Goal: Task Accomplishment & Management: Manage account settings

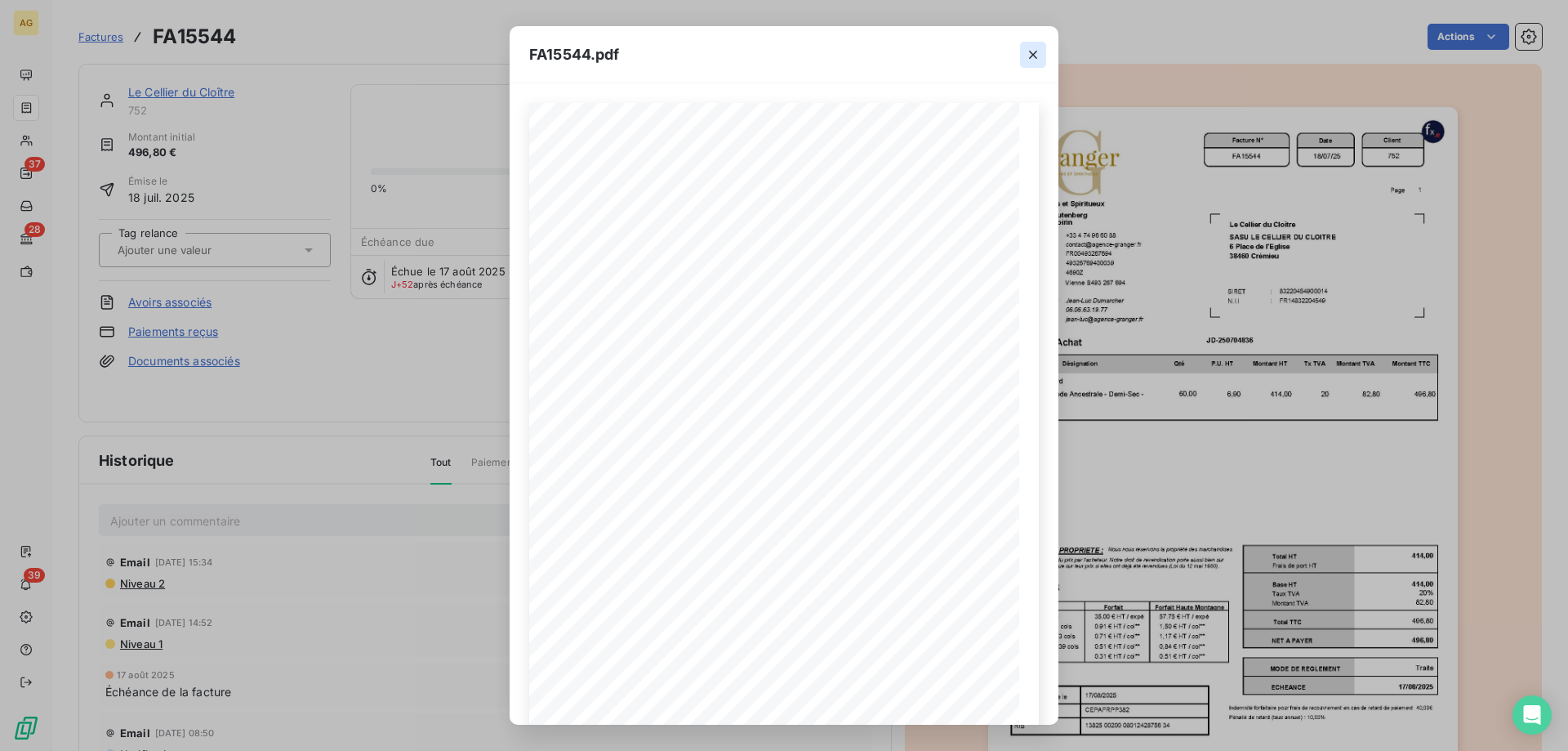
click at [1033, 49] on icon "button" at bounding box center [1032, 54] width 16 height 16
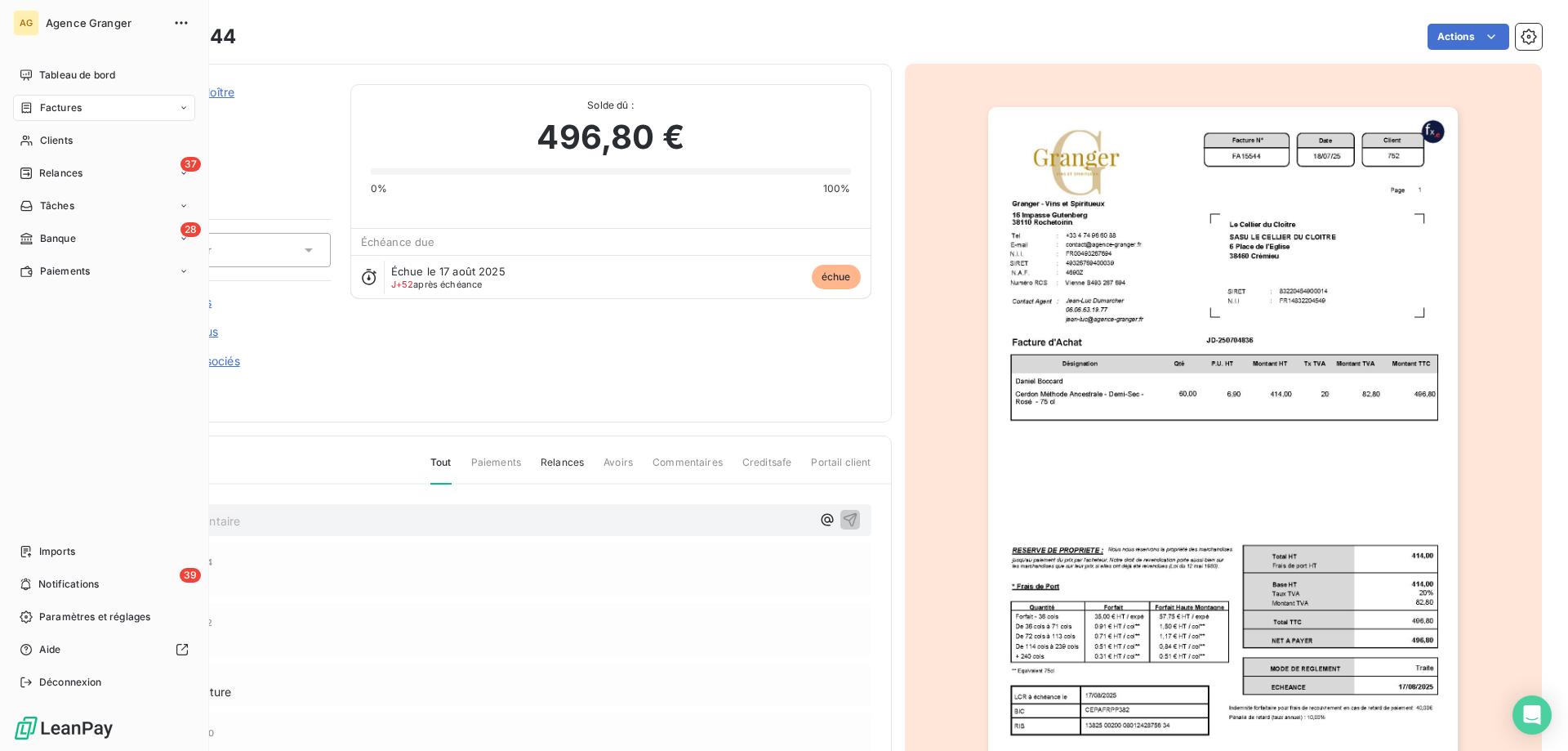
click at [56, 111] on span "Factures" at bounding box center [61, 108] width 42 height 15
click at [38, 143] on div "Clients" at bounding box center [104, 140] width 182 height 27
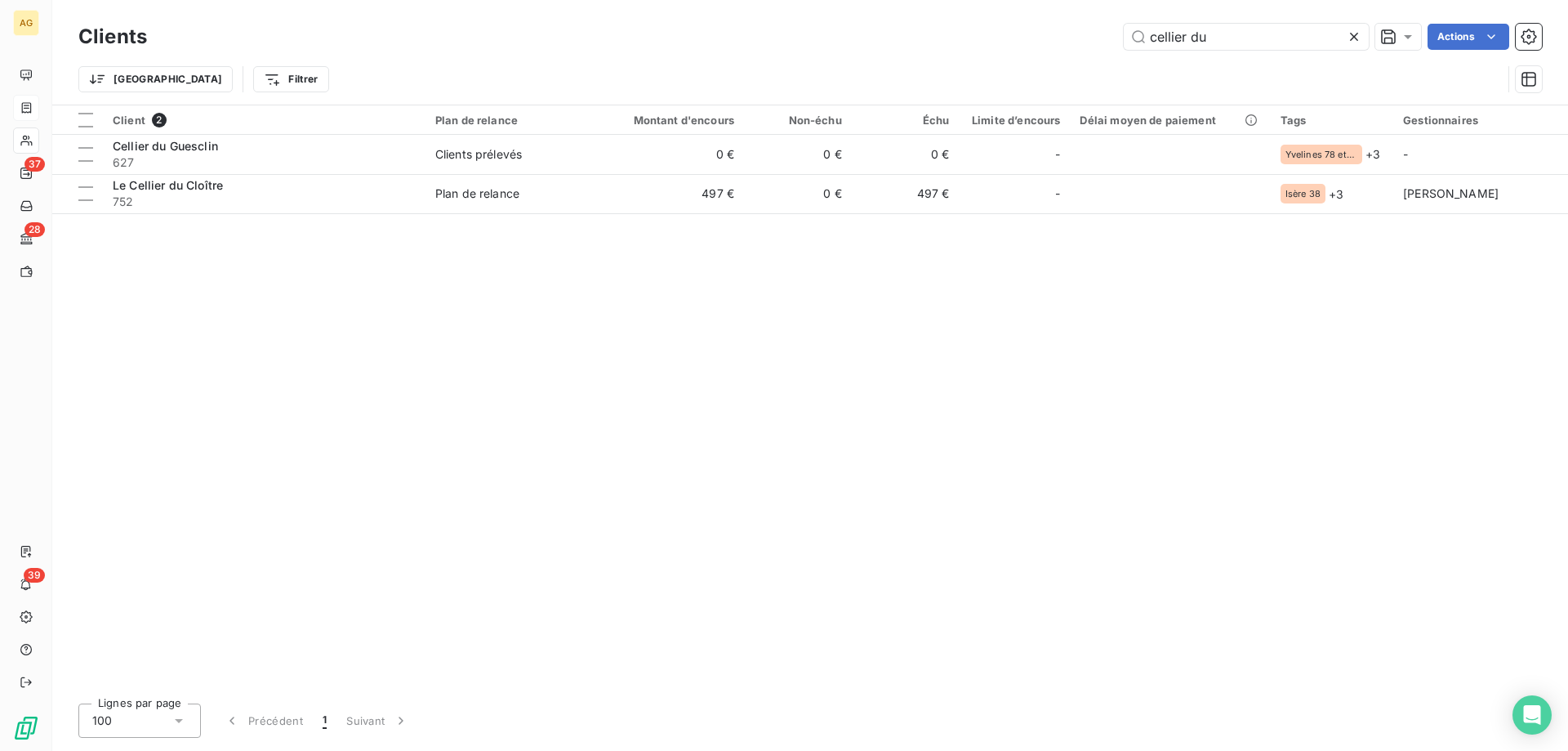
drag, startPoint x: 1286, startPoint y: 44, endPoint x: 551, endPoint y: 83, distance: 736.0
click at [681, 83] on div "Clients cellier du Actions Trier Filtrer" at bounding box center [811, 63] width 1464 height 85
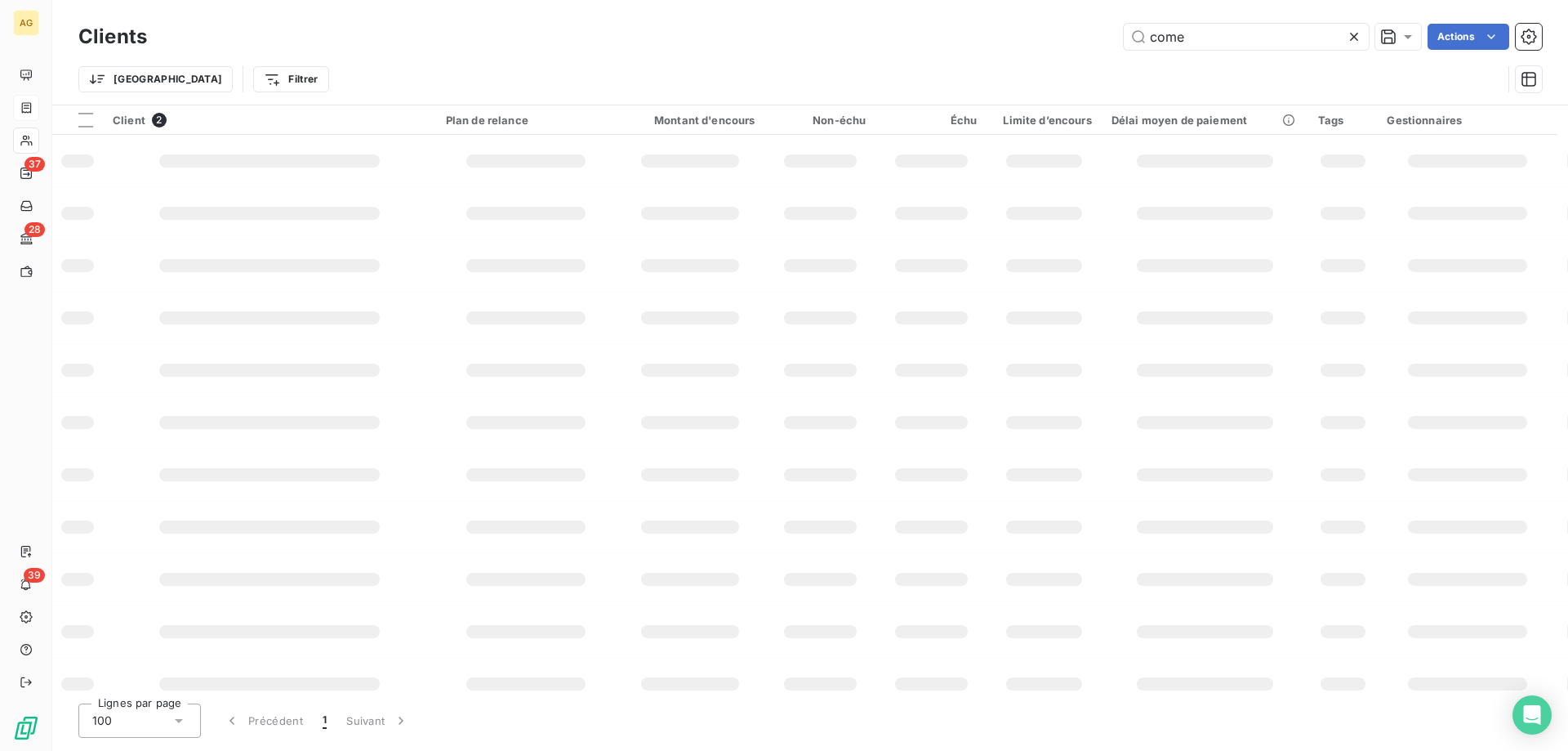
type input "come"
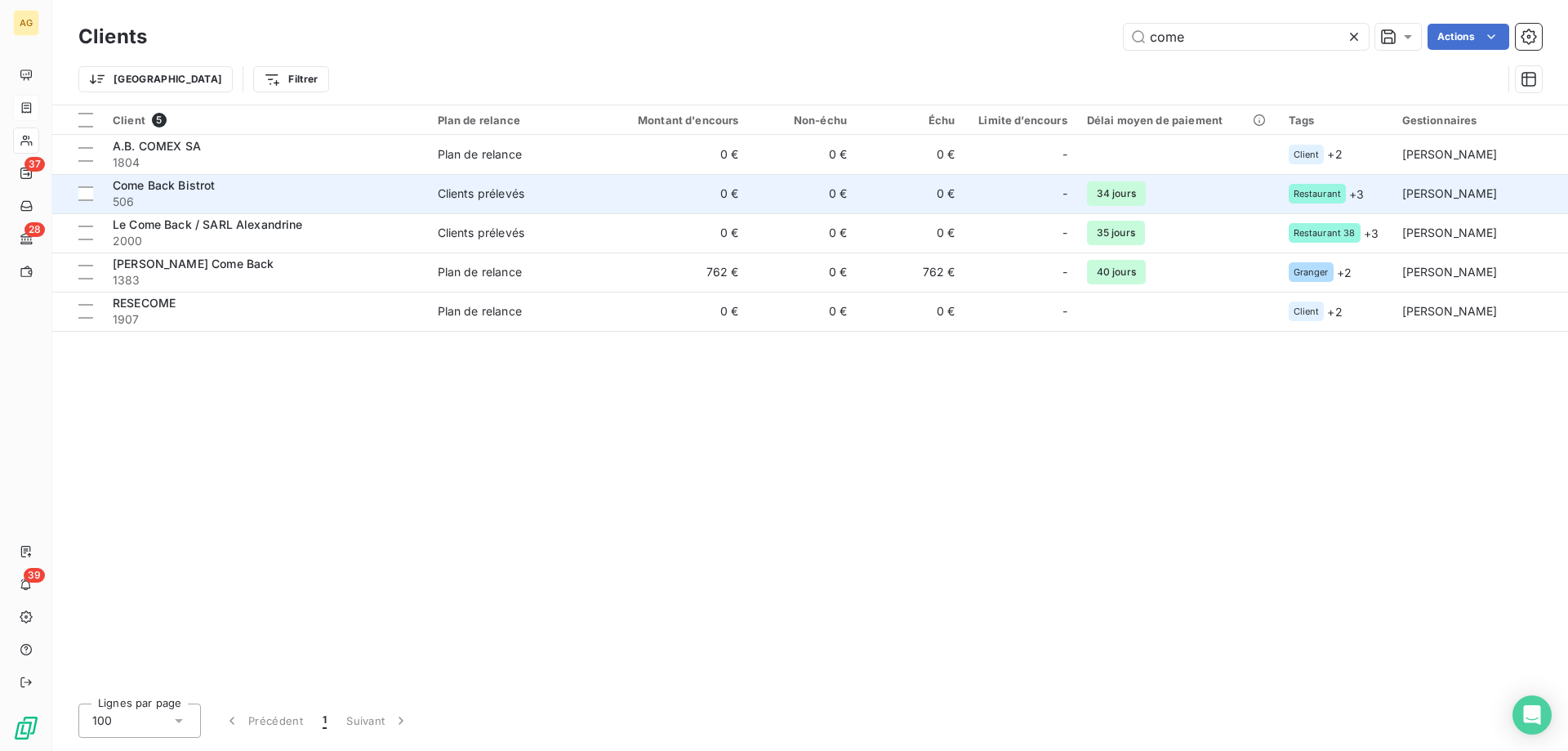
click at [199, 188] on span "Come Back Bistrot" at bounding box center [164, 185] width 103 height 14
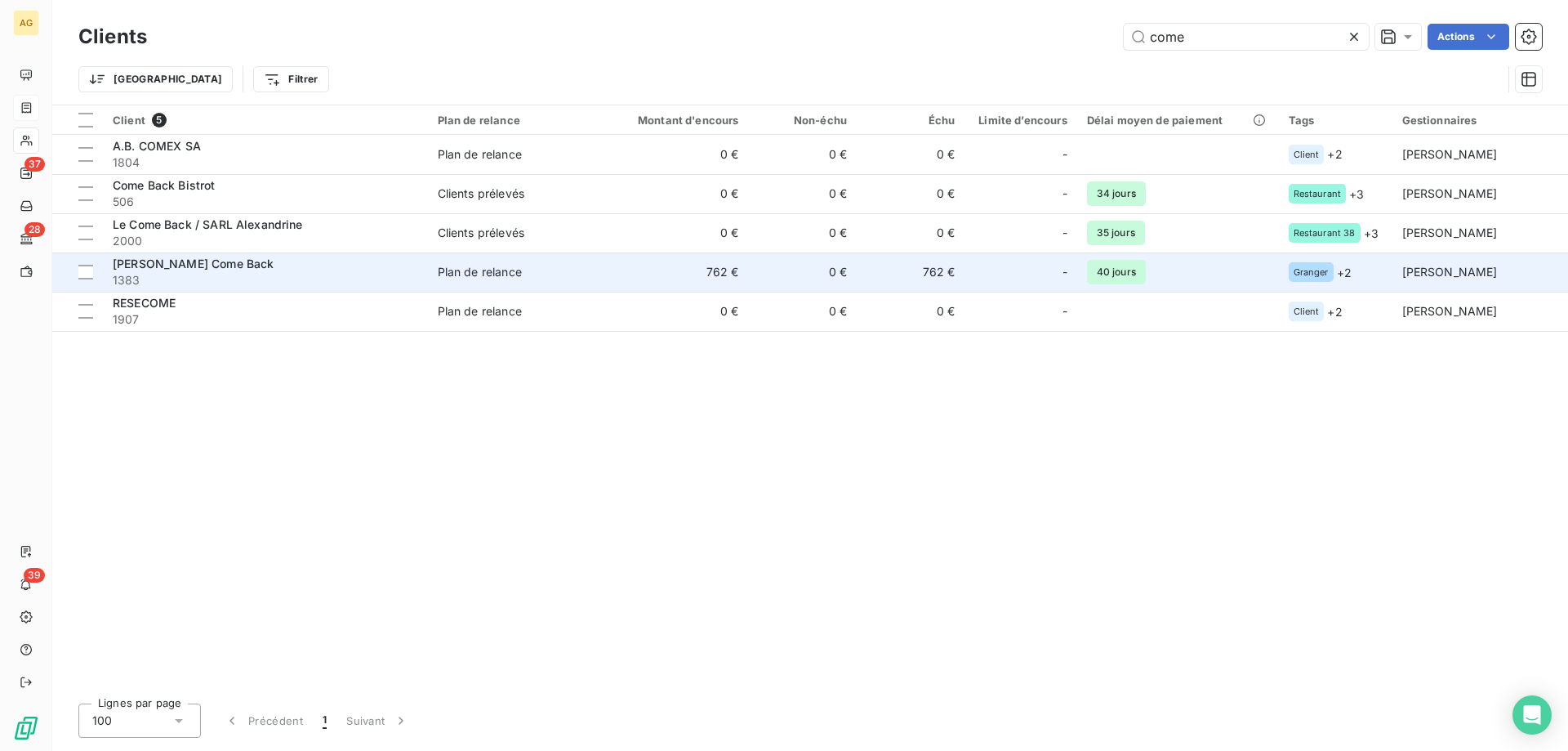
click at [191, 266] on span "[PERSON_NAME] Come Back" at bounding box center [193, 264] width 161 height 14
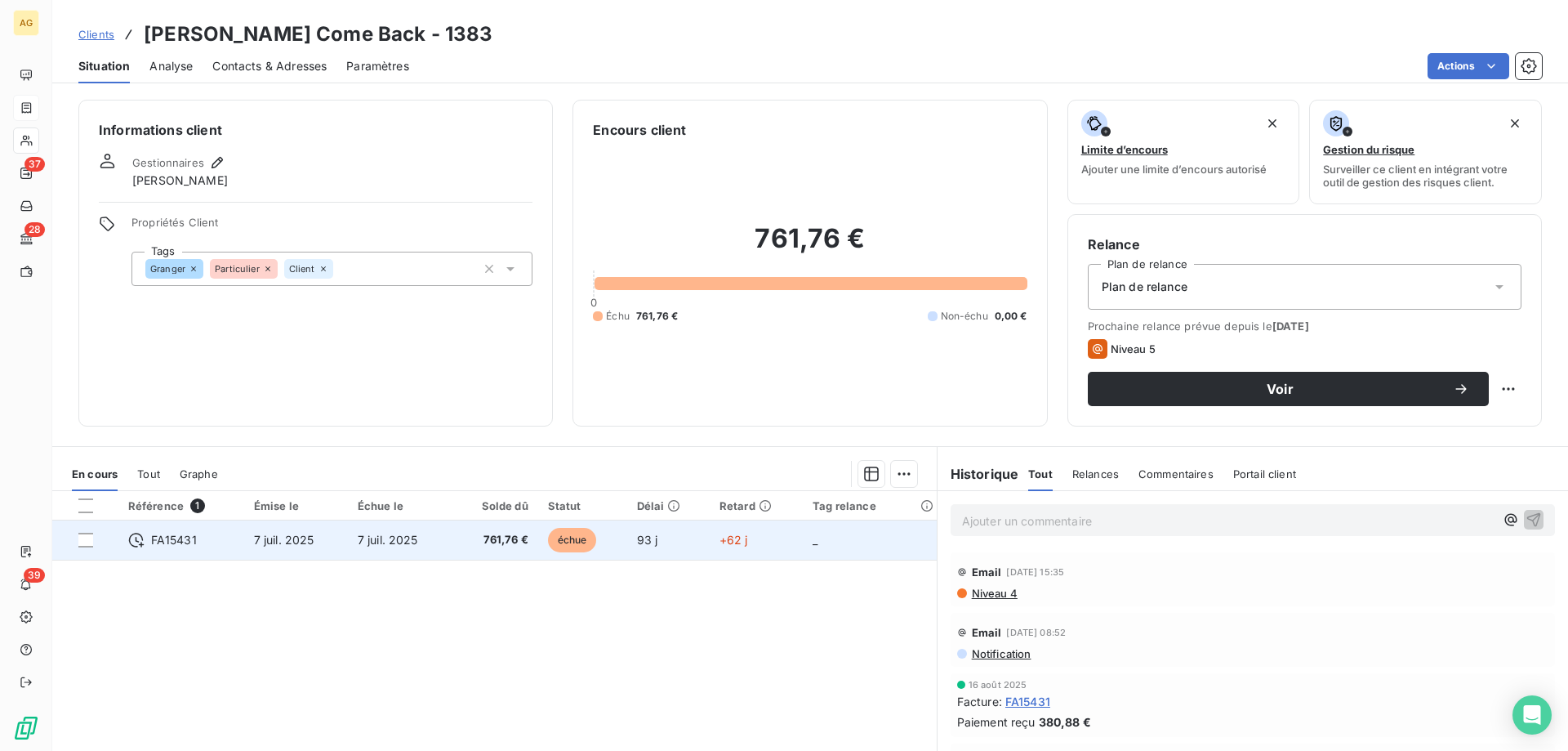
click at [402, 552] on td "7 juil. 2025" at bounding box center [399, 540] width 103 height 39
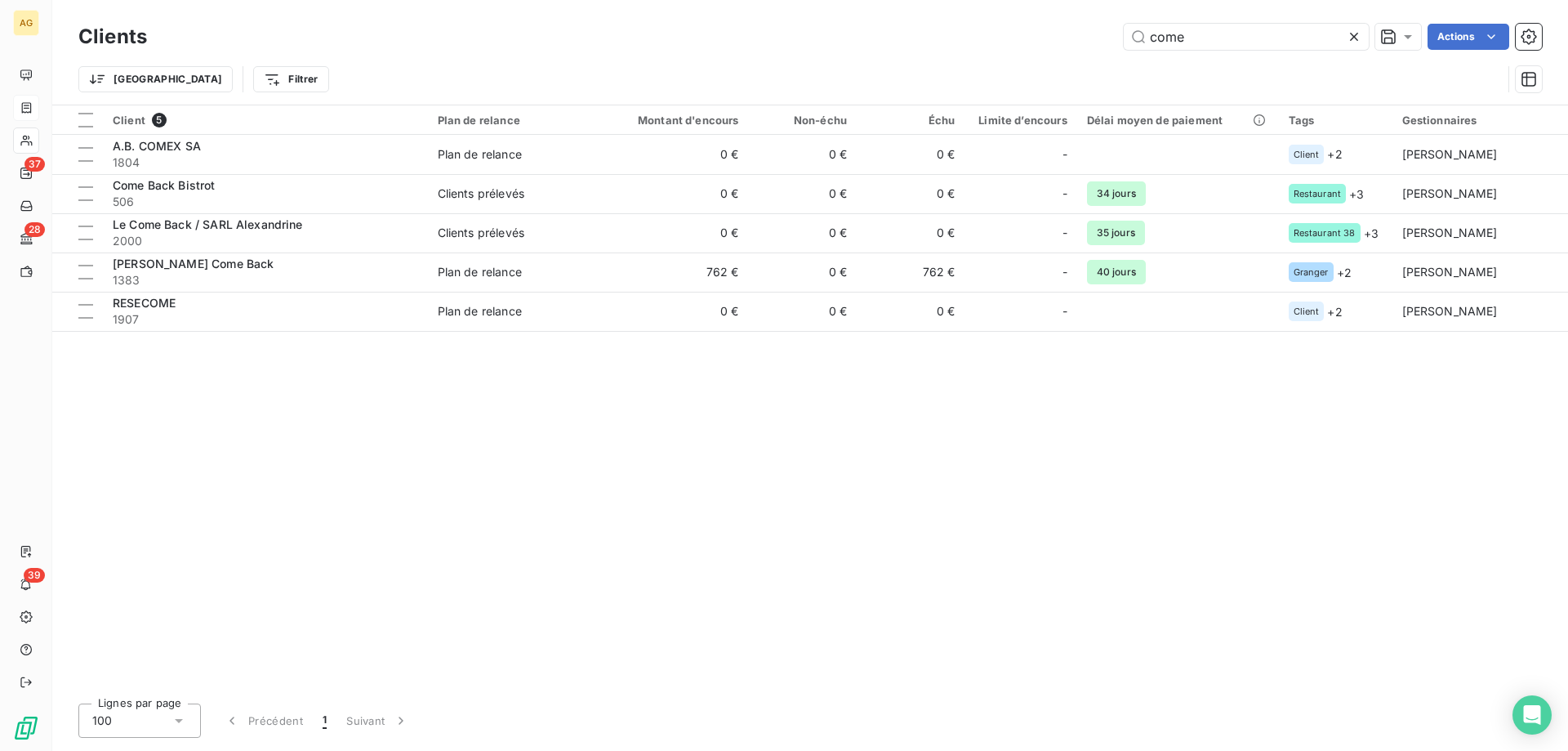
drag, startPoint x: 1118, startPoint y: 34, endPoint x: 57, endPoint y: 13, distance: 1061.2
click at [534, 0] on html "AG 37 28 39 Clients come Actions Trier Filtrer Client 5 Plan de relance Montant…" at bounding box center [784, 376] width 1568 height 751
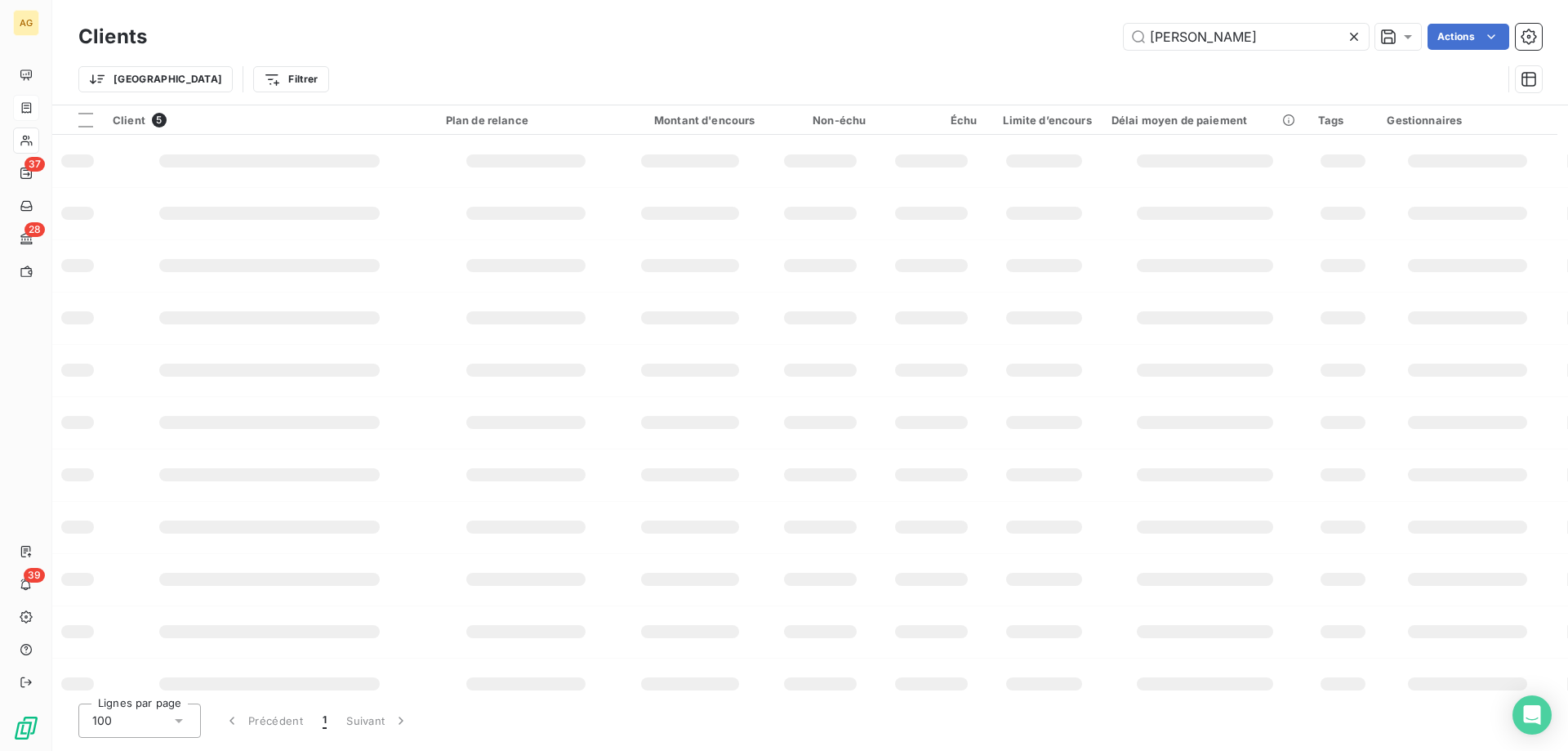
type input "[PERSON_NAME]"
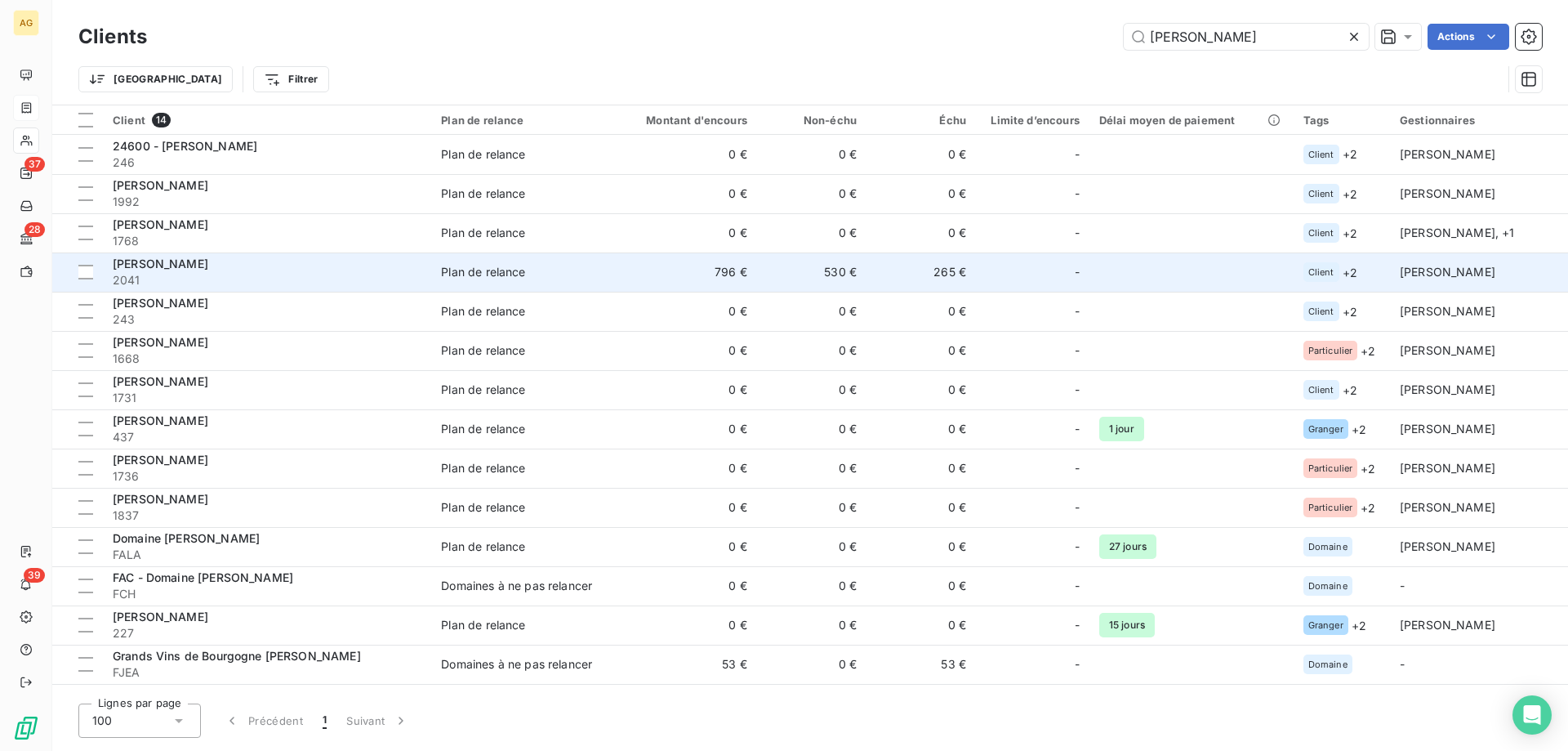
click at [611, 268] on td "Plan de relance" at bounding box center [520, 271] width 179 height 39
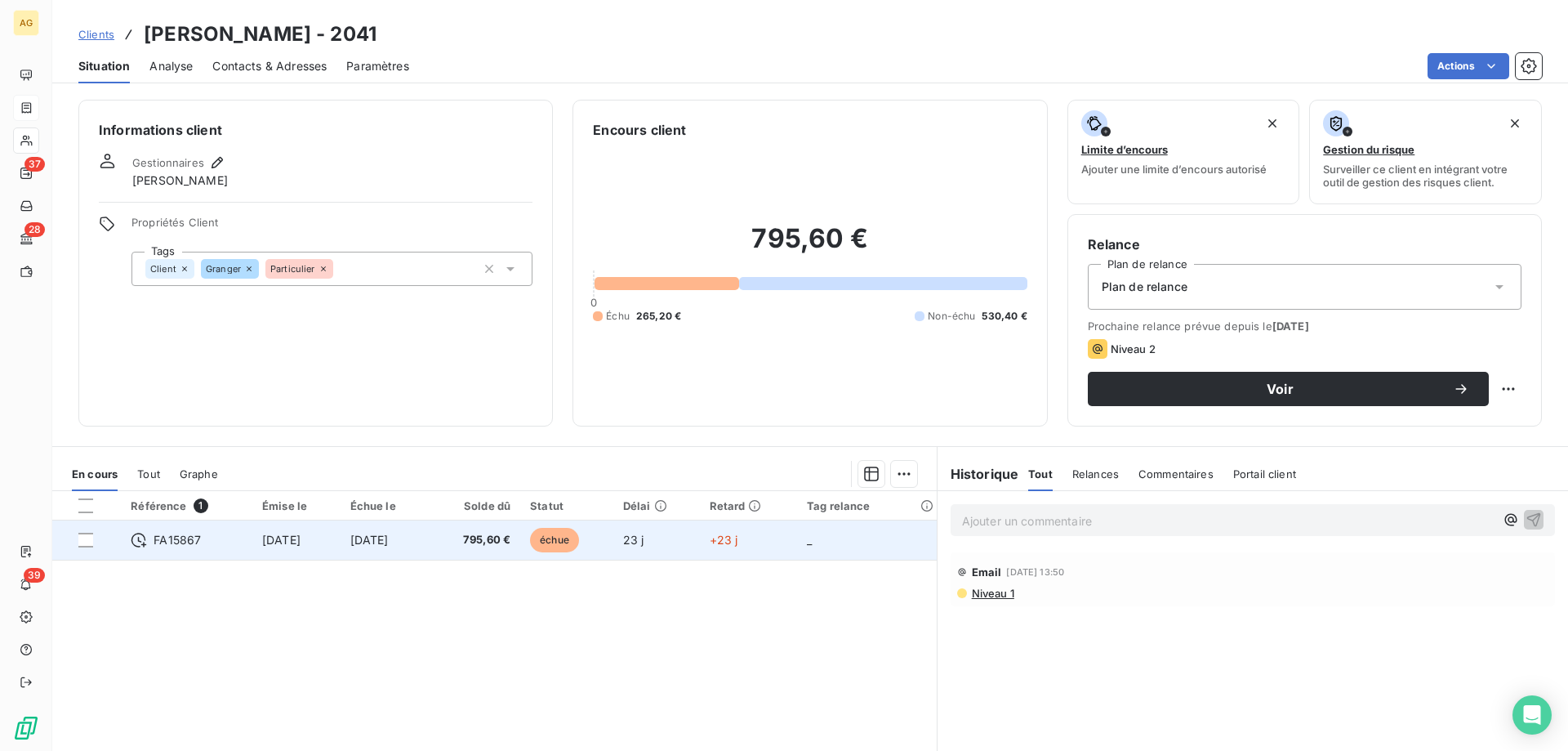
click at [429, 544] on td "[DATE]" at bounding box center [385, 540] width 89 height 39
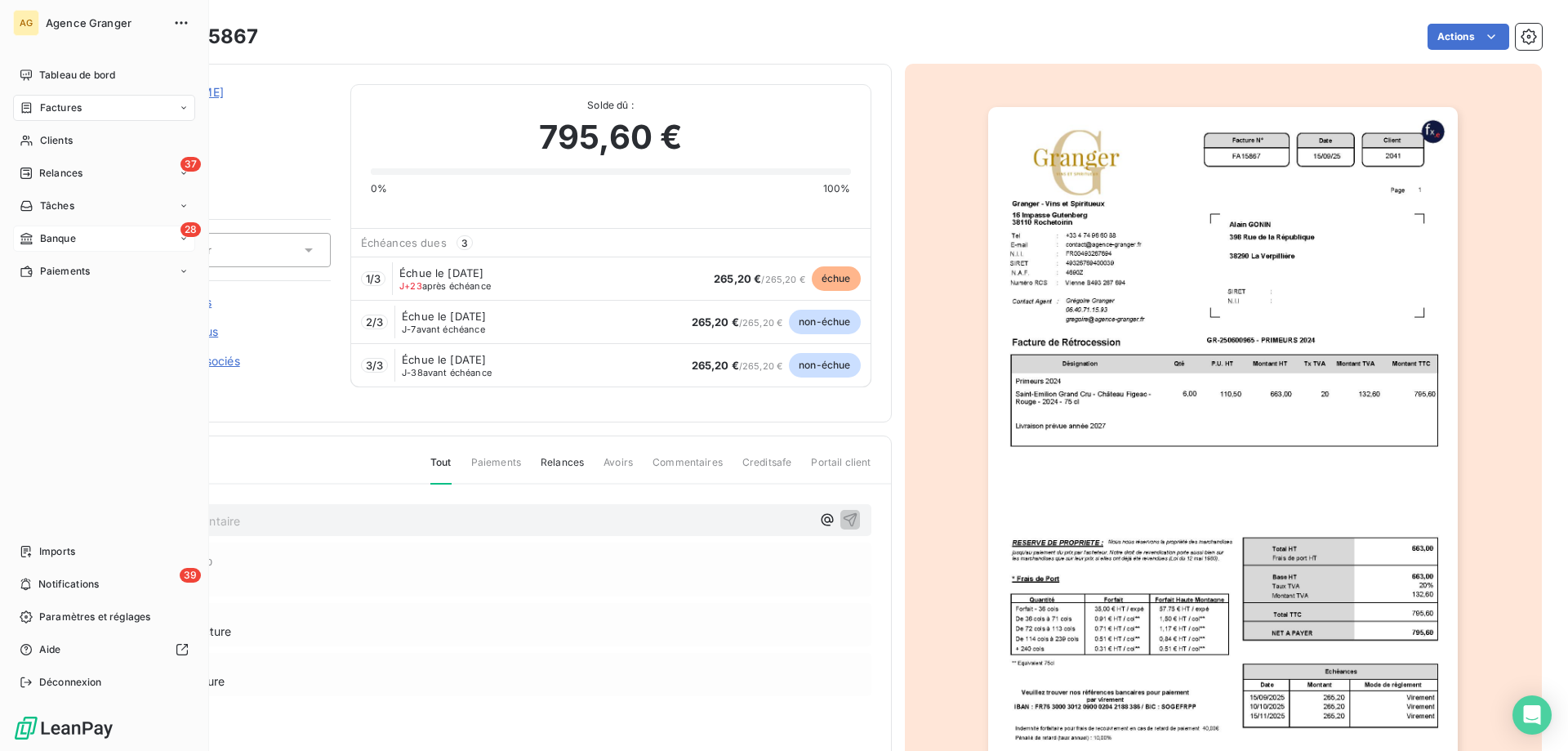
drag, startPoint x: 40, startPoint y: 224, endPoint x: 47, endPoint y: 232, distance: 10.6
click at [47, 232] on span "Banque" at bounding box center [58, 239] width 36 height 15
click at [68, 179] on span "Relances" at bounding box center [61, 174] width 44 height 15
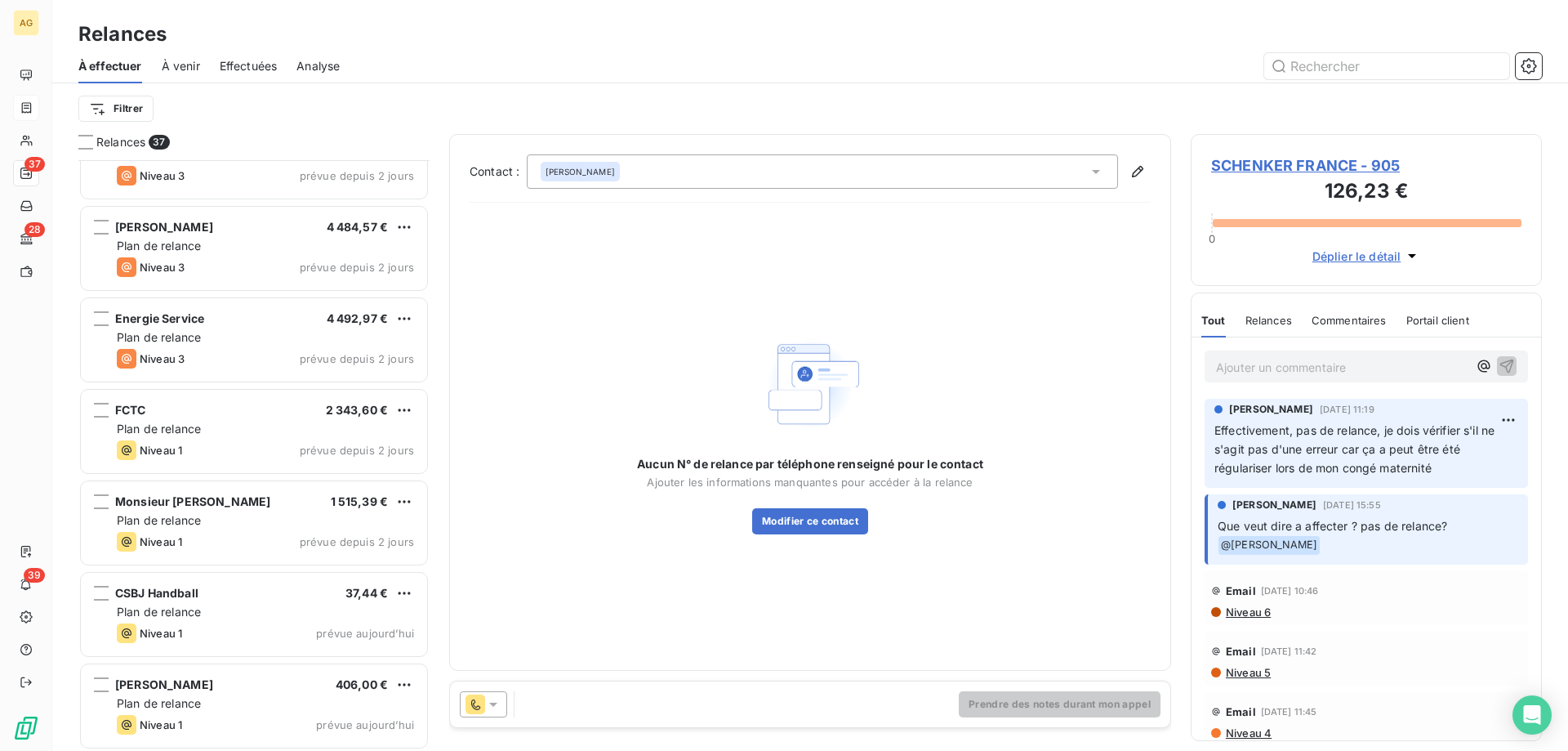
scroll to position [2795, 0]
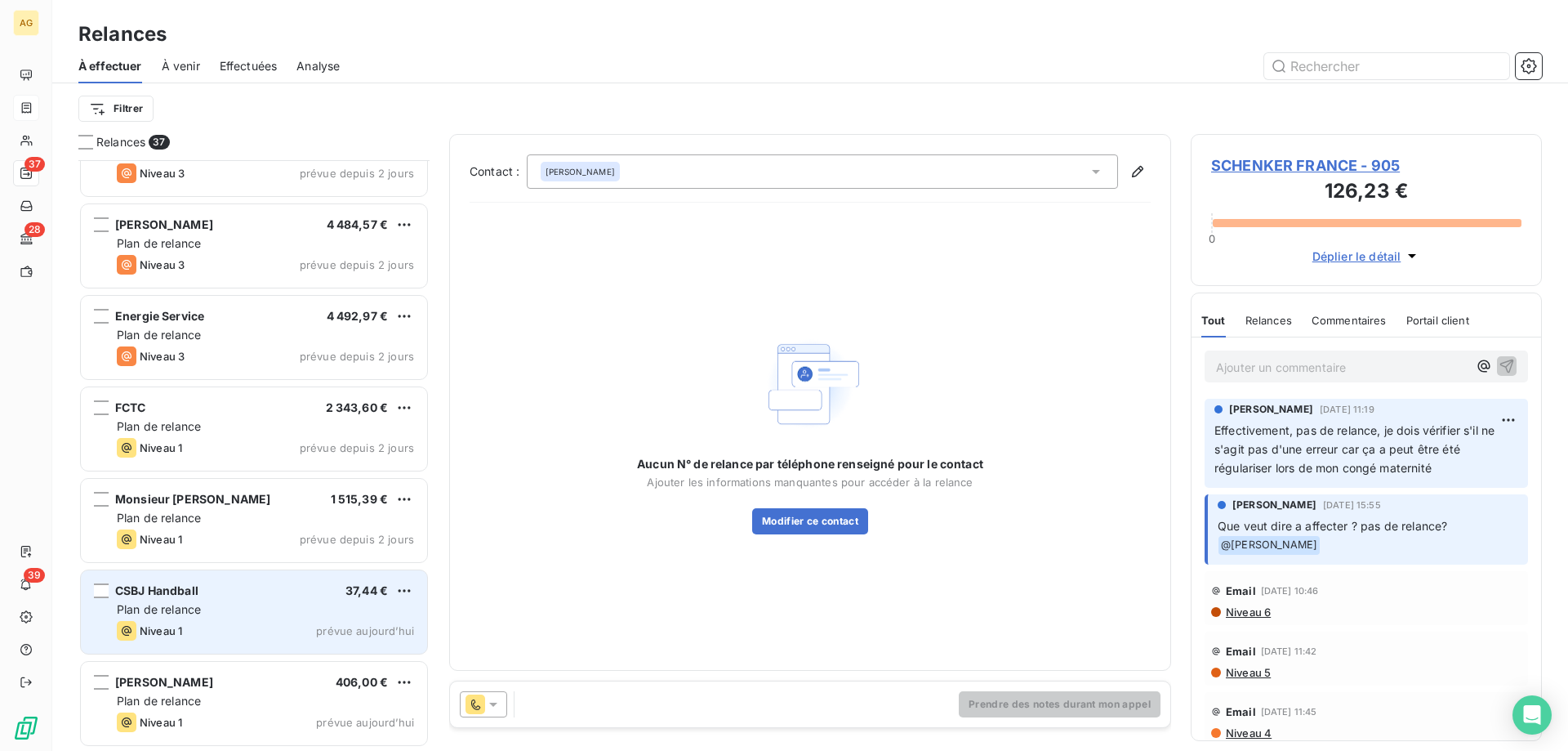
click at [200, 632] on div "Niveau 1 prévue aujourd’hui" at bounding box center [265, 631] width 298 height 20
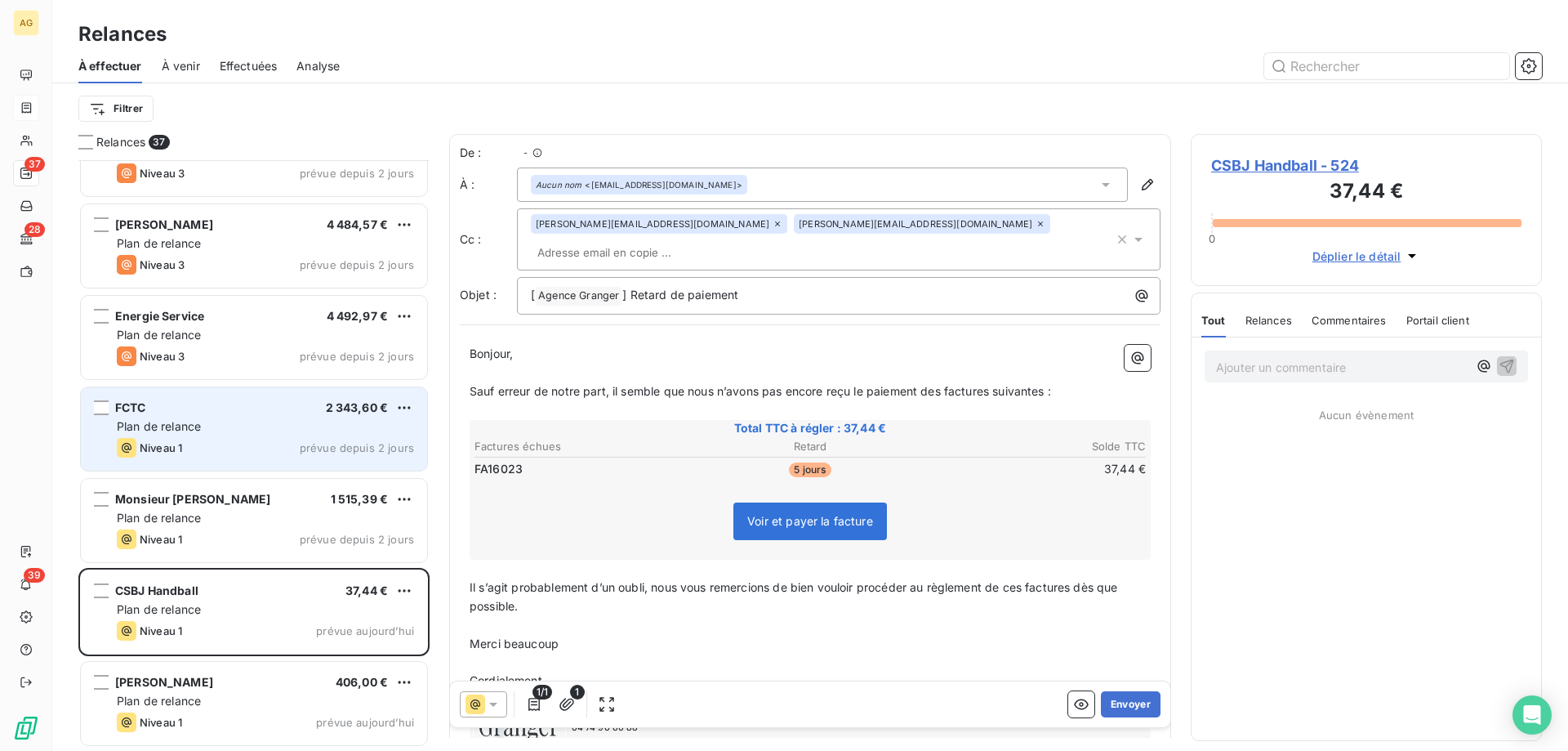
scroll to position [578, 339]
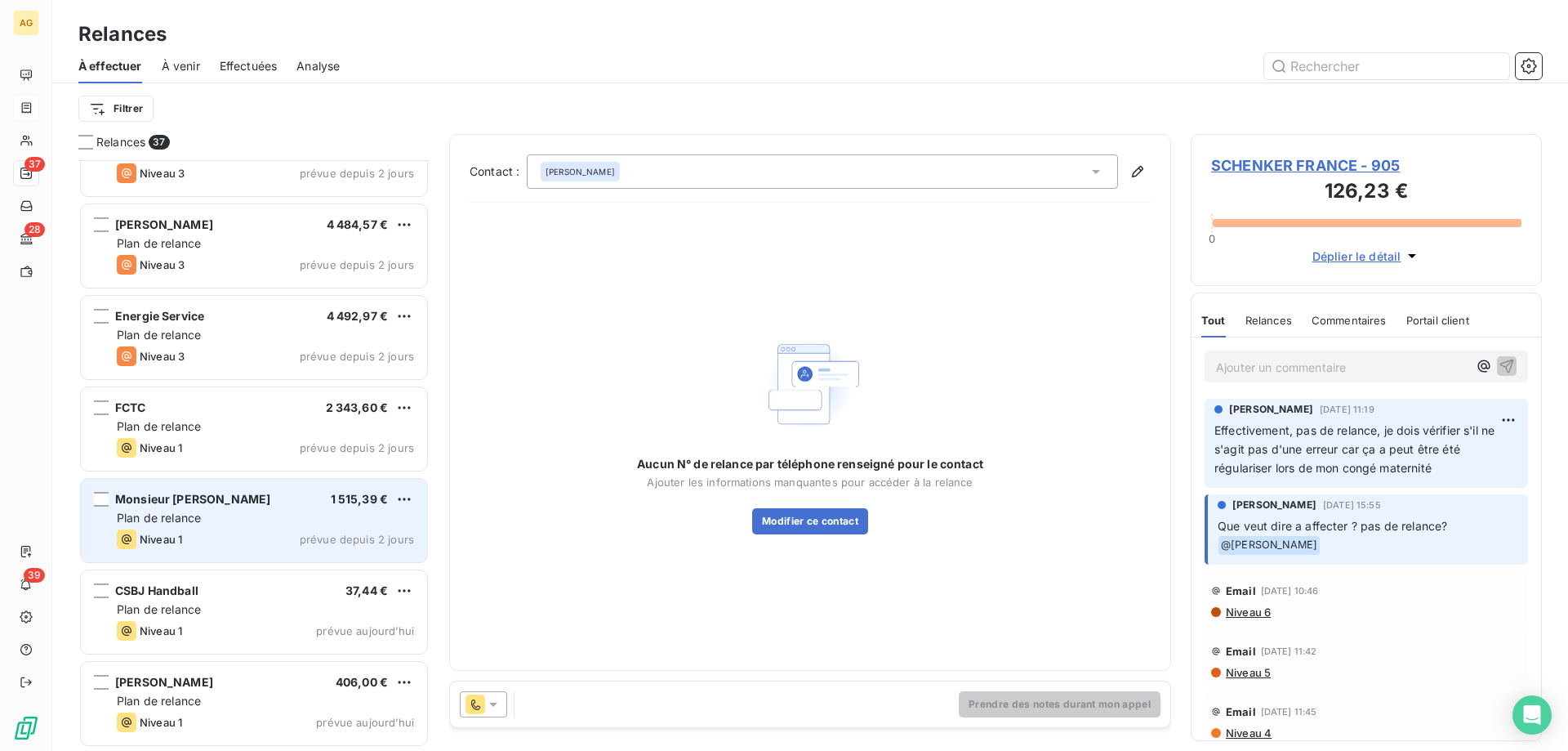
click at [234, 504] on div "Monsieur [PERSON_NAME] 1 515,39 €" at bounding box center [265, 500] width 298 height 15
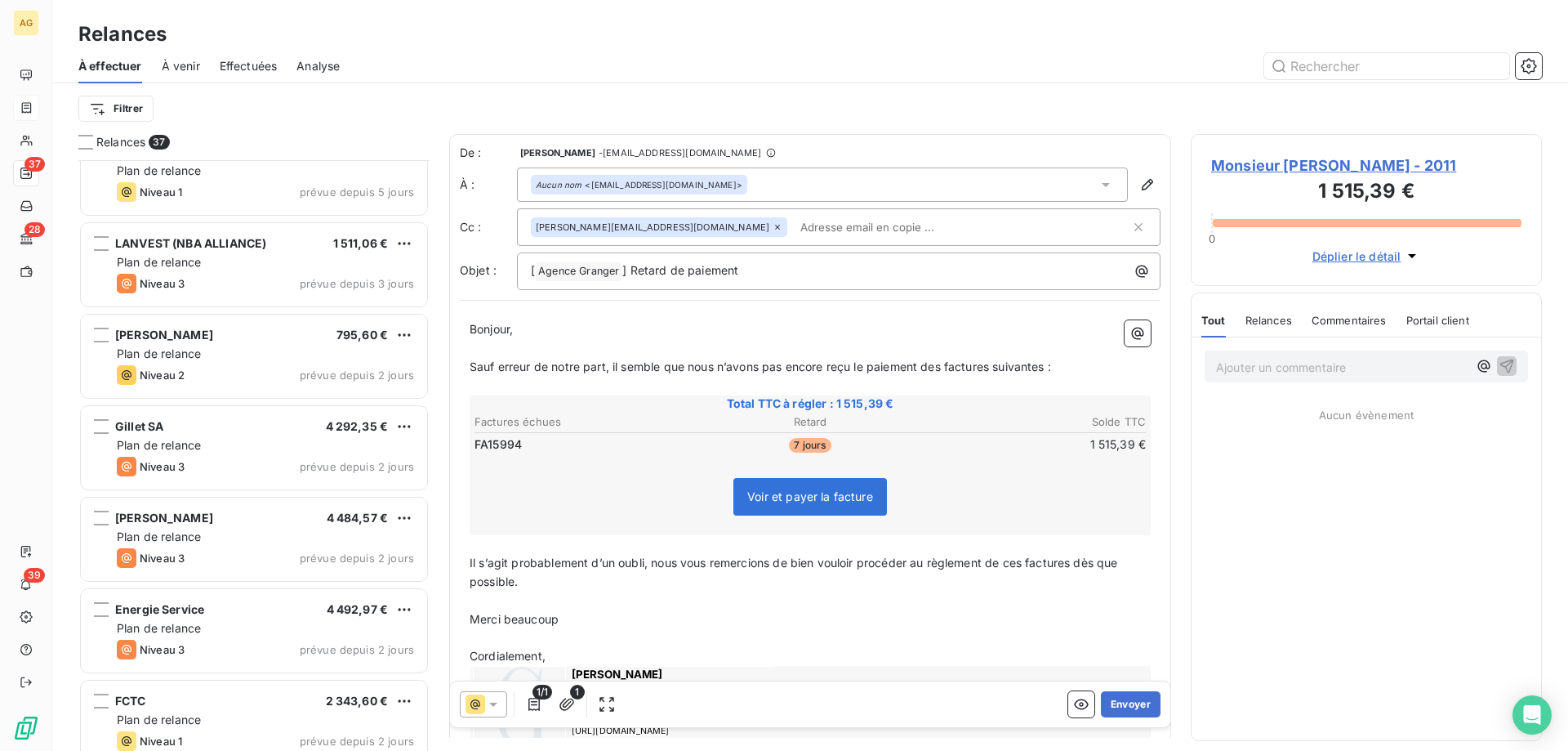
scroll to position [2469, 0]
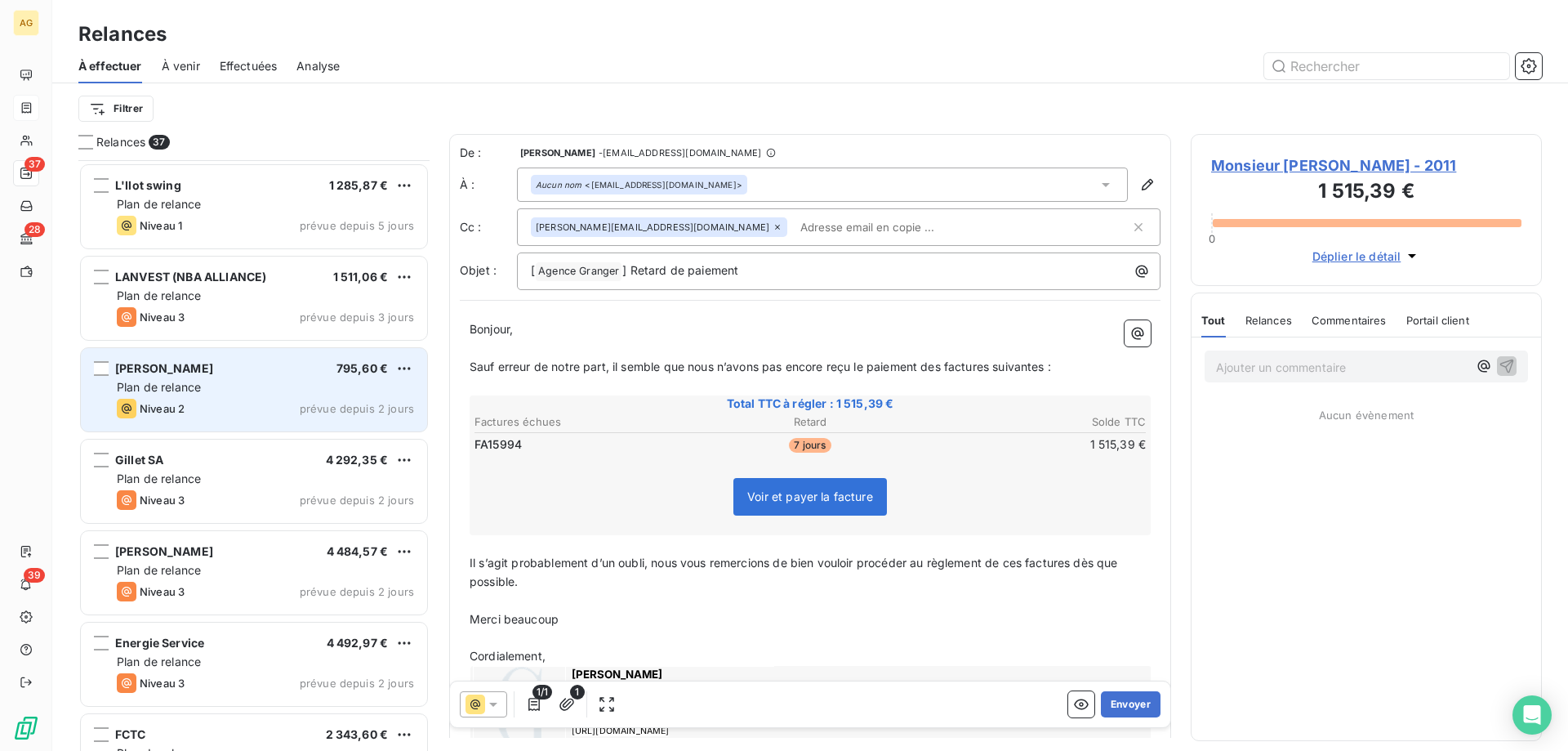
click at [320, 376] on div "[PERSON_NAME] 795,60 € Plan de relance Niveau 2 prévue depuis 2 jours" at bounding box center [253, 390] width 346 height 83
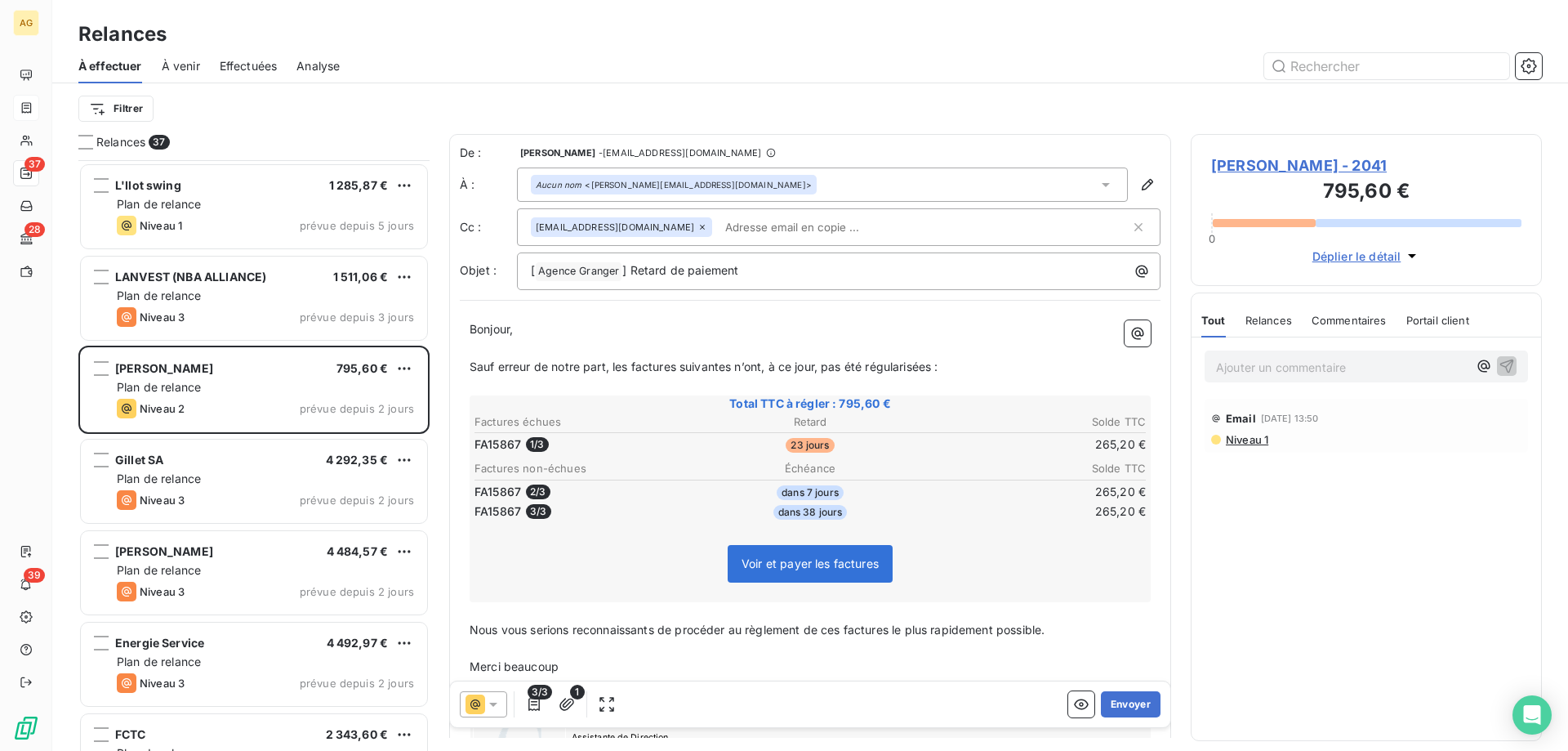
click at [875, 237] on div "[EMAIL_ADDRESS][DOMAIN_NAME]" at bounding box center [830, 228] width 599 height 25
click at [1116, 706] on button "Envoyer" at bounding box center [1130, 705] width 60 height 27
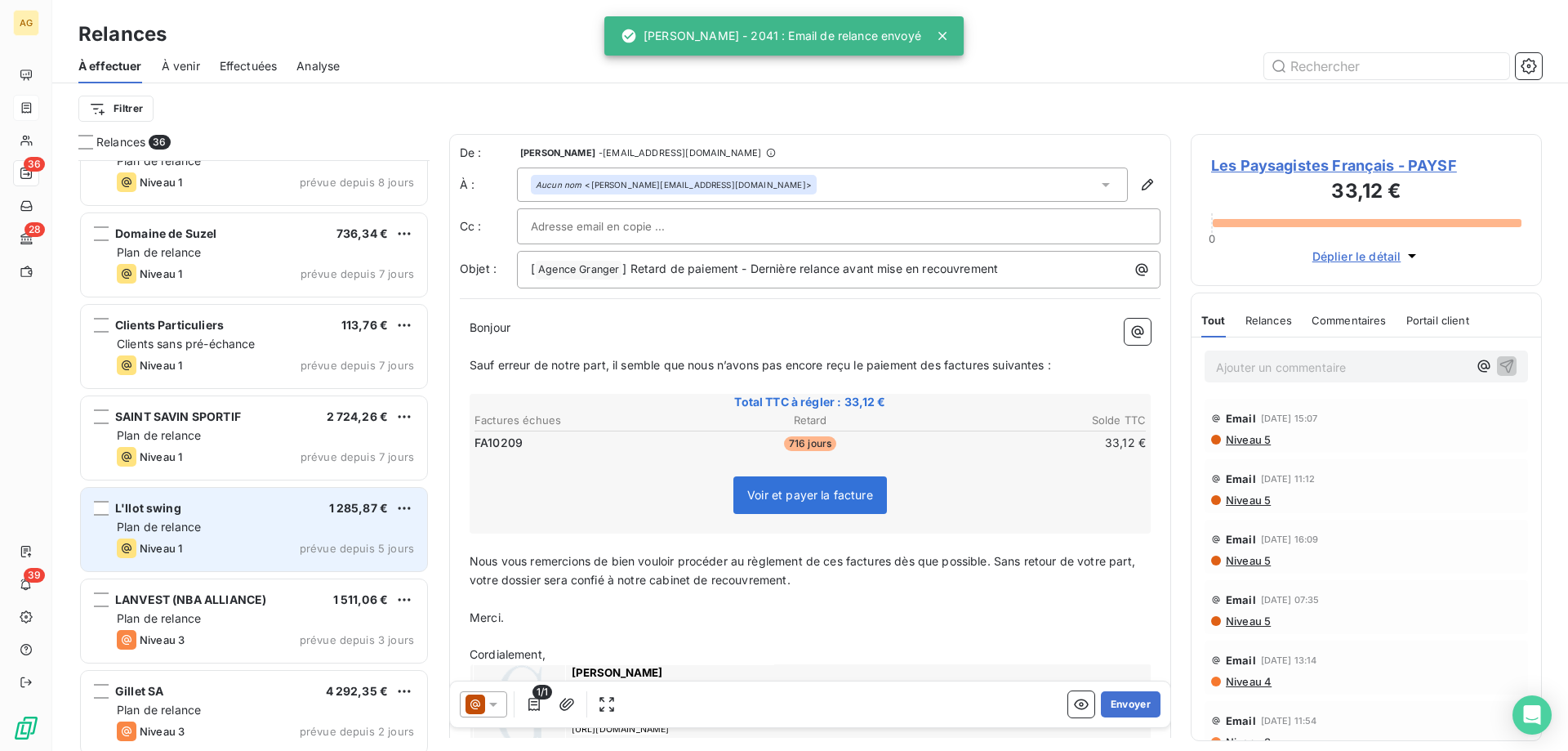
scroll to position [2142, 0]
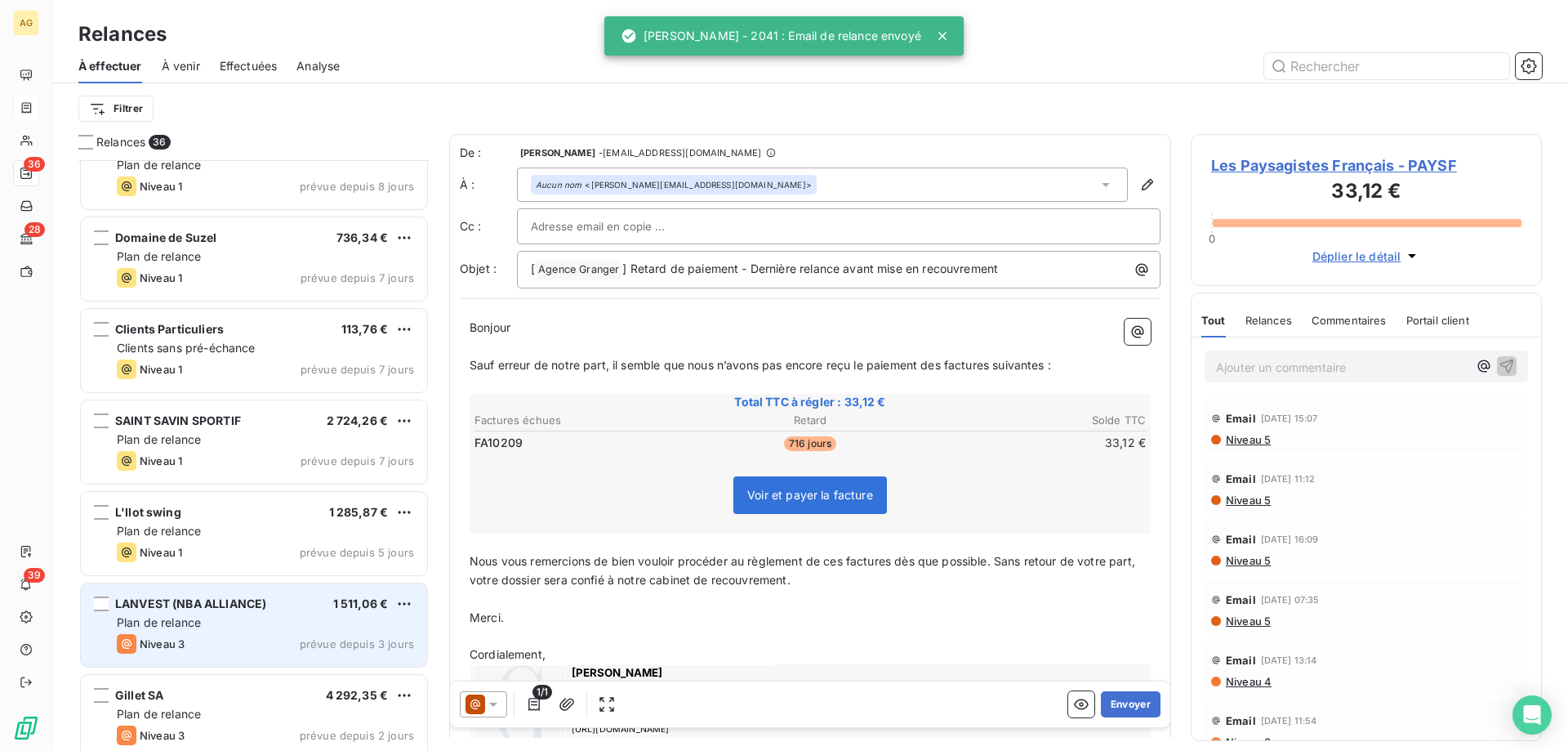
click at [246, 625] on div "Plan de relance" at bounding box center [265, 622] width 298 height 16
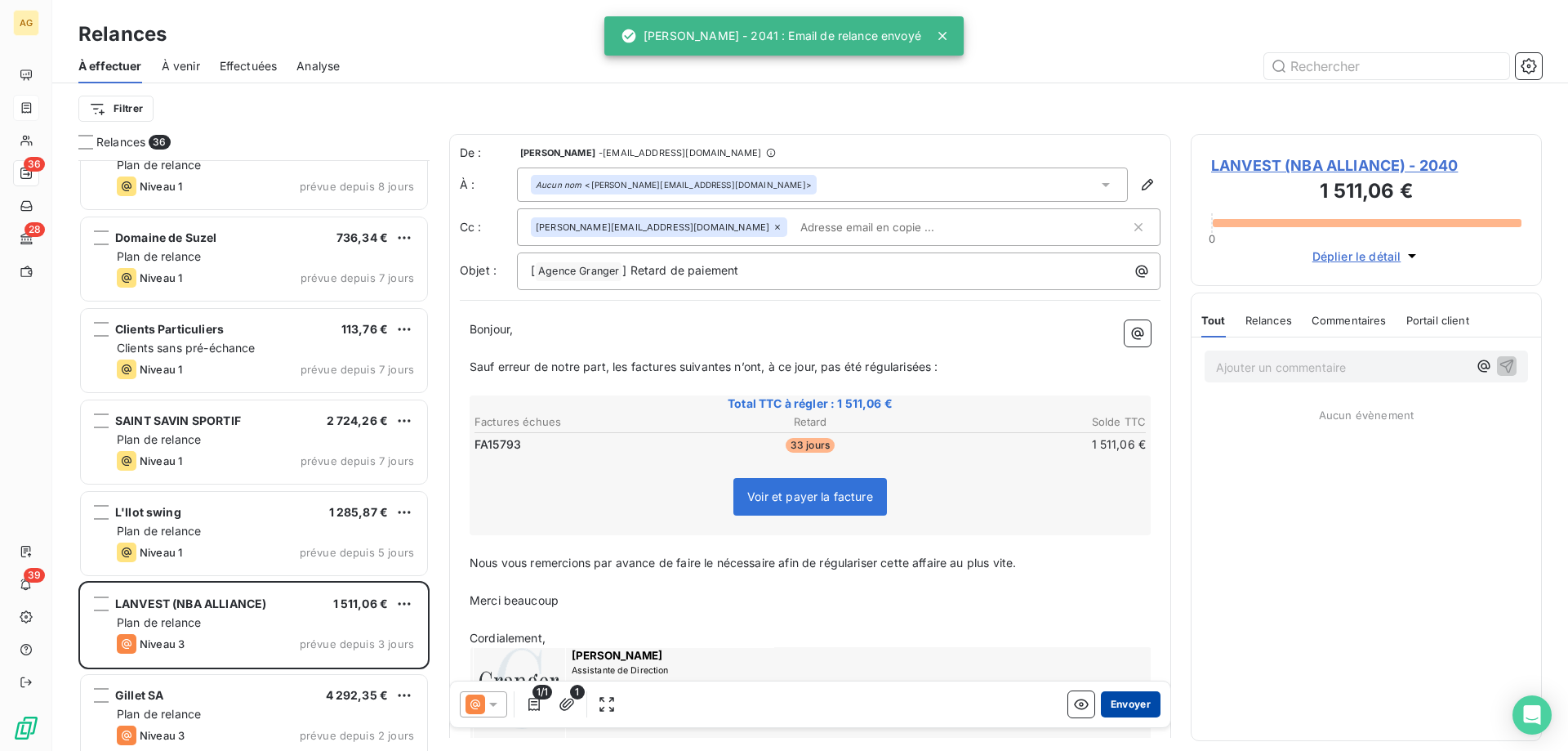
click at [1122, 717] on button "Envoyer" at bounding box center [1130, 705] width 60 height 27
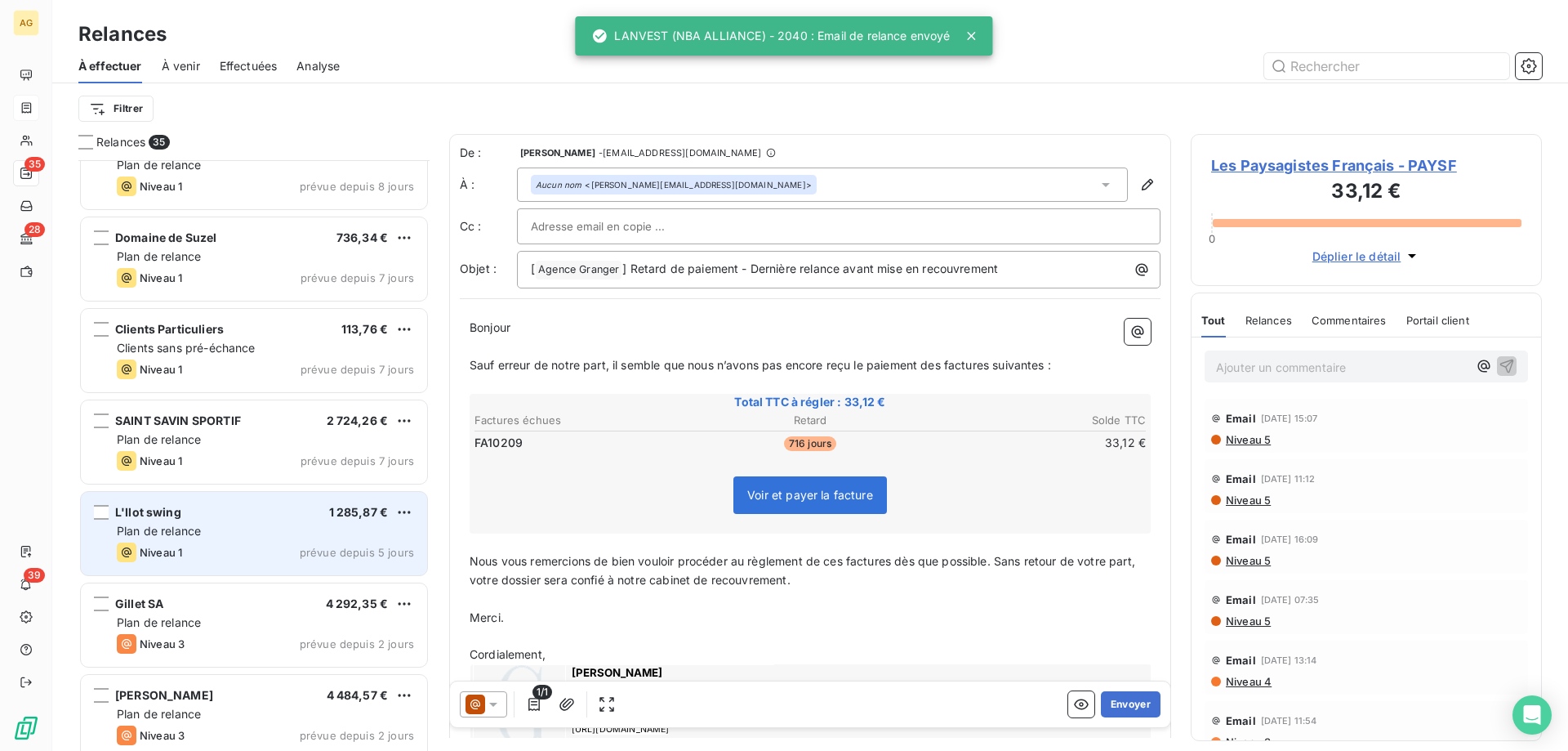
click at [261, 519] on div "L'Ilot swing 1 285,87 €" at bounding box center [265, 512] width 298 height 15
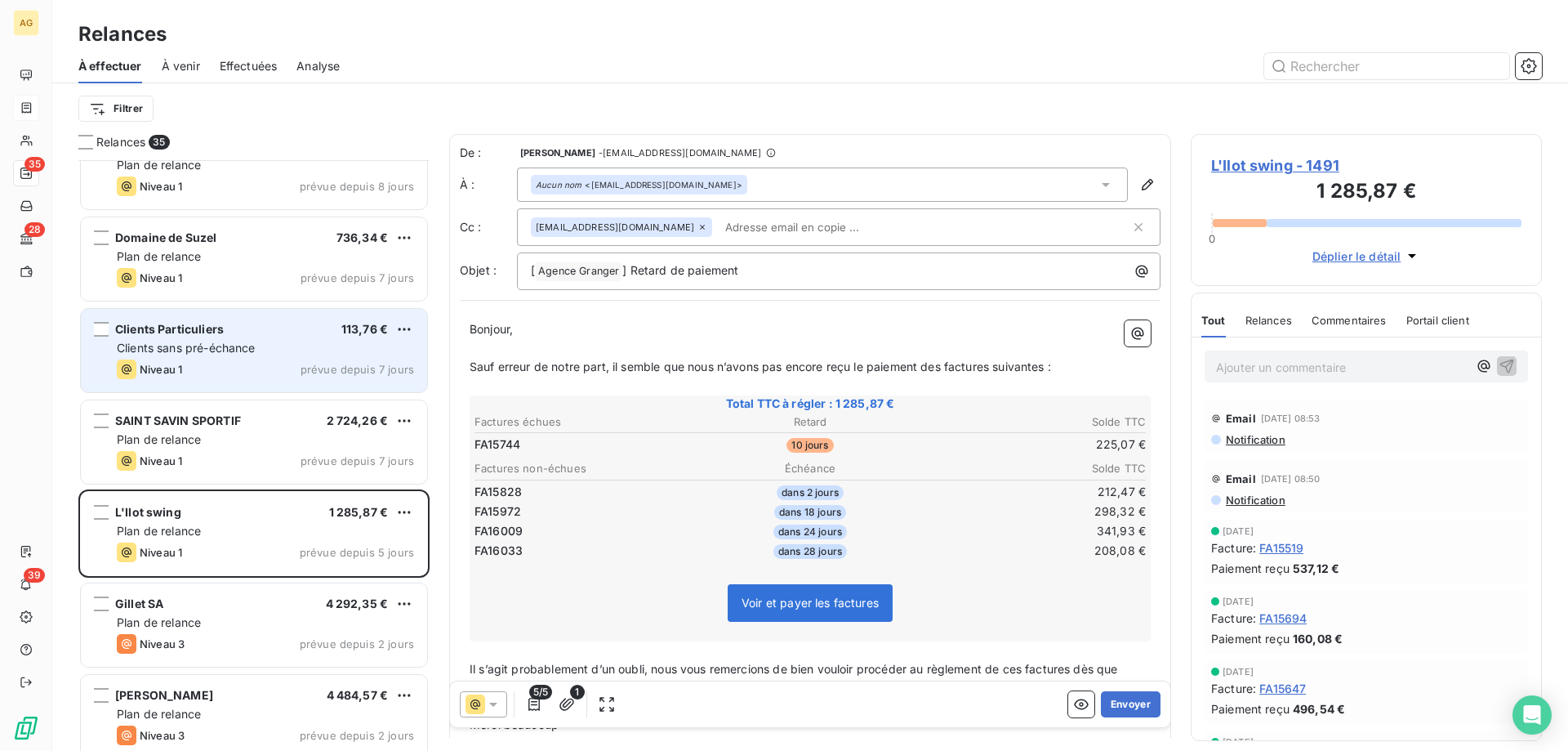
click at [225, 357] on div "Clients Particuliers 113,76 € Clients sans pré-échance Niveau 1 prévue depuis 7…" at bounding box center [253, 351] width 346 height 83
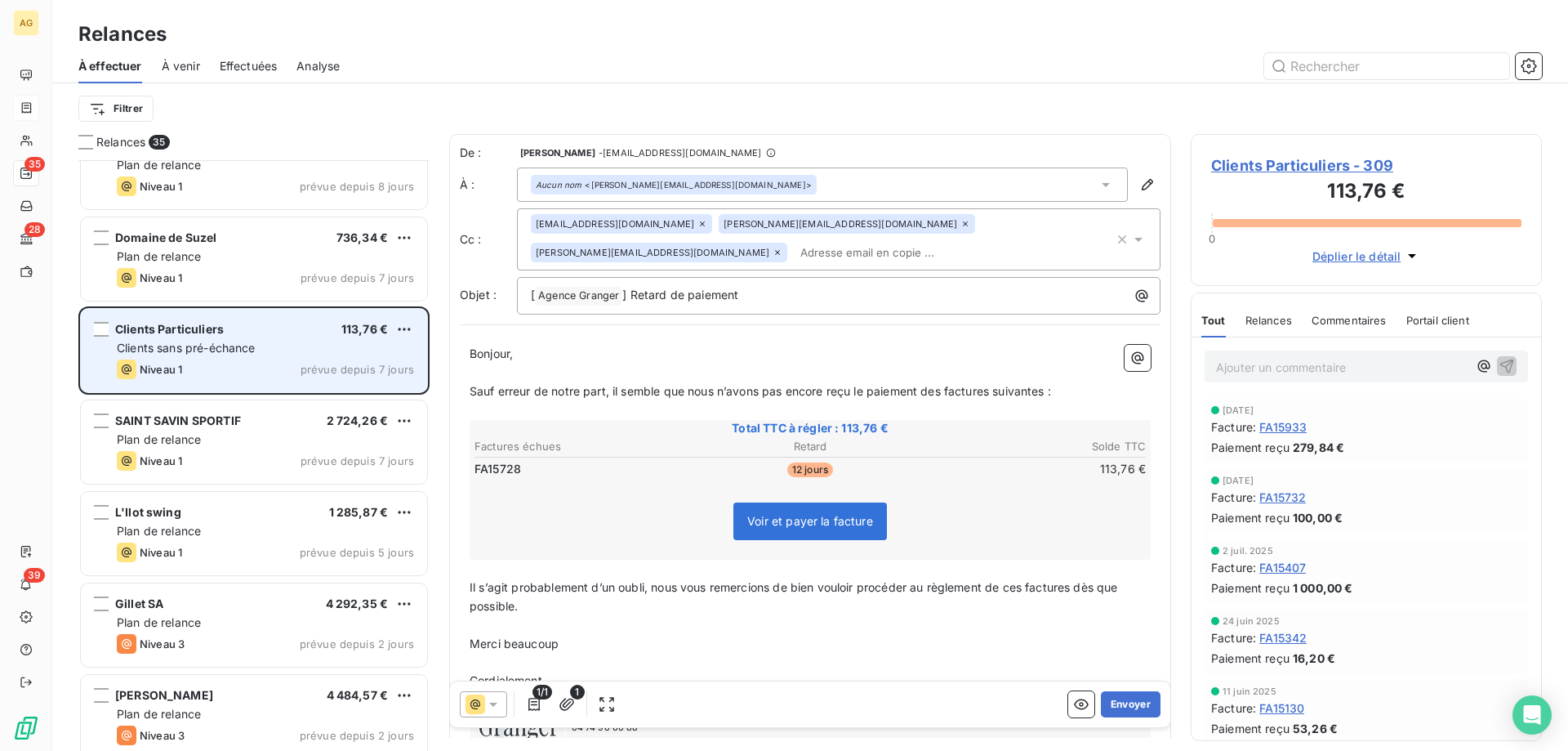
scroll to position [1979, 0]
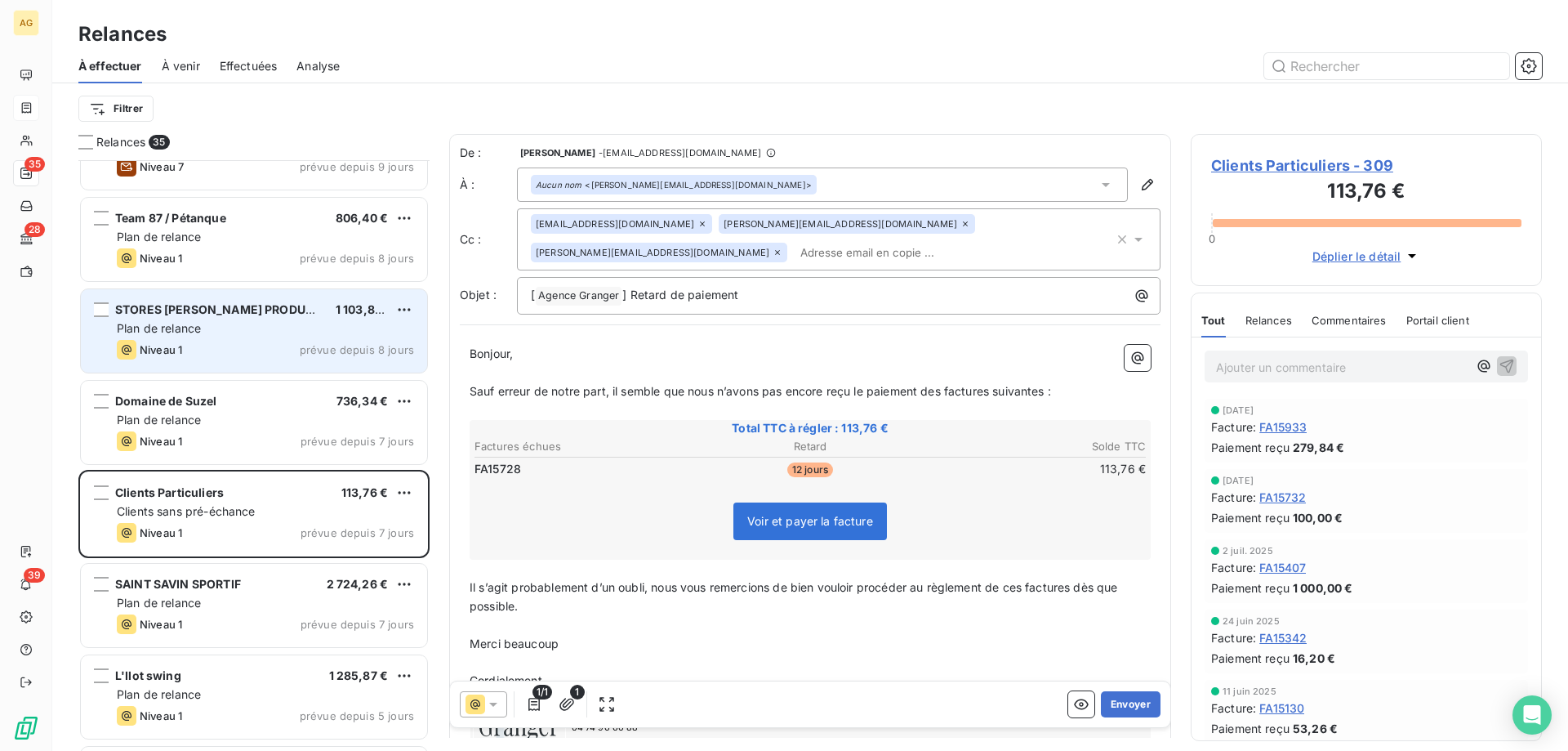
click at [245, 329] on div "Plan de relance" at bounding box center [265, 328] width 298 height 16
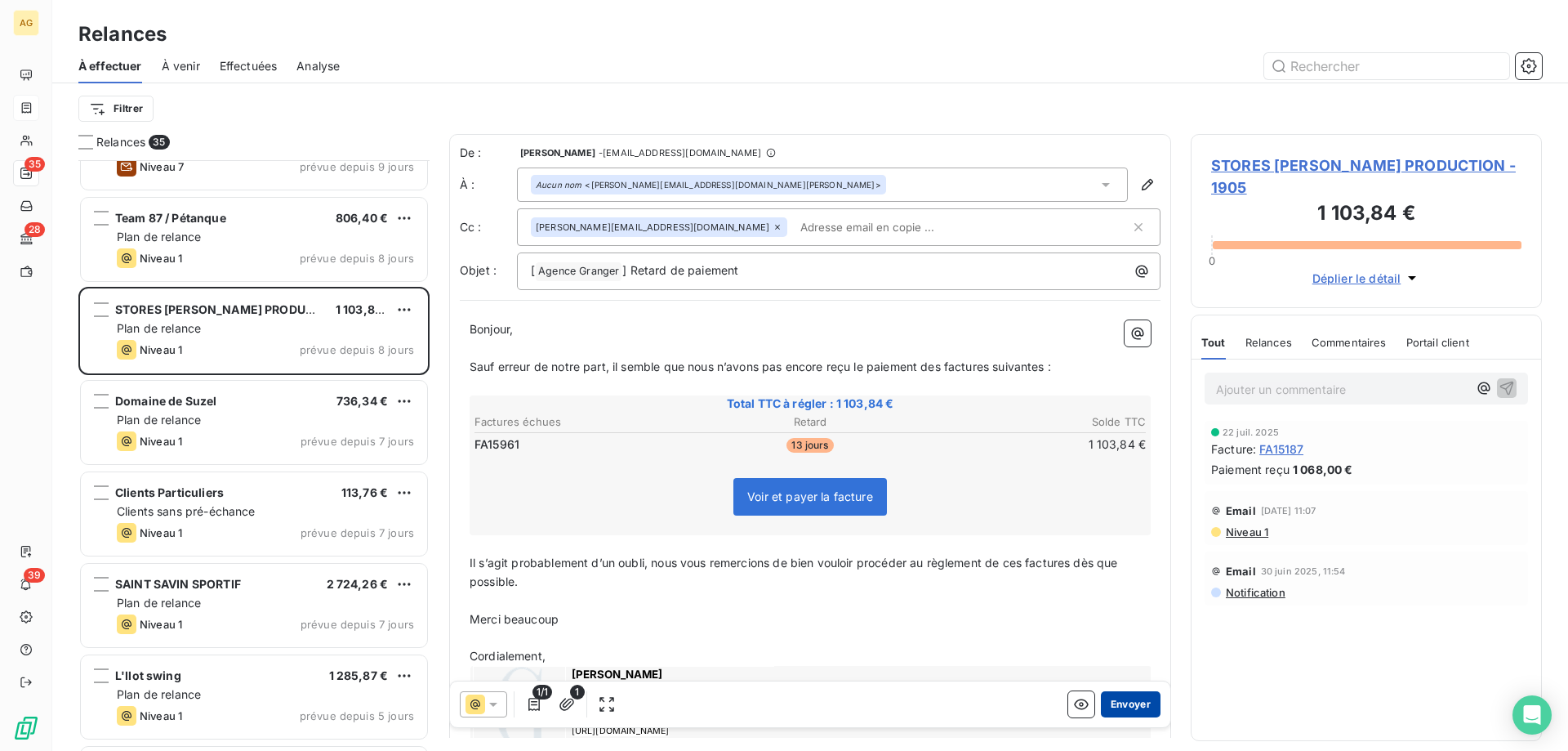
click at [1115, 709] on button "Envoyer" at bounding box center [1130, 705] width 60 height 27
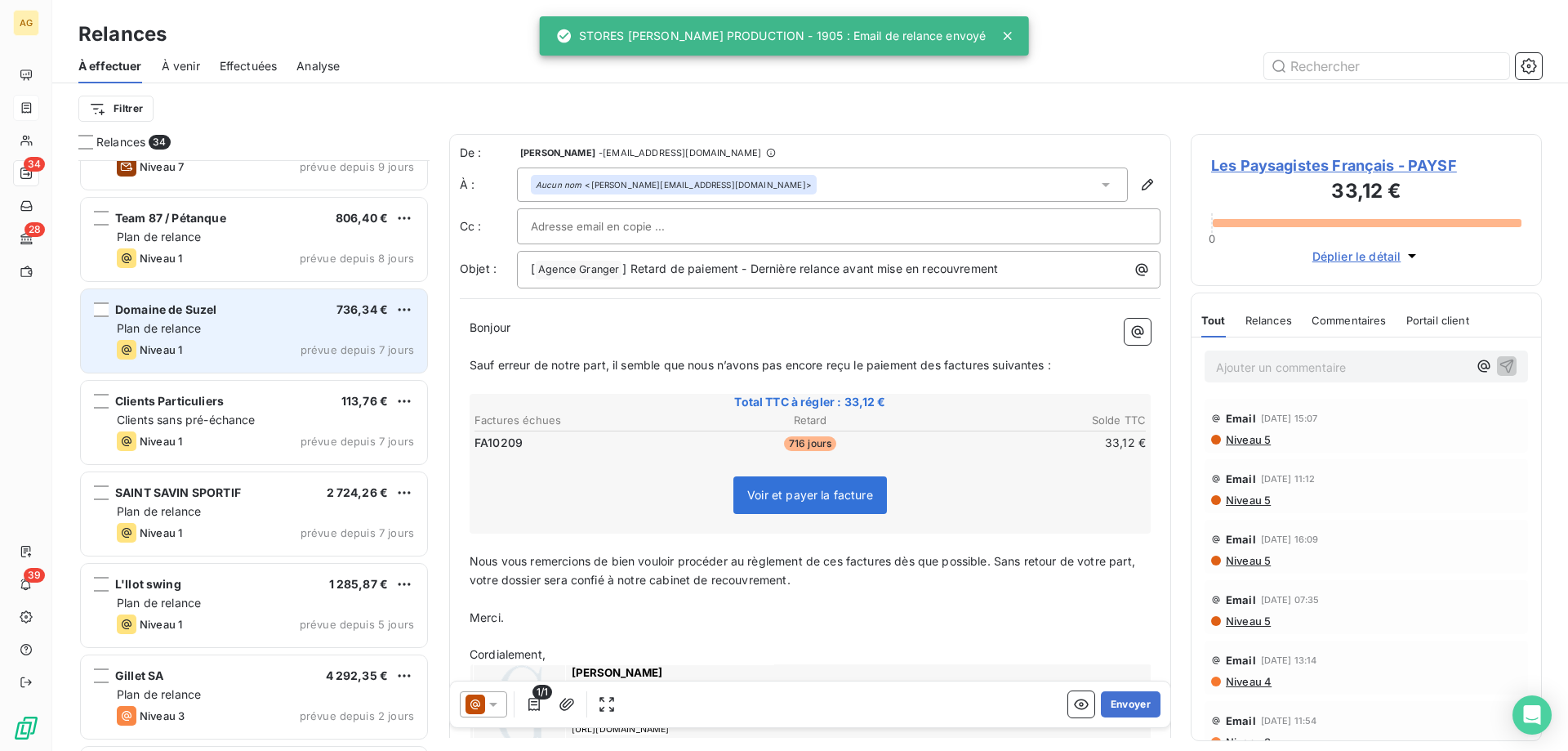
click at [220, 359] on div "Domaine de Suzel 736,34 € Plan de relance Niveau 1 prévue depuis 7 jours" at bounding box center [253, 331] width 346 height 83
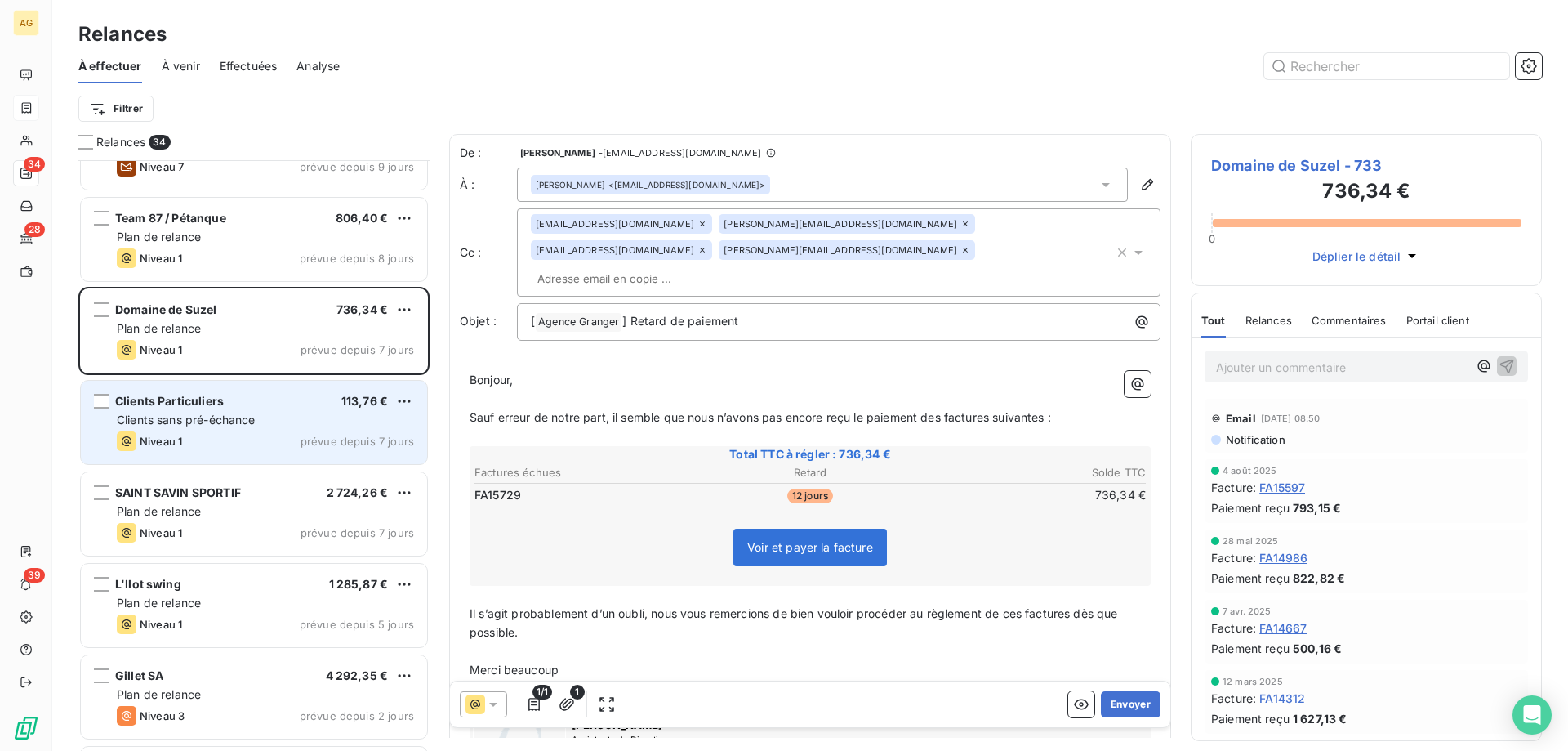
click at [332, 416] on div "Clients sans pré-échance" at bounding box center [265, 419] width 298 height 16
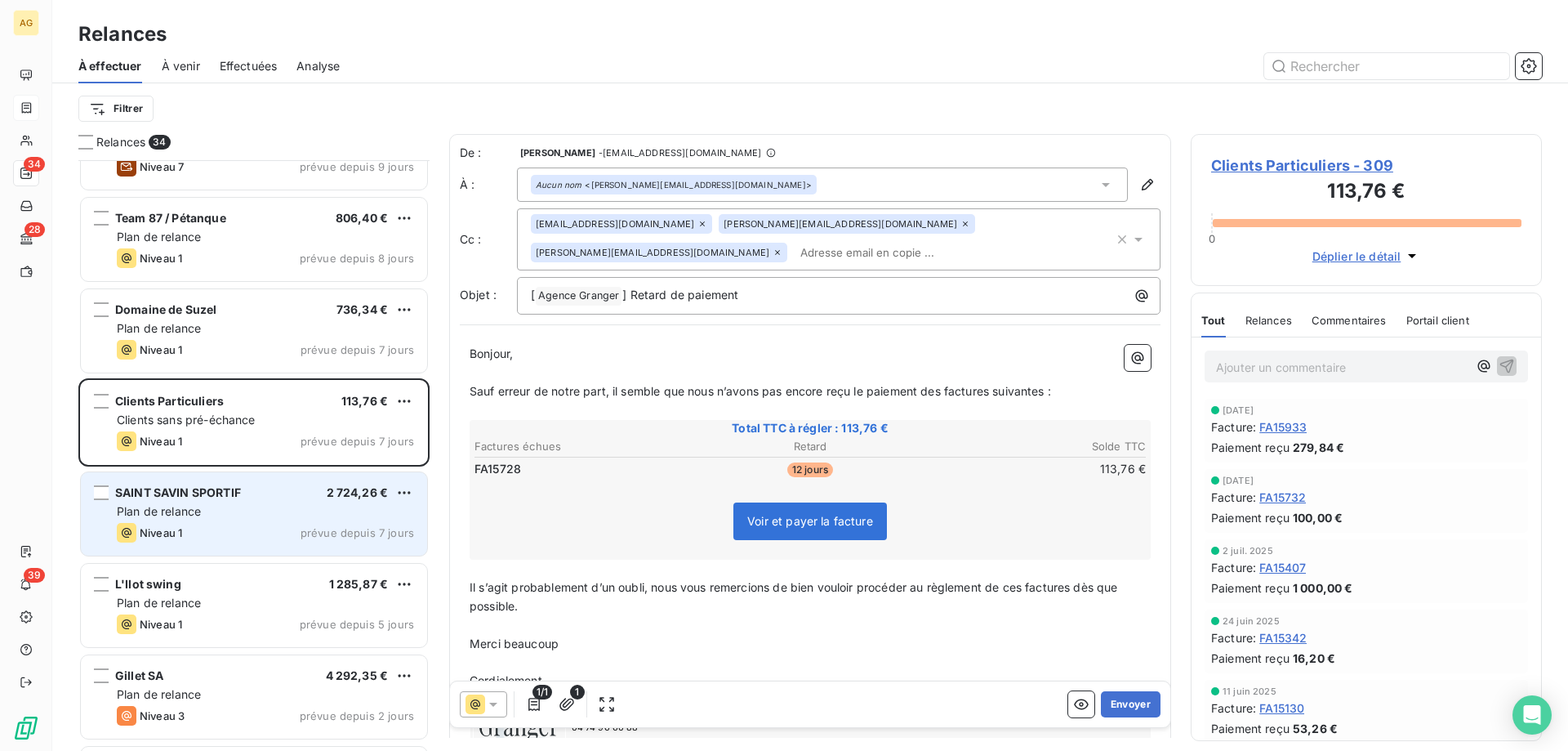
click at [238, 525] on div "Niveau 1 prévue depuis 7 jours" at bounding box center [265, 532] width 298 height 20
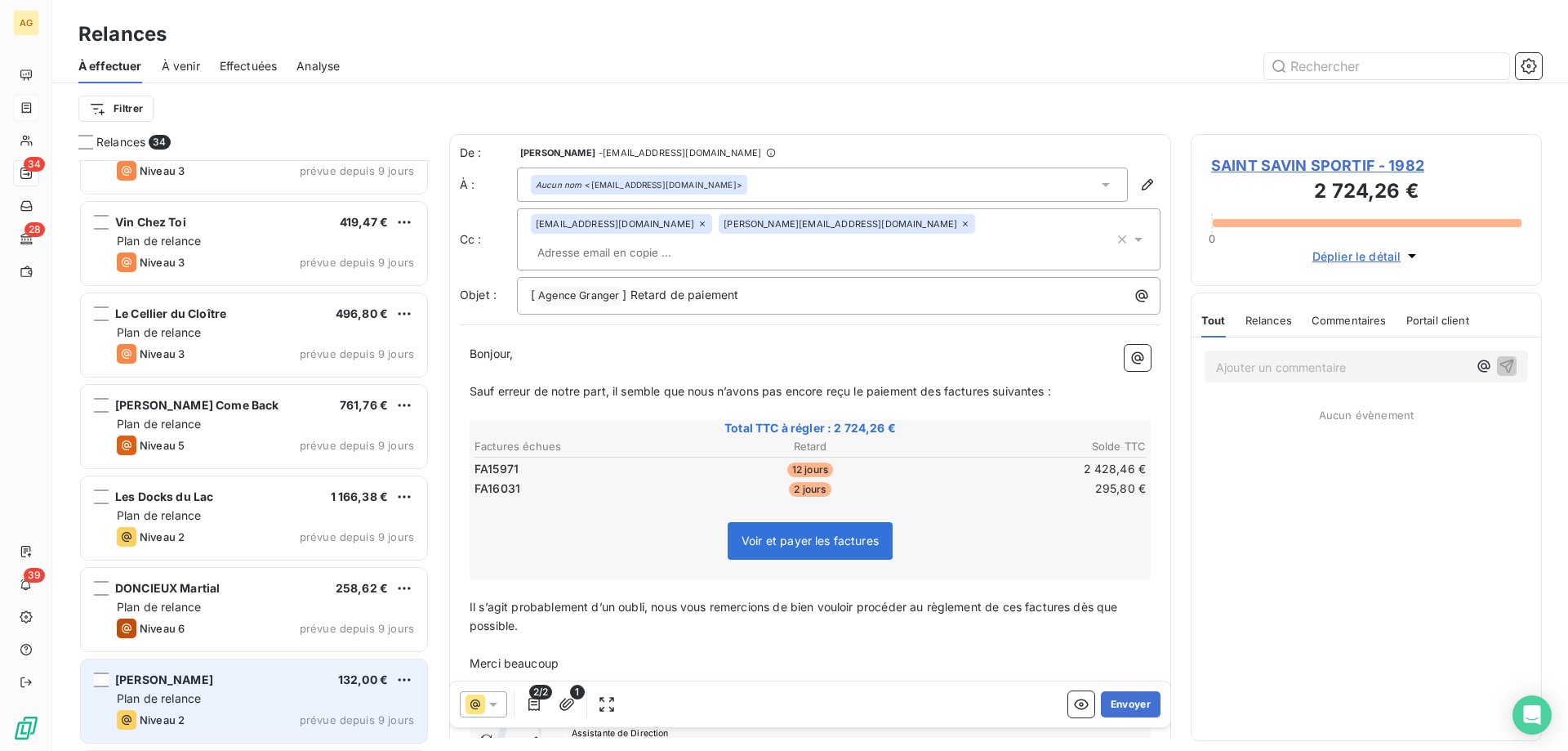
scroll to position [1325, 0]
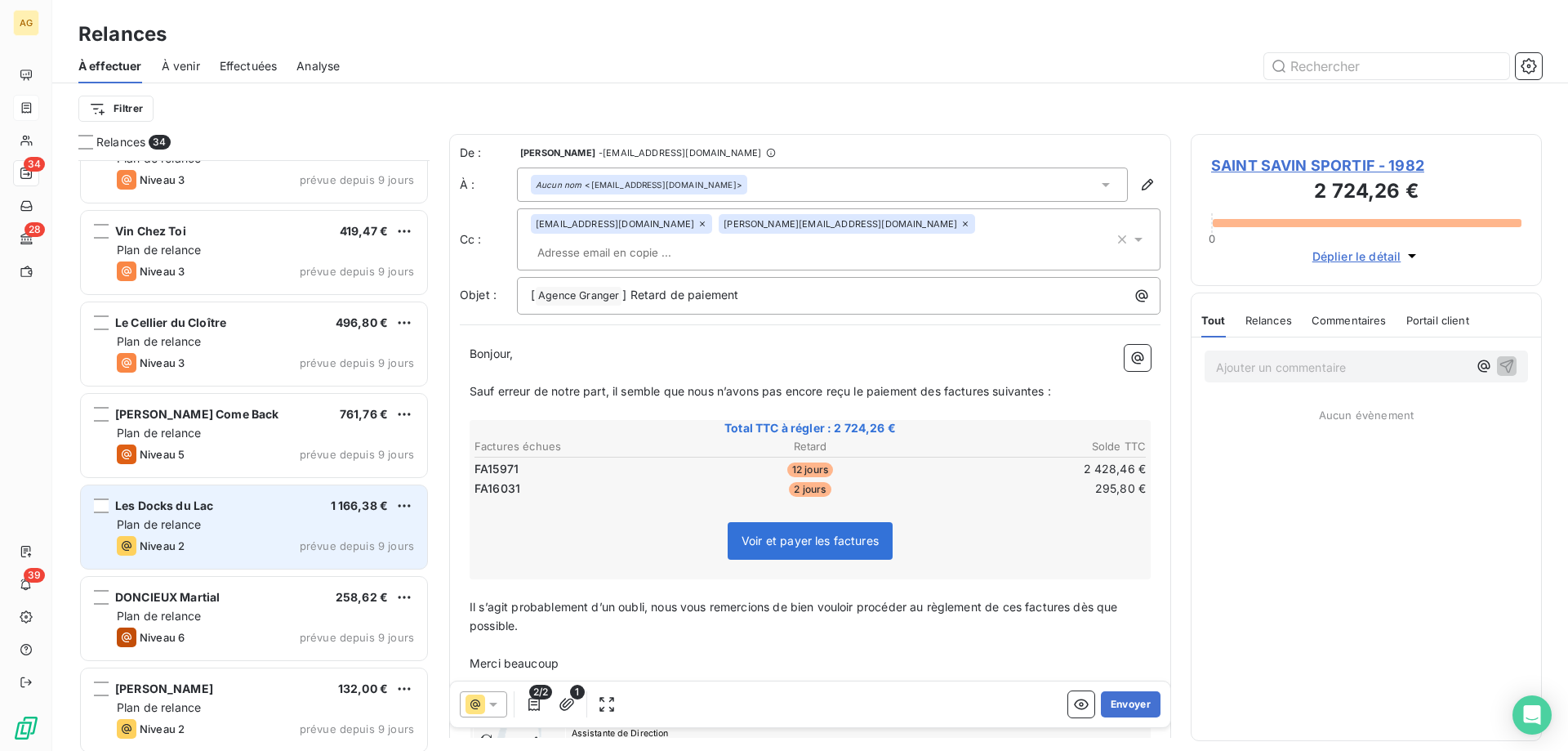
click at [276, 501] on div "Les Docks du Lac 1 166,38 €" at bounding box center [265, 506] width 298 height 15
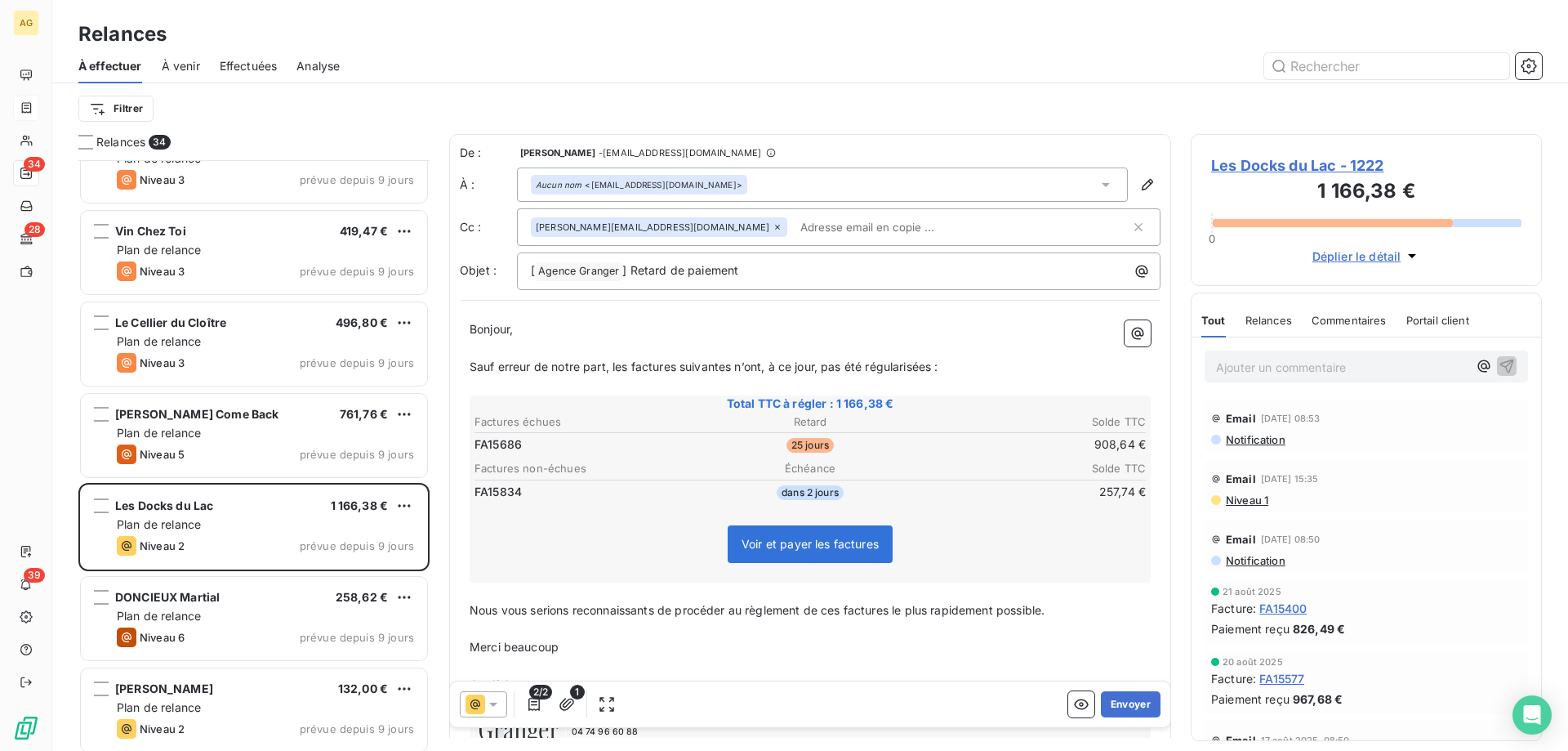
click at [482, 700] on icon at bounding box center [475, 704] width 20 height 20
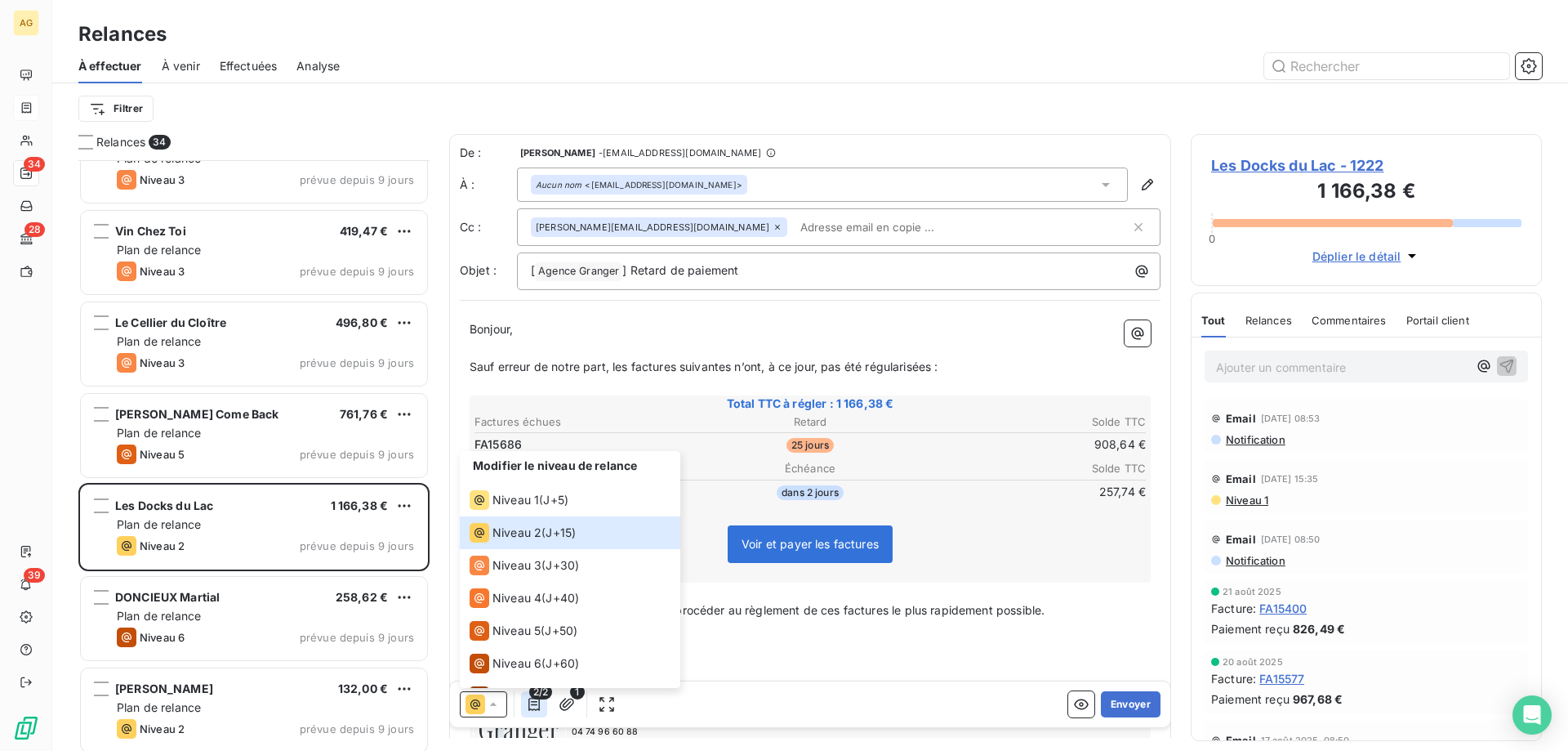
click at [543, 710] on button "button" at bounding box center [535, 705] width 27 height 27
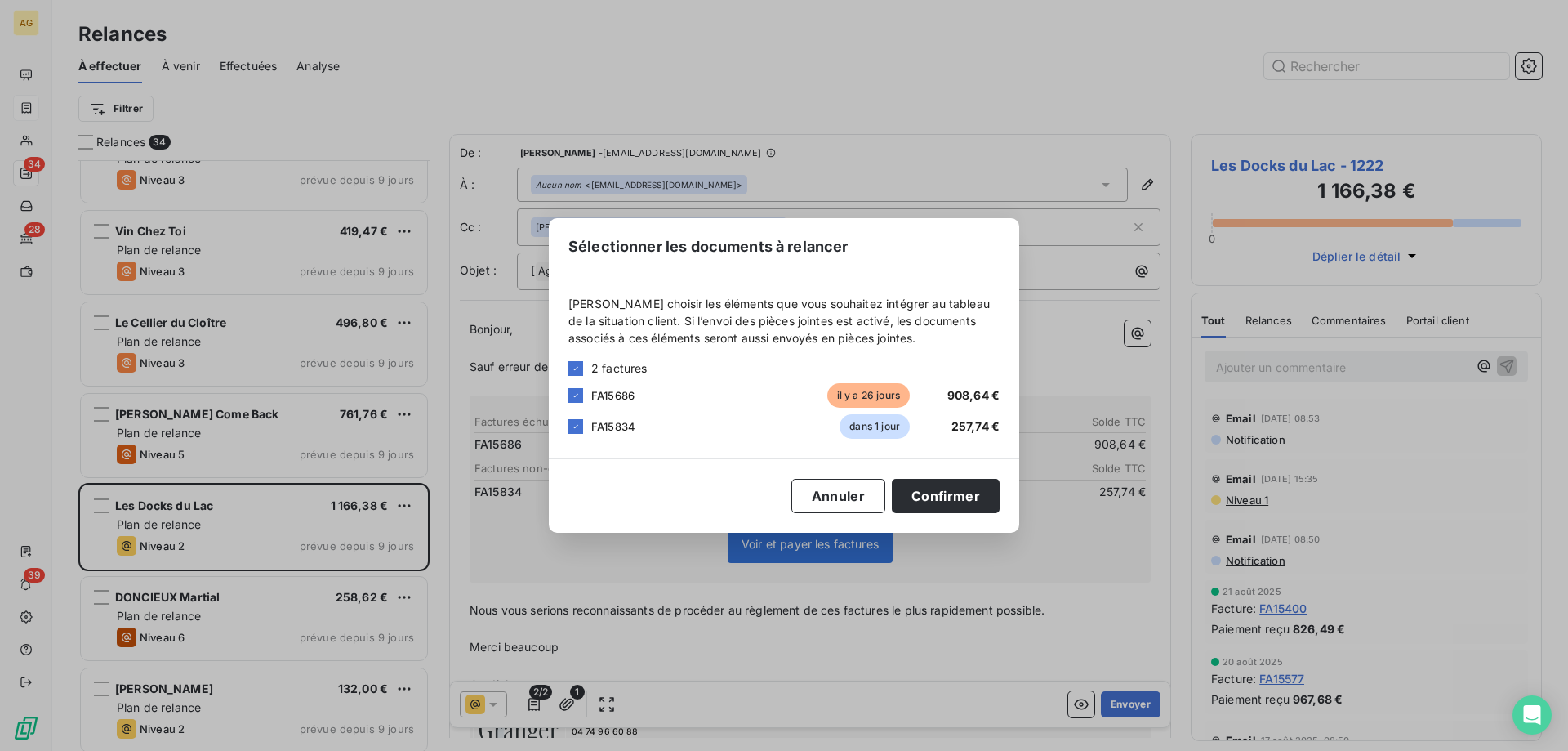
click at [585, 426] on div "FA15834 dans 1 jour 257,74 €" at bounding box center [784, 427] width 431 height 25
click at [581, 432] on div at bounding box center [576, 427] width 15 height 15
click at [971, 511] on button "Confirmer" at bounding box center [946, 496] width 108 height 34
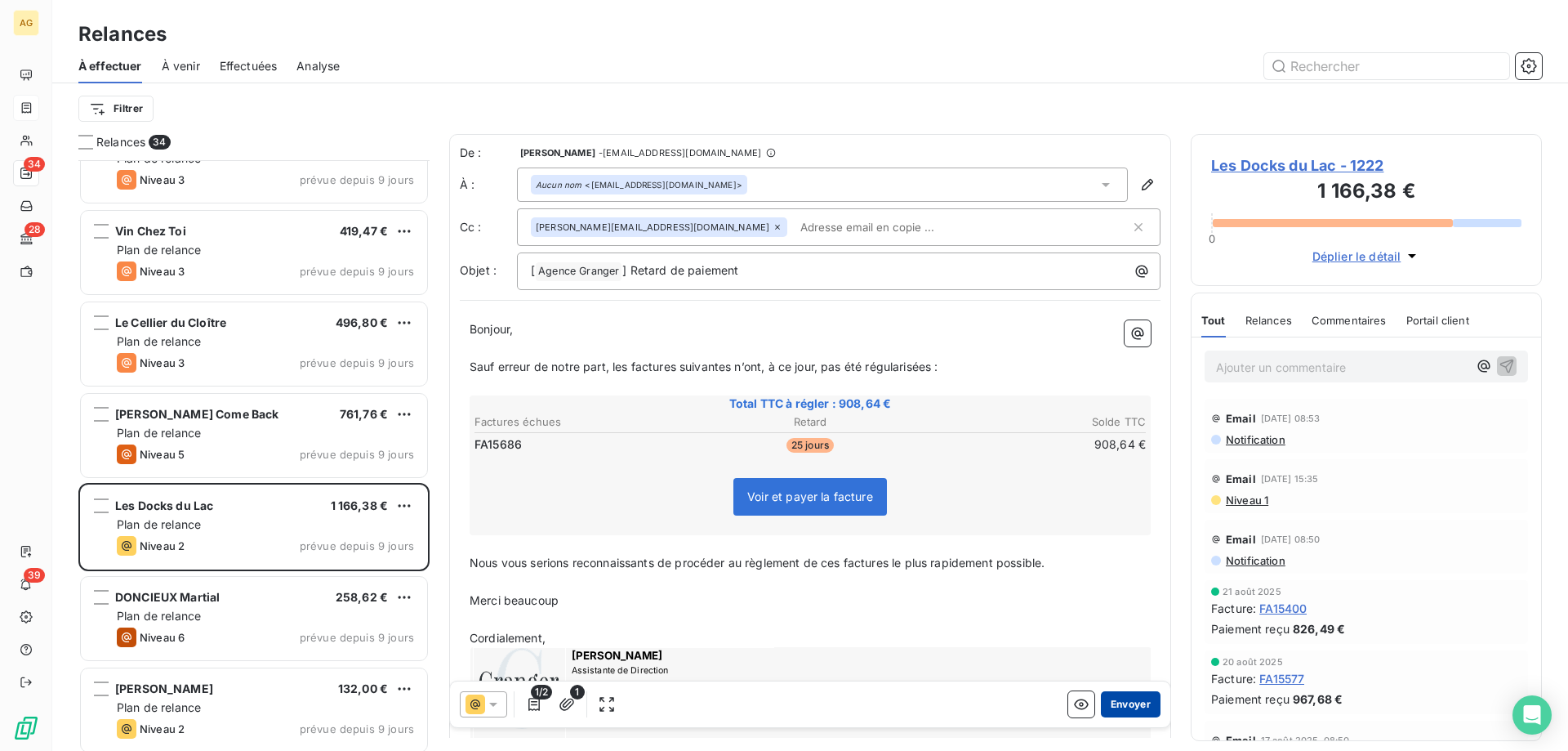
click at [1128, 709] on button "Envoyer" at bounding box center [1130, 705] width 60 height 27
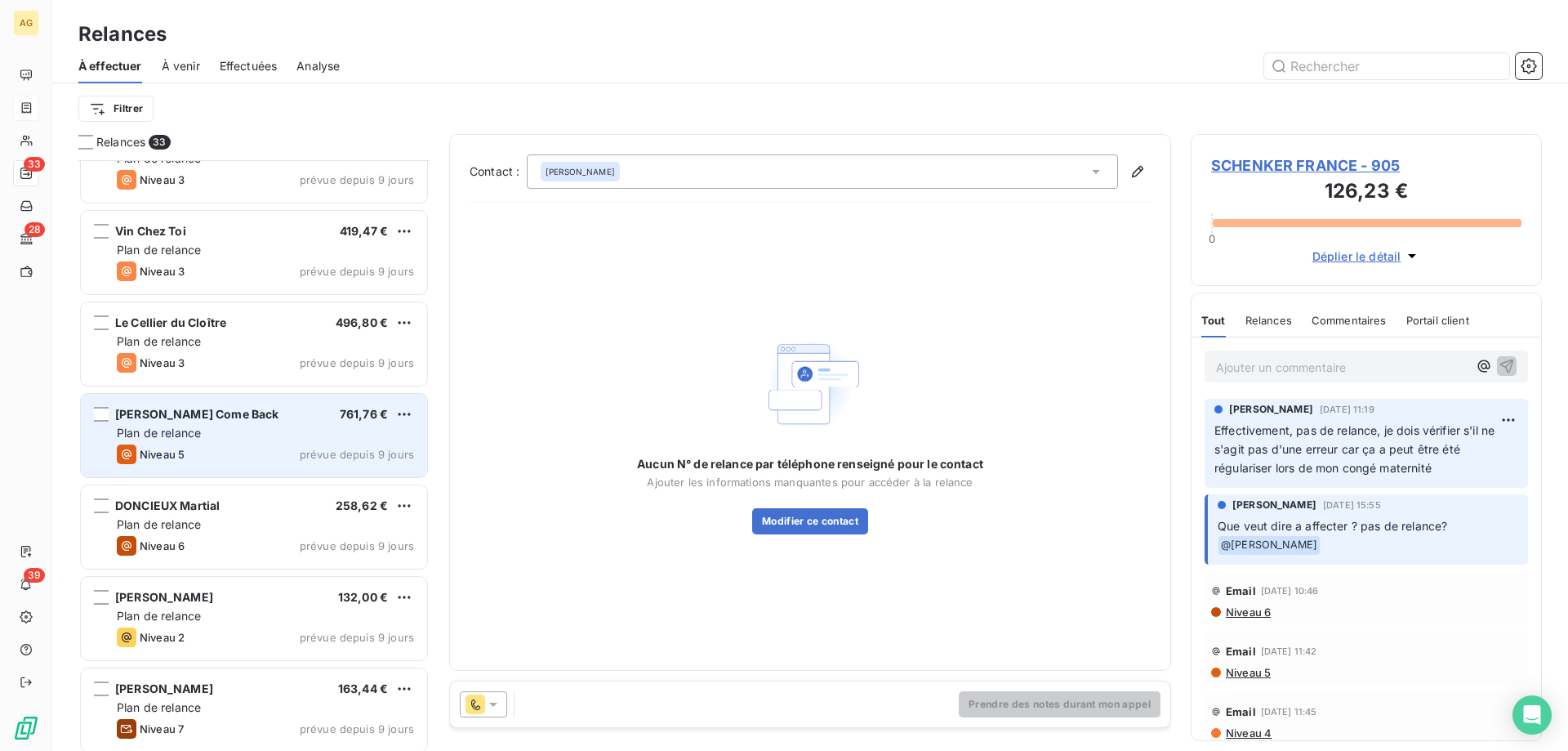
scroll to position [1243, 0]
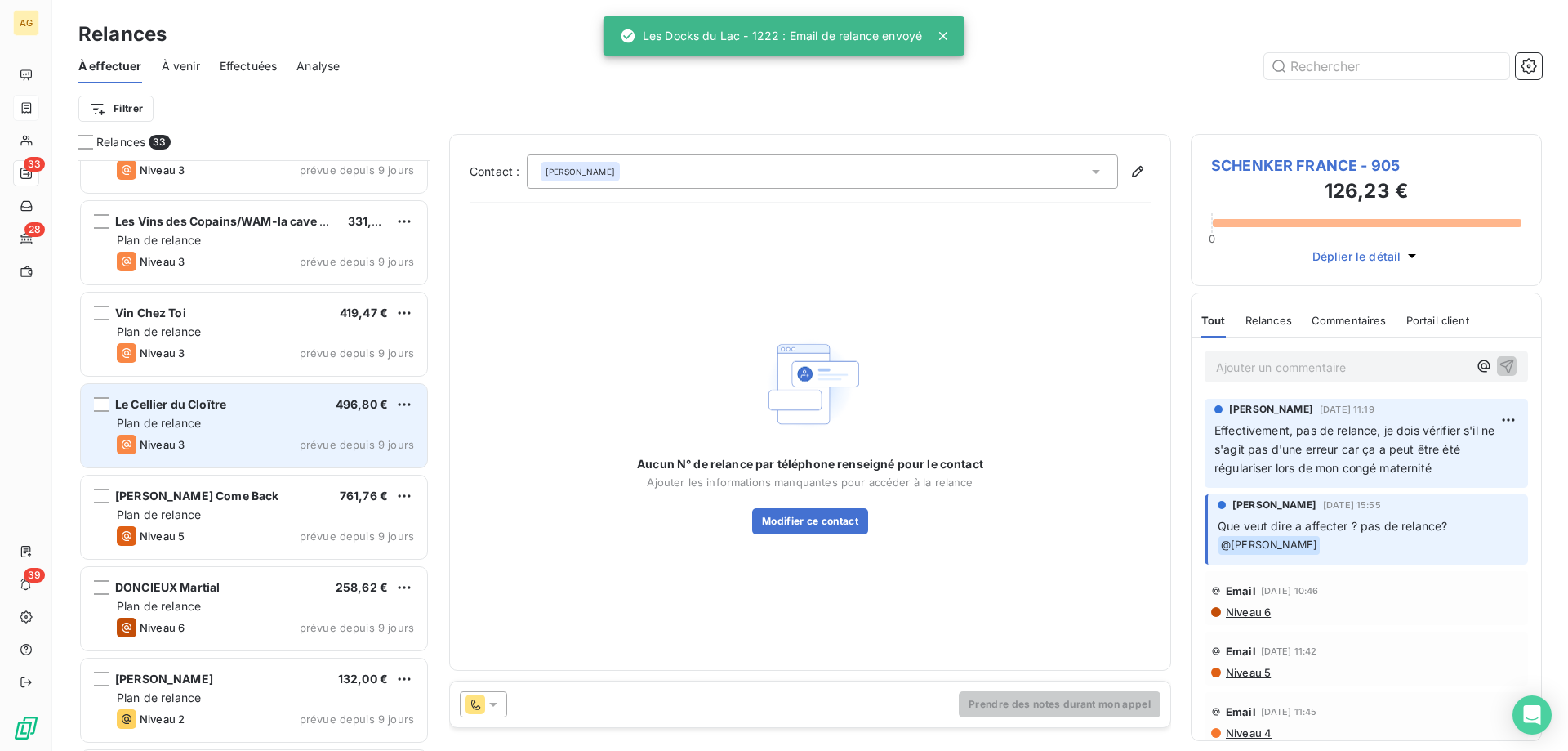
click at [202, 408] on div "Le Cellier du Cloître" at bounding box center [170, 404] width 111 height 16
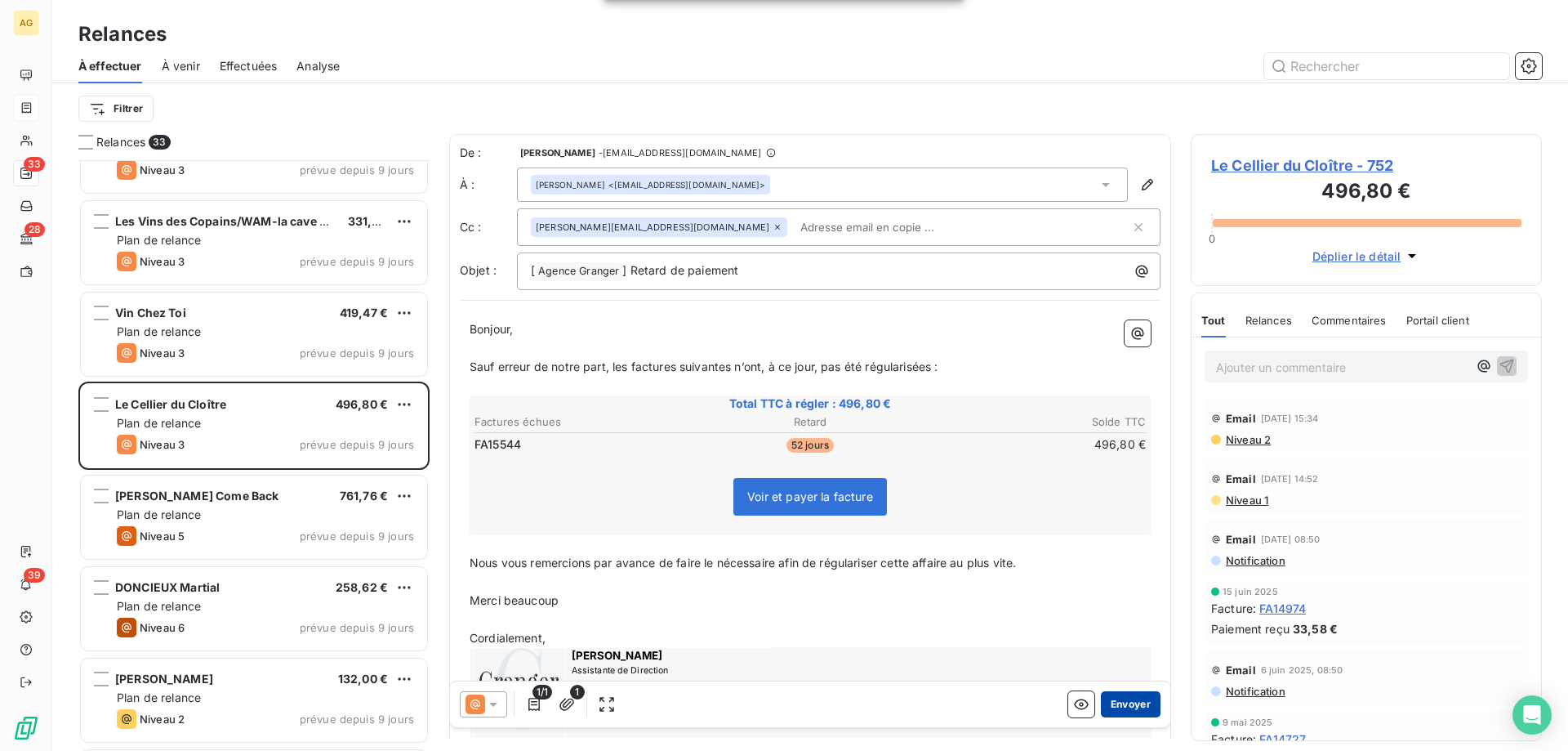
click at [1123, 705] on button "Envoyer" at bounding box center [1130, 705] width 60 height 27
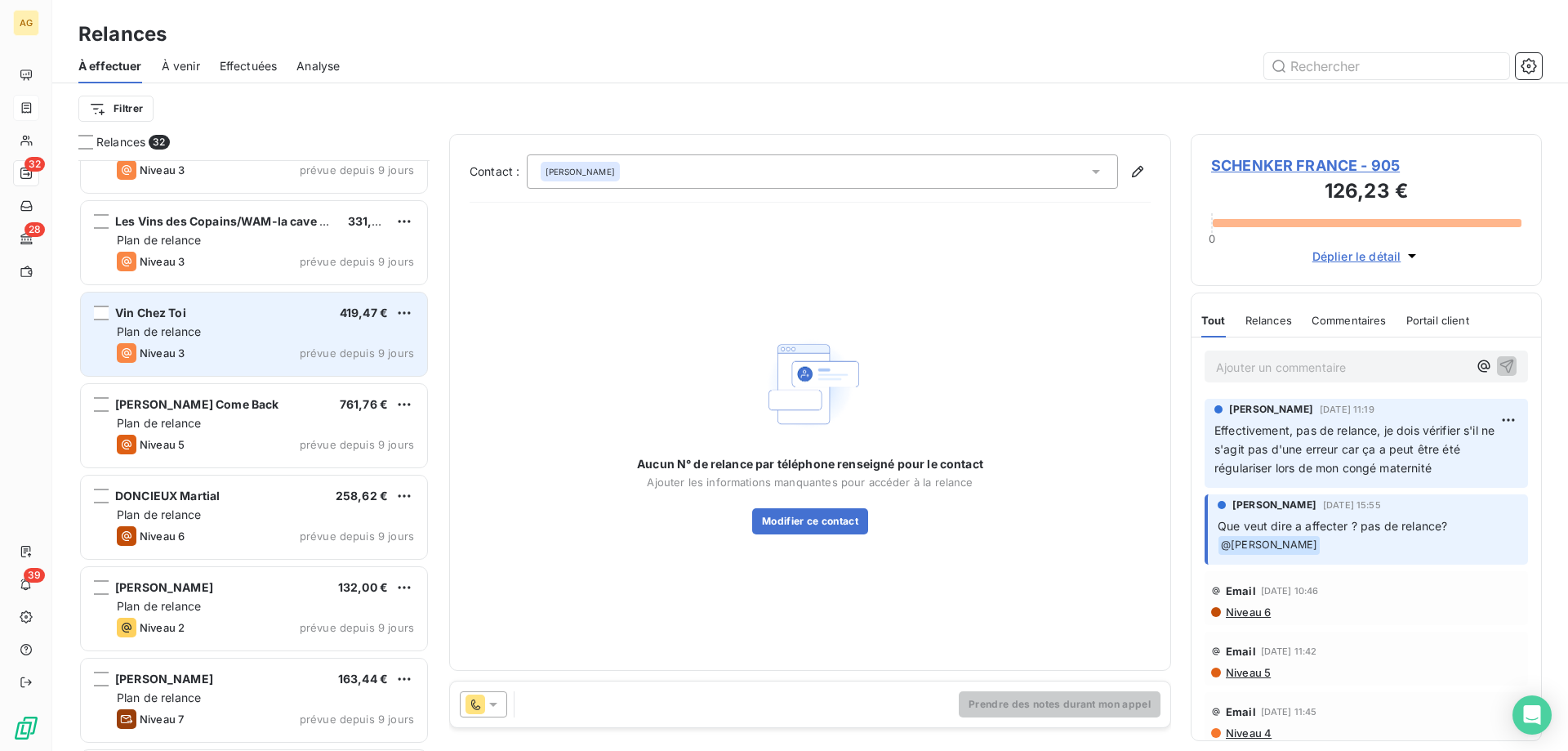
click at [242, 334] on div "Plan de relance" at bounding box center [265, 331] width 298 height 16
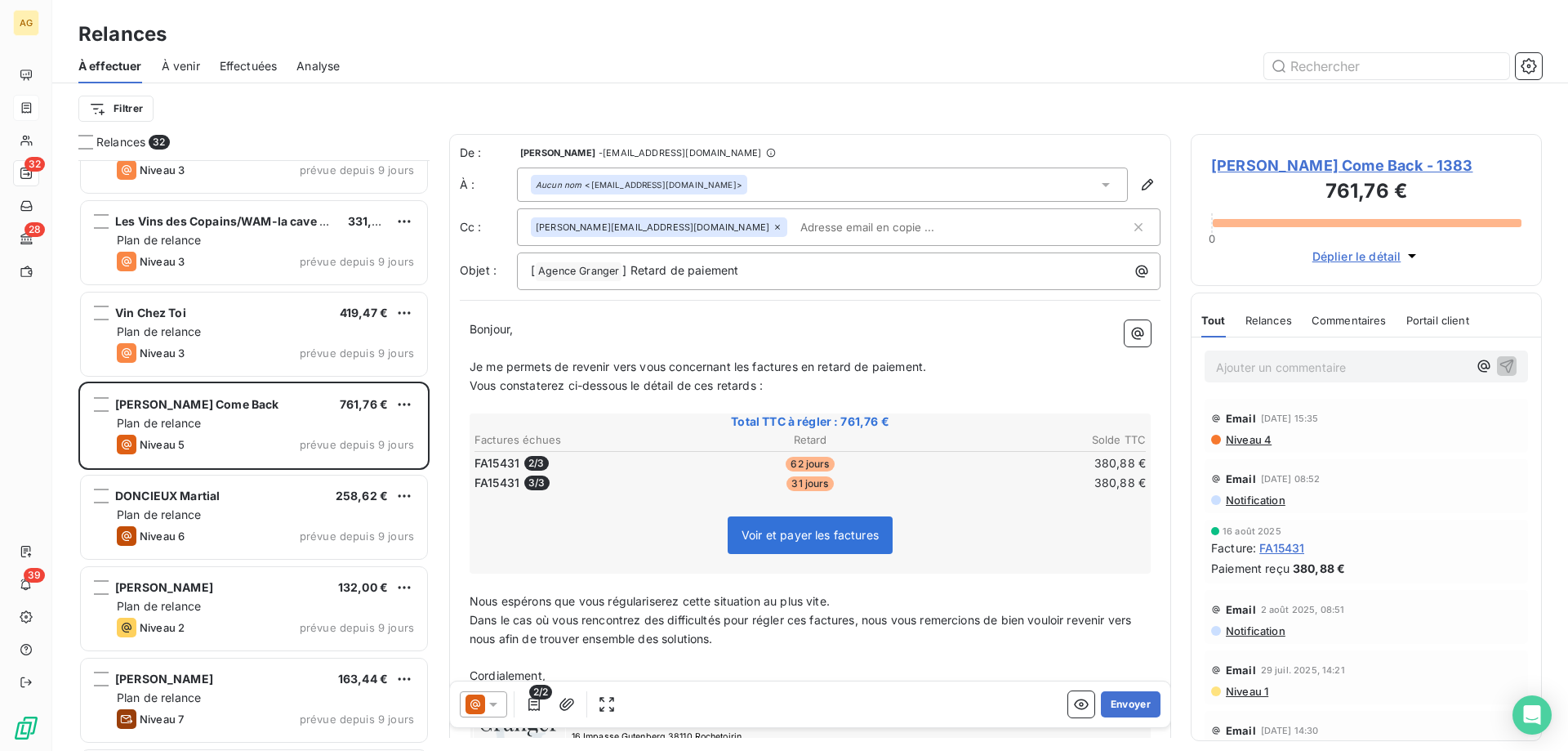
click at [793, 229] on input "text" at bounding box center [887, 228] width 189 height 25
click at [1118, 699] on button "Envoyer" at bounding box center [1130, 705] width 60 height 27
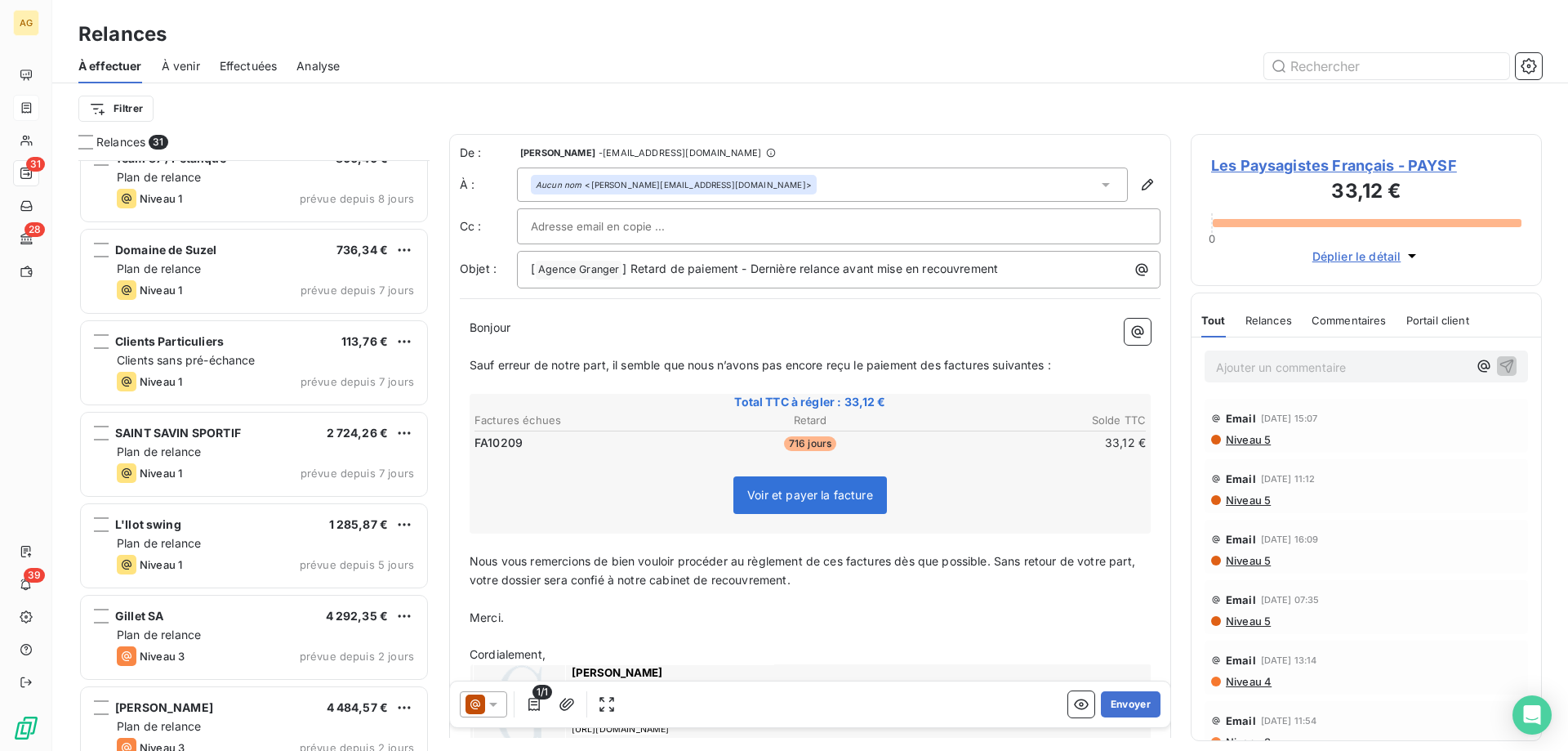
scroll to position [1733, 0]
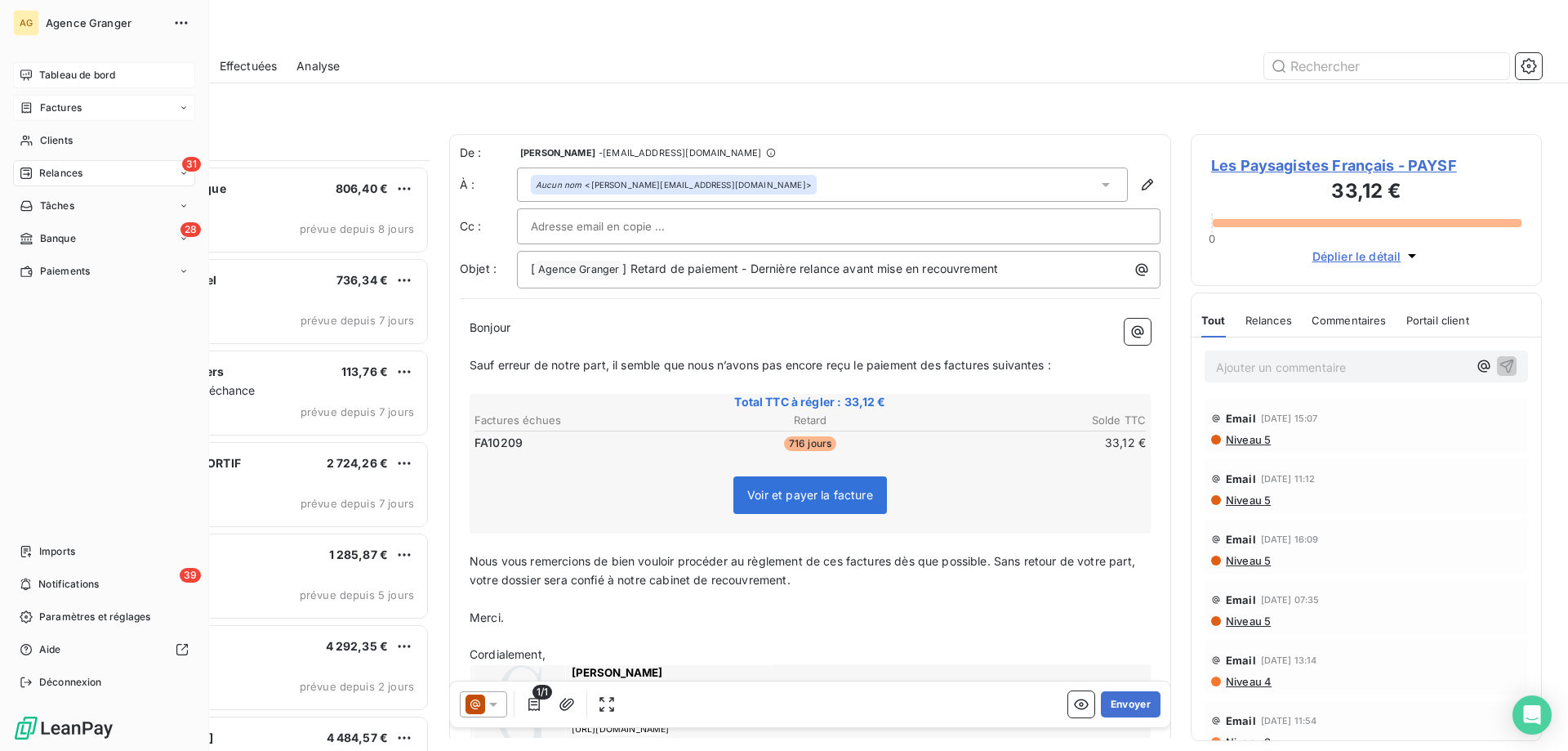
drag, startPoint x: 41, startPoint y: 74, endPoint x: 129, endPoint y: 79, distance: 88.1
click at [41, 74] on span "Tableau de bord" at bounding box center [77, 76] width 76 height 15
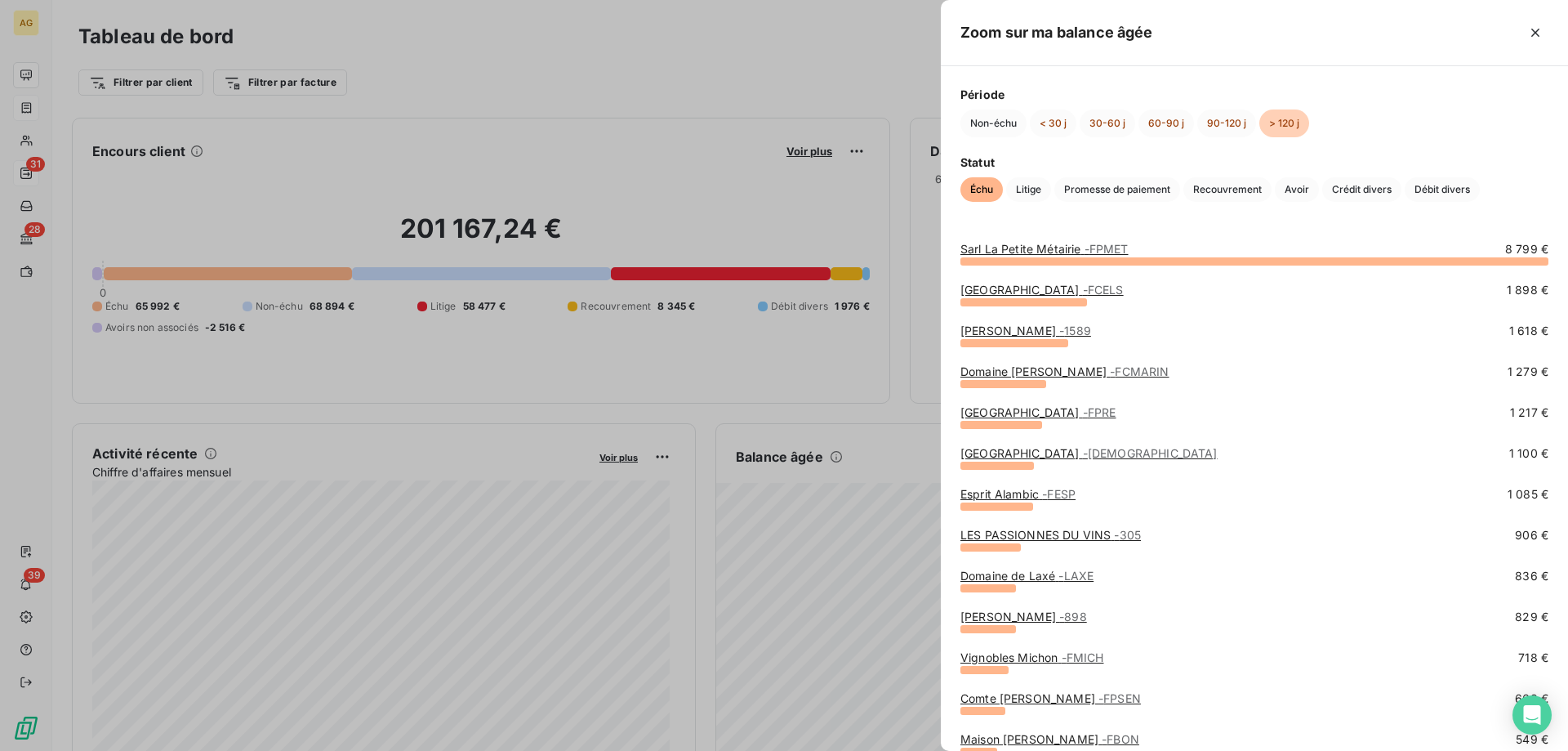
click at [1095, 281] on div "Sarl La Petite Métairie - FPMET 8 799 €" at bounding box center [1254, 261] width 588 height 41
click at [1093, 285] on span "- FCELS" at bounding box center [1103, 289] width 41 height 14
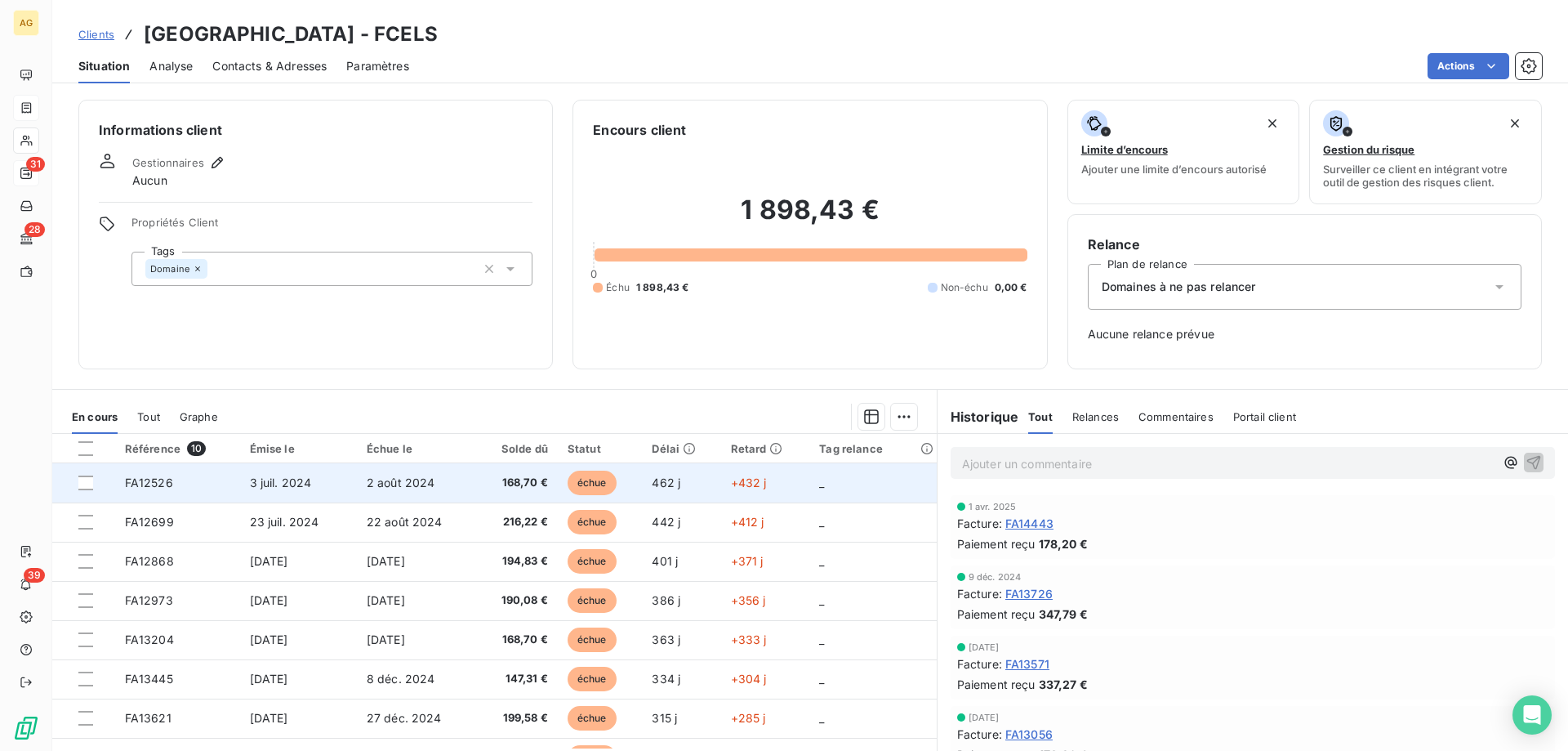
click at [293, 473] on td "3 juil. 2024" at bounding box center [298, 483] width 117 height 39
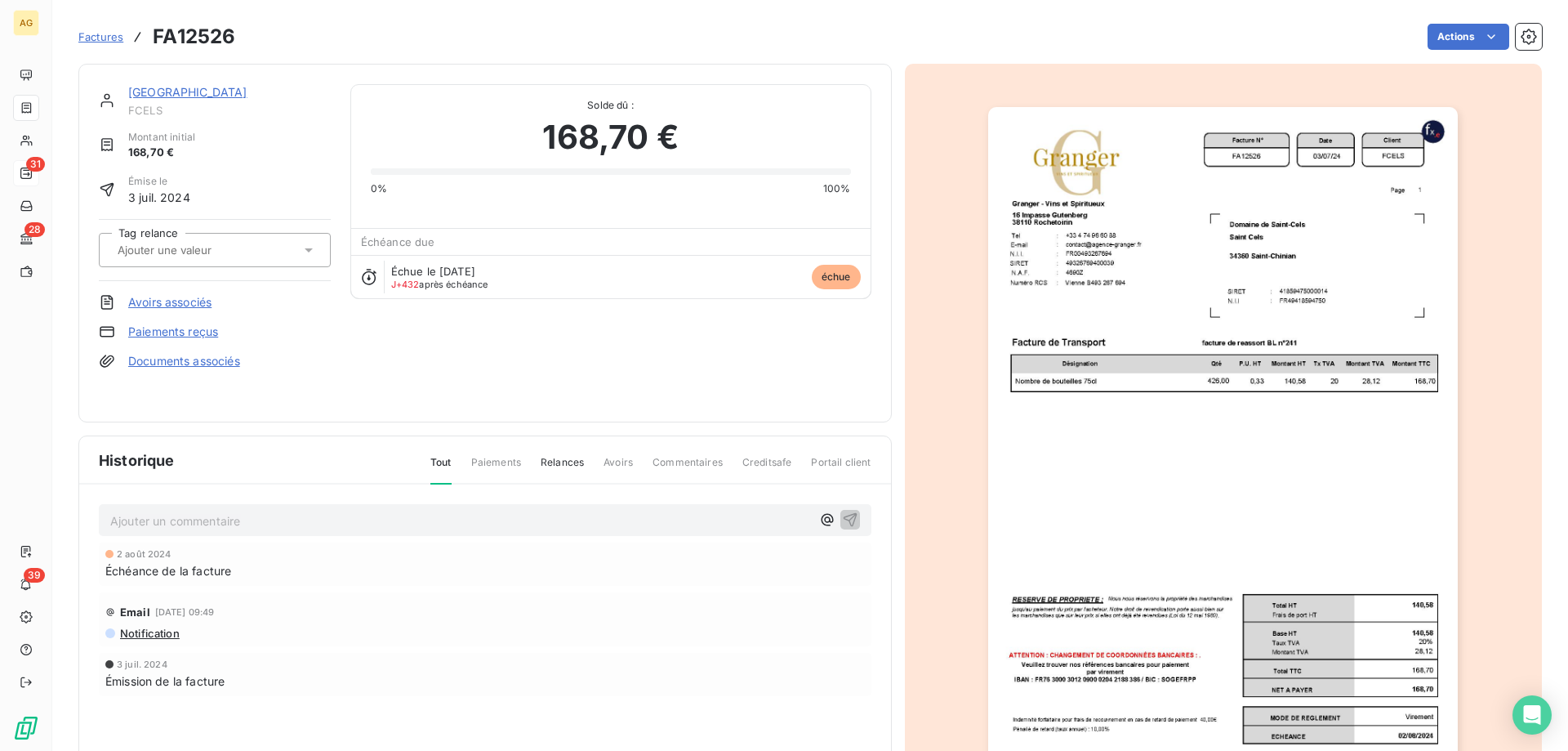
click at [191, 337] on link "Paiements reçus" at bounding box center [173, 331] width 90 height 16
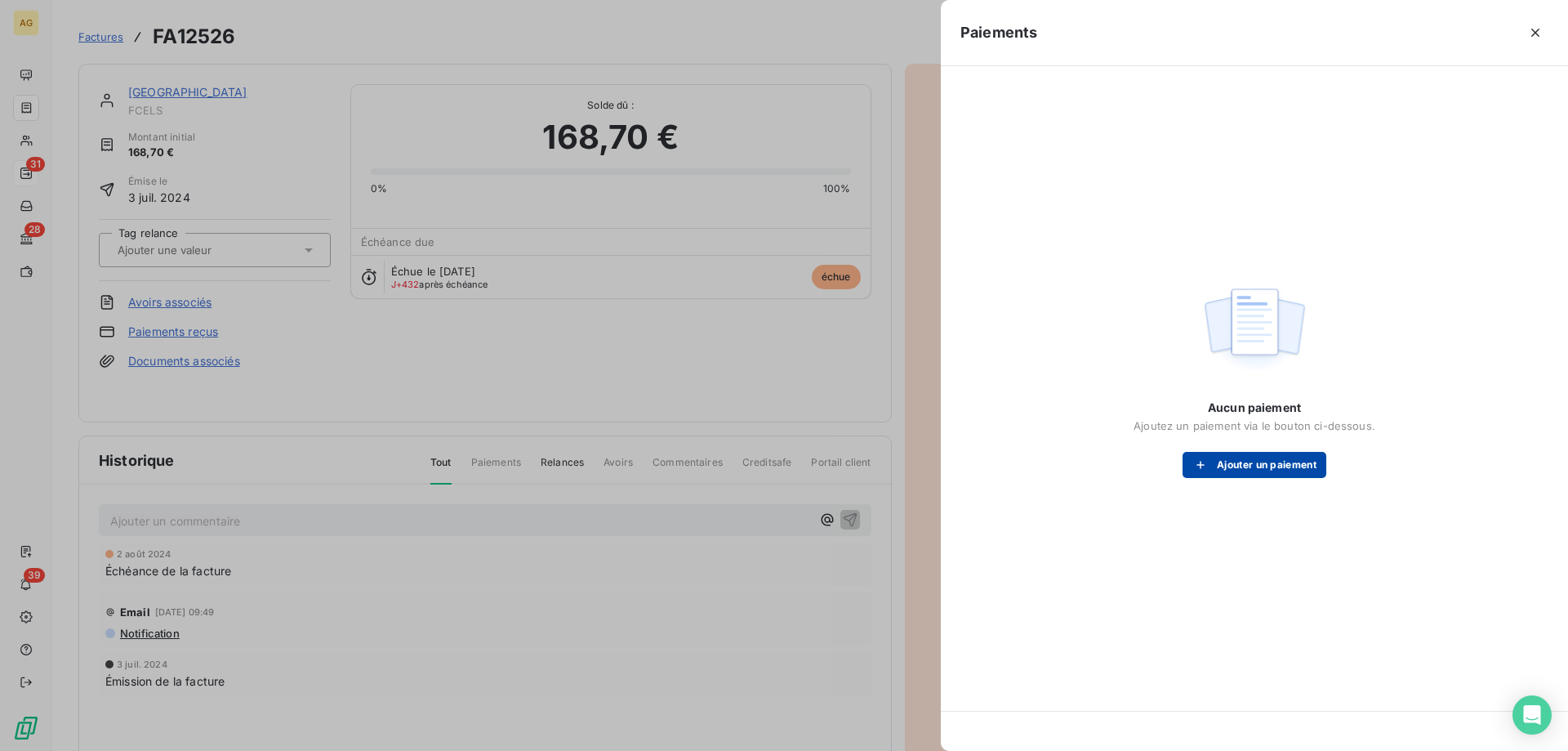
click at [1238, 464] on button "Ajouter un paiement" at bounding box center [1255, 465] width 144 height 27
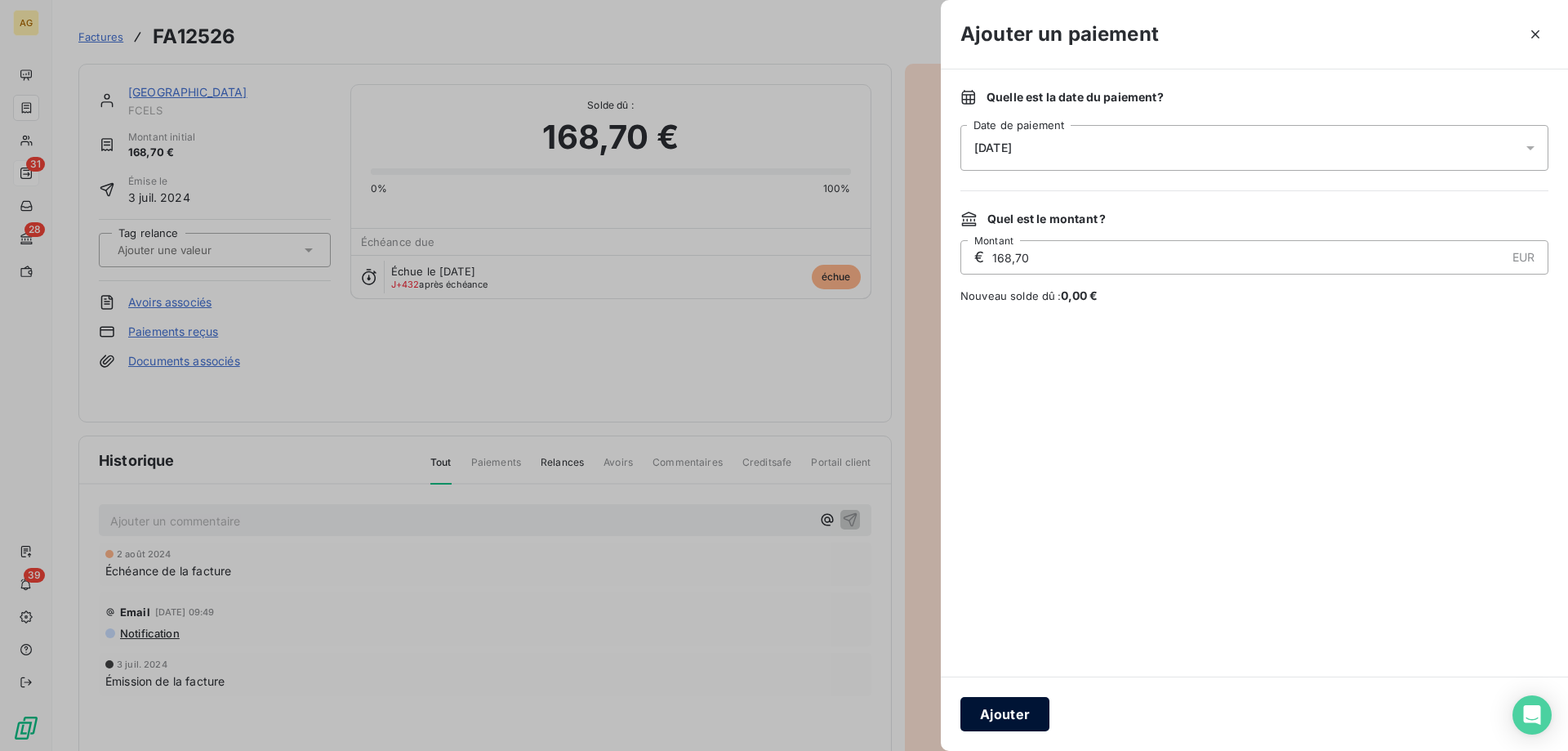
click at [1025, 706] on button "Ajouter" at bounding box center [1005, 714] width 89 height 34
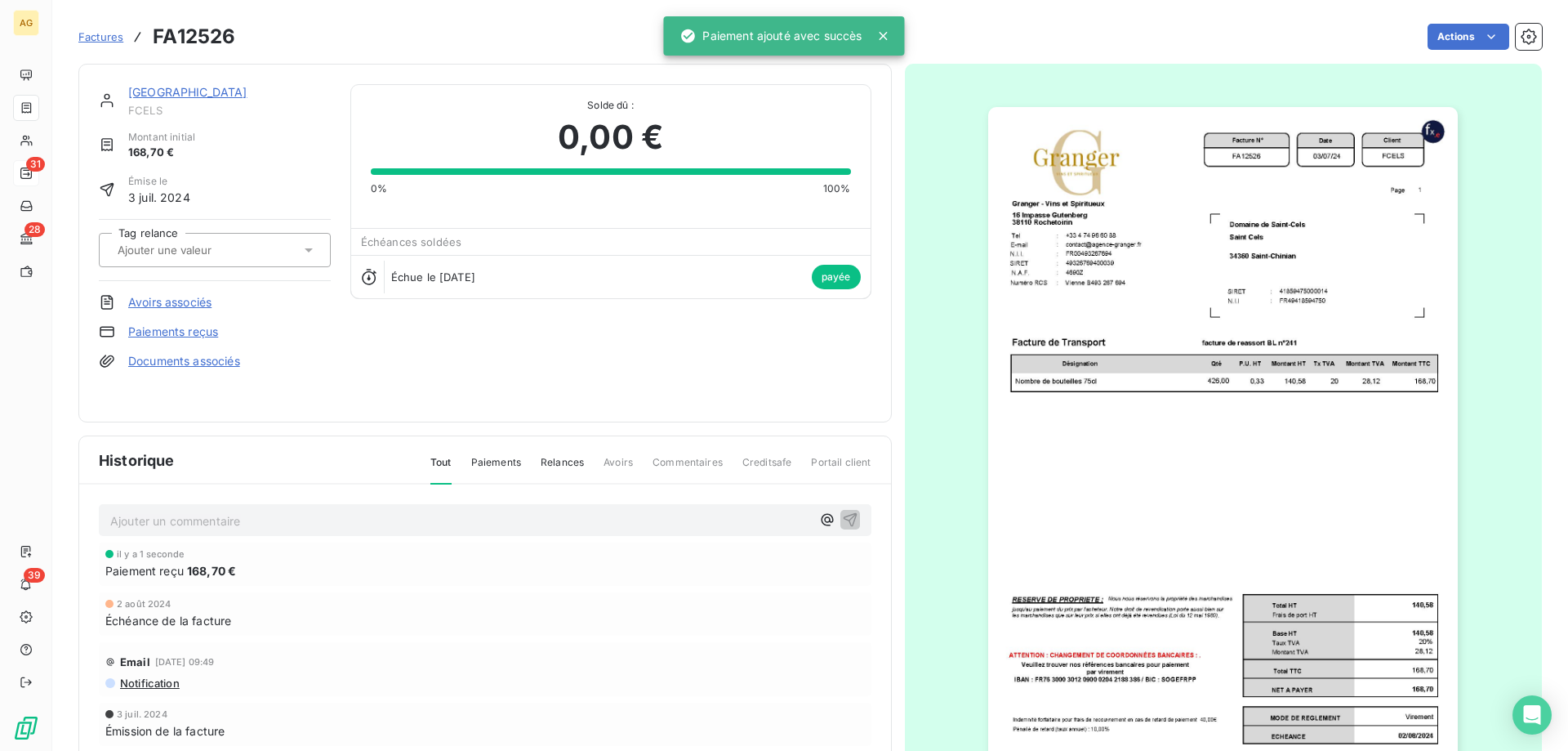
click at [187, 523] on p "Ajouter un commentaire ﻿" at bounding box center [460, 521] width 701 height 21
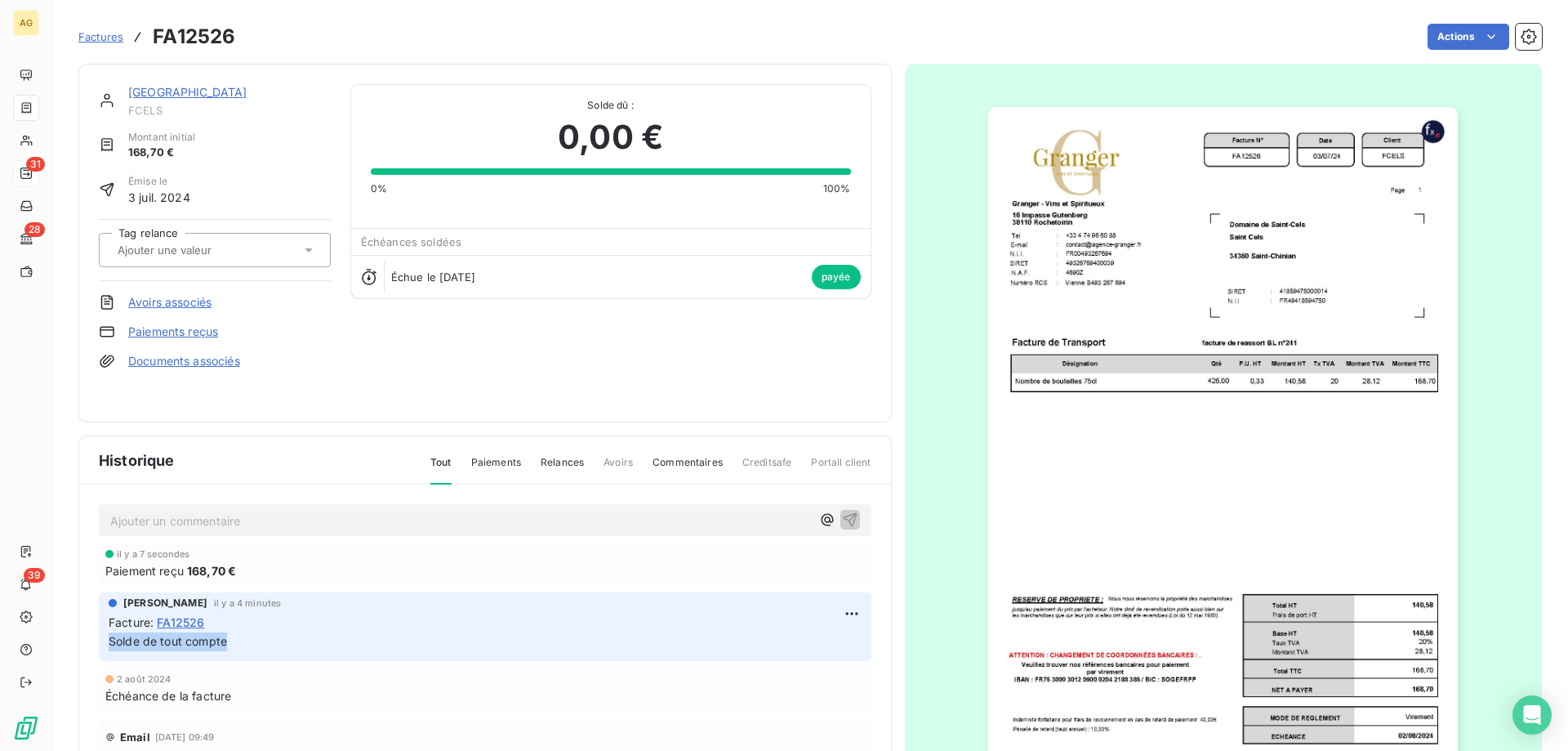
drag, startPoint x: 228, startPoint y: 641, endPoint x: 98, endPoint y: 645, distance: 130.1
click at [98, 645] on div "Ajouter un commentaire ﻿ il y a 7 secondes Paiement reçu 168,70 € [PERSON_NAME]…" at bounding box center [485, 673] width 811 height 378
copy span "Solde de tout compte"
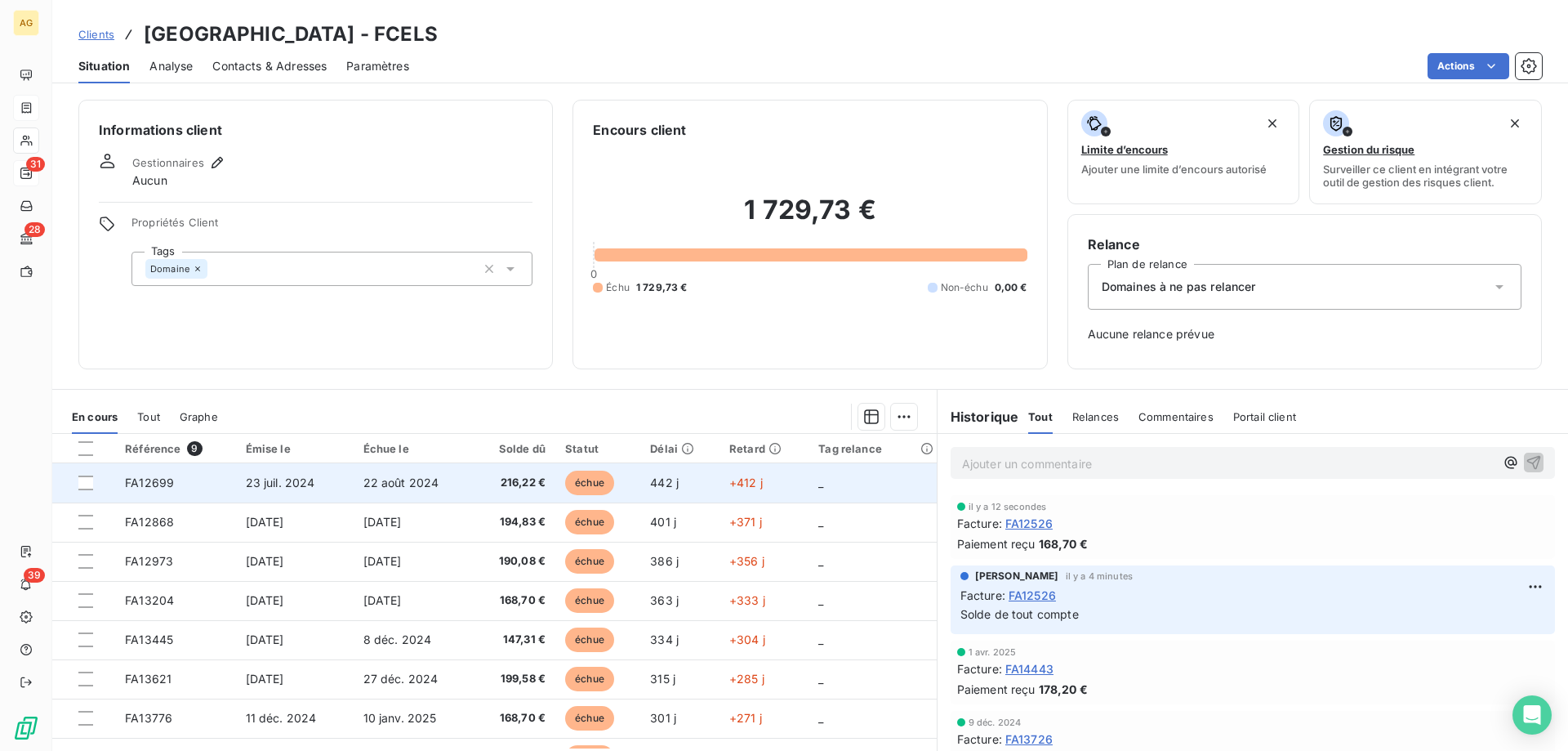
click at [216, 477] on td "FA12699" at bounding box center [174, 483] width 120 height 39
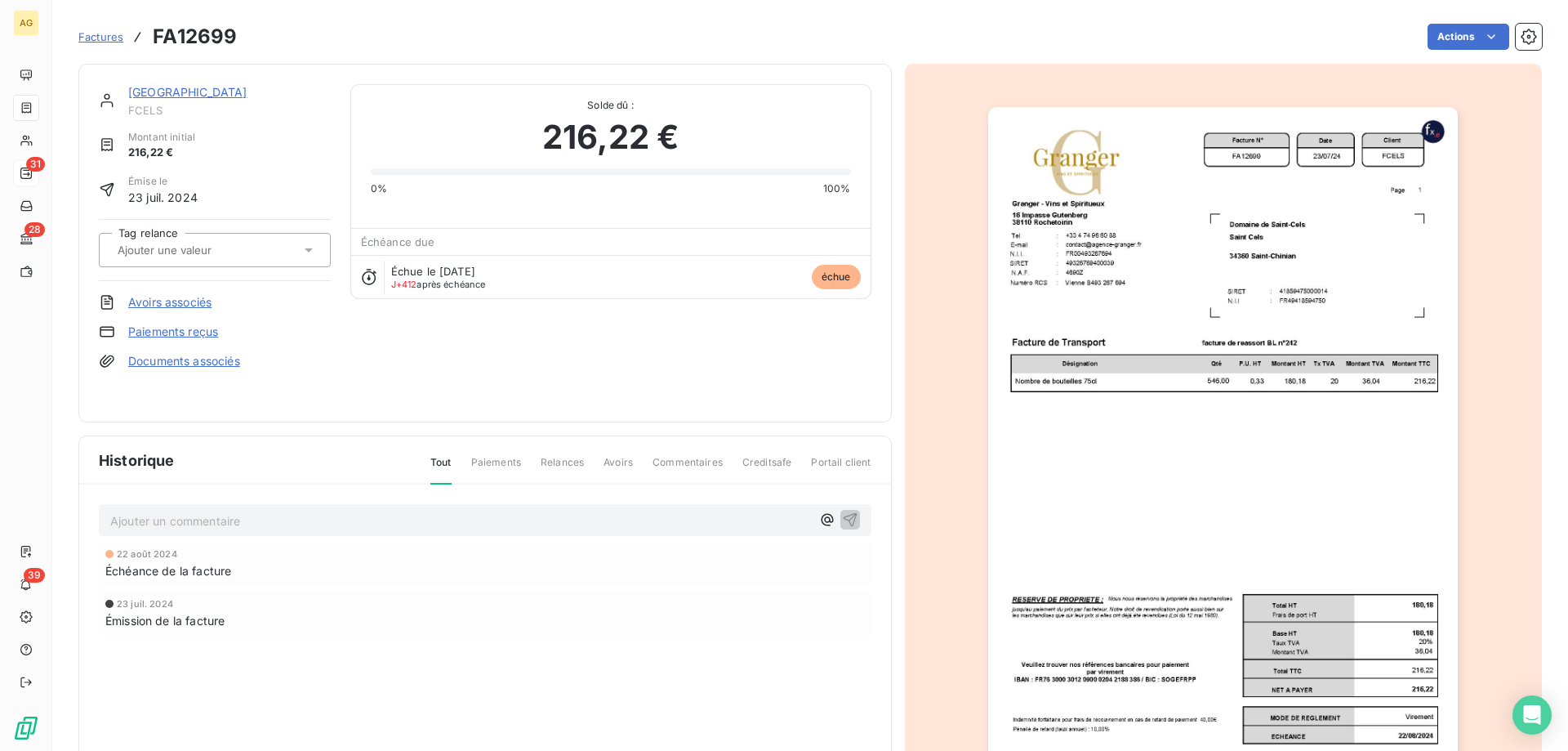
click at [212, 341] on div "Domaine de Saint-Cels FCELS Montant initial 216,22 € Émise le [DATE] Tag relanc…" at bounding box center [214, 243] width 232 height 318
click at [212, 338] on link "Paiements reçus" at bounding box center [173, 331] width 90 height 16
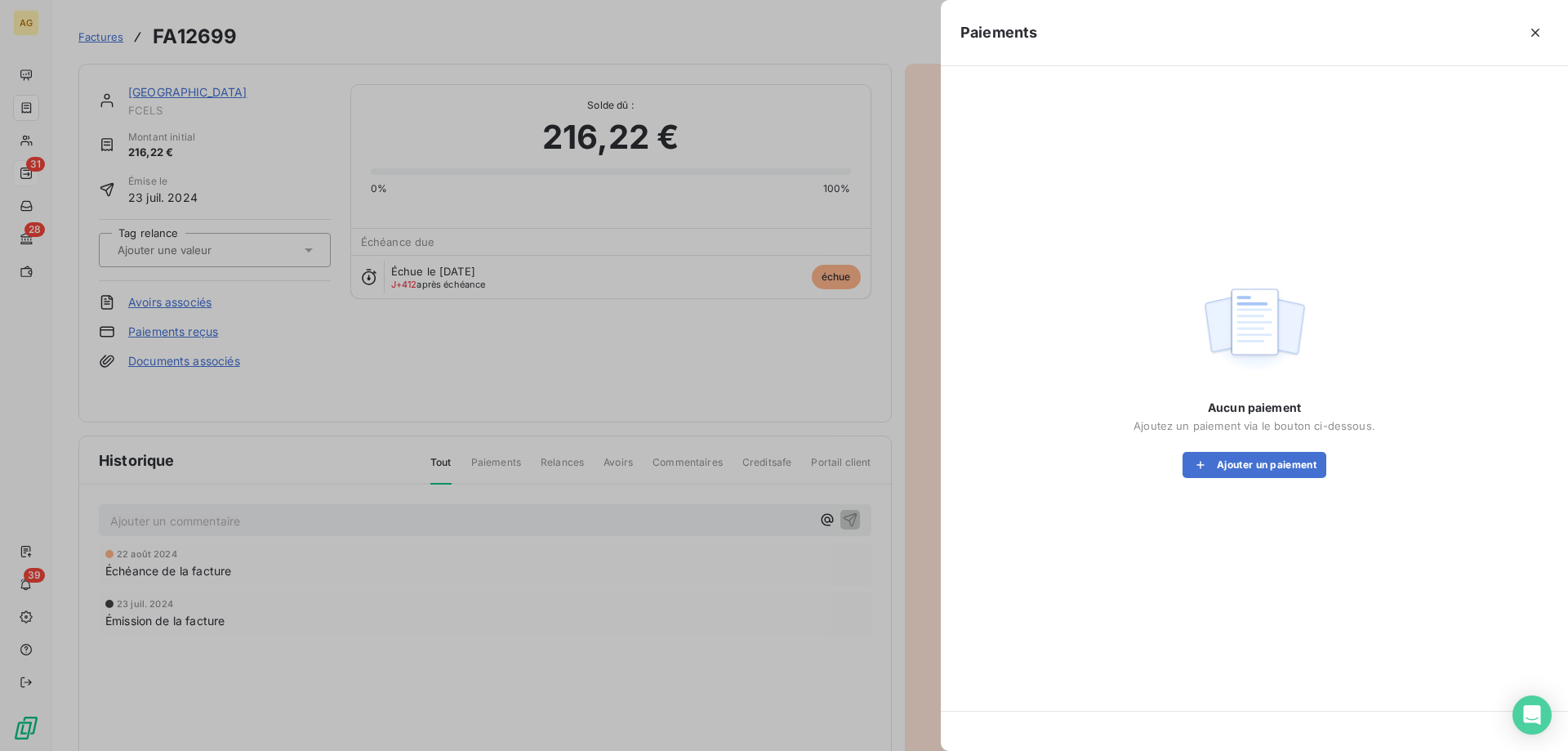
click at [1313, 445] on div "Aucun paiement Ajoutez un paiement via le bouton ci-dessous. Ajouter un paiement" at bounding box center [1254, 438] width 242 height 79
click at [1308, 460] on button "Ajouter un paiement" at bounding box center [1255, 465] width 144 height 27
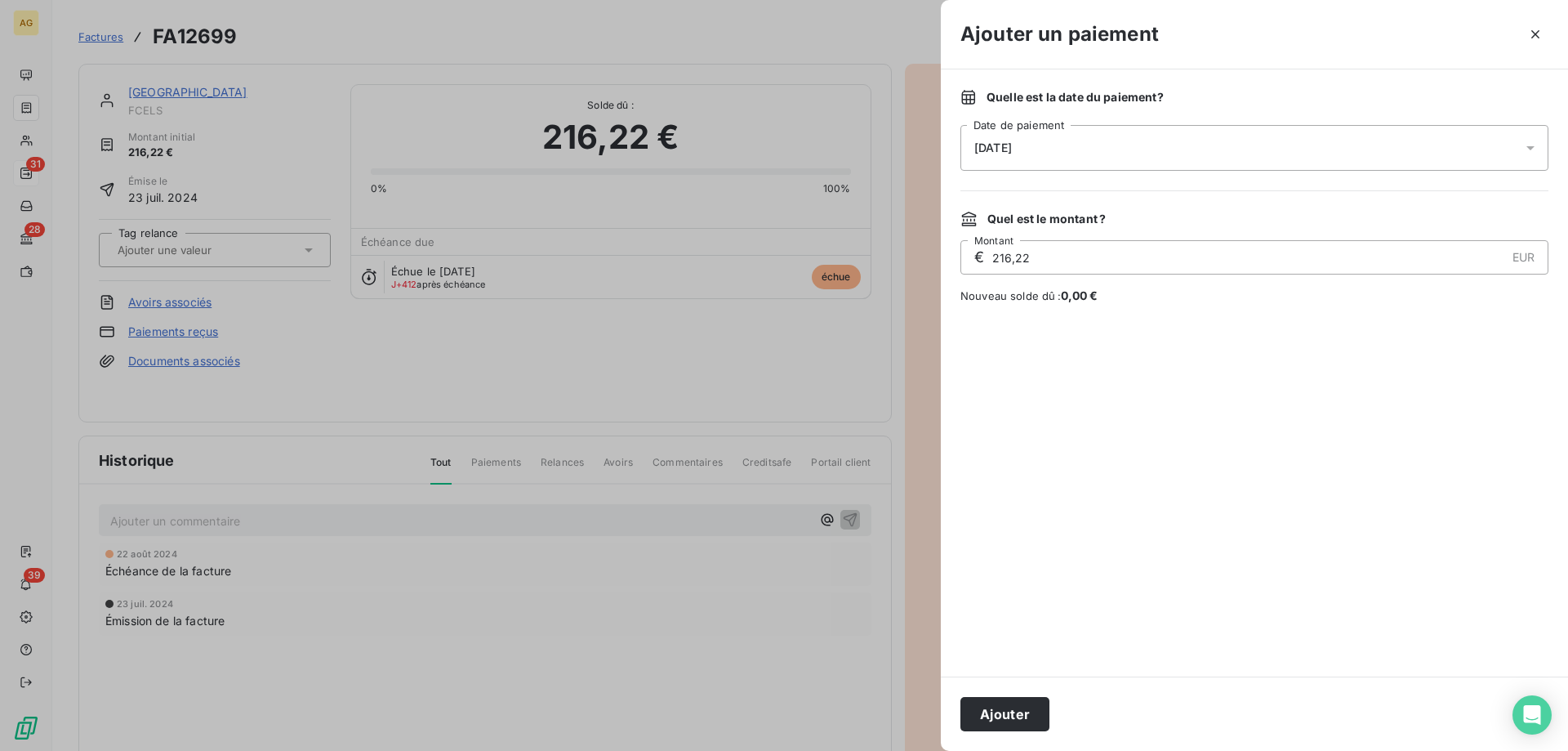
click at [1025, 723] on button "Ajouter" at bounding box center [1005, 714] width 89 height 34
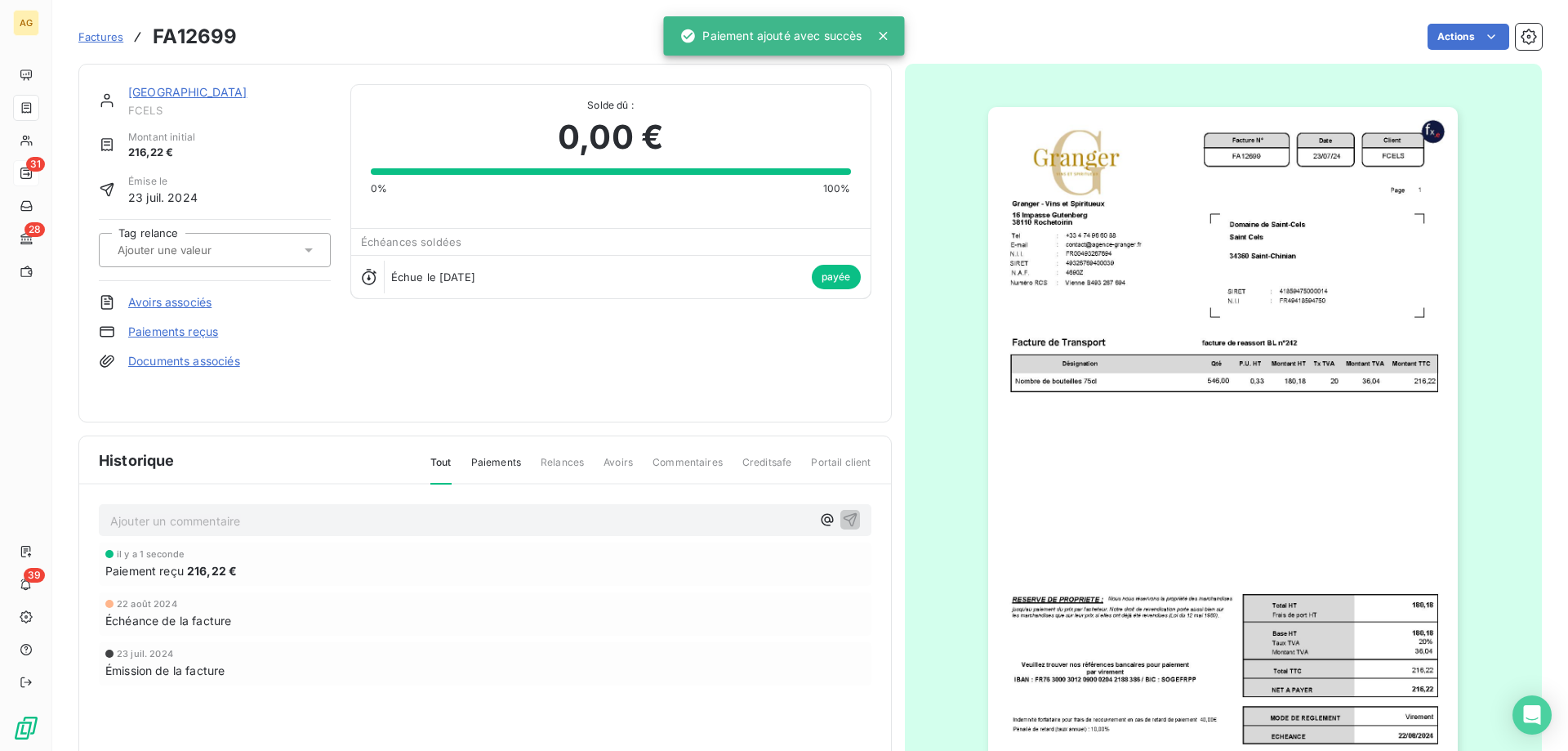
click at [170, 516] on p "Ajouter un commentaire ﻿" at bounding box center [460, 521] width 701 height 21
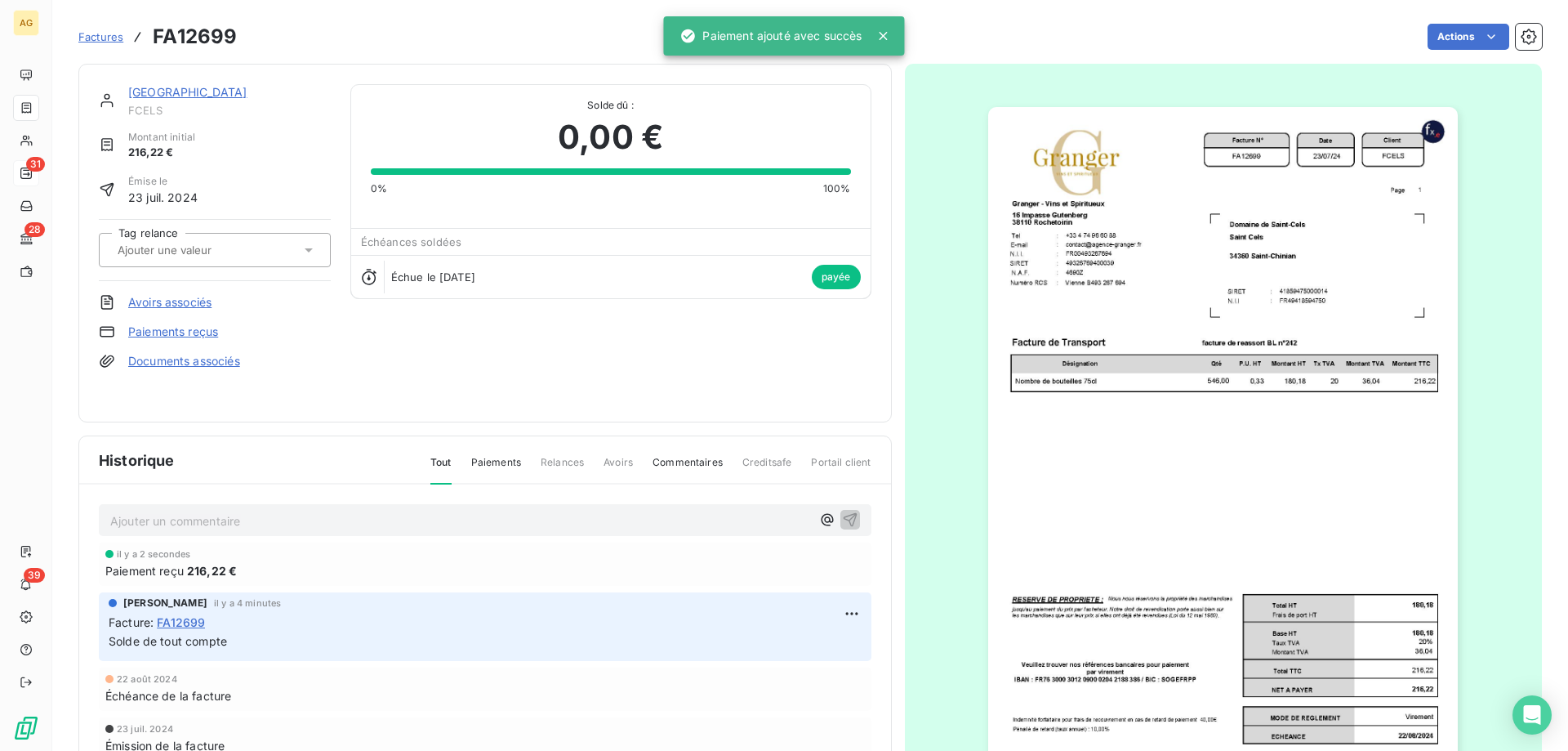
drag, startPoint x: 170, startPoint y: 516, endPoint x: 189, endPoint y: 504, distance: 22.5
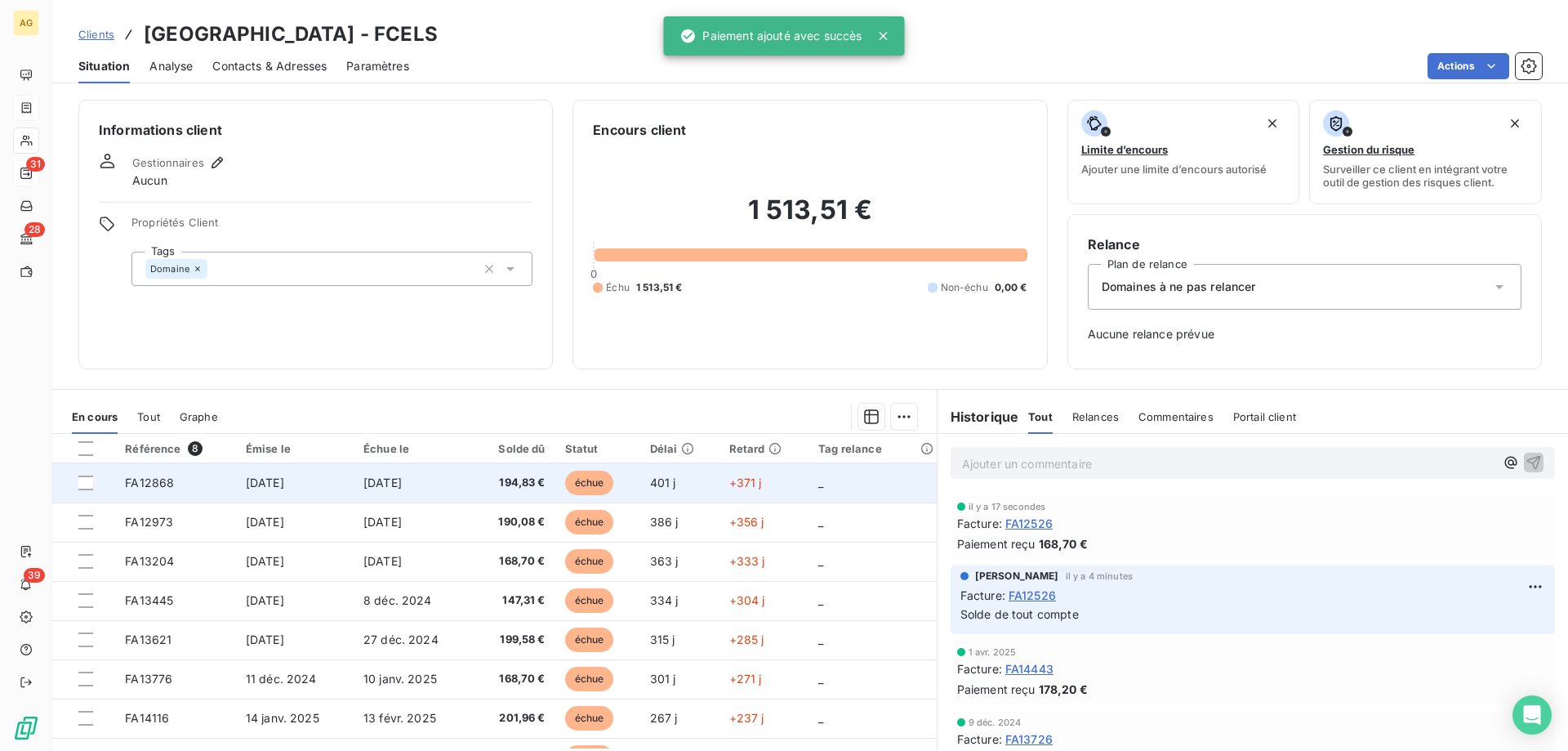
click at [216, 495] on td "FA12868" at bounding box center [175, 483] width 121 height 39
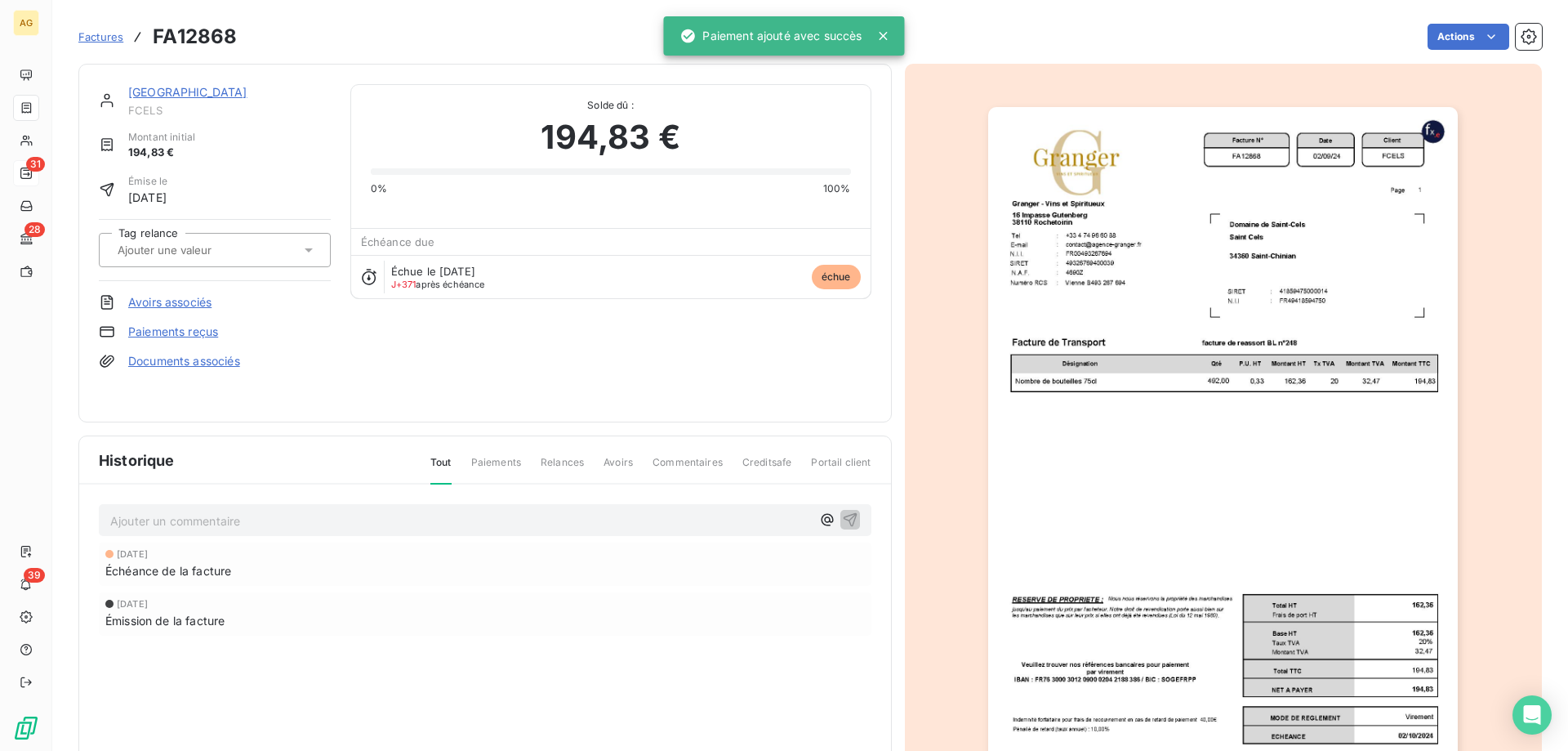
click at [179, 334] on link "Paiements reçus" at bounding box center [173, 331] width 90 height 16
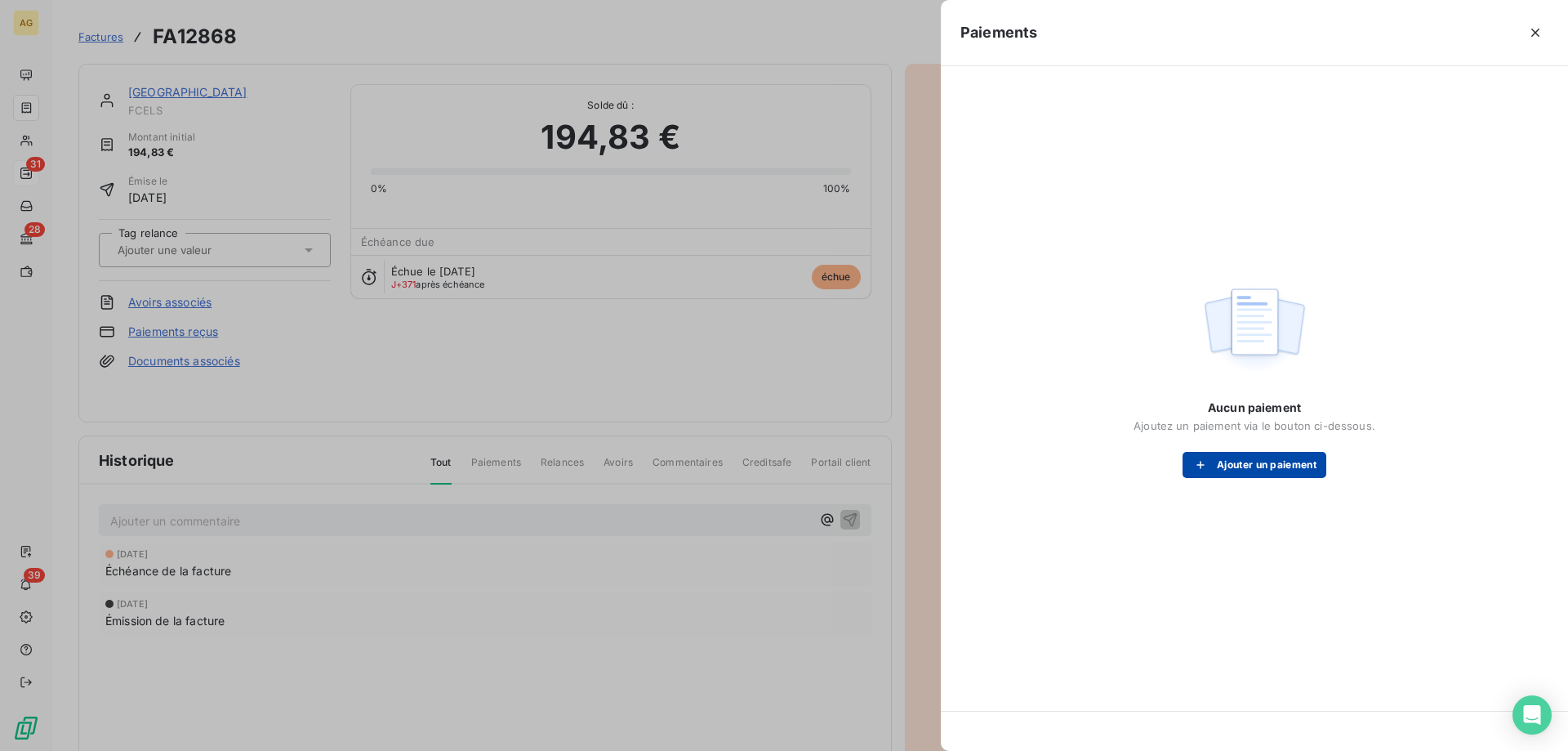
click at [1270, 468] on button "Ajouter un paiement" at bounding box center [1255, 465] width 144 height 27
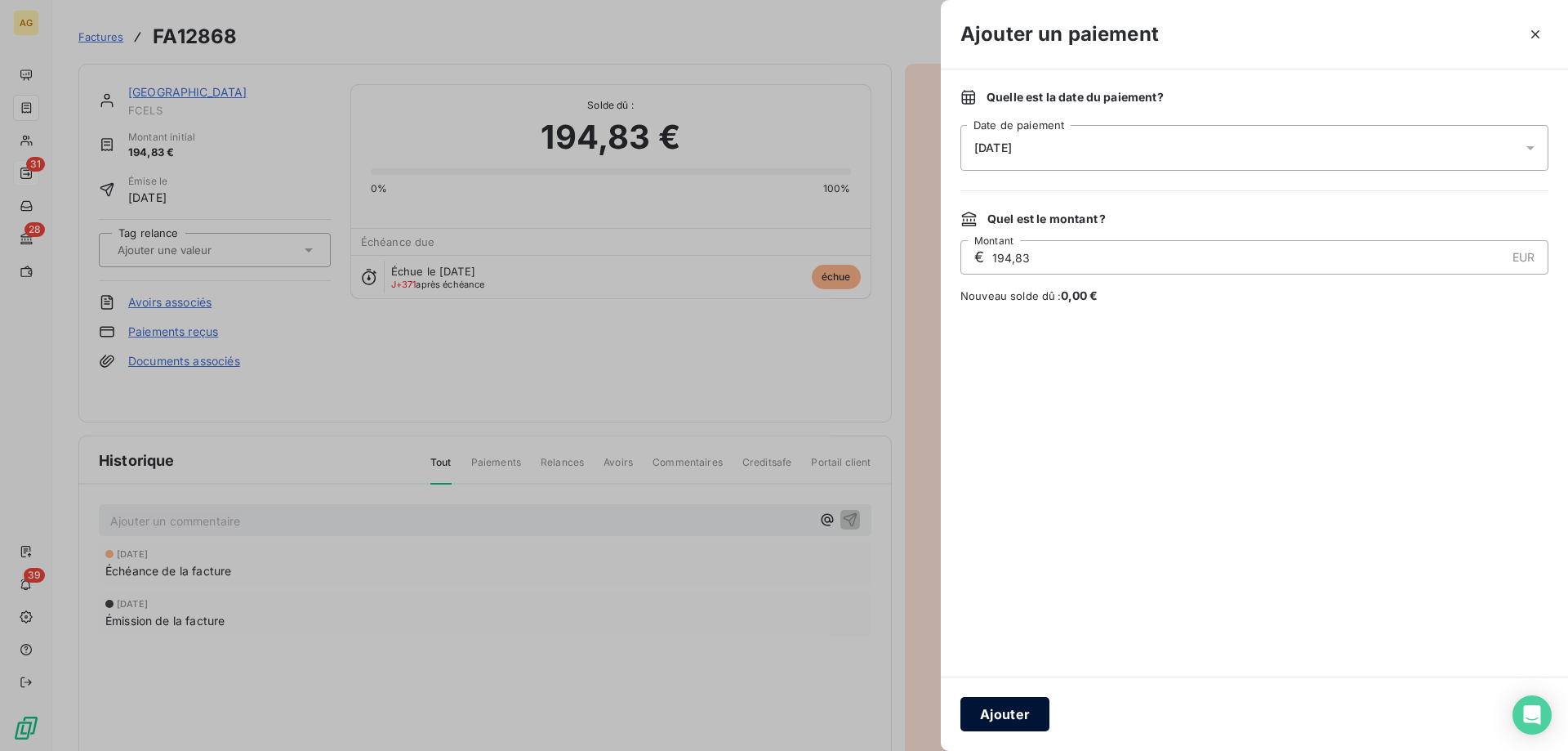
click at [994, 712] on button "Ajouter" at bounding box center [1005, 714] width 89 height 34
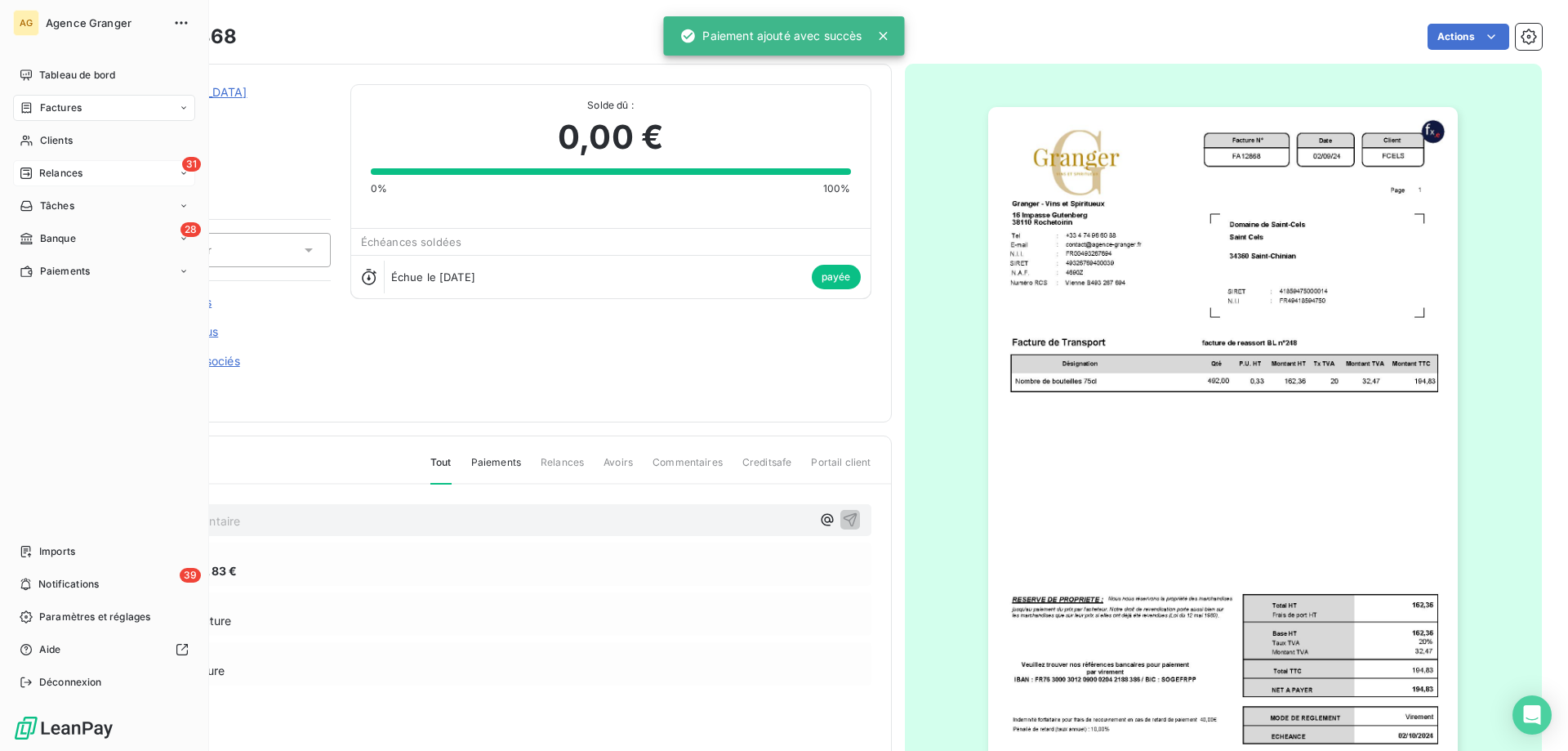
click at [127, 536] on div "Tableau de bord Factures Clients 31 Relances Tâches 28 Banque Paiements Imports…" at bounding box center [104, 378] width 182 height 633
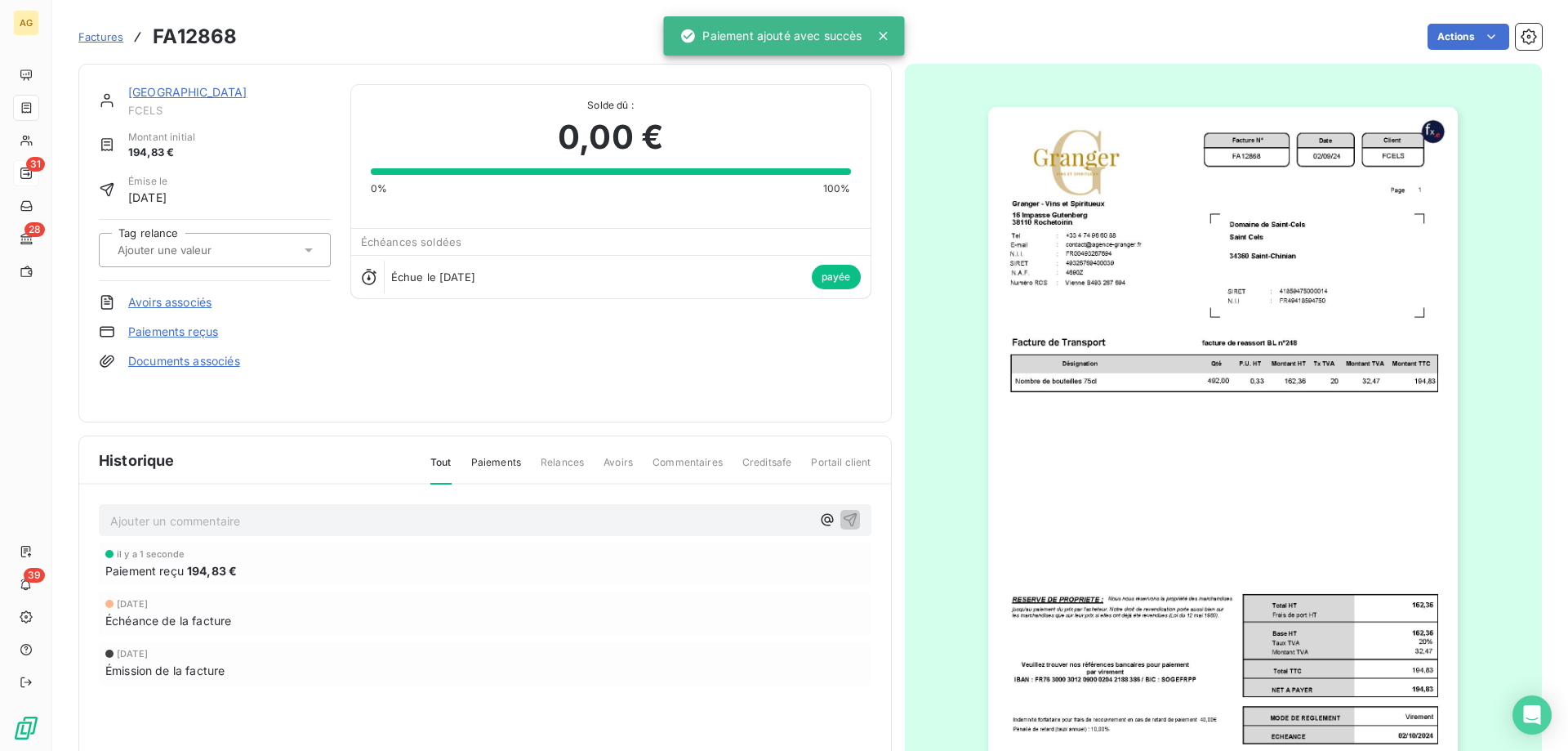
click at [244, 516] on p "Ajouter un commentaire ﻿" at bounding box center [460, 521] width 701 height 21
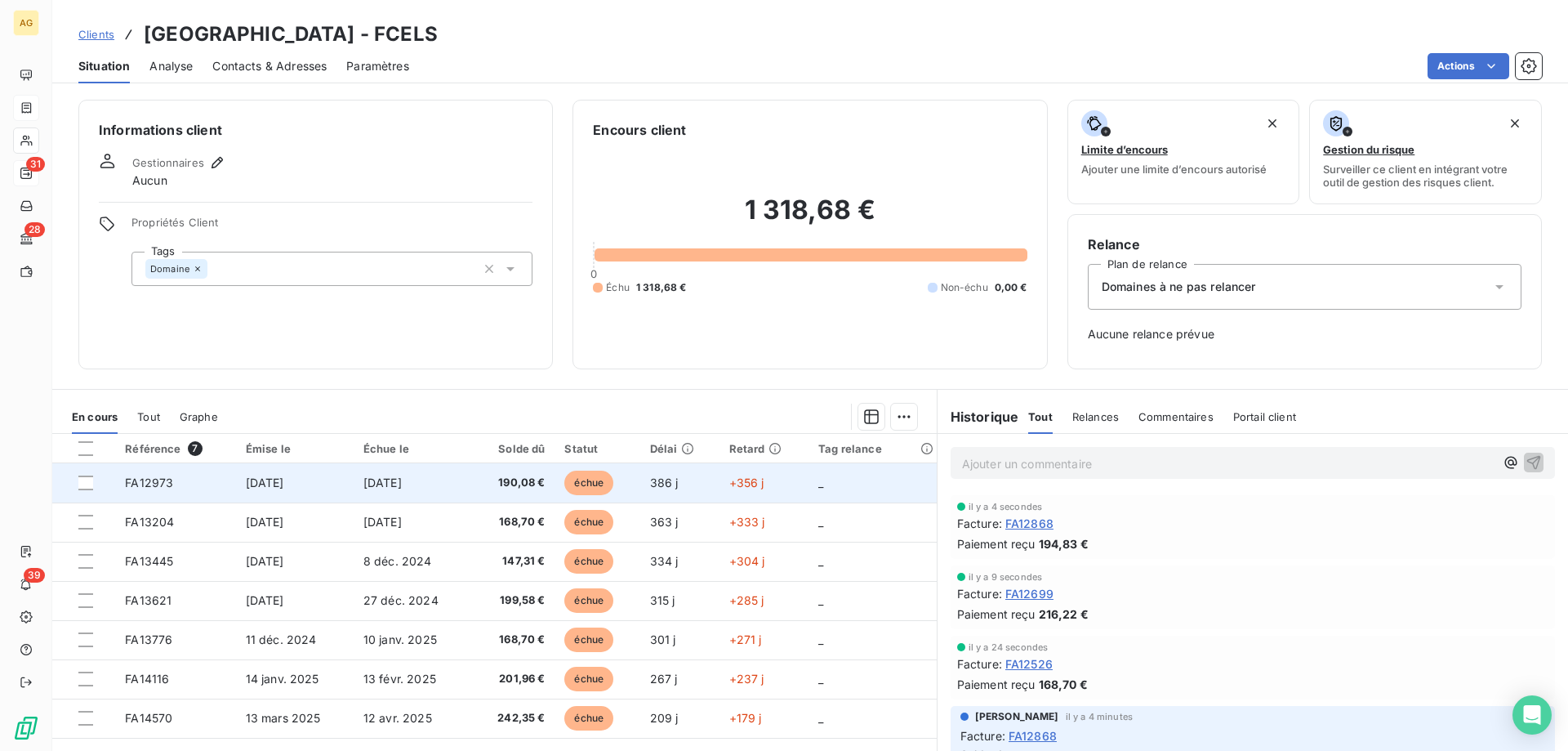
click at [215, 485] on td "FA12973" at bounding box center [174, 483] width 120 height 39
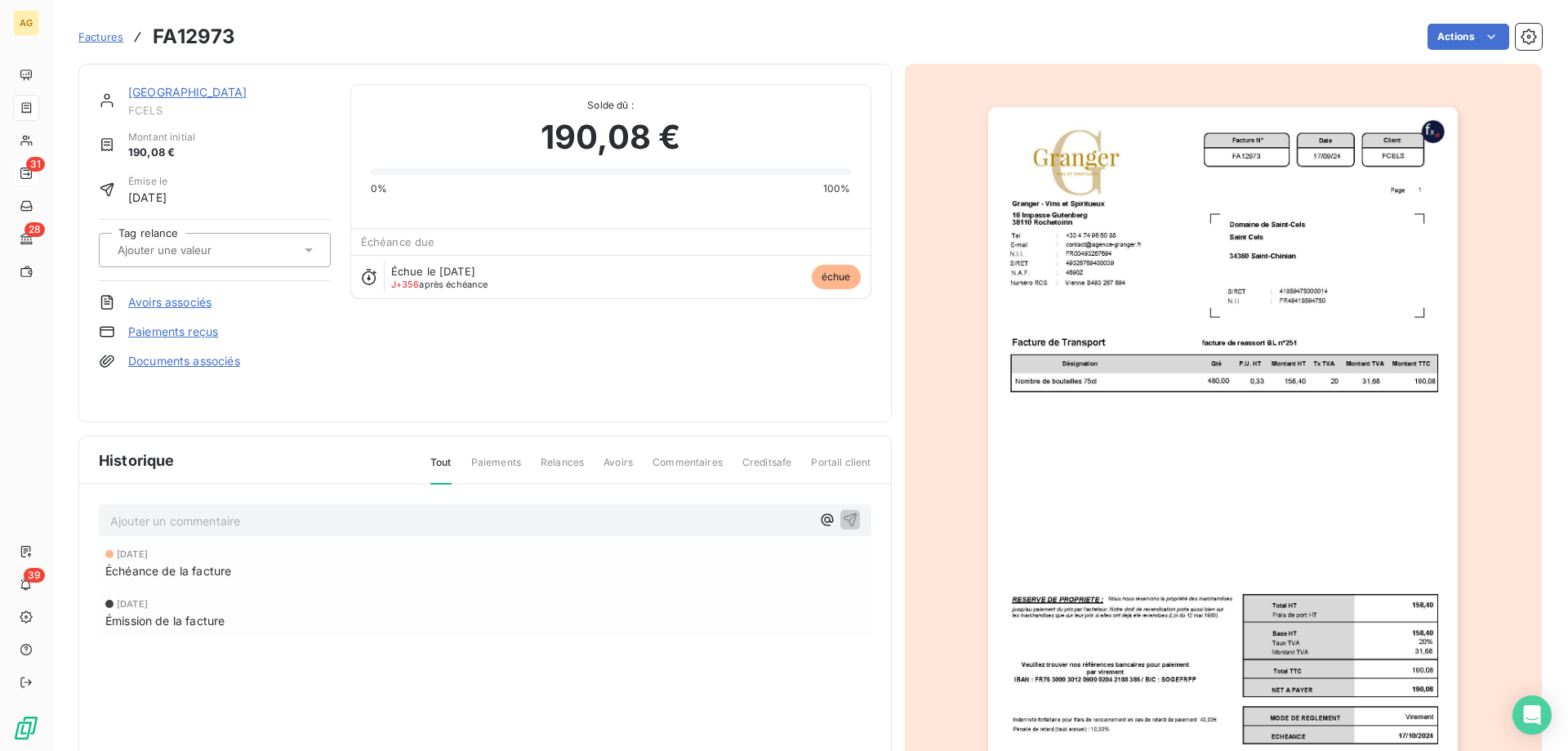
click at [157, 320] on div "Domaine de Saint-Cels FCELS Montant initial 190,08 € Émise le [DATE] Tag relanc…" at bounding box center [214, 243] width 232 height 318
click at [157, 327] on link "Paiements reçus" at bounding box center [173, 331] width 90 height 16
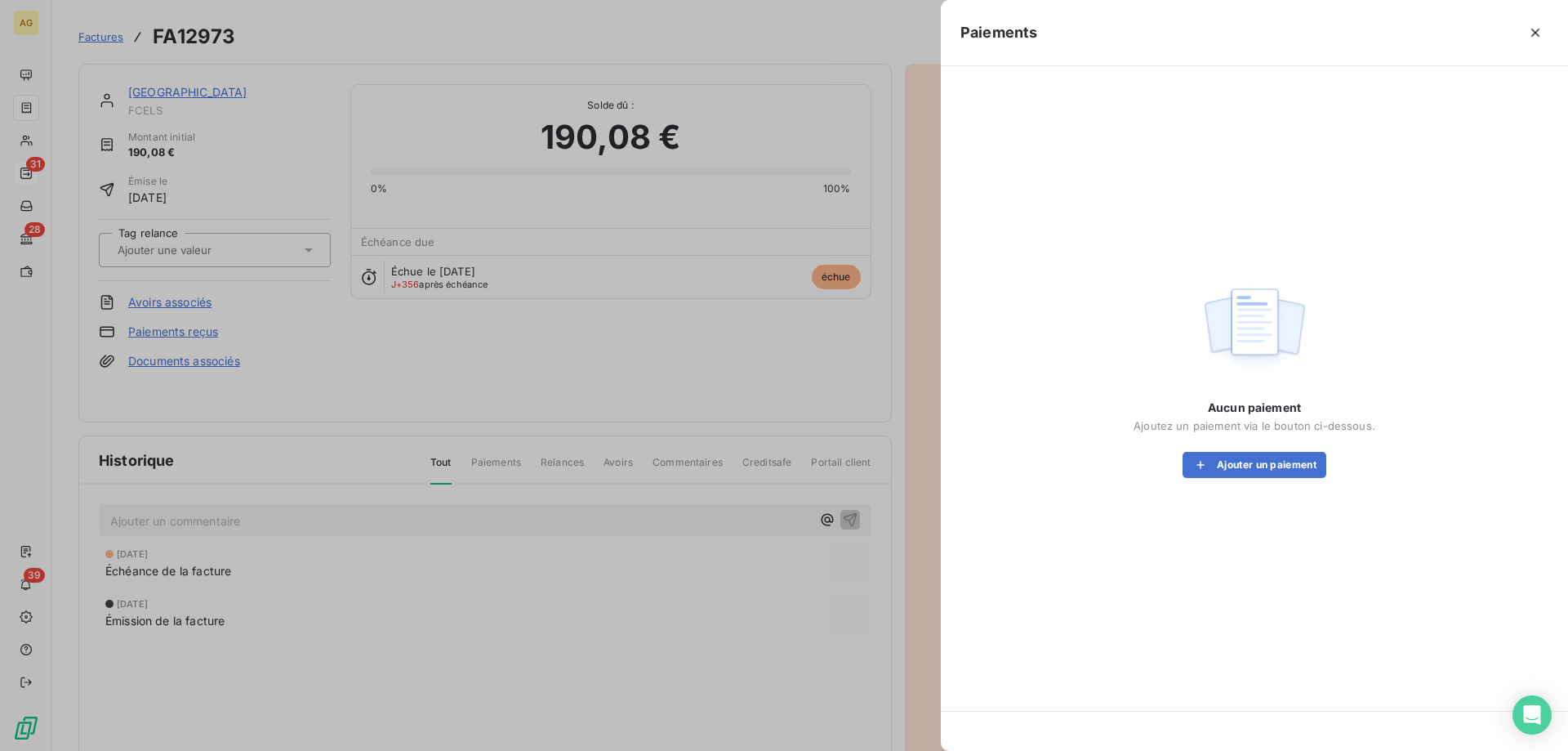
click at [1259, 450] on div "Aucun paiement Ajoutez un paiement via le bouton ci-dessous. Ajouter un paiement" at bounding box center [1254, 438] width 242 height 79
click at [1266, 458] on button "Ajouter un paiement" at bounding box center [1255, 465] width 144 height 27
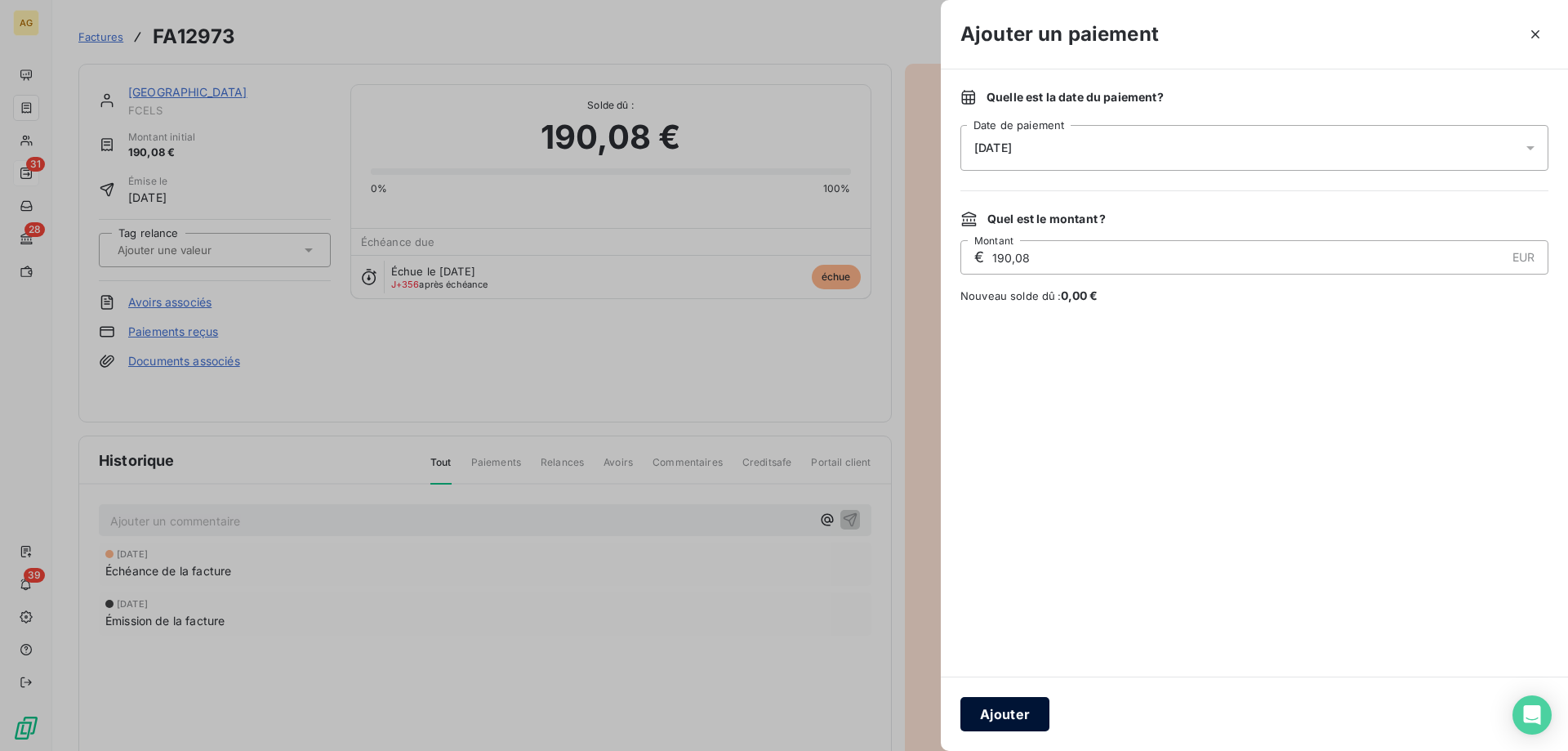
click at [1027, 725] on button "Ajouter" at bounding box center [1005, 714] width 89 height 34
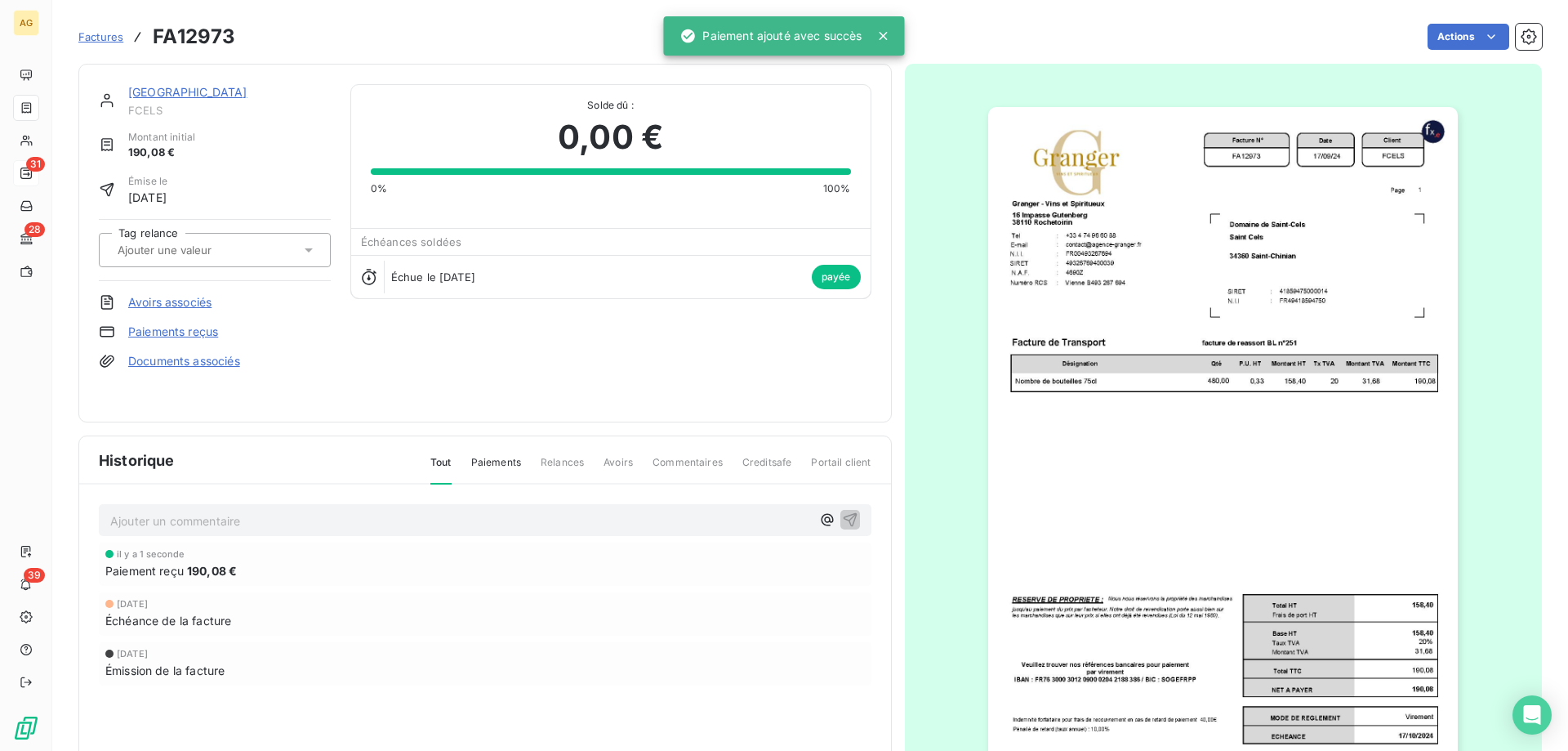
click at [392, 545] on div "il y a 1 seconde Paiement reçu 190,08 €" at bounding box center [484, 564] width 773 height 44
click at [392, 522] on p "Ajouter un commentaire ﻿" at bounding box center [460, 521] width 701 height 21
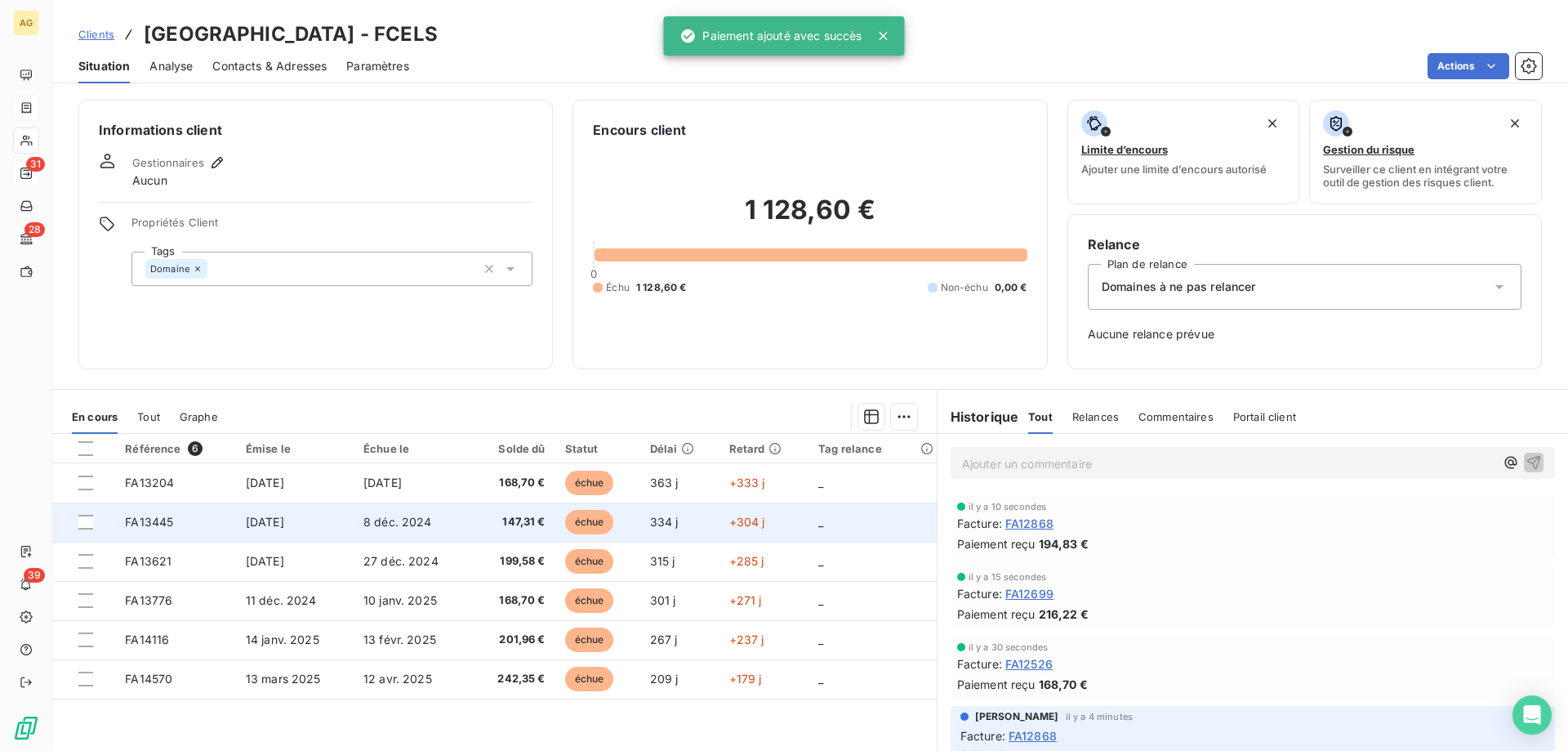
click at [222, 504] on td "FA13445" at bounding box center [175, 522] width 121 height 39
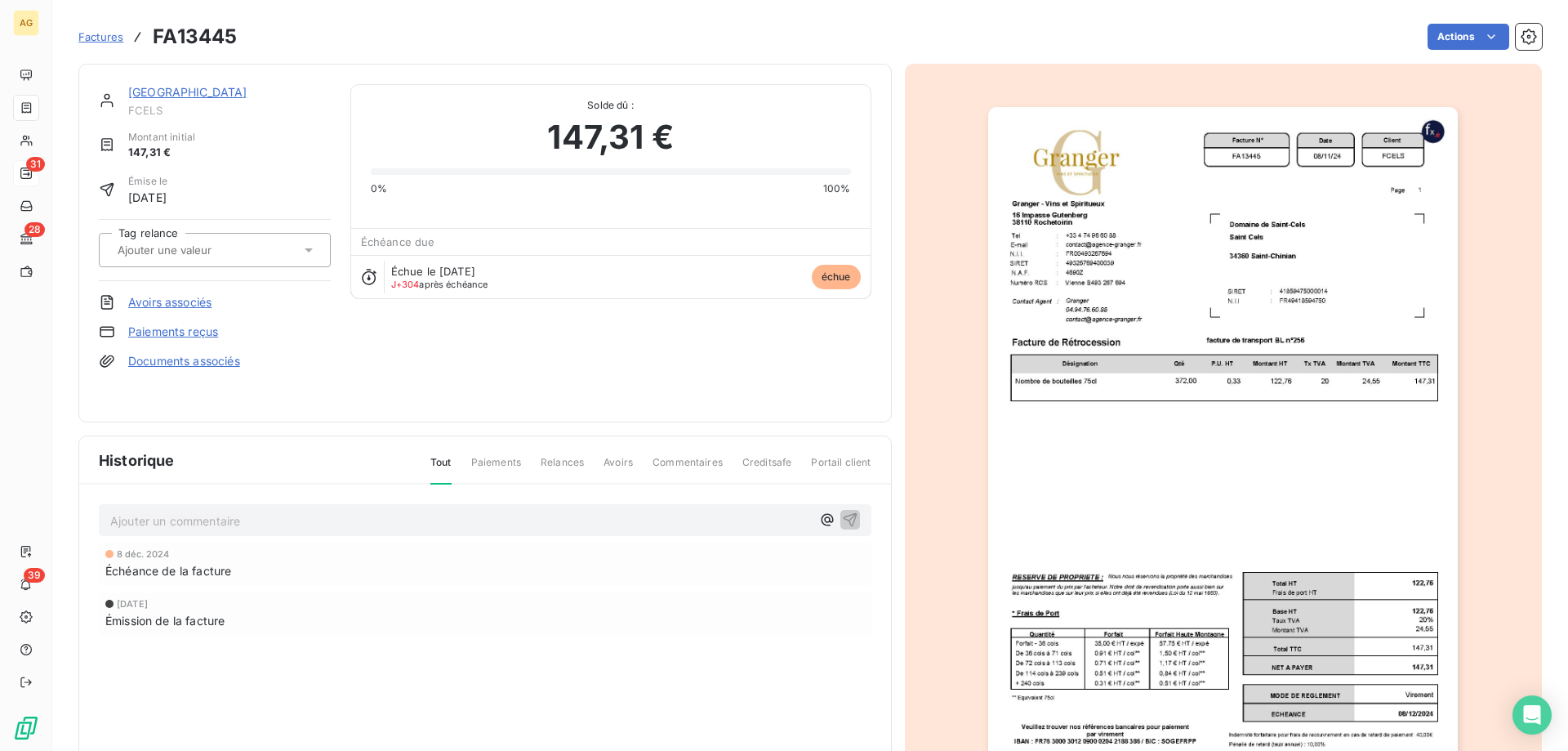
click at [168, 528] on p "Ajouter un commentaire ﻿" at bounding box center [460, 521] width 701 height 21
click at [167, 297] on link "Avoirs associés" at bounding box center [170, 302] width 83 height 16
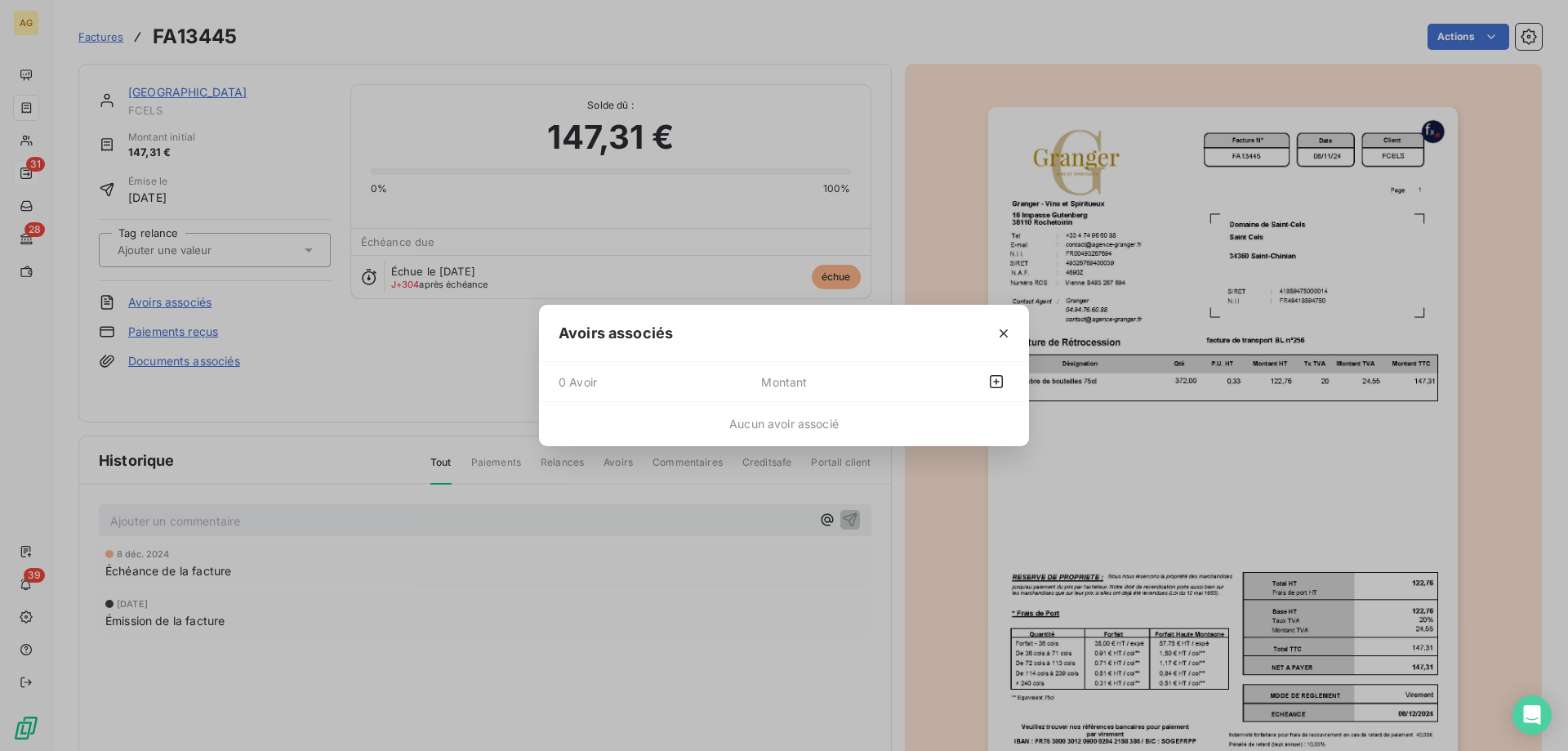
click at [1001, 335] on icon "button" at bounding box center [1003, 333] width 16 height 16
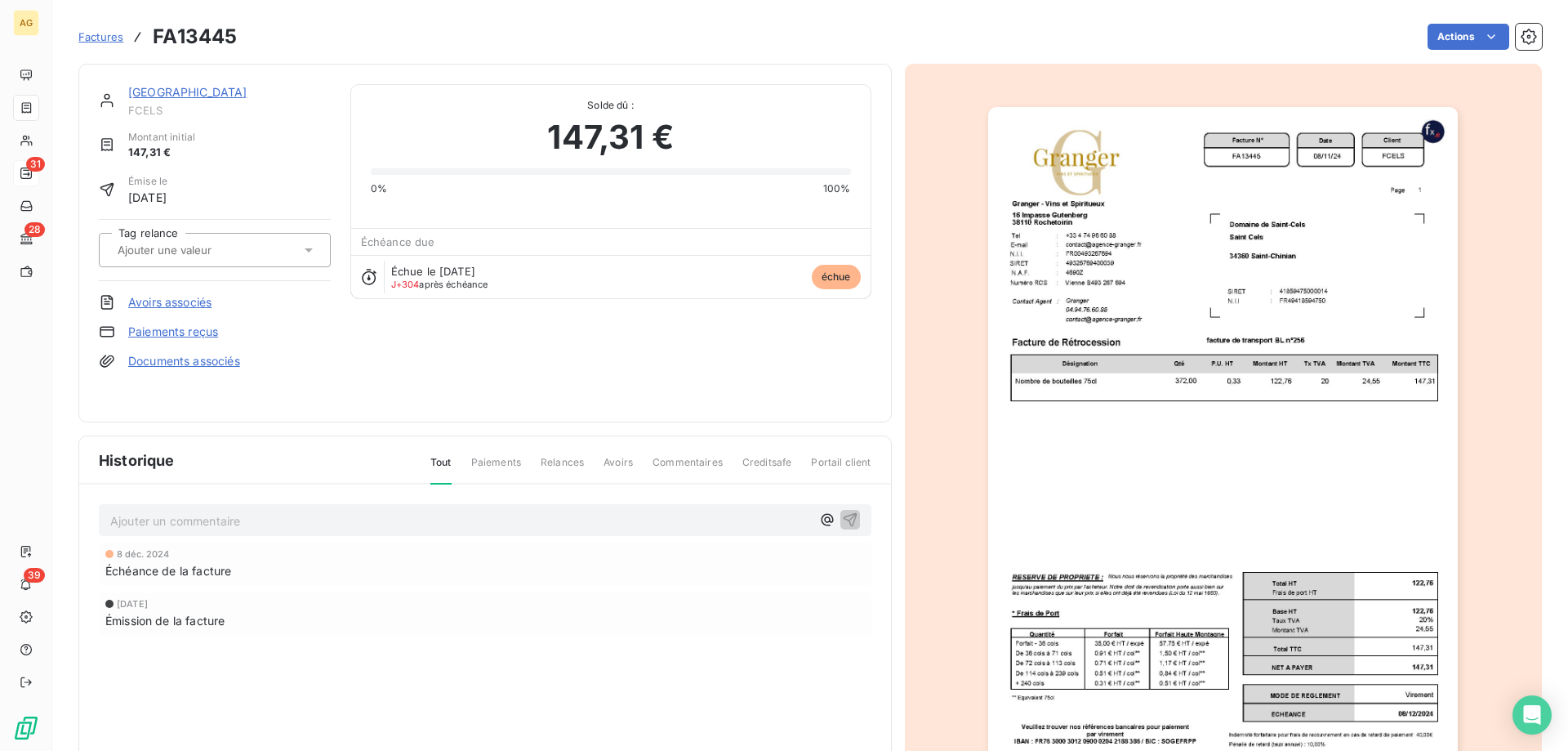
click at [180, 334] on link "Paiements reçus" at bounding box center [173, 331] width 90 height 16
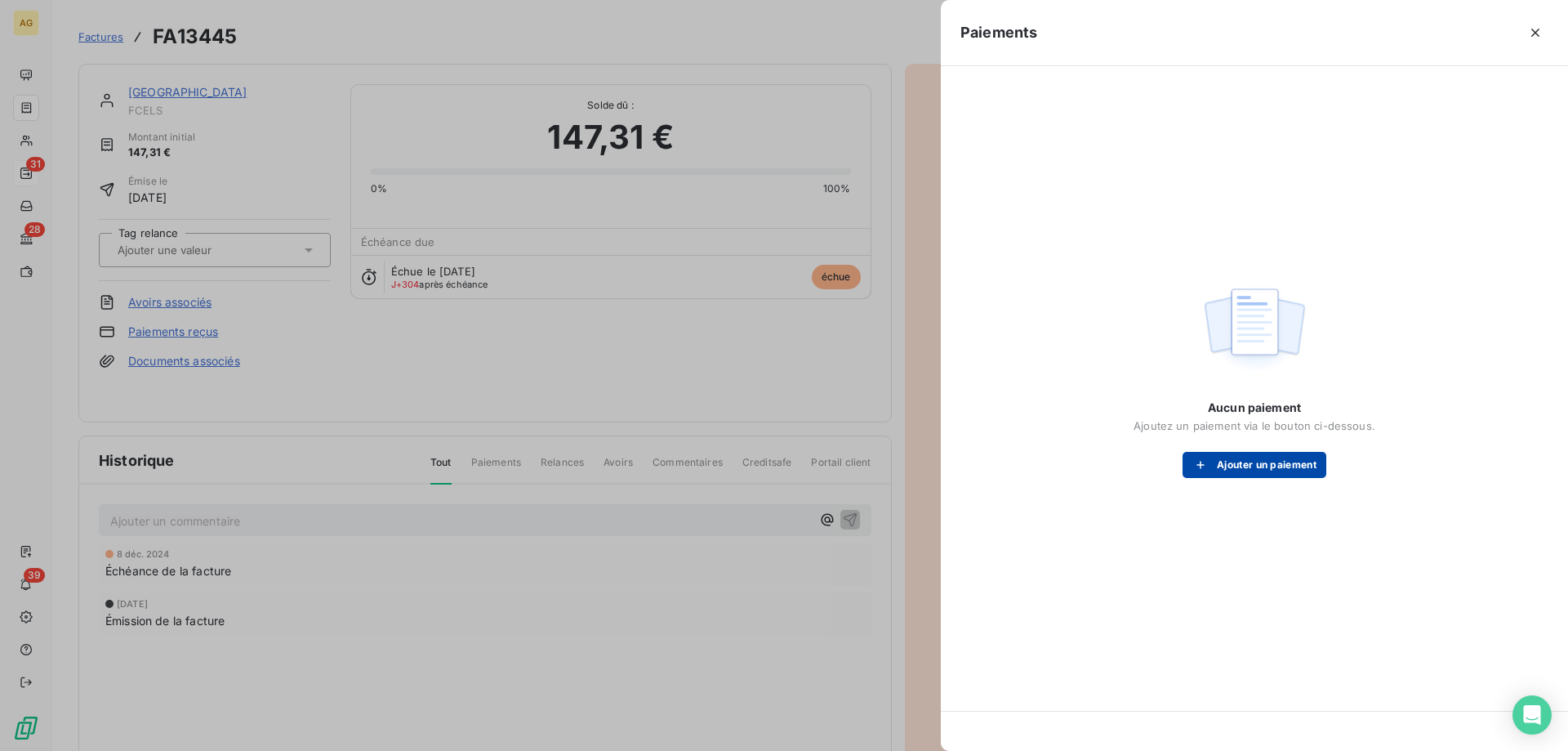
click at [1216, 457] on button "Ajouter un paiement" at bounding box center [1255, 465] width 144 height 27
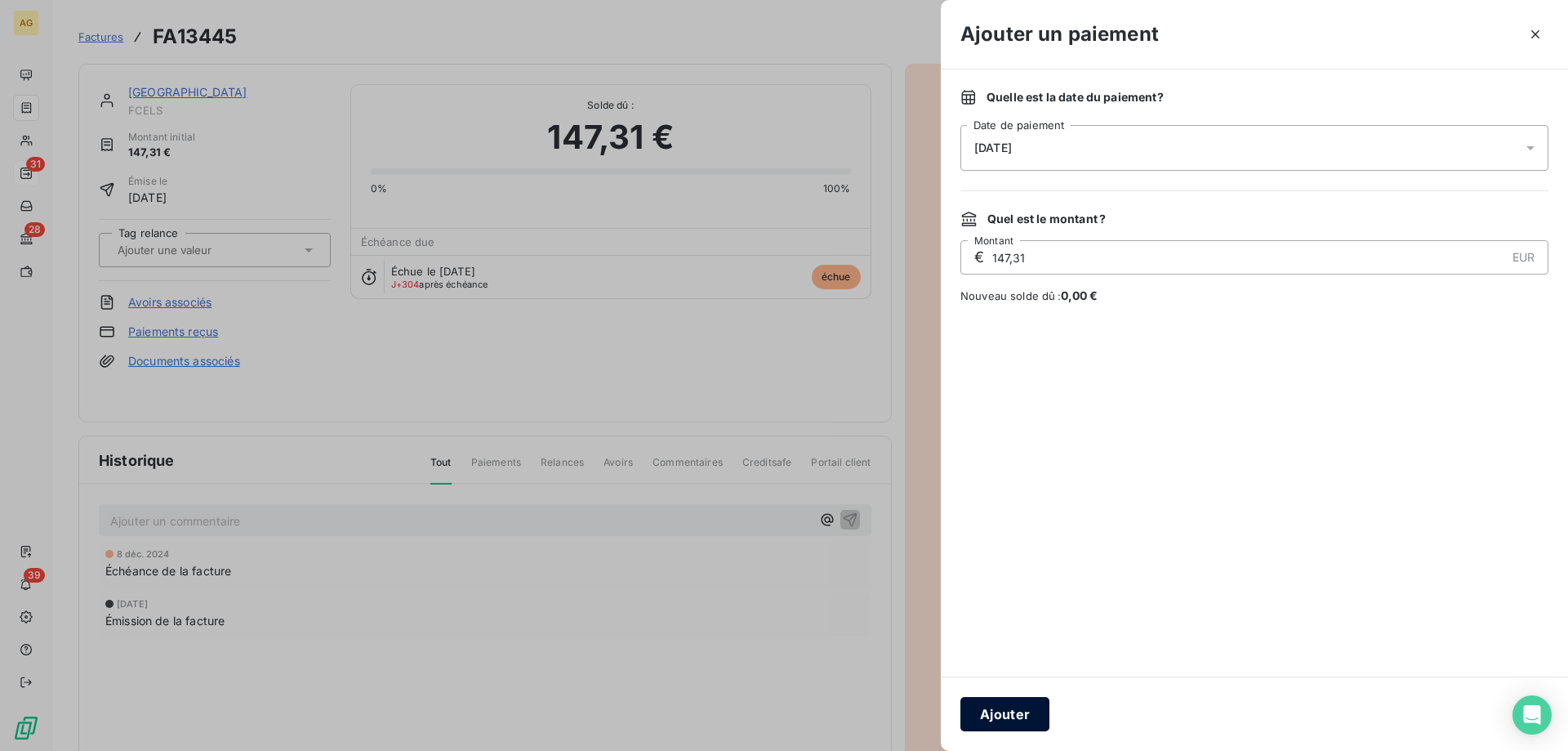
click at [986, 719] on button "Ajouter" at bounding box center [1005, 714] width 89 height 34
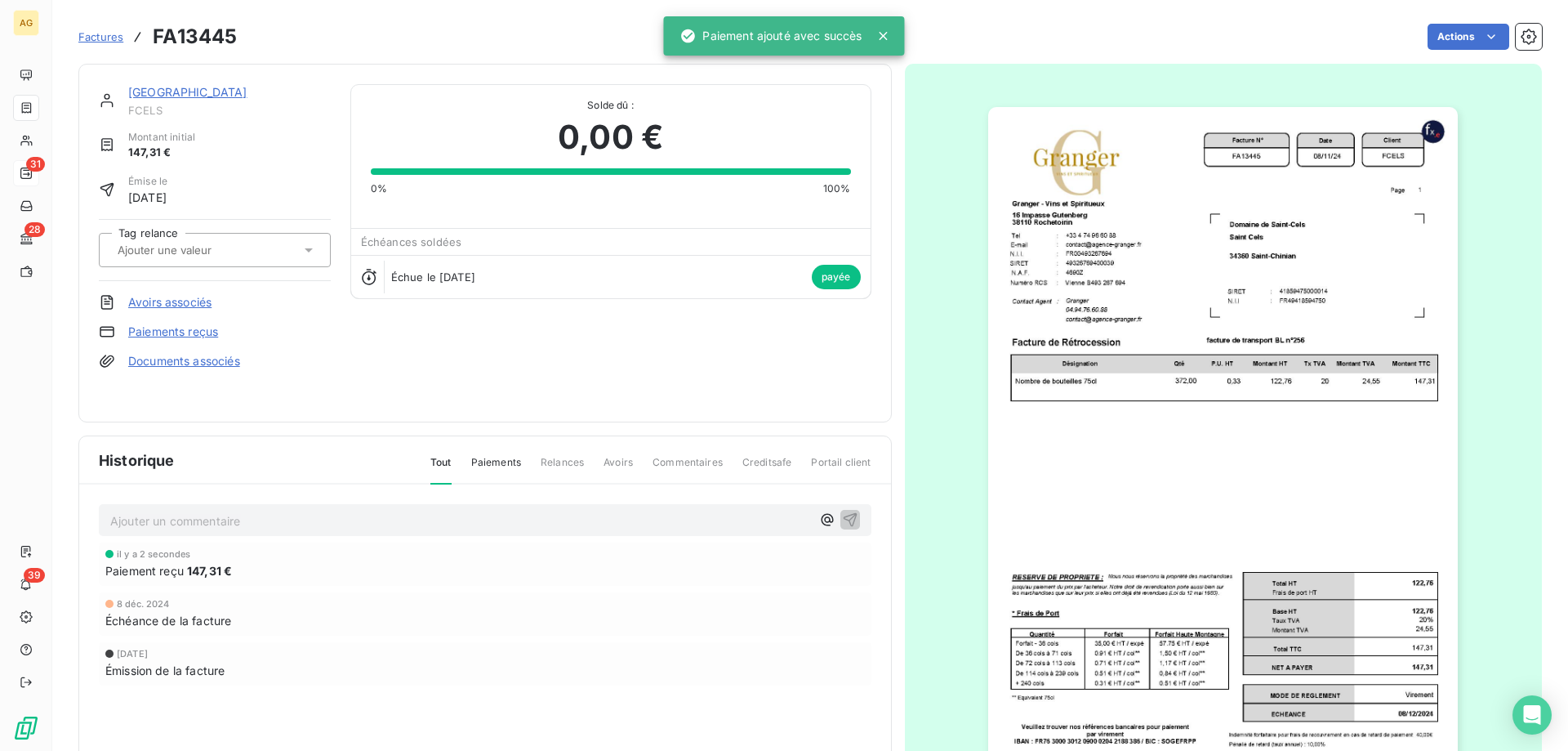
click at [326, 515] on p "Ajouter un commentaire ﻿" at bounding box center [460, 521] width 701 height 21
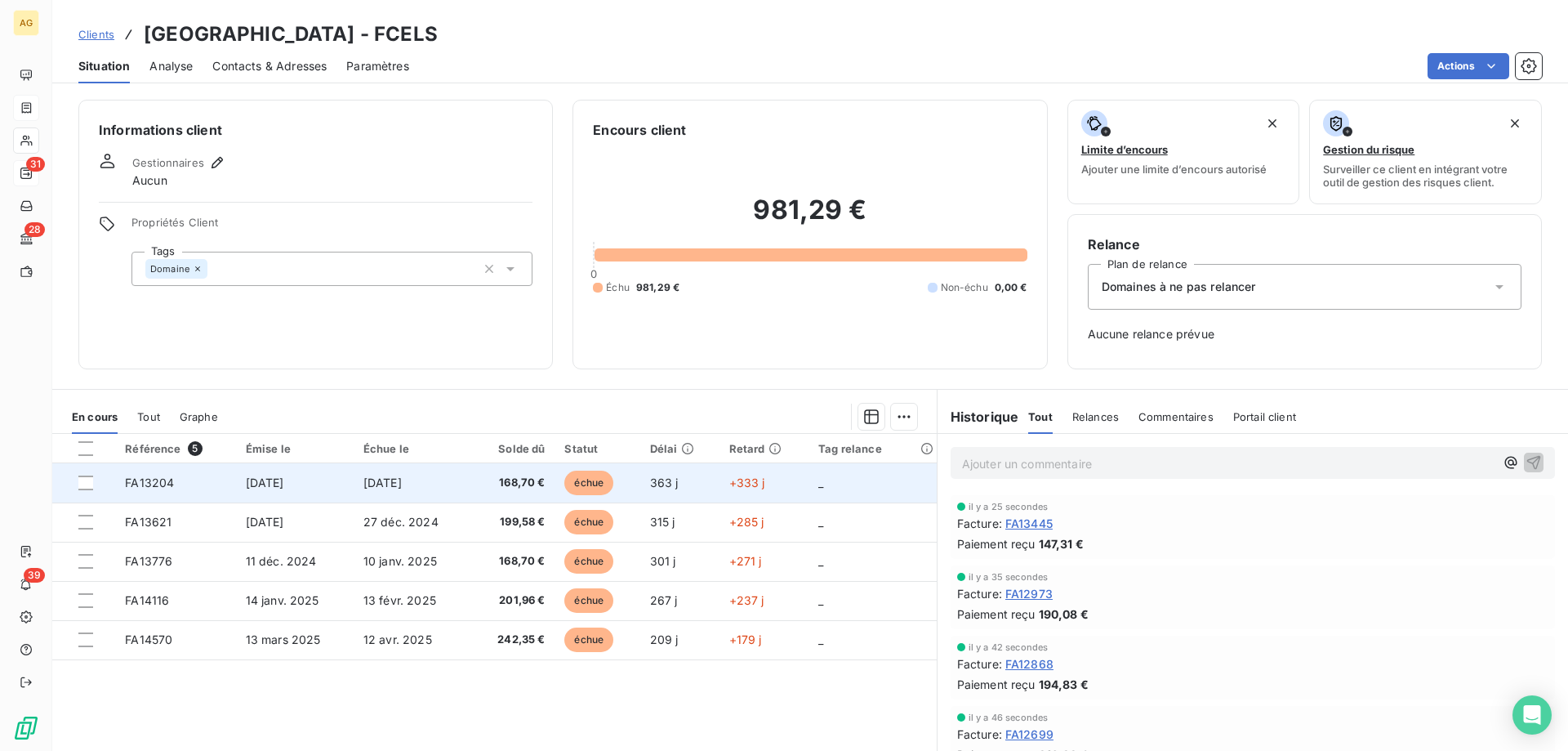
click at [250, 488] on span "[DATE]" at bounding box center [264, 482] width 38 height 14
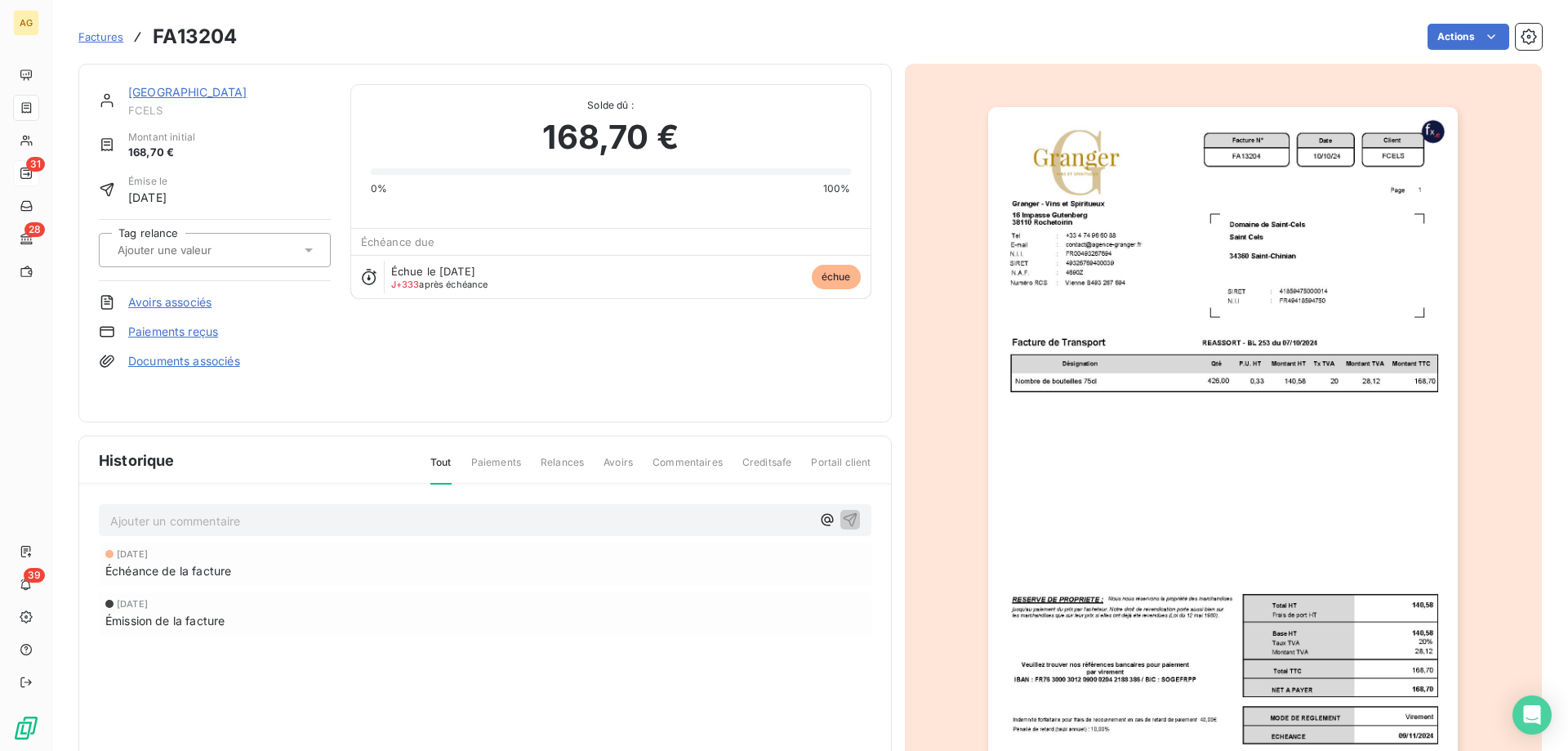
click at [211, 325] on link "Paiements reçus" at bounding box center [173, 331] width 90 height 16
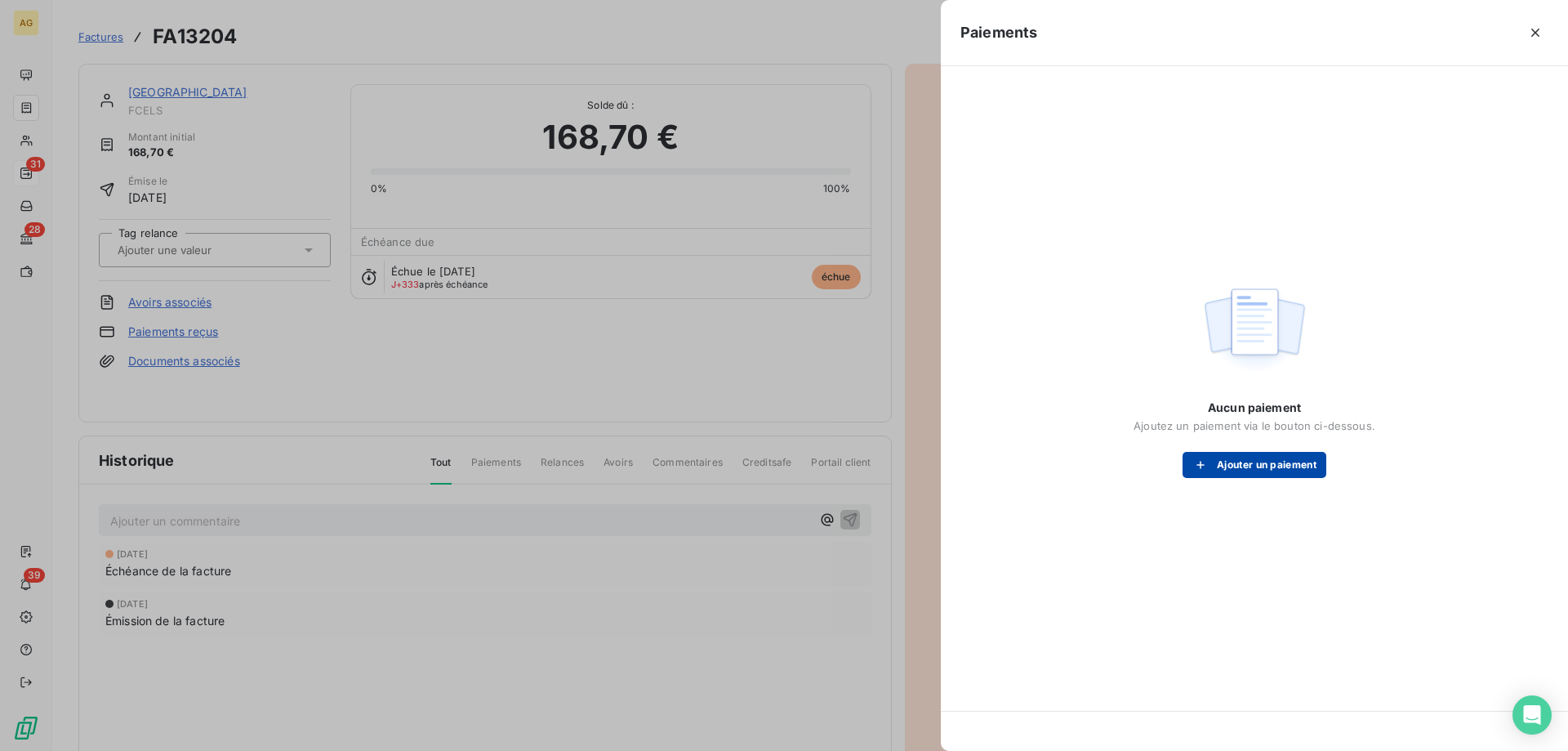
click at [1236, 476] on button "Ajouter un paiement" at bounding box center [1255, 465] width 144 height 27
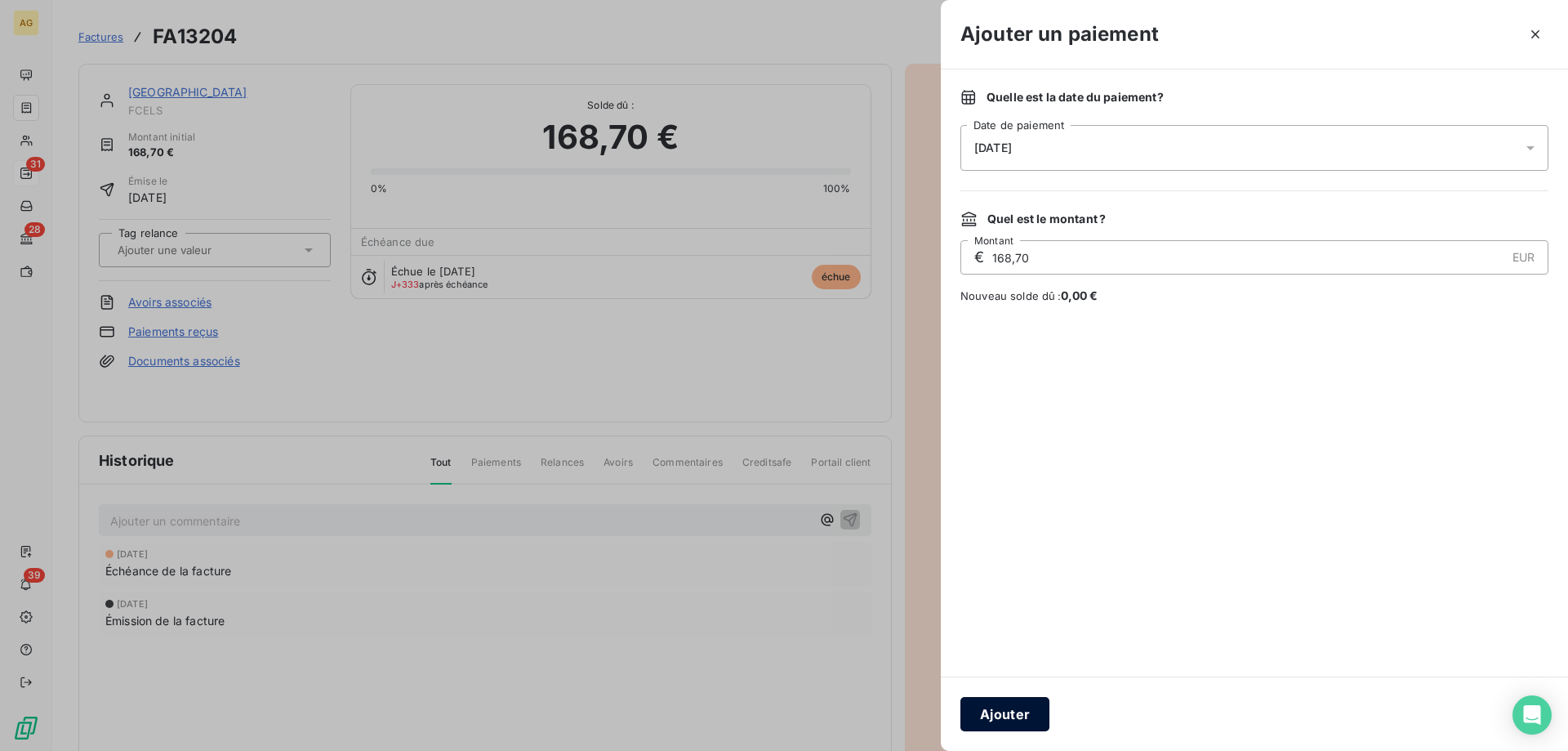
click at [1012, 715] on button "Ajouter" at bounding box center [1005, 714] width 89 height 34
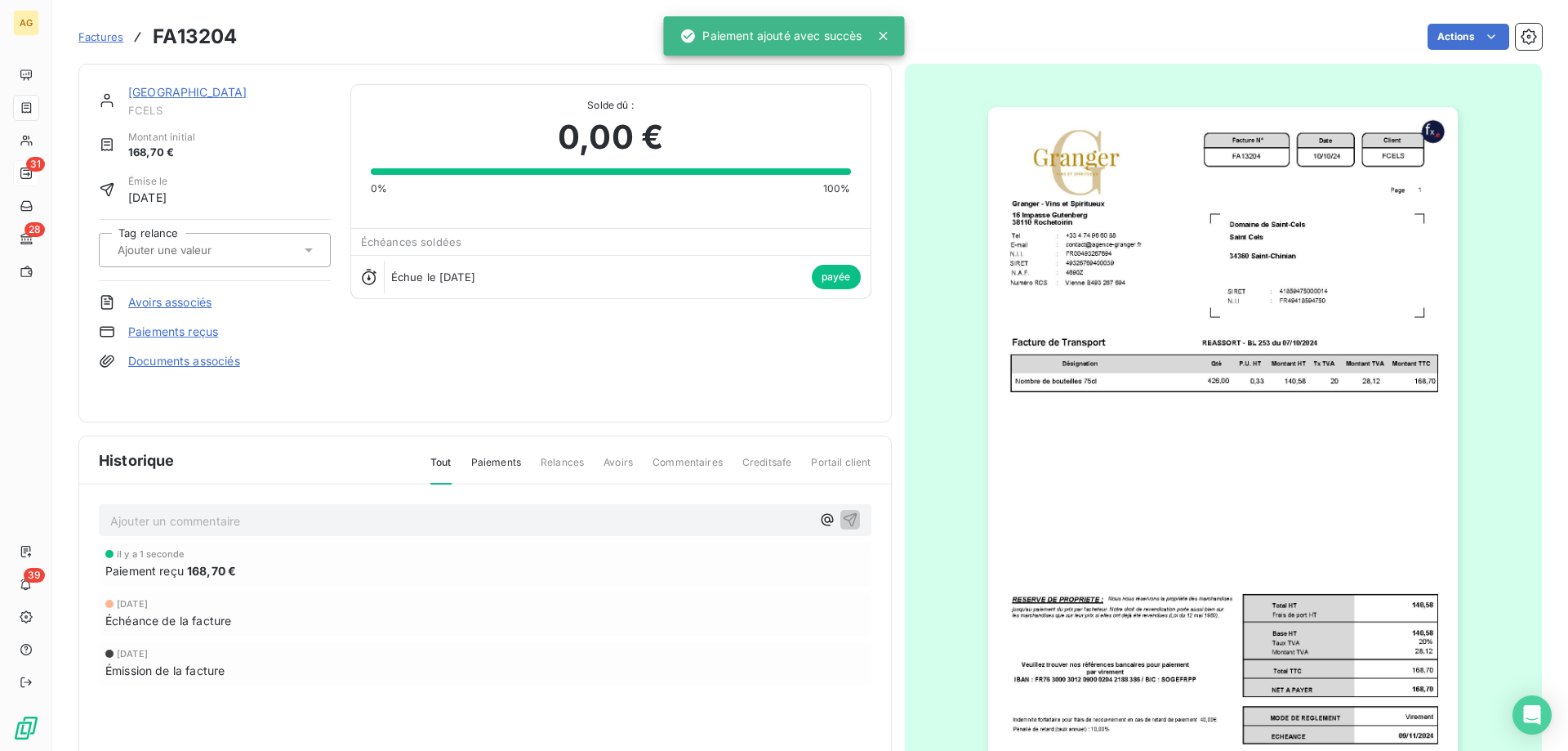
click at [252, 540] on div "Ajouter un commentaire ﻿ il y a 1 seconde Paiement reçu 168,70 € [DATE] Échéanc…" at bounding box center [485, 617] width 811 height 266
drag, startPoint x: 252, startPoint y: 534, endPoint x: 253, endPoint y: 522, distance: 12.0
click at [252, 534] on div "Ajouter un commentaire ﻿" at bounding box center [484, 521] width 773 height 32
click at [253, 522] on p "Ajouter un commentaire ﻿" at bounding box center [460, 521] width 701 height 21
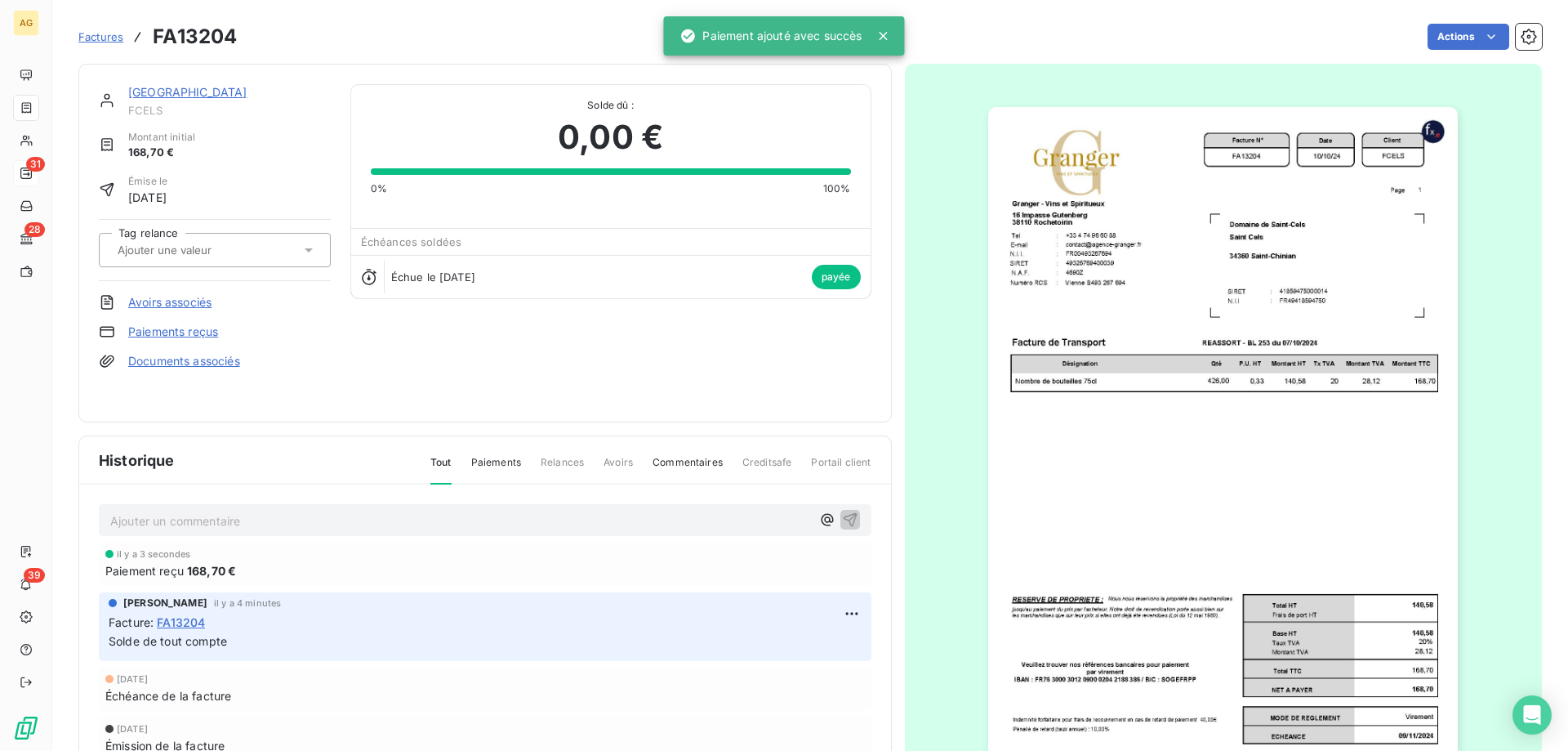
drag, startPoint x: 253, startPoint y: 521, endPoint x: 220, endPoint y: 518, distance: 33.1
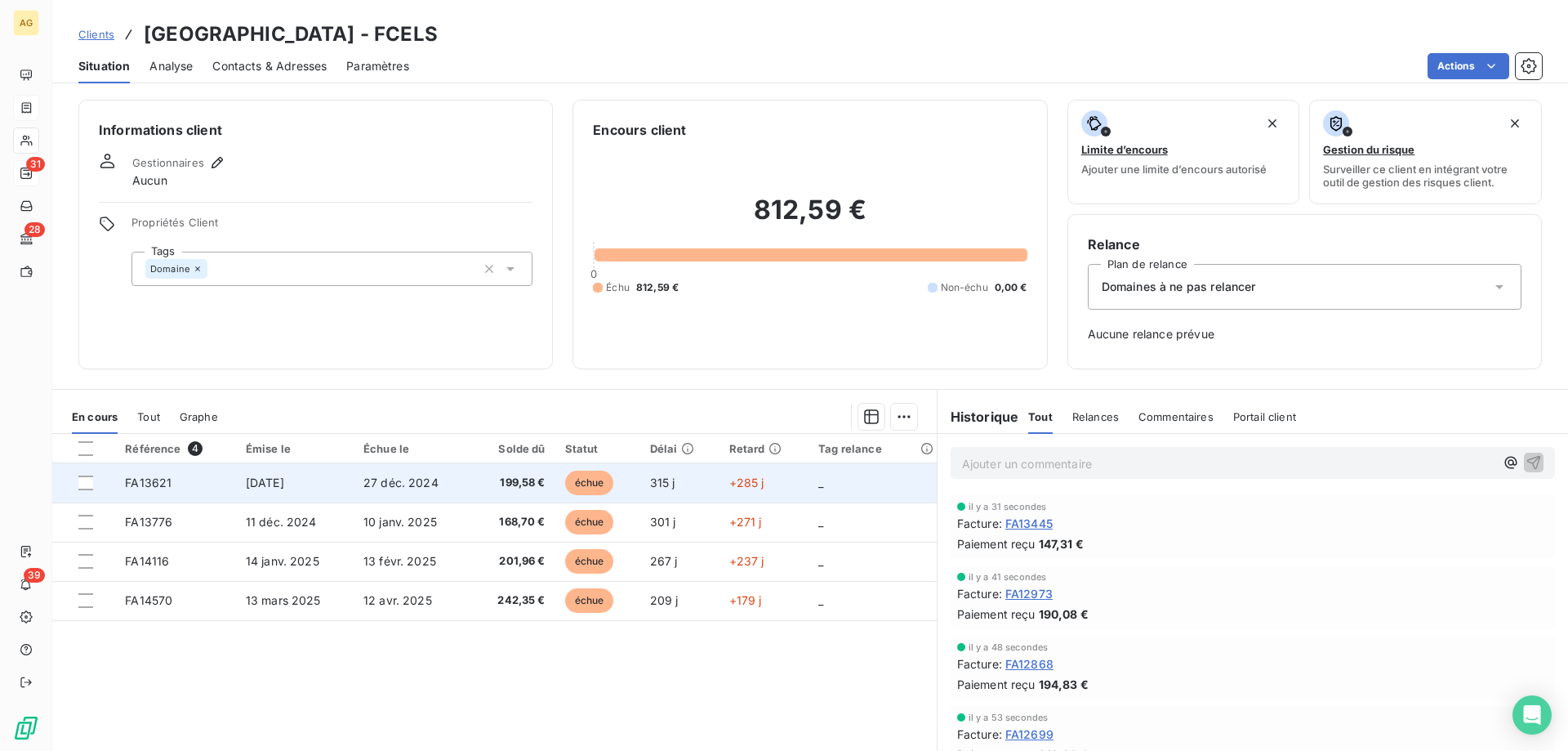
click at [222, 478] on td "FA13621" at bounding box center [175, 483] width 121 height 39
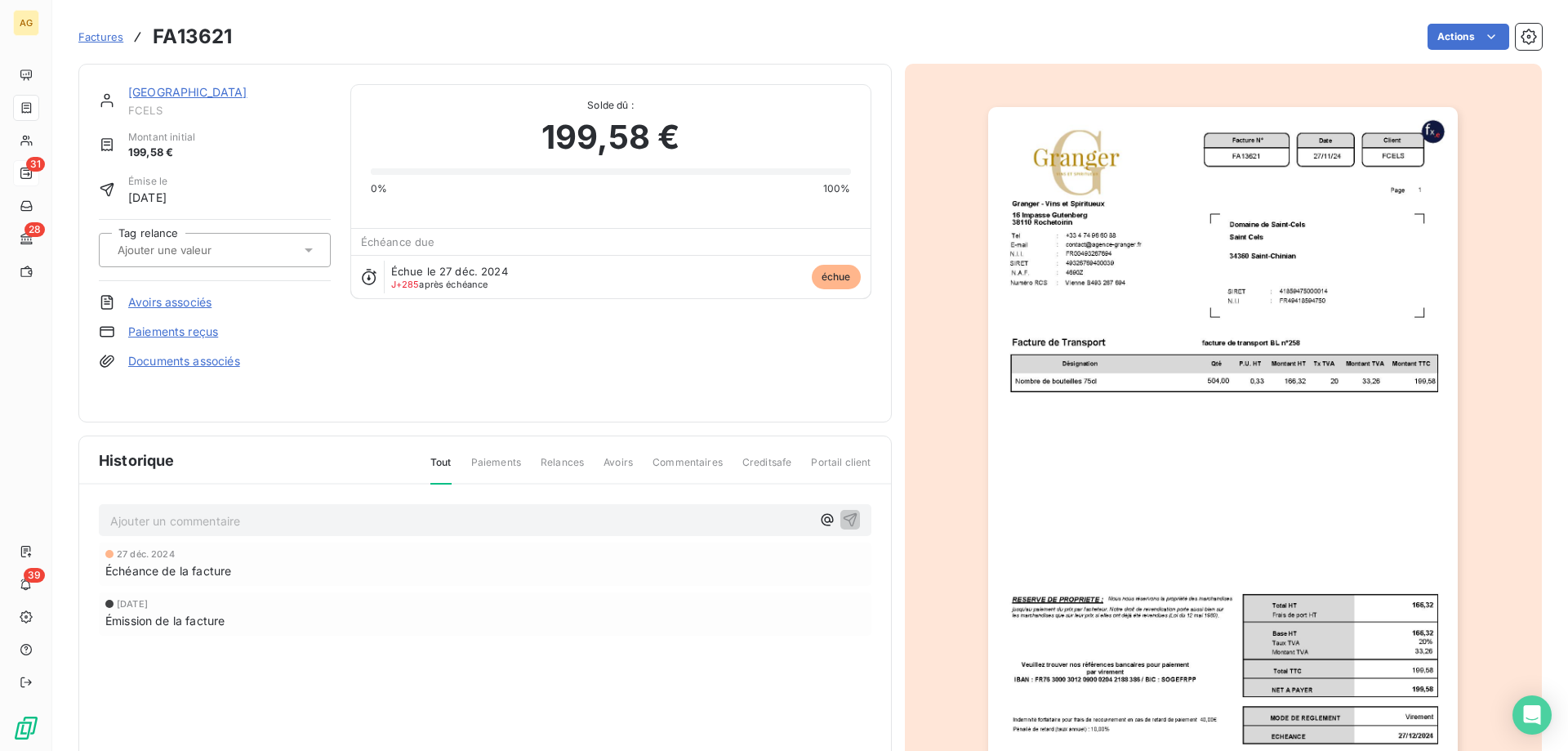
click at [176, 326] on link "Paiements reçus" at bounding box center [173, 331] width 90 height 16
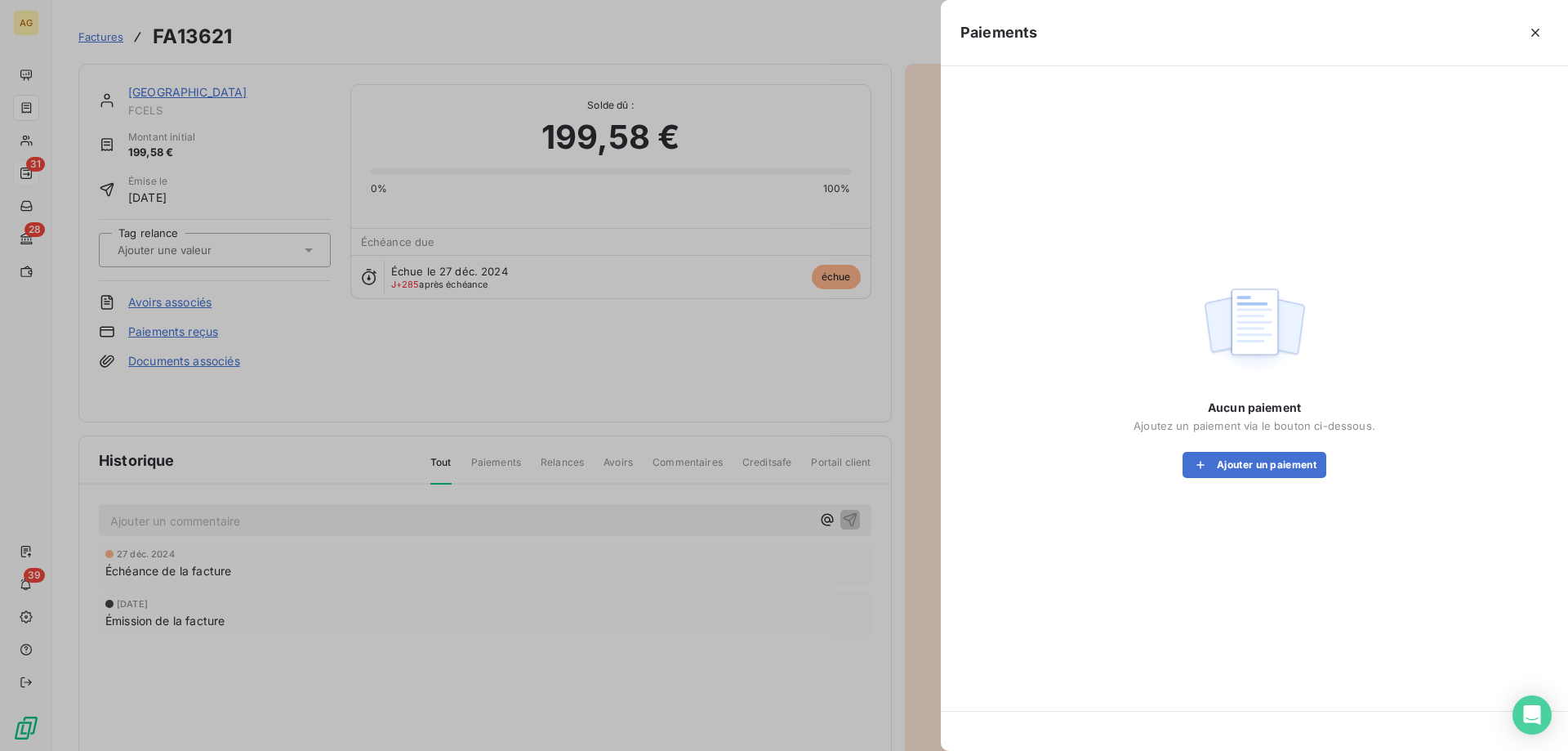
click at [1270, 480] on div "Aucun paiement Ajoutez un paiement via le bouton ci-dessous. Ajouter un paiement" at bounding box center [1254, 378] width 588 height 586
click at [1270, 469] on button "Ajouter un paiement" at bounding box center [1255, 465] width 144 height 27
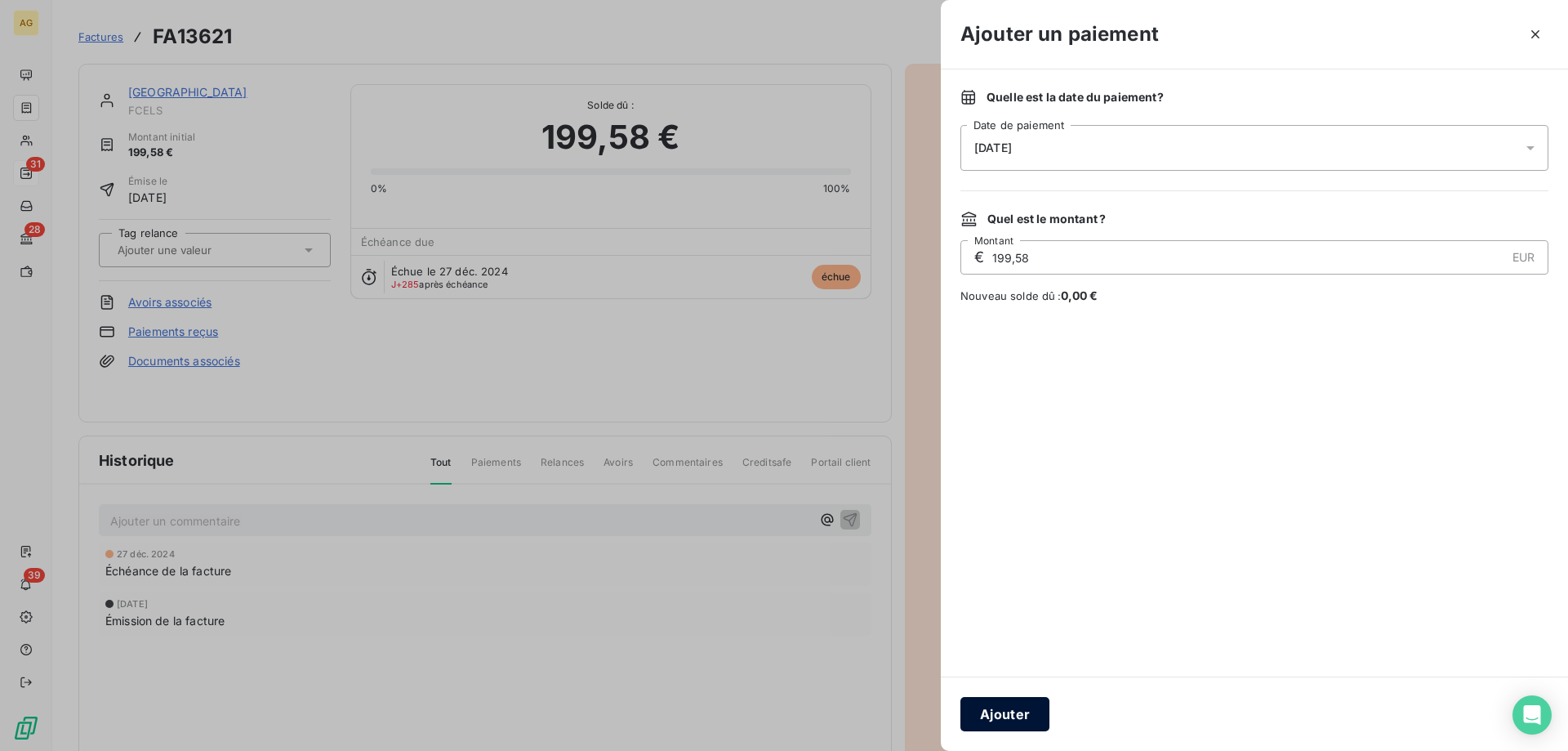
click at [1006, 718] on button "Ajouter" at bounding box center [1005, 714] width 89 height 34
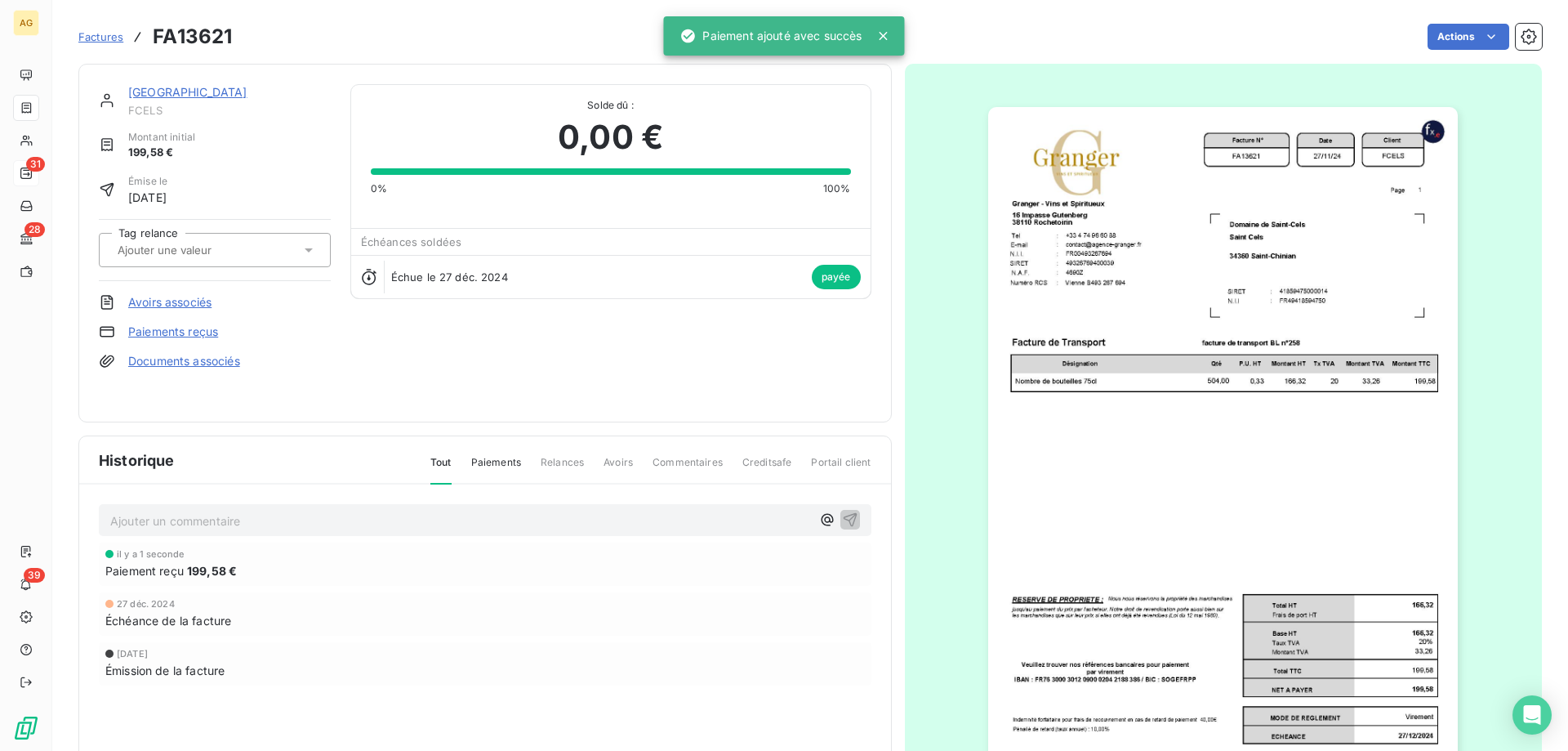
click at [221, 532] on div "Ajouter un commentaire ﻿" at bounding box center [484, 521] width 773 height 32
click at [225, 521] on p "Ajouter un commentaire ﻿" at bounding box center [460, 521] width 701 height 21
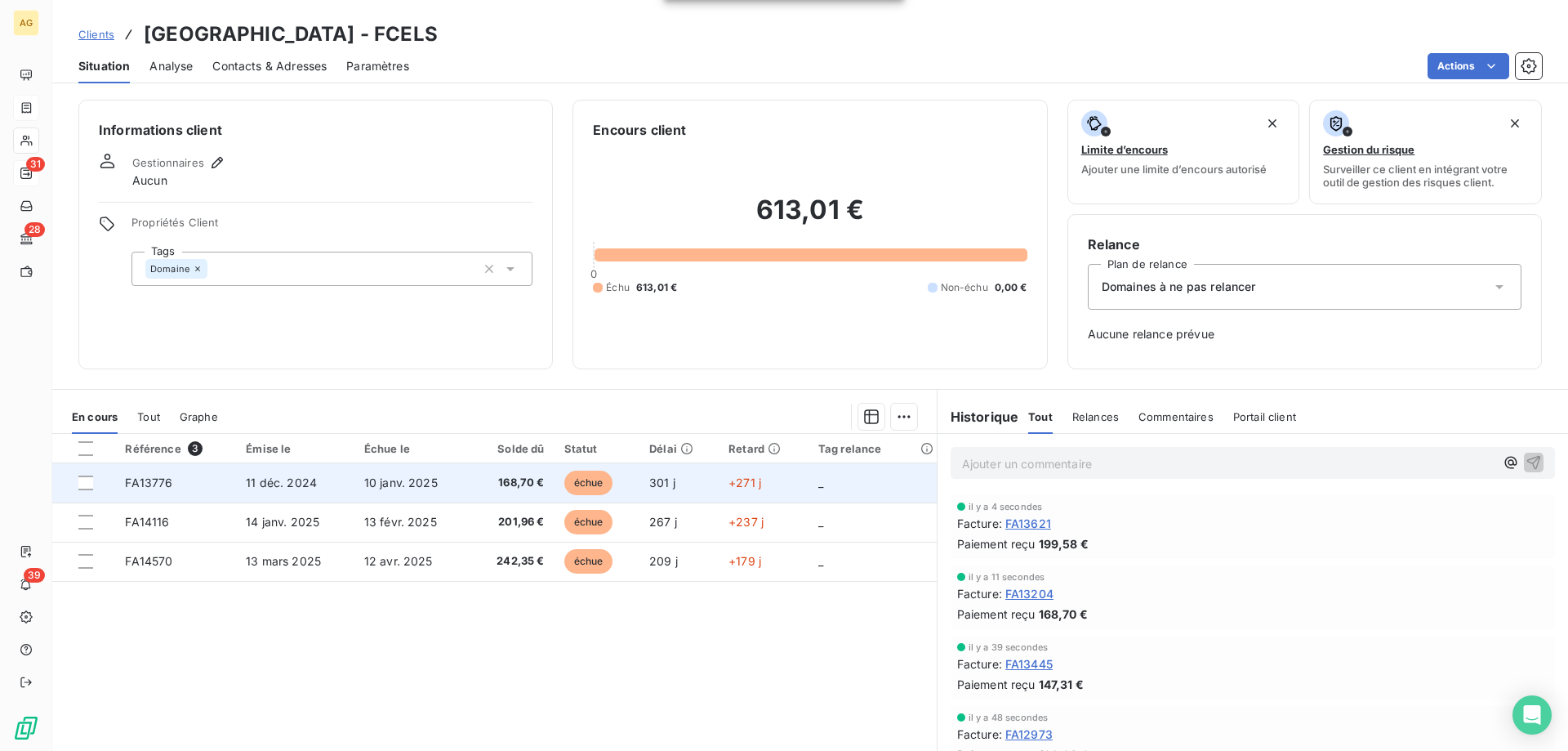
click at [141, 481] on span "FA13776" at bounding box center [149, 482] width 47 height 14
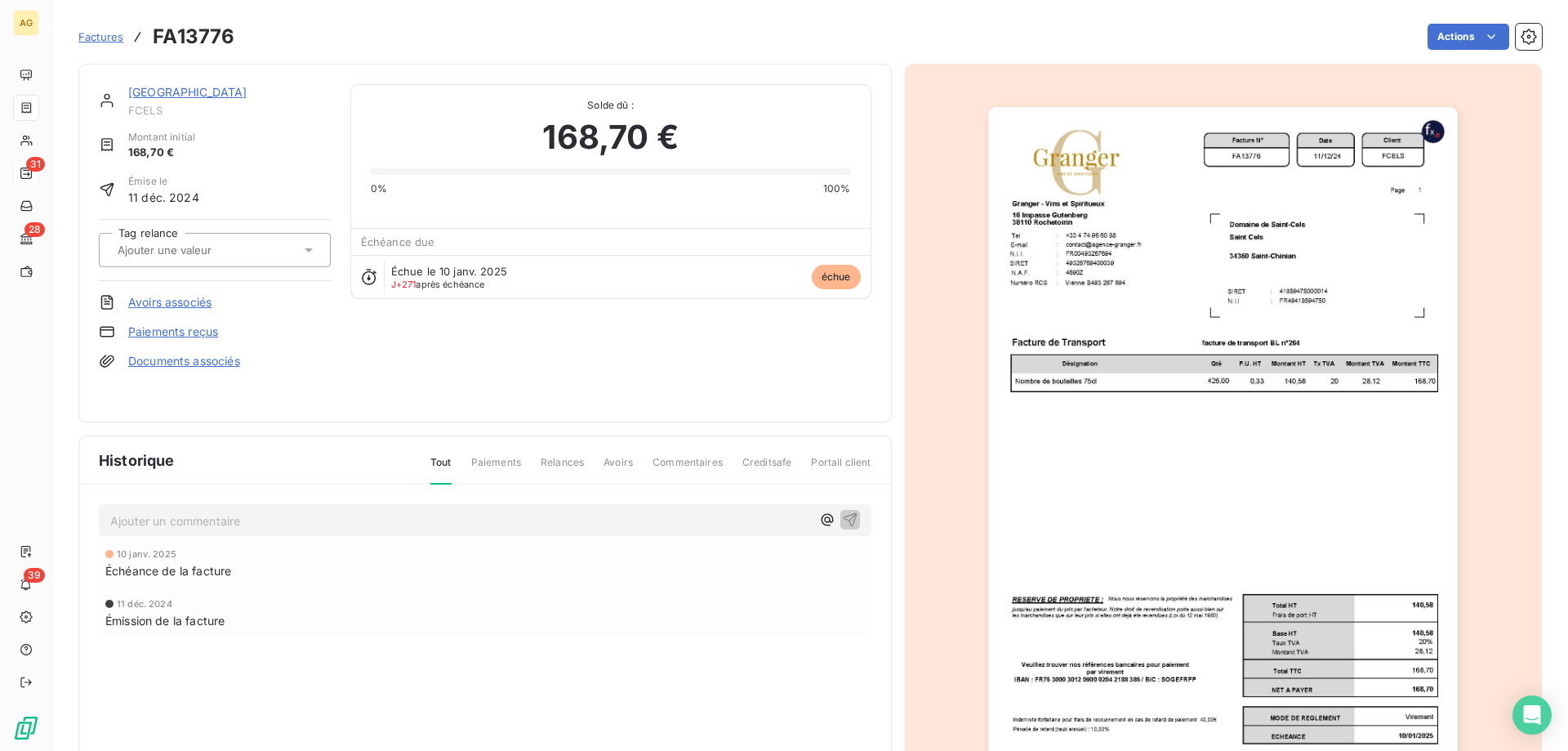
click at [169, 336] on link "Paiements reçus" at bounding box center [173, 331] width 90 height 16
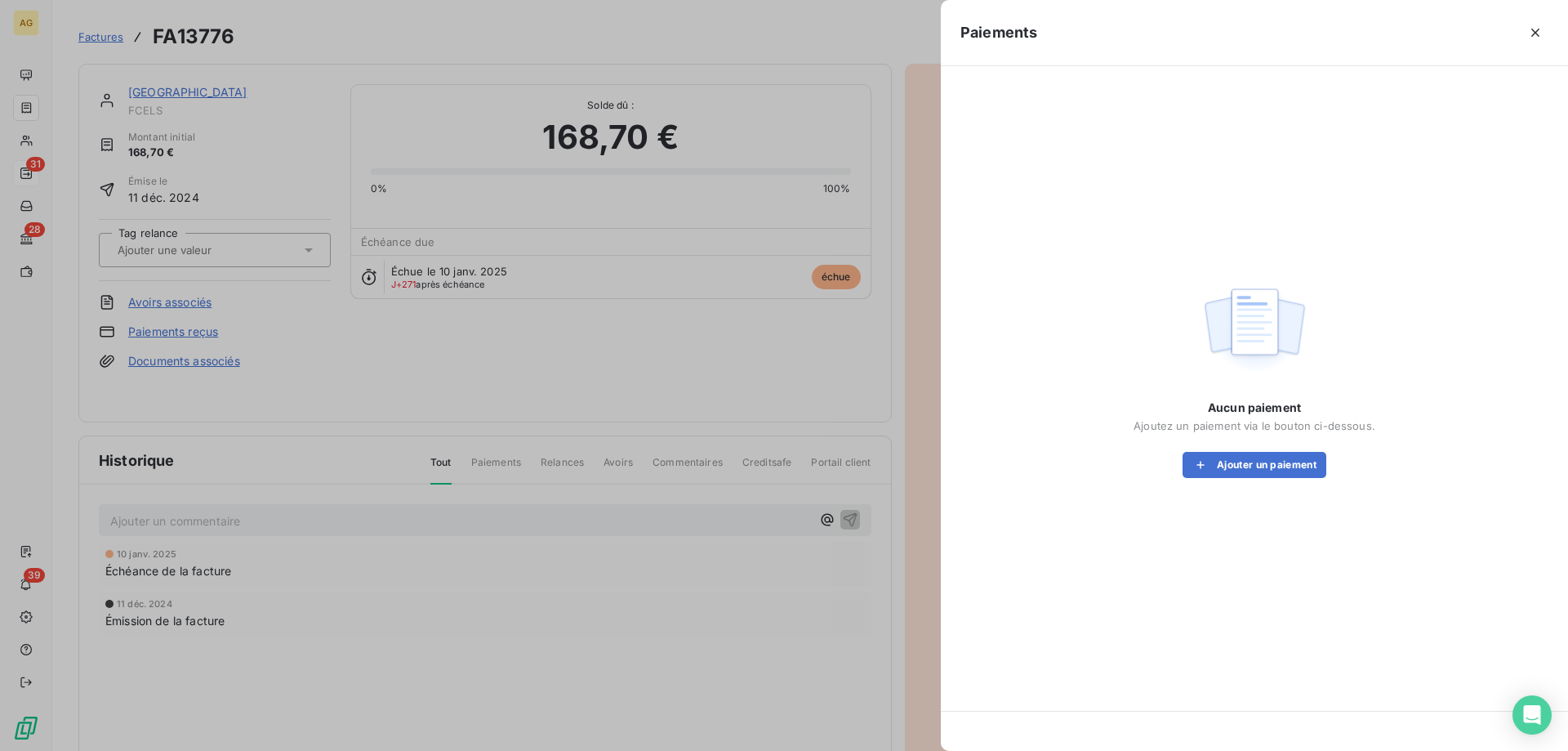
click at [1306, 442] on div "Aucun paiement Ajoutez un paiement via le bouton ci-dessous. Ajouter un paiement" at bounding box center [1254, 438] width 242 height 79
click at [1300, 461] on button "Ajouter un paiement" at bounding box center [1255, 465] width 144 height 27
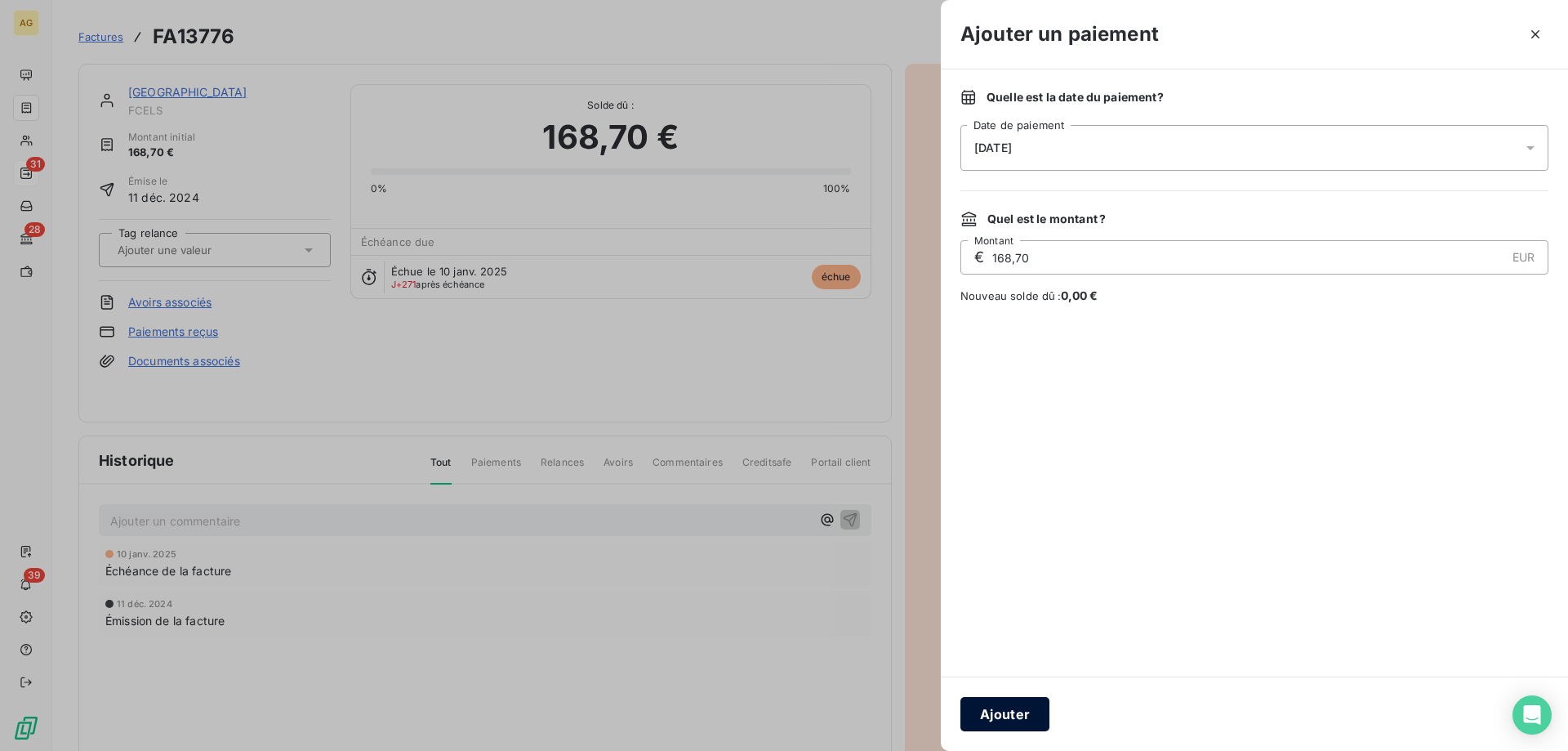
click at [1012, 717] on button "Ajouter" at bounding box center [1005, 714] width 89 height 34
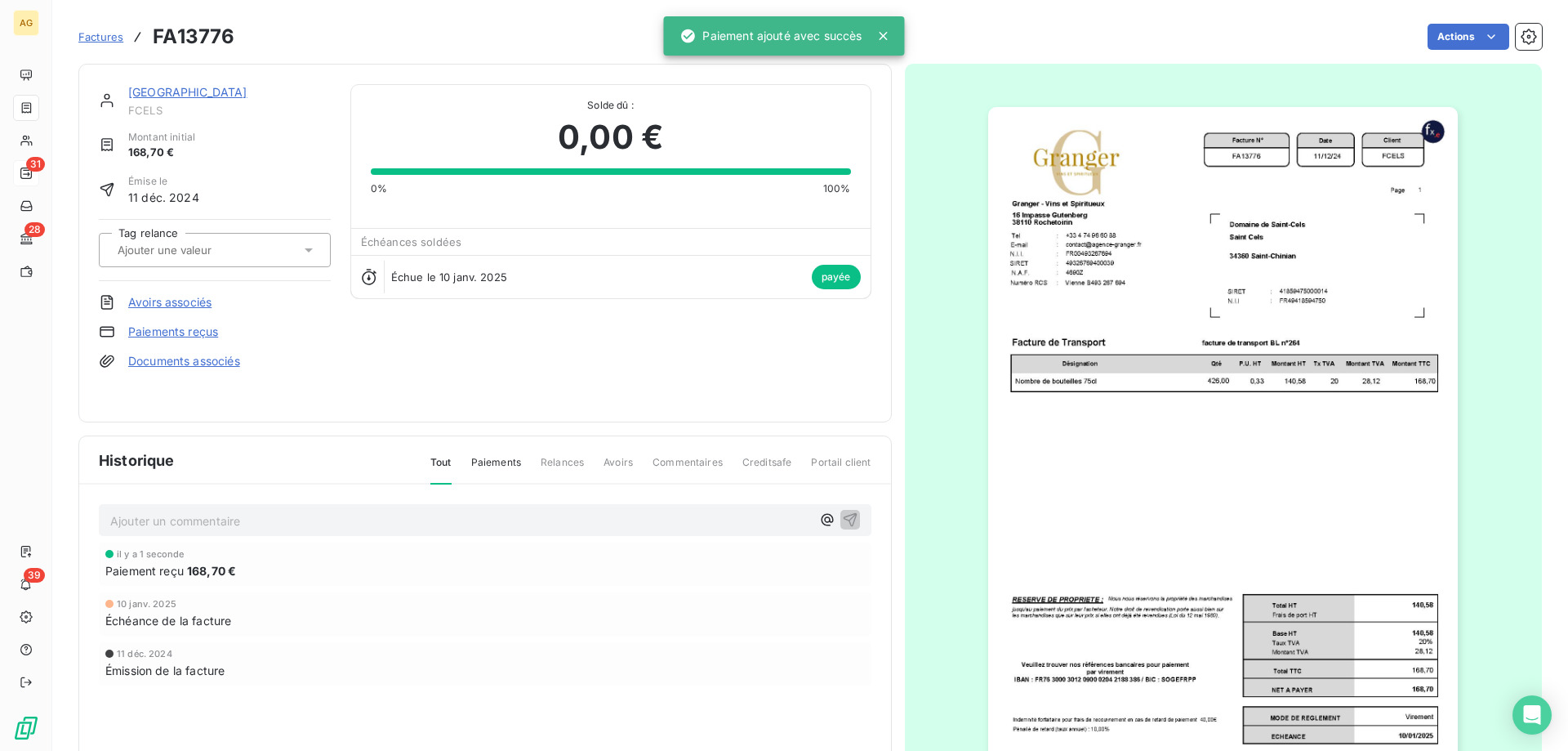
click at [191, 535] on div "Ajouter un commentaire ﻿" at bounding box center [484, 521] width 773 height 32
click at [191, 531] on div "Ajouter un commentaire ﻿" at bounding box center [484, 521] width 773 height 32
click at [196, 524] on p "Ajouter un commentaire ﻿" at bounding box center [460, 521] width 701 height 21
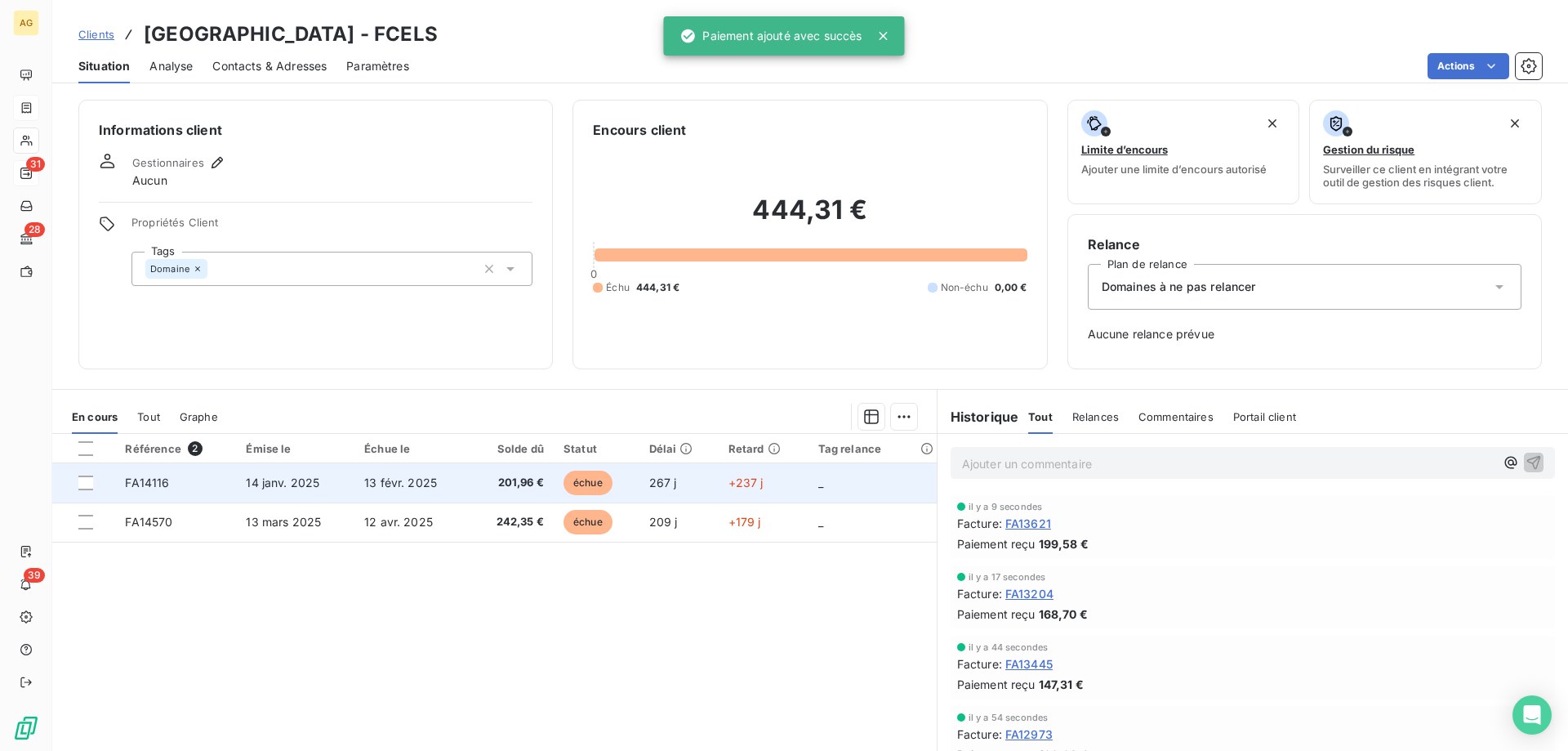
click at [232, 488] on td "FA14116" at bounding box center [175, 483] width 121 height 39
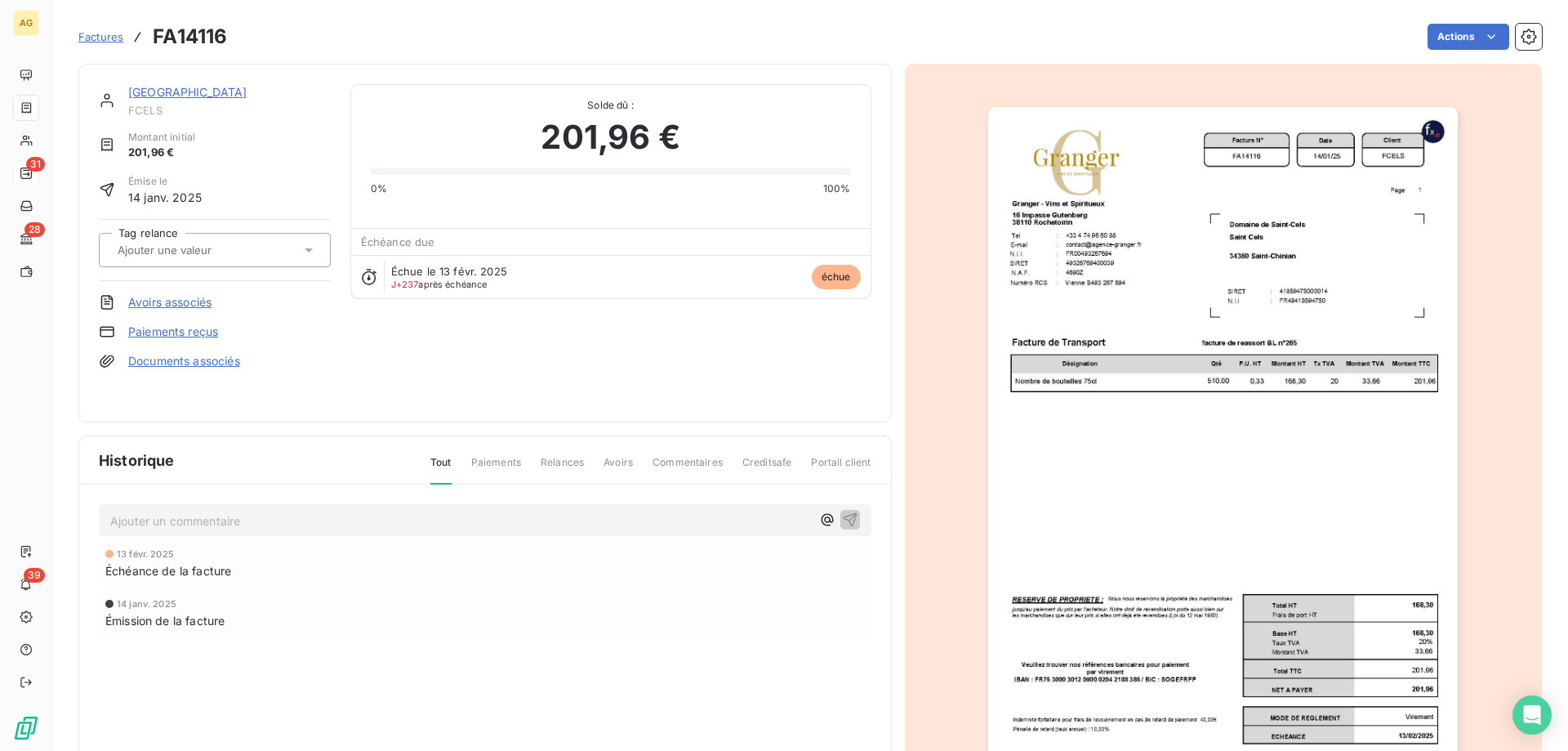
click at [200, 338] on link "Paiements reçus" at bounding box center [173, 331] width 90 height 16
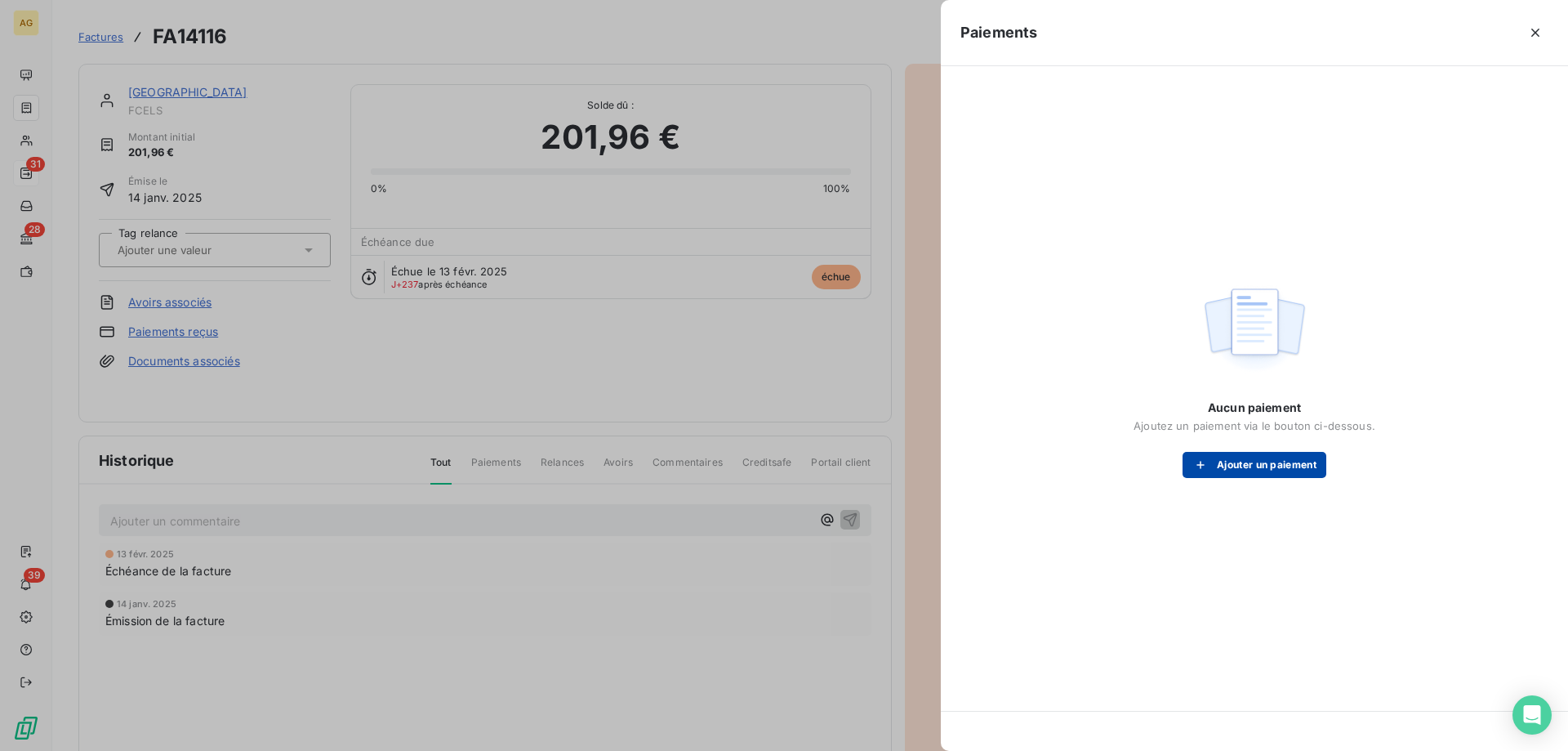
click at [1281, 456] on button "Ajouter un paiement" at bounding box center [1255, 465] width 144 height 27
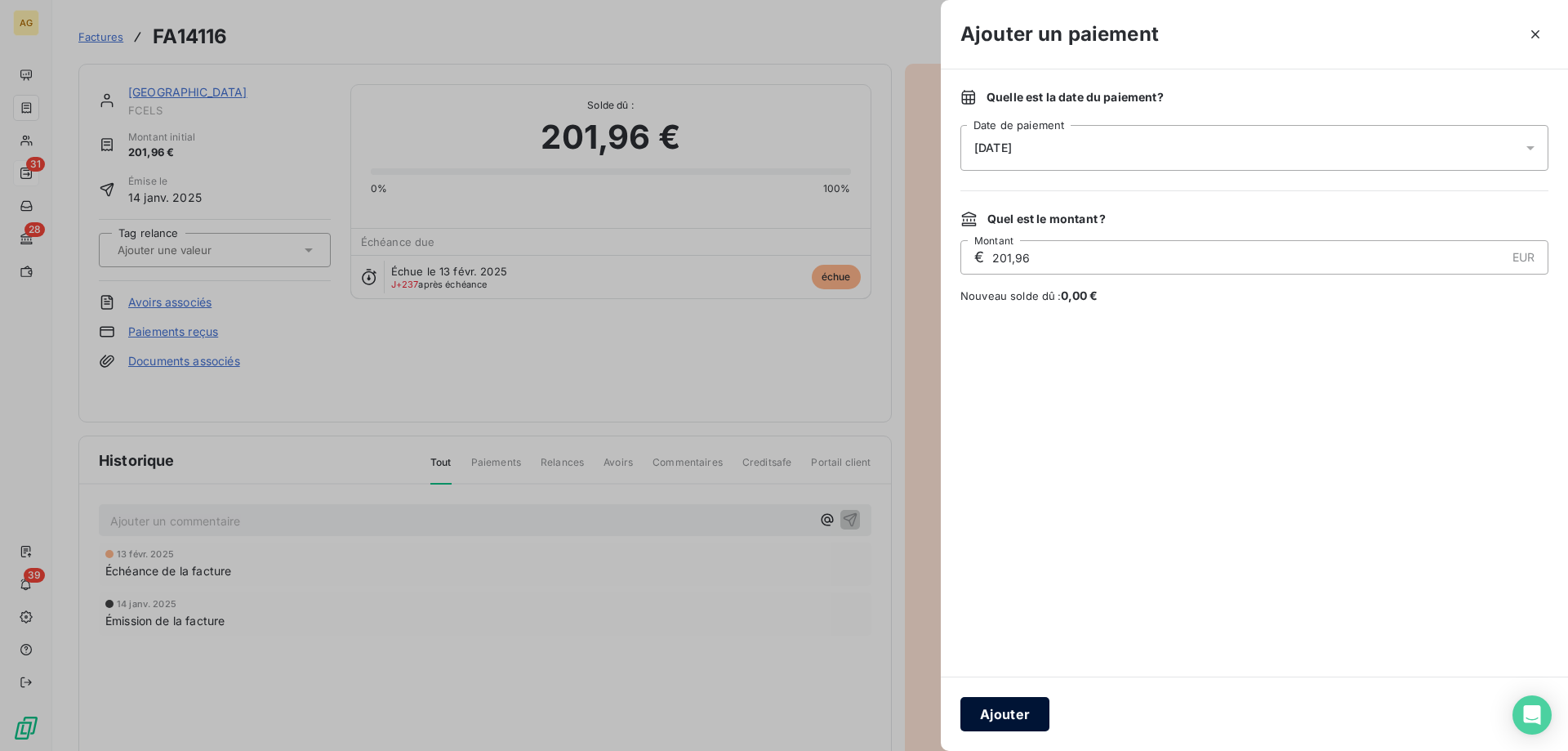
click at [997, 730] on button "Ajouter" at bounding box center [1005, 714] width 89 height 34
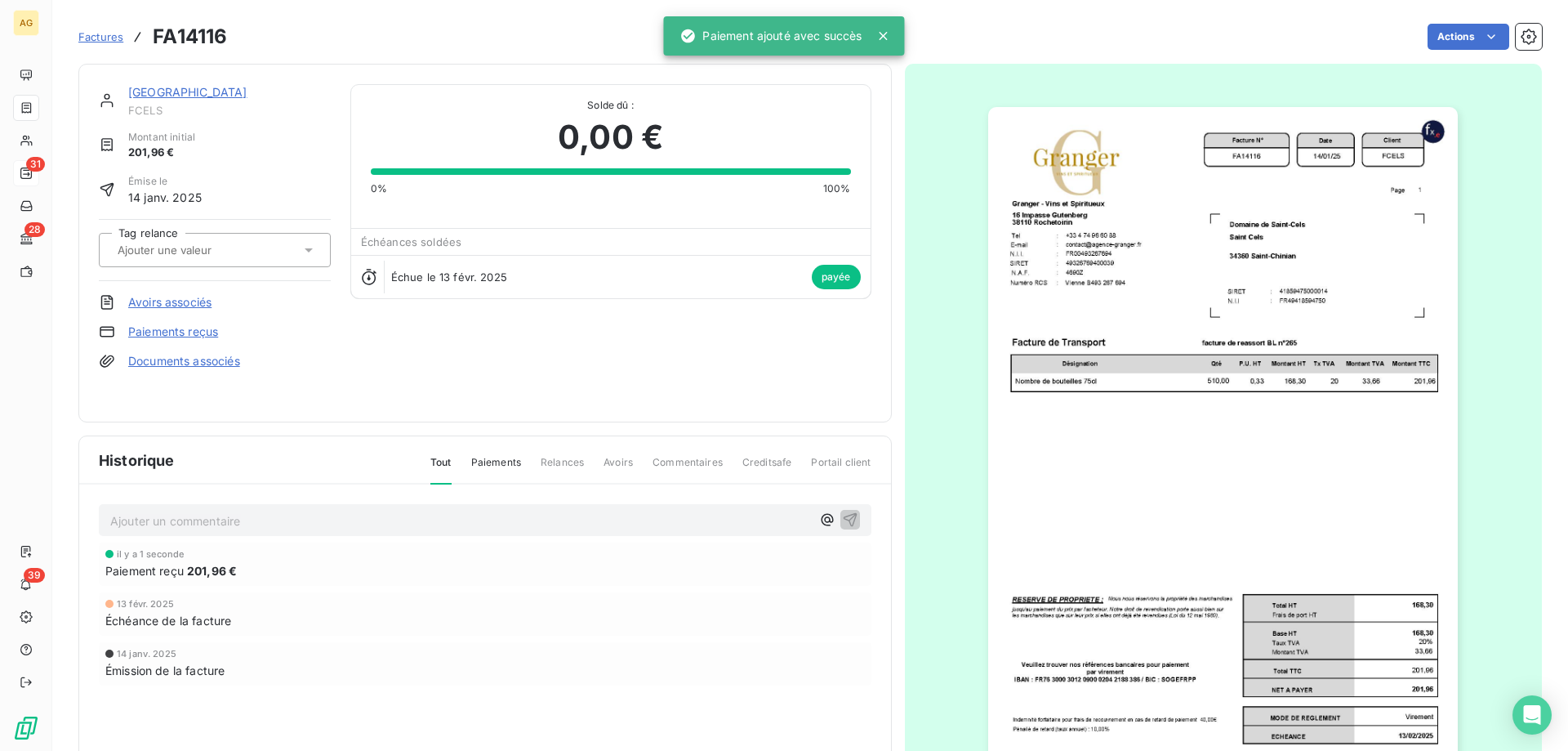
click at [334, 515] on p "Ajouter un commentaire ﻿" at bounding box center [460, 521] width 701 height 21
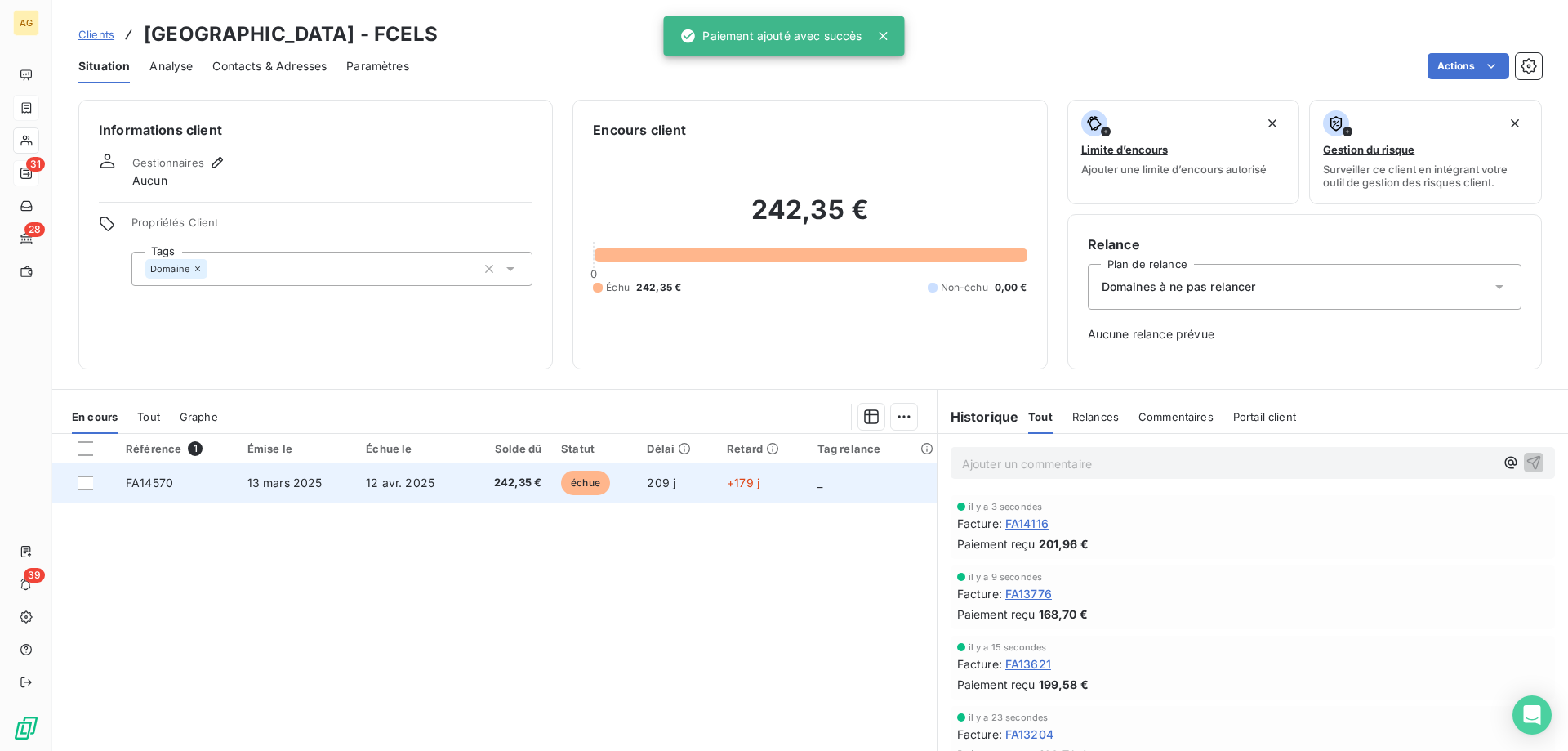
click at [250, 484] on span "13 mars 2025" at bounding box center [284, 482] width 75 height 14
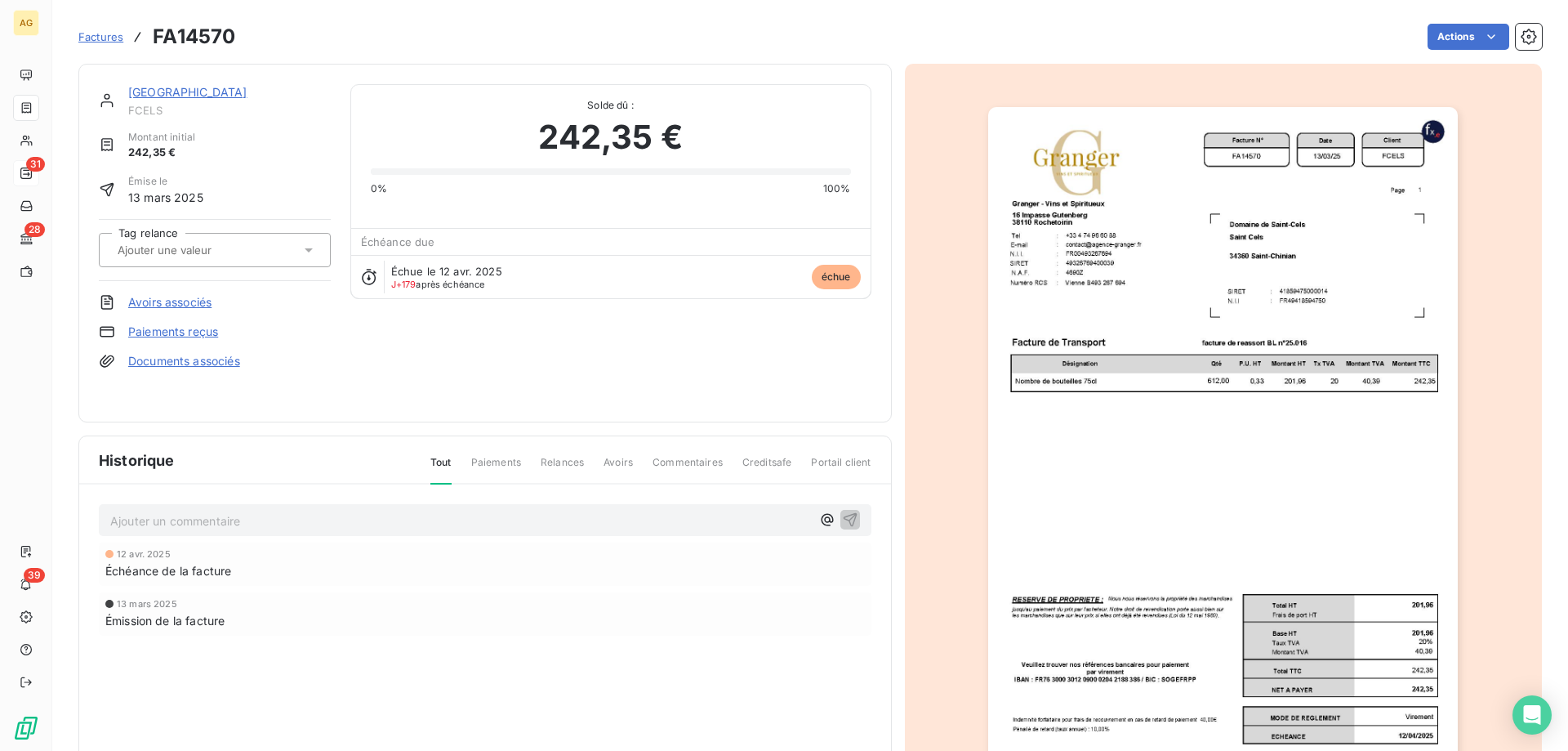
click at [155, 336] on link "Paiements reçus" at bounding box center [173, 331] width 90 height 16
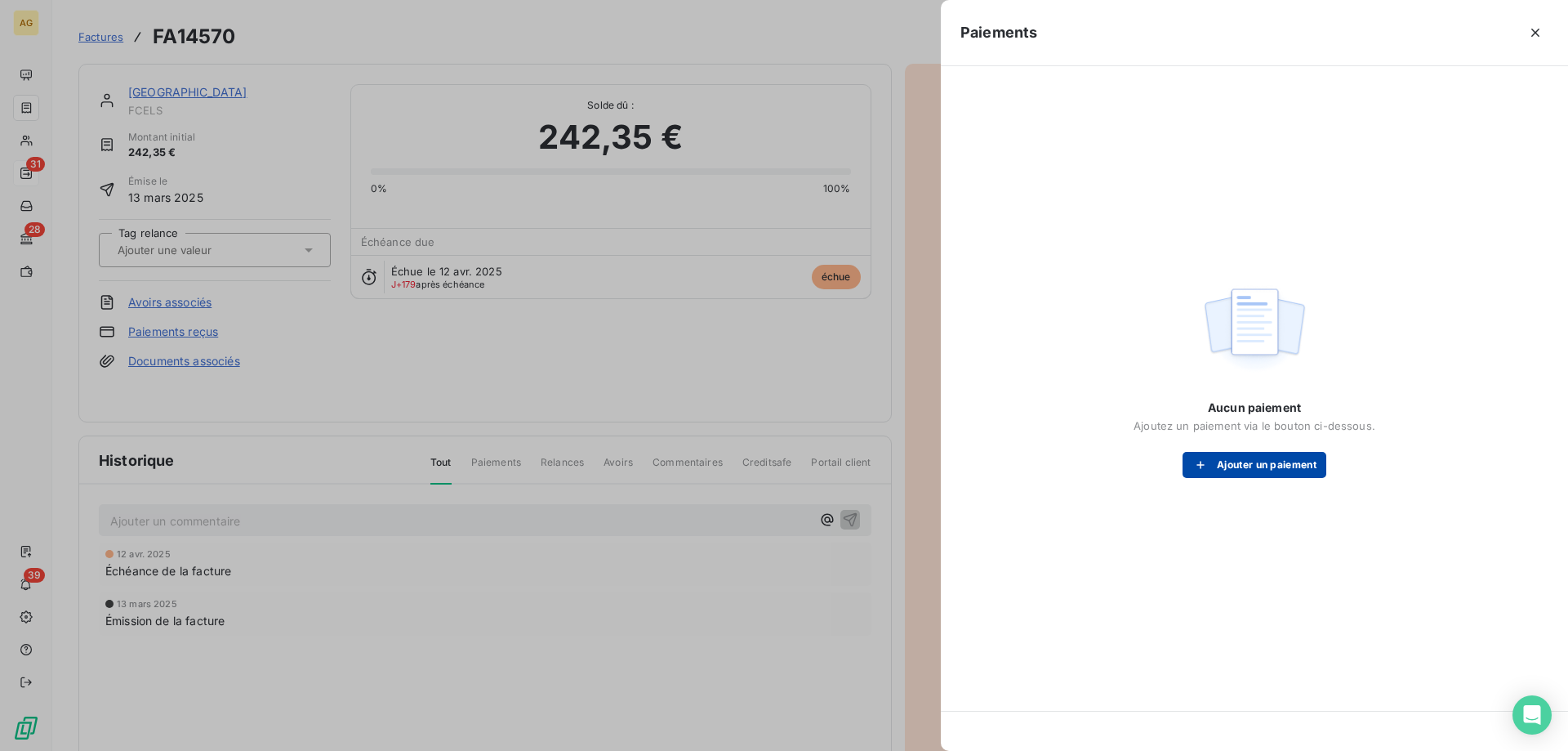
click at [1313, 457] on button "Ajouter un paiement" at bounding box center [1255, 465] width 144 height 27
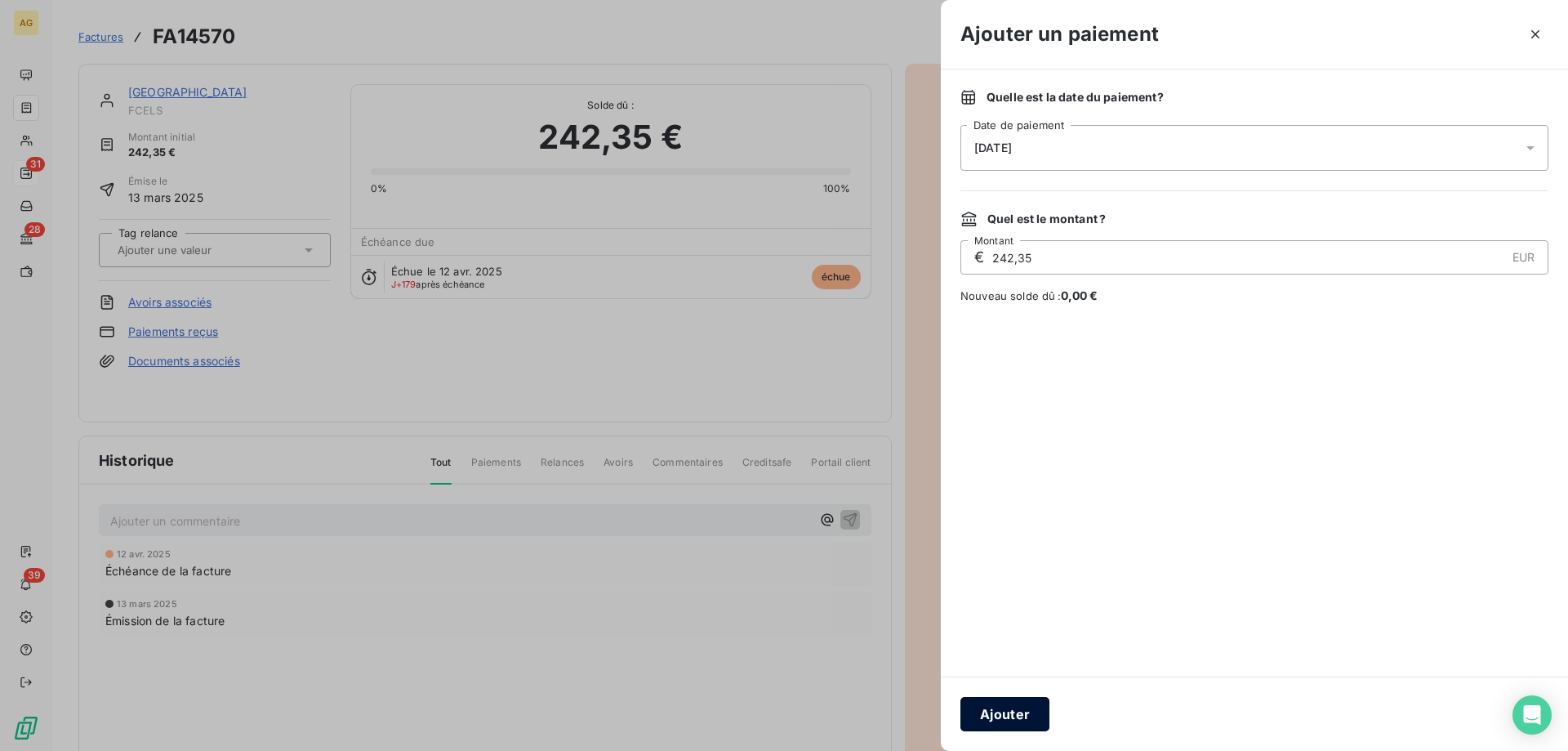
click at [1007, 722] on button "Ajouter" at bounding box center [1005, 714] width 89 height 34
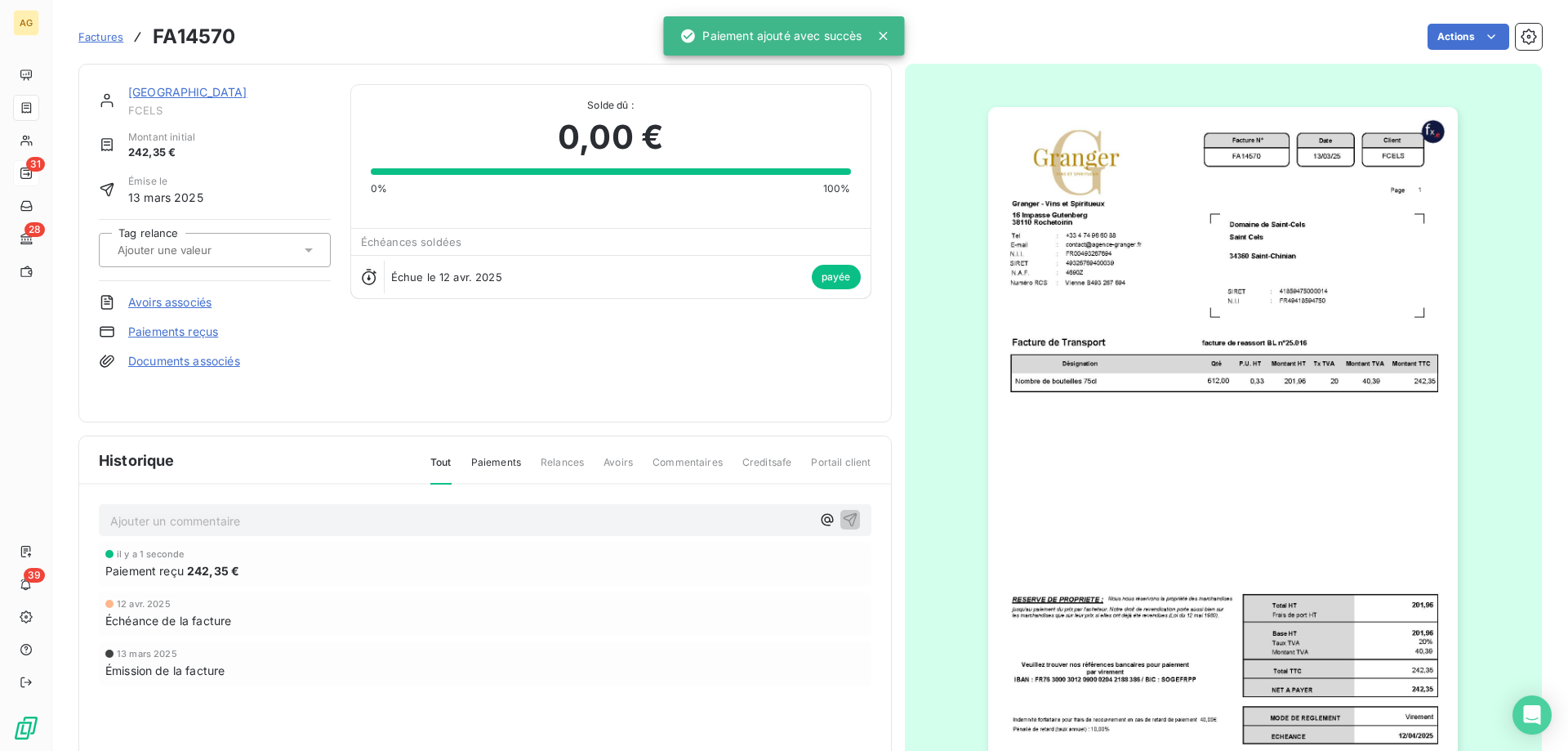
click at [263, 512] on p "Ajouter un commentaire ﻿" at bounding box center [460, 521] width 701 height 21
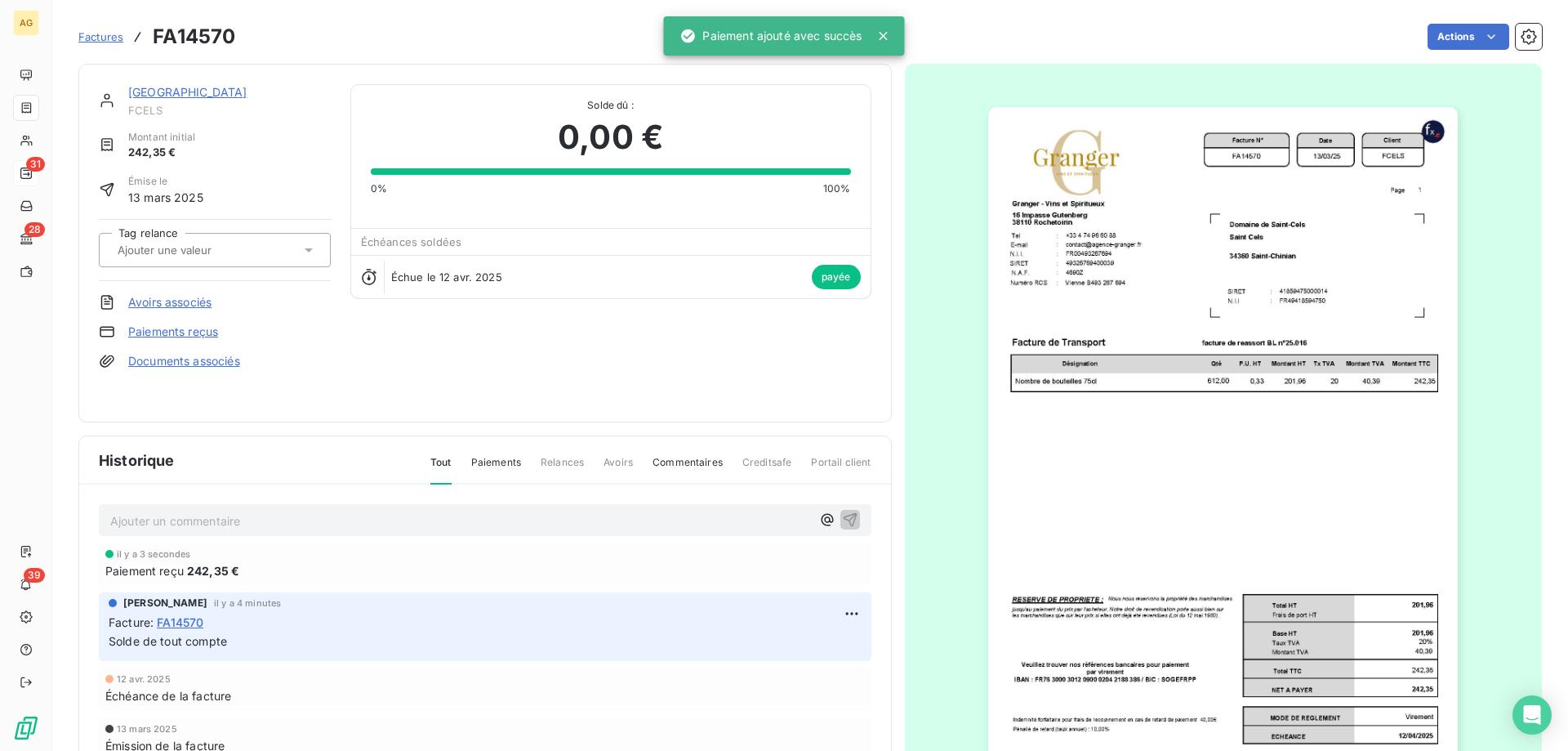
drag, startPoint x: 682, startPoint y: 450, endPoint x: 668, endPoint y: 425, distance: 28.7
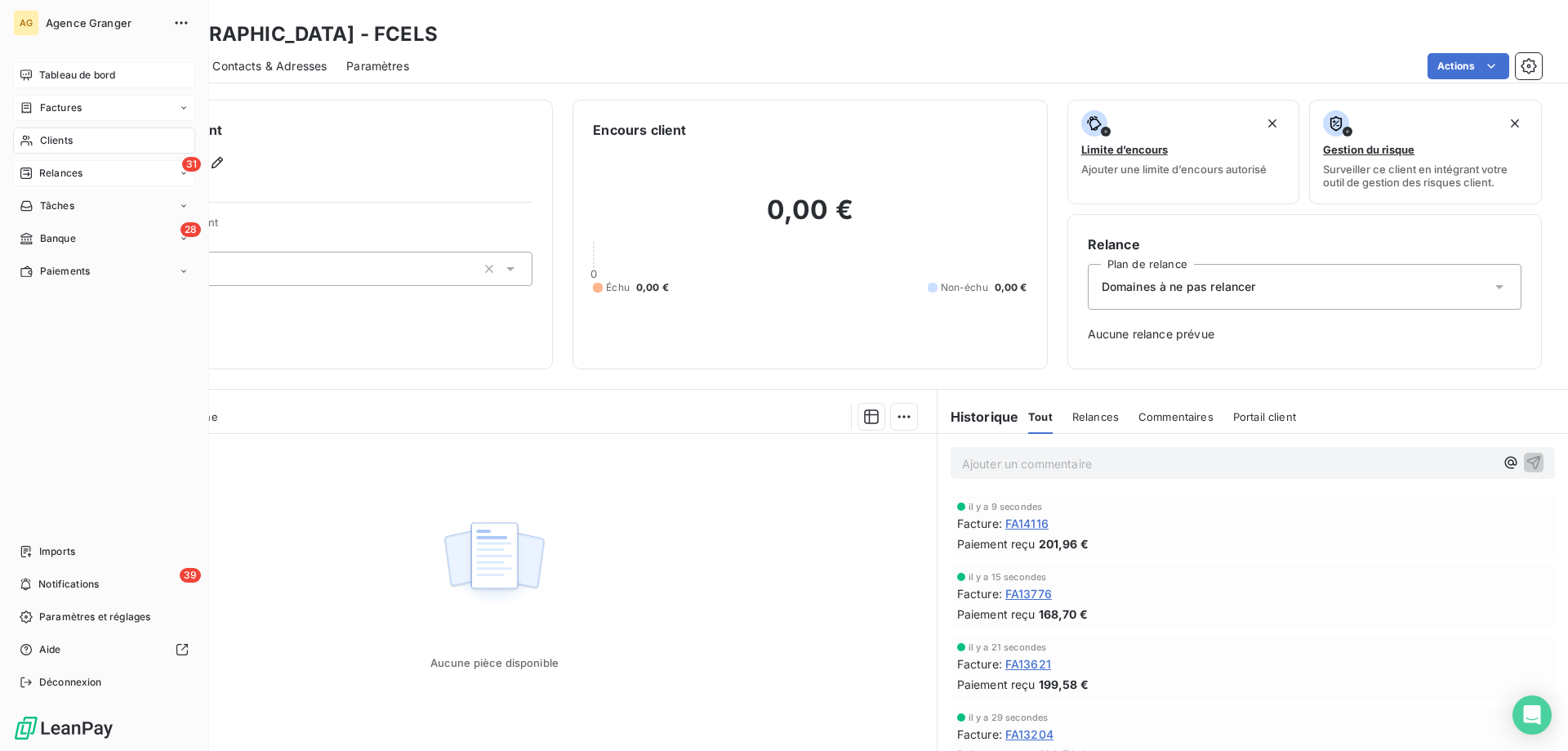
click at [52, 74] on span "Tableau de bord" at bounding box center [77, 76] width 76 height 15
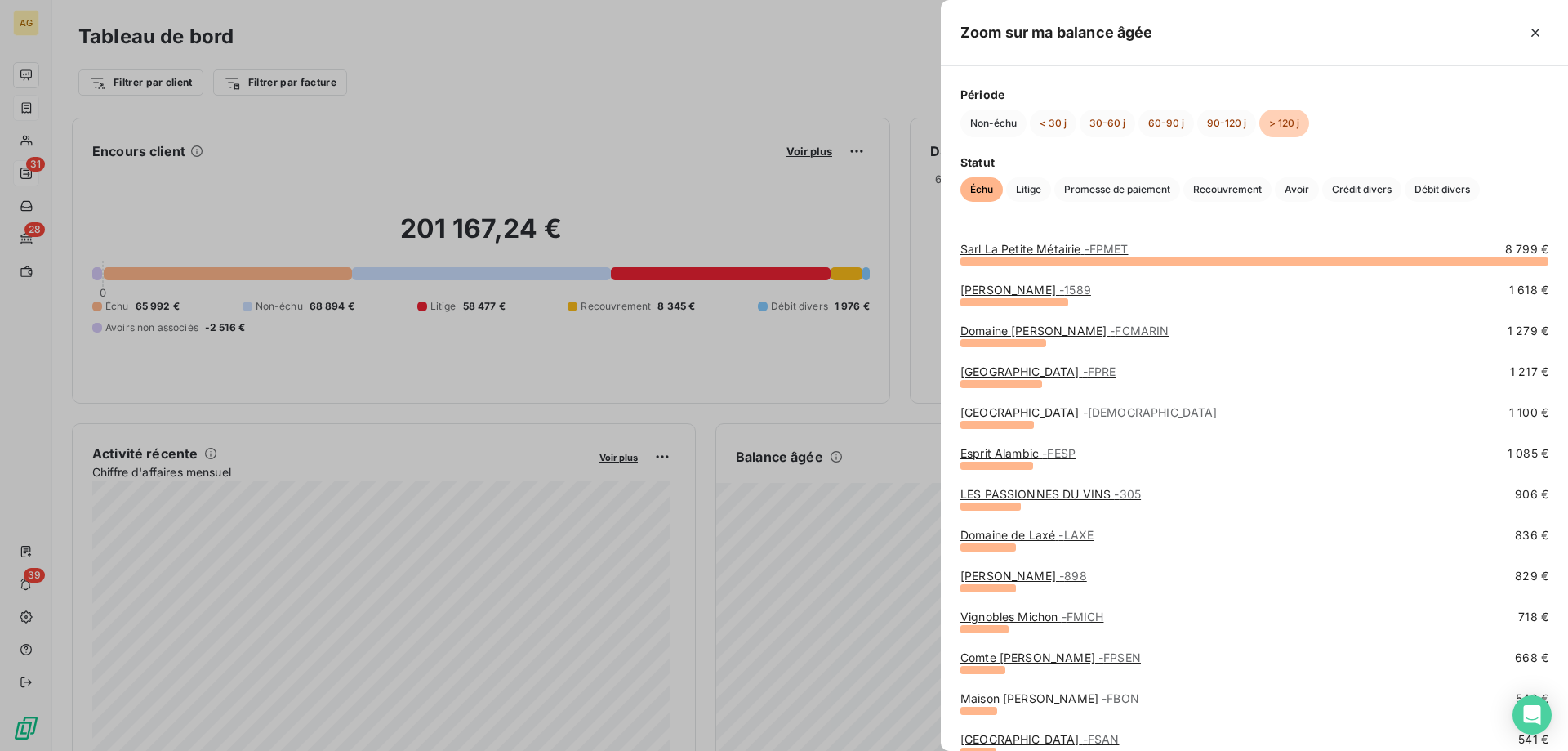
click at [1068, 292] on link "[PERSON_NAME] - 1589" at bounding box center [1026, 289] width 131 height 14
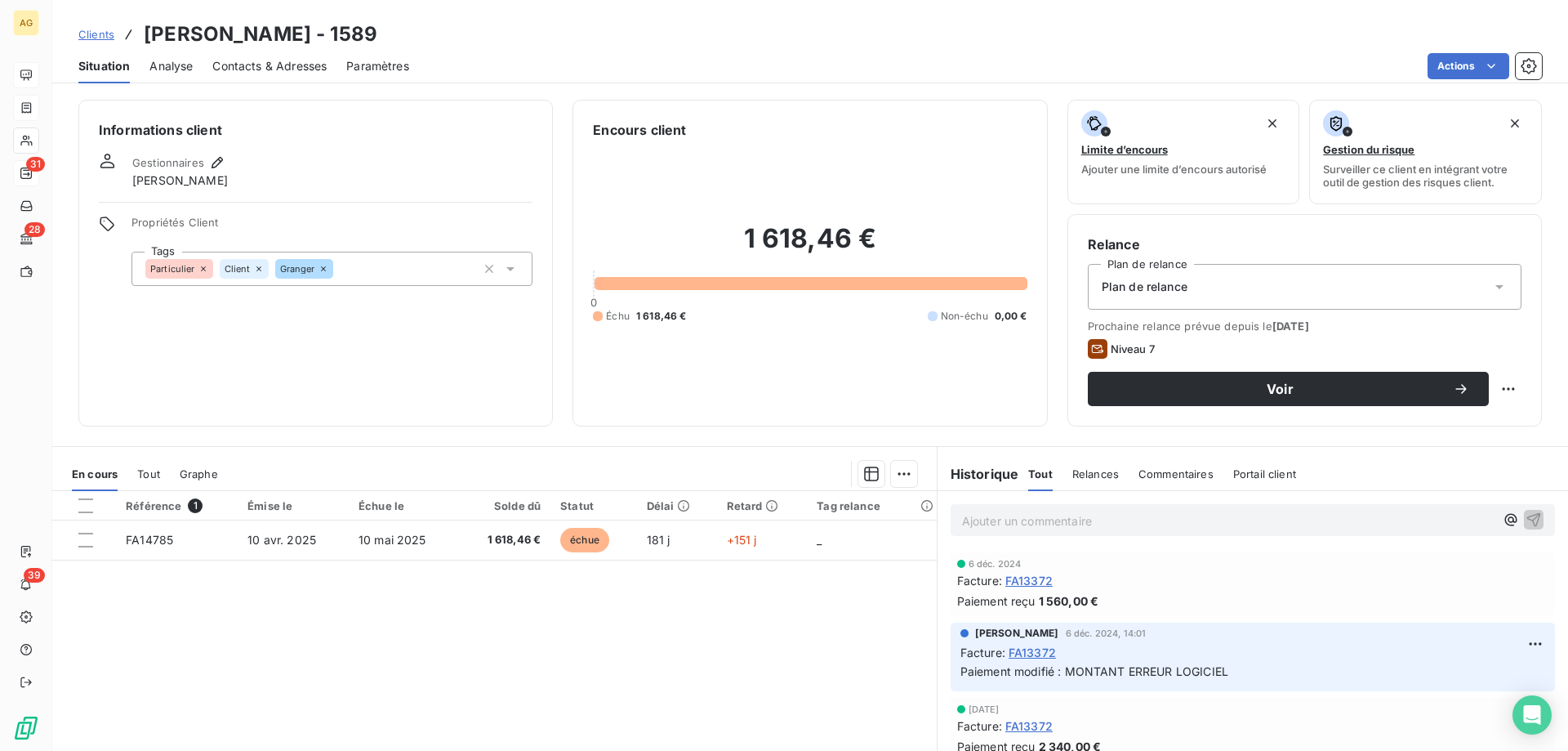
click at [200, 430] on div "Informations client Gestionnaires [PERSON_NAME] Propriétés Client Tags Particul…" at bounding box center [810, 420] width 1516 height 661
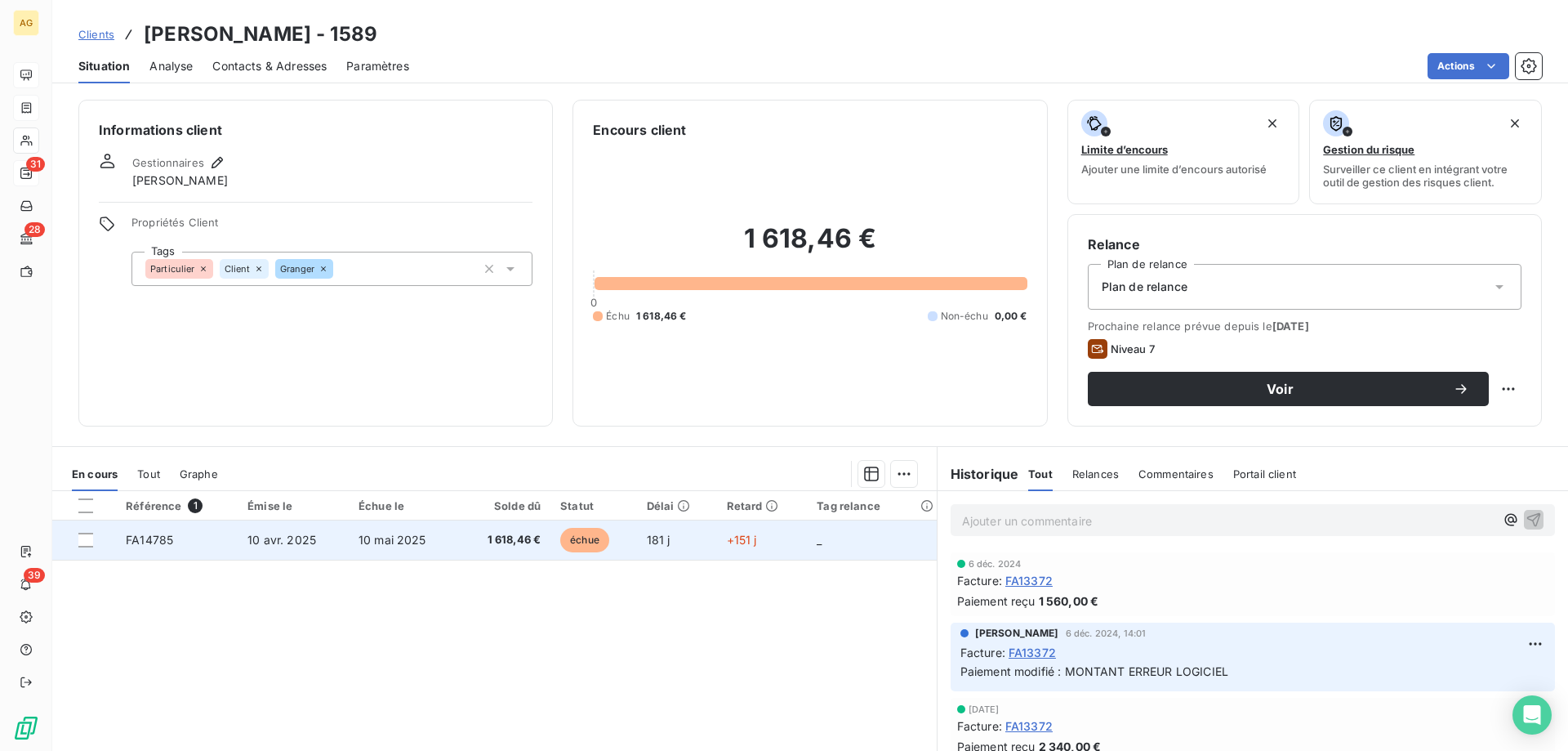
click at [273, 556] on td "10 avr. 2025" at bounding box center [293, 540] width 111 height 39
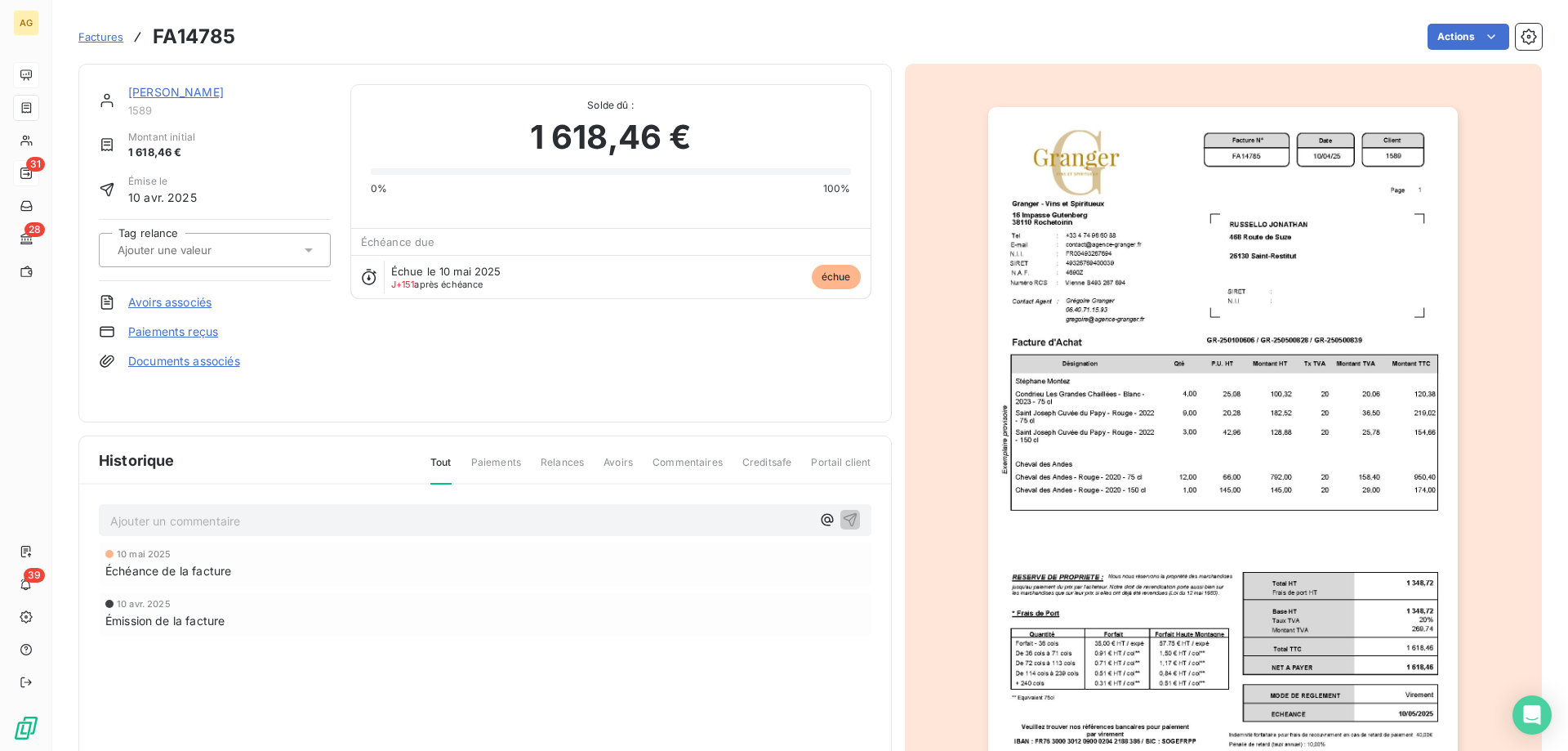
click at [258, 129] on div "[PERSON_NAME] 1589 Montant initial 1 618,46 € Émise le [DATE] Tag relance Avoir…" at bounding box center [214, 243] width 232 height 318
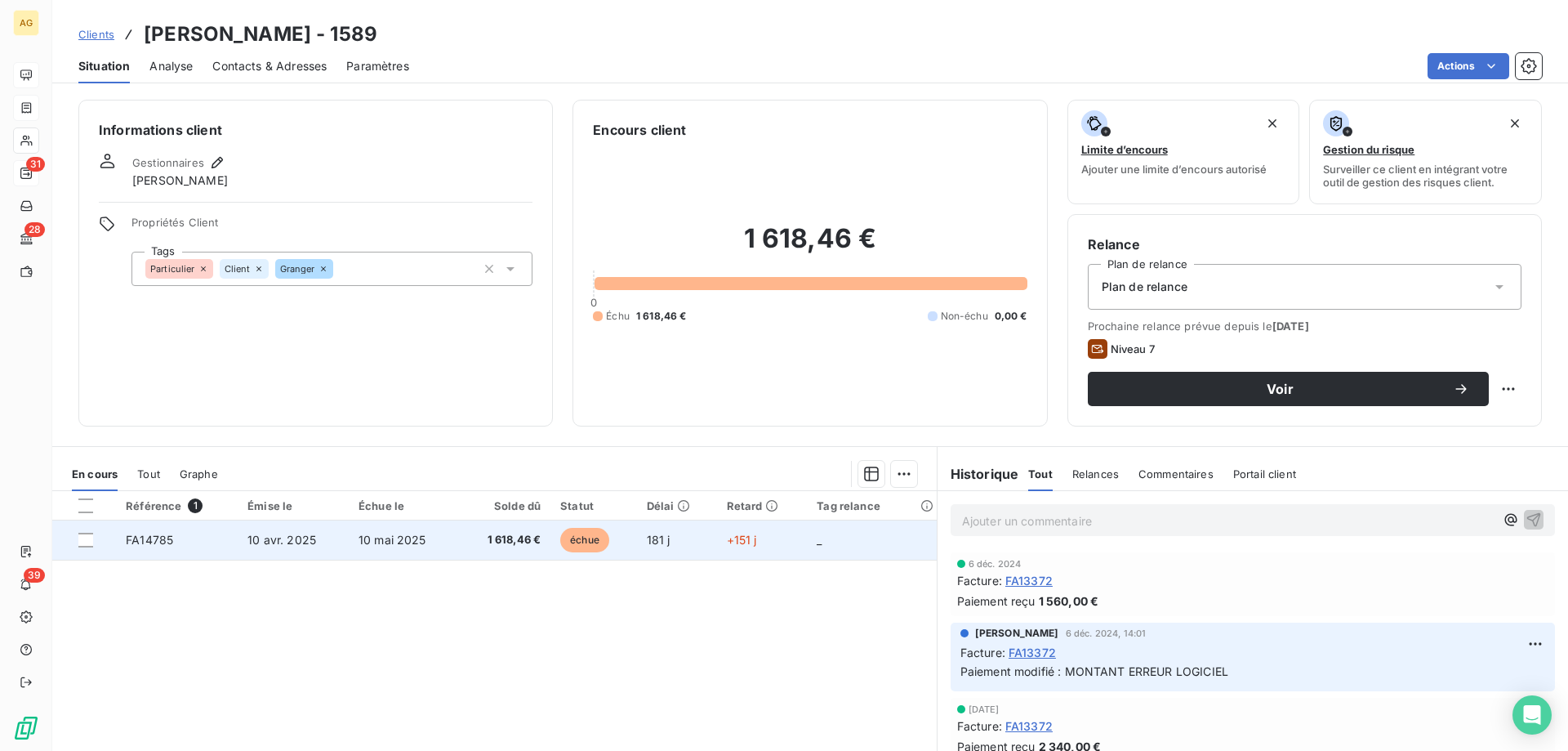
click at [513, 554] on td "1 618,46 €" at bounding box center [503, 540] width 92 height 39
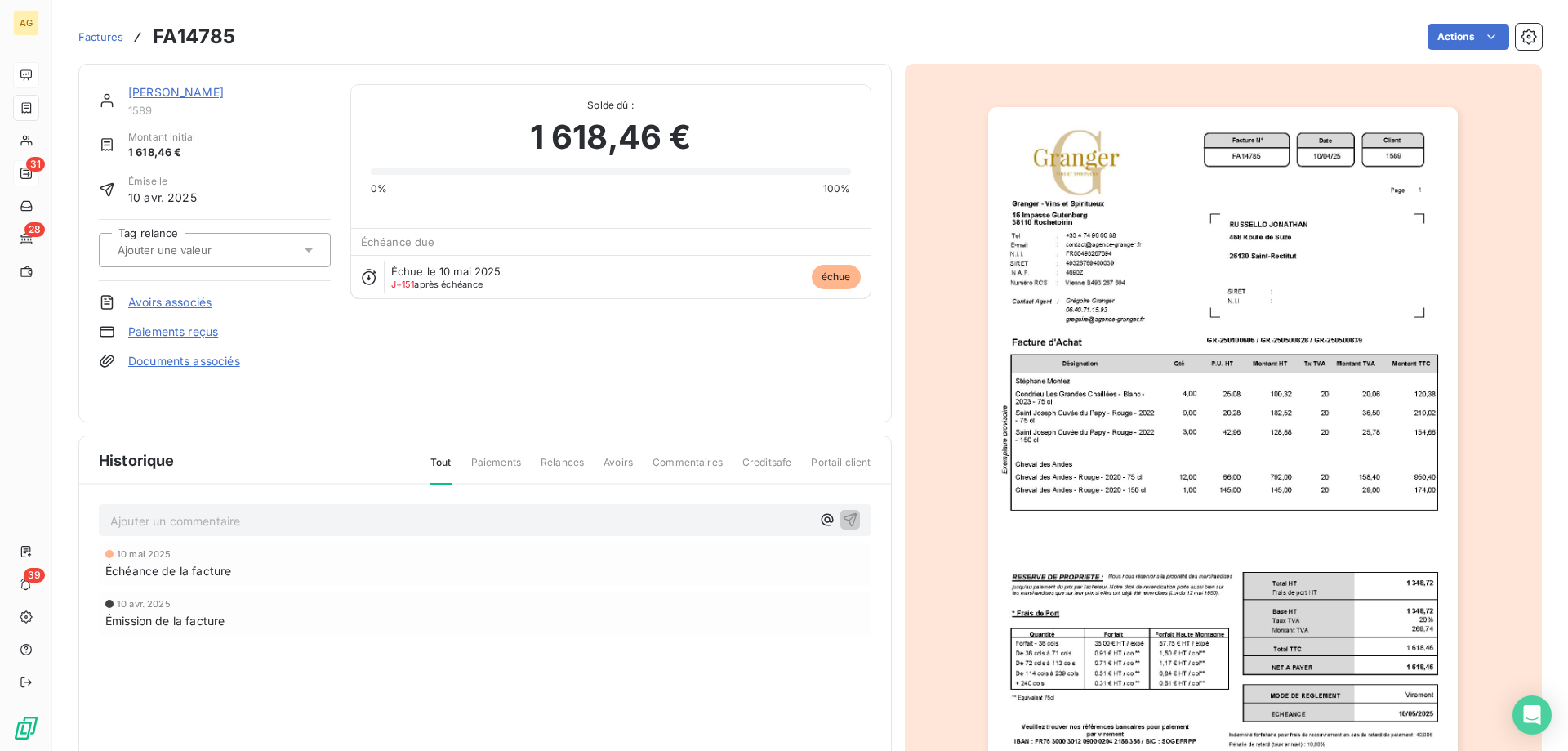
click at [197, 94] on link "[PERSON_NAME]" at bounding box center [175, 92] width 96 height 14
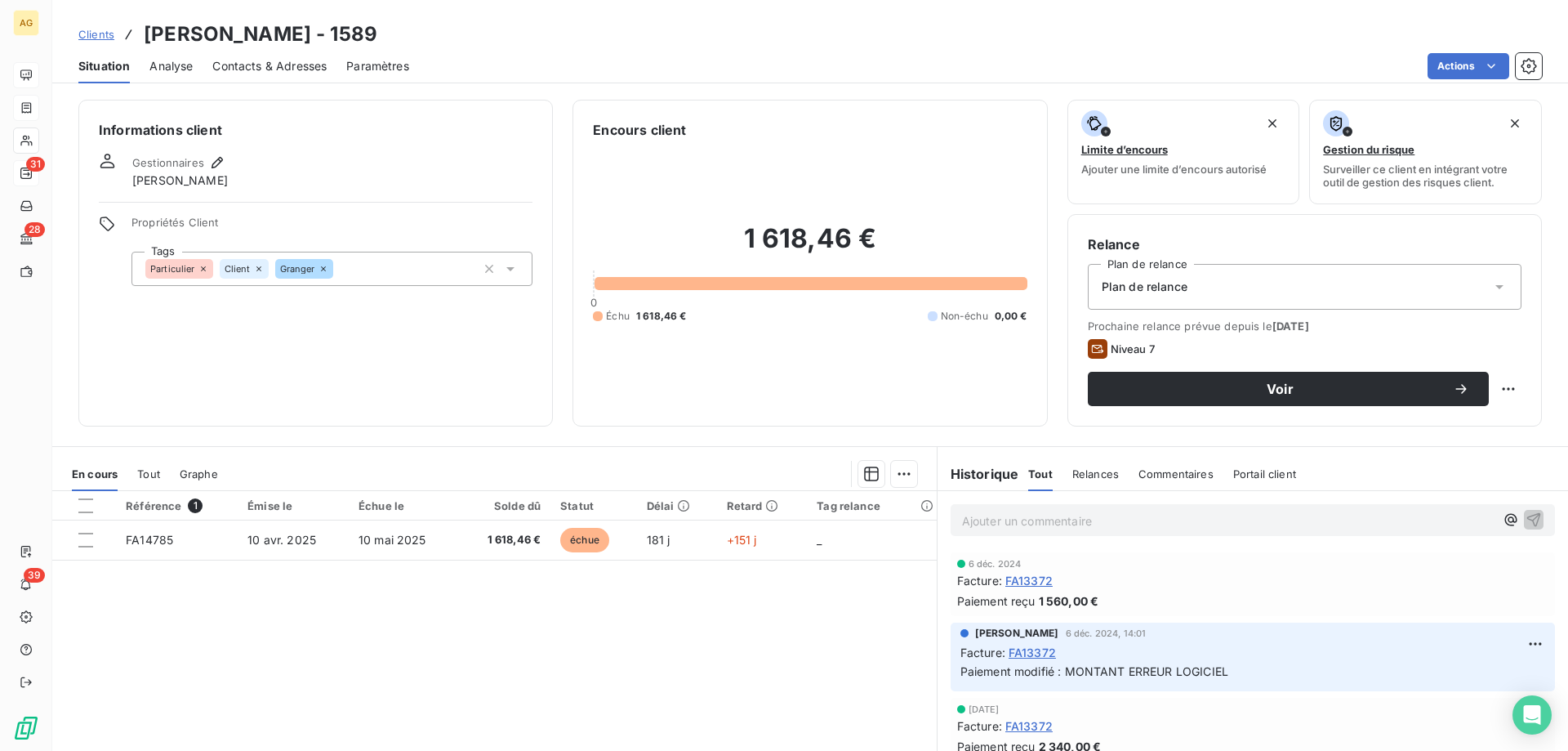
click at [290, 68] on span "Contacts & Adresses" at bounding box center [269, 65] width 115 height 16
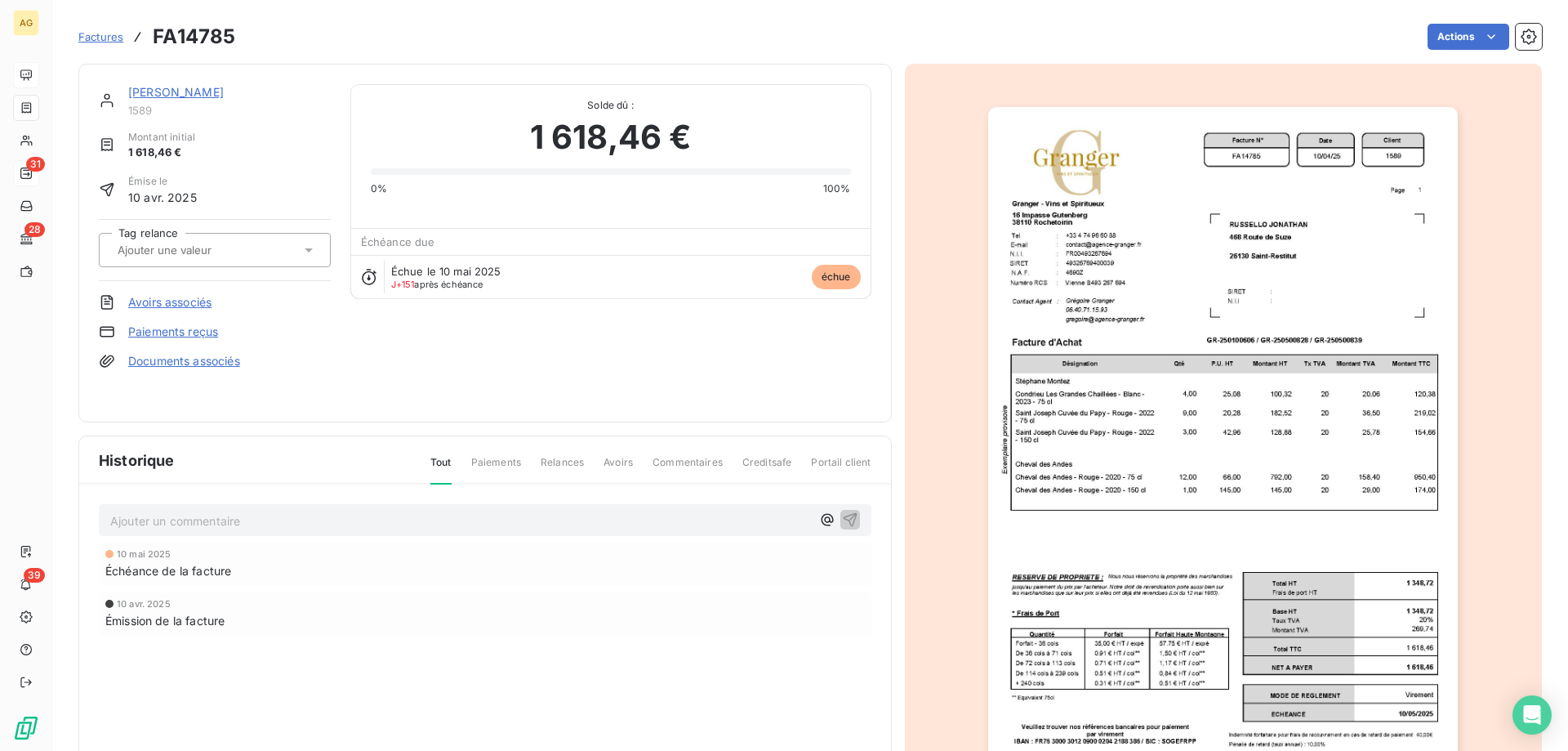
drag, startPoint x: 440, startPoint y: 206, endPoint x: 425, endPoint y: 159, distance: 49.3
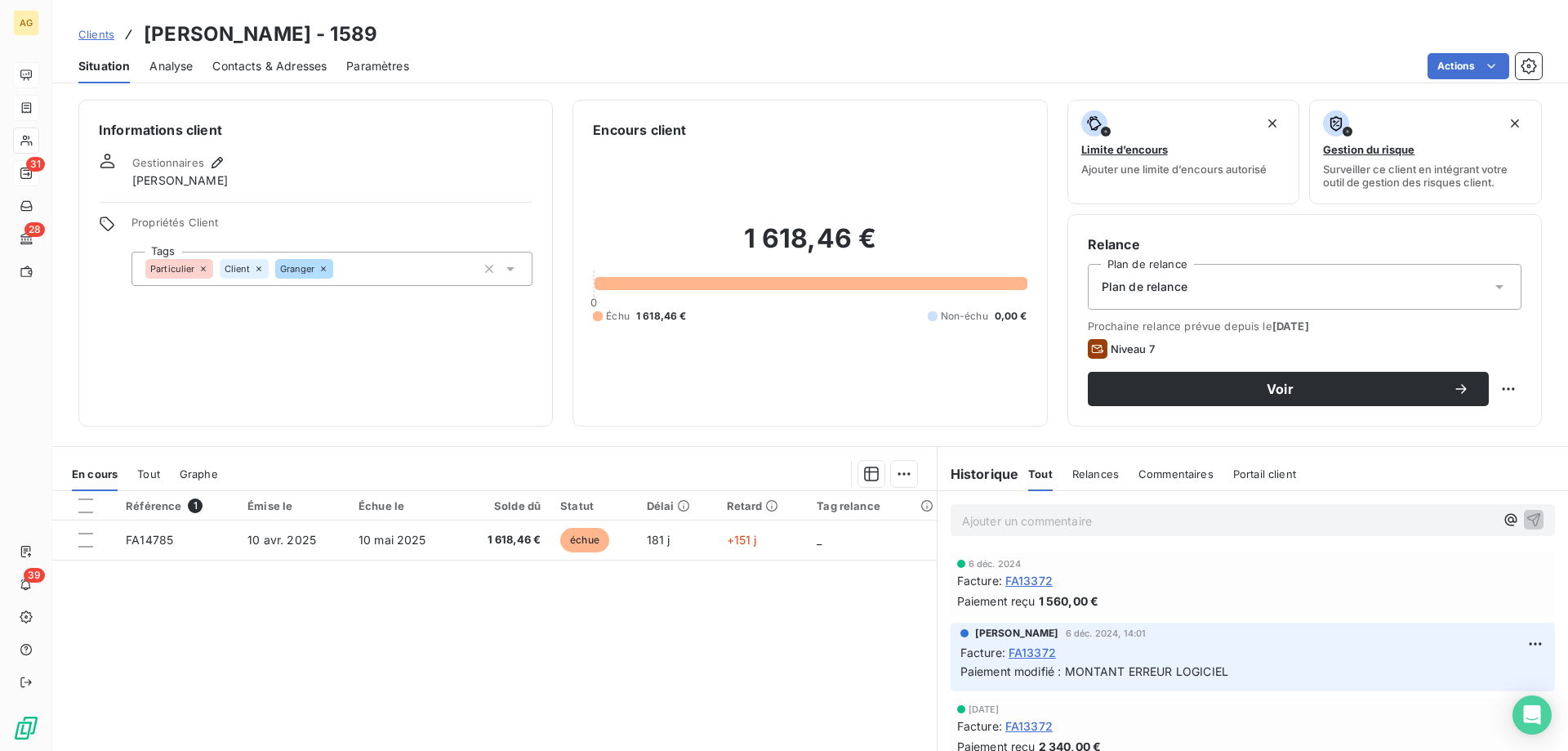
drag, startPoint x: 352, startPoint y: 73, endPoint x: 327, endPoint y: 71, distance: 25.1
click at [350, 73] on span "Paramètres" at bounding box center [377, 65] width 63 height 16
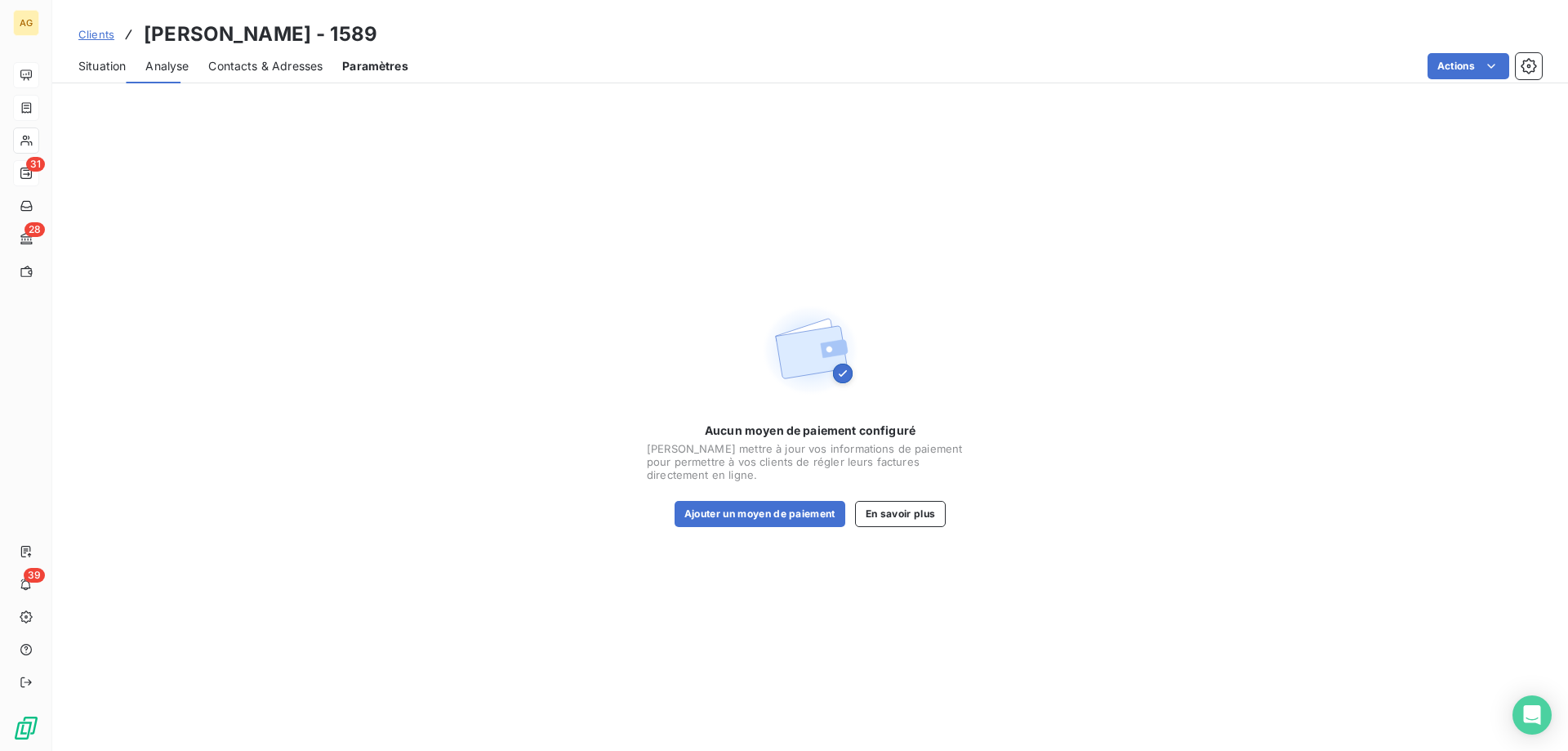
click at [285, 68] on span "Contacts & Adresses" at bounding box center [265, 65] width 115 height 16
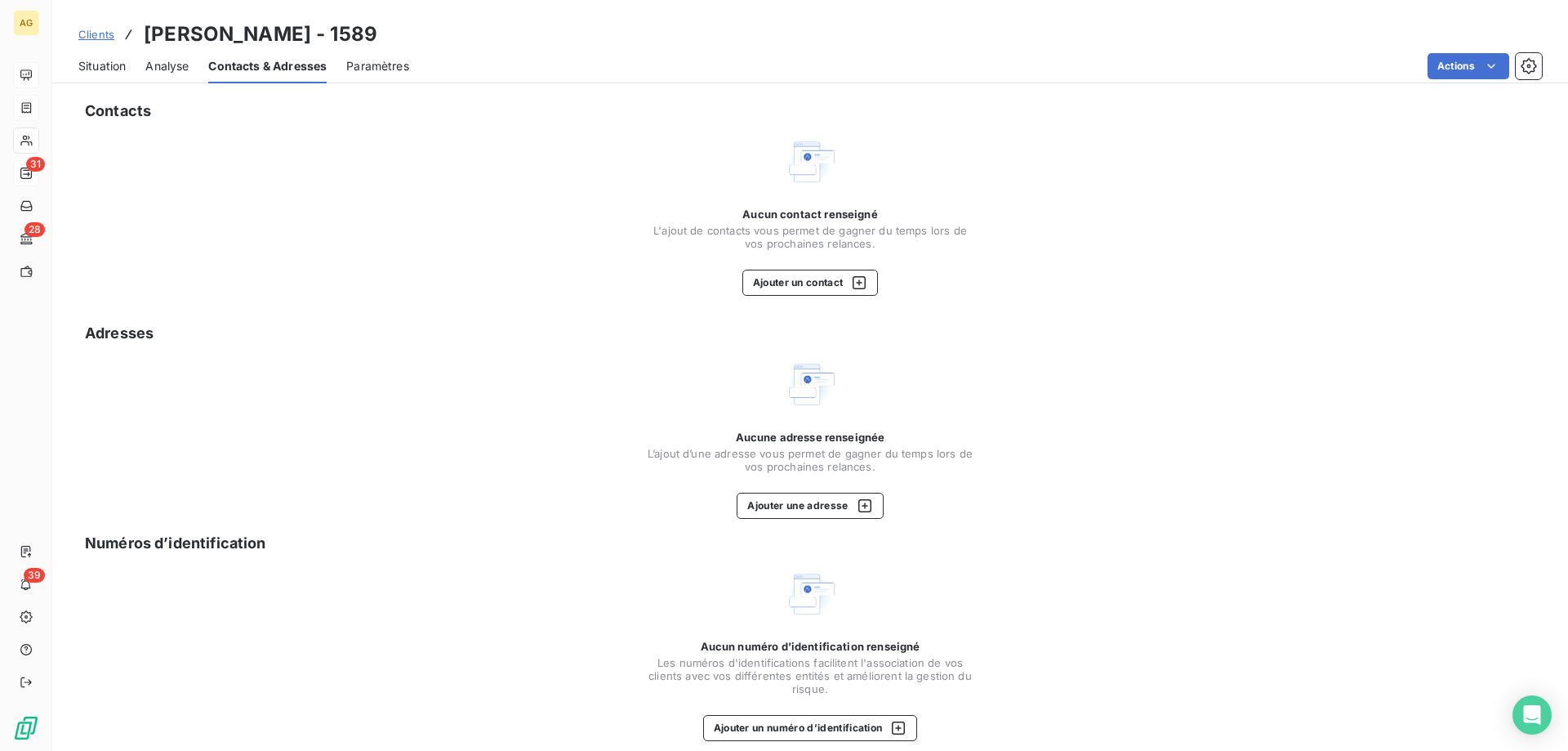
drag, startPoint x: 481, startPoint y: 154, endPoint x: 451, endPoint y: 125, distance: 41.7
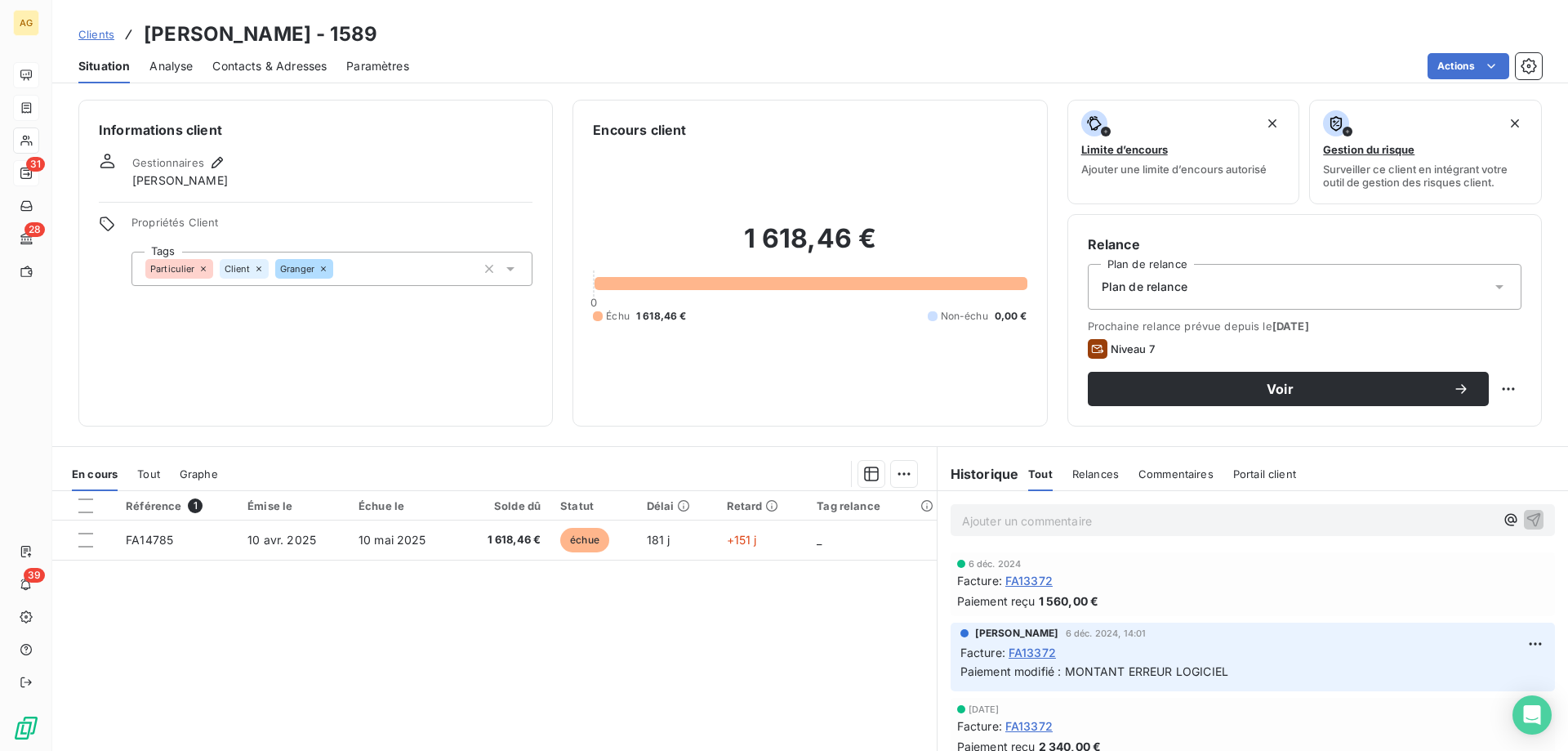
click at [290, 59] on span "Contacts & Adresses" at bounding box center [269, 65] width 115 height 16
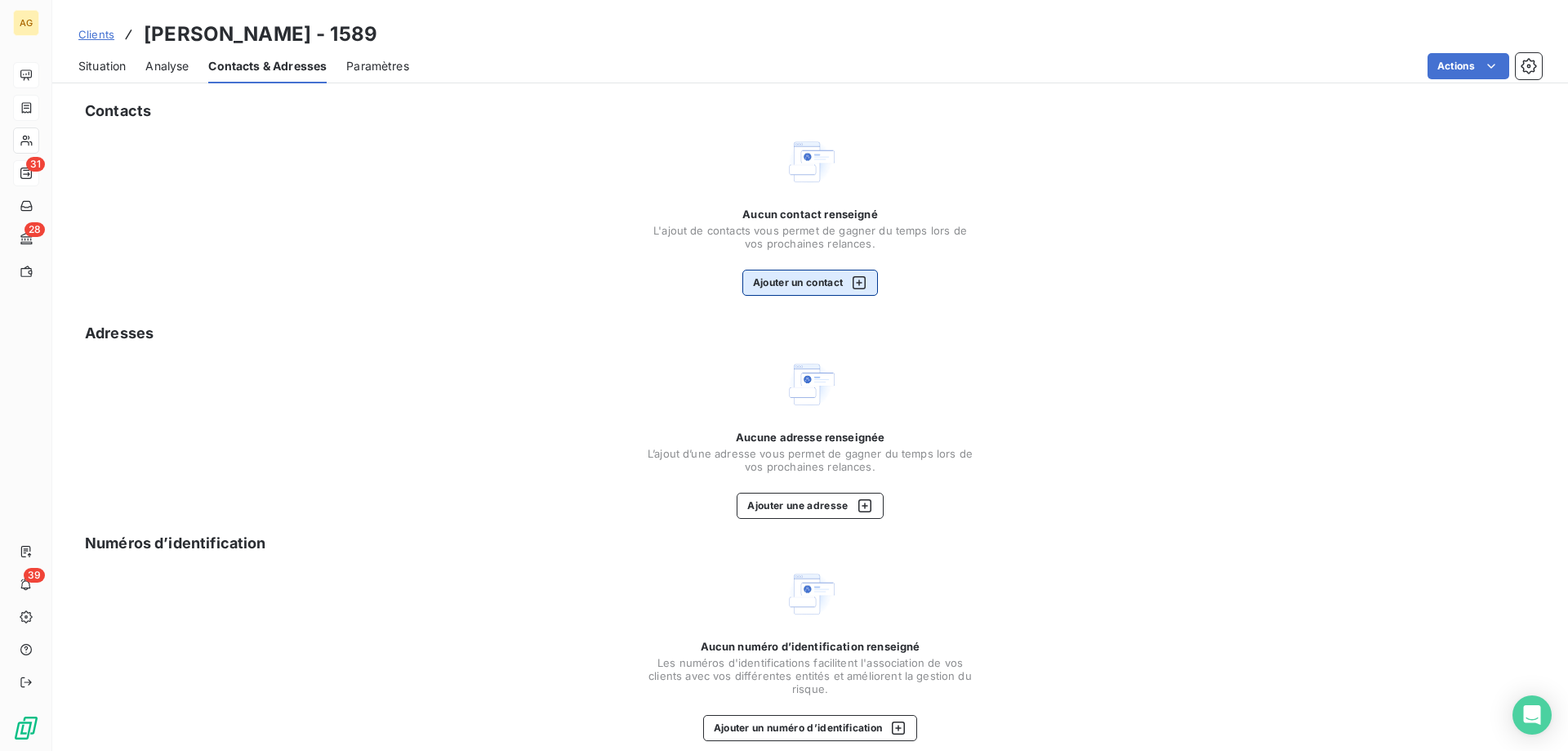
click at [851, 281] on icon "button" at bounding box center [859, 282] width 16 height 16
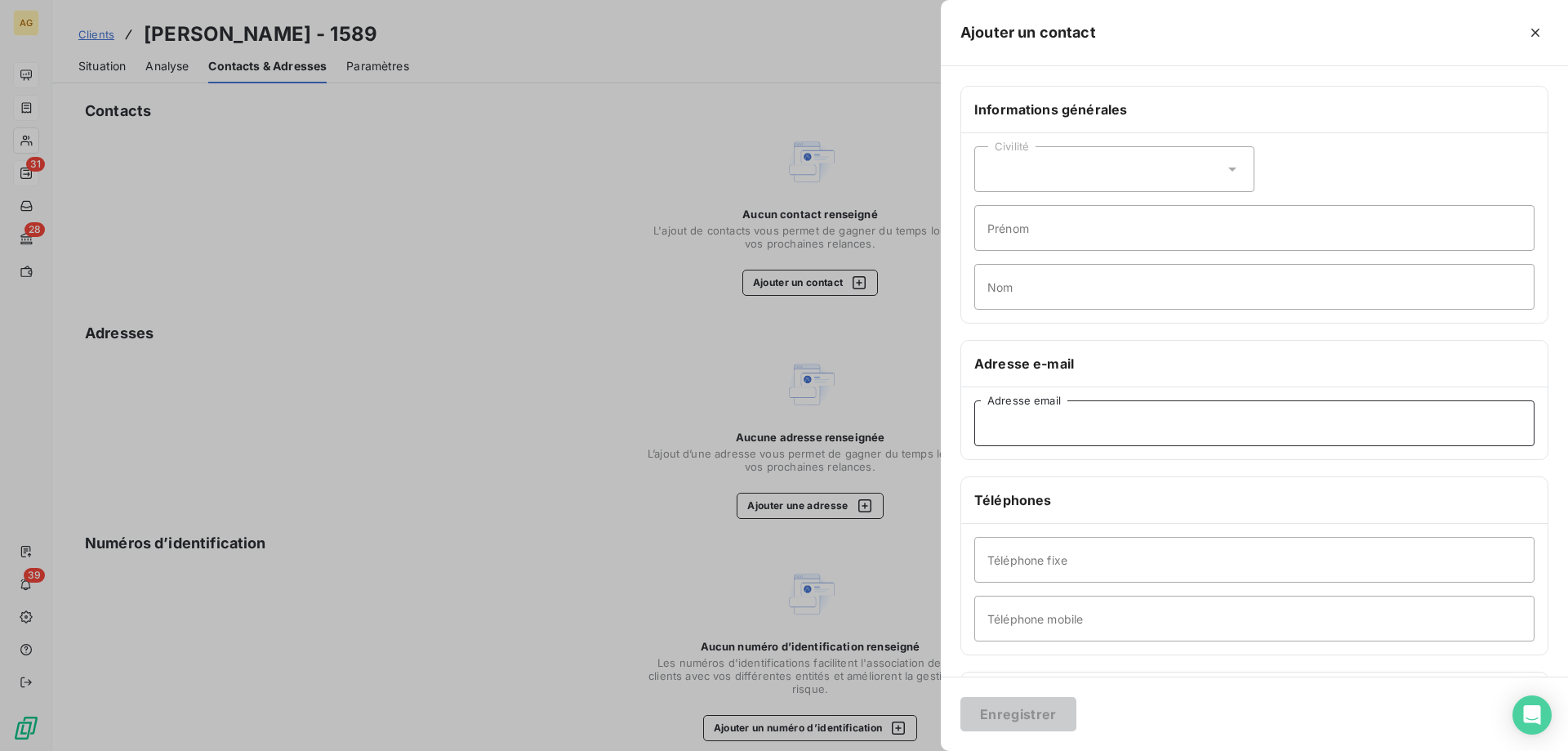
drag, startPoint x: 1116, startPoint y: 437, endPoint x: 1050, endPoint y: 406, distance: 72.9
click at [1115, 437] on input "Adresse email" at bounding box center [1254, 423] width 560 height 46
type input "r"
paste input "[EMAIL_ADDRESS][PERSON_NAME][DOMAIN_NAME]"
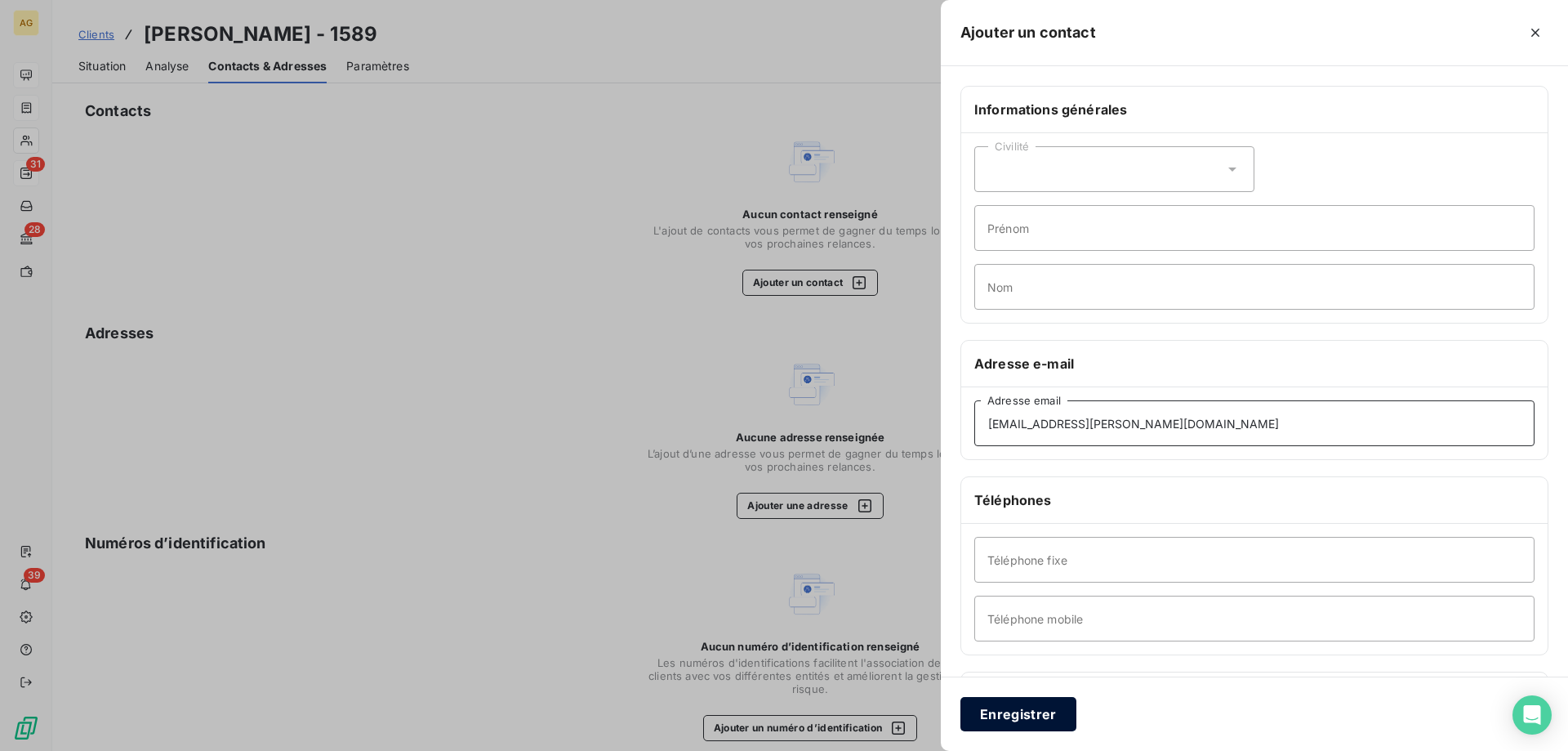
type input "[EMAIL_ADDRESS][PERSON_NAME][DOMAIN_NAME]"
click at [1030, 724] on button "Enregistrer" at bounding box center [1018, 714] width 116 height 34
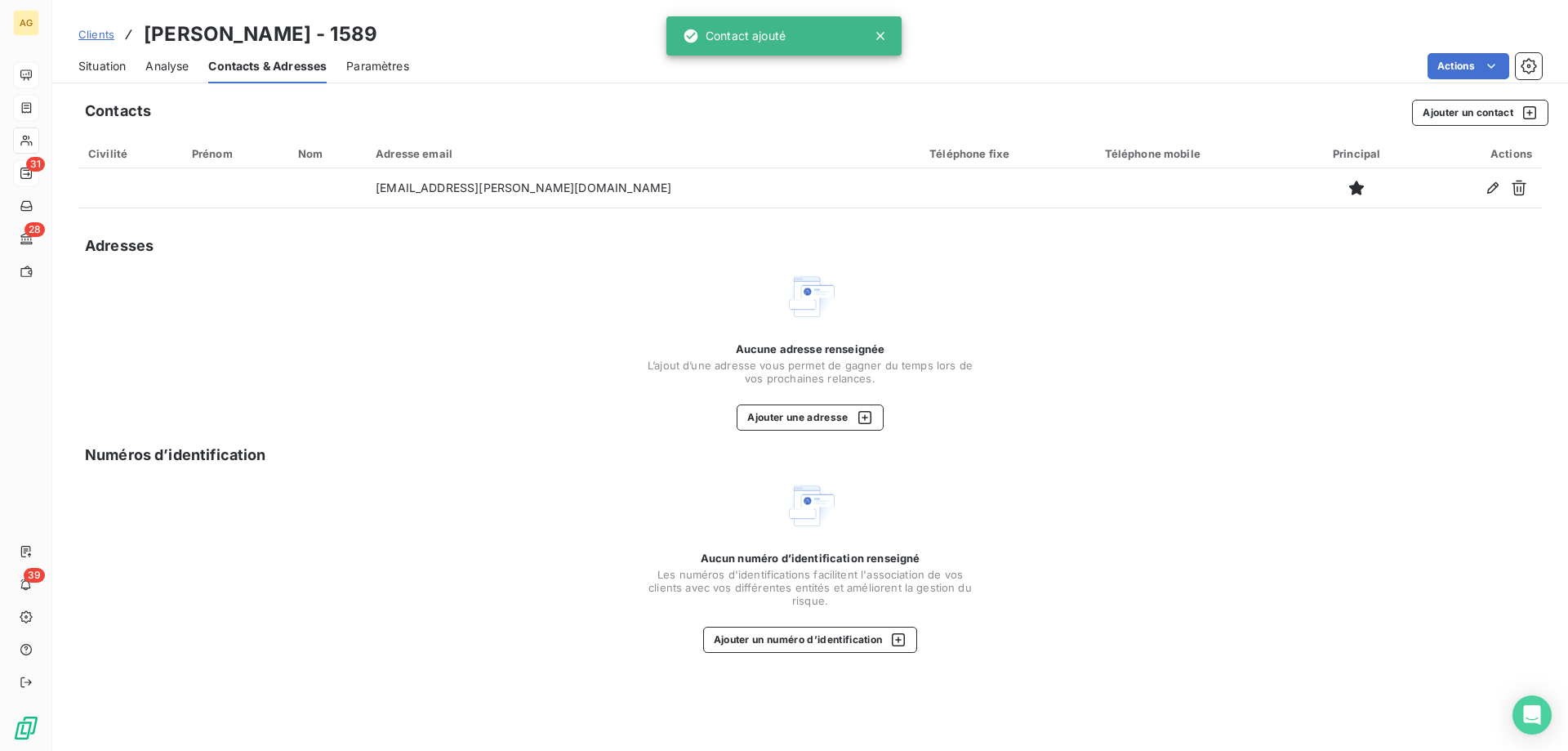
drag, startPoint x: 647, startPoint y: 316, endPoint x: 638, endPoint y: 308, distance: 12.0
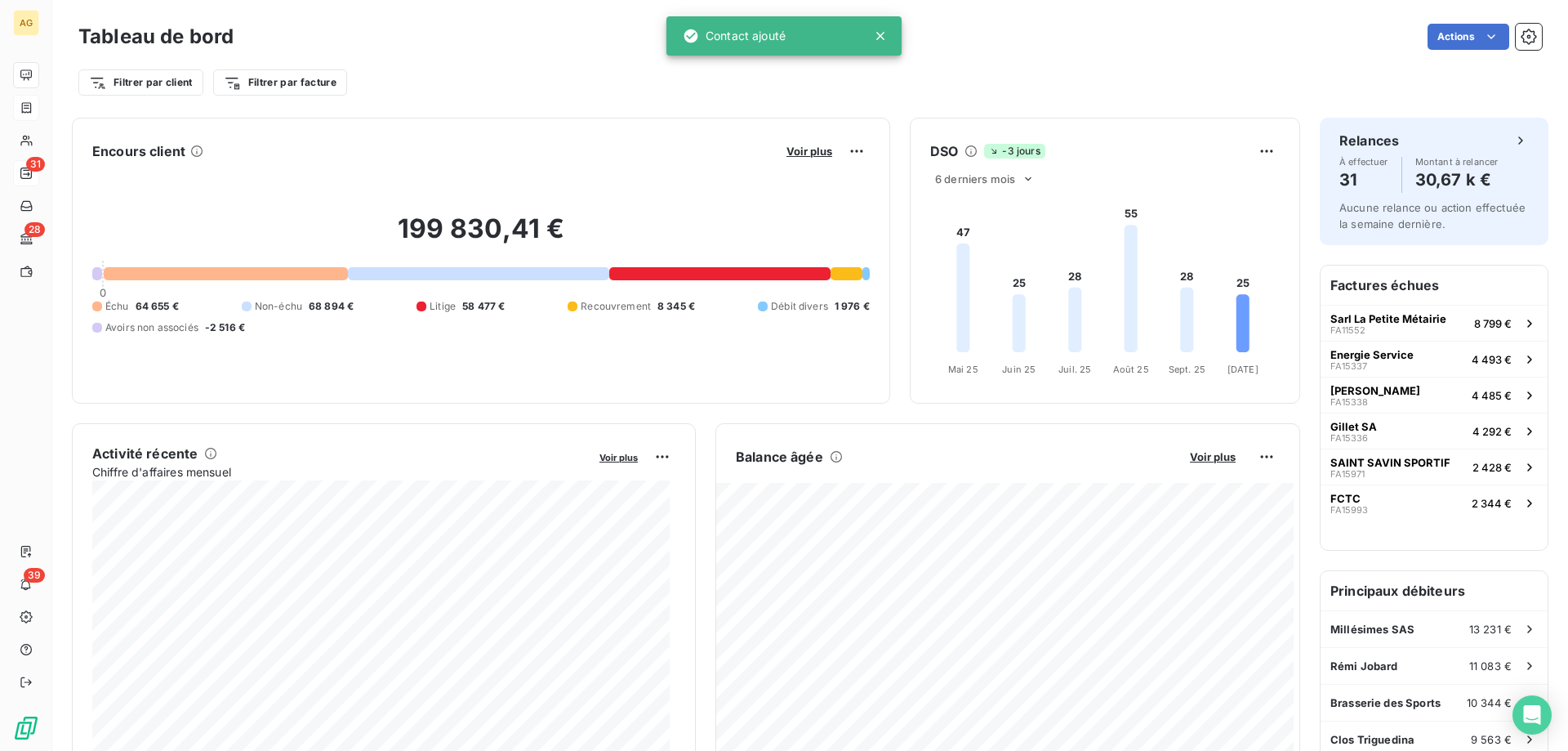
drag, startPoint x: 546, startPoint y: 320, endPoint x: 520, endPoint y: 314, distance: 26.7
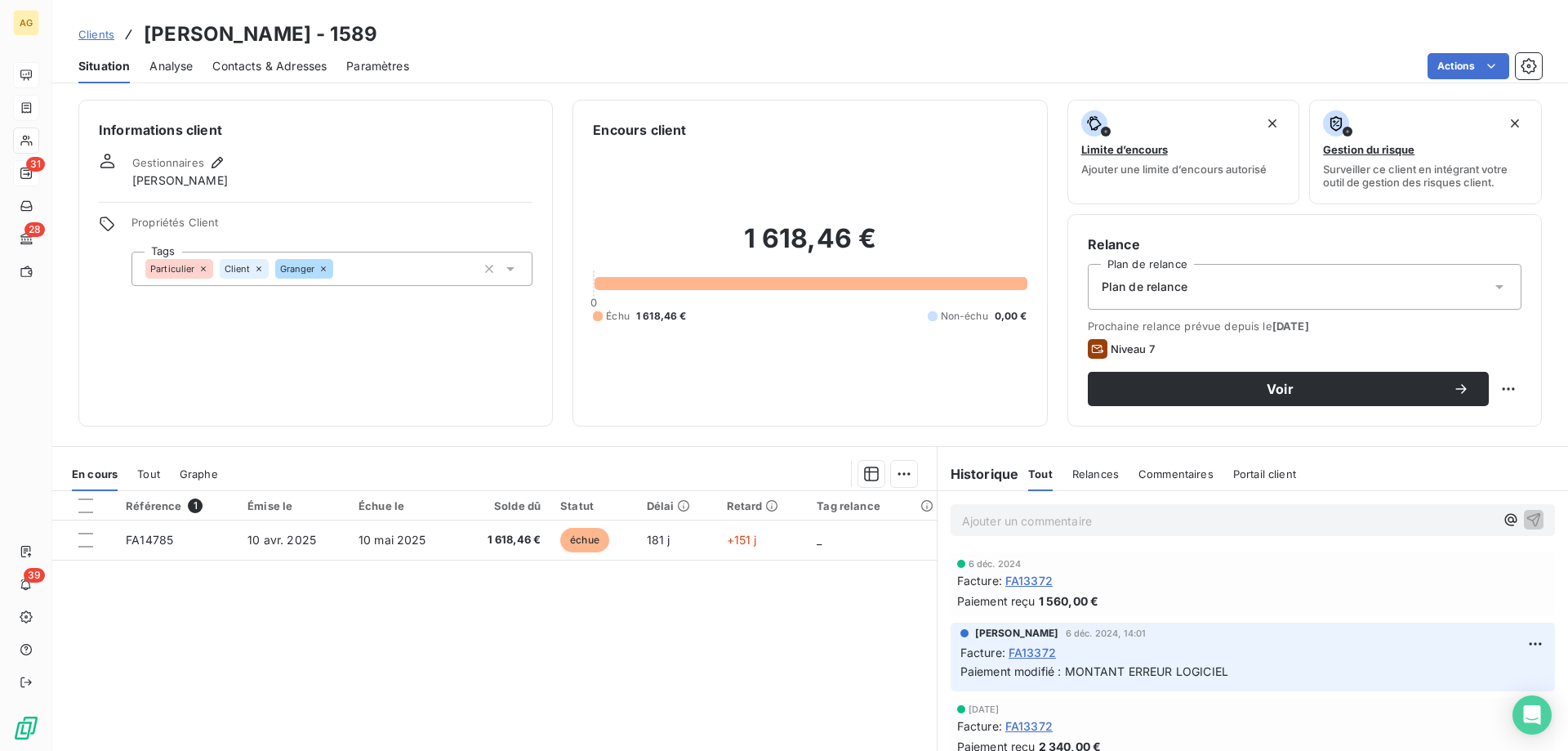
click at [1268, 280] on div "Plan de relance" at bounding box center [1304, 286] width 433 height 46
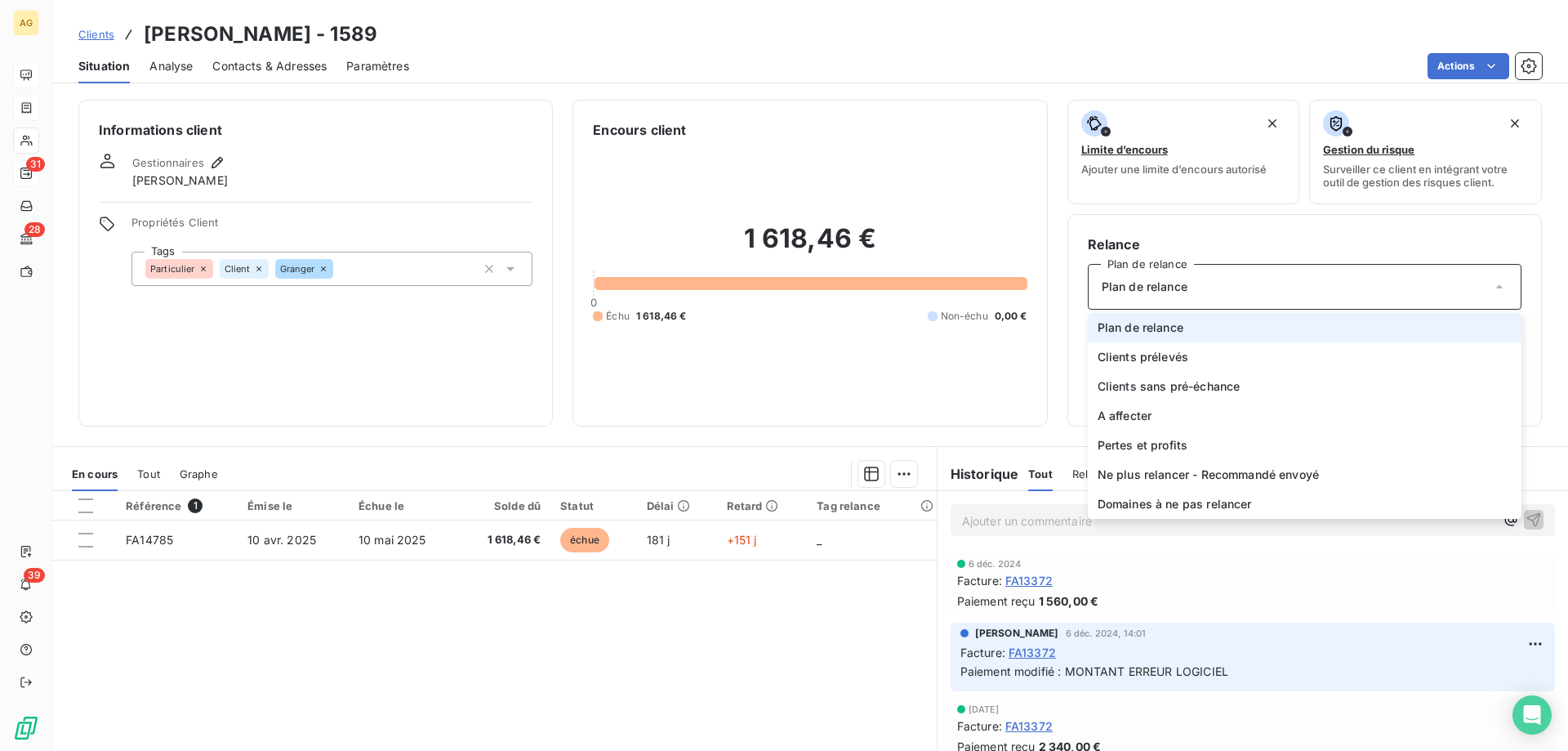
drag, startPoint x: 903, startPoint y: 405, endPoint x: 857, endPoint y: 387, distance: 49.4
click at [903, 402] on div "1 618,46 € 0 Échu 1 618,46 € Non-échu 0,00 €" at bounding box center [809, 272] width 433 height 266
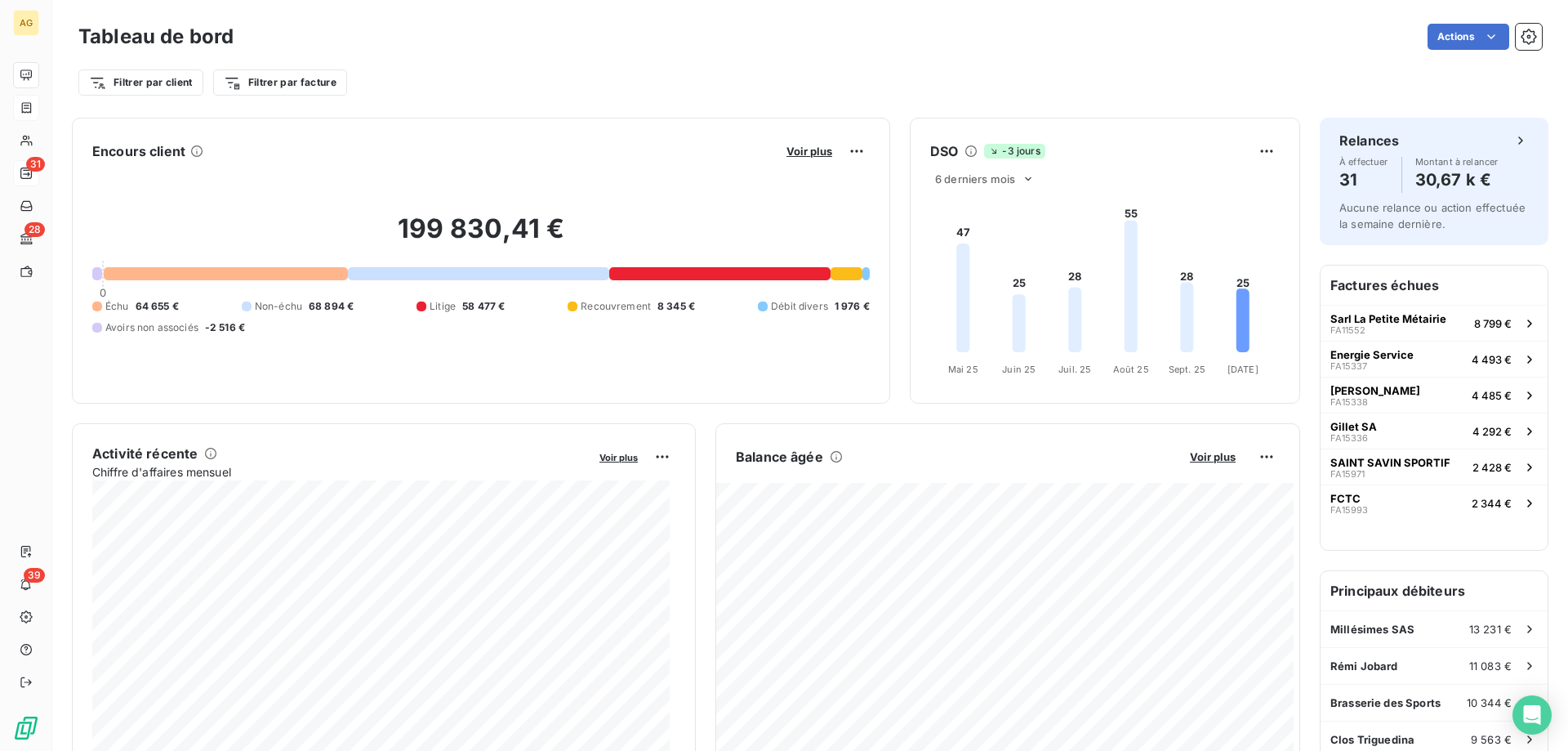
drag, startPoint x: 369, startPoint y: 266, endPoint x: 338, endPoint y: 259, distance: 31.8
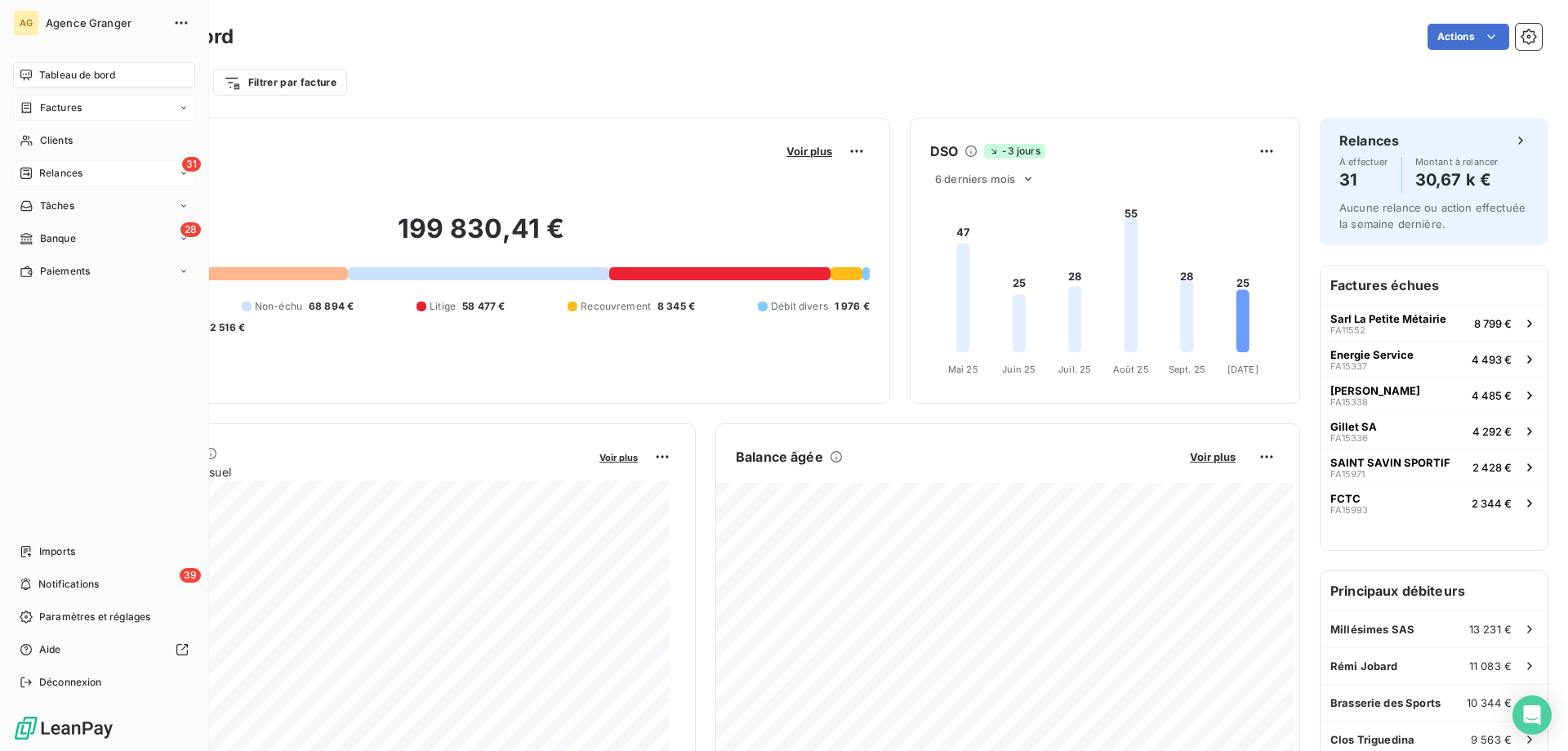
click at [65, 182] on div "31 Relances" at bounding box center [104, 174] width 182 height 27
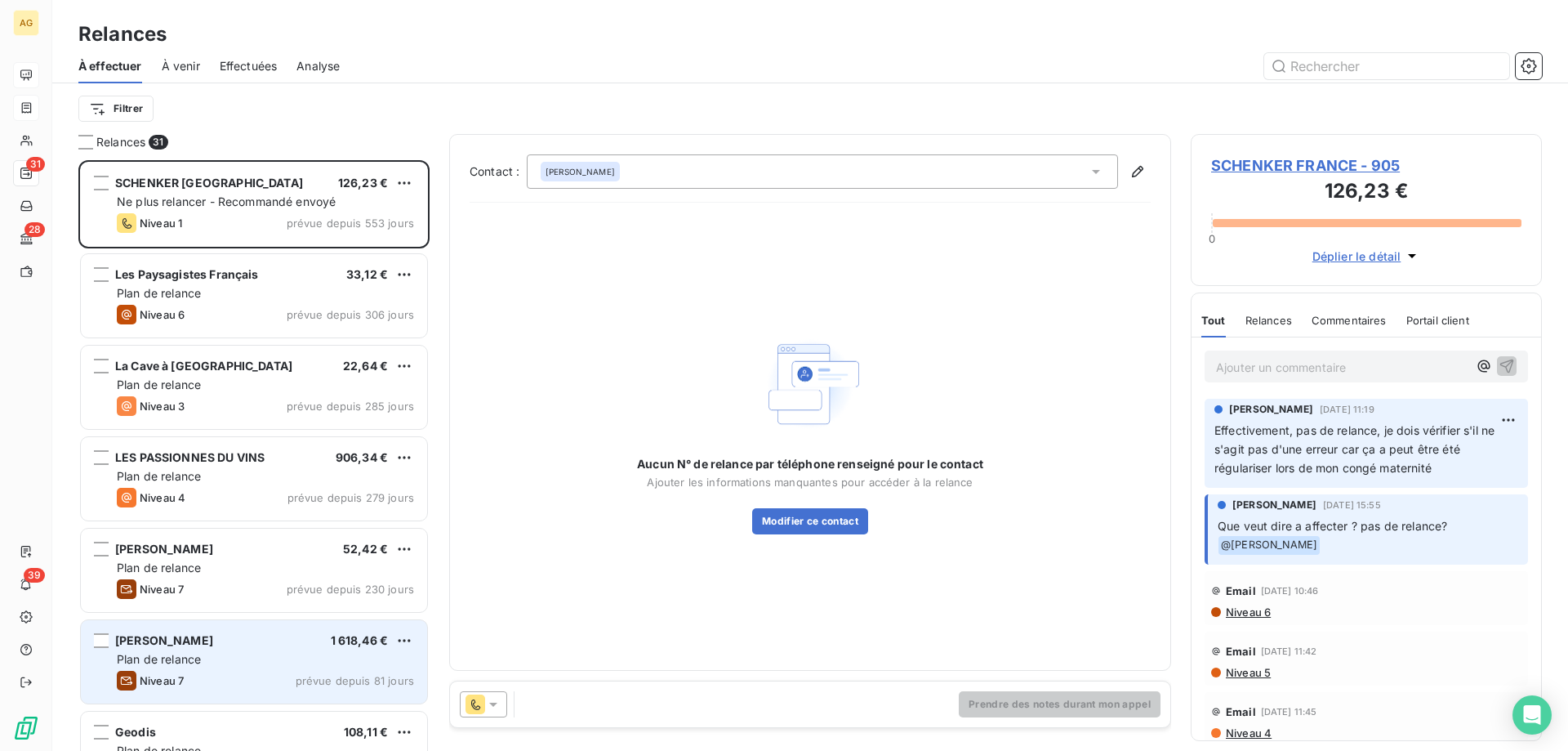
click at [232, 673] on div "Niveau 7 prévue depuis 81 jours" at bounding box center [265, 680] width 298 height 20
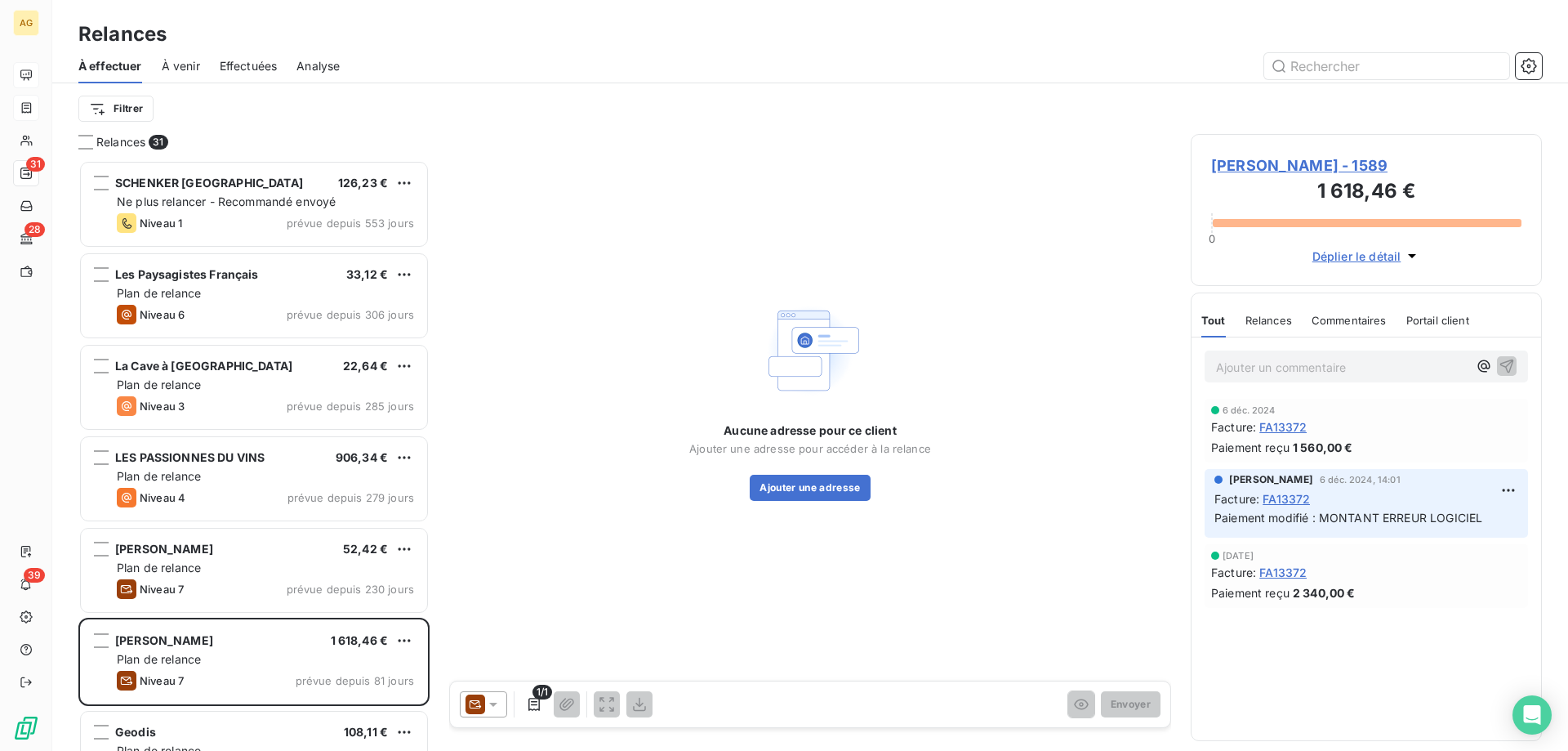
click at [486, 704] on icon at bounding box center [493, 704] width 16 height 16
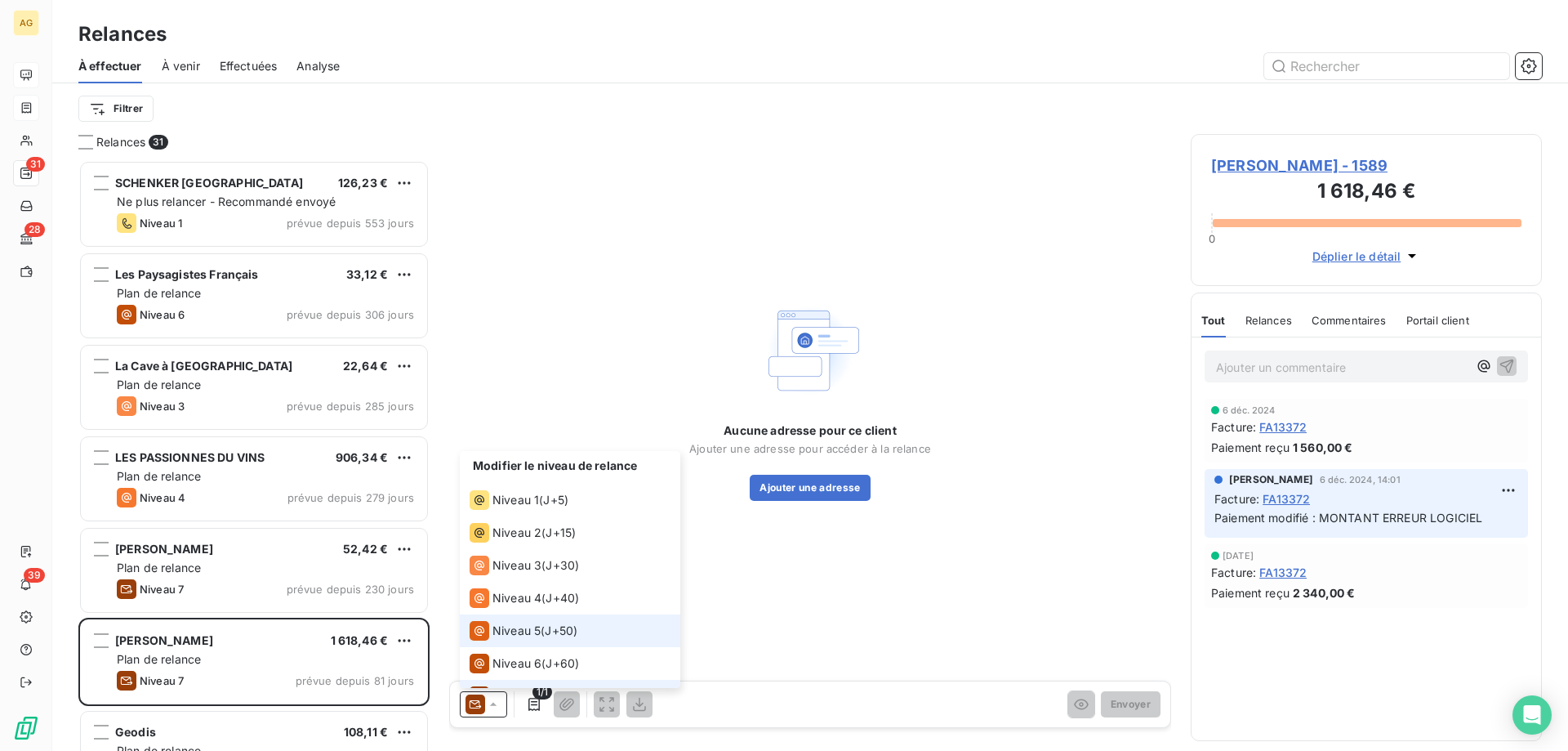
scroll to position [25, 0]
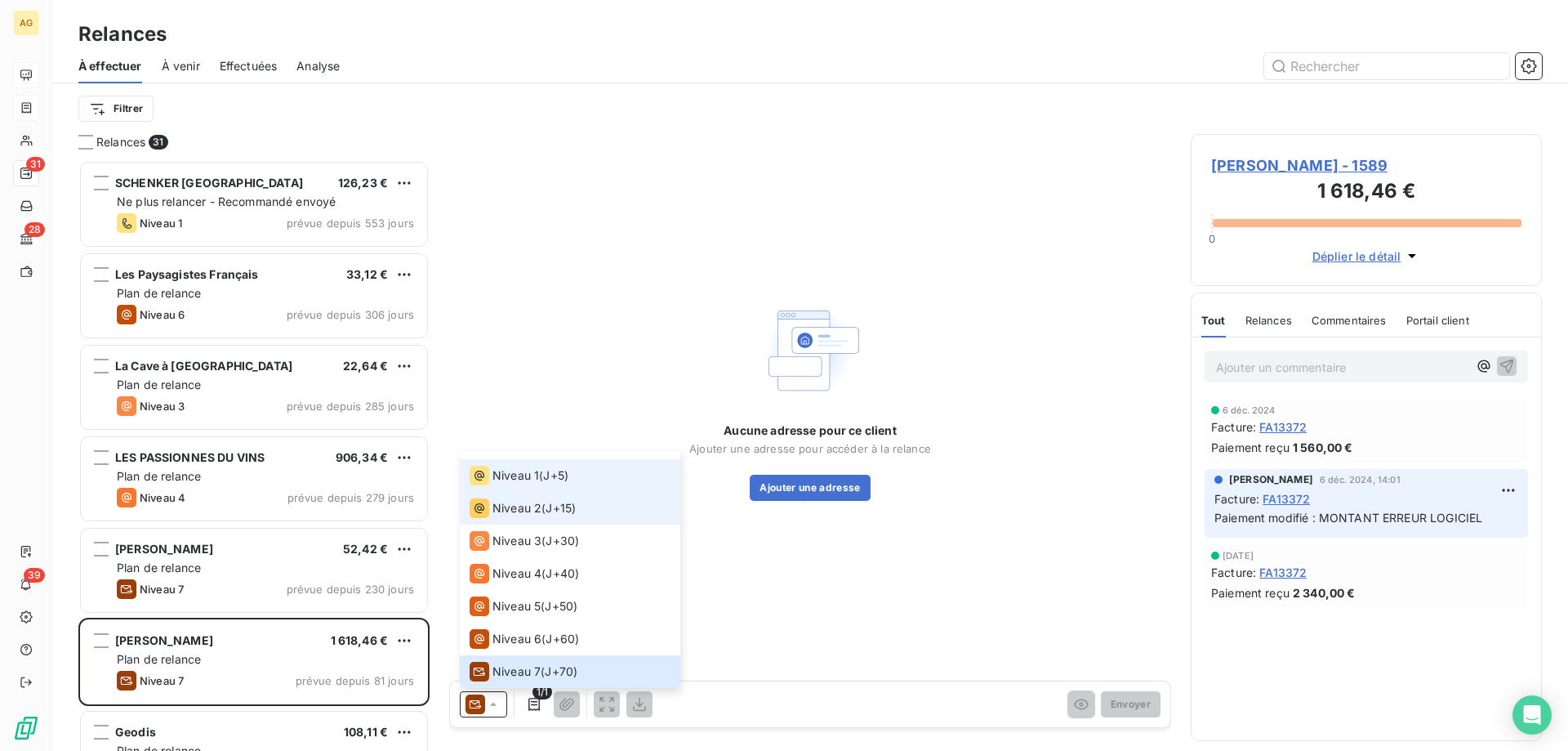
click at [517, 485] on li "Niveau 1 ( J+5 )" at bounding box center [570, 475] width 221 height 32
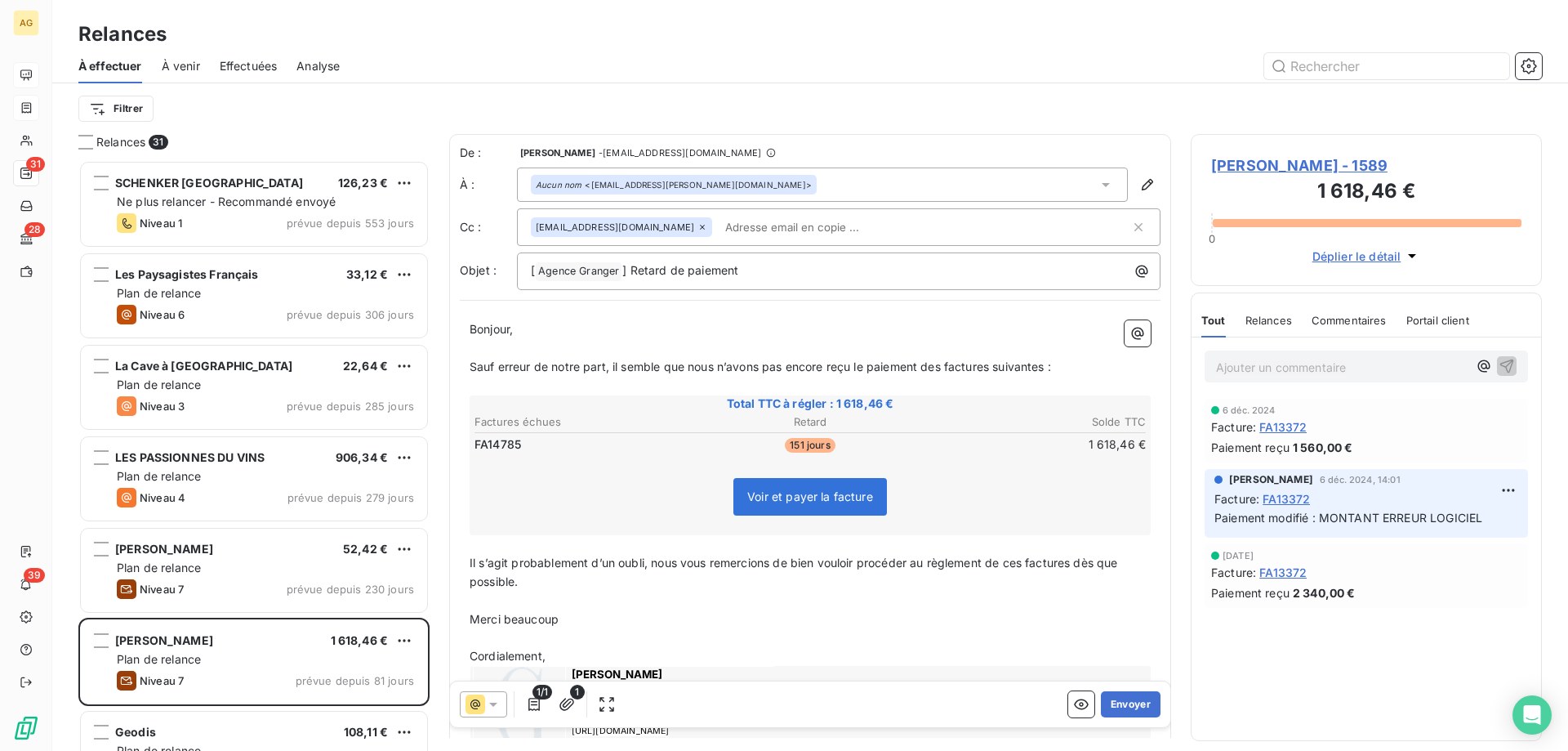
click at [757, 236] on input "text" at bounding box center [812, 228] width 189 height 25
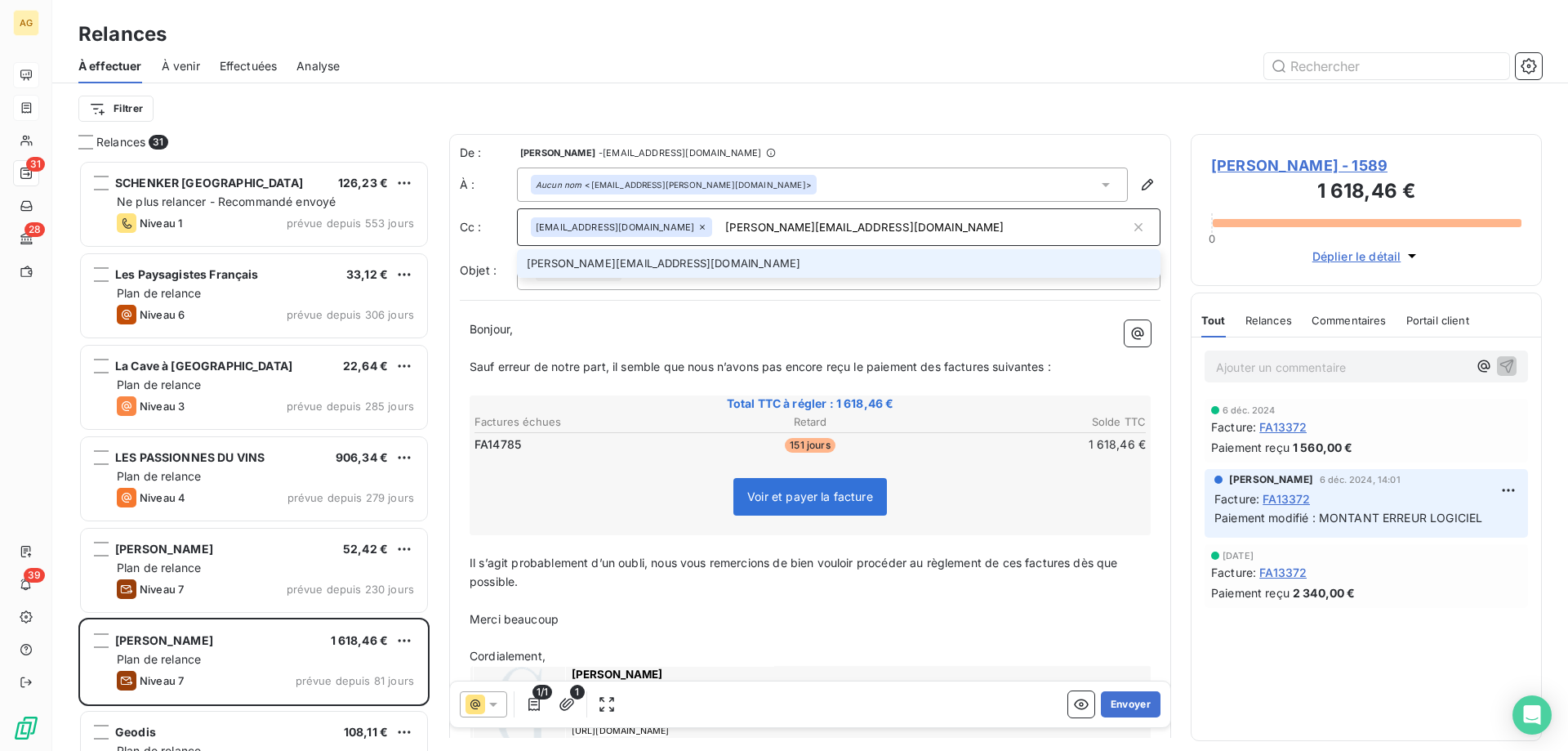
type input "[PERSON_NAME][EMAIL_ADDRESS][DOMAIN_NAME]"
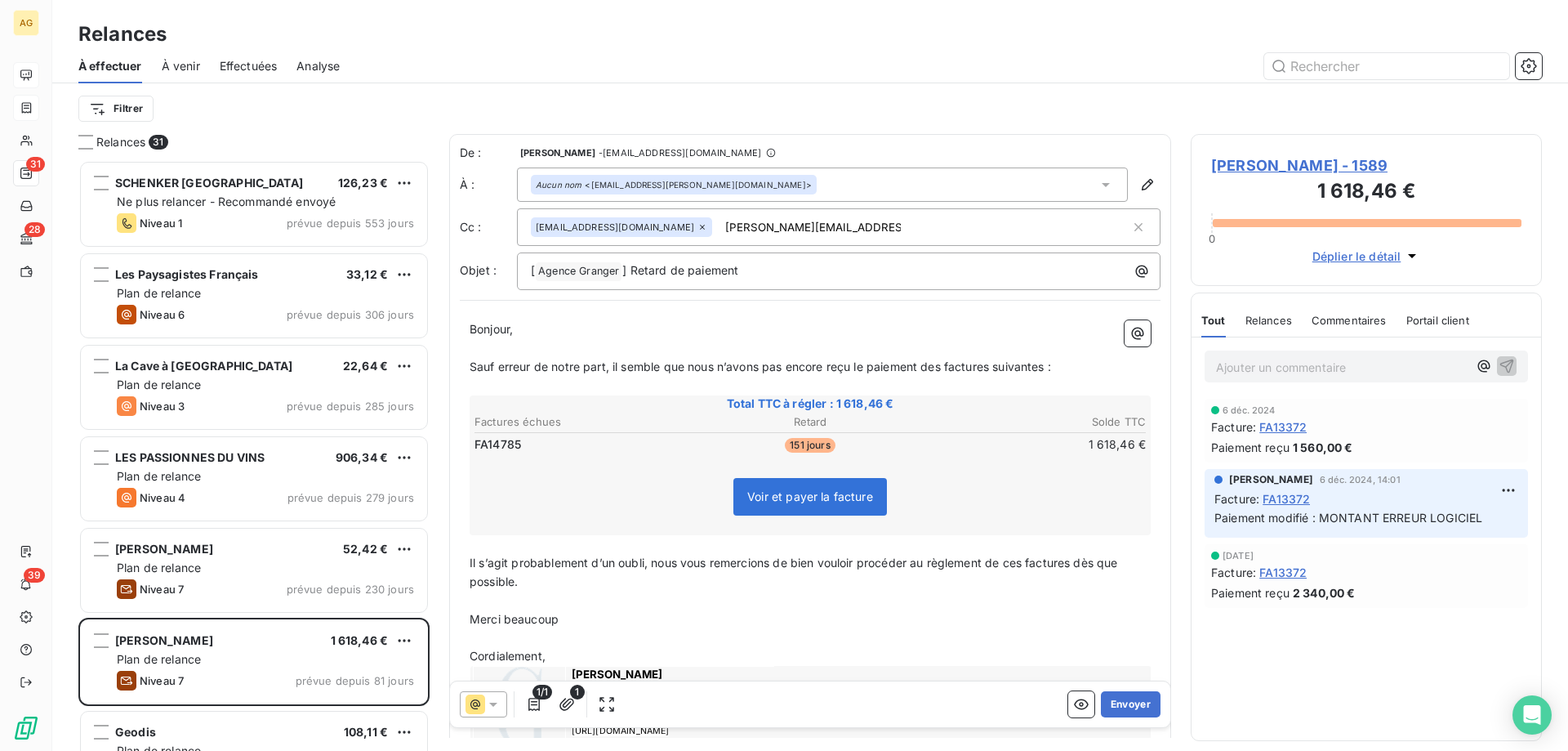
drag, startPoint x: 765, startPoint y: 236, endPoint x: 765, endPoint y: 217, distance: 19.0
click at [766, 223] on input "[PERSON_NAME][EMAIL_ADDRESS][DOMAIN_NAME]" at bounding box center [812, 228] width 189 height 25
type input "[PERSON_NAME][EMAIL_ADDRESS][DOMAIN_NAME]"
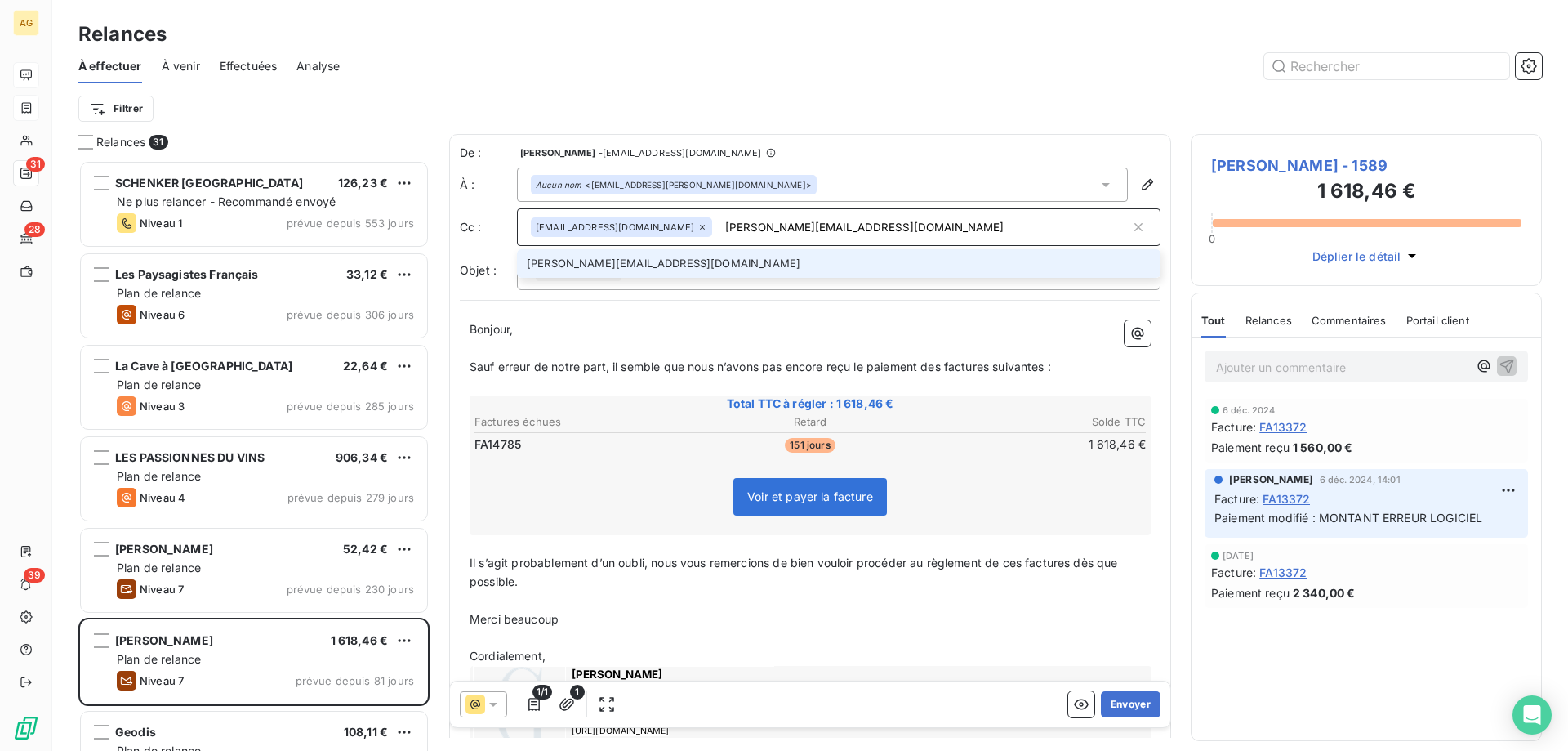
click at [698, 266] on li "[PERSON_NAME][EMAIL_ADDRESS][DOMAIN_NAME]" at bounding box center [838, 264] width 644 height 28
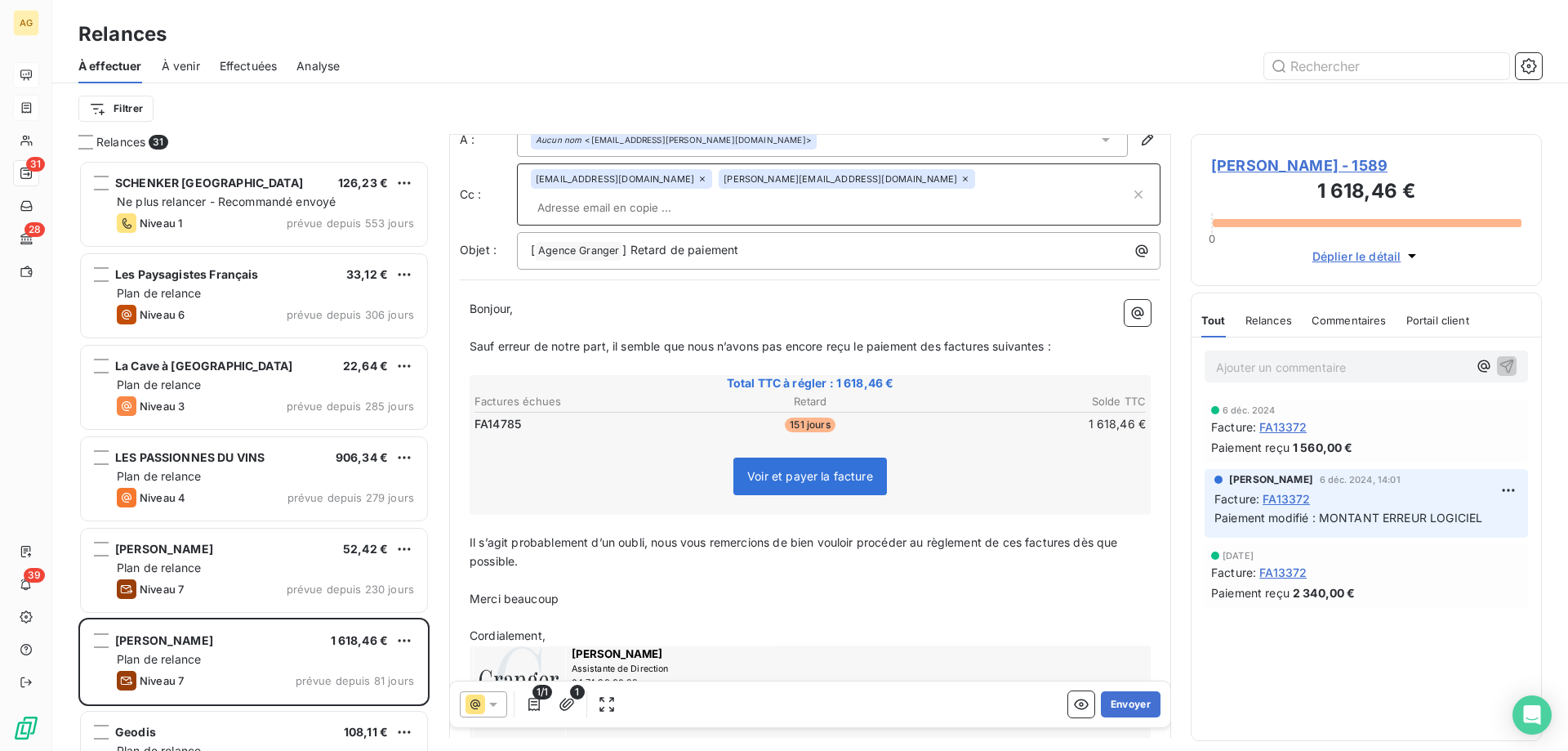
scroll to position [117, 0]
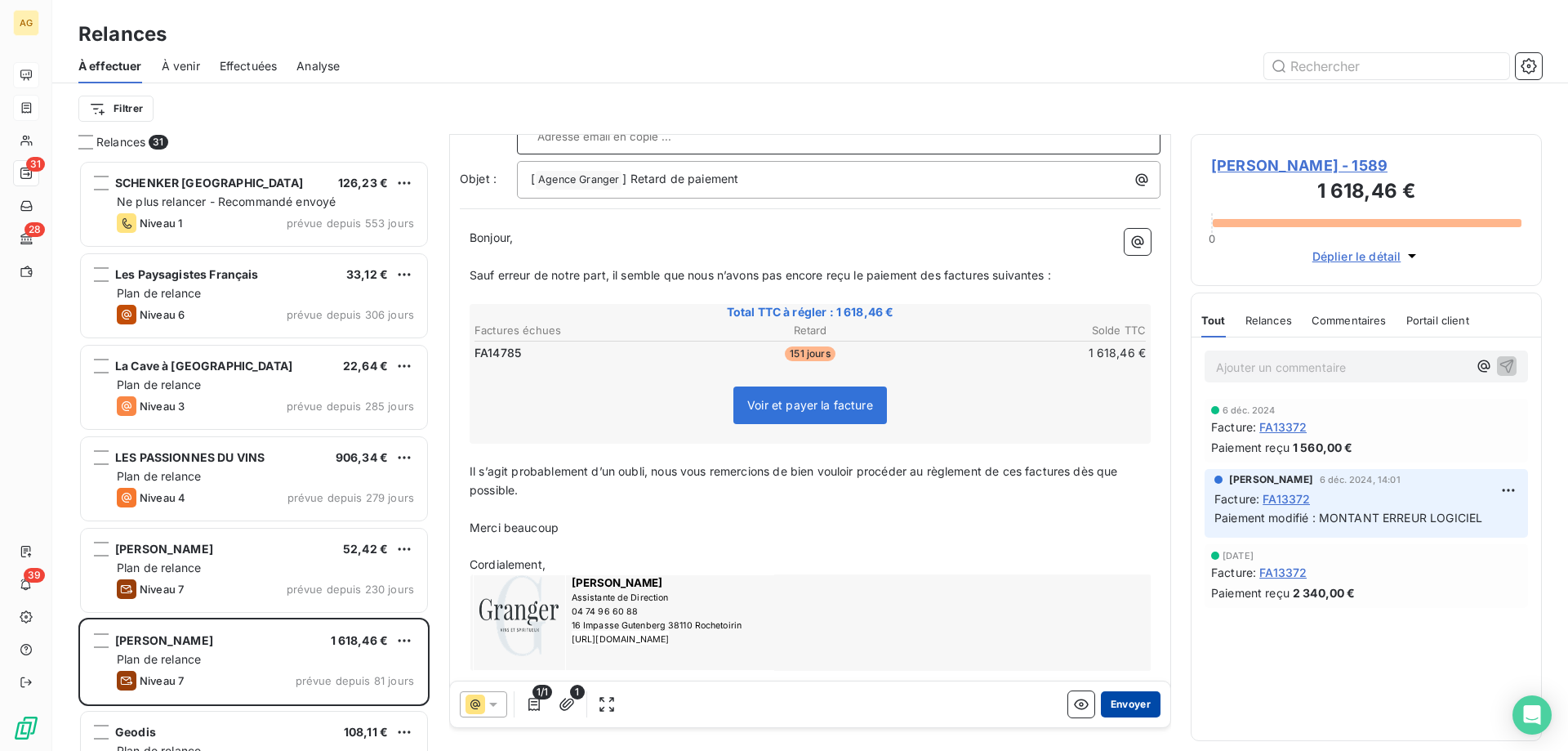
click at [1126, 705] on button "Envoyer" at bounding box center [1130, 705] width 60 height 27
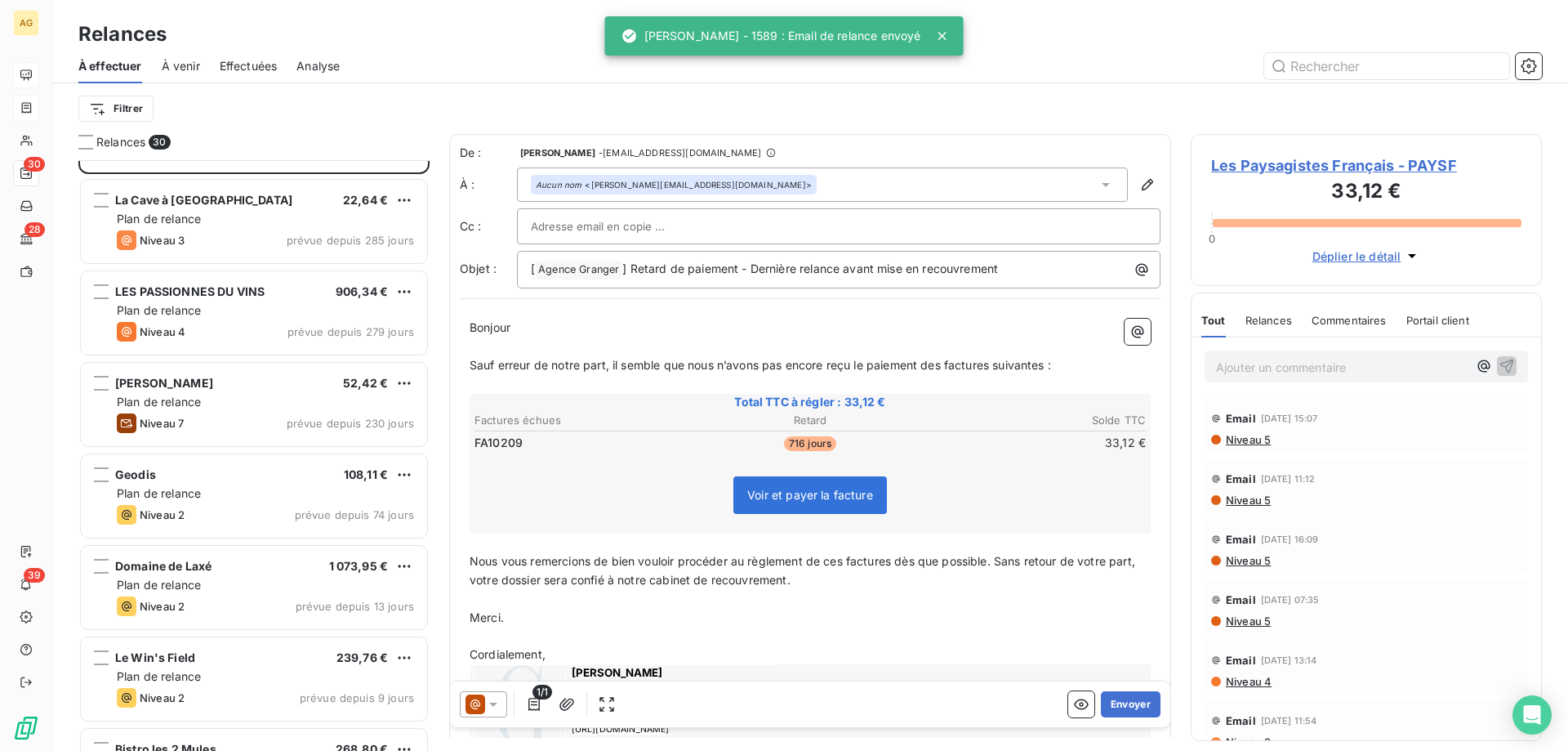
scroll to position [246, 0]
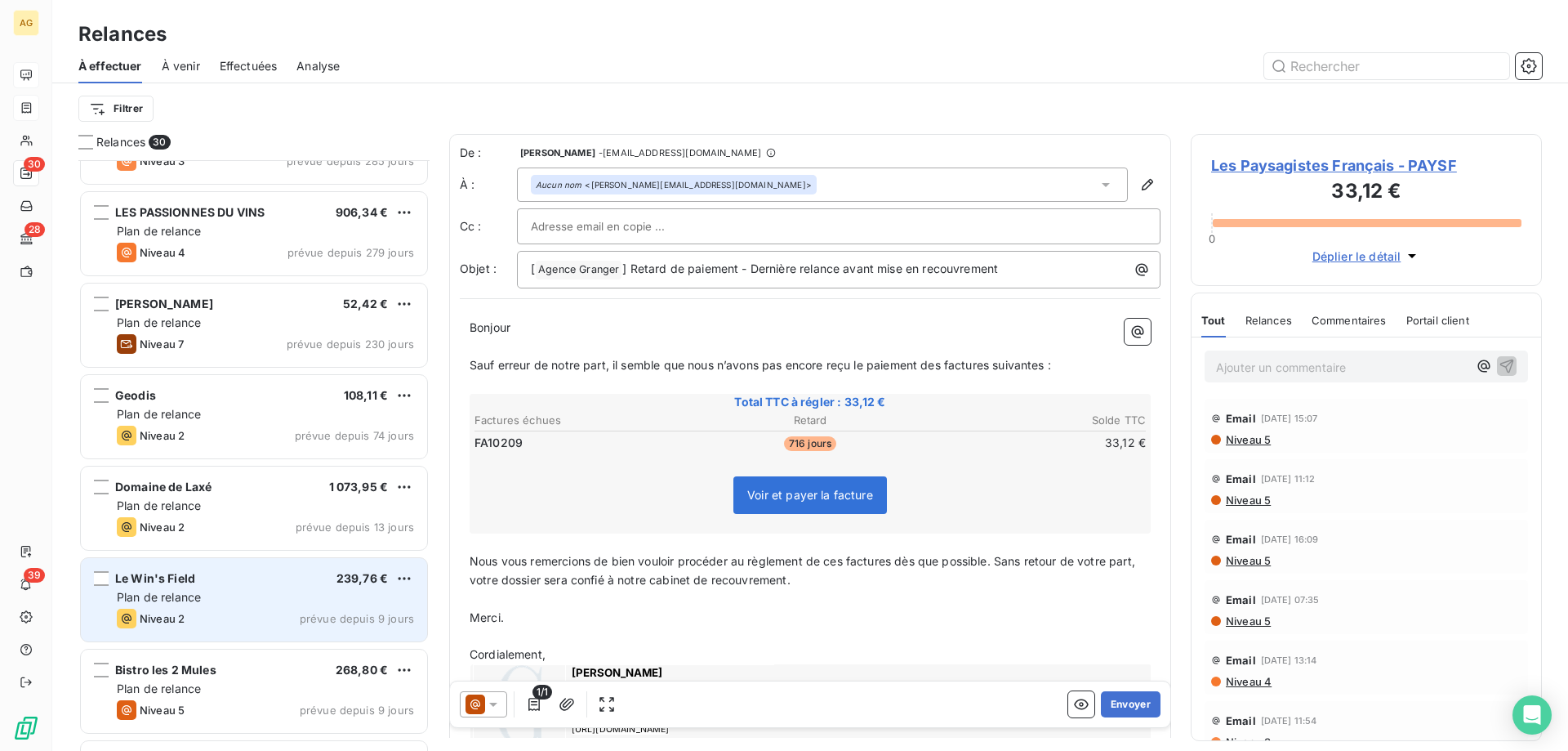
click at [279, 572] on div "Le Win's Field 239,76 €" at bounding box center [265, 578] width 298 height 15
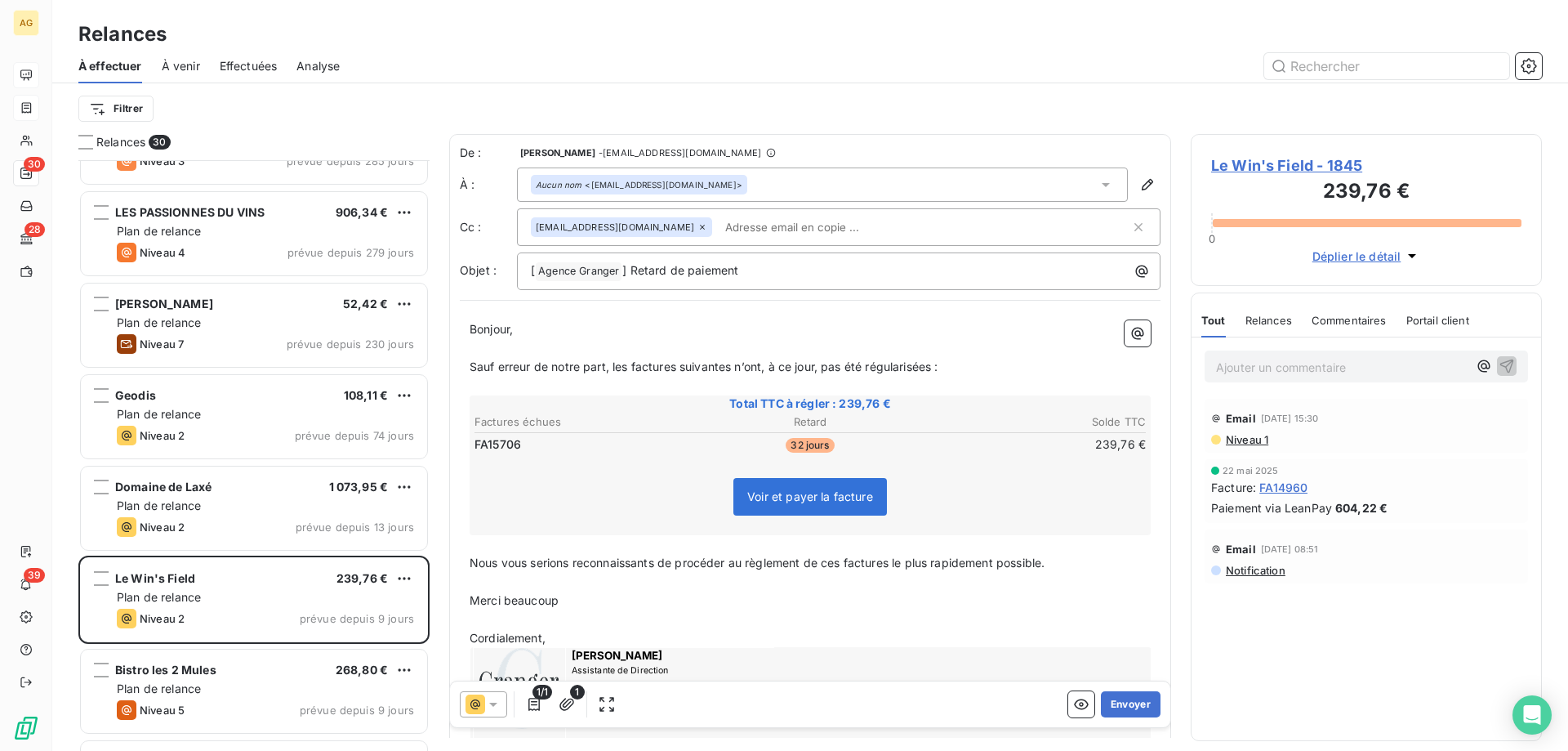
click at [773, 245] on div "[EMAIL_ADDRESS][DOMAIN_NAME]" at bounding box center [838, 228] width 644 height 38
click at [776, 228] on input "text" at bounding box center [924, 228] width 411 height 25
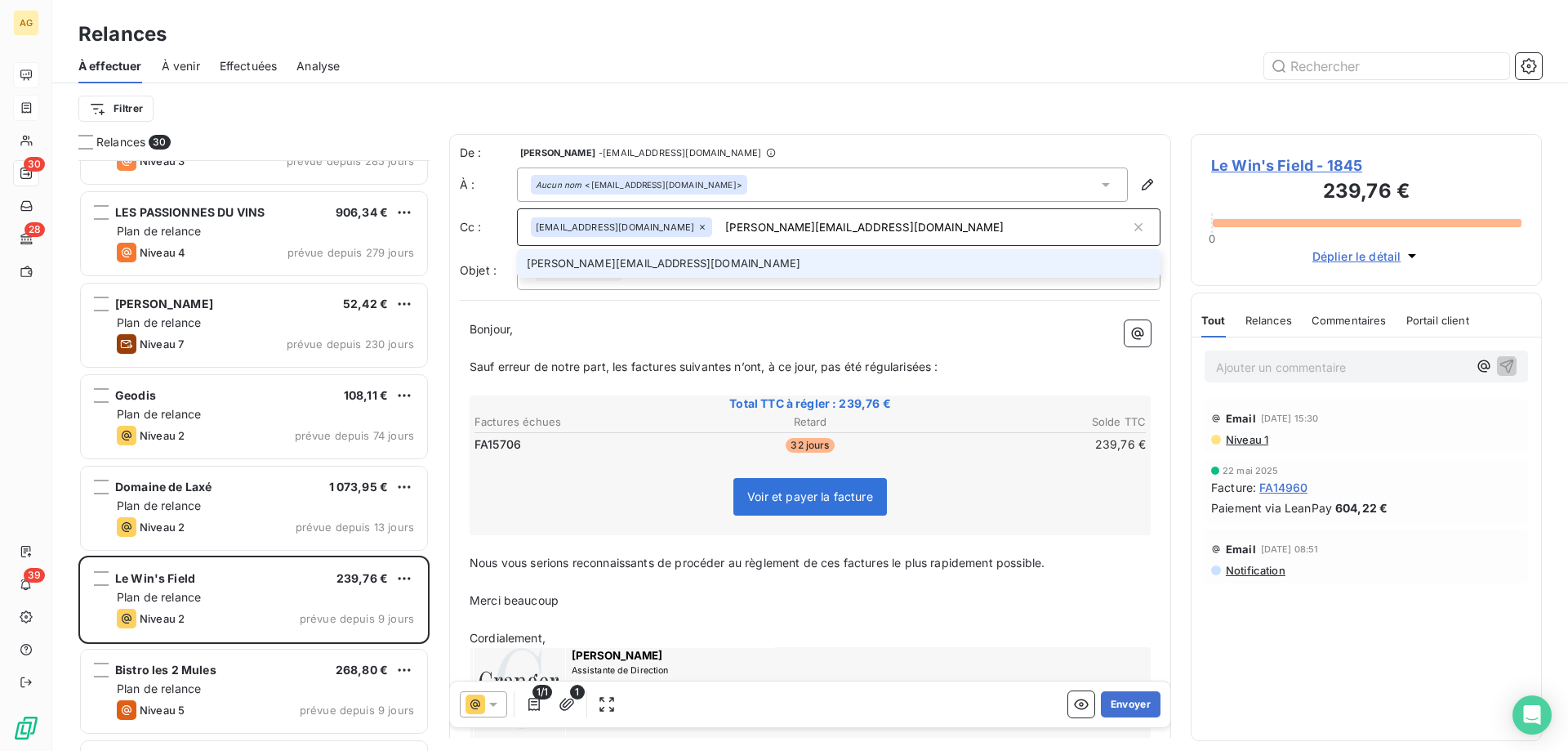
type input "[PERSON_NAME][EMAIL_ADDRESS][DOMAIN_NAME]"
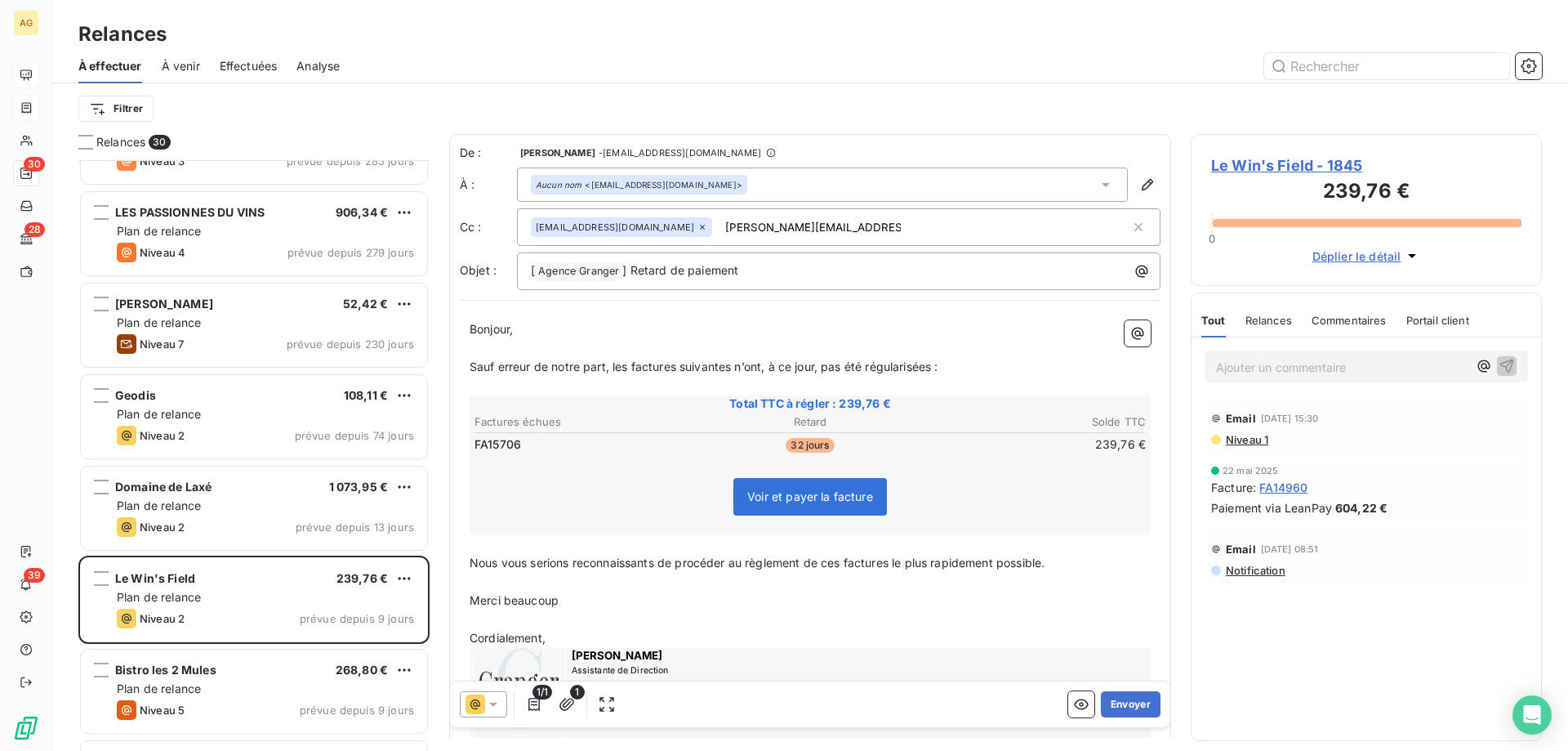
click at [776, 228] on input "[PERSON_NAME][EMAIL_ADDRESS][DOMAIN_NAME]" at bounding box center [812, 228] width 189 height 25
click at [615, 247] on div "De : [PERSON_NAME] - [EMAIL_ADDRESS][DOMAIN_NAME] À : Aucun nom <[EMAIL_ADDRESS…" at bounding box center [810, 216] width 701 height 145
click at [788, 215] on input "[PERSON_NAME][EMAIL_ADDRESS][DOMAIN_NAME]" at bounding box center [812, 228] width 189 height 25
type input "[PERSON_NAME][EMAIL_ADDRESS][DOMAIN_NAME]"
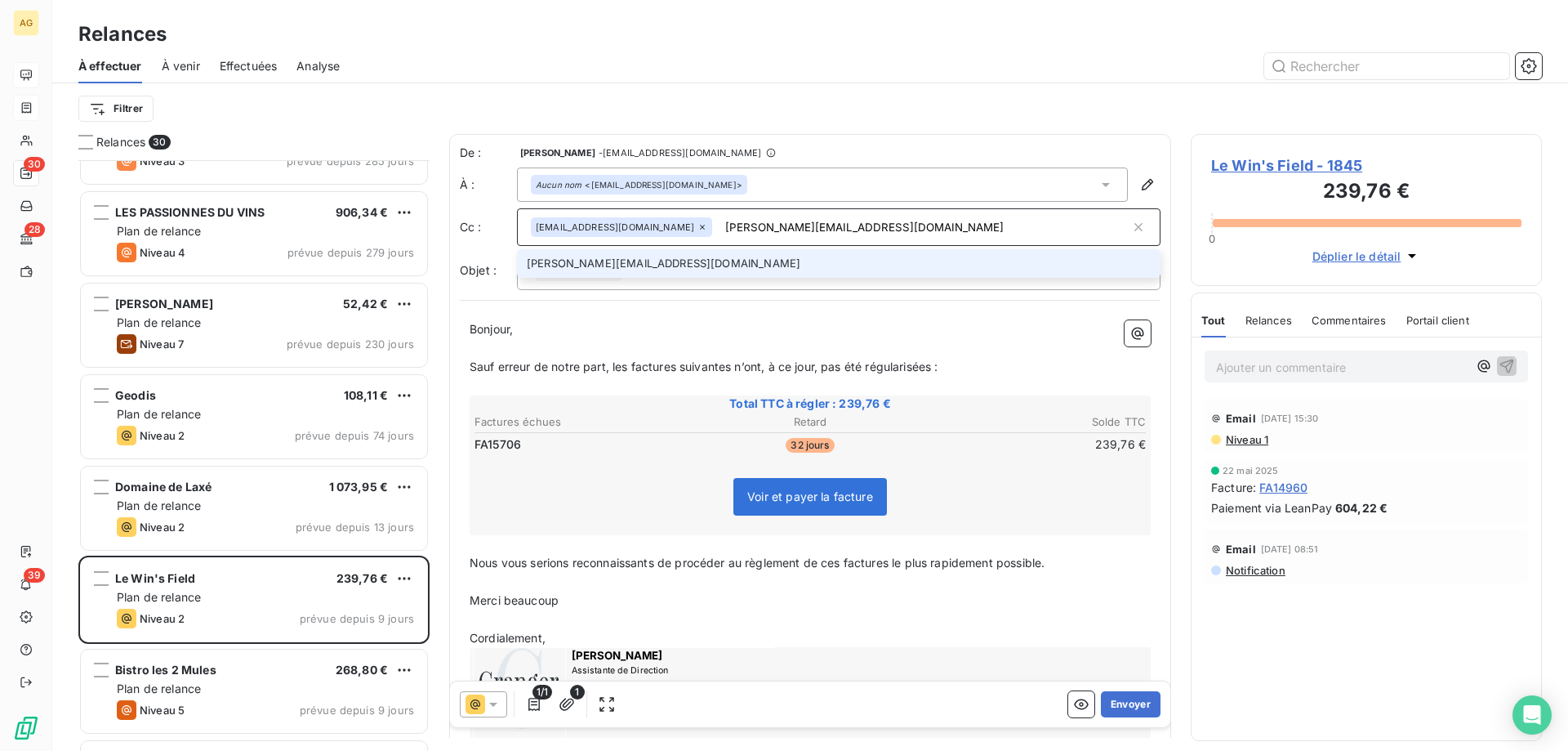
click at [696, 261] on li "[PERSON_NAME][EMAIL_ADDRESS][DOMAIN_NAME]" at bounding box center [838, 264] width 644 height 28
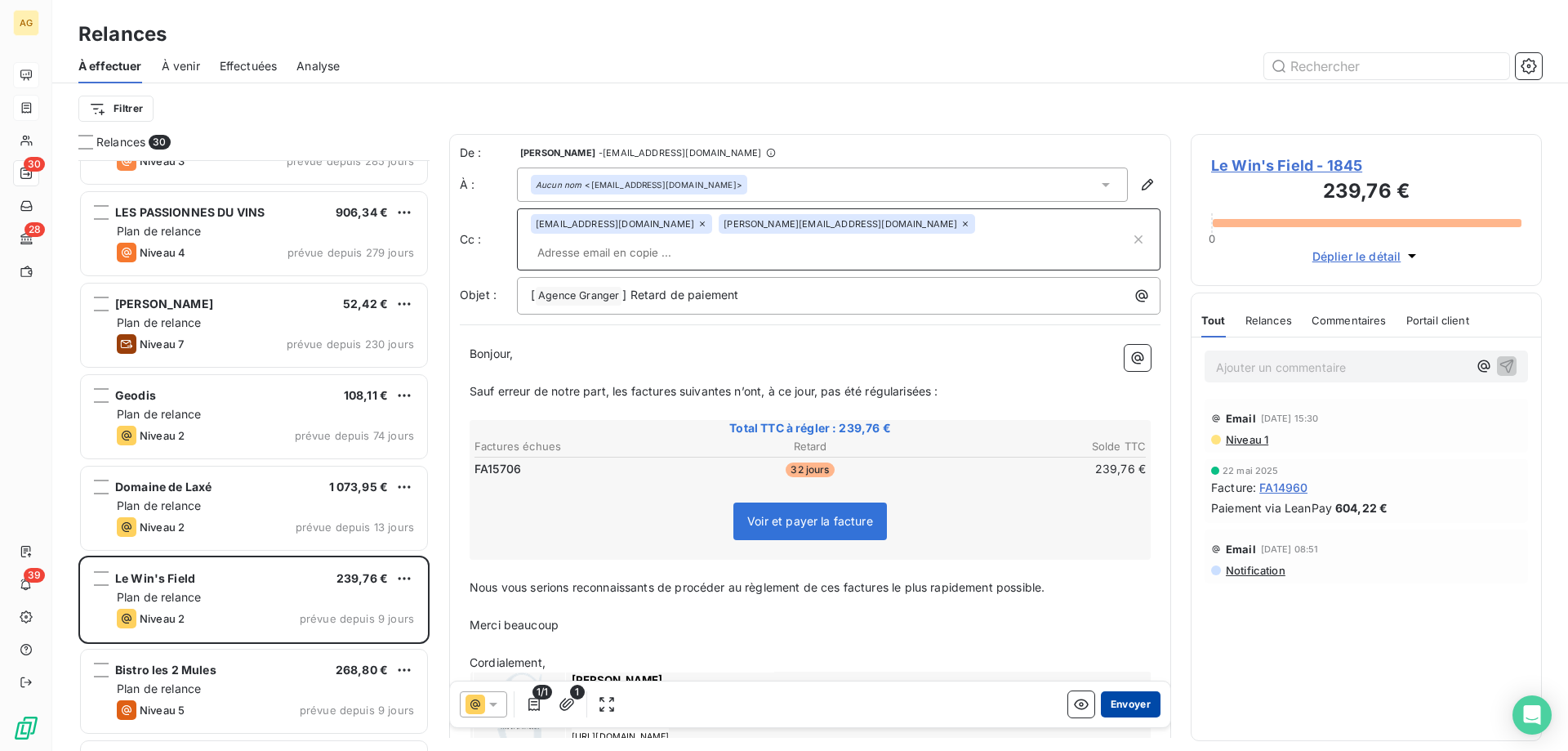
click at [1123, 699] on button "Envoyer" at bounding box center [1130, 705] width 60 height 27
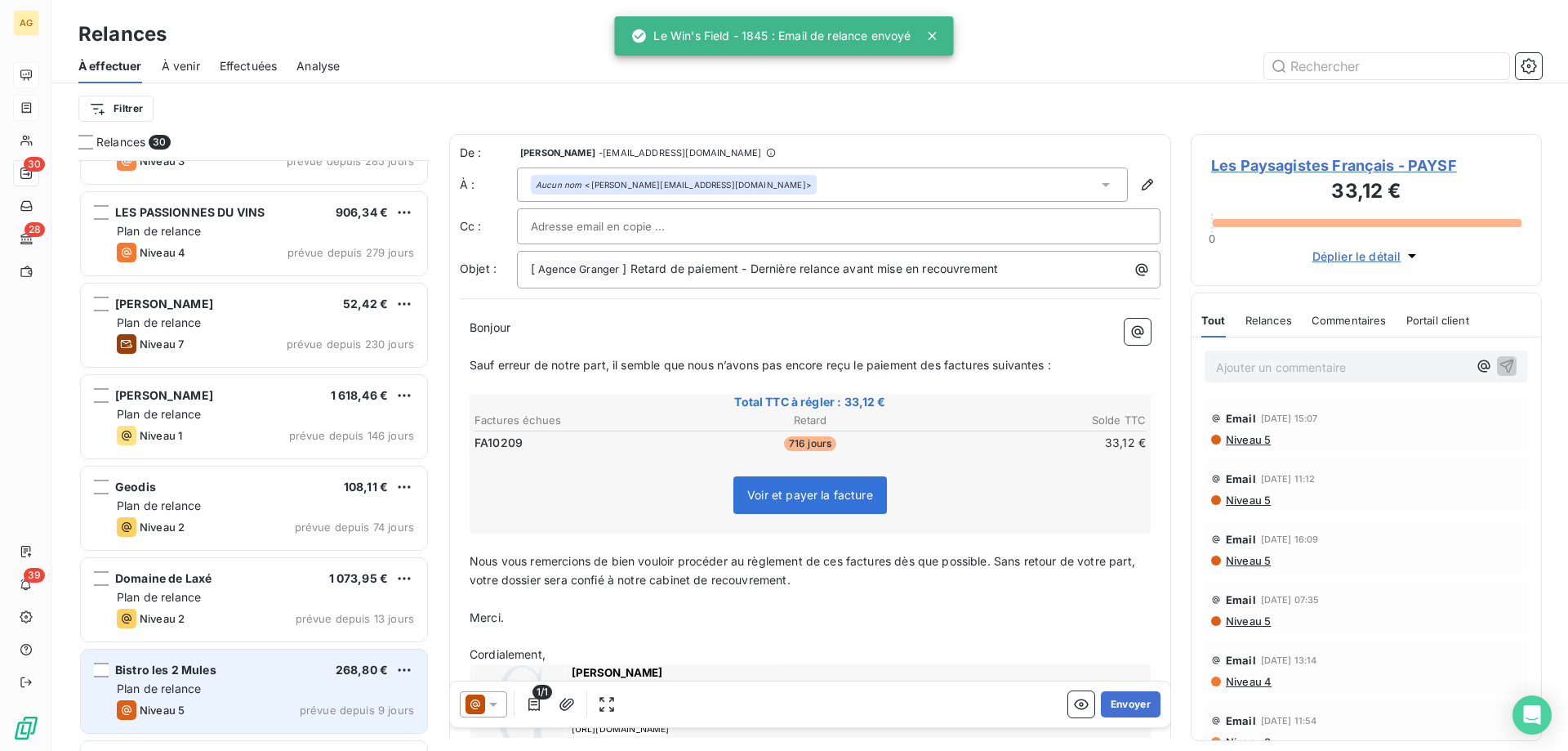
click at [185, 701] on div "Niveau 5 prévue depuis 9 jours" at bounding box center [265, 709] width 298 height 20
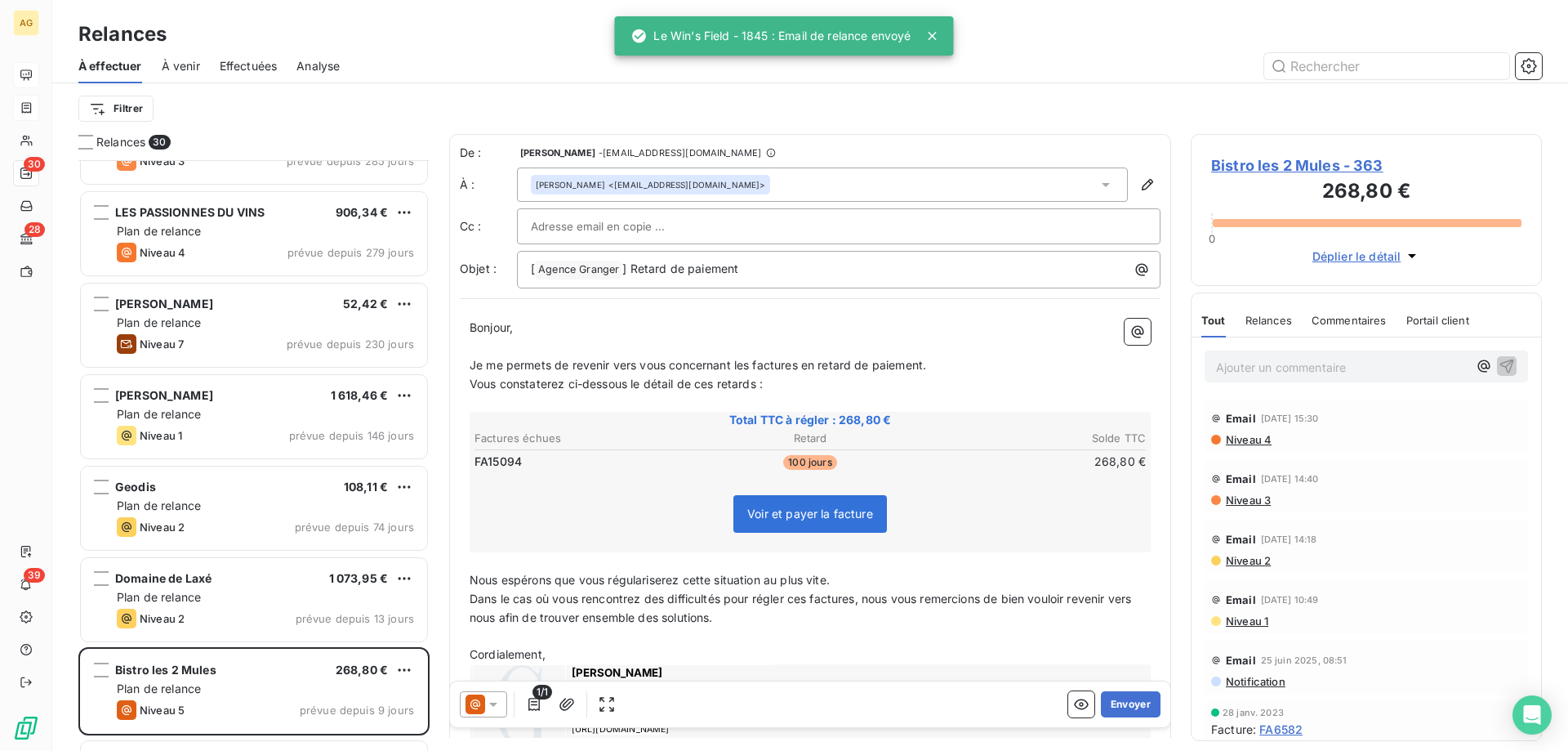
click at [731, 228] on div at bounding box center [839, 227] width 616 height 25
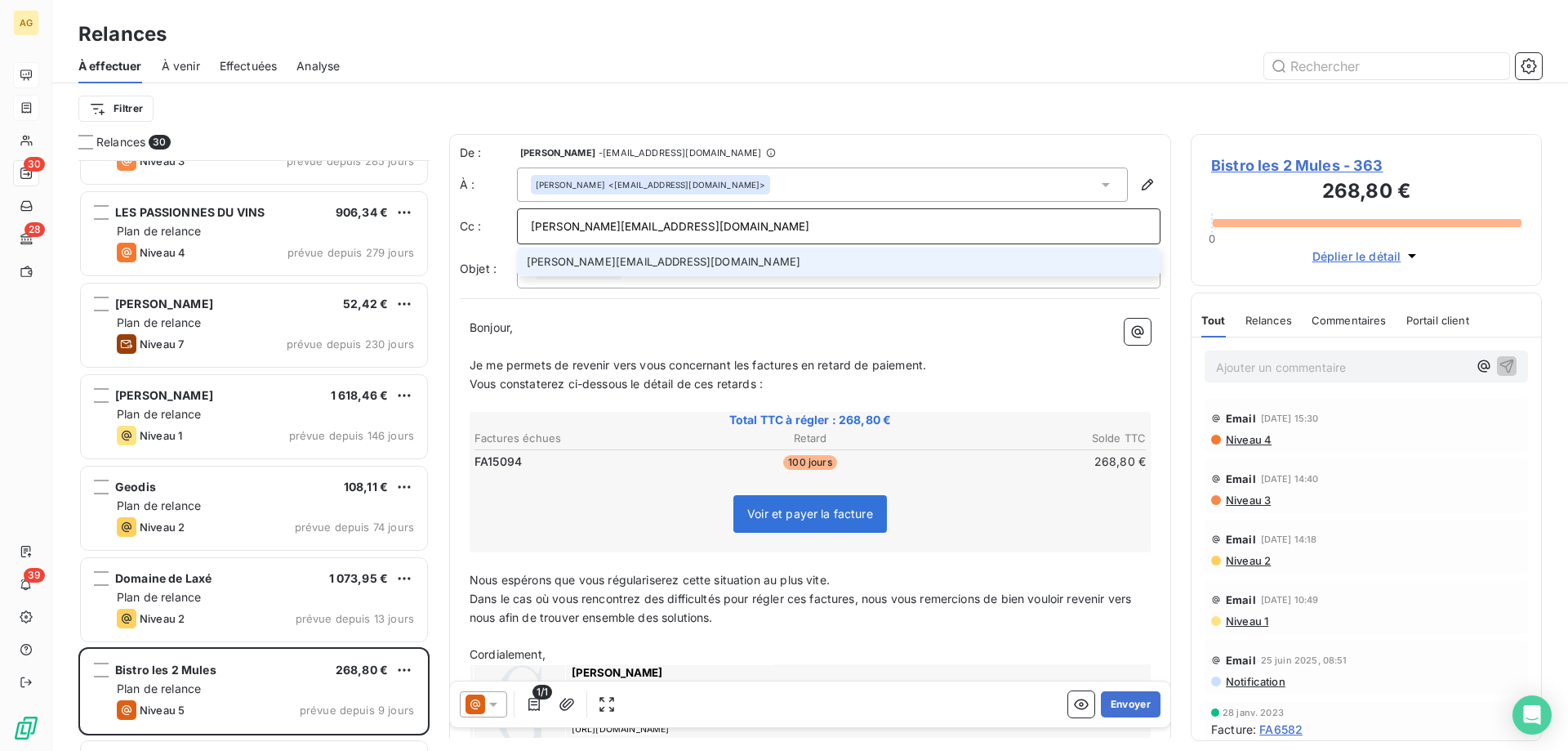
type input "[PERSON_NAME][EMAIL_ADDRESS][DOMAIN_NAME]"
click at [726, 257] on li "[PERSON_NAME][EMAIL_ADDRESS][DOMAIN_NAME]" at bounding box center [838, 262] width 644 height 28
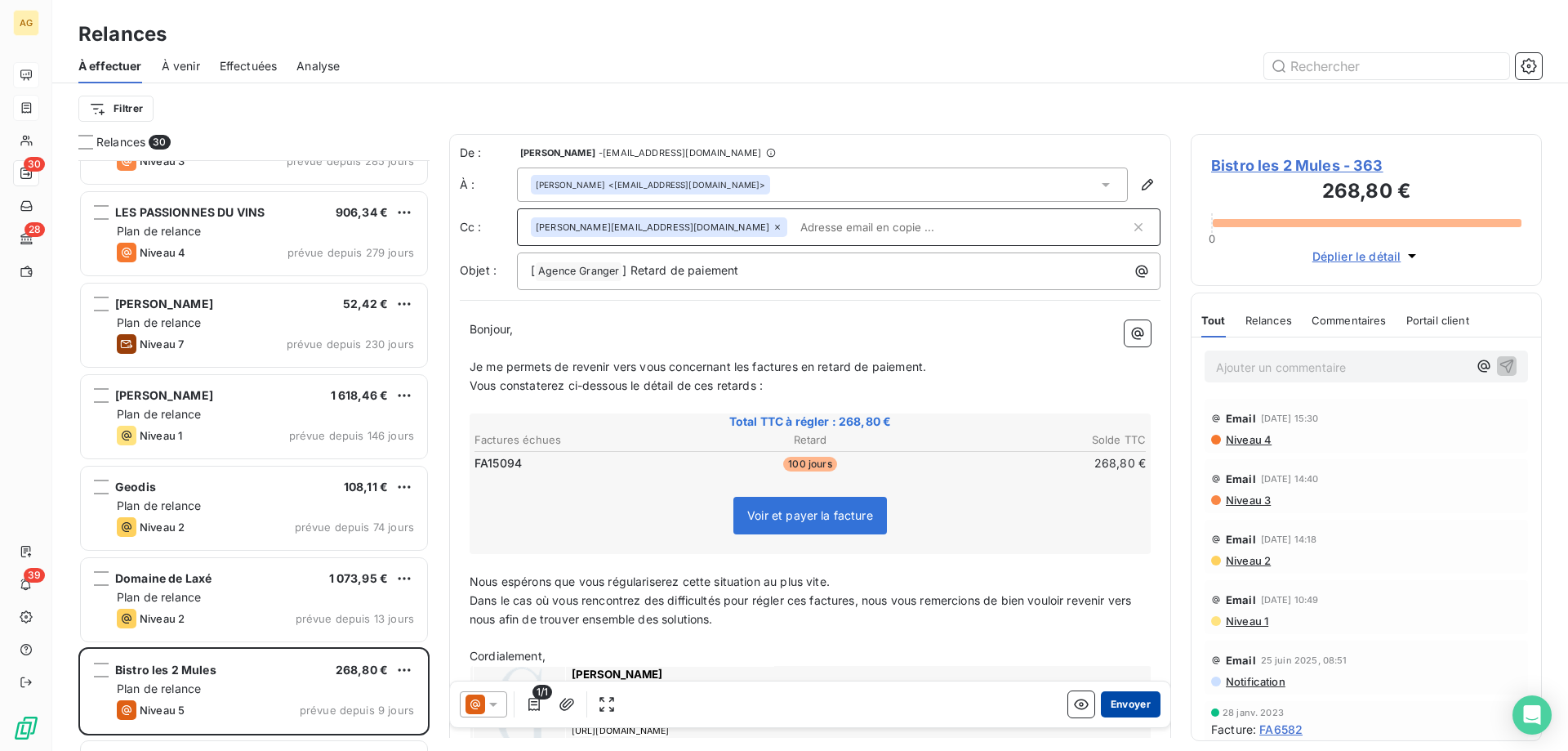
click at [1129, 706] on button "Envoyer" at bounding box center [1130, 705] width 60 height 27
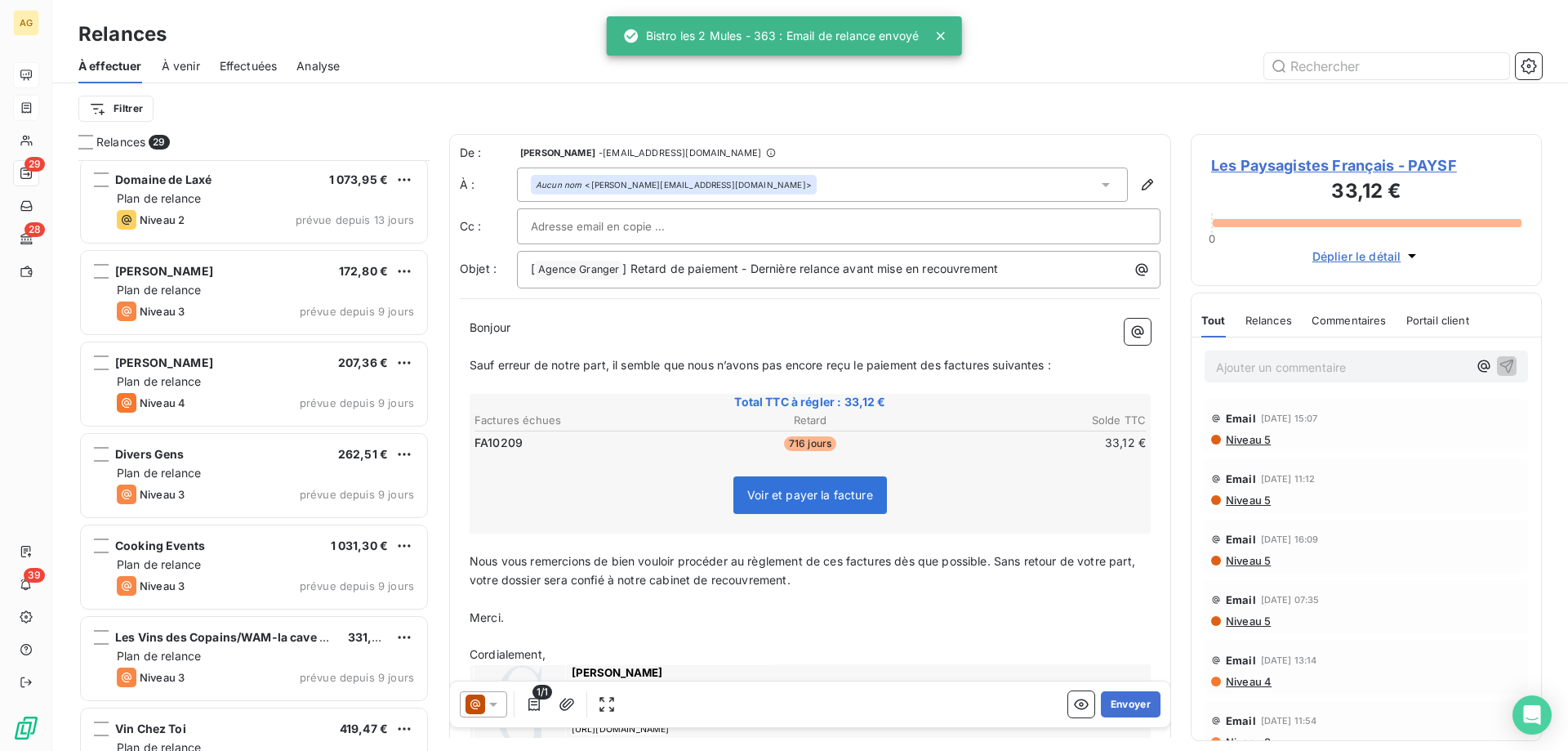
scroll to position [654, 0]
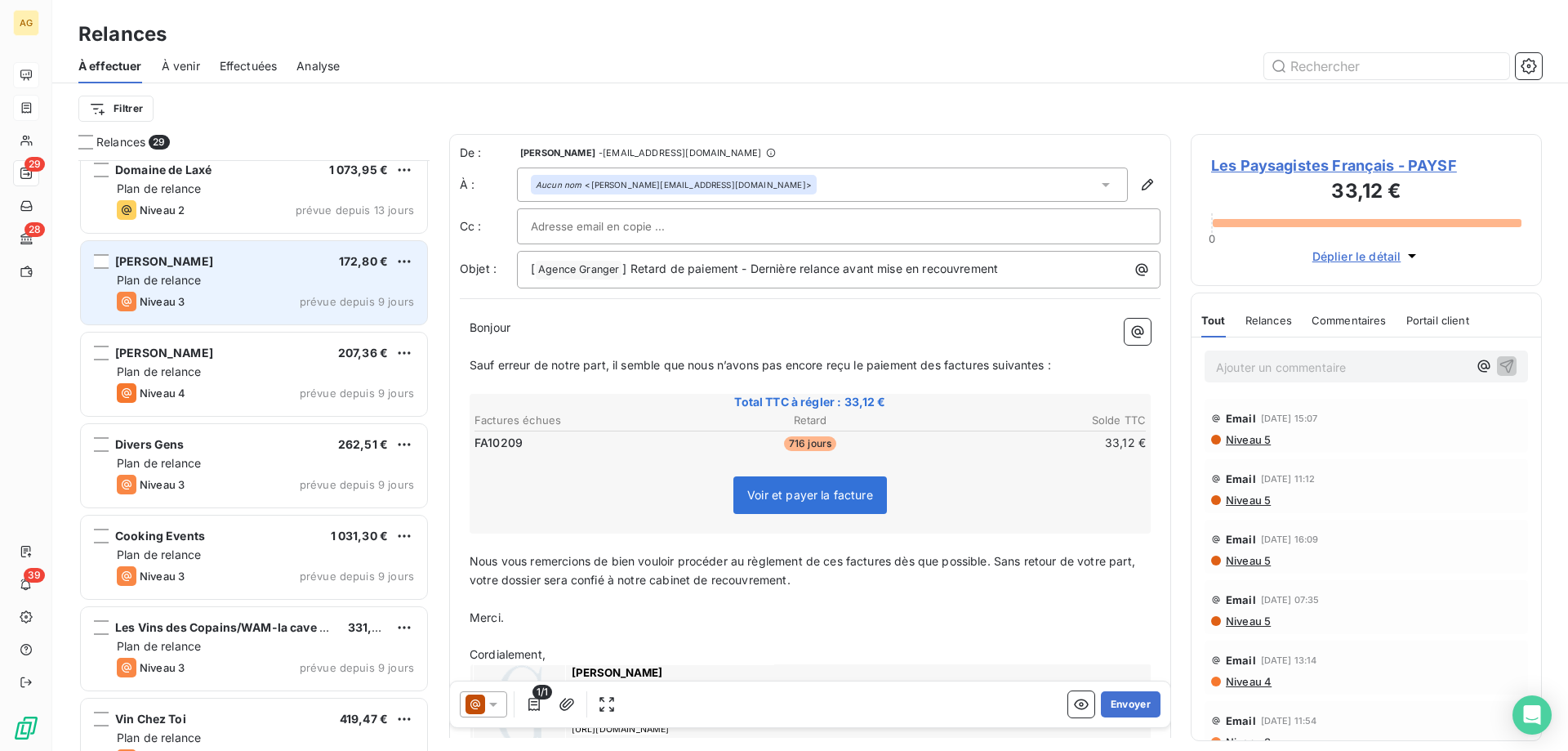
click at [253, 290] on div "[PERSON_NAME] 172,80 € Plan de relance Niveau 3 prévue depuis 9 jours" at bounding box center [253, 283] width 346 height 83
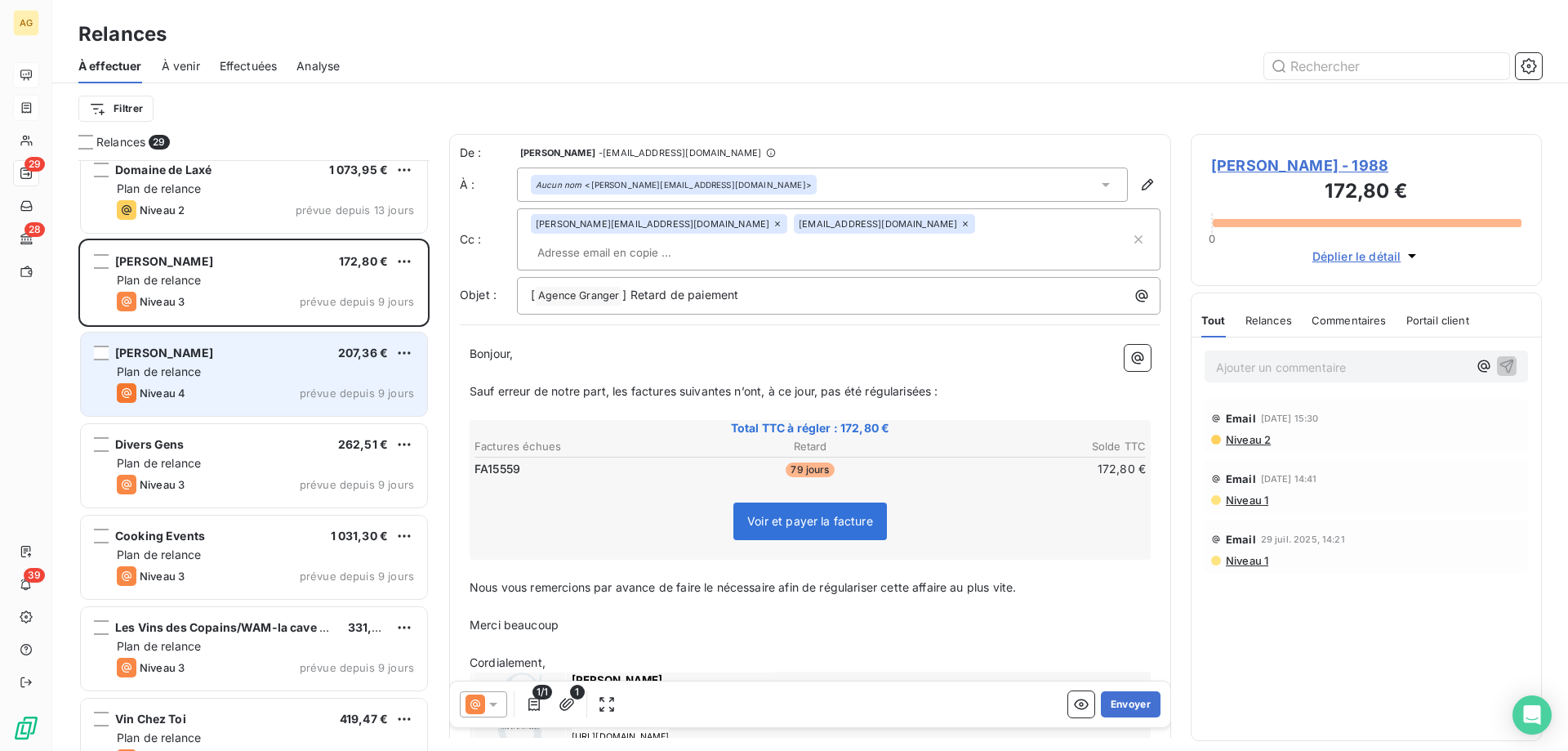
click at [166, 377] on span "Plan de relance" at bounding box center [158, 371] width 84 height 14
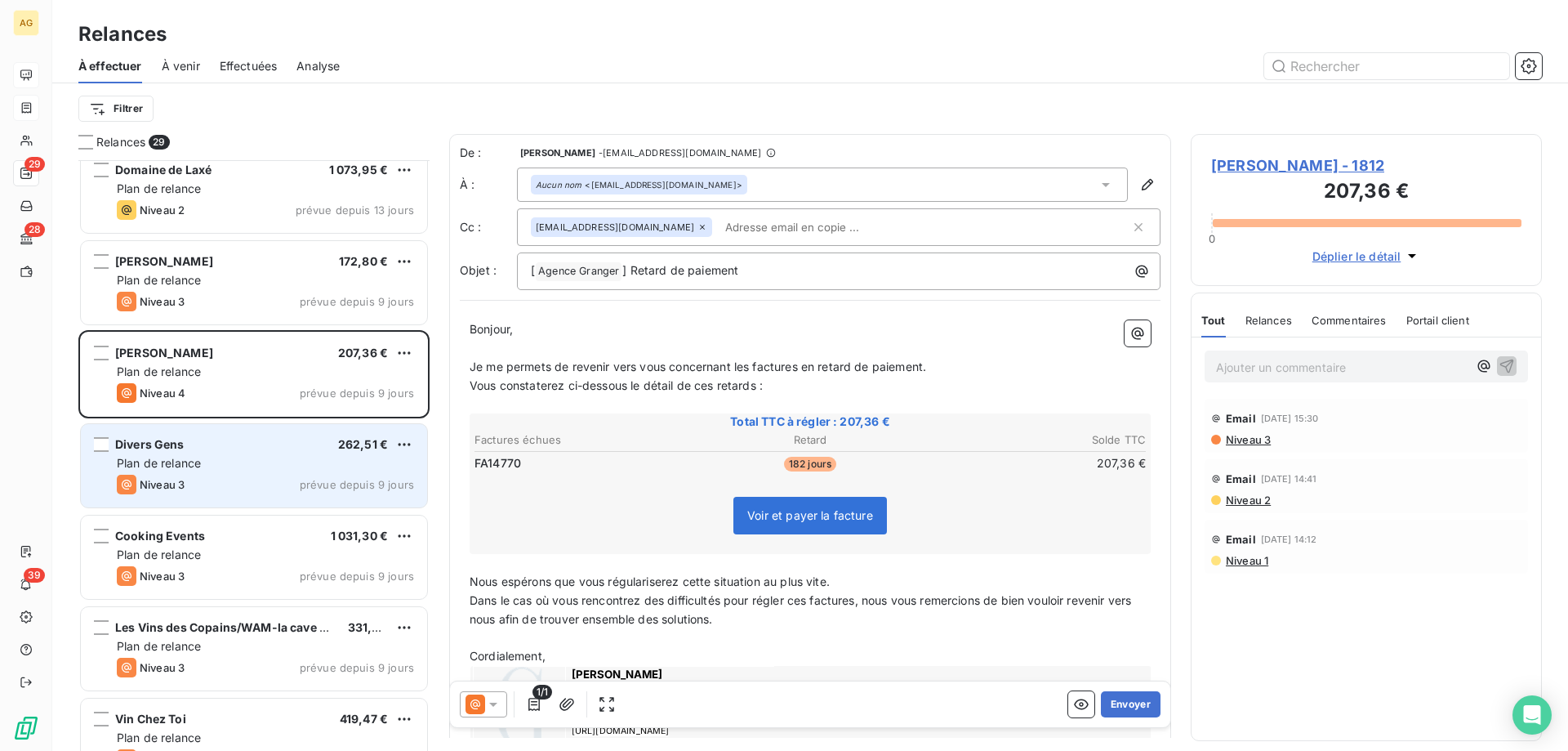
click at [144, 475] on div "Niveau 3" at bounding box center [151, 485] width 68 height 20
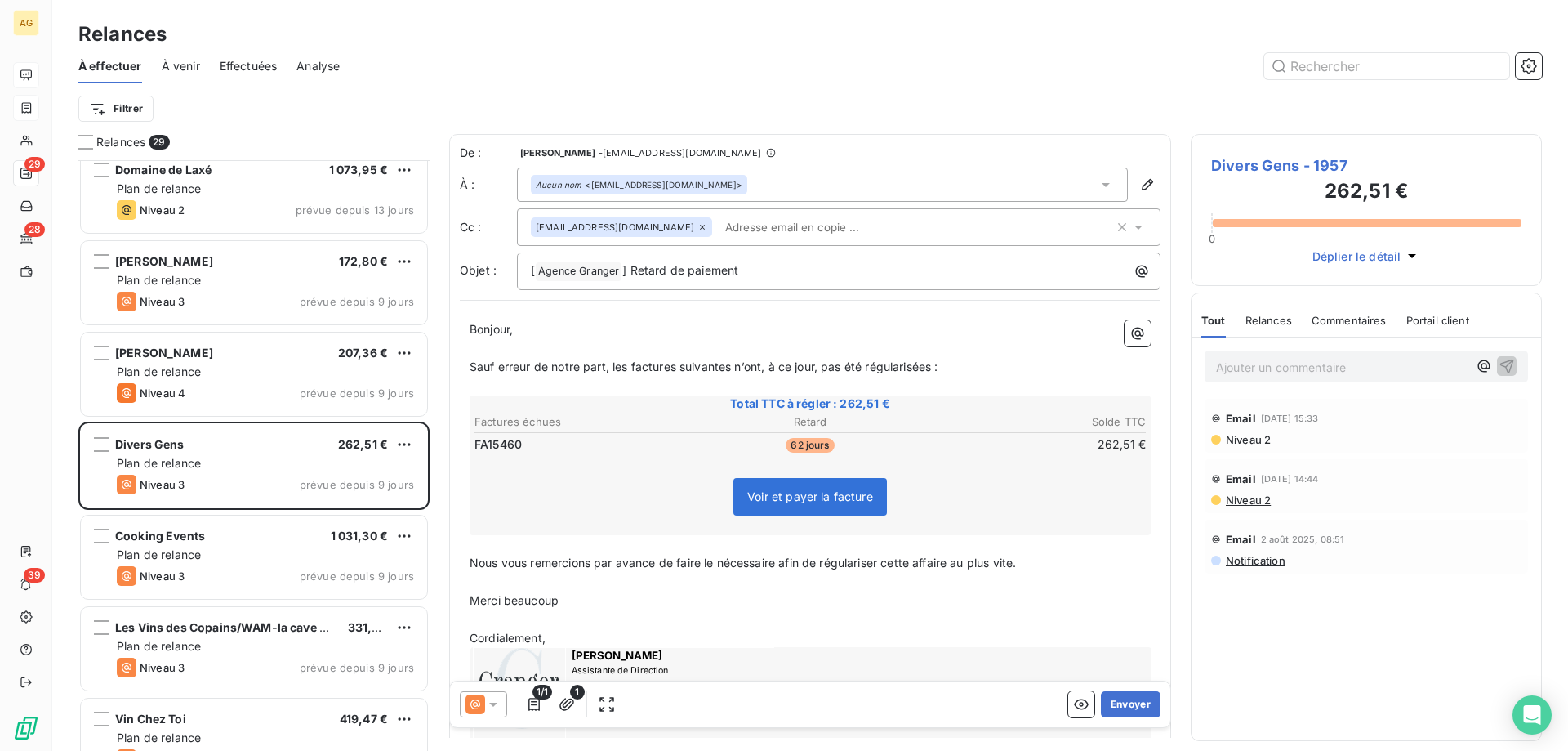
click at [720, 228] on input "text" at bounding box center [812, 228] width 189 height 25
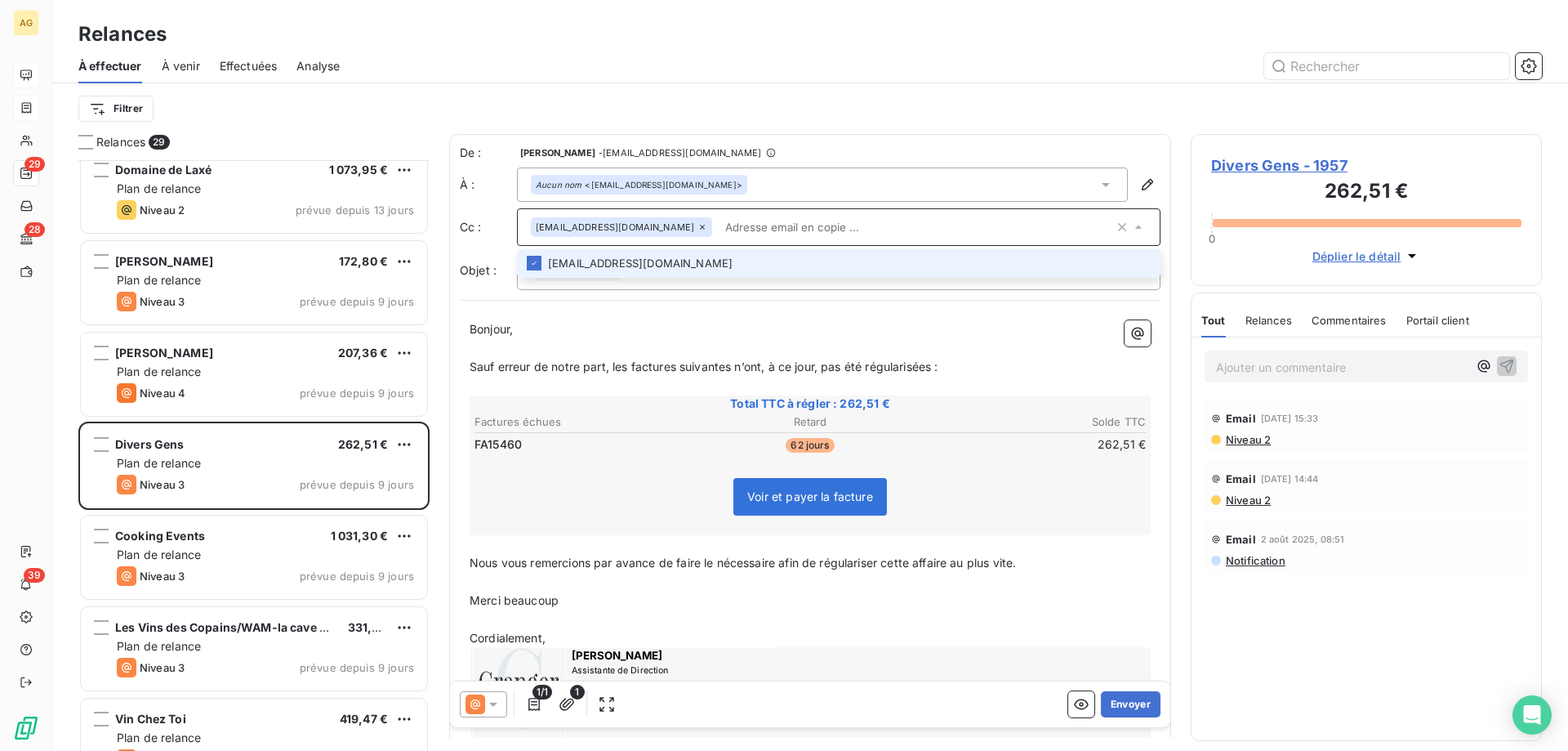
click at [720, 228] on input "text" at bounding box center [916, 228] width 395 height 25
type input "[PERSON_NAME][EMAIL_ADDRESS][DOMAIN_NAME]"
click at [720, 257] on li "[PERSON_NAME][EMAIL_ADDRESS][DOMAIN_NAME]" at bounding box center [838, 264] width 644 height 28
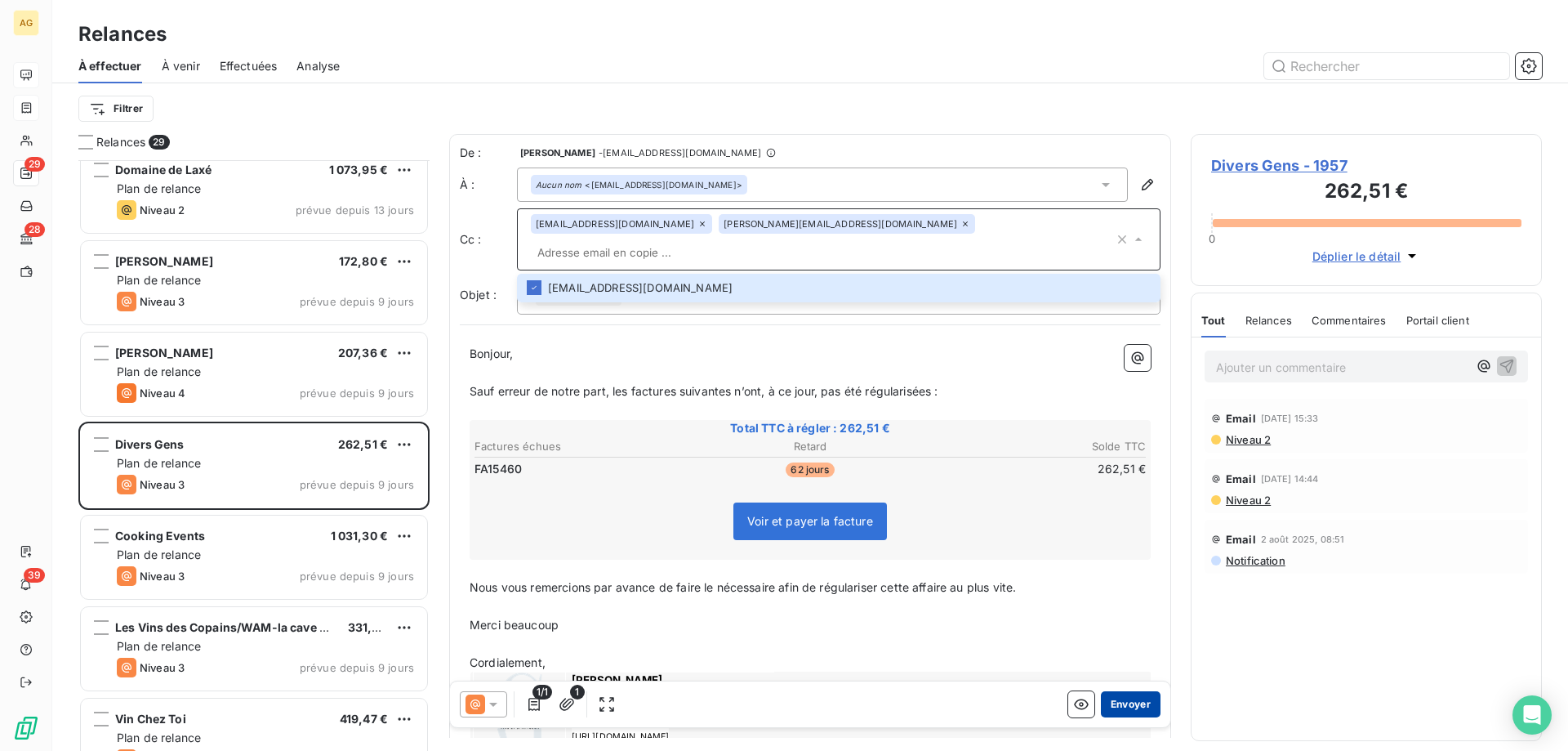
click at [1112, 695] on button "Envoyer" at bounding box center [1130, 705] width 60 height 27
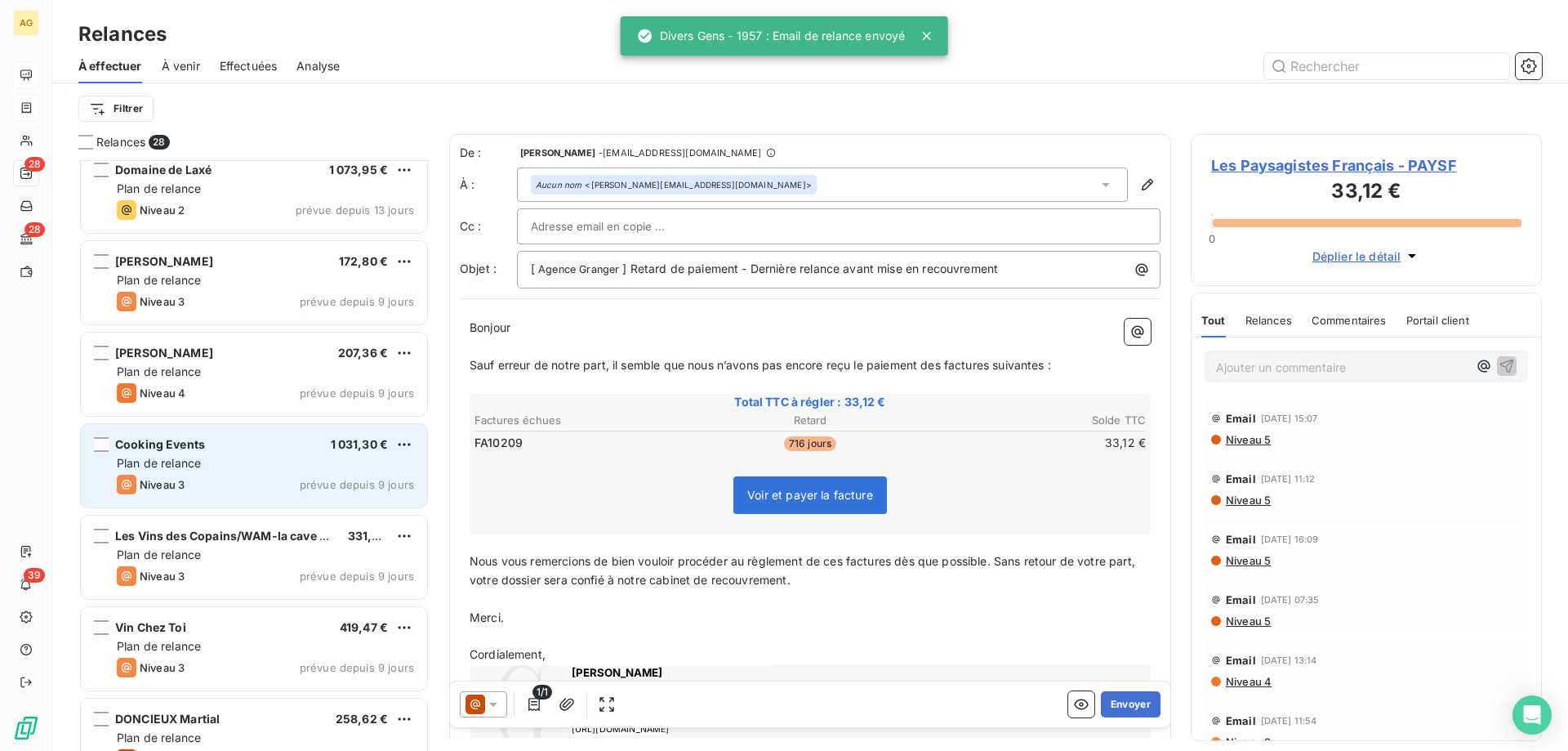
click at [291, 456] on div "Plan de relance" at bounding box center [265, 463] width 298 height 16
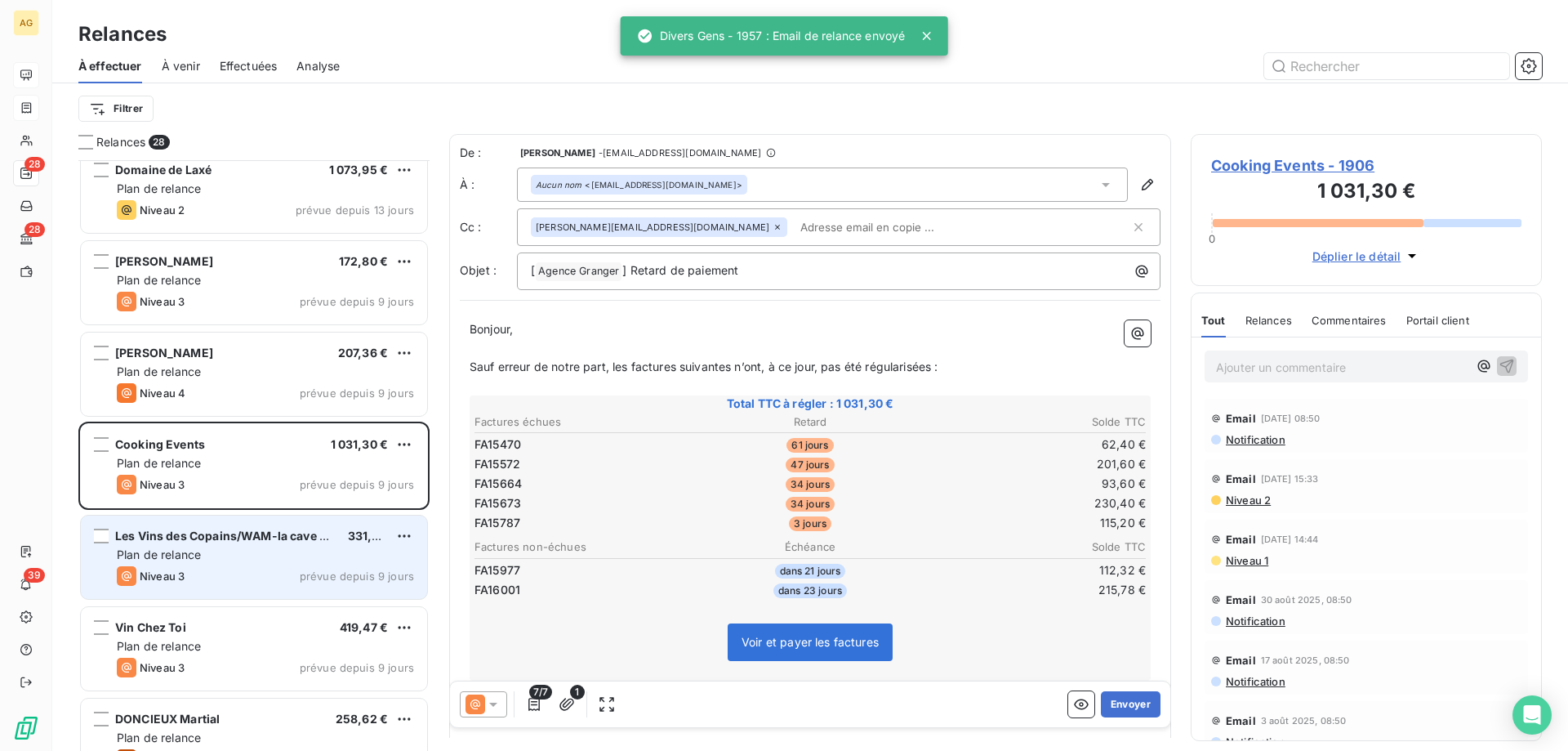
click at [250, 559] on div "Plan de relance" at bounding box center [265, 554] width 298 height 16
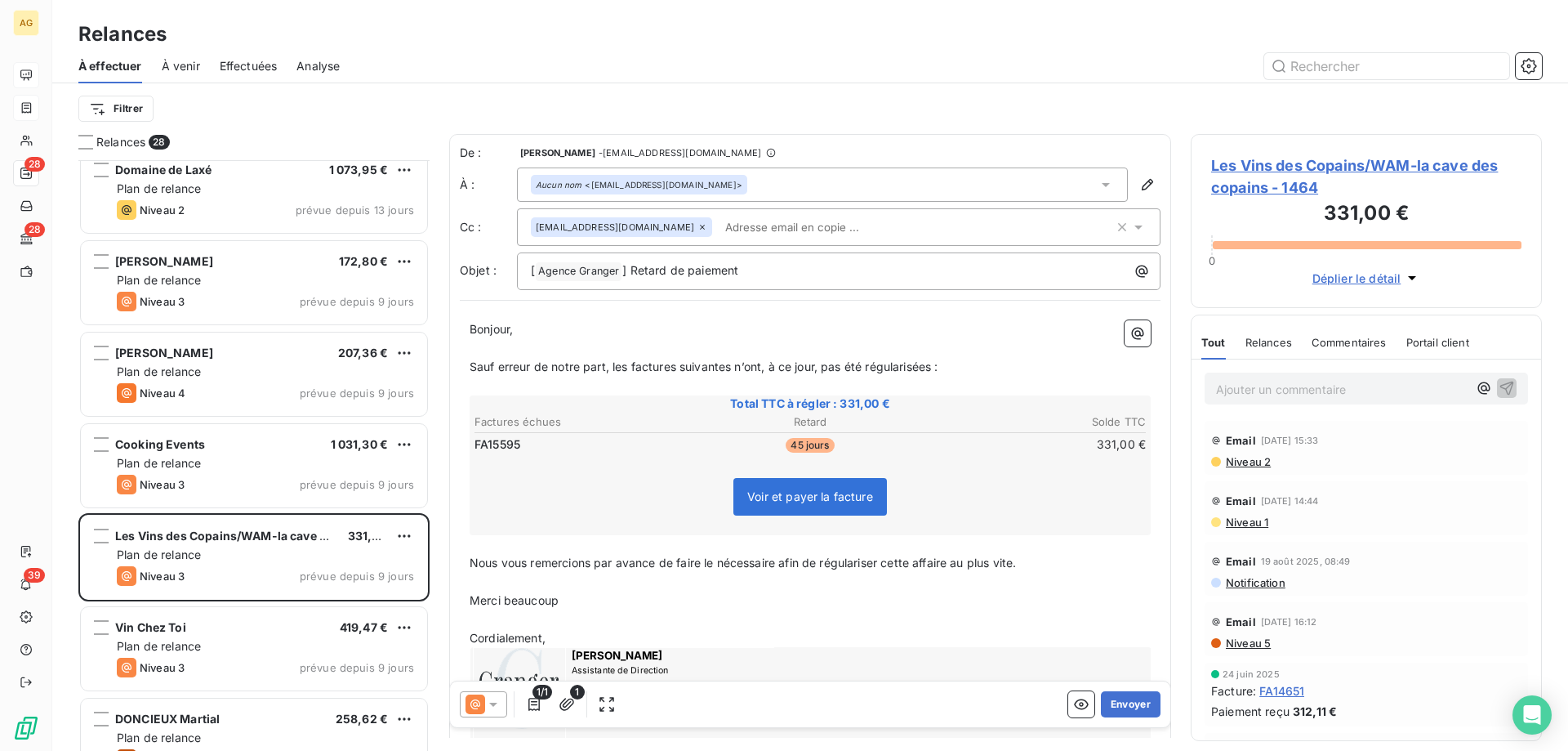
click at [759, 229] on input "text" at bounding box center [812, 228] width 189 height 25
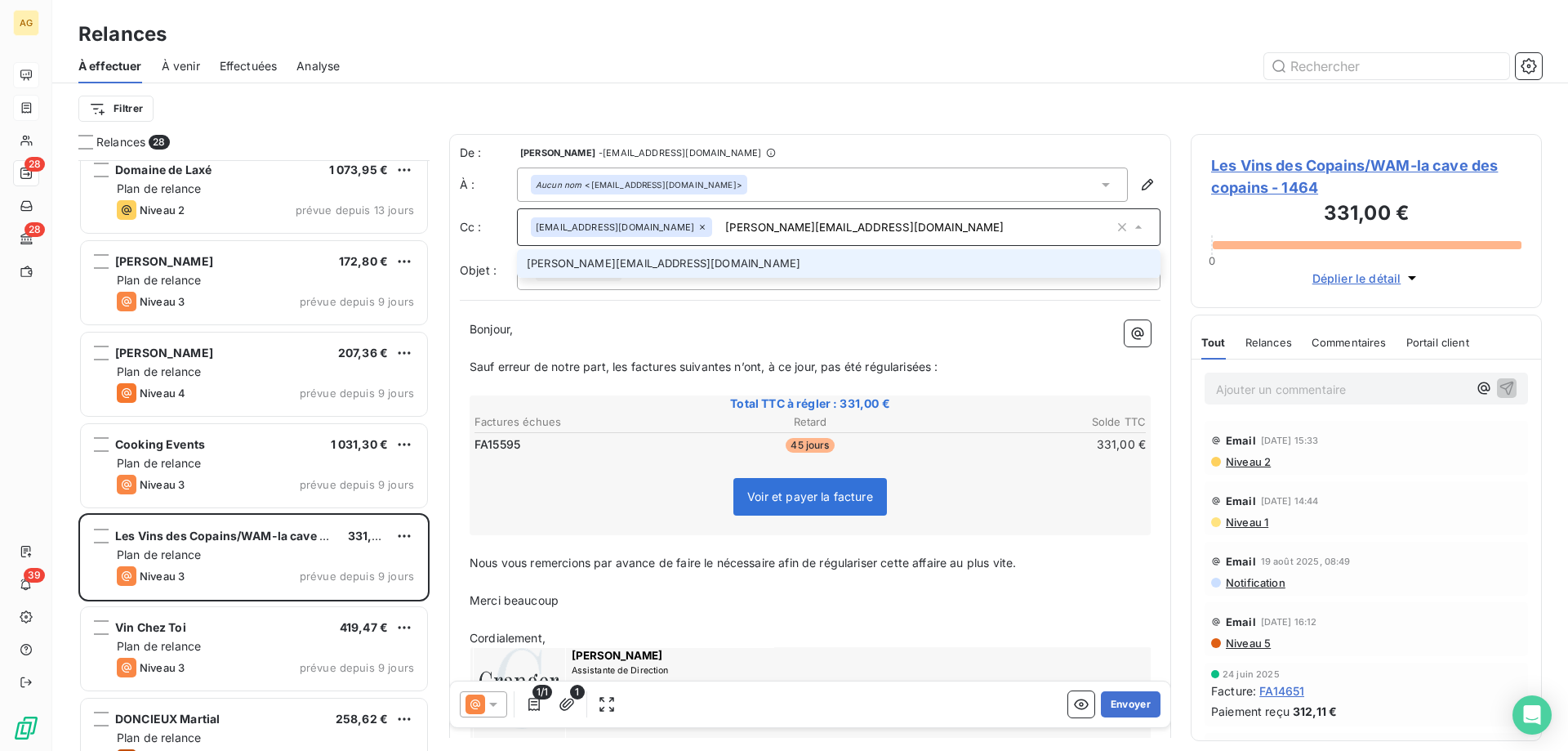
type input "[PERSON_NAME][EMAIL_ADDRESS][DOMAIN_NAME]"
click at [780, 262] on li "[PERSON_NAME][EMAIL_ADDRESS][DOMAIN_NAME]" at bounding box center [838, 264] width 644 height 28
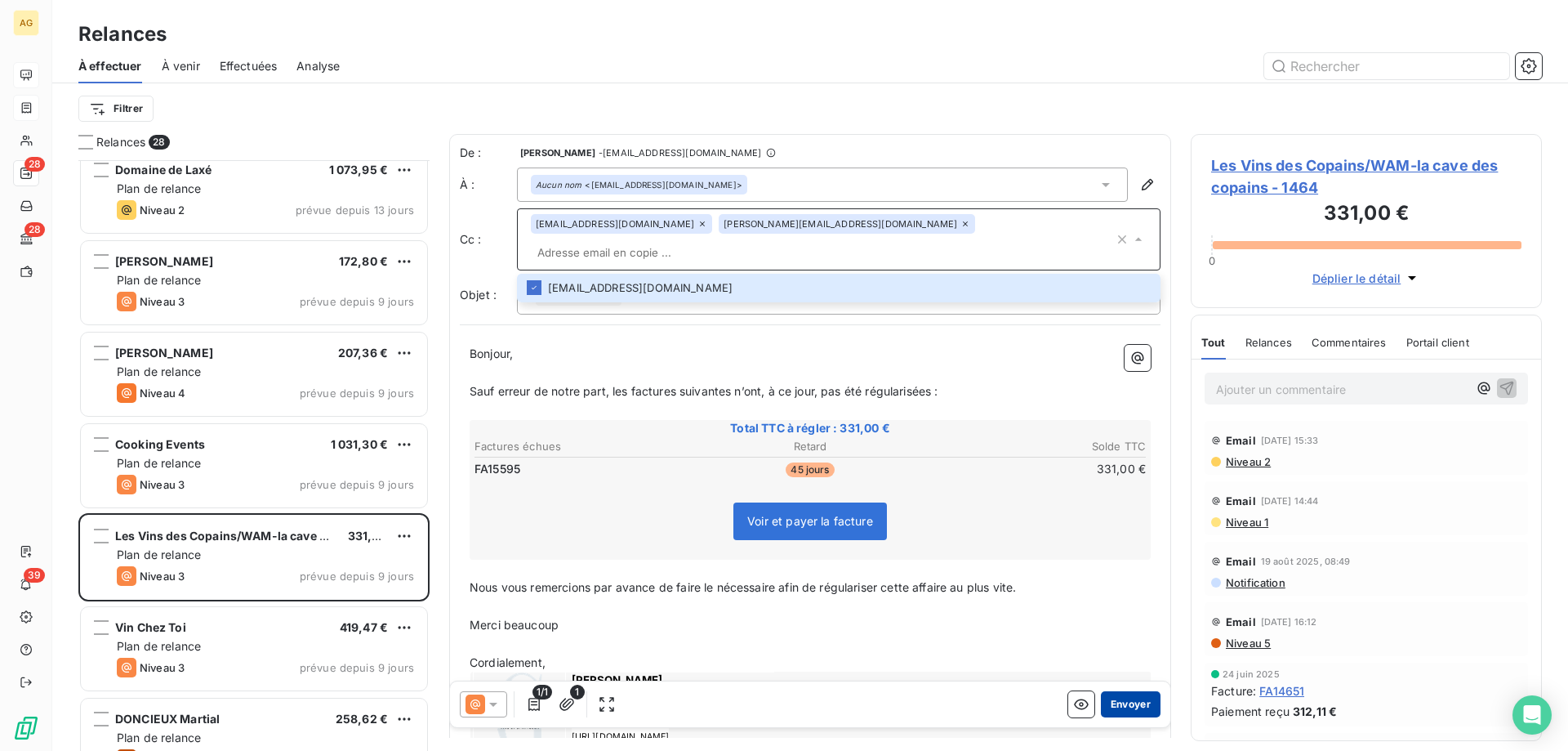
click at [1128, 698] on button "Envoyer" at bounding box center [1130, 705] width 60 height 27
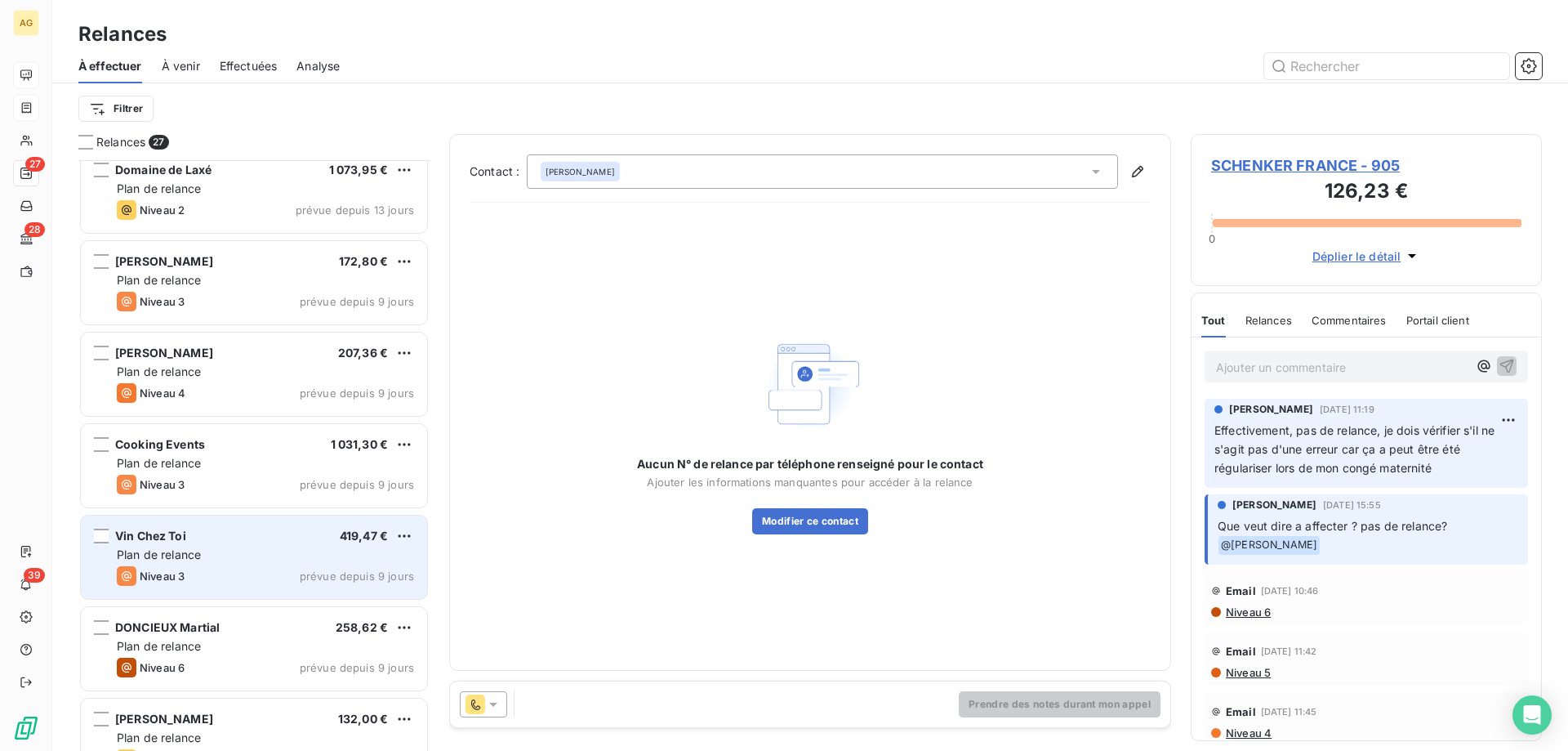
click at [240, 534] on div "Vin Chez Toi 419,47 €" at bounding box center [265, 536] width 298 height 15
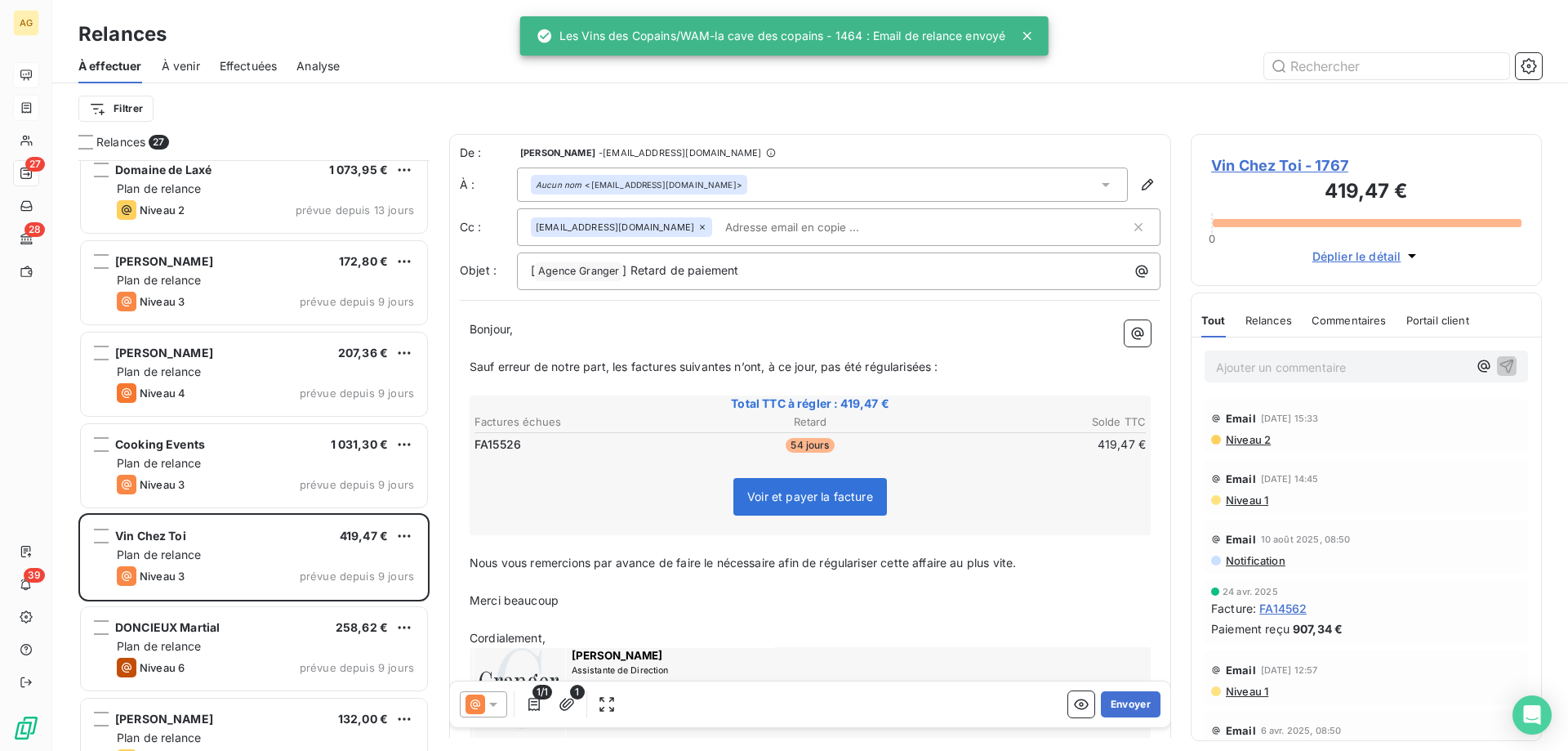
click at [741, 216] on input "text" at bounding box center [812, 228] width 189 height 25
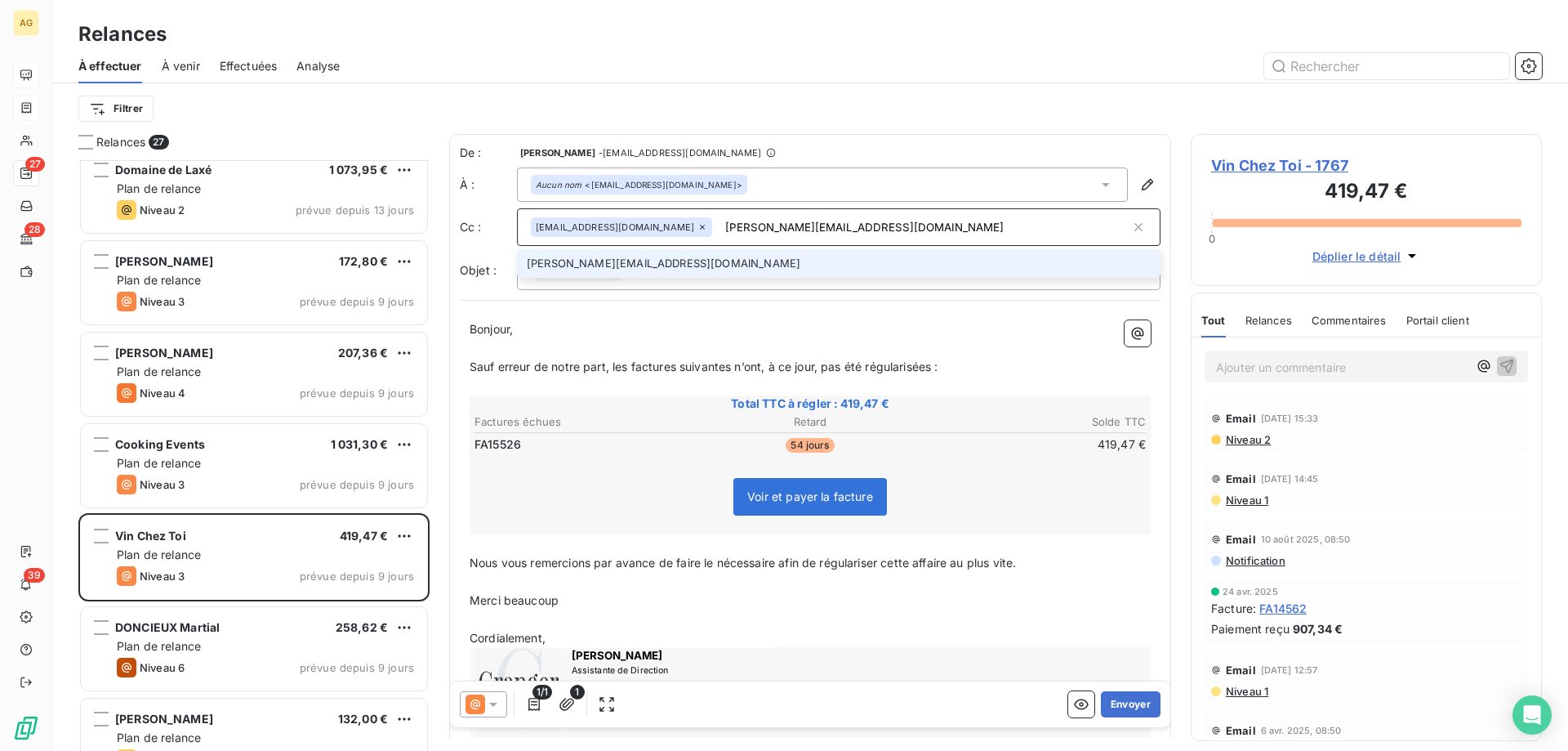
type input "[PERSON_NAME][EMAIL_ADDRESS][DOMAIN_NAME]"
click at [719, 274] on li "[PERSON_NAME][EMAIL_ADDRESS][DOMAIN_NAME]" at bounding box center [838, 264] width 644 height 28
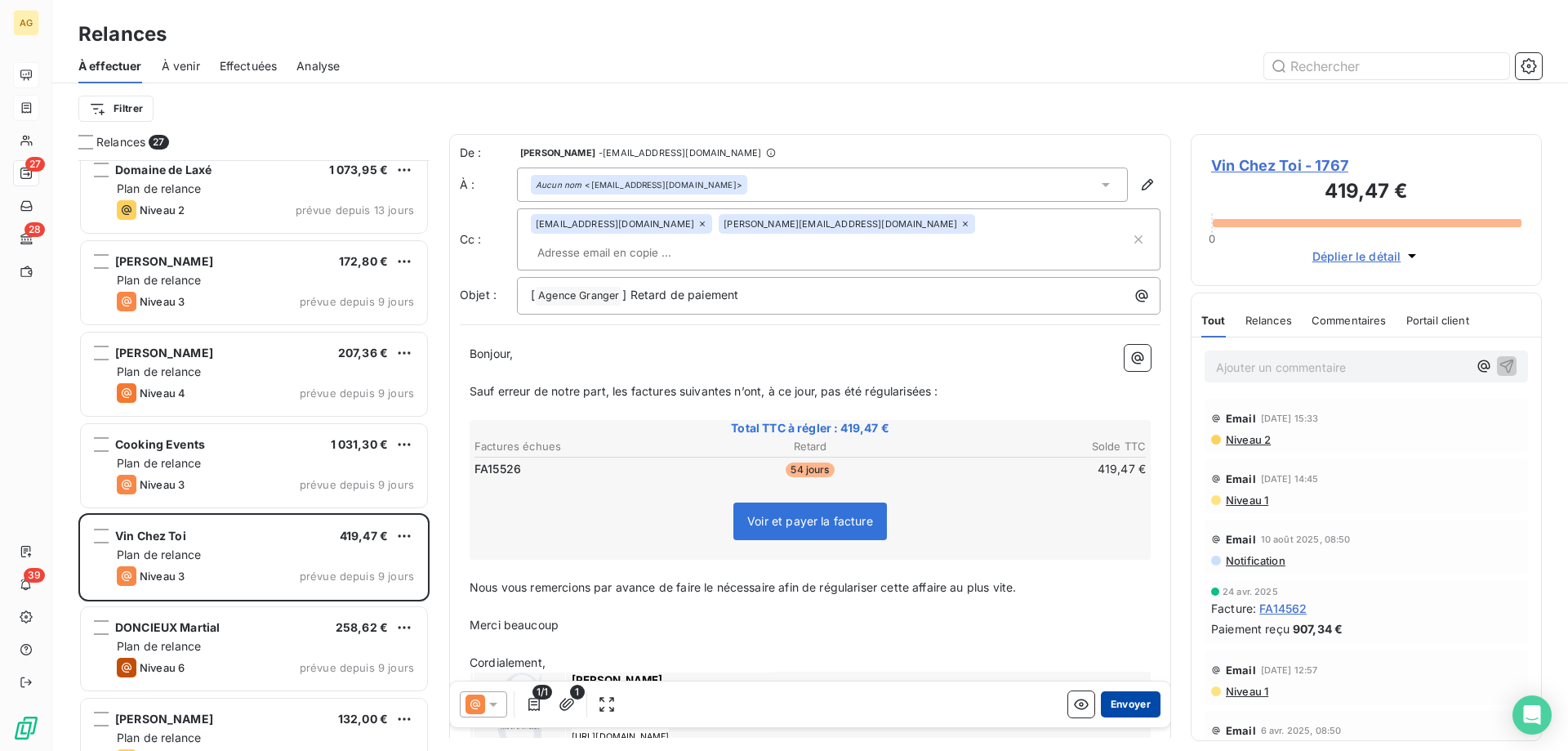
click at [1137, 705] on button "Envoyer" at bounding box center [1130, 705] width 60 height 27
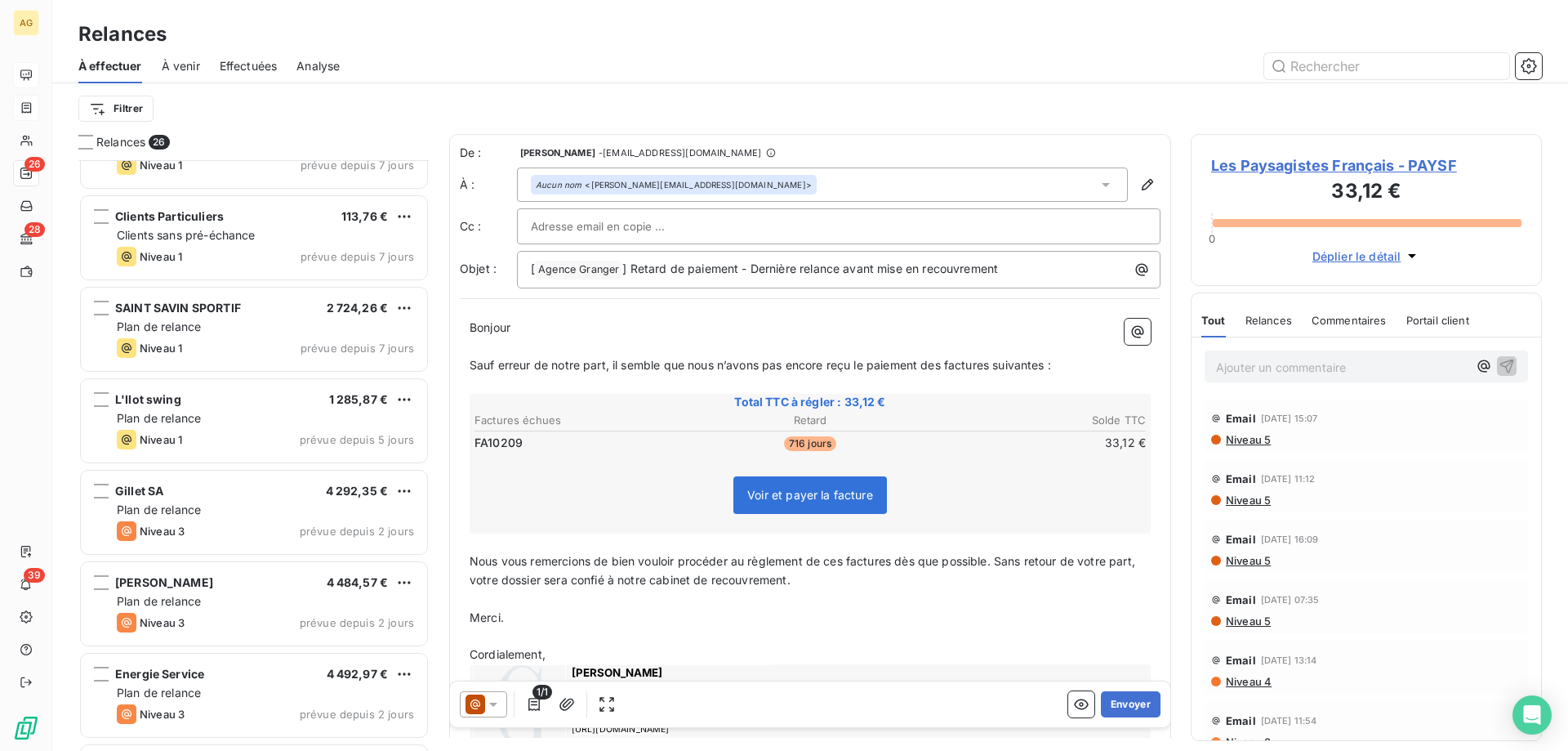
scroll to position [1472, 0]
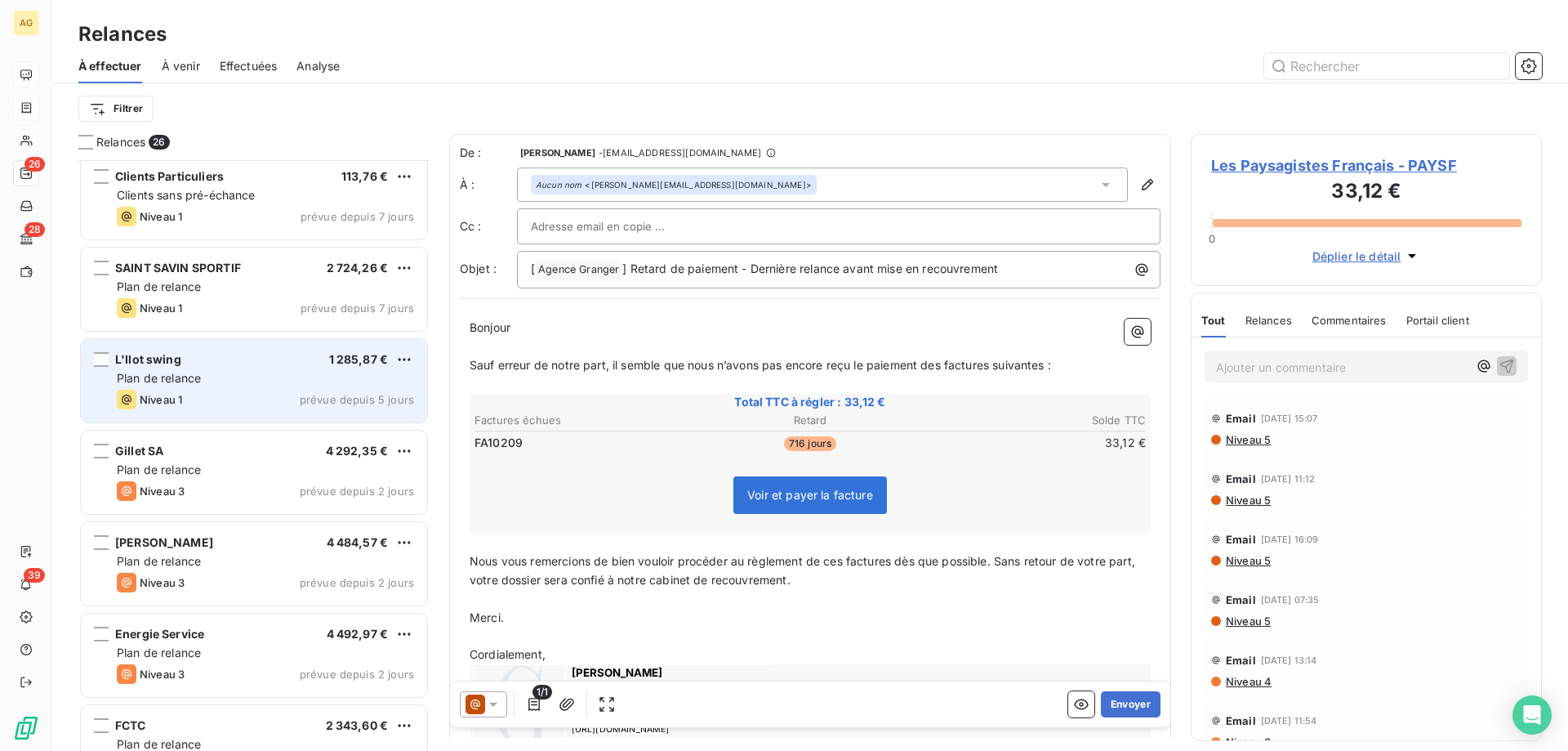
click at [231, 411] on div "L'Ilot swing 1 285,87 € Plan de relance Niveau 1 prévue depuis 5 jours" at bounding box center [253, 381] width 346 height 83
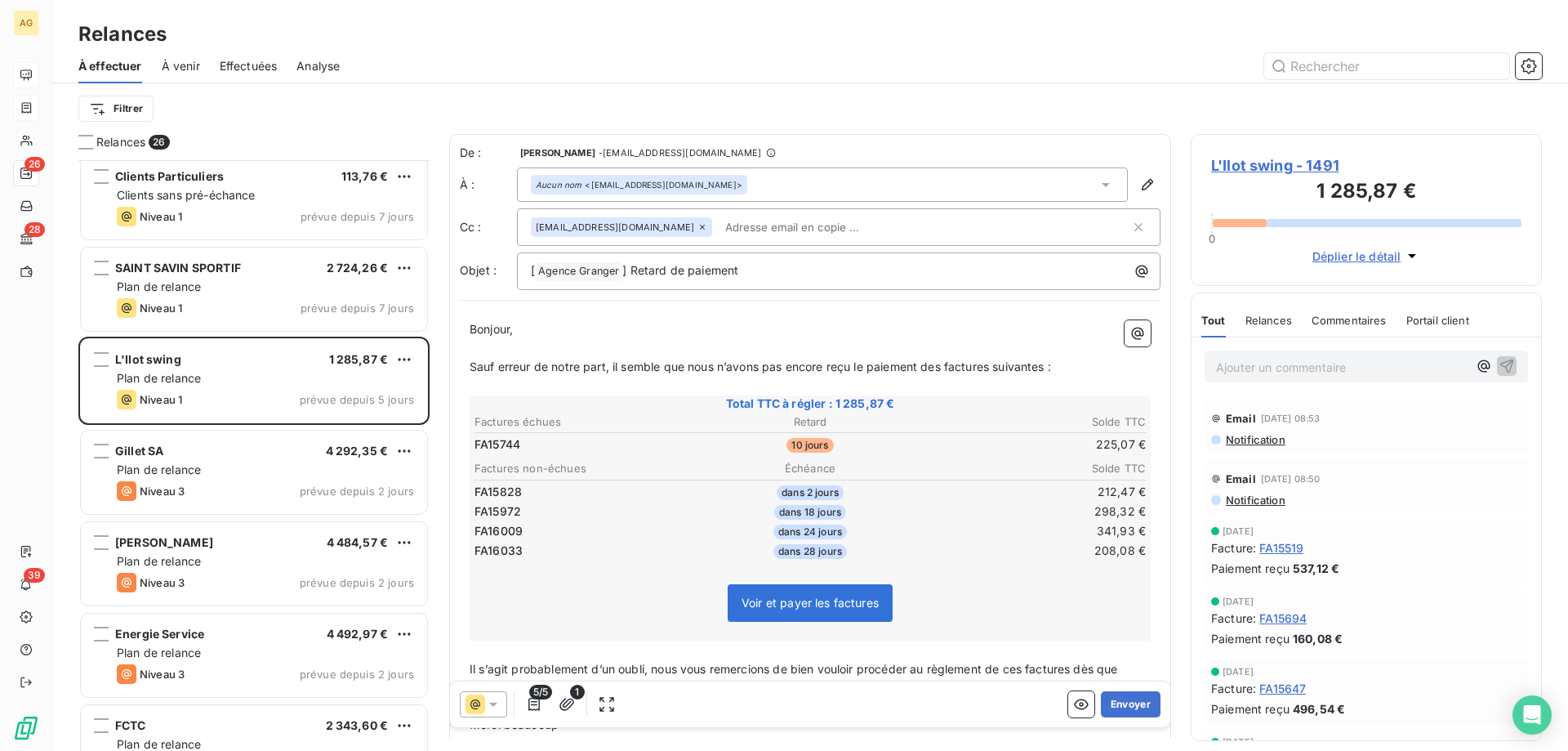
click at [491, 705] on icon at bounding box center [493, 704] width 16 height 16
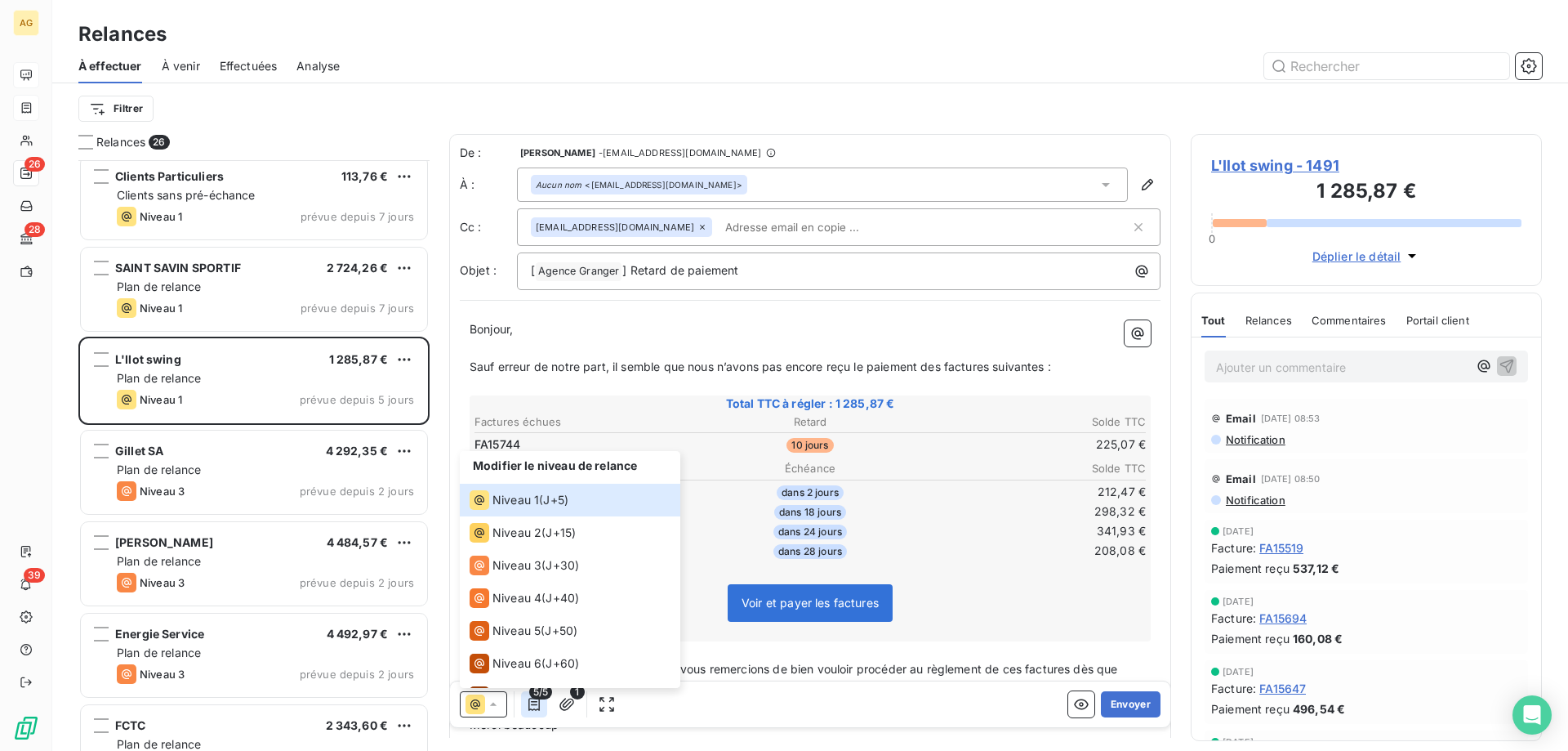
click at [535, 699] on icon "button" at bounding box center [534, 704] width 16 height 16
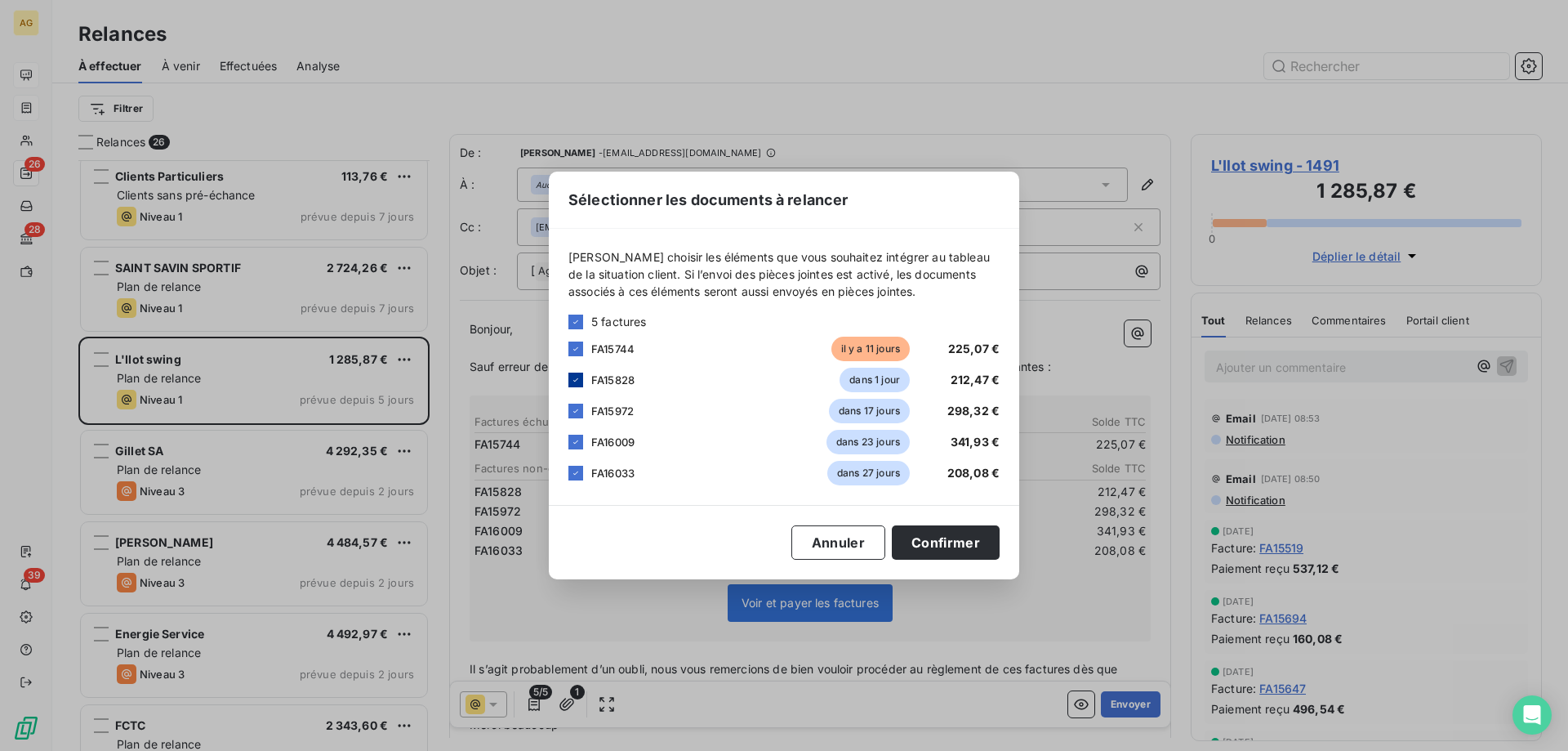
click at [576, 380] on icon at bounding box center [575, 379] width 5 height 3
click at [566, 432] on div "[PERSON_NAME] choisir les éléments que vous souhaitez intégrer au tableau de la…" at bounding box center [784, 366] width 470 height 276
click at [577, 412] on icon at bounding box center [575, 411] width 9 height 9
click at [574, 440] on icon at bounding box center [575, 442] width 9 height 9
click at [574, 475] on icon at bounding box center [575, 473] width 9 height 9
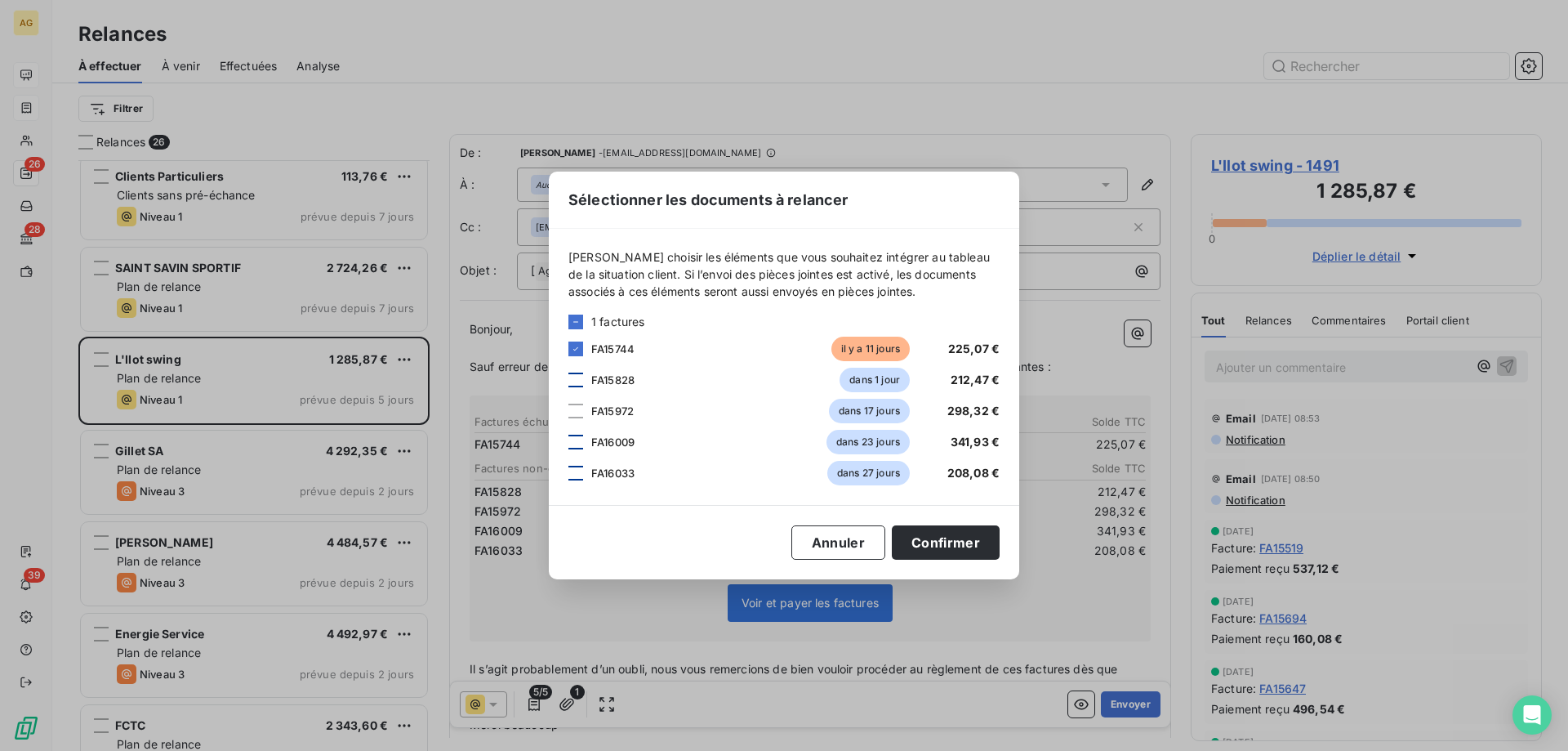
click at [573, 382] on div at bounding box center [576, 380] width 15 height 15
click at [964, 536] on button "Confirmer" at bounding box center [946, 542] width 108 height 34
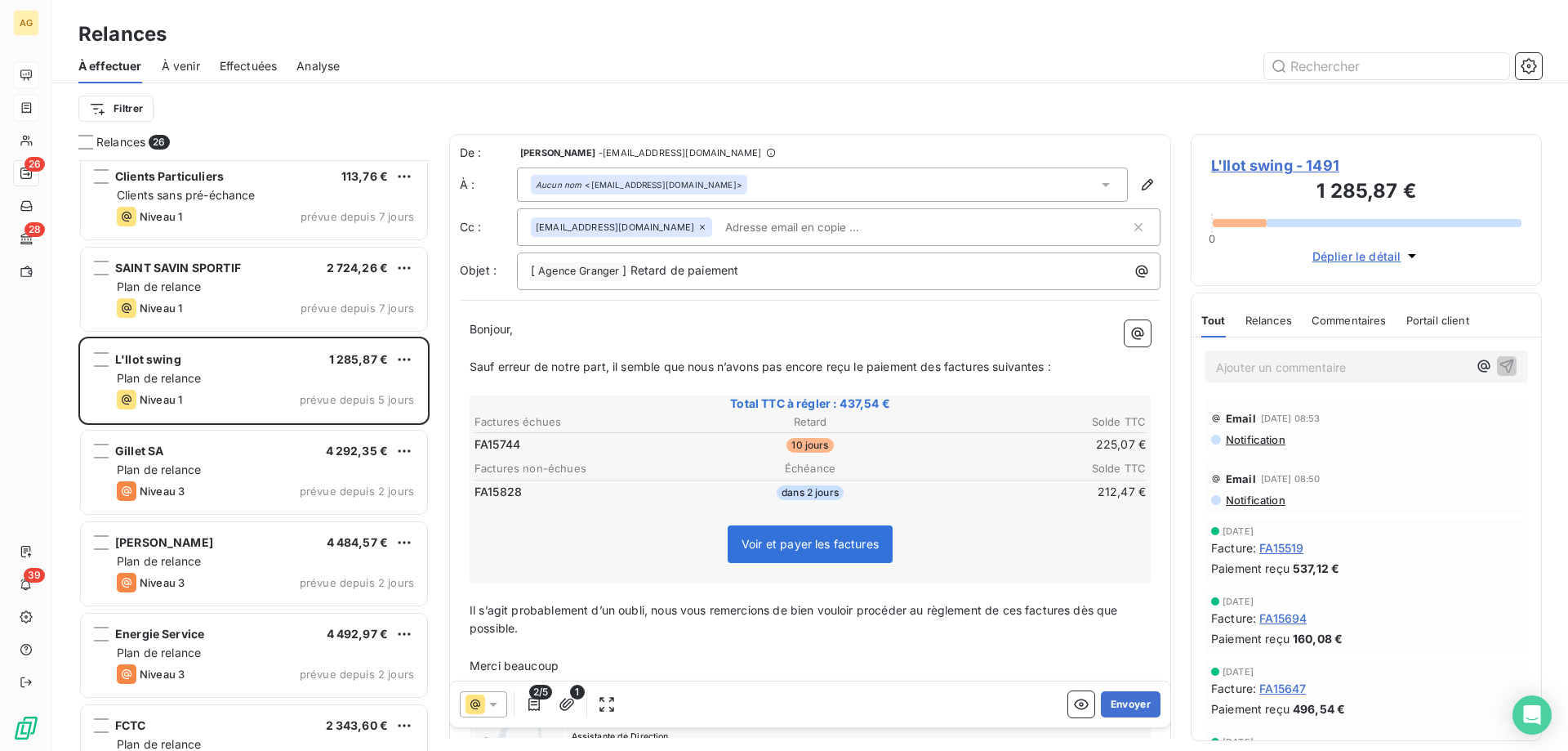
click at [735, 233] on input "text" at bounding box center [812, 228] width 189 height 25
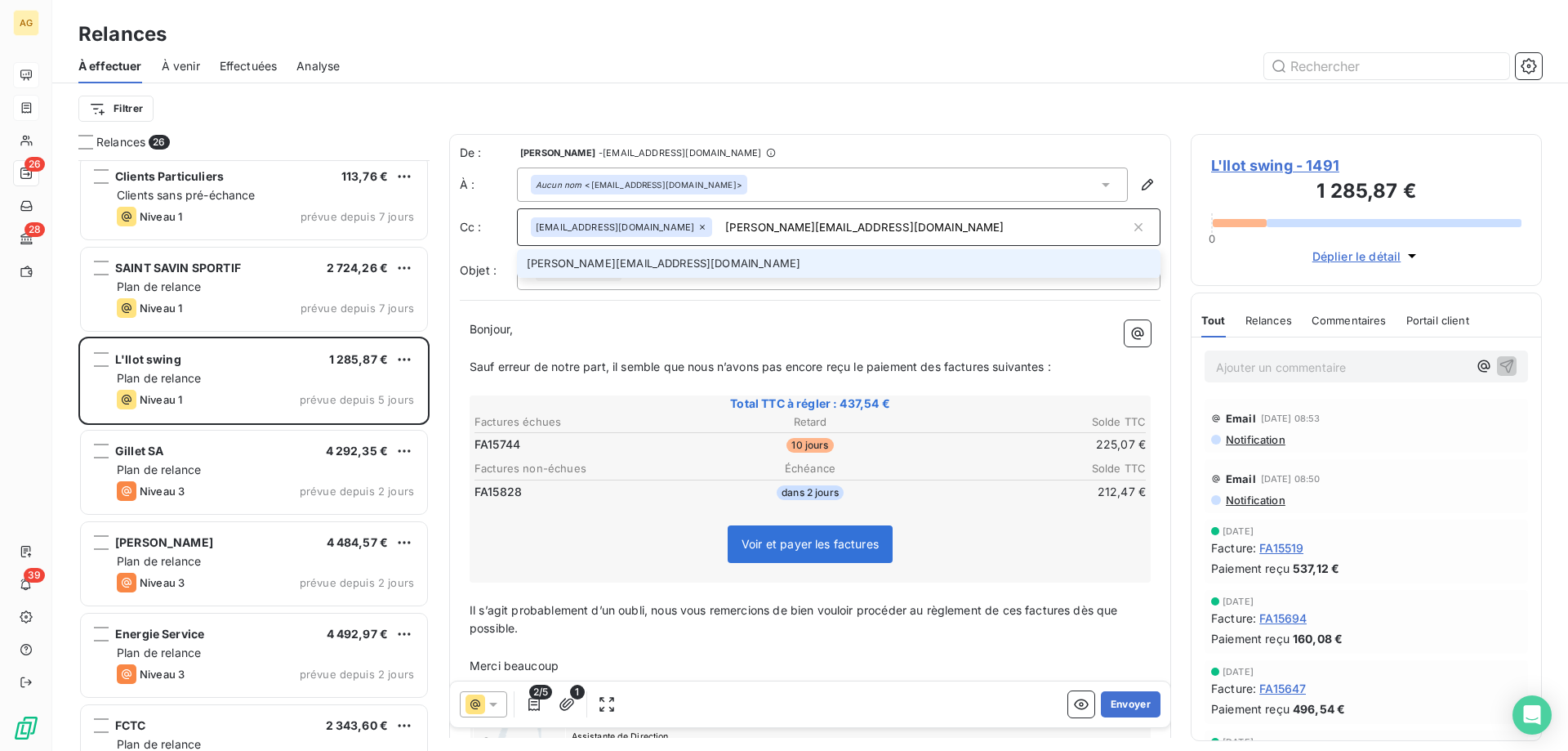
click at [724, 248] on div "De : [PERSON_NAME] - [EMAIL_ADDRESS][DOMAIN_NAME] À : Aucun nom <[EMAIL_ADDRESS…" at bounding box center [810, 216] width 701 height 145
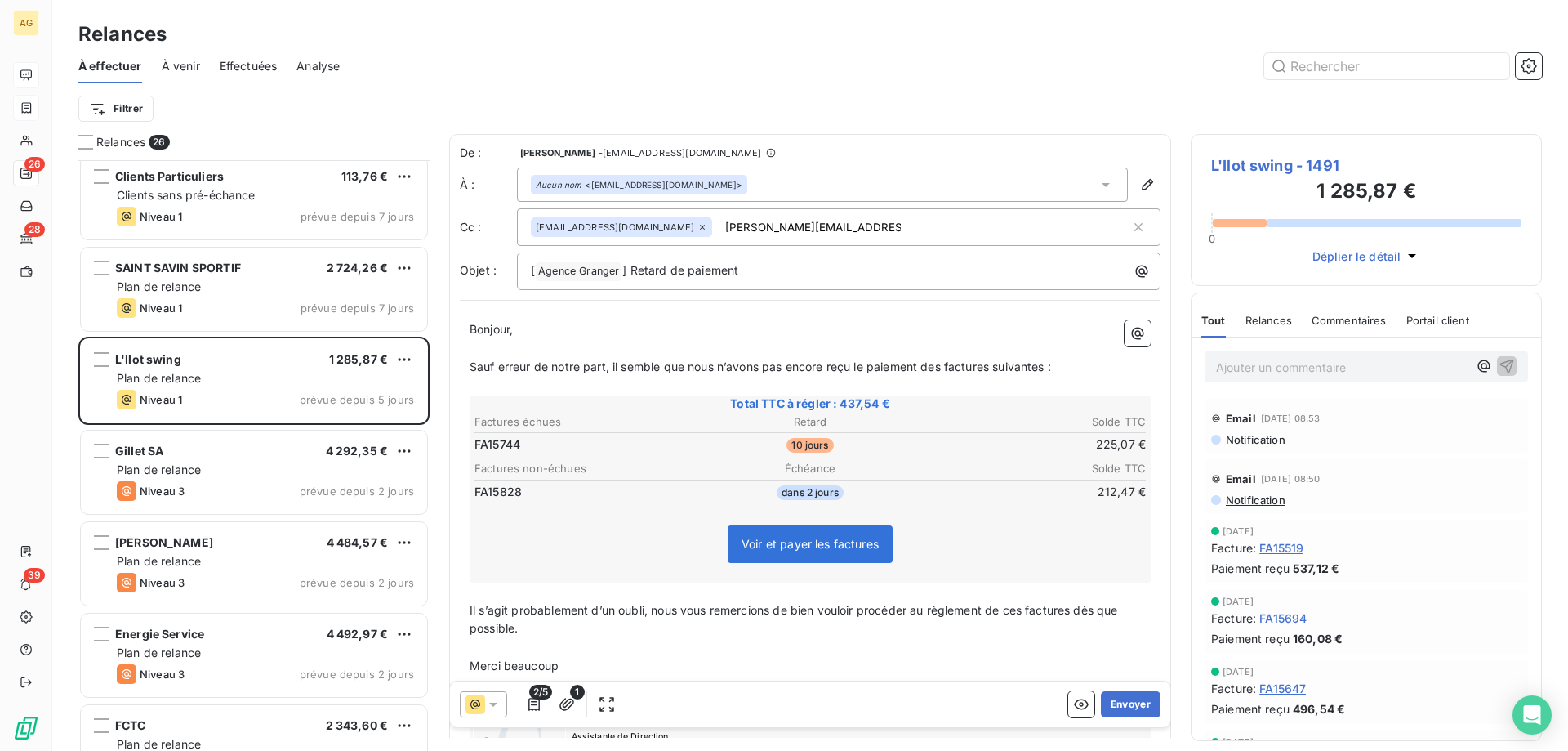
click at [830, 247] on div "De : [PERSON_NAME] - [EMAIL_ADDRESS][DOMAIN_NAME] À : Aucun nom <[EMAIL_ADDRESS…" at bounding box center [810, 216] width 701 height 145
click at [828, 231] on input "[PERSON_NAME][EMAIL_ADDRESS][DOMAIN_NAME]" at bounding box center [812, 228] width 189 height 25
type input "[PERSON_NAME][EMAIL_ADDRESS][DOMAIN_NAME]"
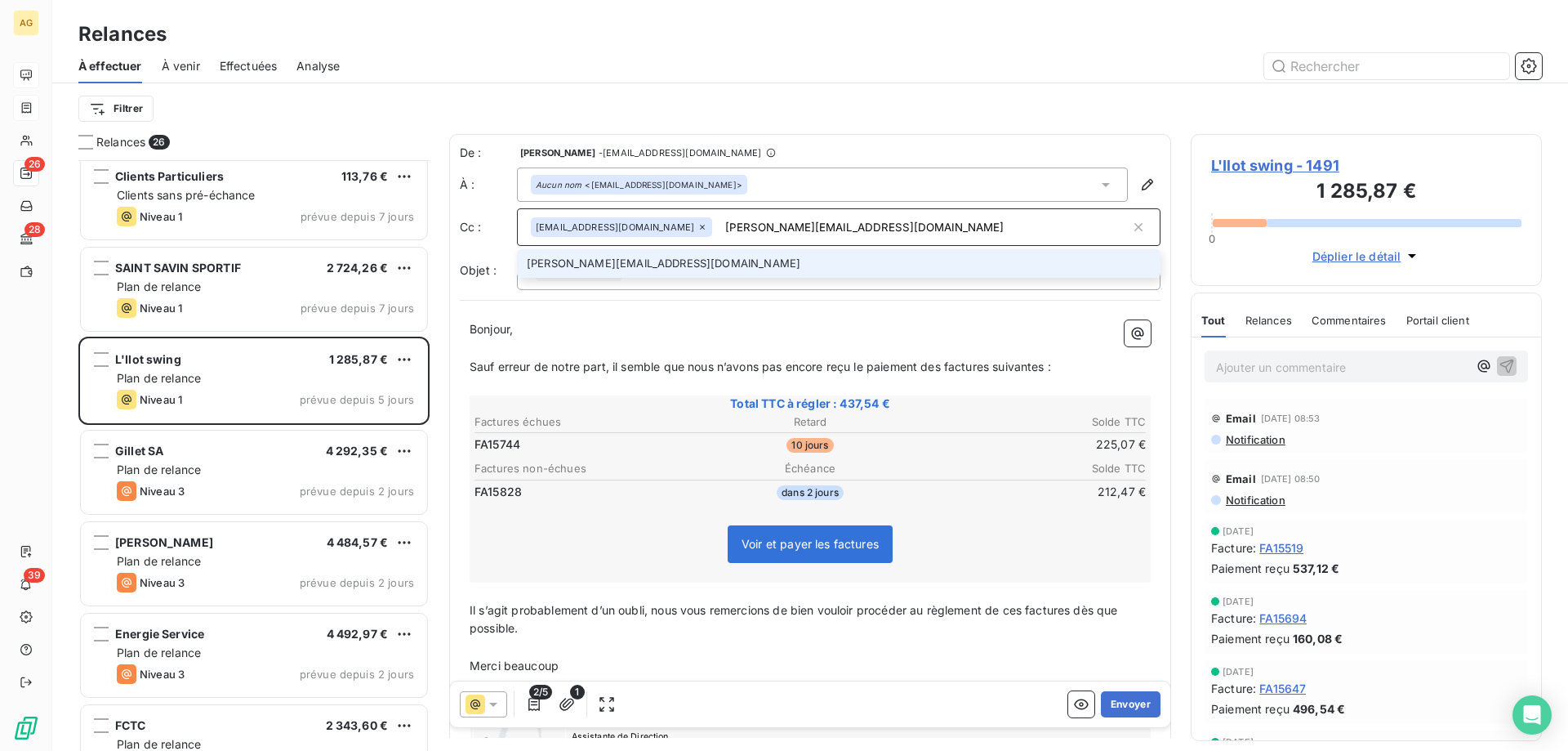
click at [681, 263] on li "[PERSON_NAME][EMAIL_ADDRESS][DOMAIN_NAME]" at bounding box center [838, 264] width 644 height 28
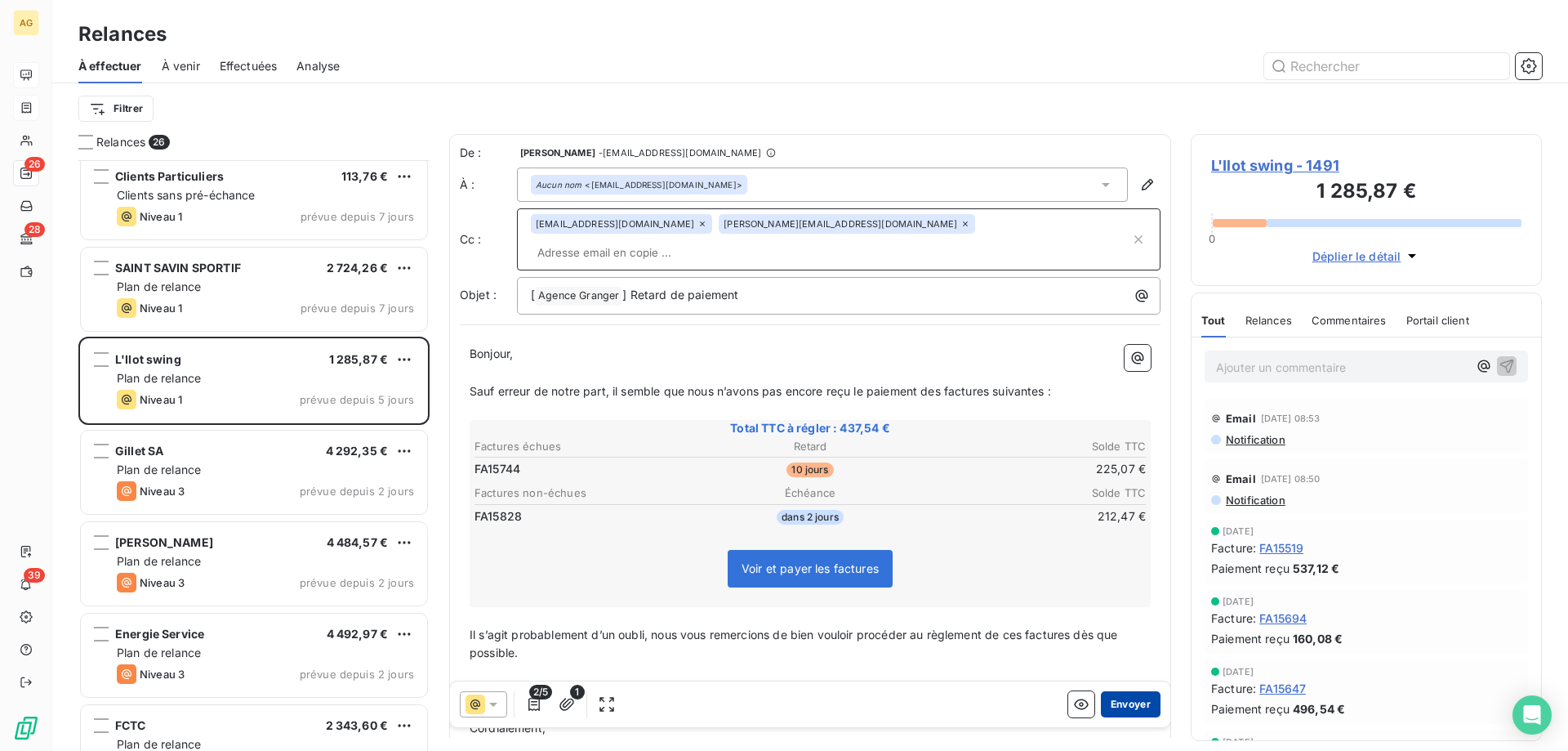
click at [1117, 706] on button "Envoyer" at bounding box center [1130, 705] width 60 height 27
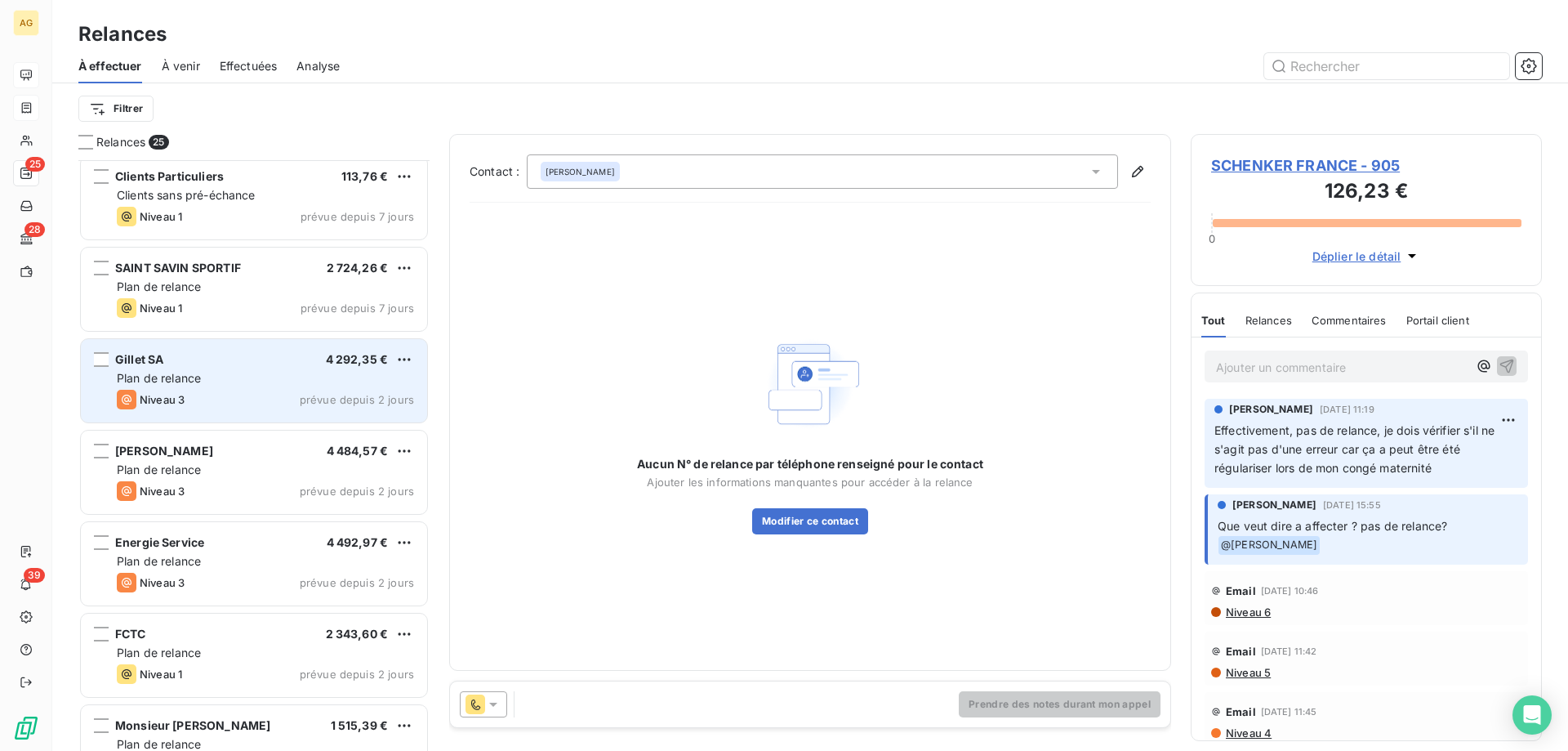
click at [239, 379] on div "Plan de relance" at bounding box center [265, 377] width 298 height 16
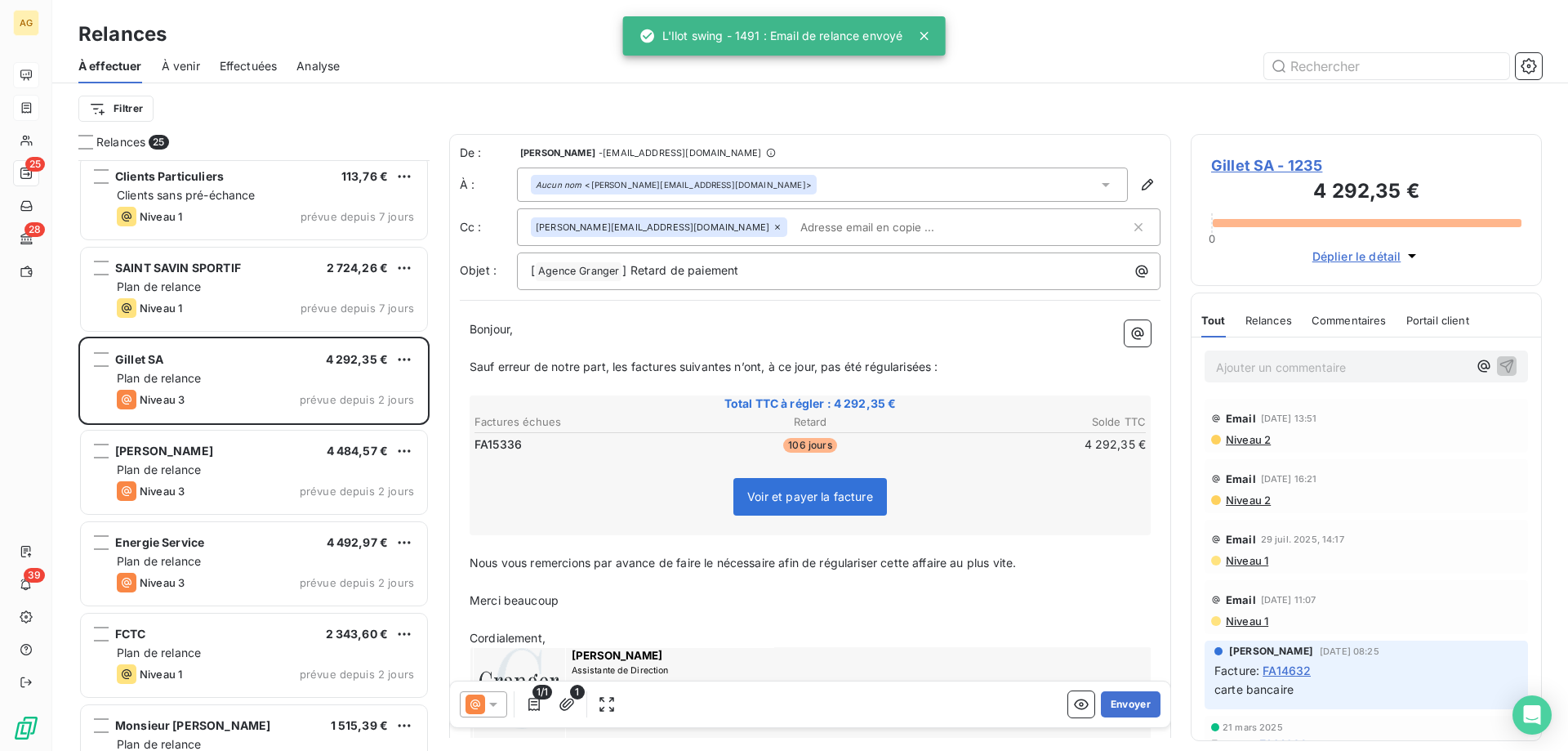
click at [795, 225] on input "text" at bounding box center [887, 228] width 189 height 25
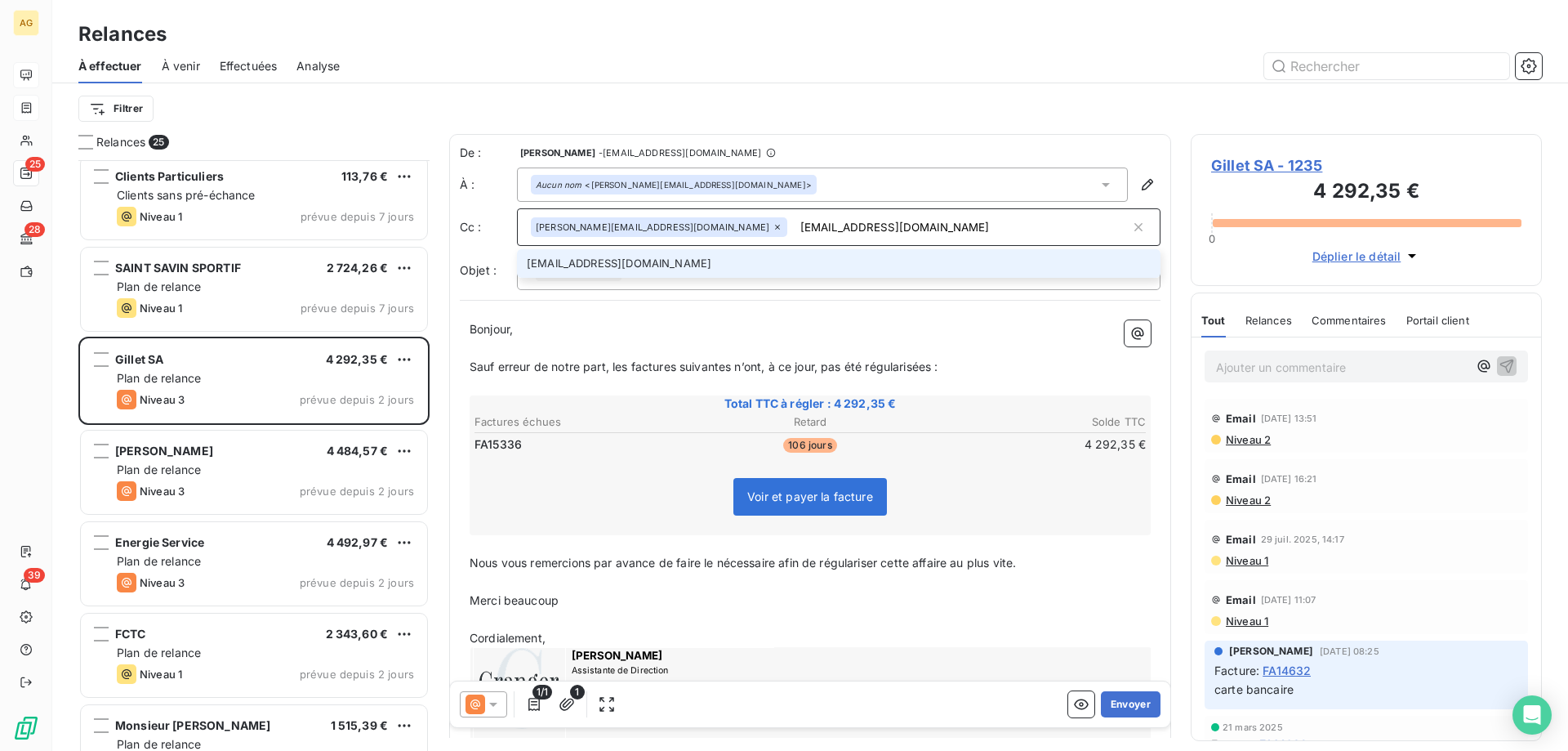
type input "[EMAIL_ADDRESS][DOMAIN_NAME]"
click at [748, 260] on li "[EMAIL_ADDRESS][DOMAIN_NAME]" at bounding box center [838, 264] width 644 height 28
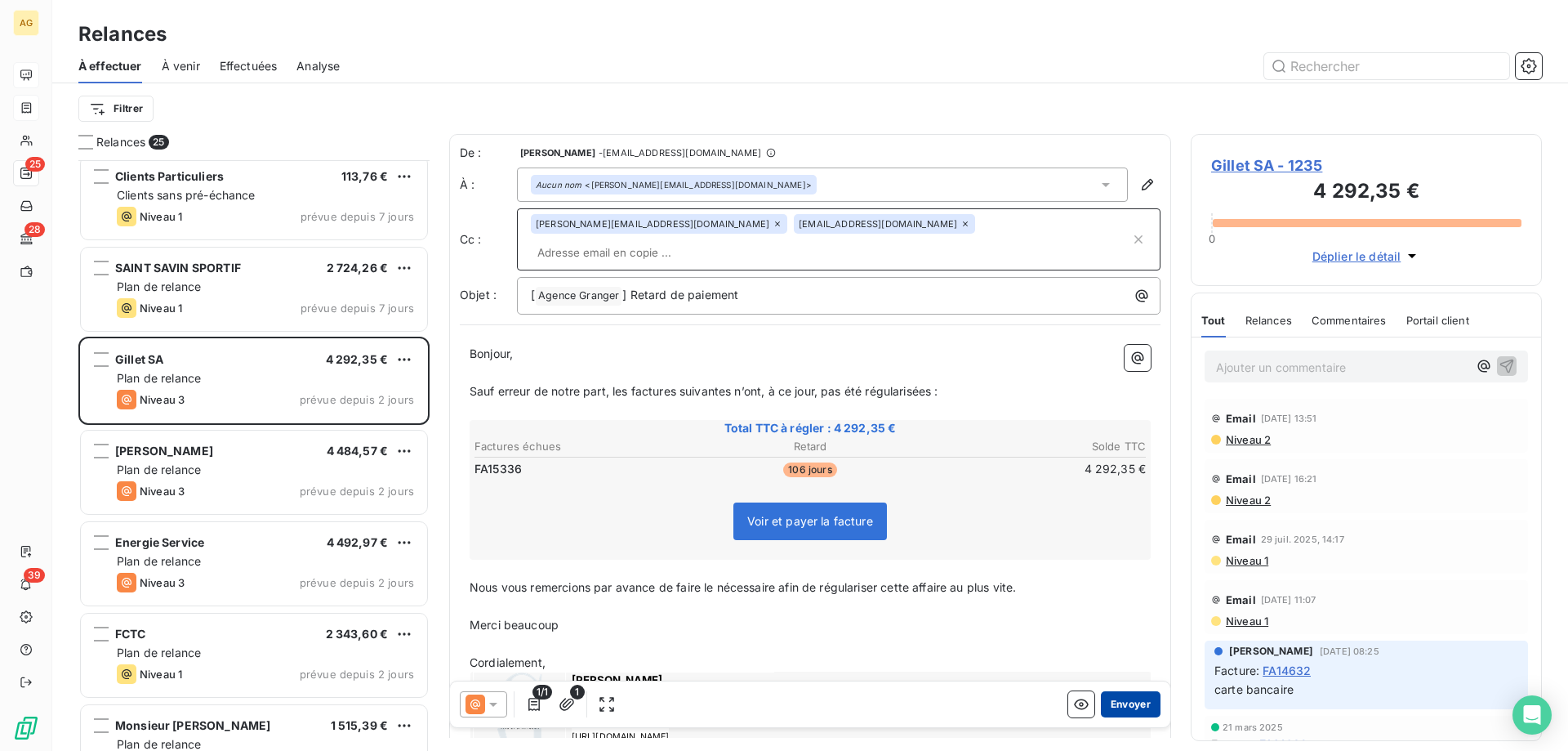
click at [1123, 709] on button "Envoyer" at bounding box center [1130, 705] width 60 height 27
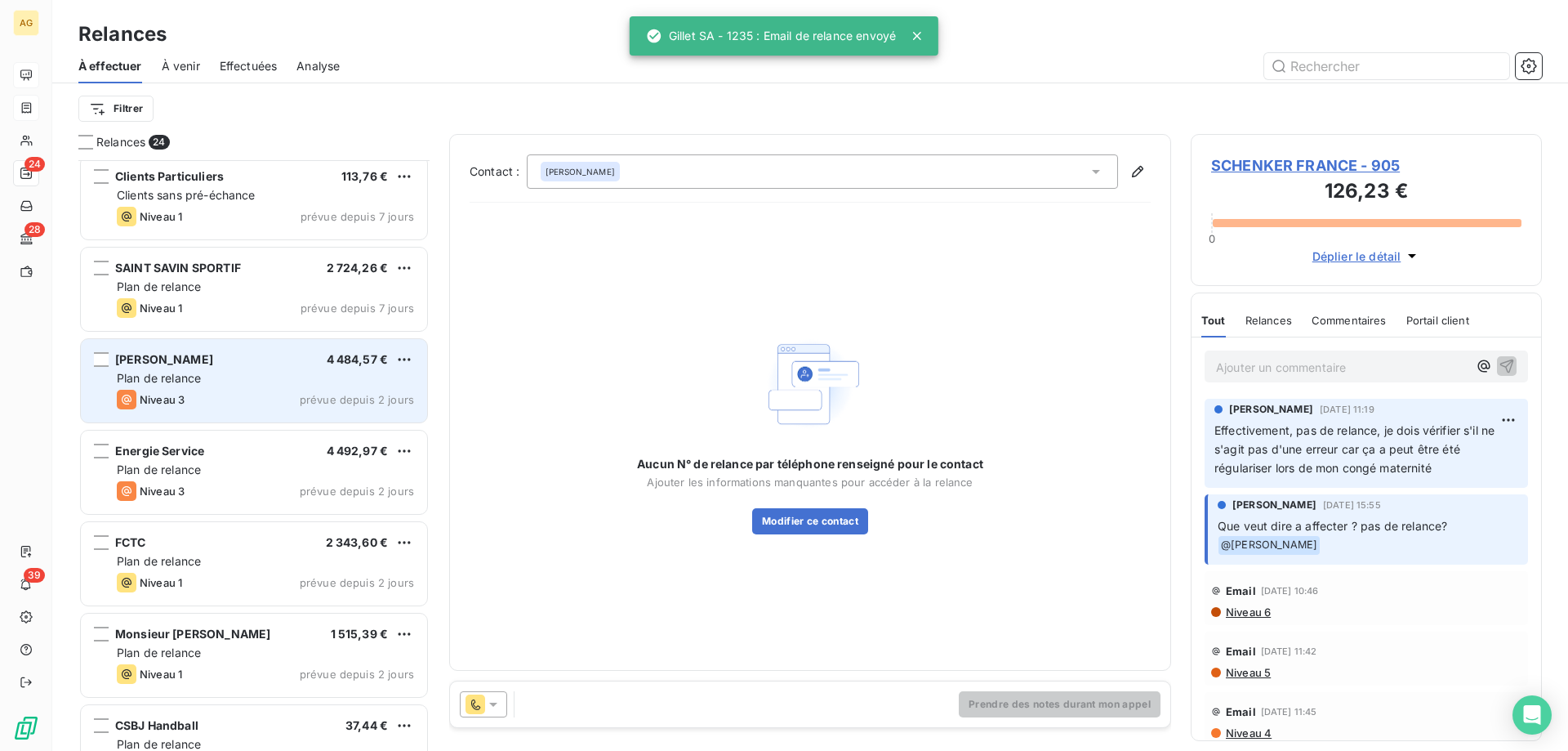
click at [199, 406] on div "Niveau 3 prévue depuis 2 jours" at bounding box center [265, 399] width 298 height 20
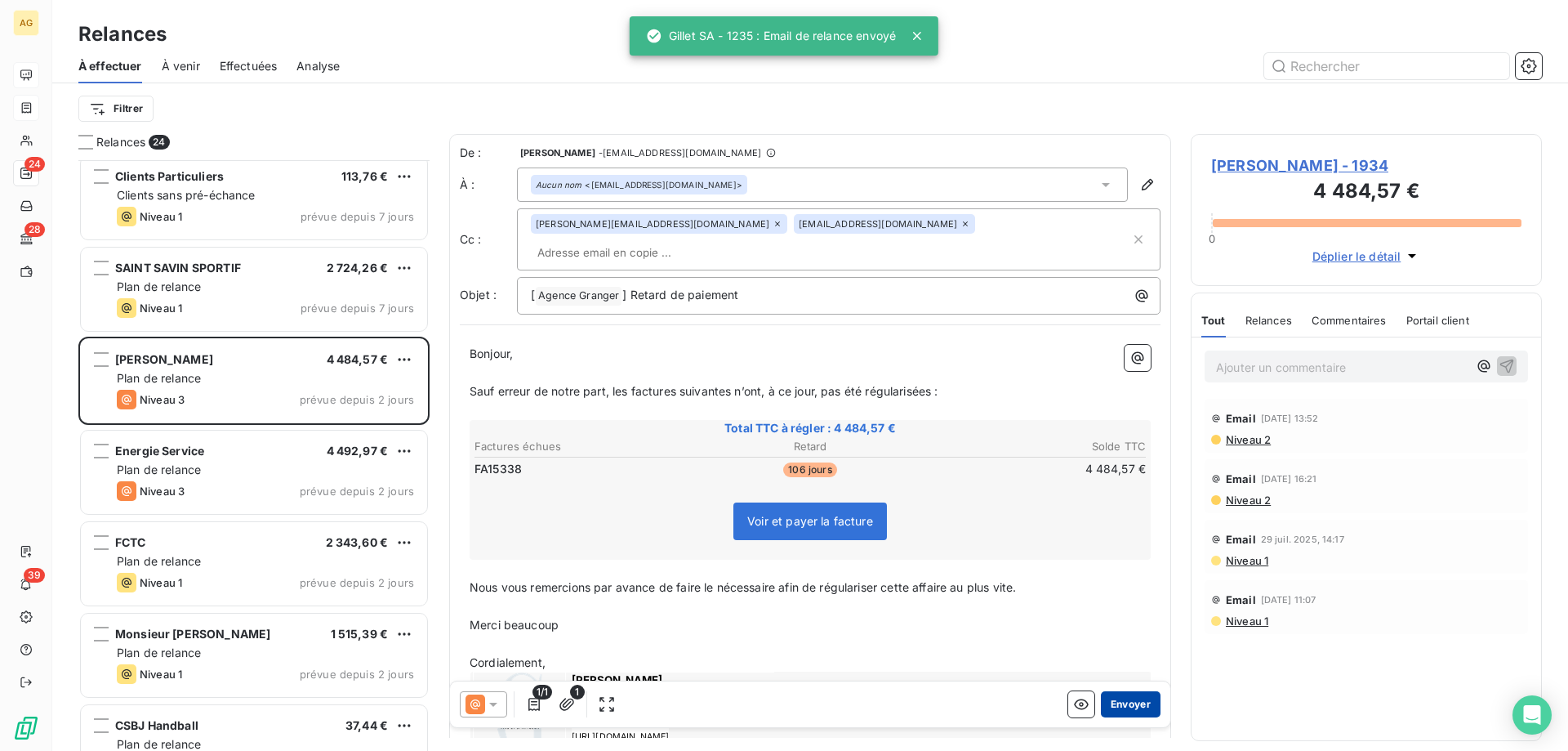
click at [1120, 700] on button "Envoyer" at bounding box center [1130, 705] width 60 height 27
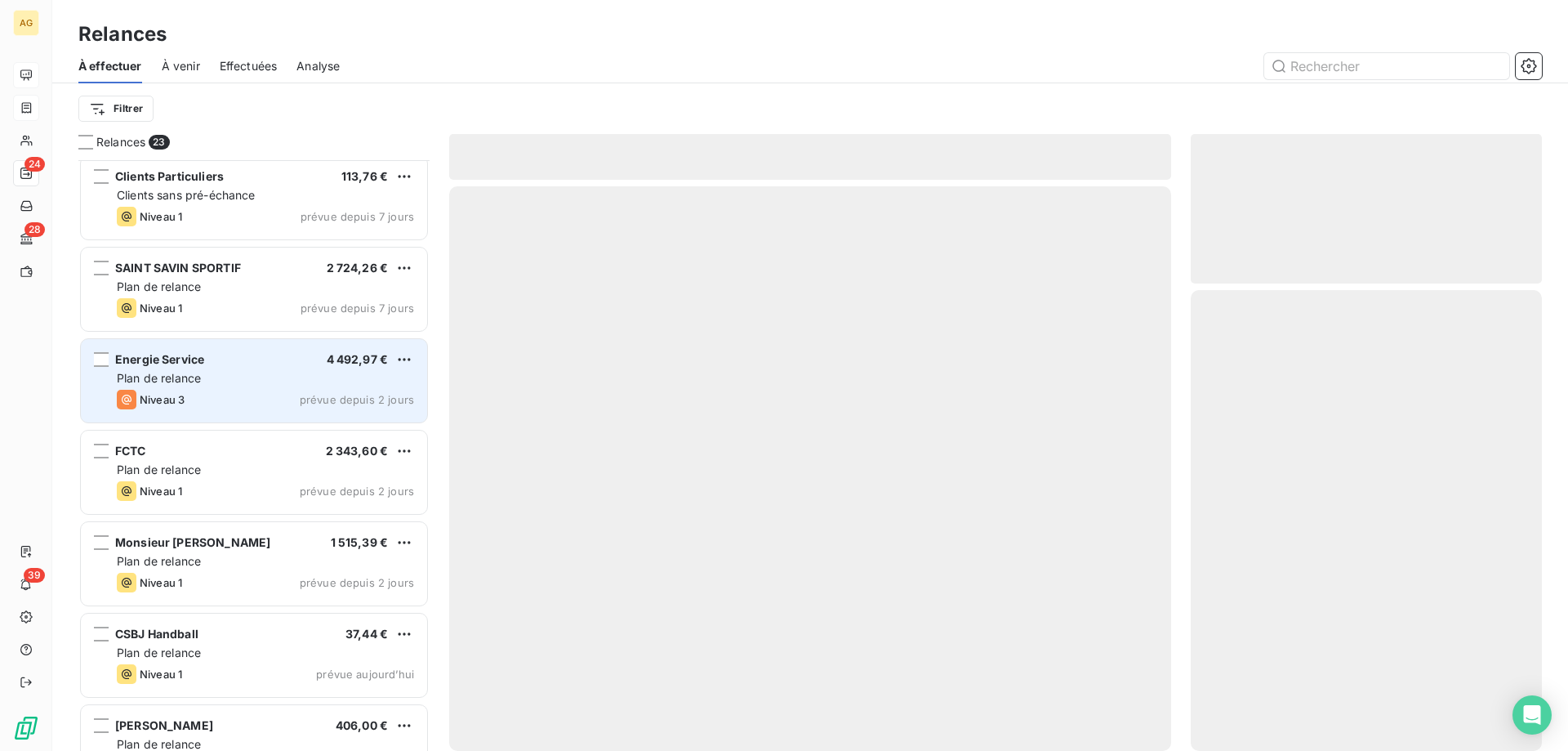
click at [225, 368] on div "Energie Service 4 492,97 € Plan de relance Niveau 3 prévue depuis 2 jours" at bounding box center [253, 381] width 346 height 83
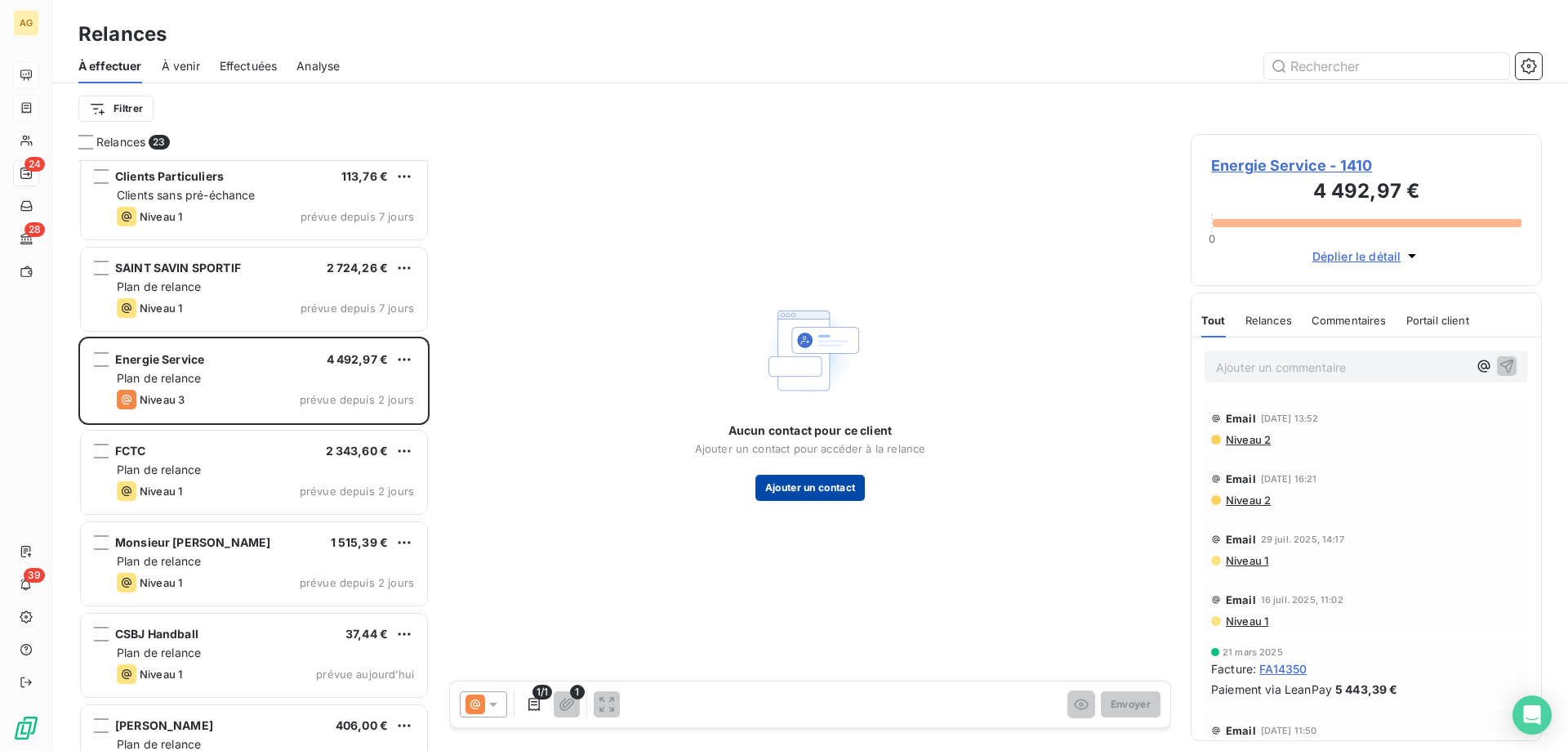
click at [841, 493] on button "Ajouter un contact" at bounding box center [811, 488] width 110 height 27
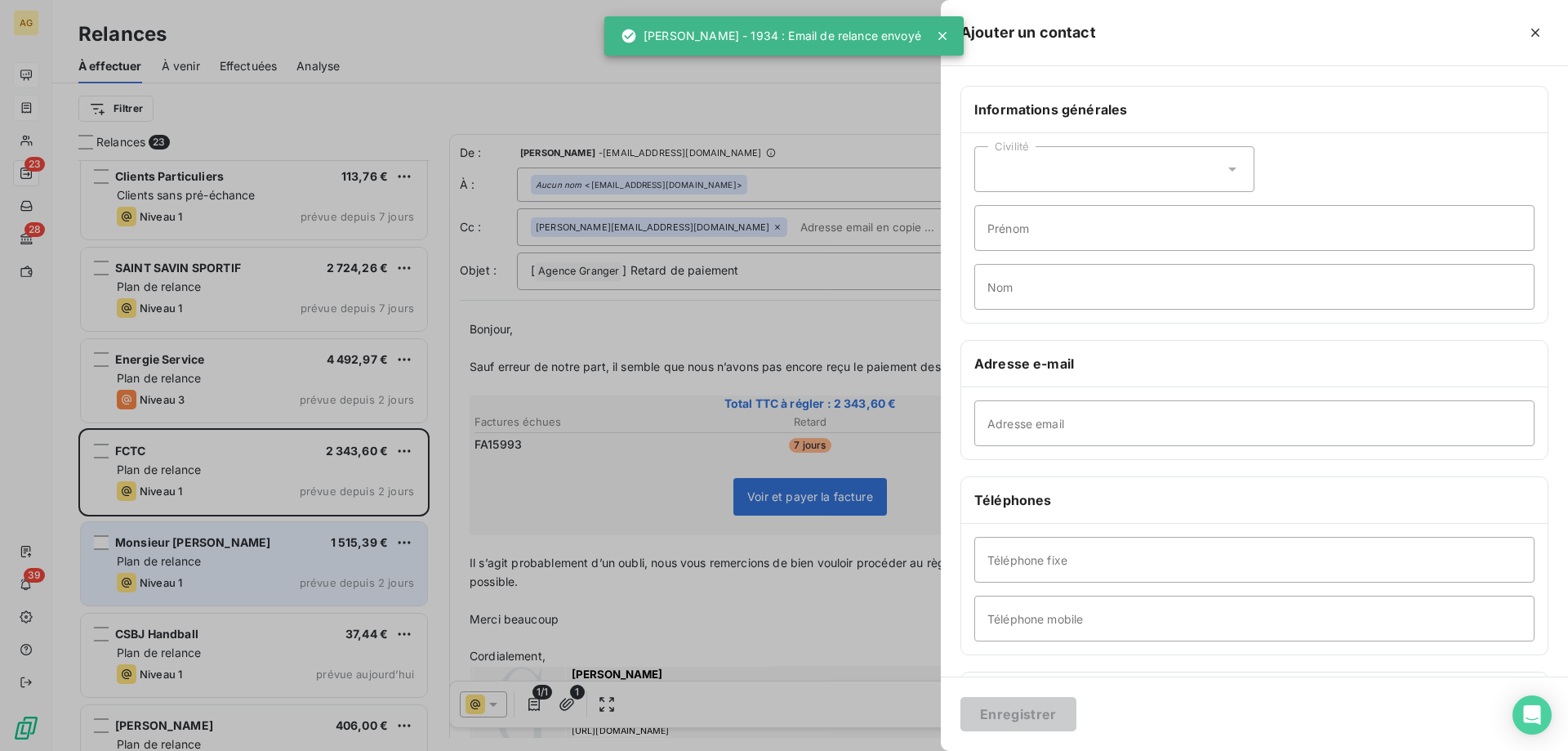
click at [264, 533] on div at bounding box center [784, 376] width 1568 height 751
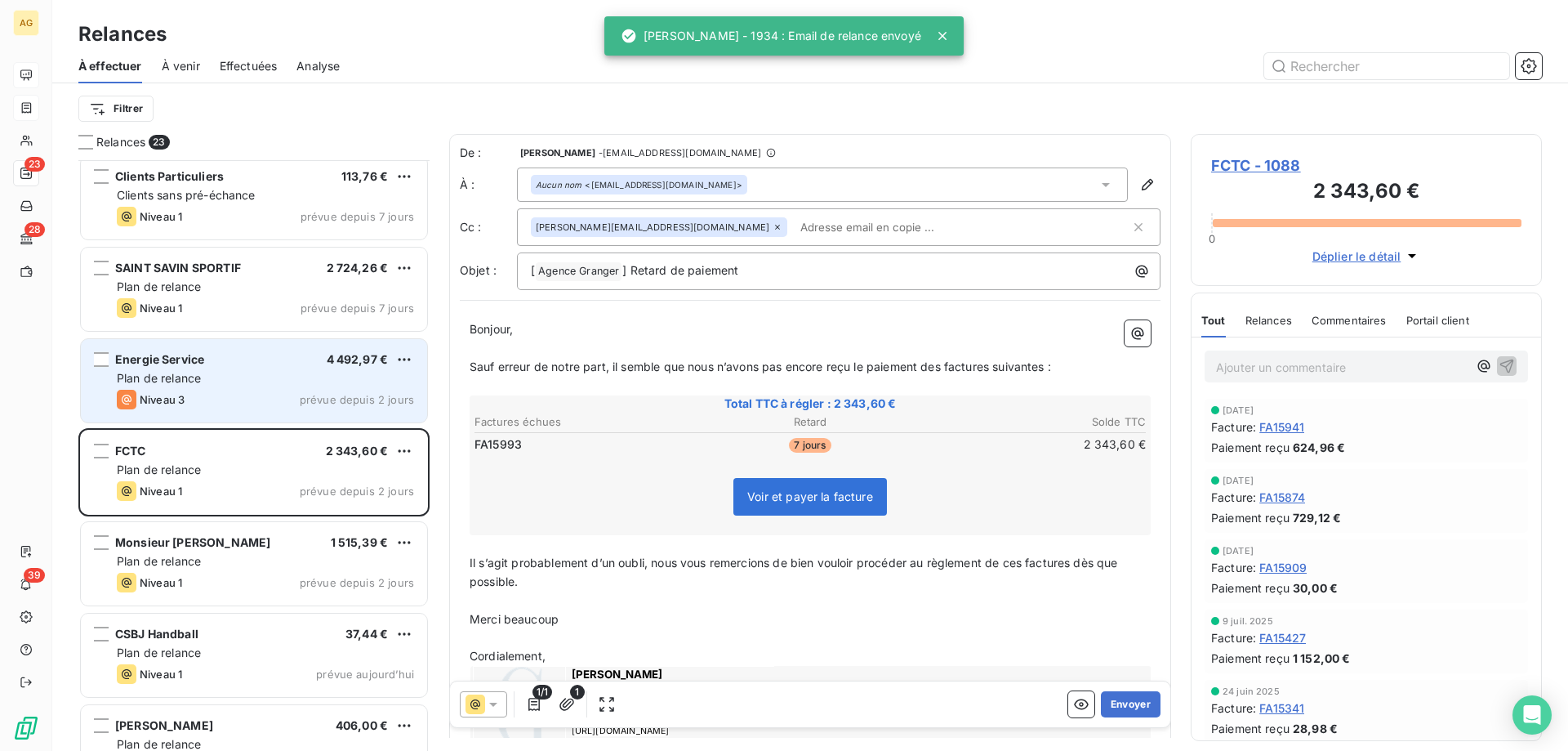
click at [209, 376] on div "Plan de relance" at bounding box center [265, 377] width 298 height 16
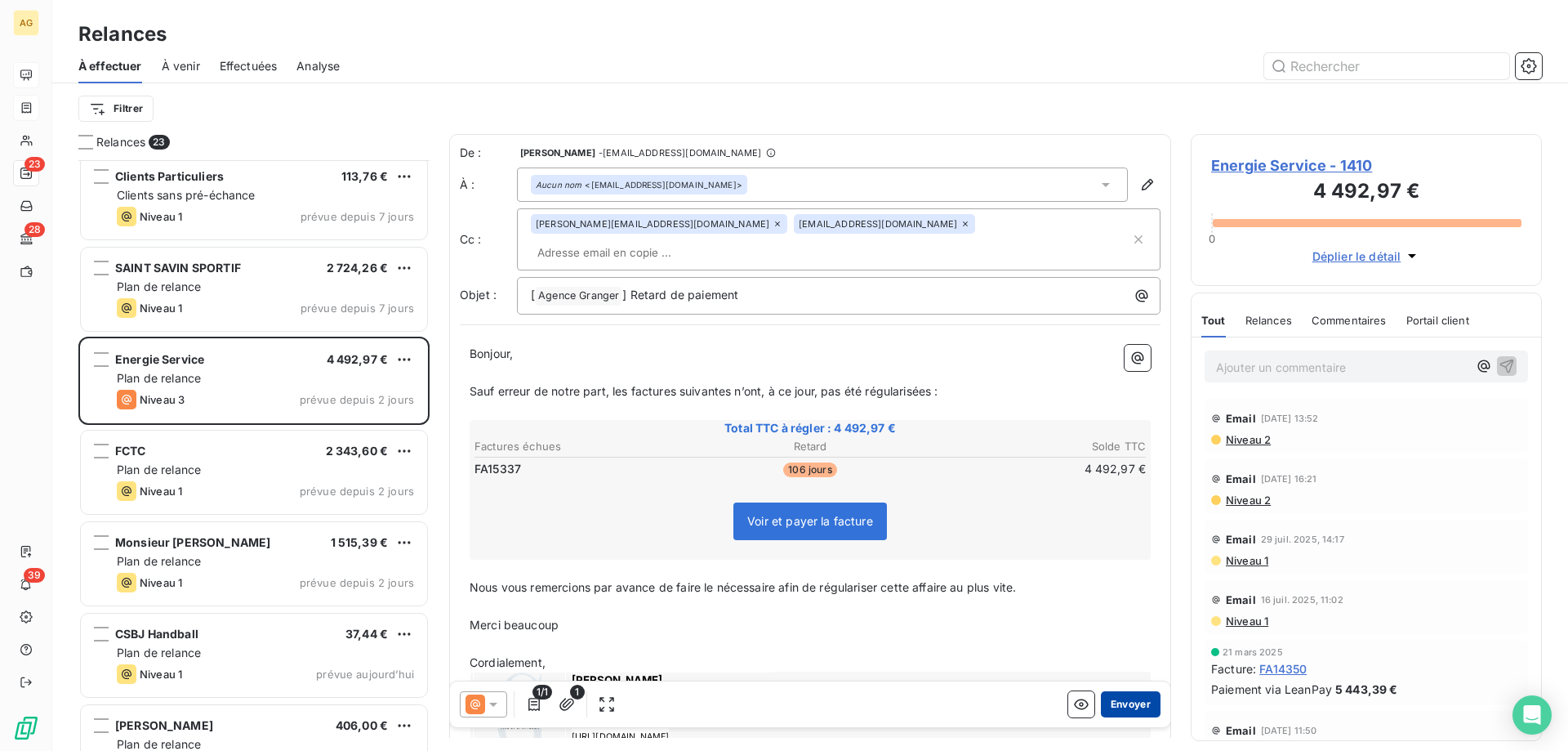
click at [1123, 705] on button "Envoyer" at bounding box center [1130, 705] width 60 height 27
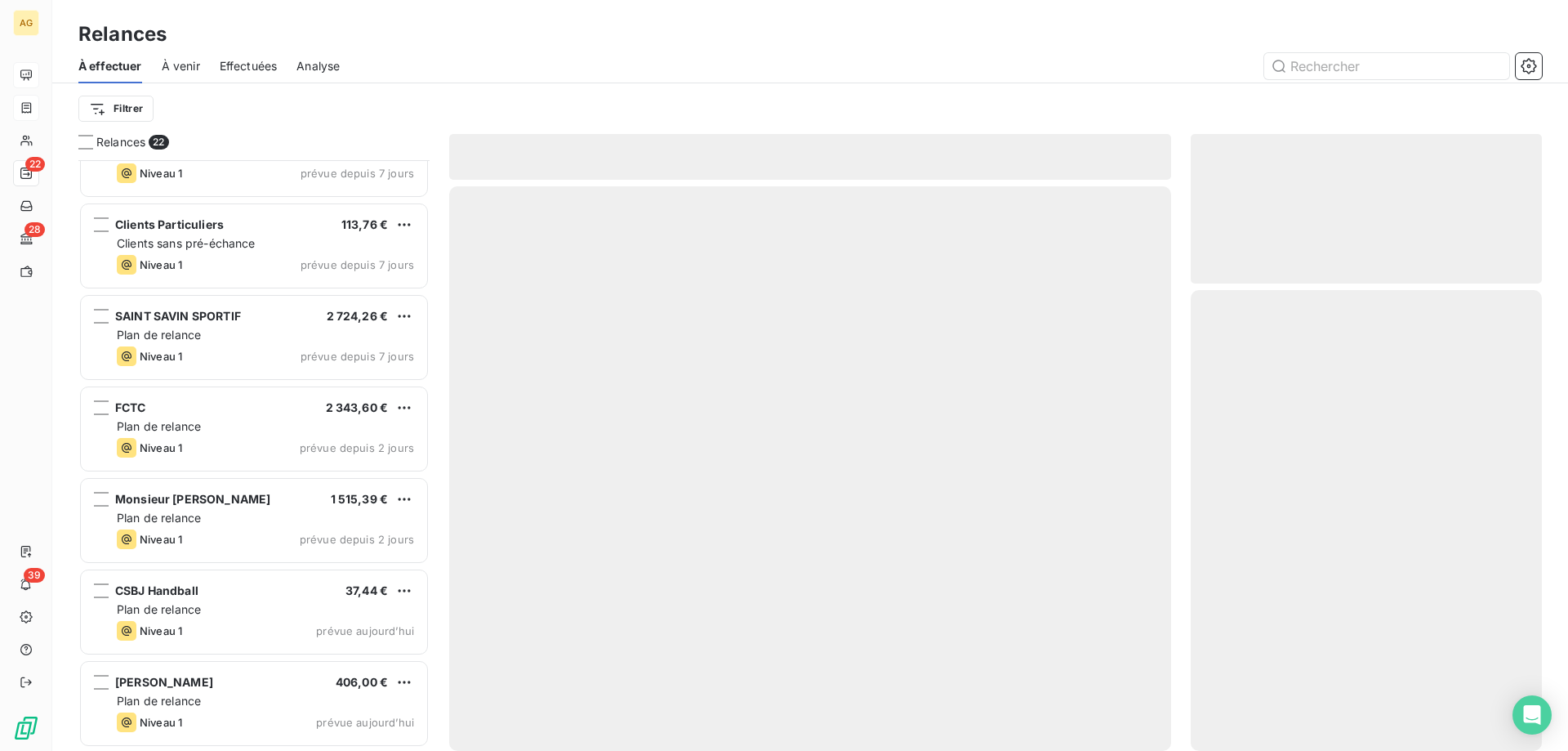
scroll to position [1422, 0]
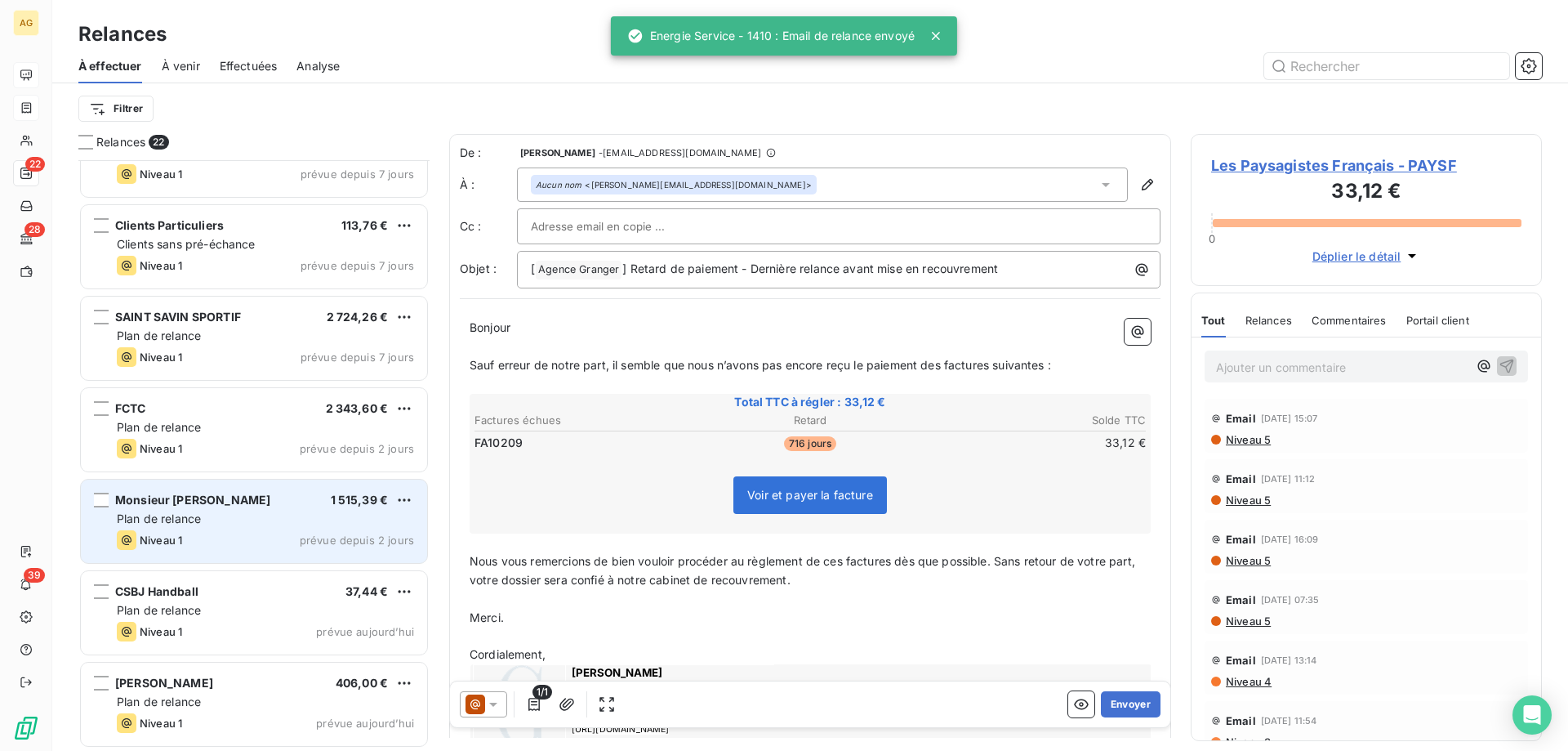
click at [241, 495] on div "Monsieur [PERSON_NAME] 1 515,39 €" at bounding box center [265, 501] width 298 height 15
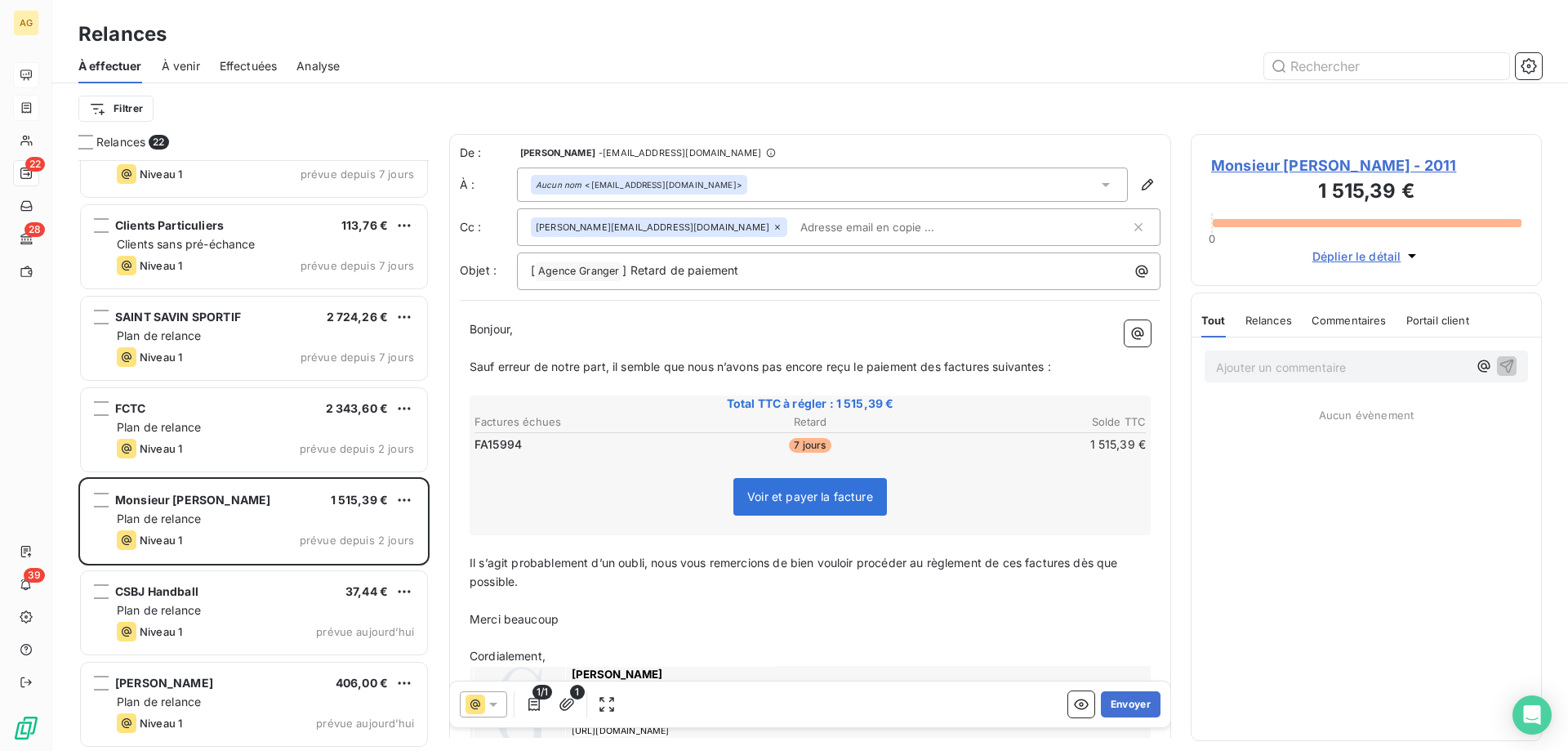
click at [760, 180] on div "Aucun nom <[EMAIL_ADDRESS][DOMAIN_NAME]>" at bounding box center [822, 185] width 611 height 34
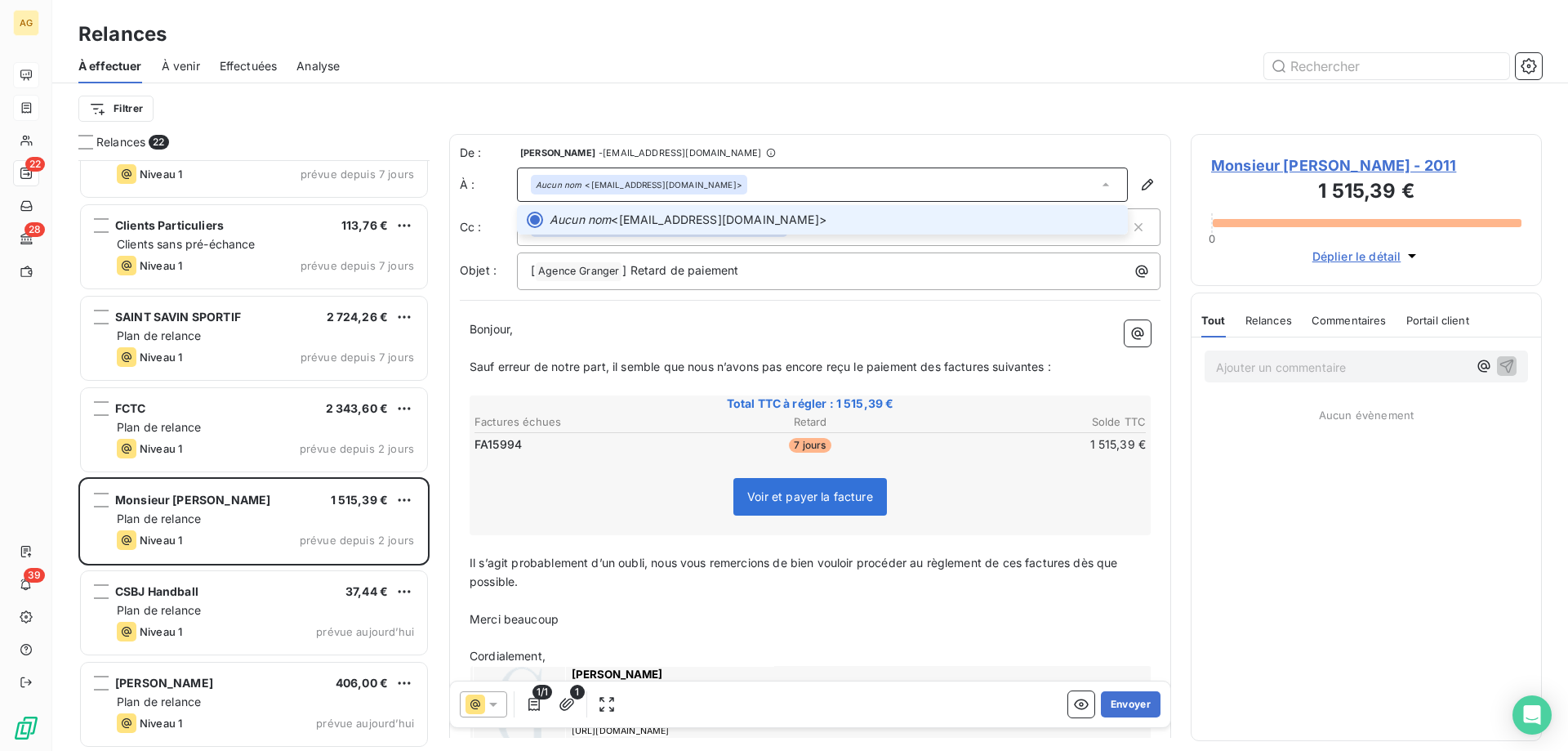
click at [775, 182] on div "Aucun nom <[EMAIL_ADDRESS][DOMAIN_NAME]>" at bounding box center [822, 185] width 611 height 34
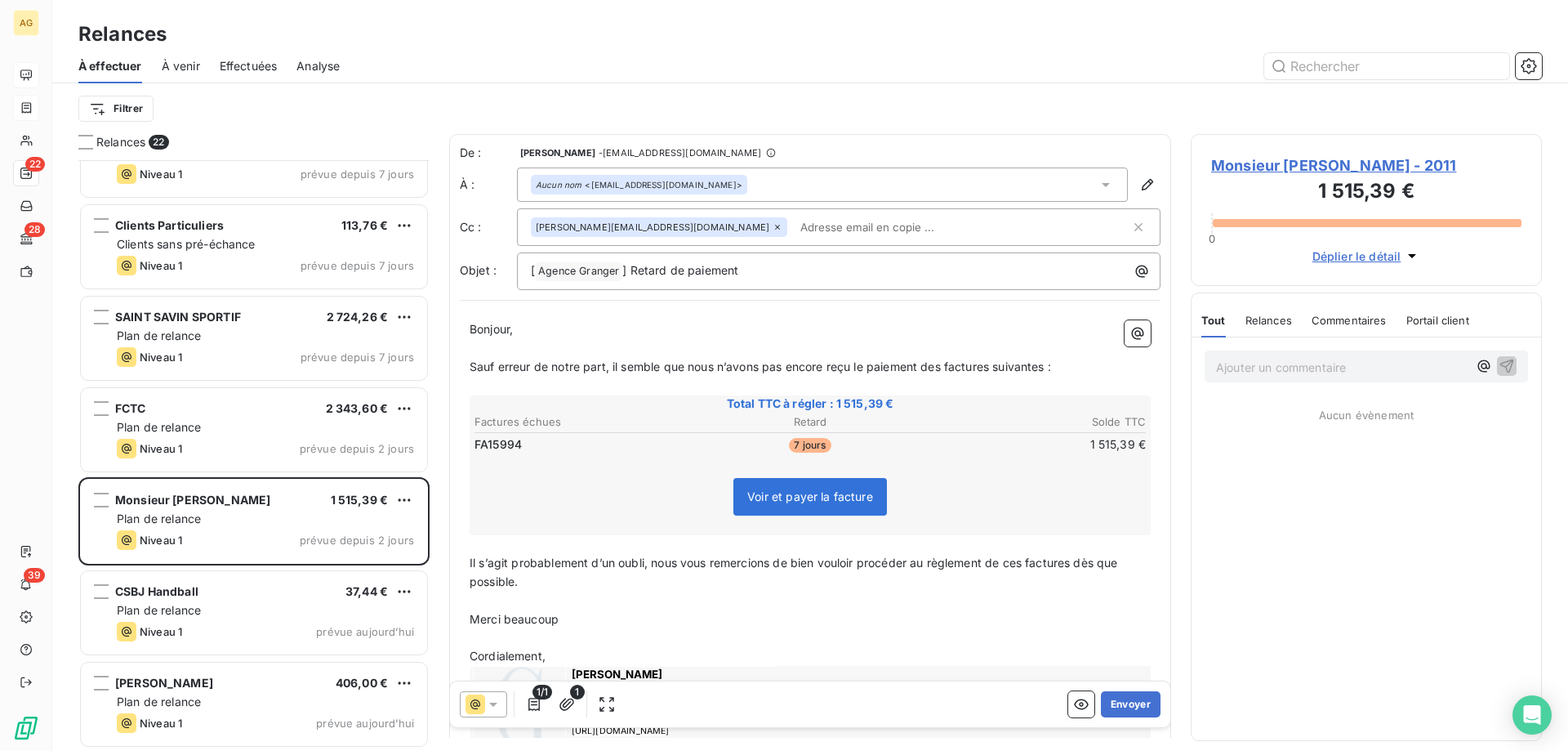
click at [793, 232] on input "text" at bounding box center [887, 228] width 189 height 25
paste input "[EMAIL_ADDRESS][DOMAIN_NAME]"
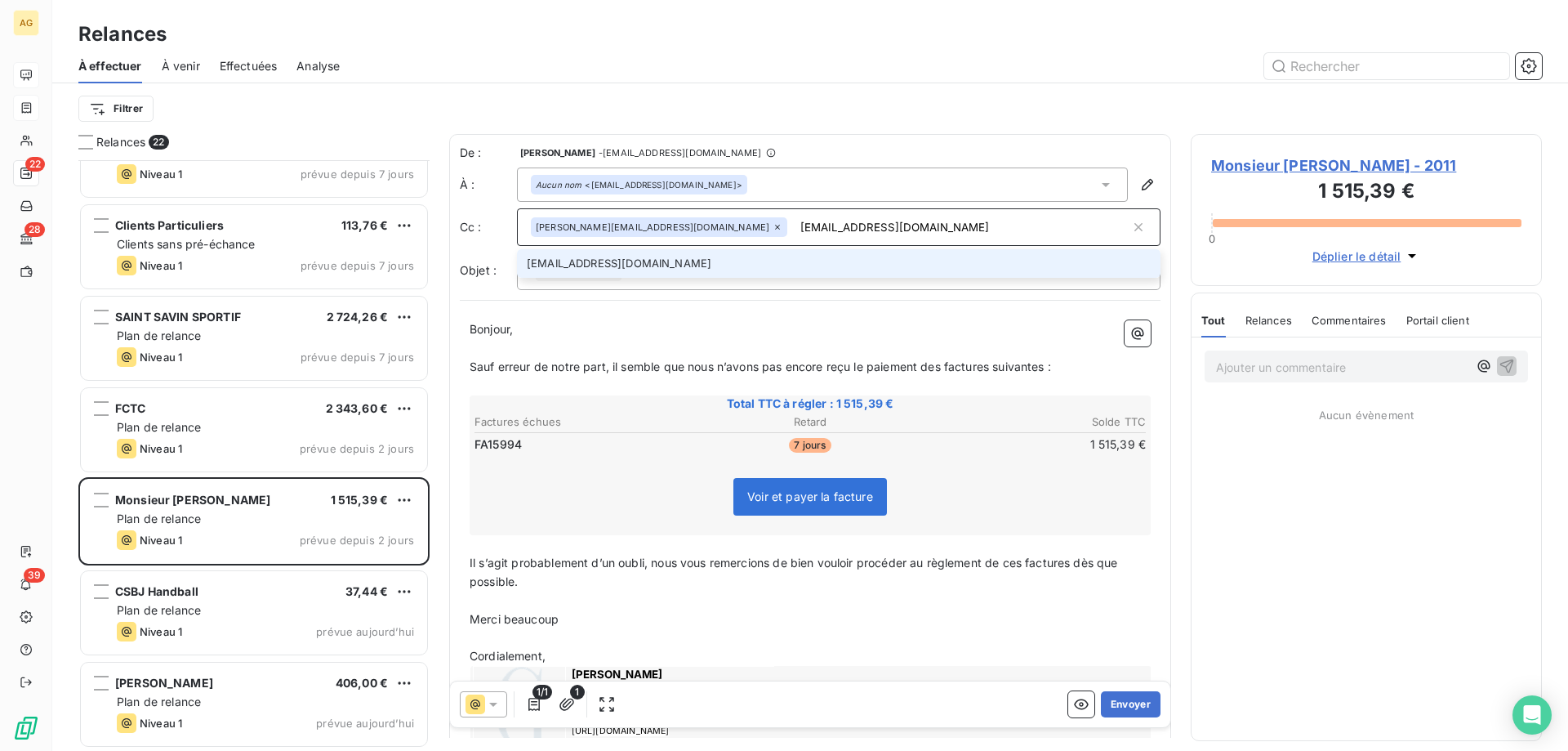
type input "[EMAIL_ADDRESS][DOMAIN_NAME]"
click at [786, 271] on li "[EMAIL_ADDRESS][DOMAIN_NAME]" at bounding box center [838, 264] width 644 height 28
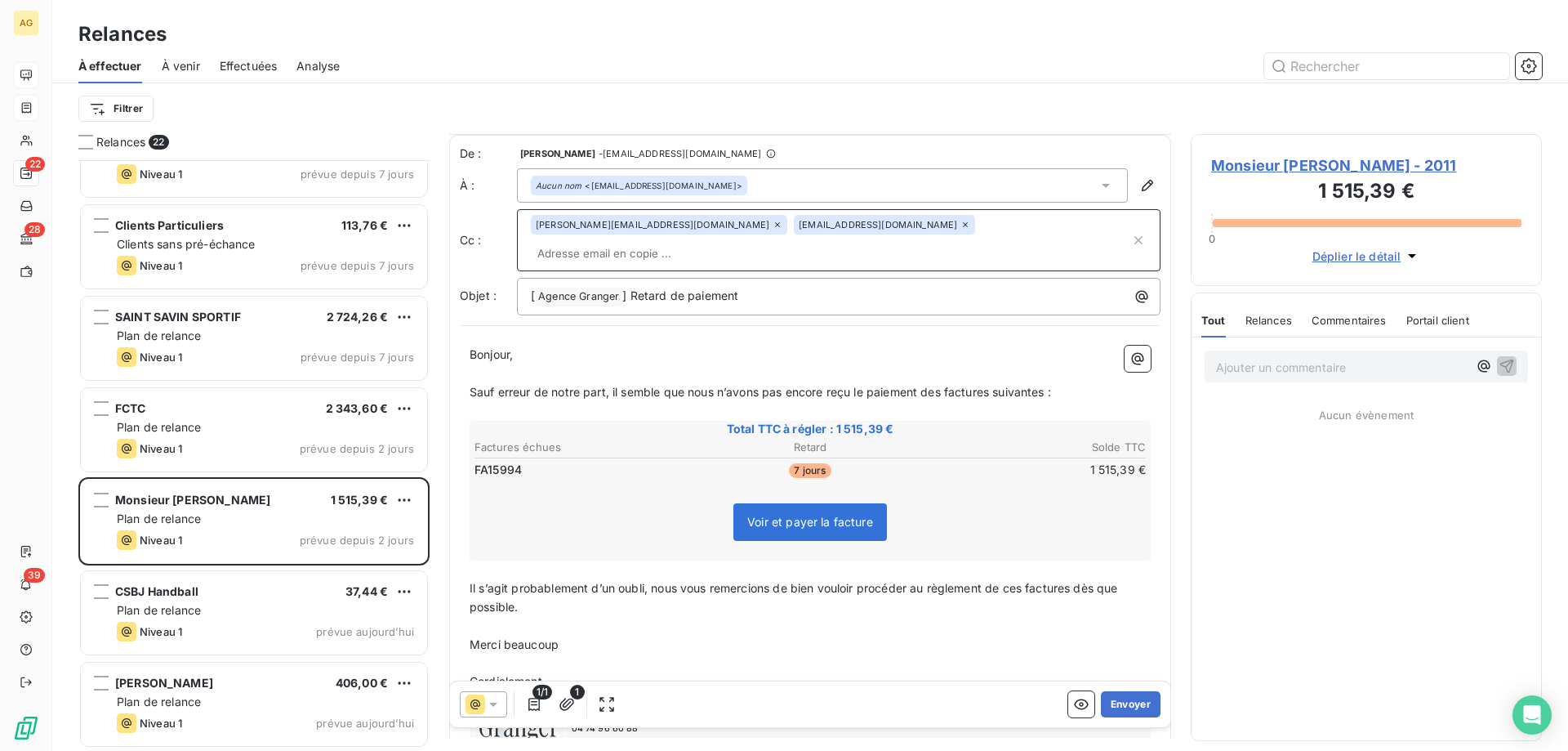
scroll to position [2, 0]
click at [1121, 700] on button "Envoyer" at bounding box center [1130, 705] width 60 height 27
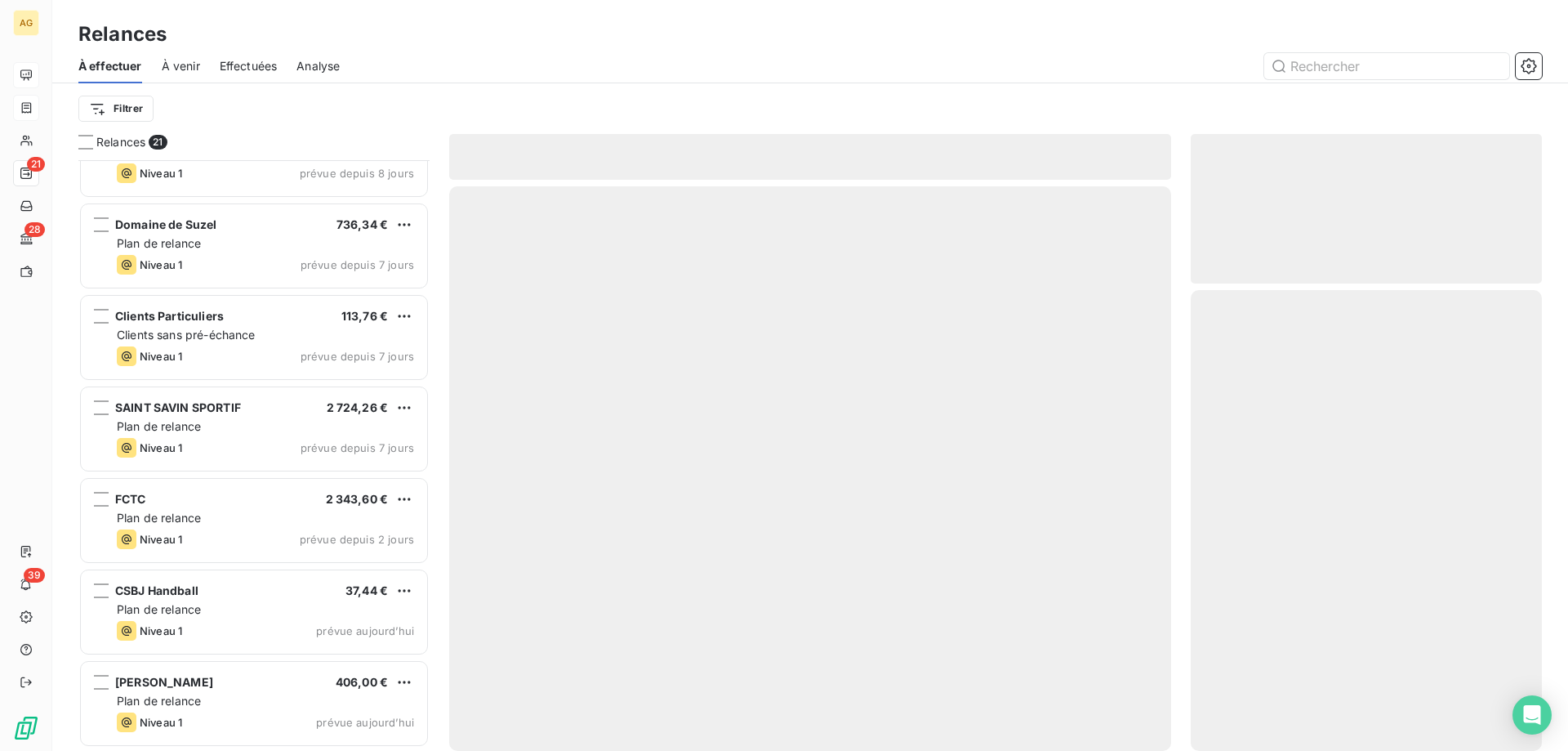
scroll to position [1330, 0]
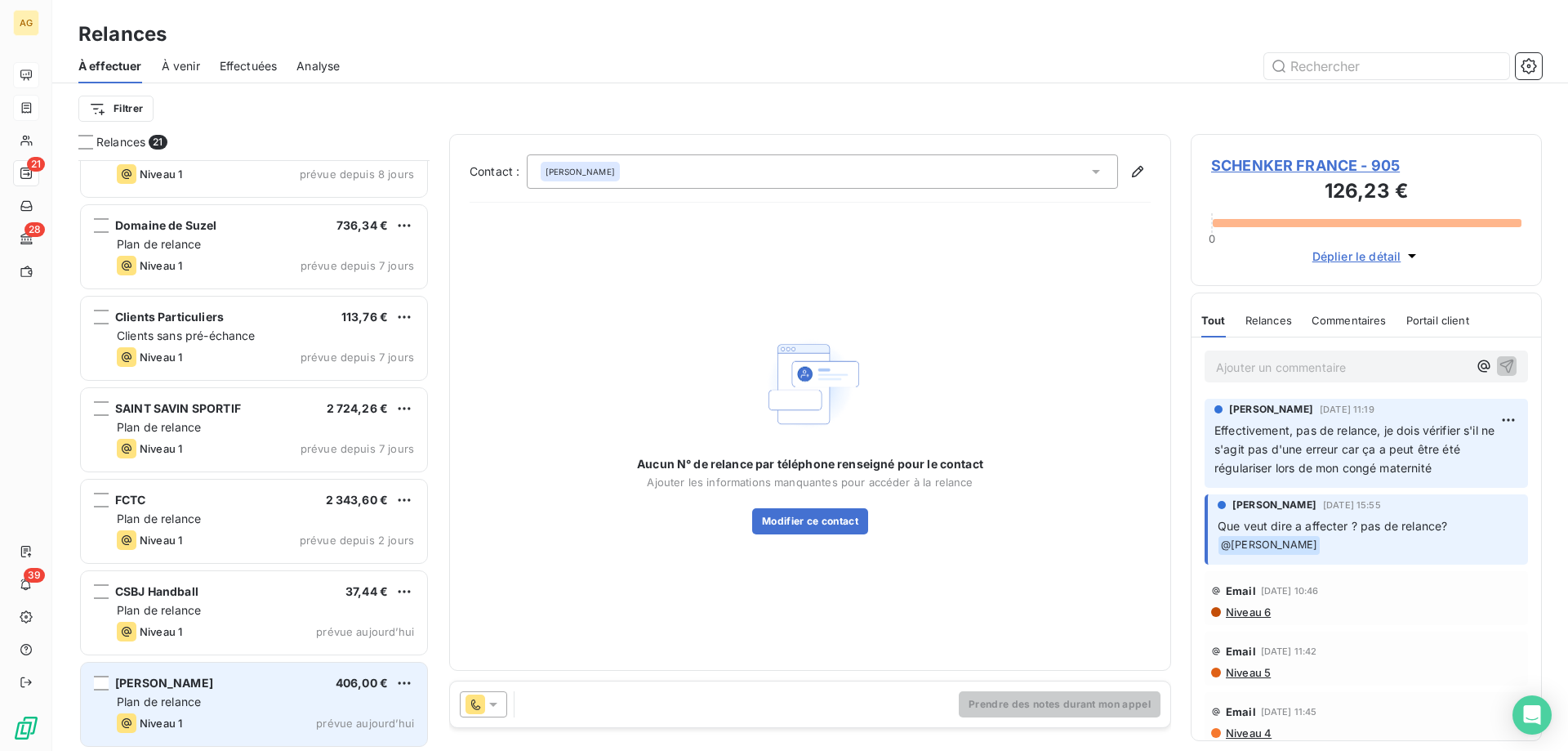
click at [193, 685] on span "[PERSON_NAME]" at bounding box center [163, 683] width 98 height 14
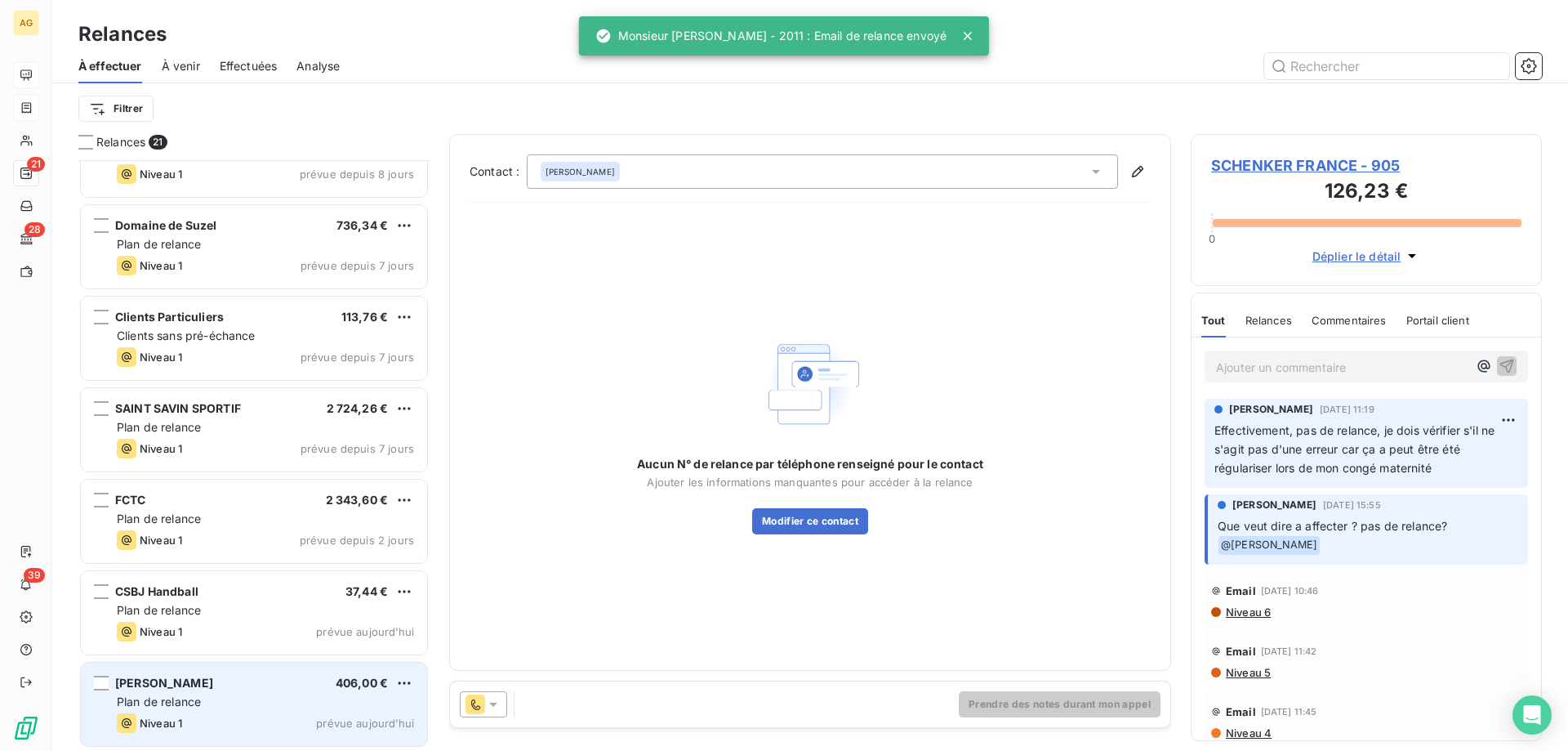
click at [212, 692] on div "[PERSON_NAME] 406,00 € Plan de relance Niveau 1 prévue [DATE]" at bounding box center [253, 705] width 346 height 83
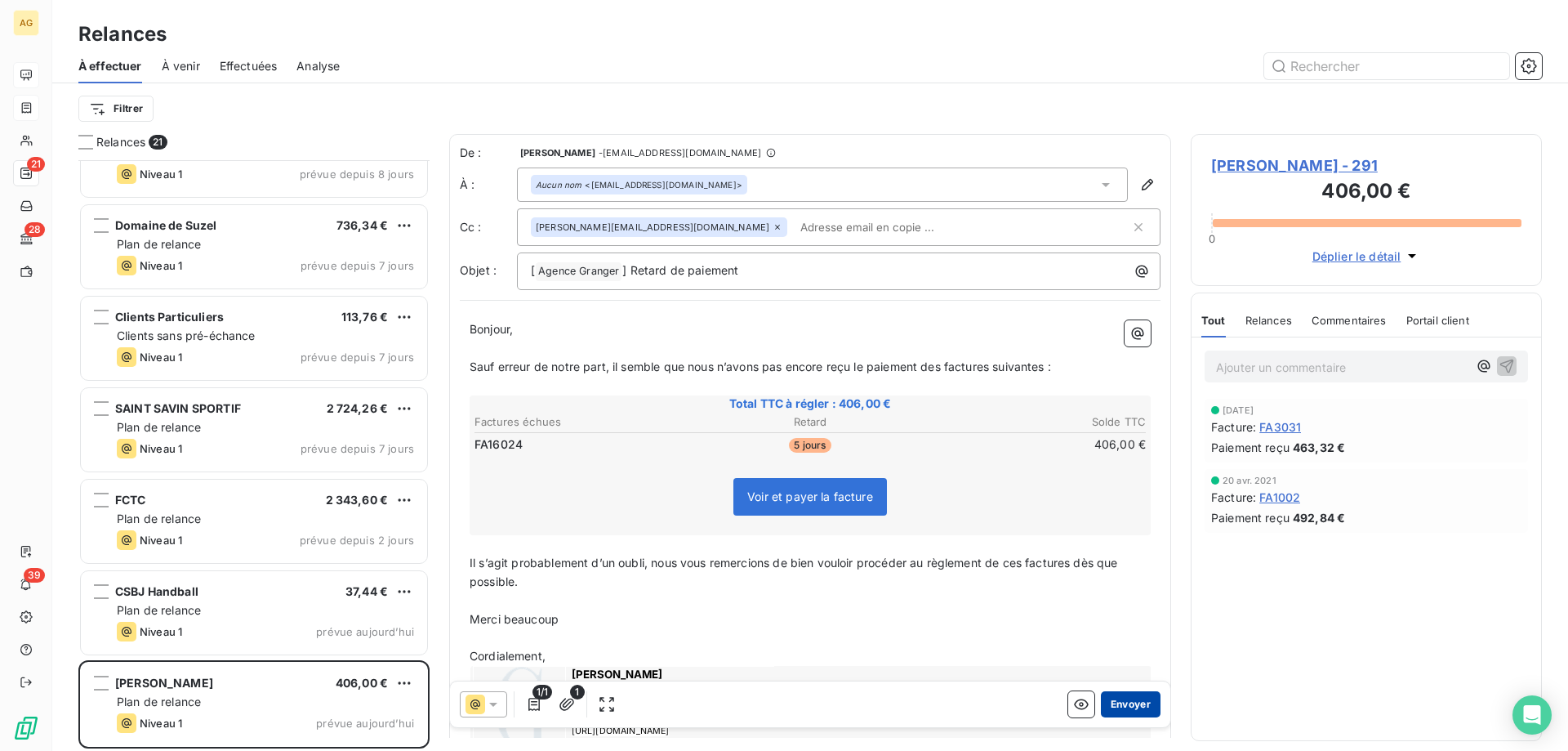
click at [1137, 709] on button "Envoyer" at bounding box center [1130, 705] width 60 height 27
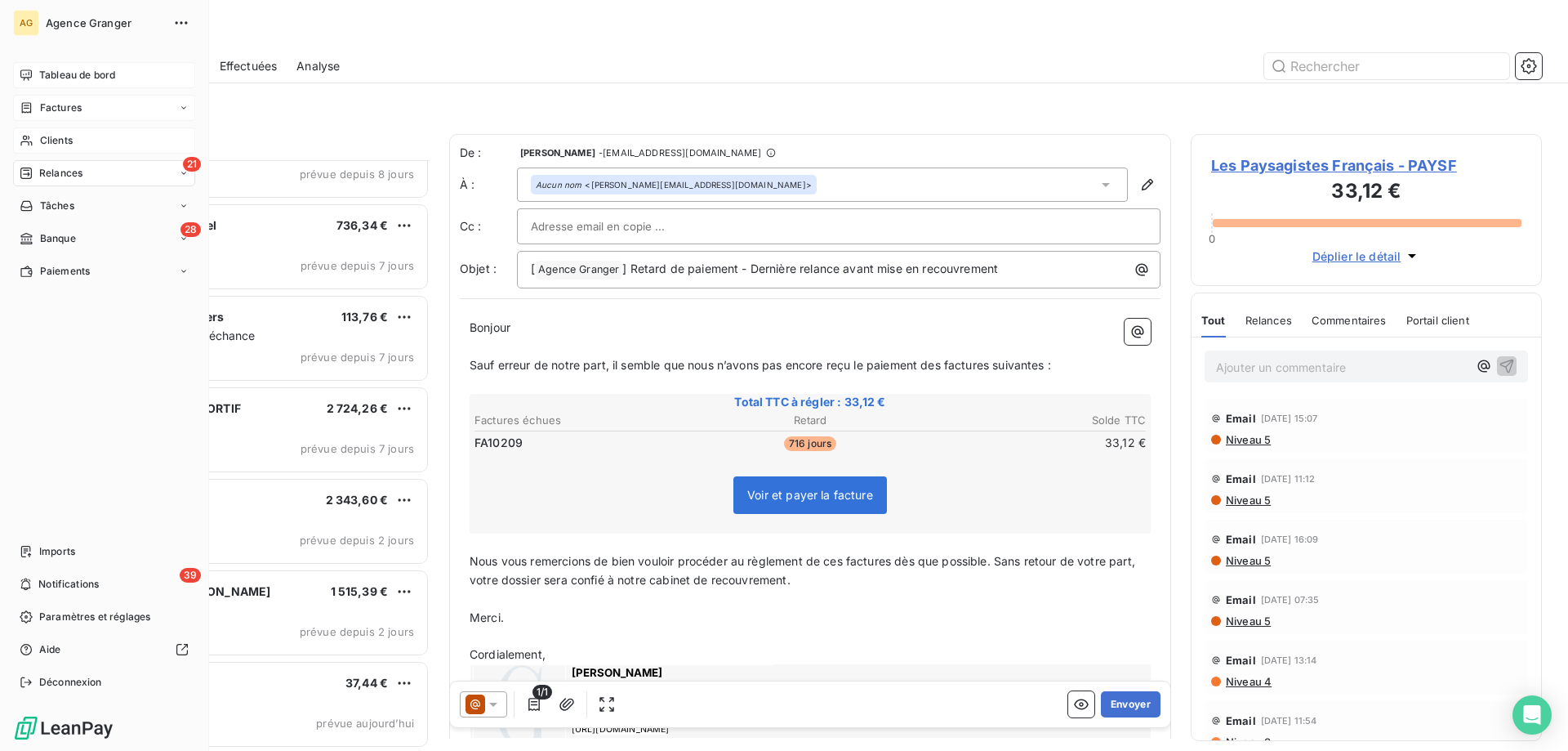
click at [62, 137] on span "Clients" at bounding box center [56, 140] width 32 height 15
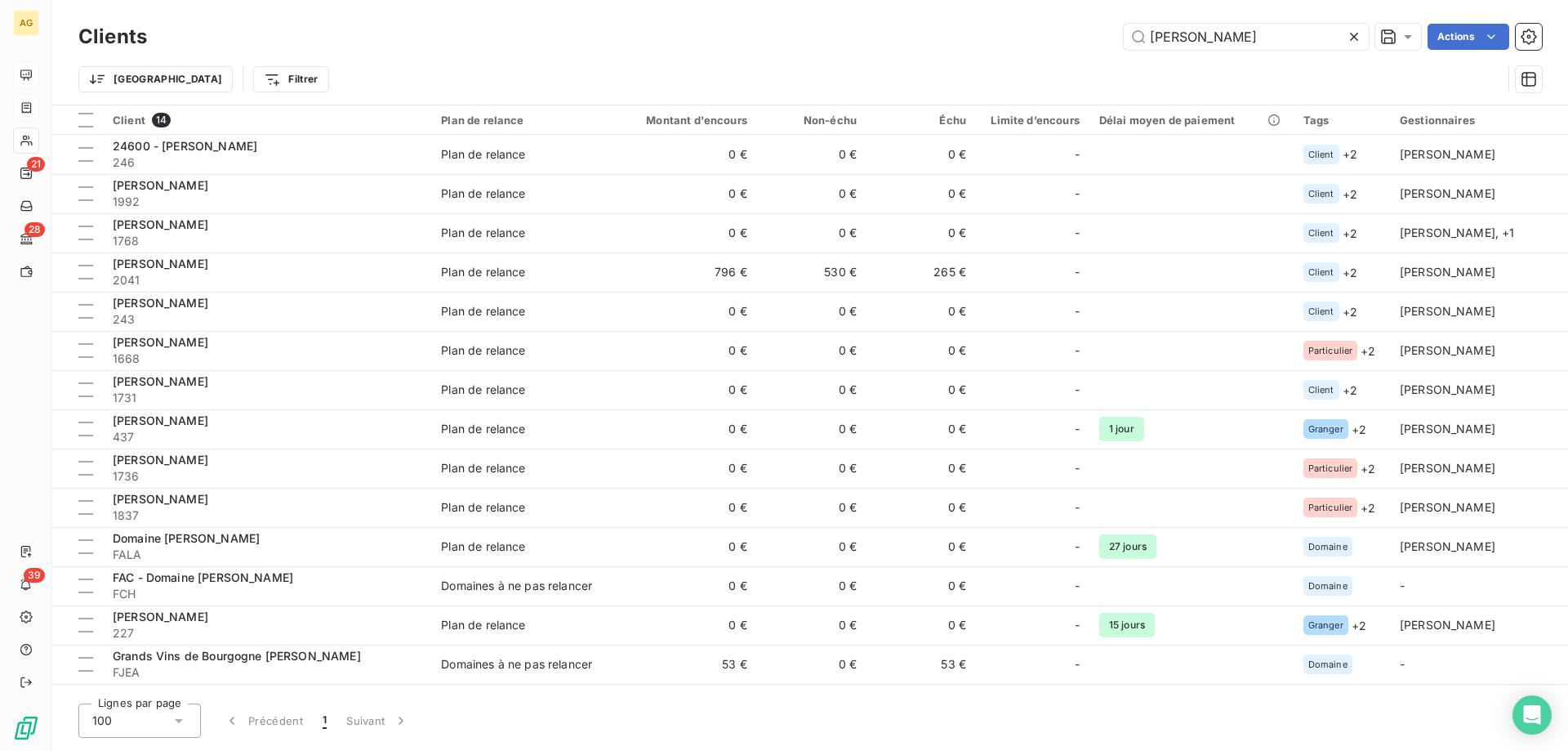
drag, startPoint x: 1091, startPoint y: 42, endPoint x: 440, endPoint y: 67, distance: 651.5
click at [723, 42] on div "[PERSON_NAME]" at bounding box center [854, 37] width 1376 height 27
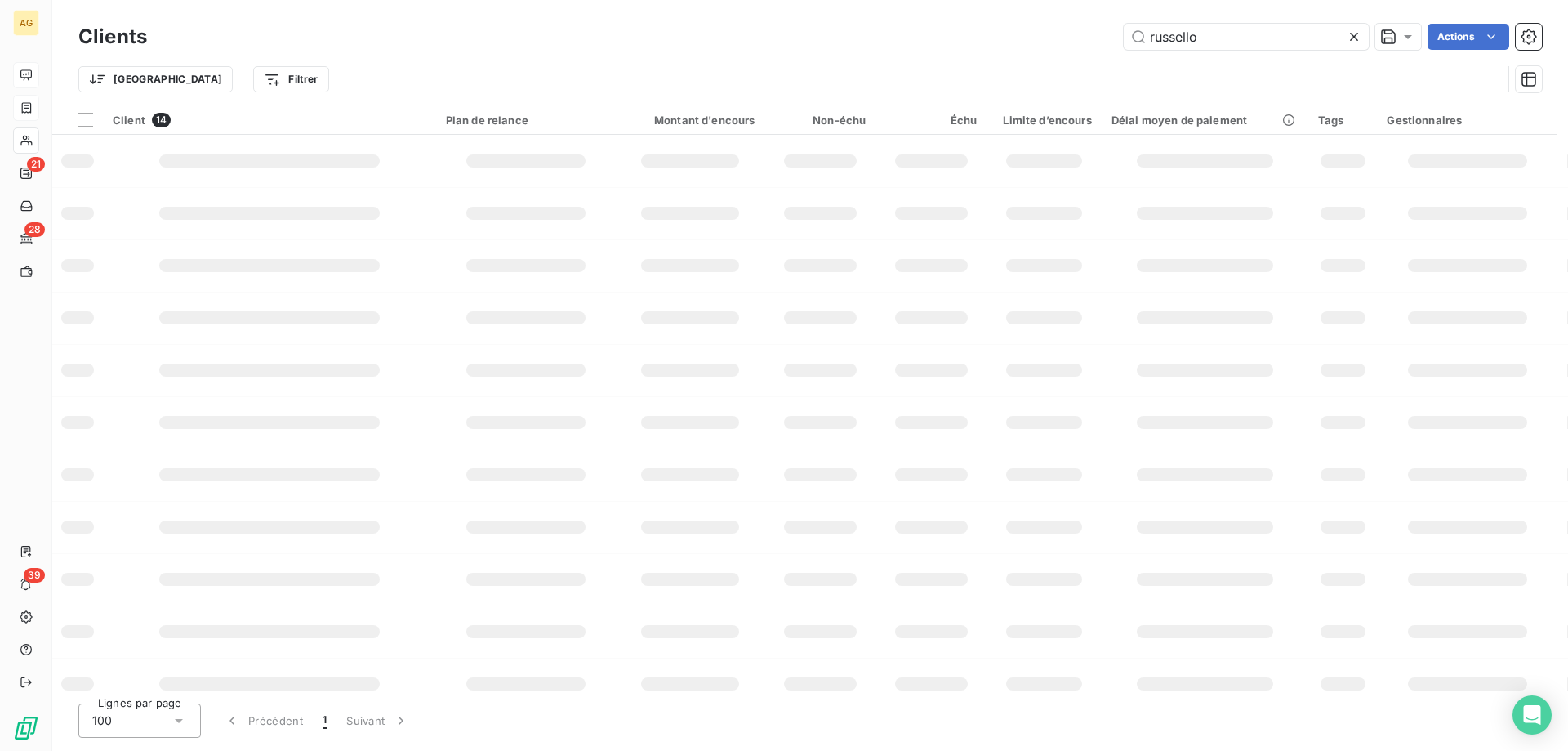
type input "russello"
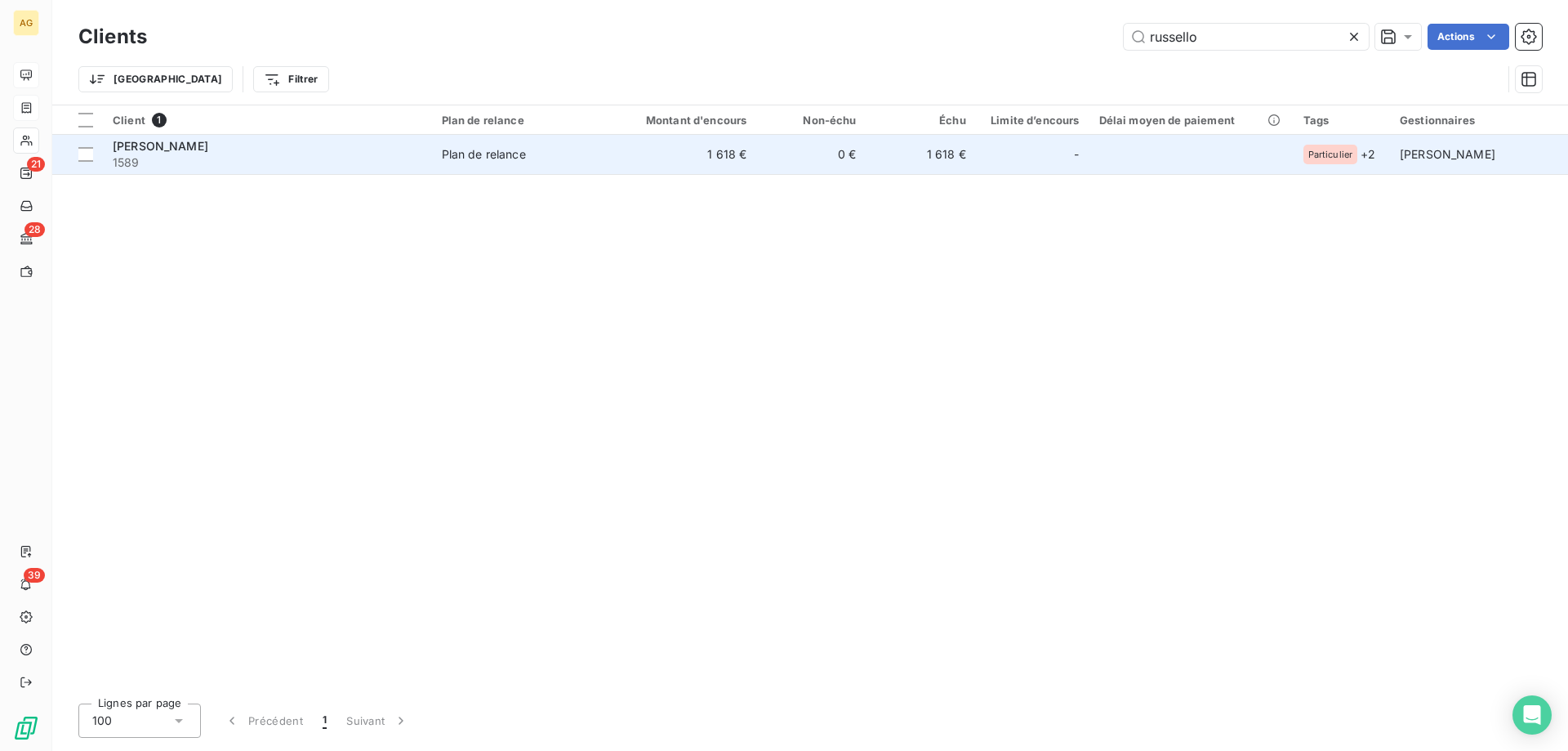
click at [289, 162] on span "1589" at bounding box center [267, 162] width 310 height 16
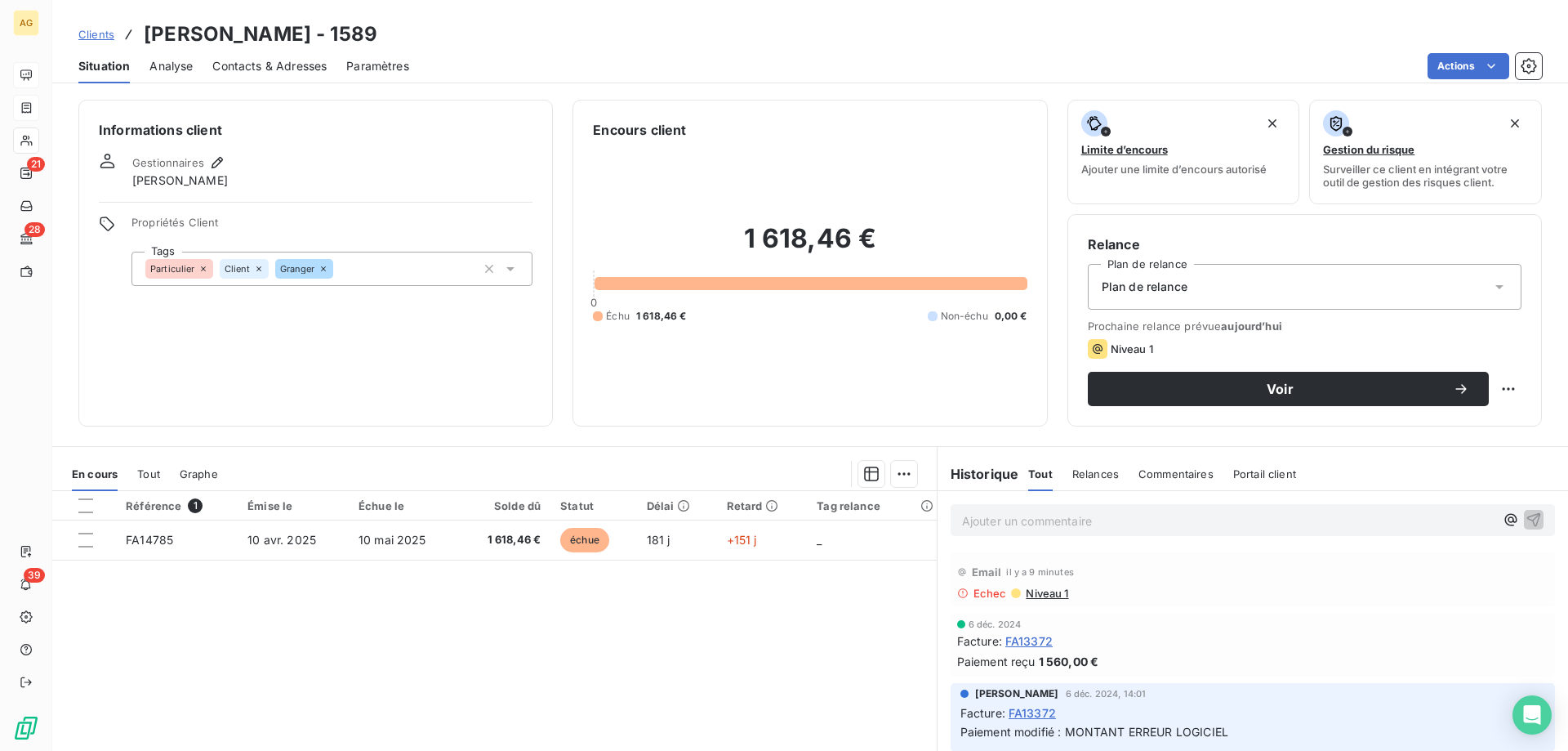
click at [213, 34] on h3 "[PERSON_NAME] - 1589" at bounding box center [261, 34] width 233 height 29
click at [231, 59] on span "Contacts & Adresses" at bounding box center [269, 65] width 115 height 16
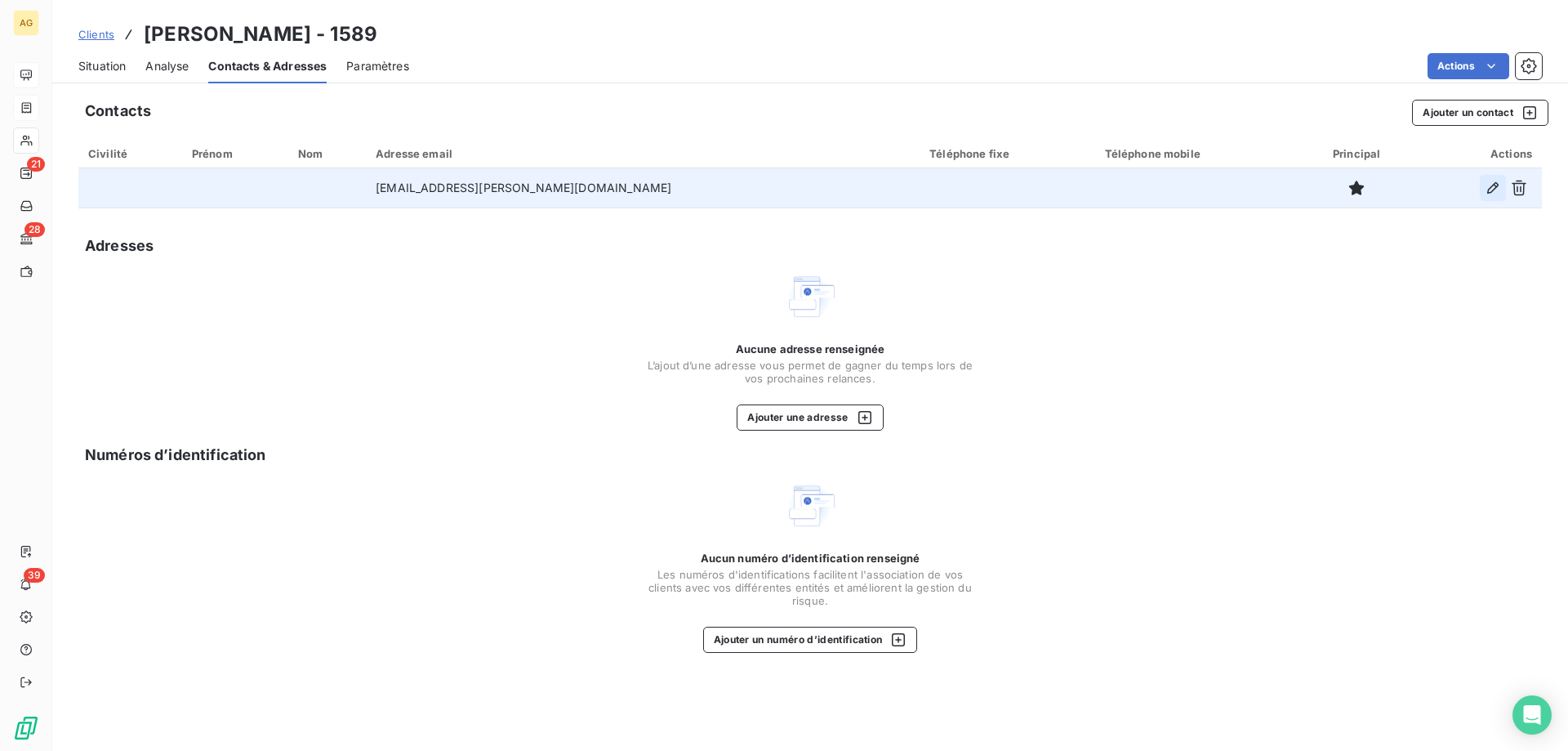
click at [1493, 187] on icon "button" at bounding box center [1492, 188] width 16 height 16
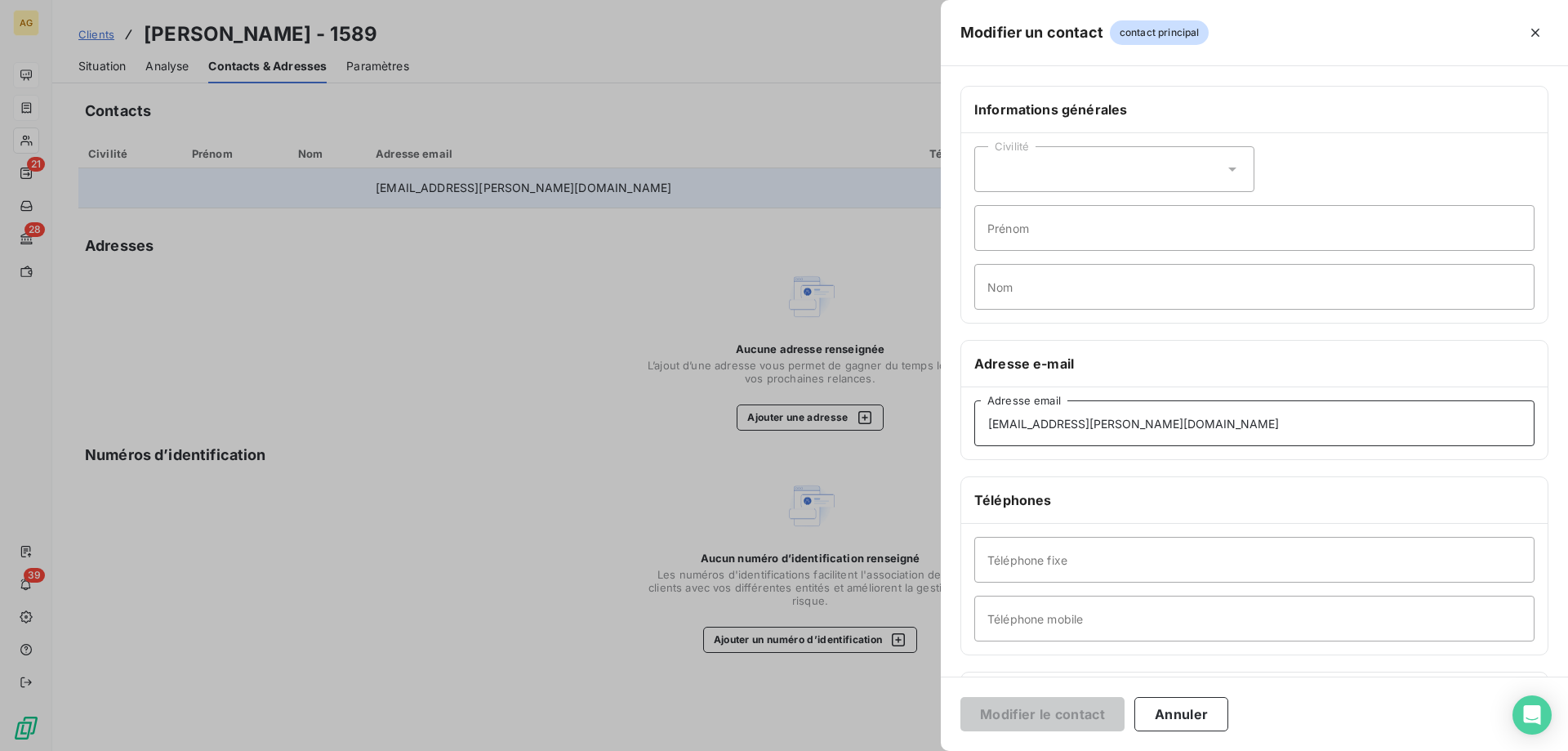
click at [994, 422] on input "[EMAIL_ADDRESS][PERSON_NAME][DOMAIN_NAME]" at bounding box center [1254, 423] width 560 height 46
click at [1085, 412] on input "[EMAIL_ADDRESS][PERSON_NAME][DOMAIN_NAME]" at bounding box center [1254, 423] width 560 height 46
drag, startPoint x: 1085, startPoint y: 412, endPoint x: 1053, endPoint y: 422, distance: 33.5
click at [1053, 422] on input "[EMAIL_ADDRESS][PERSON_NAME][DOMAIN_NAME]" at bounding box center [1254, 423] width 560 height 46
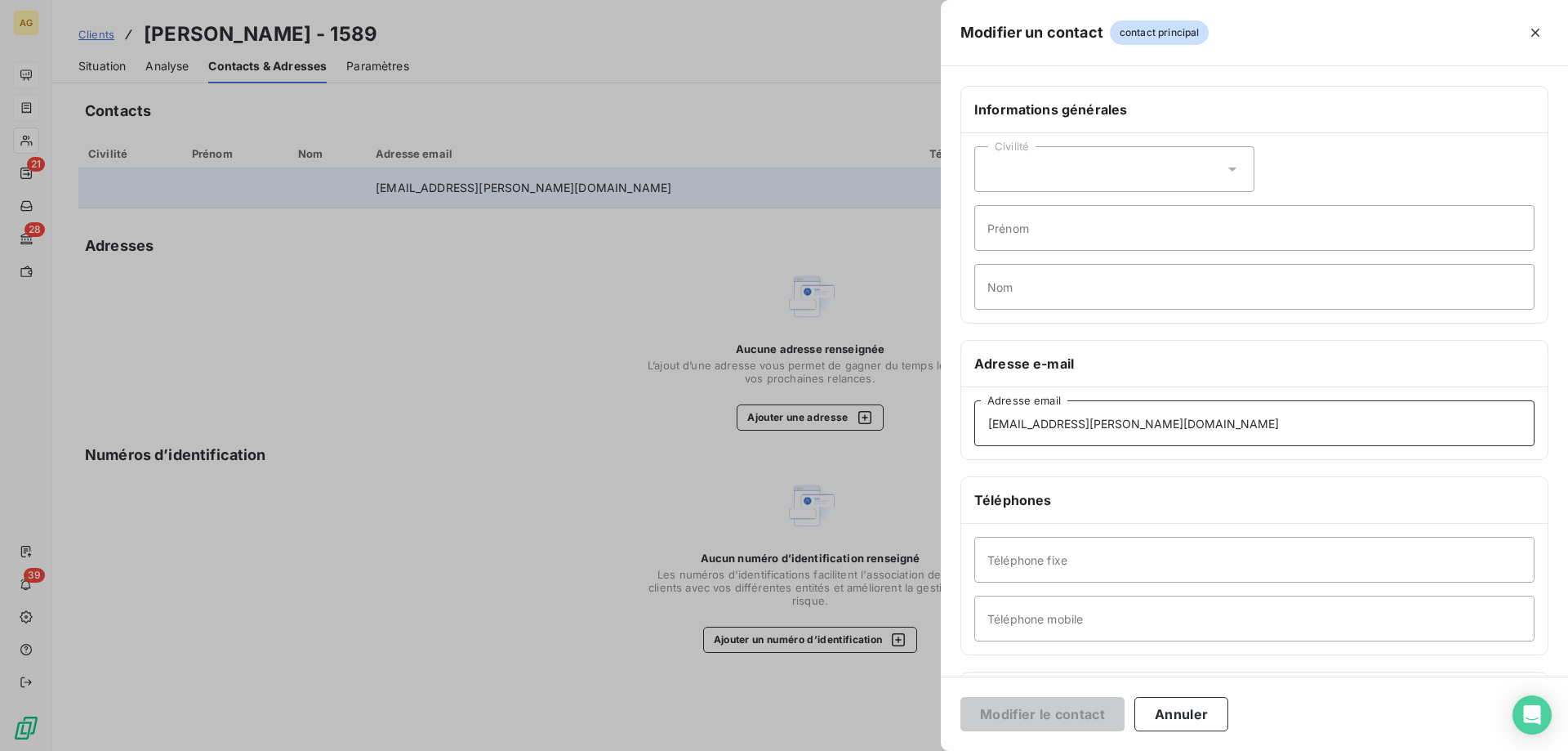
click at [1053, 422] on input "[EMAIL_ADDRESS][PERSON_NAME][DOMAIN_NAME]" at bounding box center [1254, 423] width 560 height 46
click at [960, 146] on div "Informations générales Civilité Prénom Nom" at bounding box center [1254, 204] width 588 height 238
click at [888, 157] on div at bounding box center [784, 376] width 1568 height 751
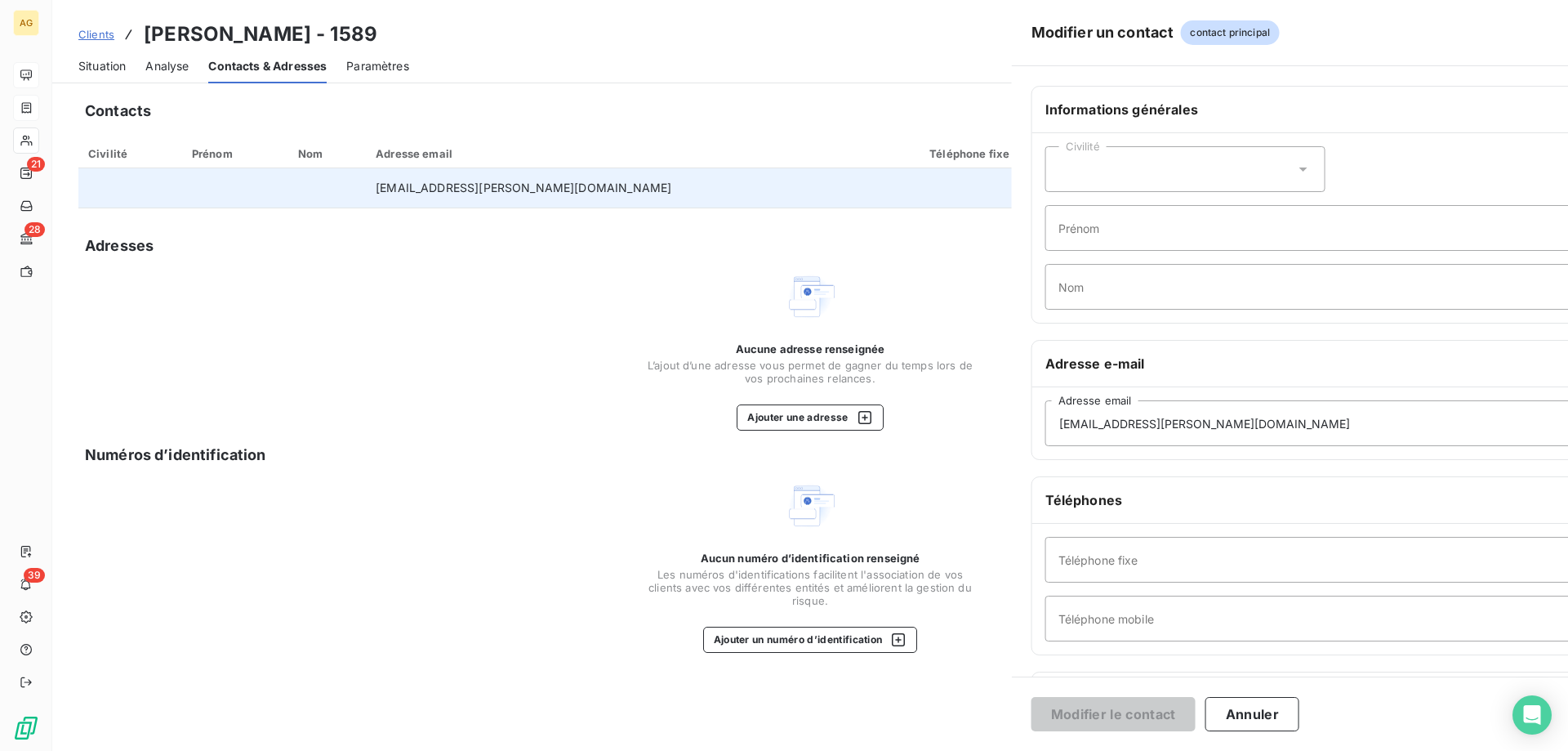
drag, startPoint x: 888, startPoint y: 157, endPoint x: 866, endPoint y: 140, distance: 27.8
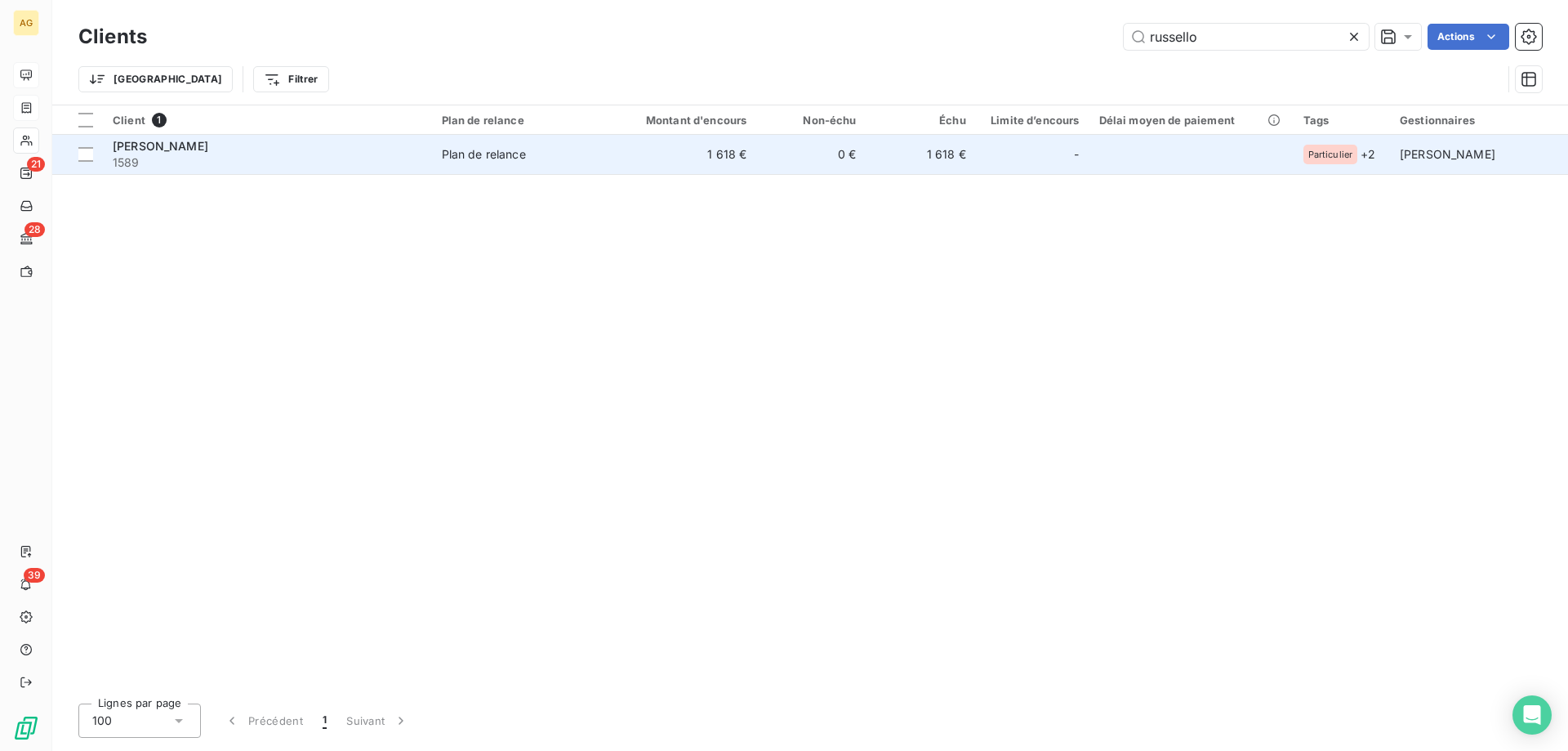
click at [923, 158] on td "1 618 €" at bounding box center [921, 154] width 109 height 39
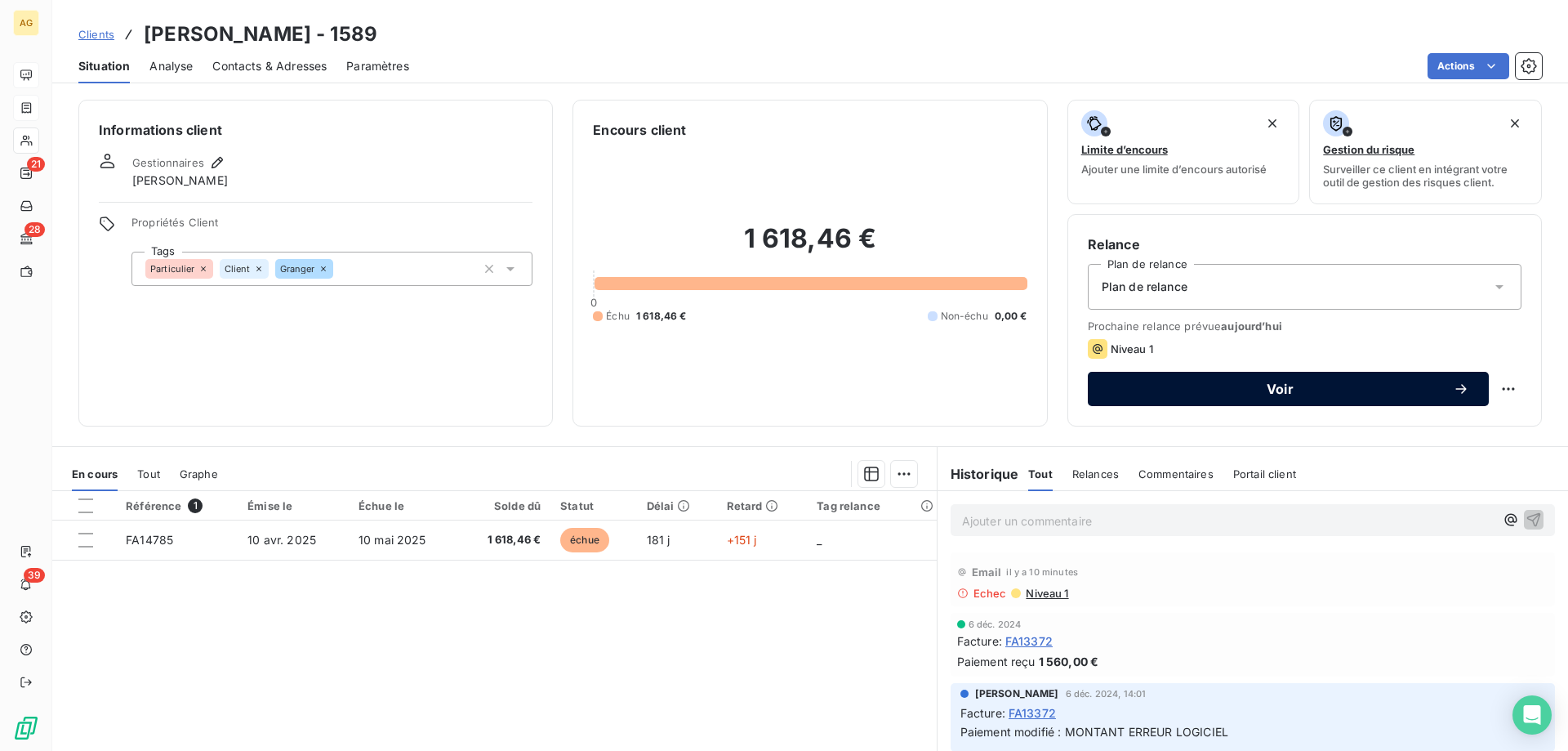
click at [1145, 380] on div "Voir" at bounding box center [1288, 388] width 362 height 16
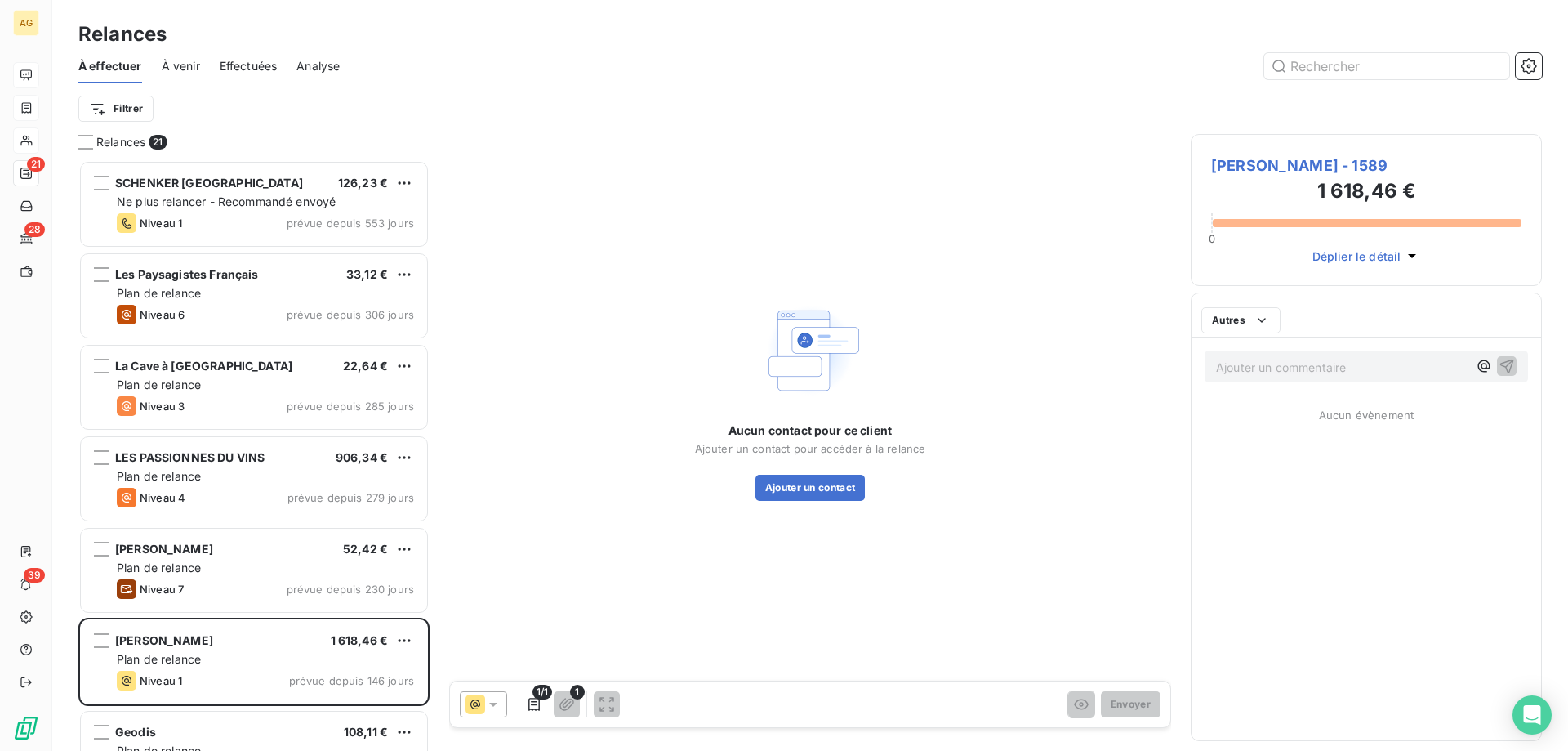
scroll to position [578, 339]
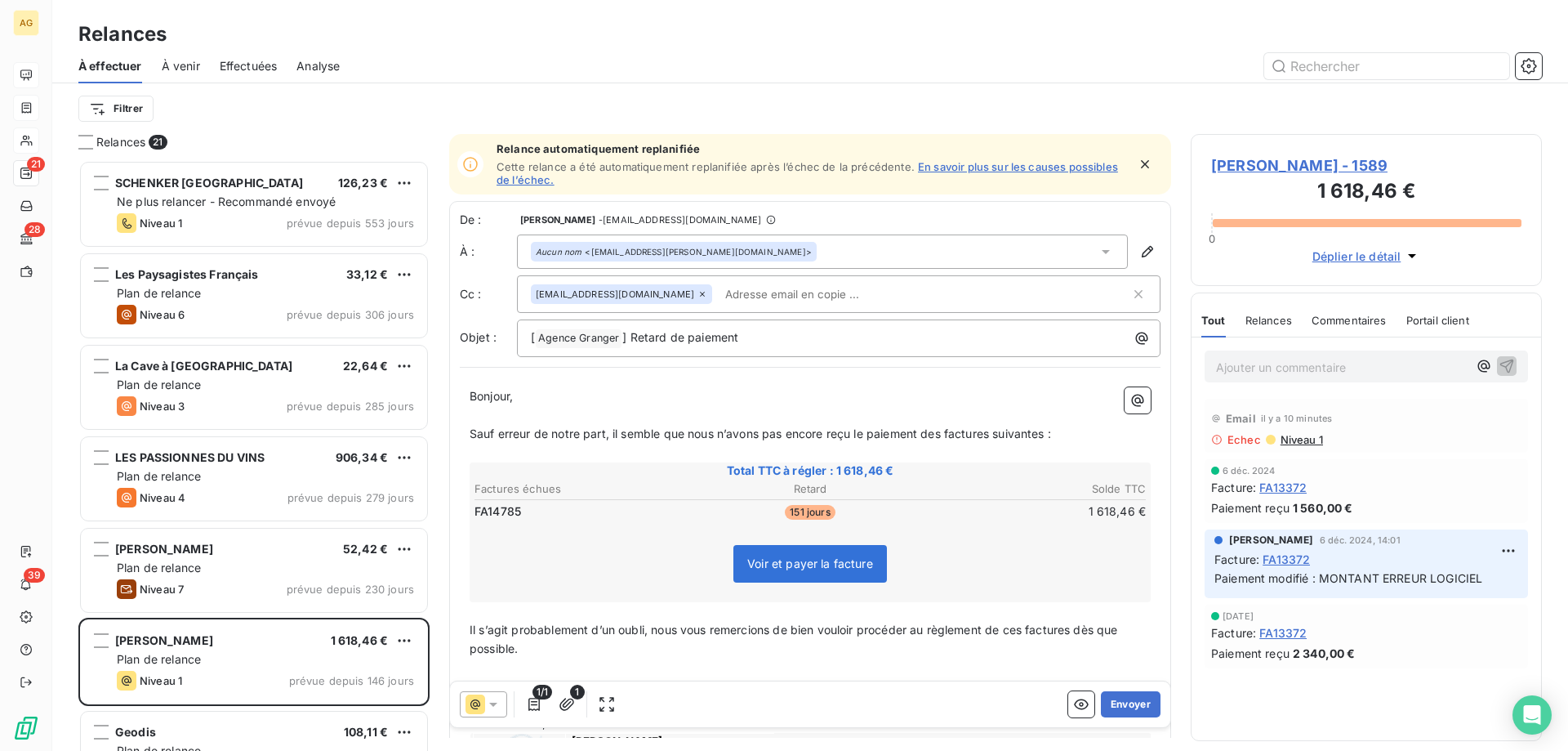
click at [734, 292] on input "text" at bounding box center [812, 294] width 189 height 25
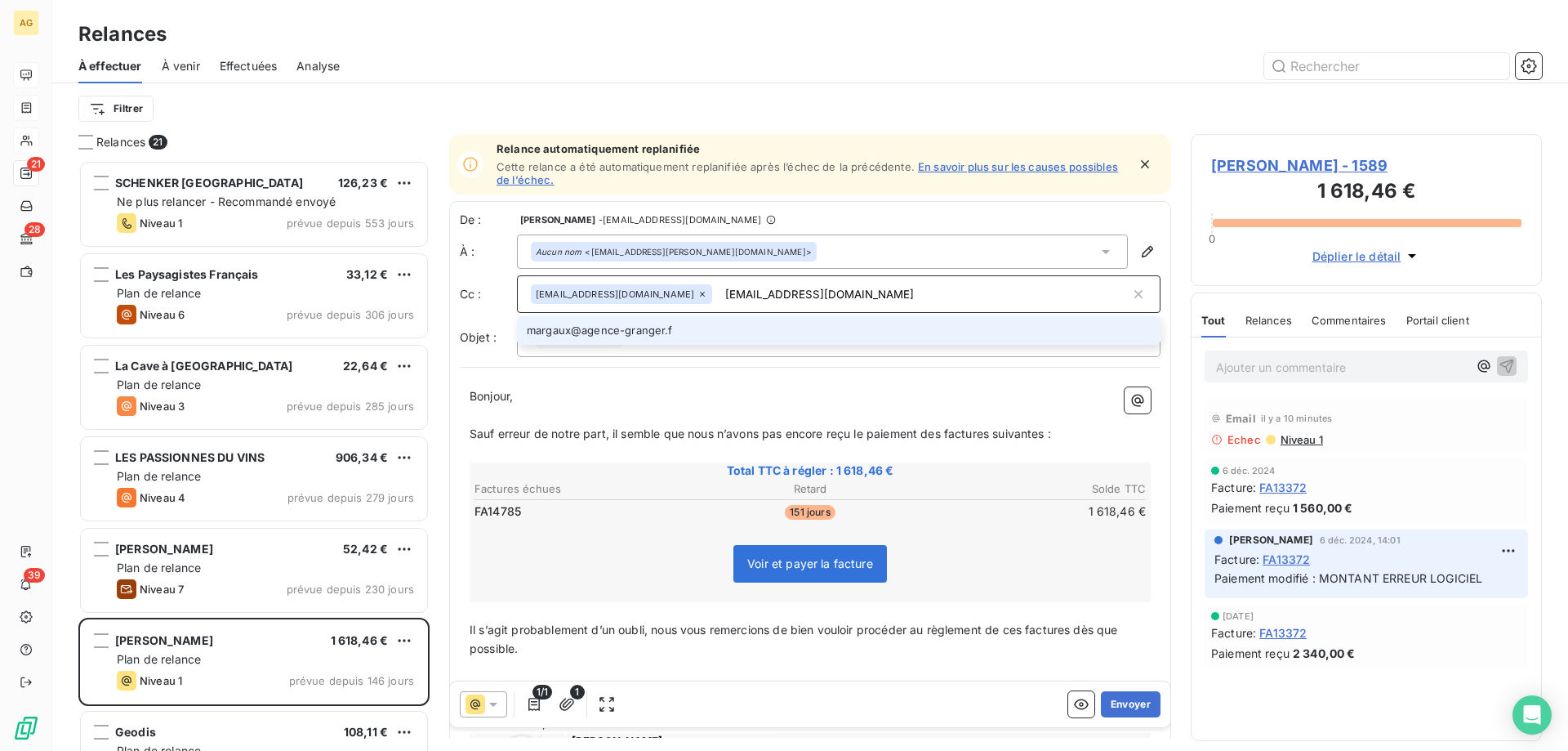
type input "[EMAIL_ADDRESS][DOMAIN_NAME]"
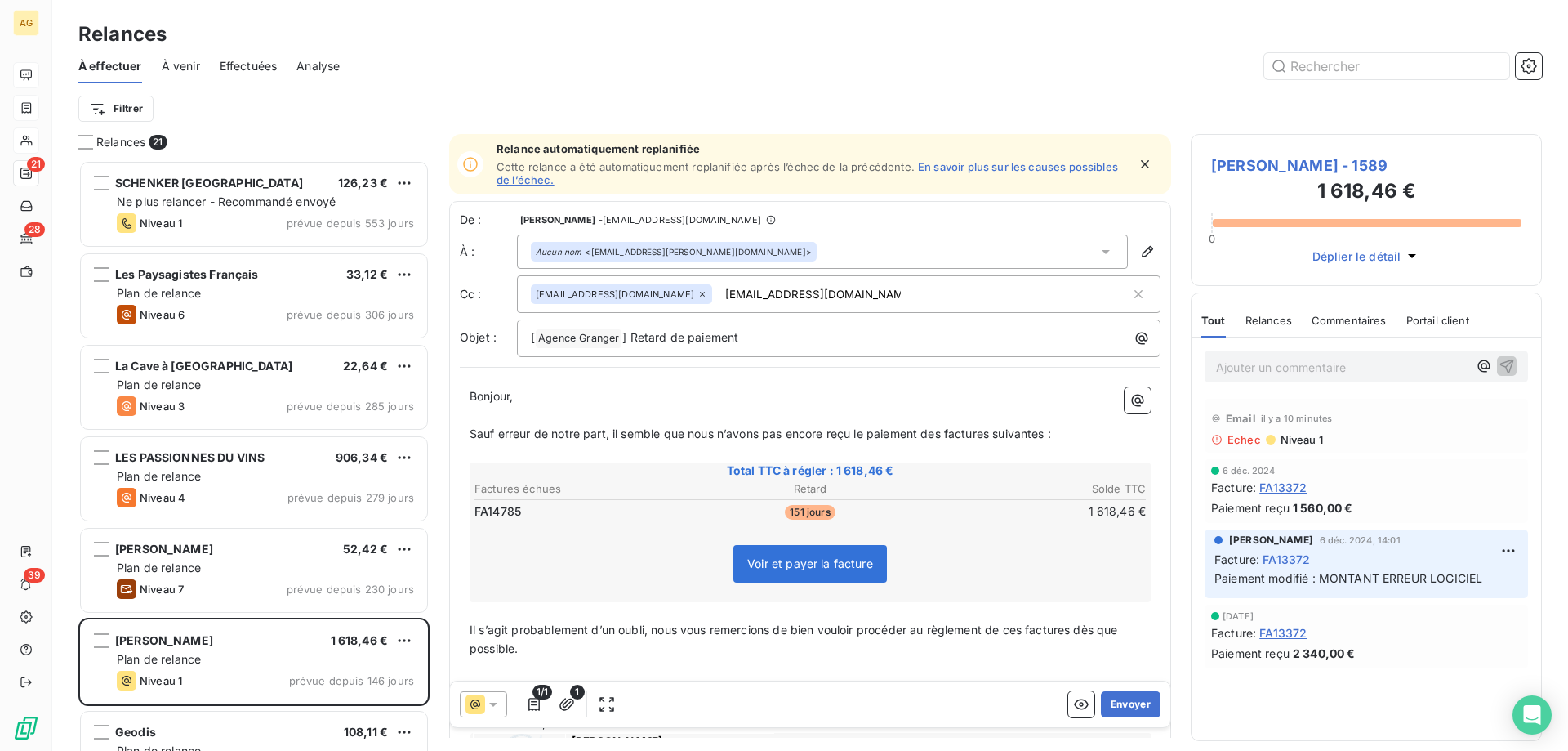
click at [797, 291] on input "[EMAIL_ADDRESS][DOMAIN_NAME]" at bounding box center [812, 294] width 189 height 25
type input "[EMAIL_ADDRESS][DOMAIN_NAME]"
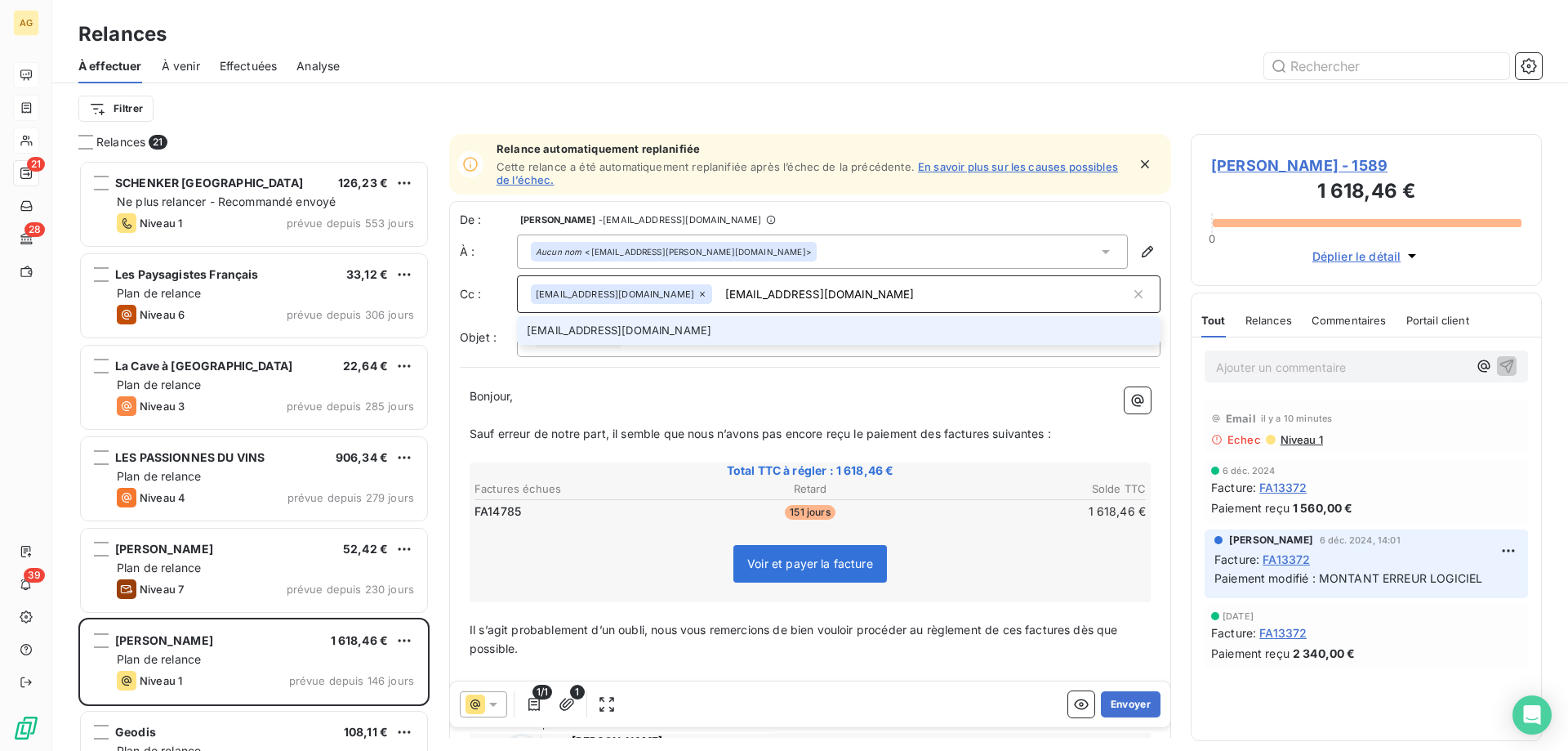
click at [739, 326] on li "[EMAIL_ADDRESS][DOMAIN_NAME]" at bounding box center [838, 330] width 644 height 28
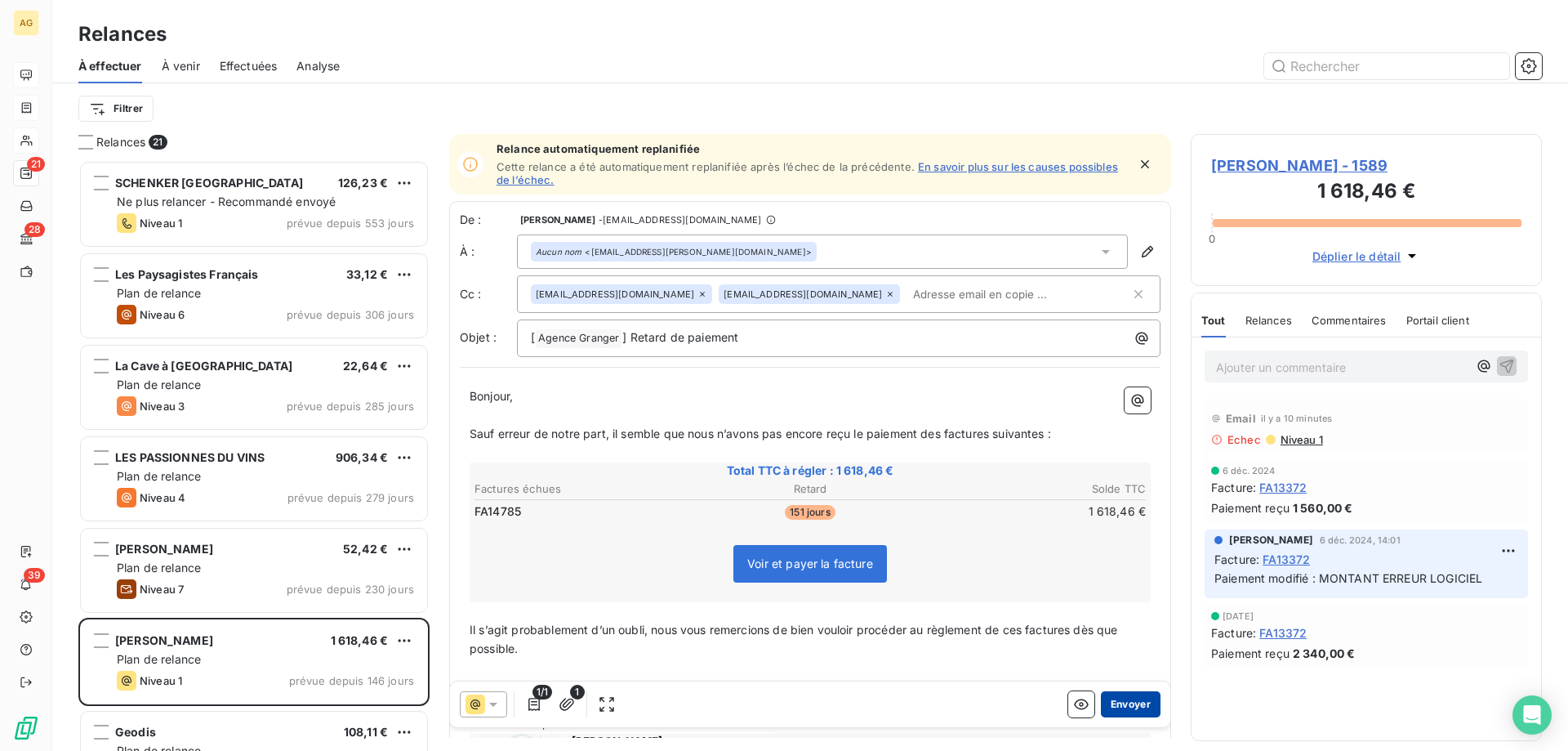
click at [1121, 711] on button "Envoyer" at bounding box center [1130, 705] width 60 height 27
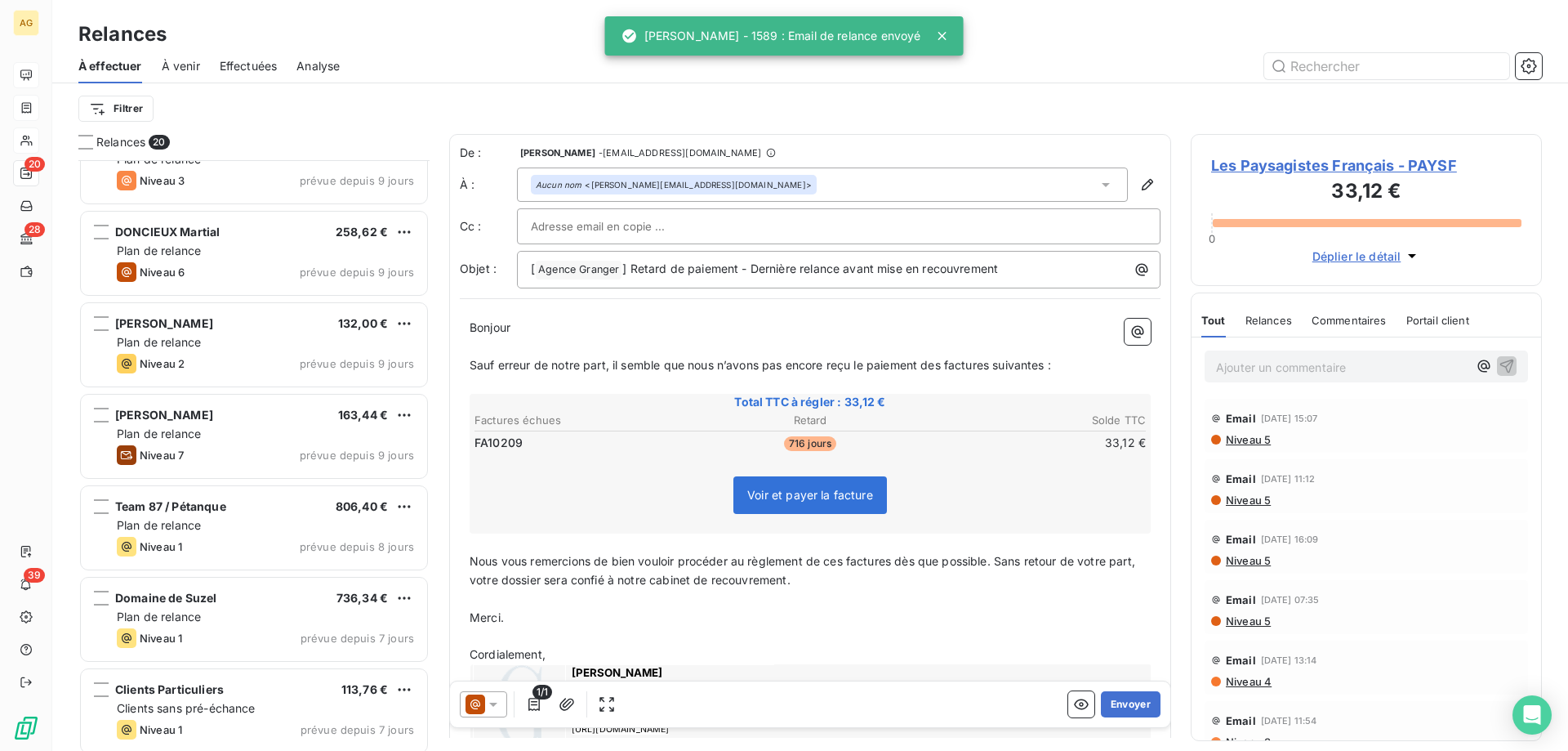
scroll to position [900, 0]
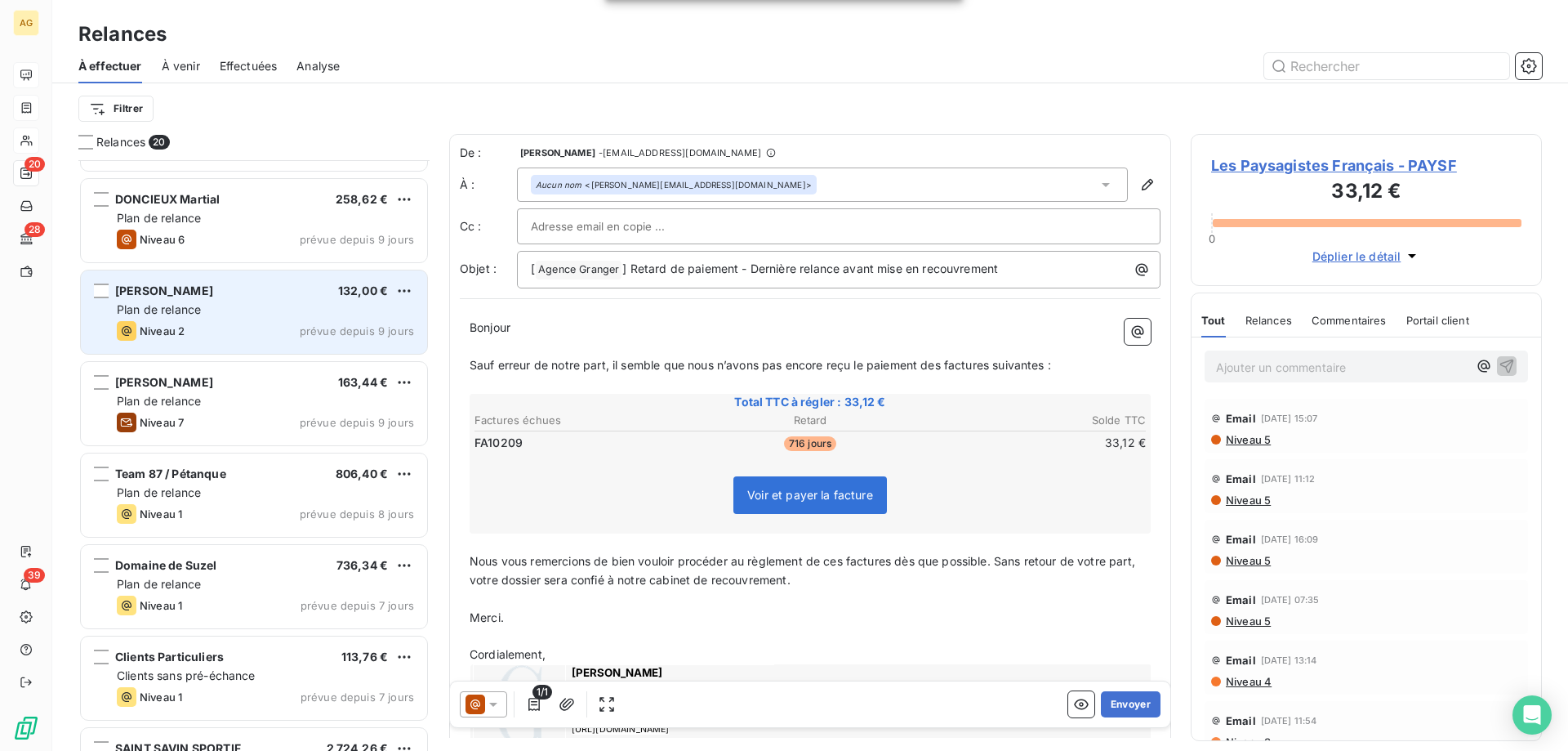
click at [156, 326] on span "Niveau 2" at bounding box center [161, 331] width 45 height 13
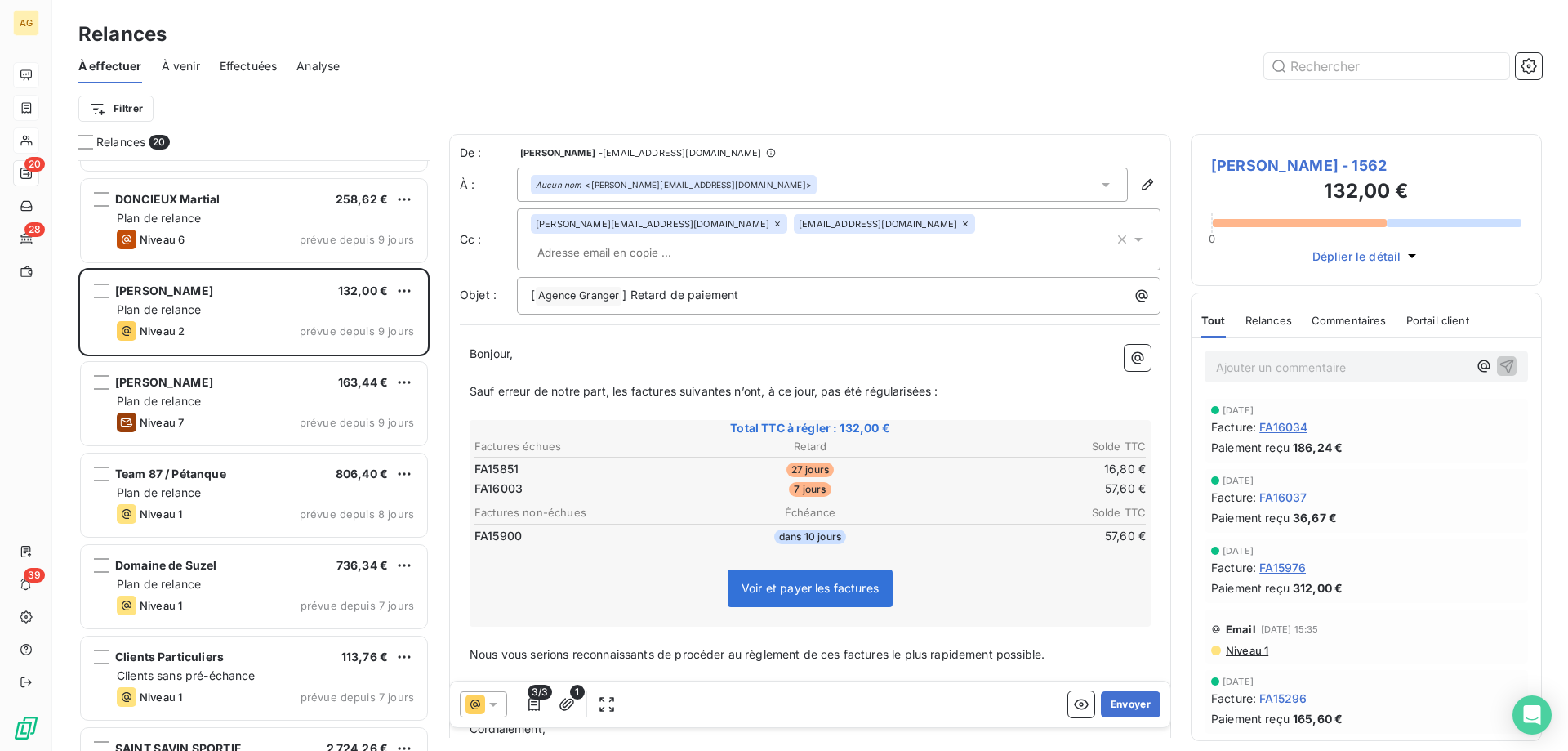
click at [960, 229] on icon at bounding box center [965, 224] width 9 height 9
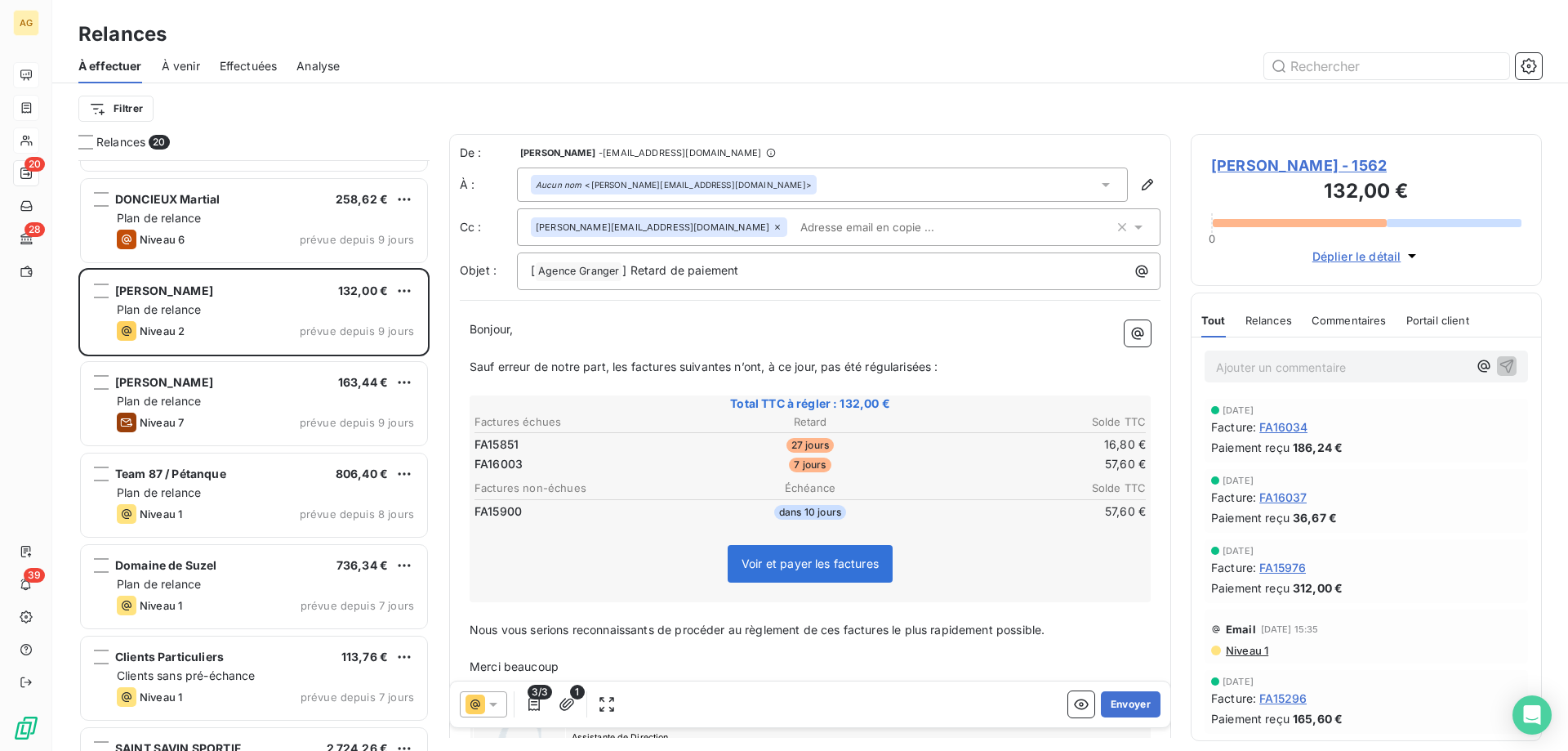
click at [876, 71] on div at bounding box center [951, 66] width 1183 height 27
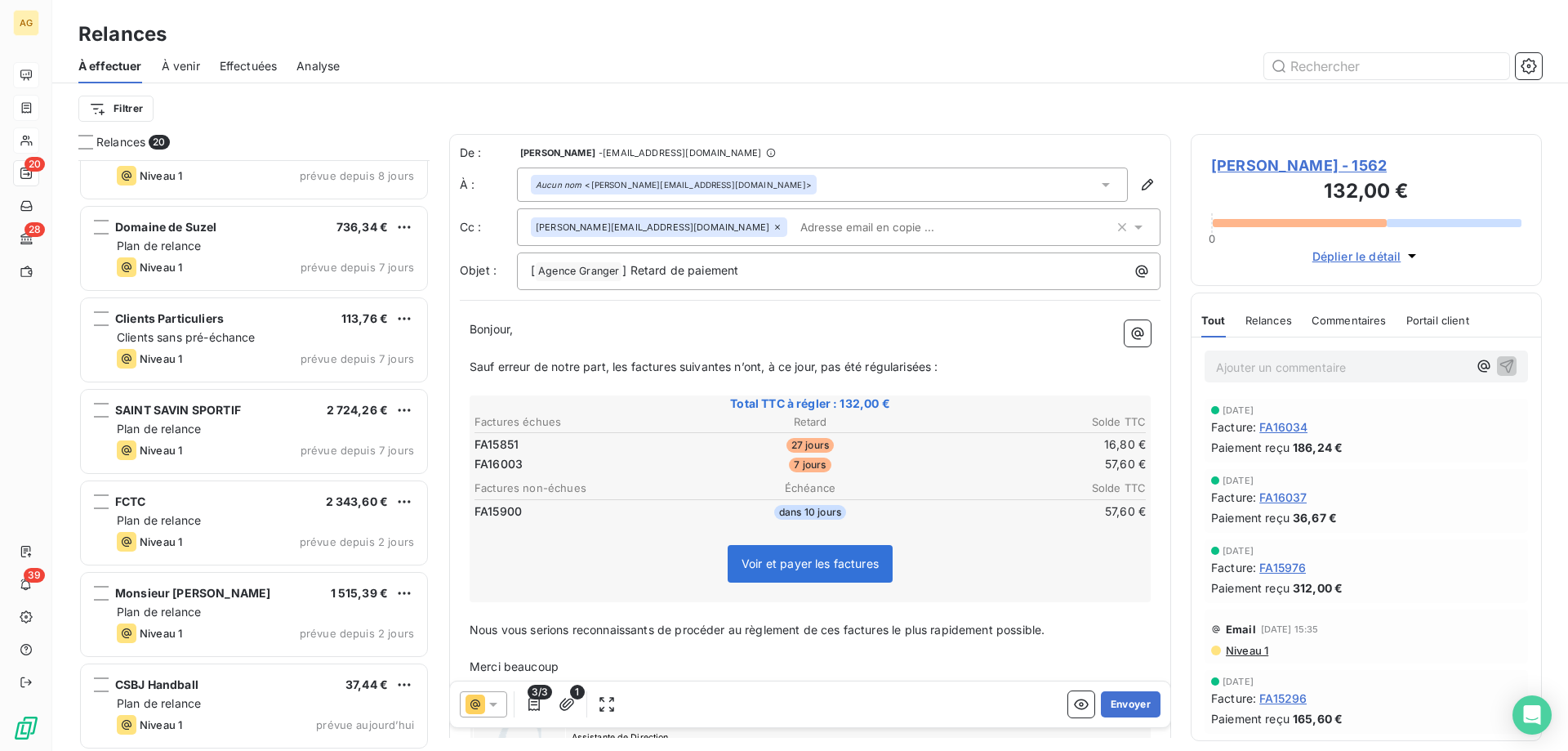
scroll to position [1240, 0]
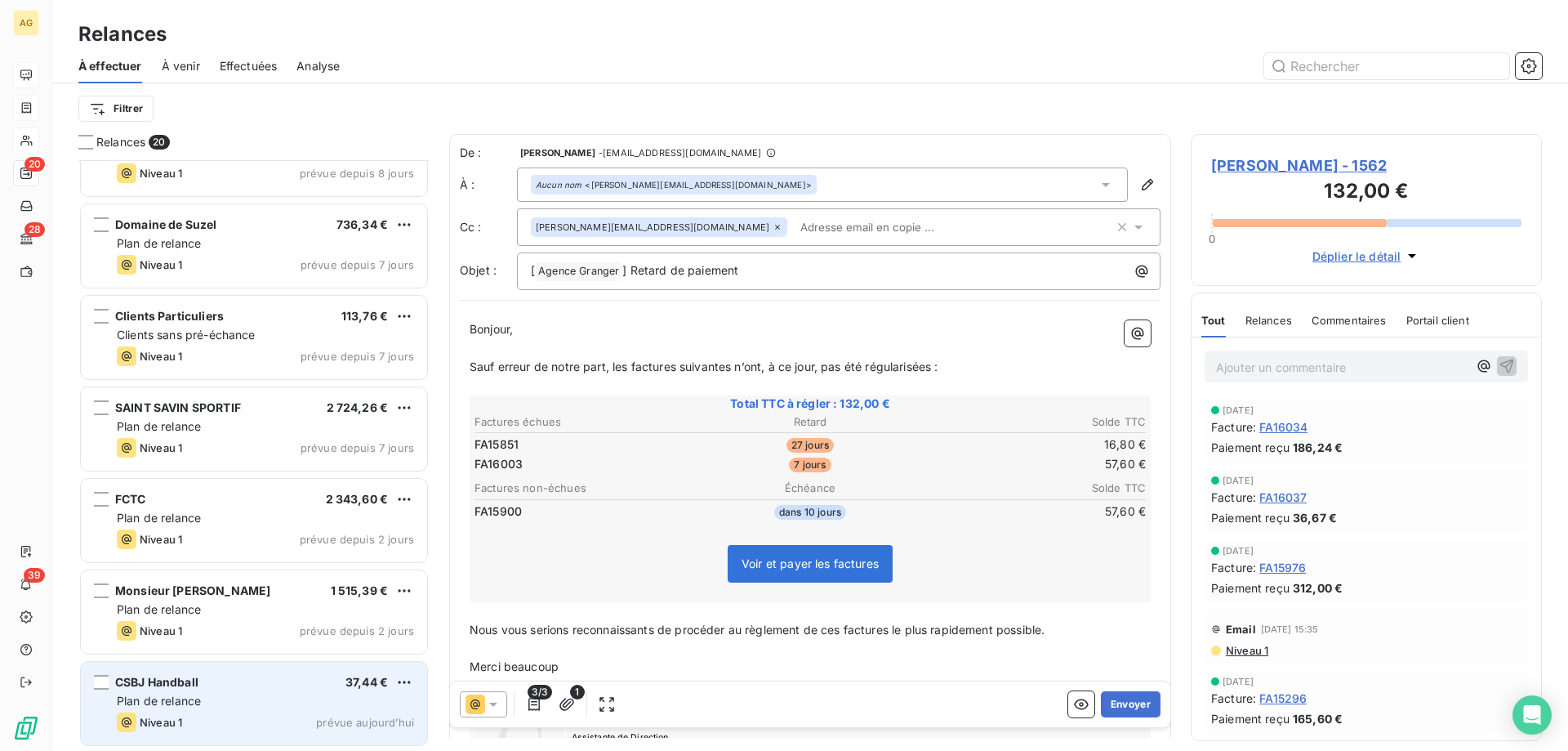
click at [189, 709] on div "CSBJ Handball 37,44 € Plan de relance Niveau 1 prévue [DATE]" at bounding box center [253, 704] width 346 height 83
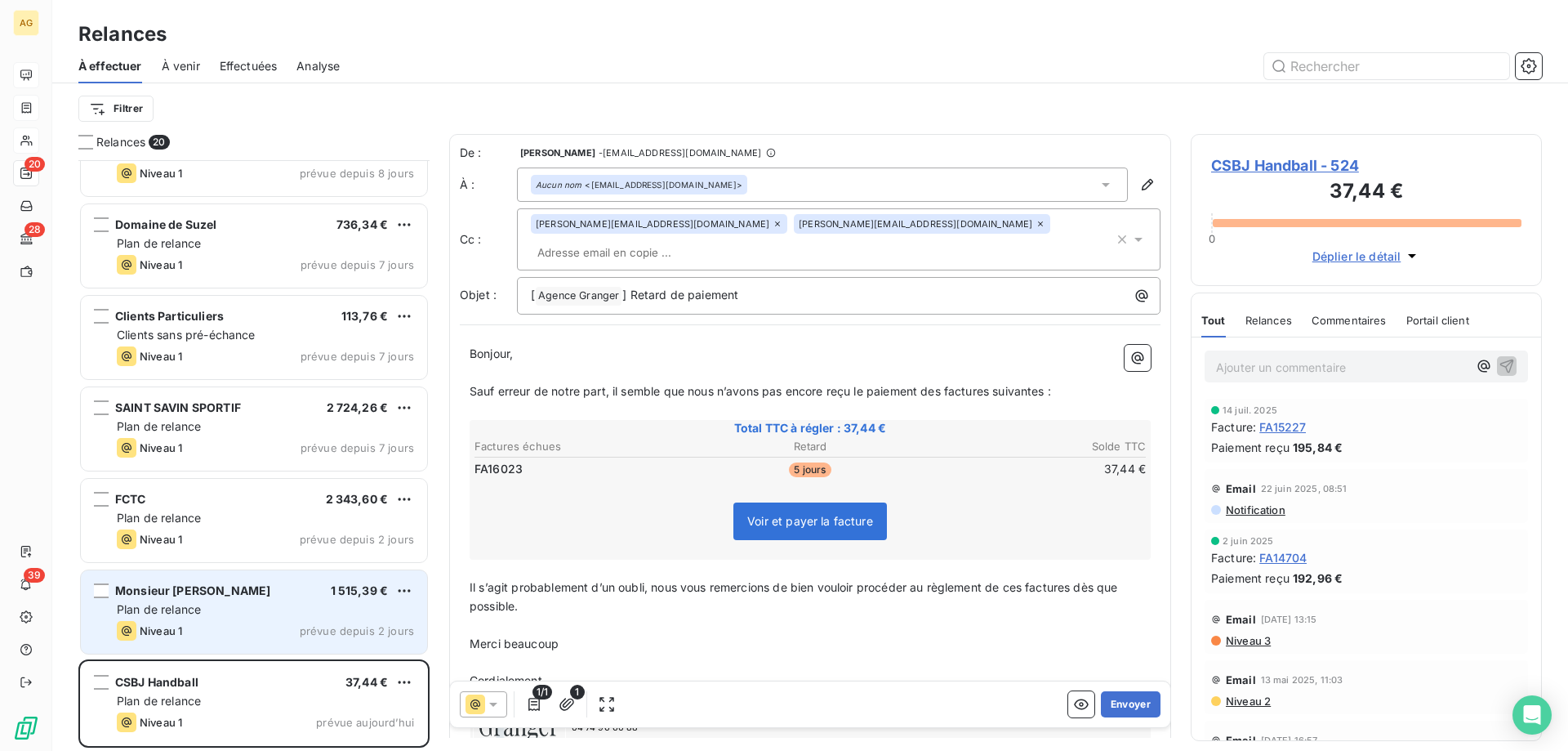
click at [214, 611] on div "Plan de relance" at bounding box center [265, 609] width 298 height 16
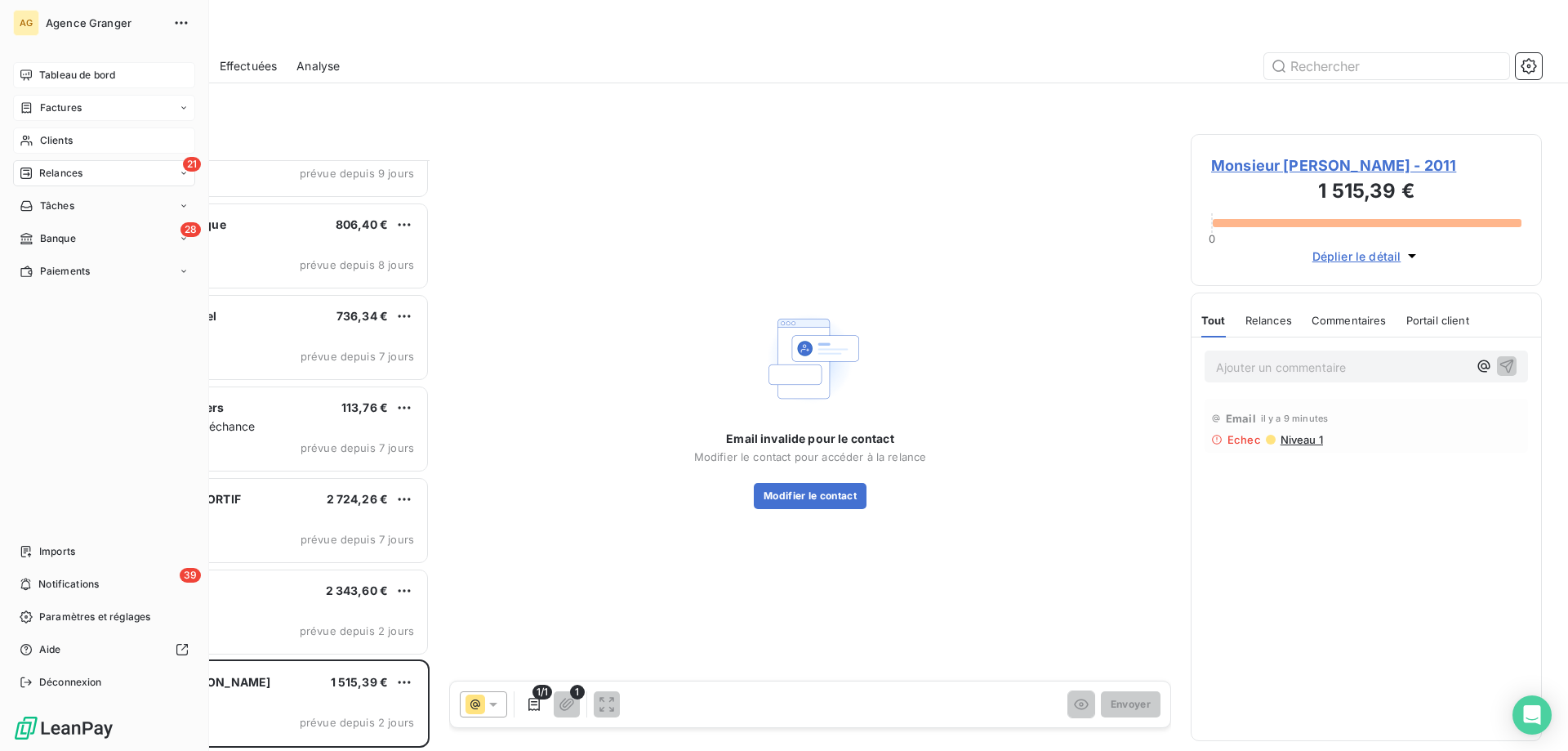
click at [40, 78] on span "Tableau de bord" at bounding box center [77, 76] width 76 height 15
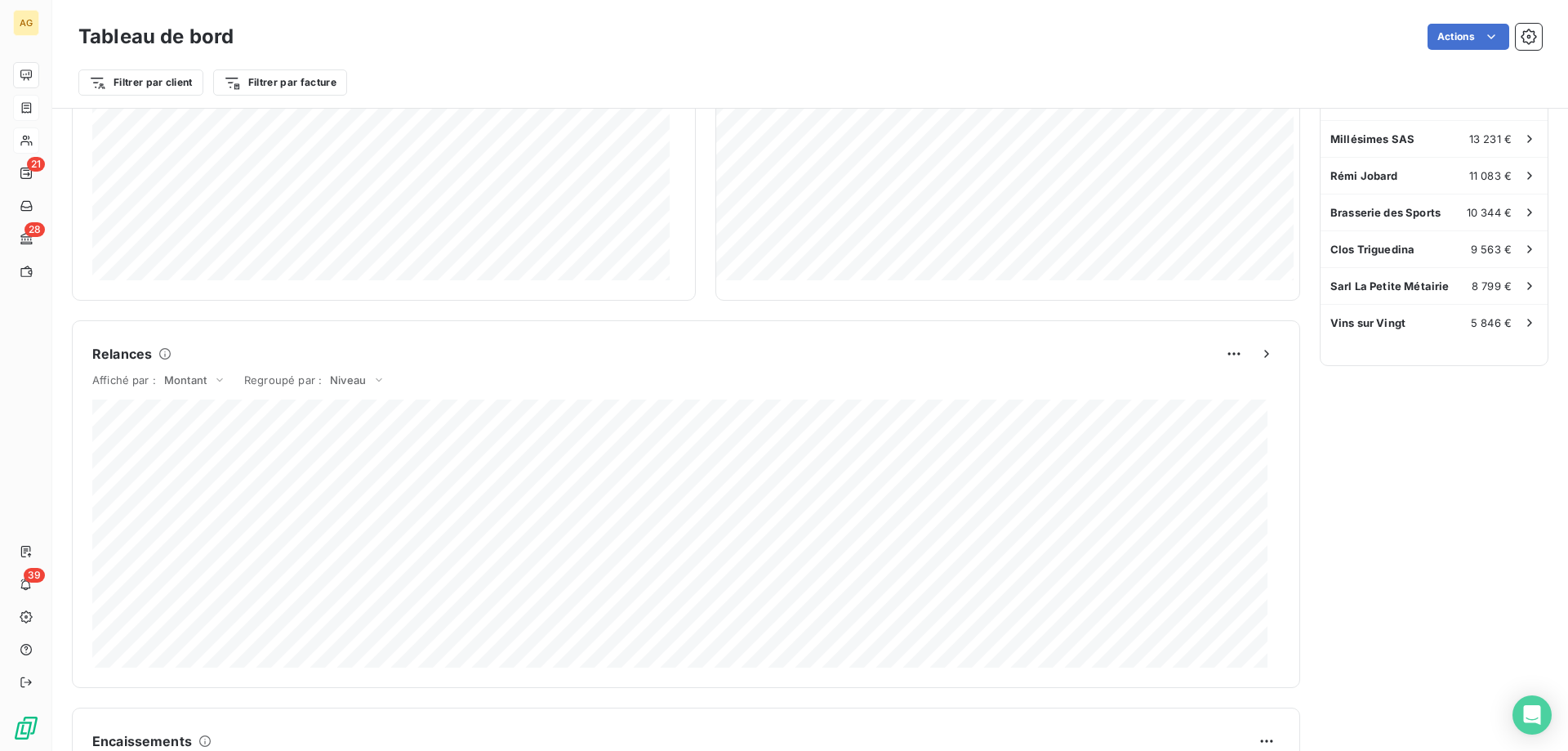
scroll to position [1, 0]
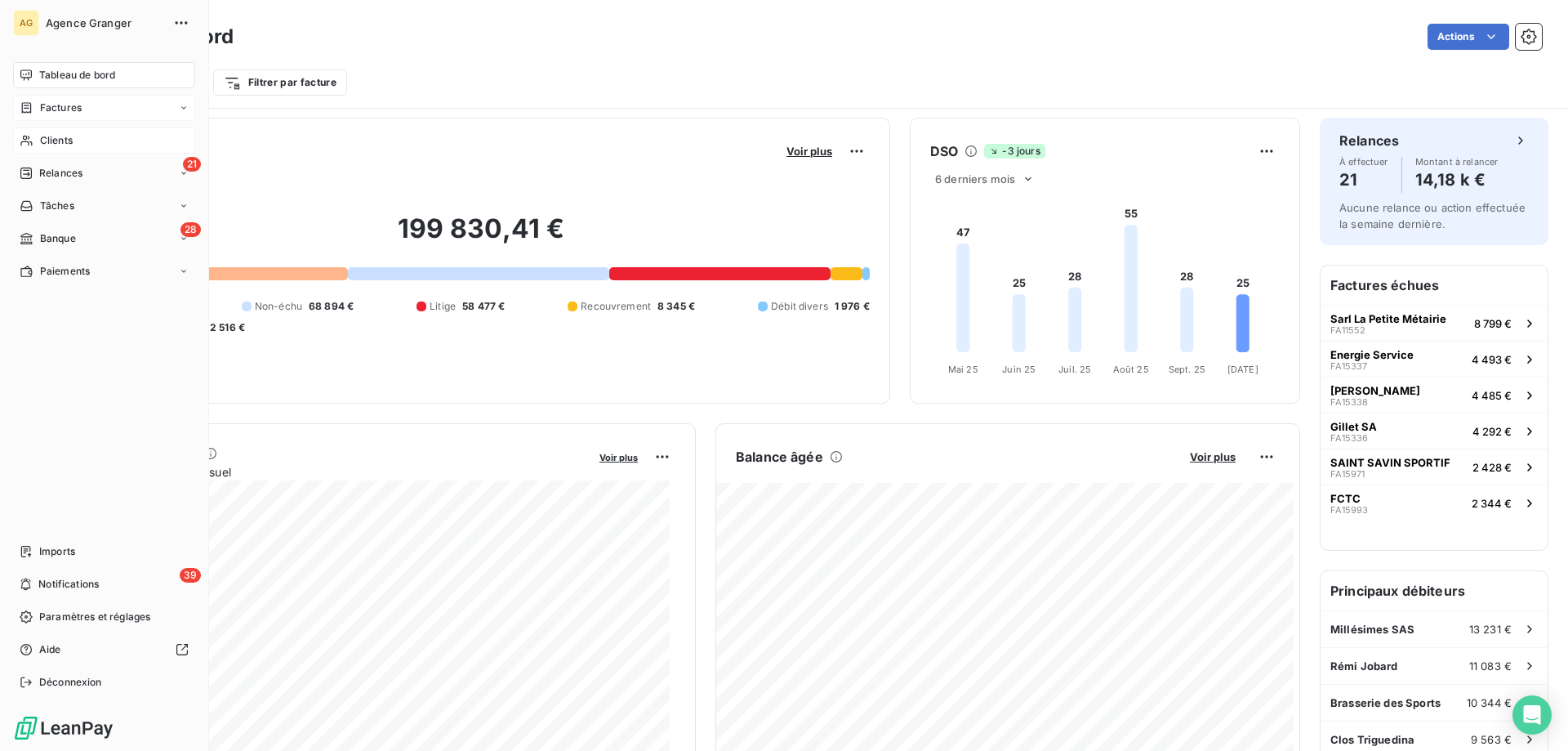
click at [71, 112] on span "Factures" at bounding box center [61, 108] width 42 height 15
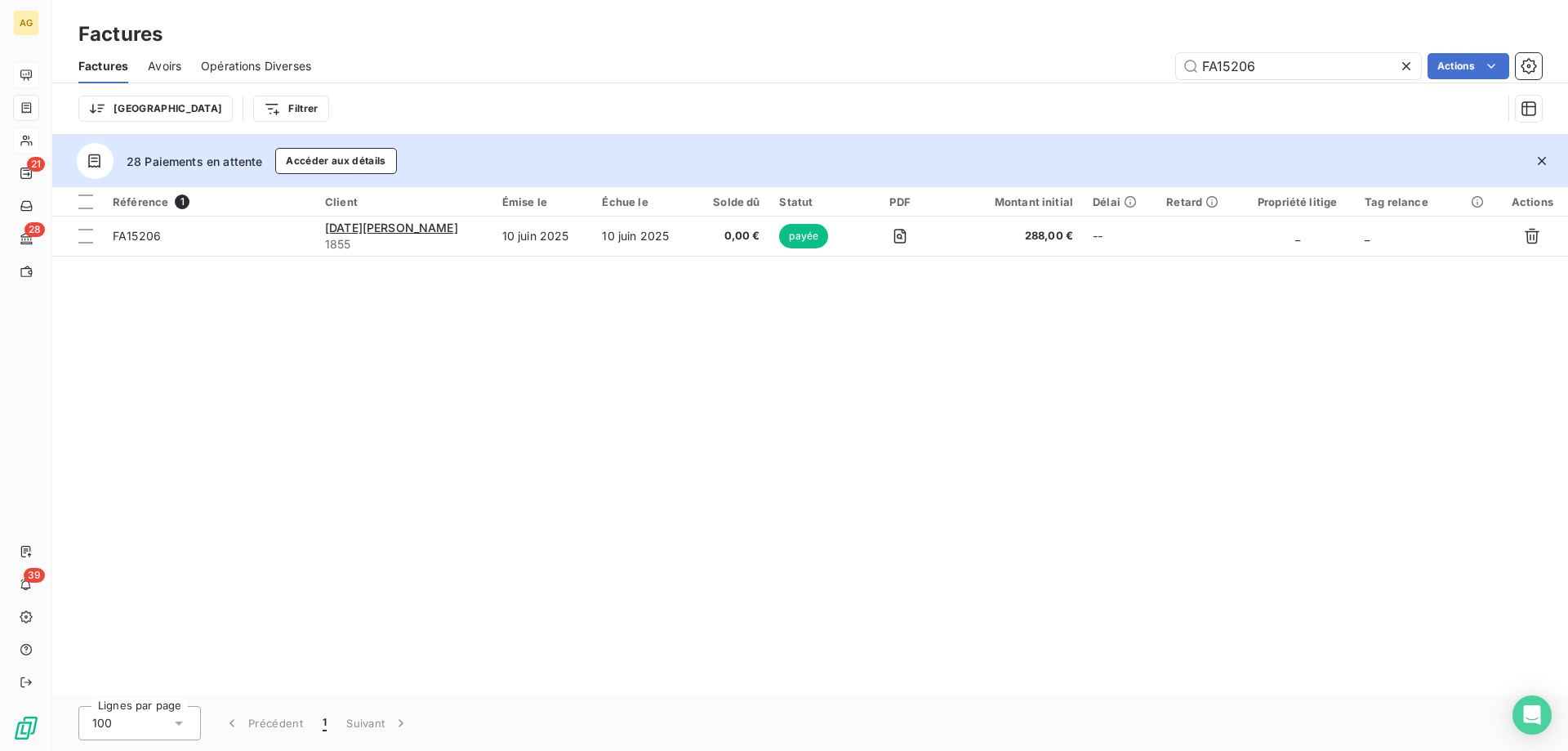
drag, startPoint x: 1363, startPoint y: 71, endPoint x: 917, endPoint y: 66, distance: 446.0
click at [930, 66] on div "FA15206 Actions" at bounding box center [937, 66] width 1212 height 27
click at [1238, 57] on input "FA15206" at bounding box center [1299, 66] width 245 height 27
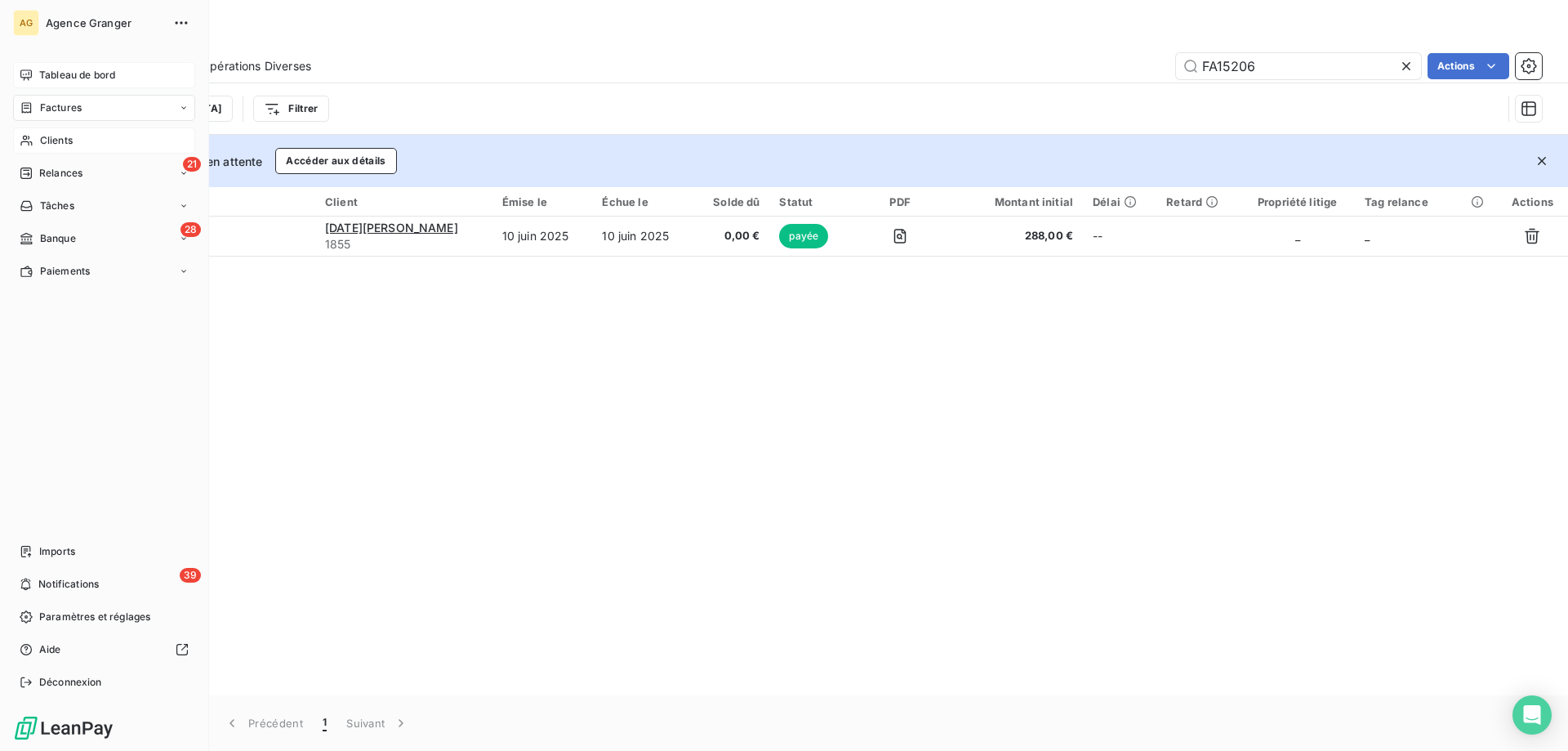
click at [69, 156] on nav "Tableau de bord Factures Clients 21 Relances Tâches 28 Banque Paiements" at bounding box center [104, 173] width 182 height 222
click at [62, 144] on span "Clients" at bounding box center [56, 140] width 32 height 15
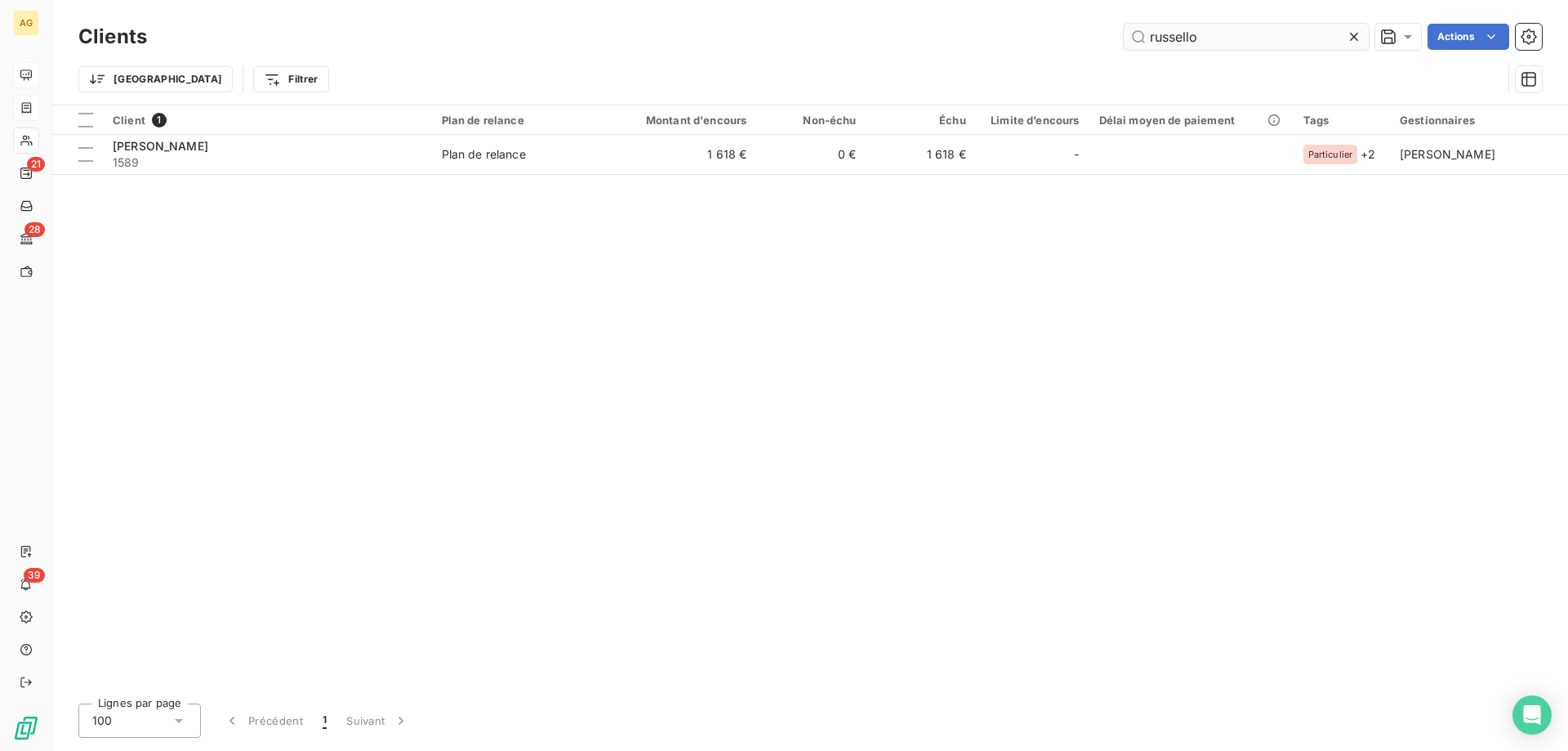
click at [1318, 26] on input "russello" at bounding box center [1246, 37] width 245 height 27
click at [1351, 36] on icon at bounding box center [1354, 36] width 16 height 16
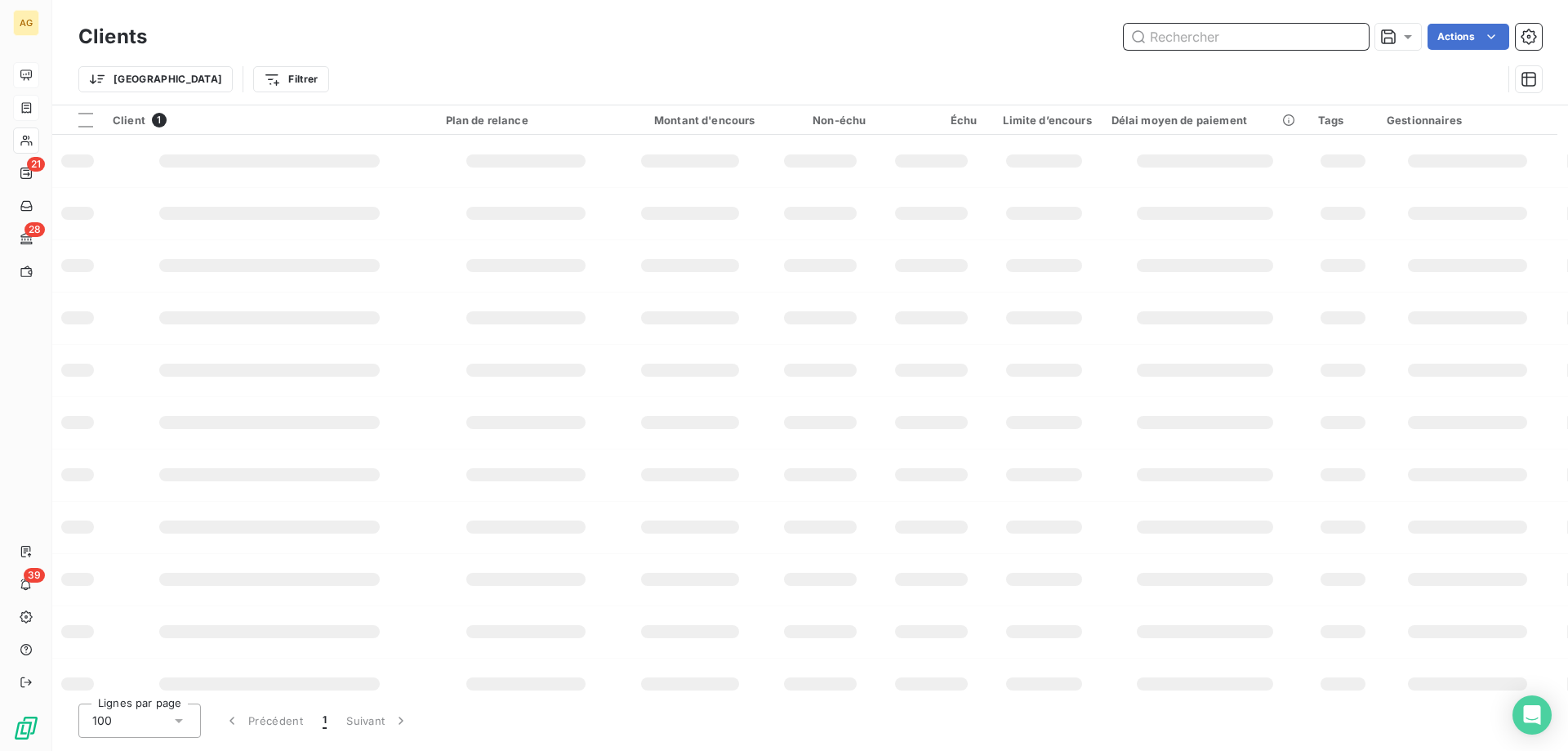
click at [1338, 34] on input "text" at bounding box center [1246, 37] width 245 height 27
click at [1325, 33] on input "text" at bounding box center [1246, 37] width 245 height 27
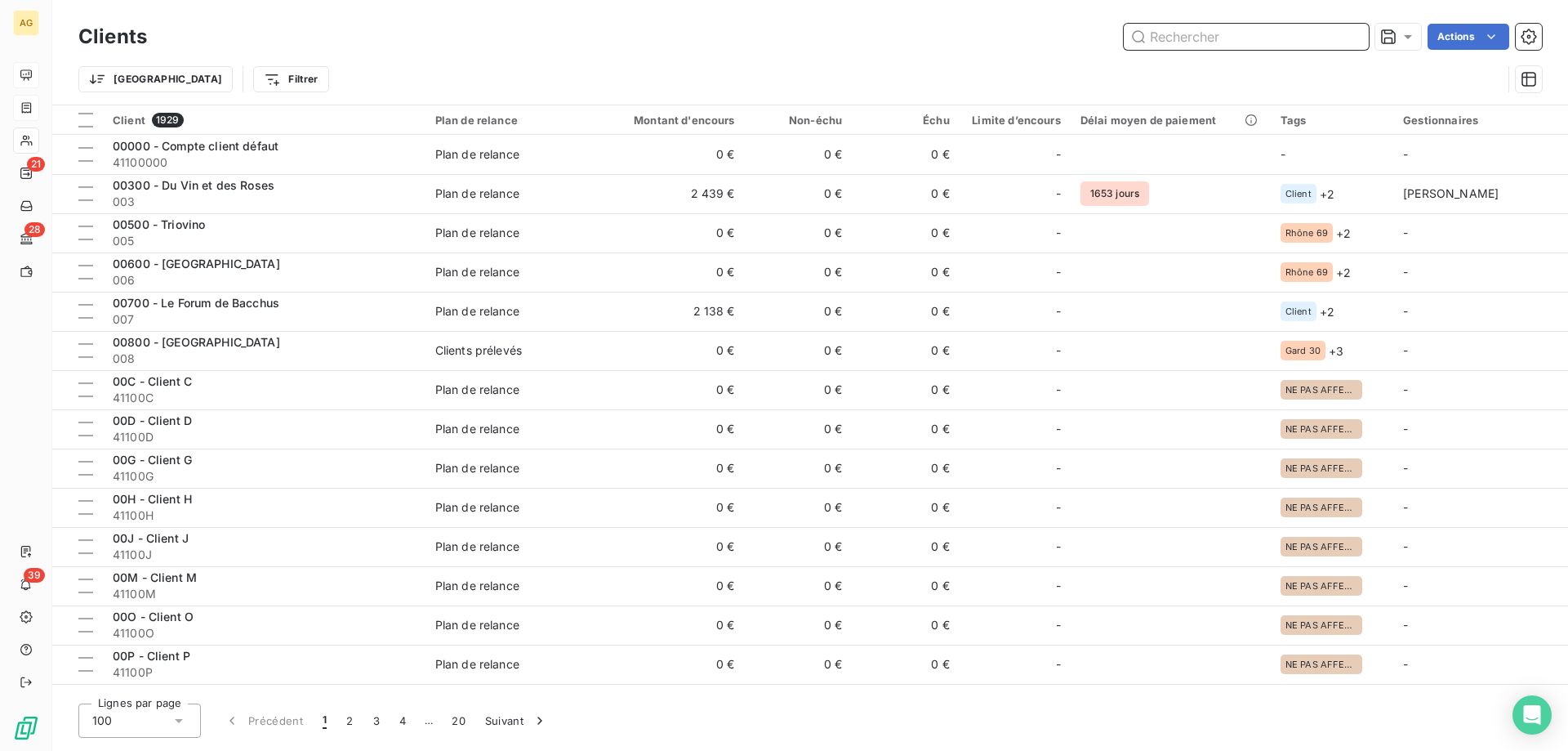
click at [1298, 42] on input "text" at bounding box center [1246, 37] width 245 height 27
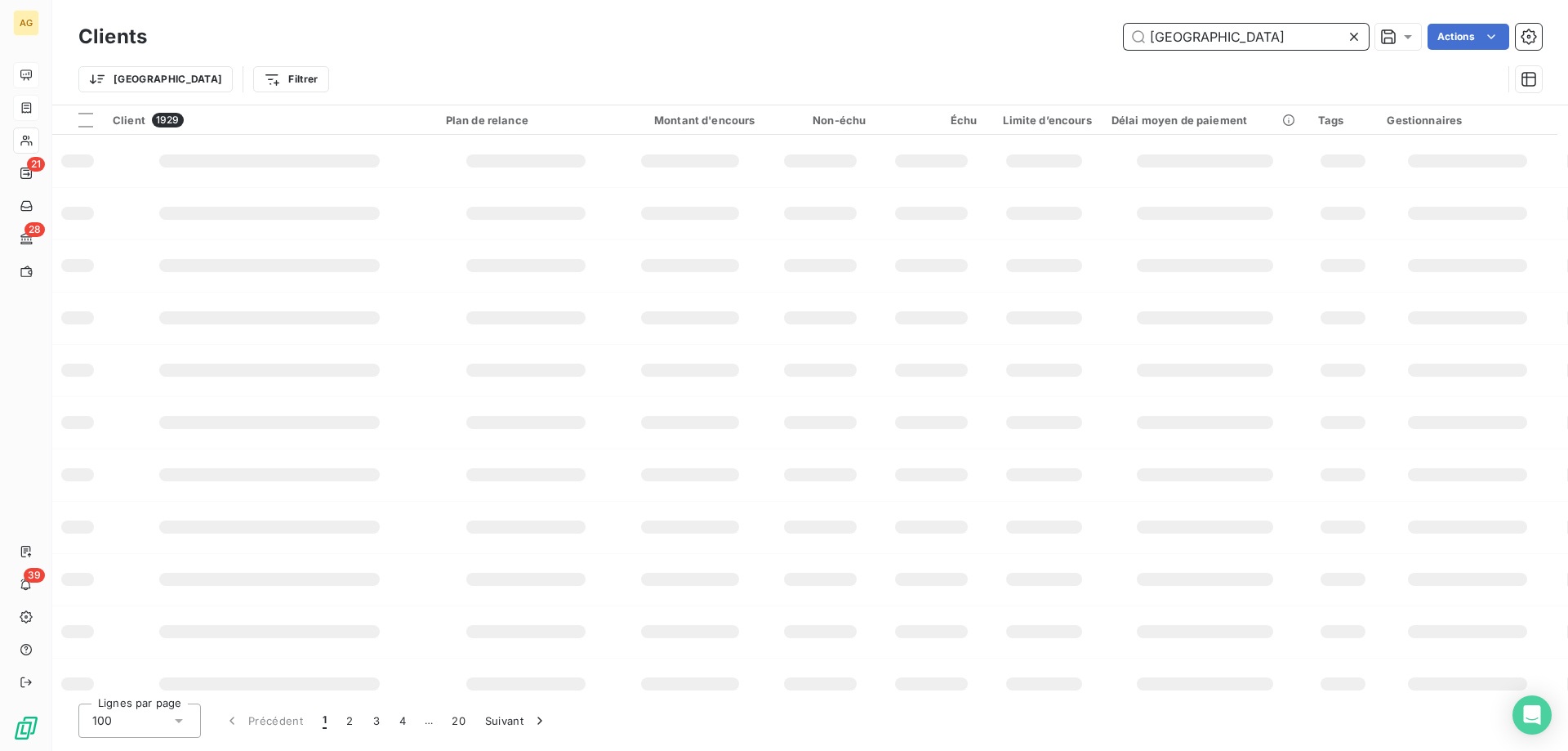
type input "[GEOGRAPHIC_DATA]"
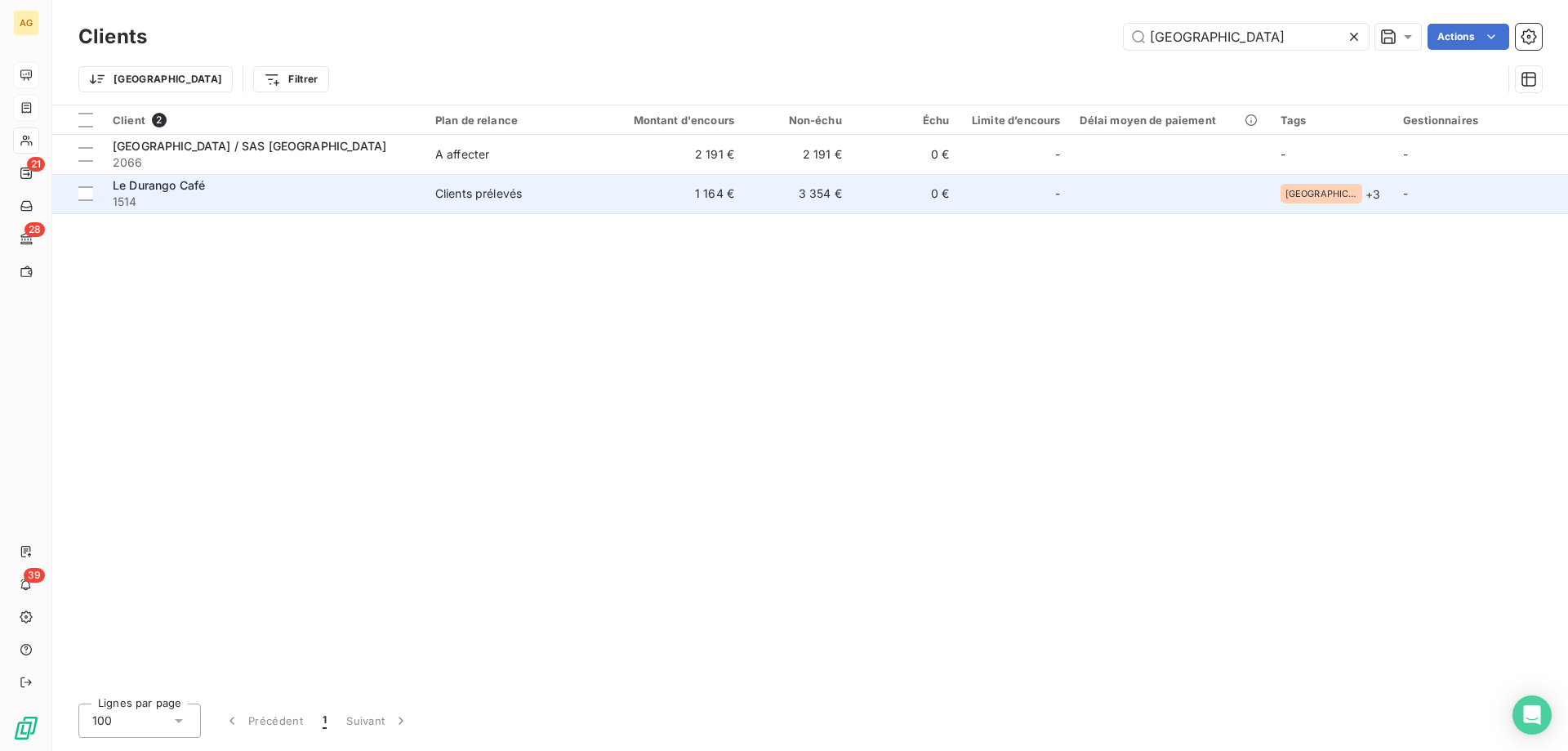
click at [616, 191] on td "1 164 €" at bounding box center [672, 193] width 144 height 39
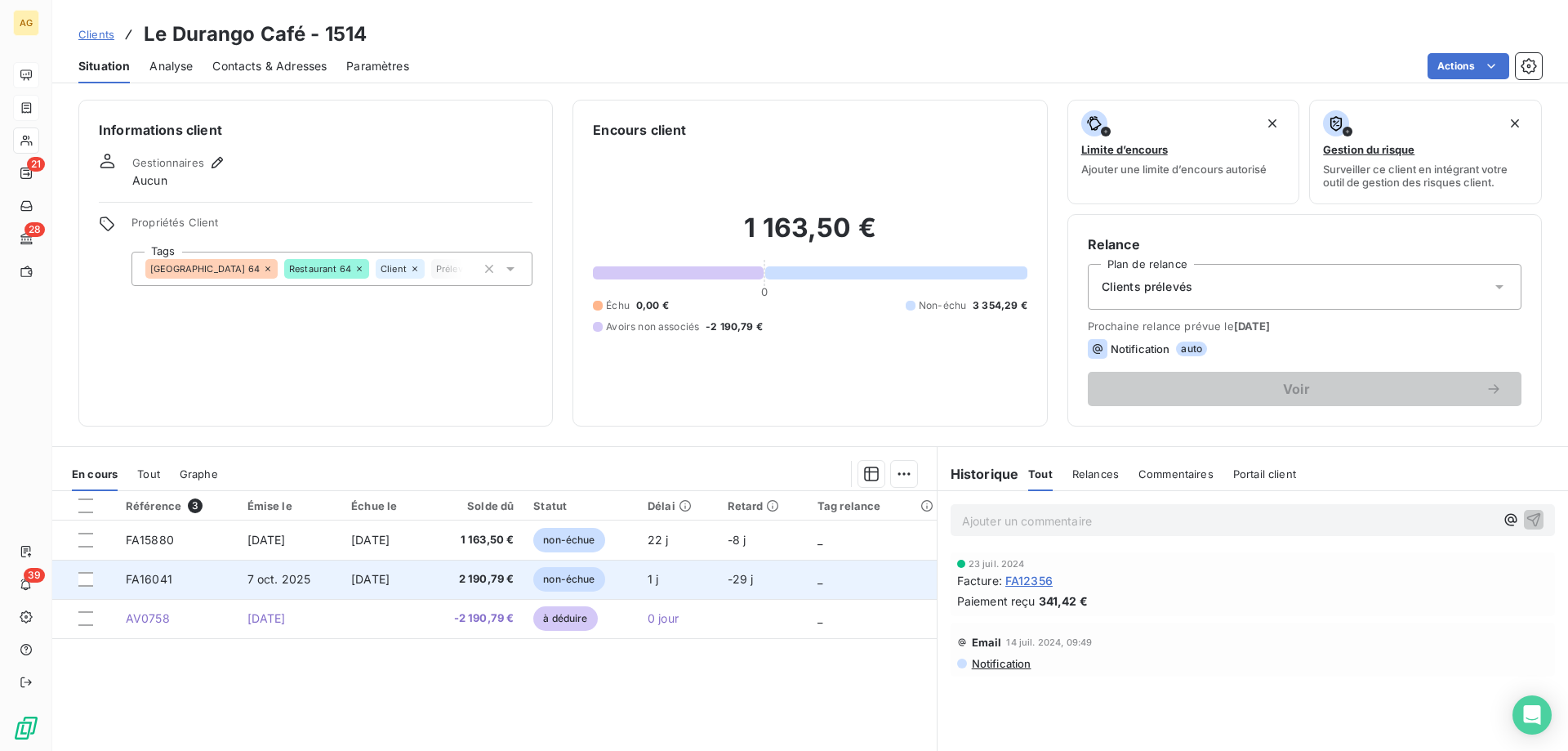
click at [390, 589] on td "[DATE]" at bounding box center [382, 578] width 82 height 39
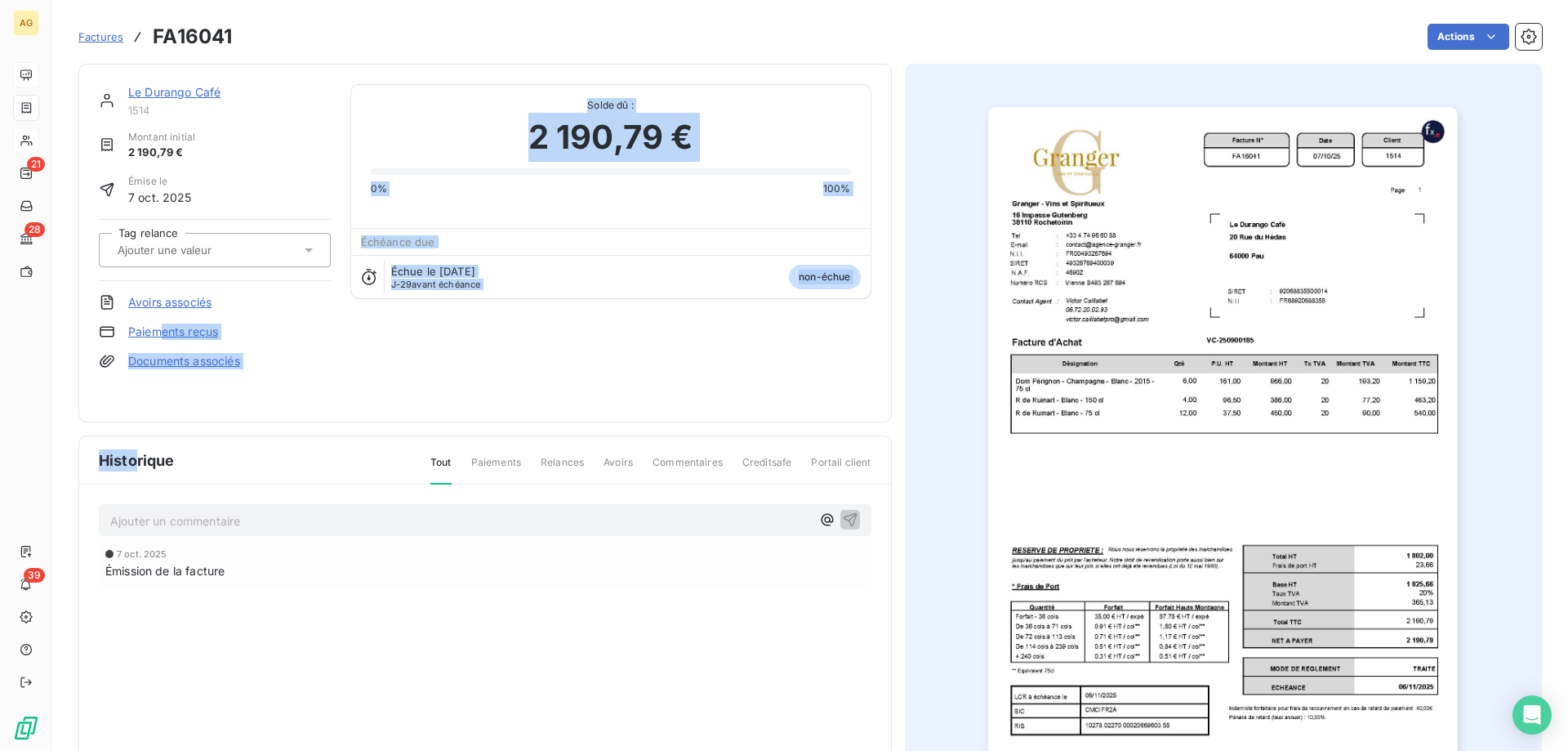
drag, startPoint x: 160, startPoint y: 334, endPoint x: 170, endPoint y: 321, distance: 16.4
click at [138, 443] on div "Le Durango Café 1514 Montant initial 2 190,79 € Émise le [DATE] Tag relance Avo…" at bounding box center [485, 439] width 813 height 752
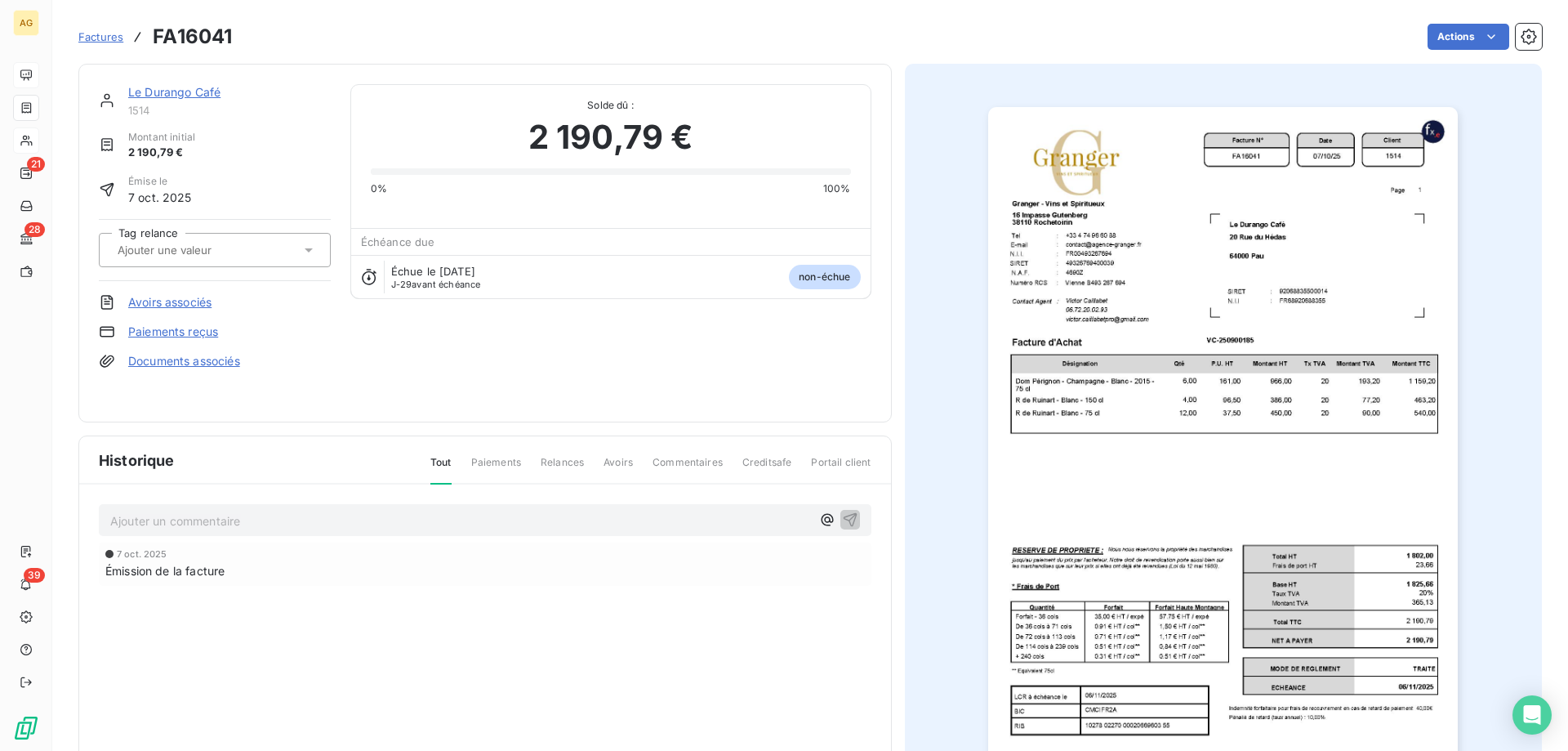
click at [176, 292] on div "Le Durango Café 1514 Montant initial 2 190,79 € Émise le [DATE] Tag relance Avo…" at bounding box center [214, 243] width 232 height 318
click at [176, 298] on link "Avoirs associés" at bounding box center [170, 302] width 83 height 16
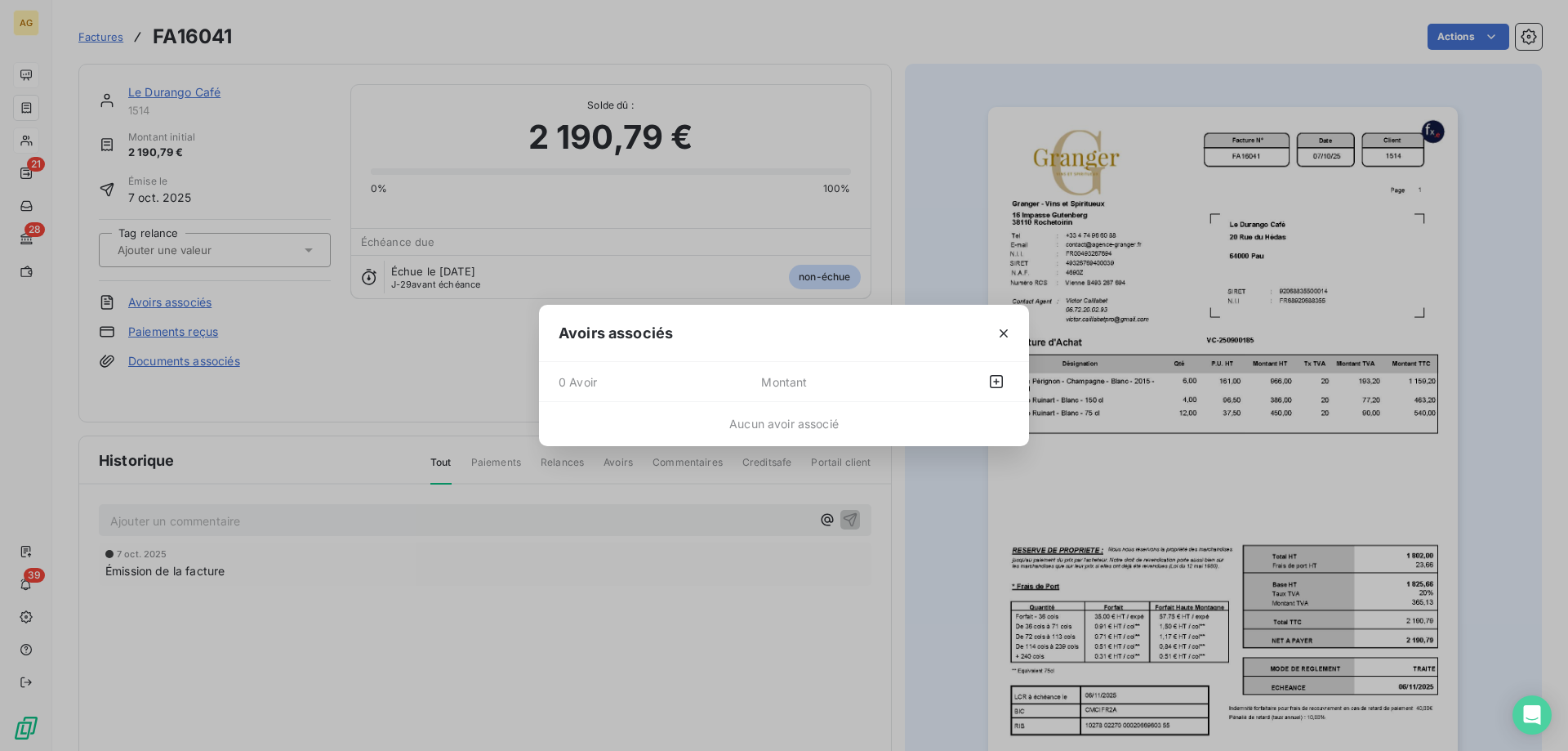
click at [977, 386] on div at bounding box center [964, 382] width 90 height 27
click at [993, 386] on icon "button" at bounding box center [995, 381] width 16 height 16
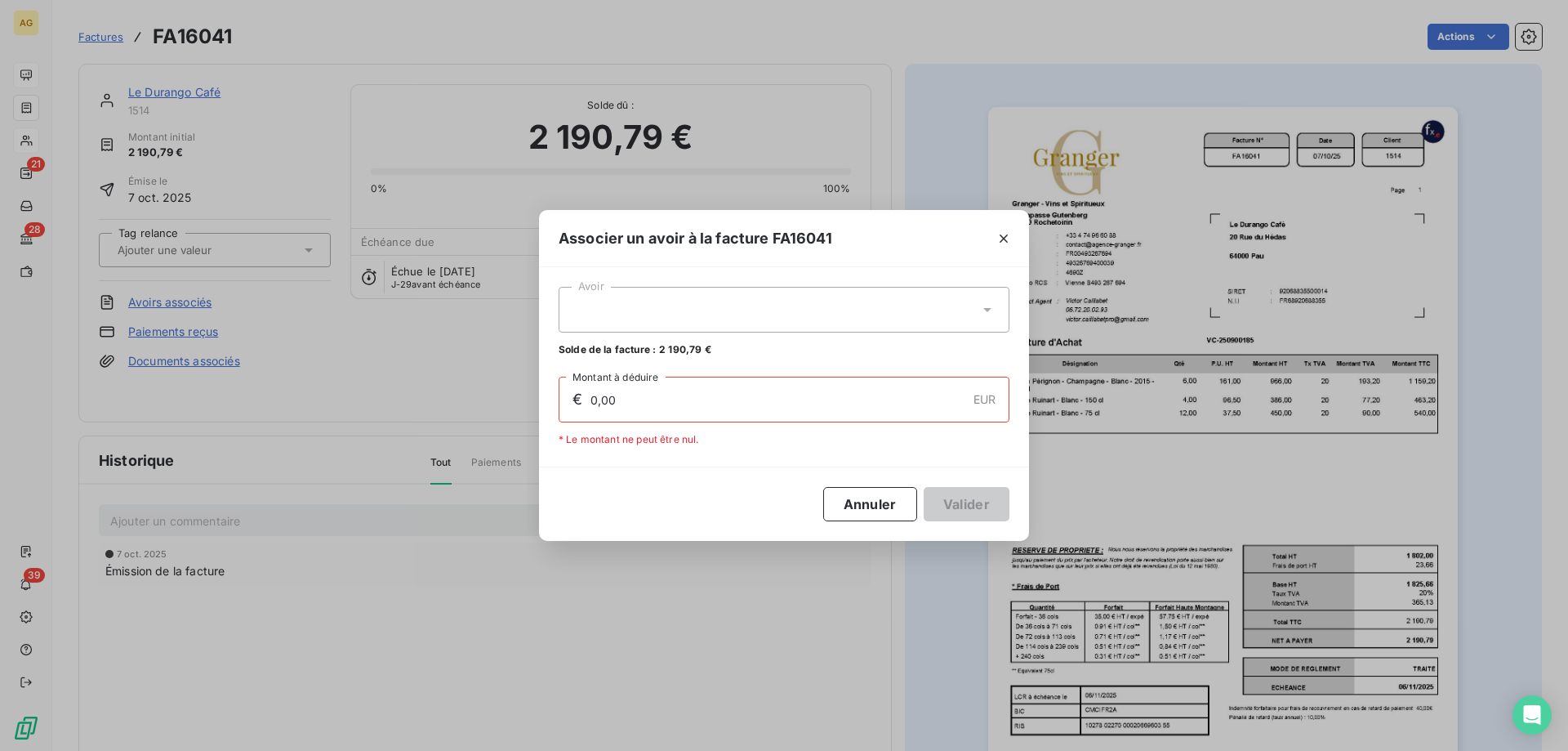
click at [697, 327] on div at bounding box center [784, 309] width 451 height 46
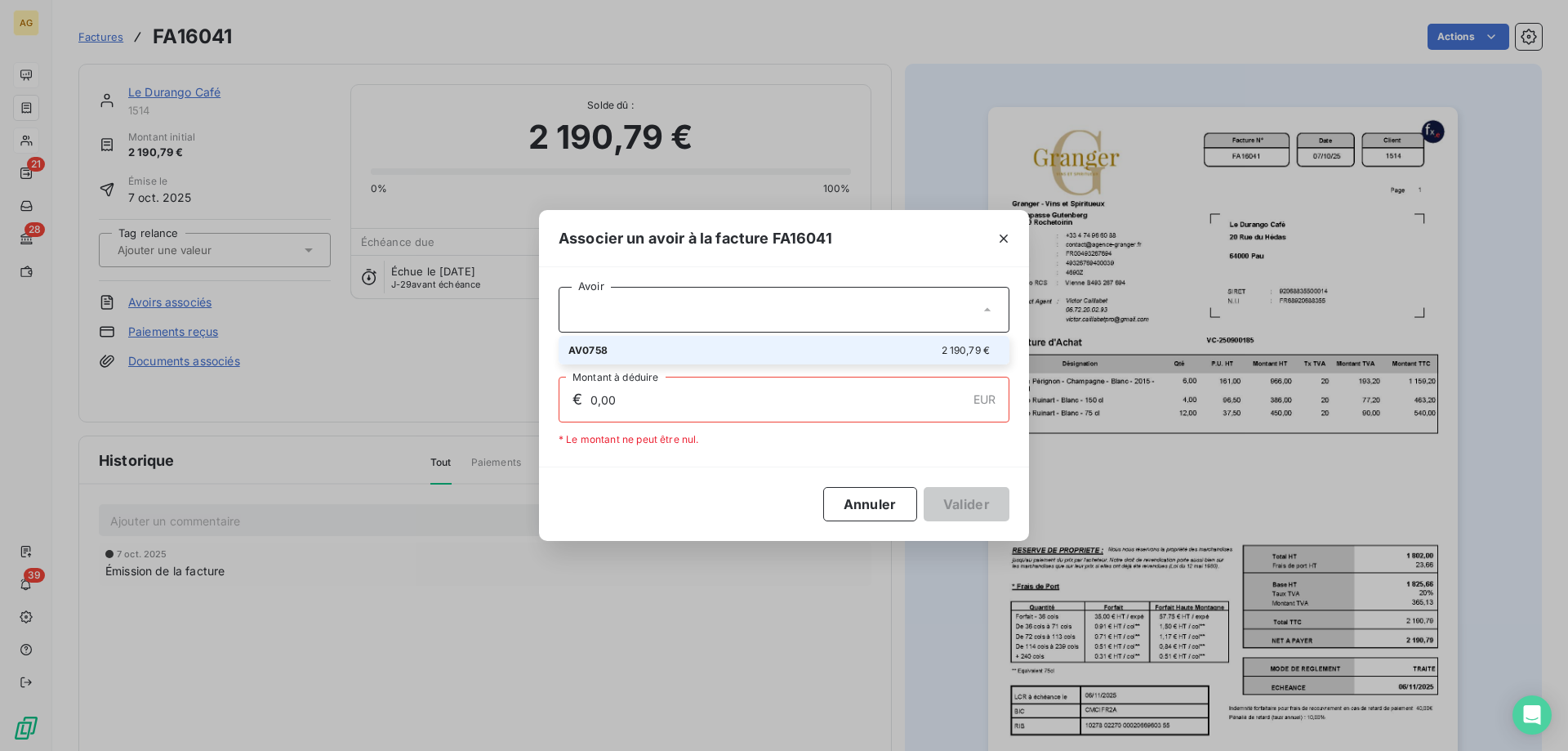
click at [634, 343] on div "AV0758 2 190,79 €" at bounding box center [784, 350] width 431 height 15
type input "2 190,79"
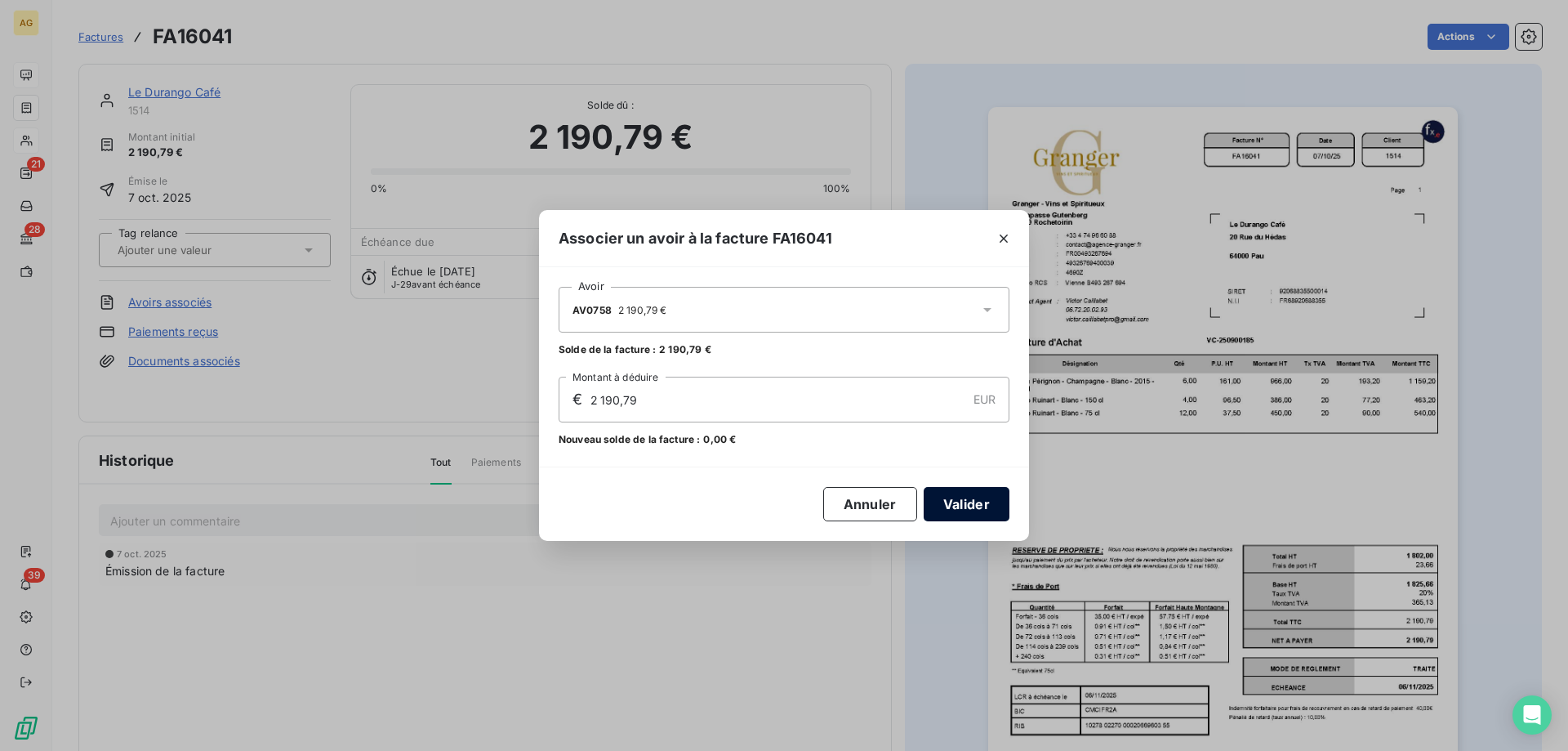
click at [953, 506] on button "Valider" at bounding box center [966, 504] width 85 height 34
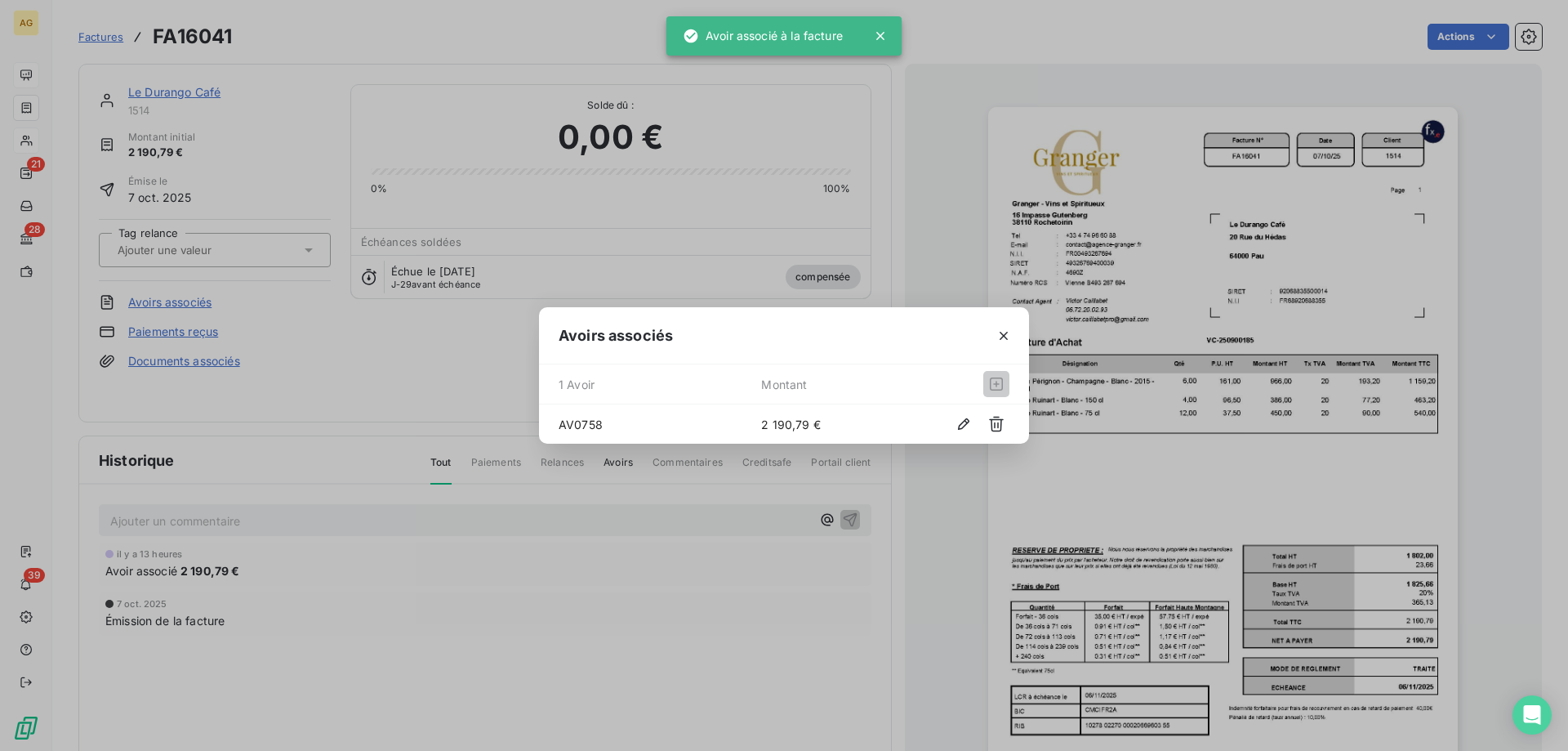
click at [1028, 337] on div at bounding box center [1003, 335] width 50 height 56
click at [1007, 332] on icon "button" at bounding box center [1003, 335] width 16 height 16
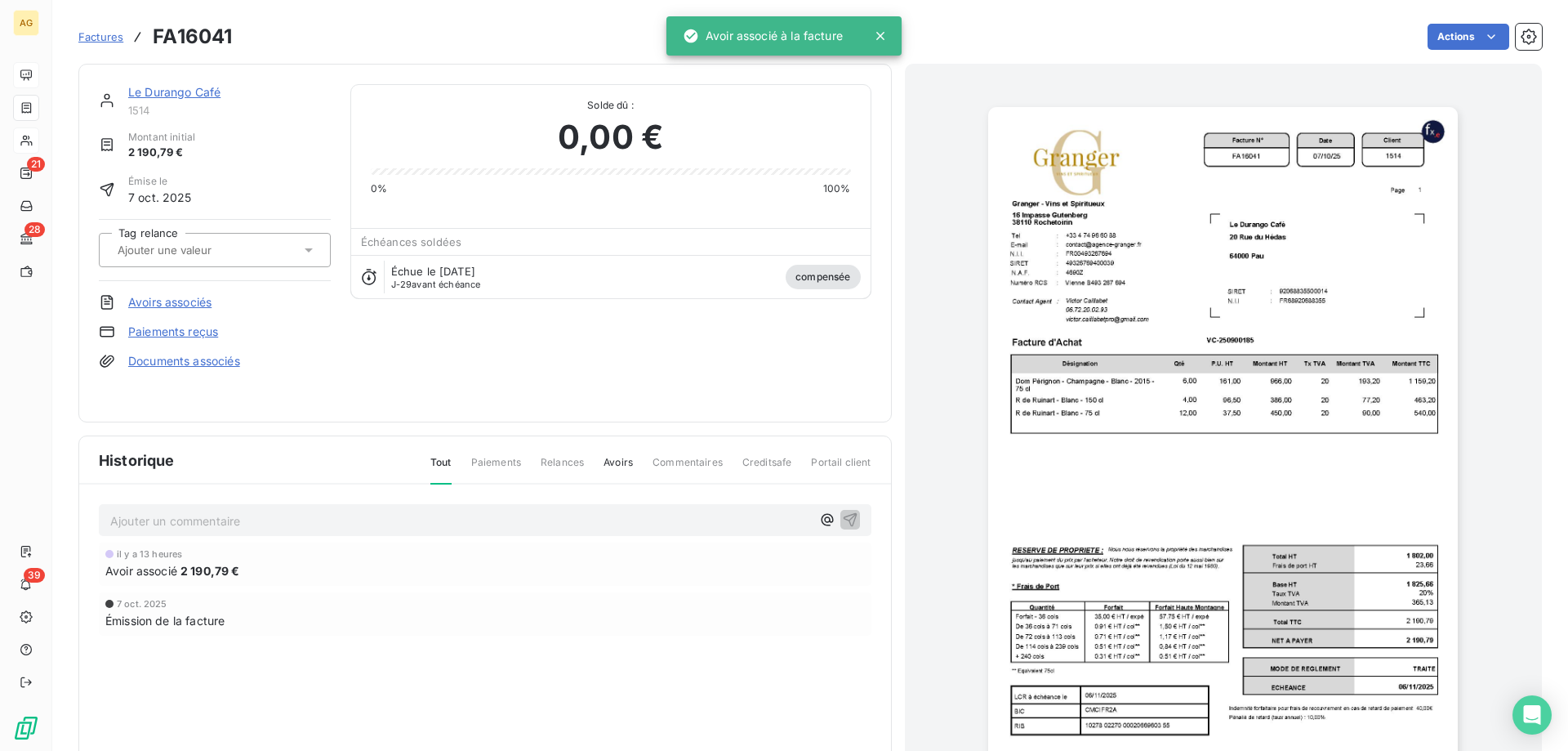
click at [544, 221] on div "Solde dû : 0,00 € 0% 100% Échéances soldées Échue le [DATE] J-29 avant échéance…" at bounding box center [611, 192] width 521 height 215
drag, startPoint x: 266, startPoint y: 103, endPoint x: 228, endPoint y: 101, distance: 38.1
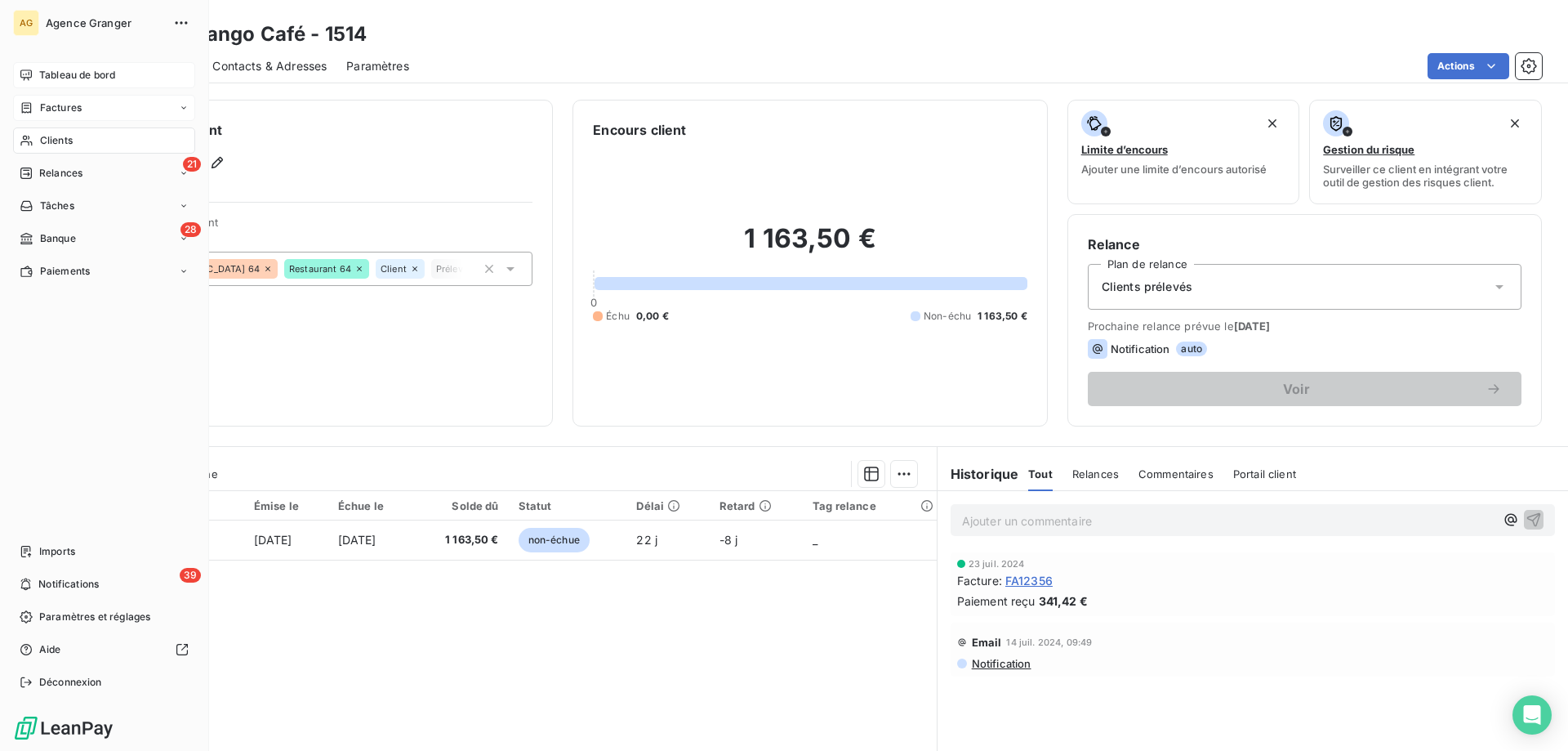
click at [76, 172] on span "Relances" at bounding box center [61, 174] width 44 height 15
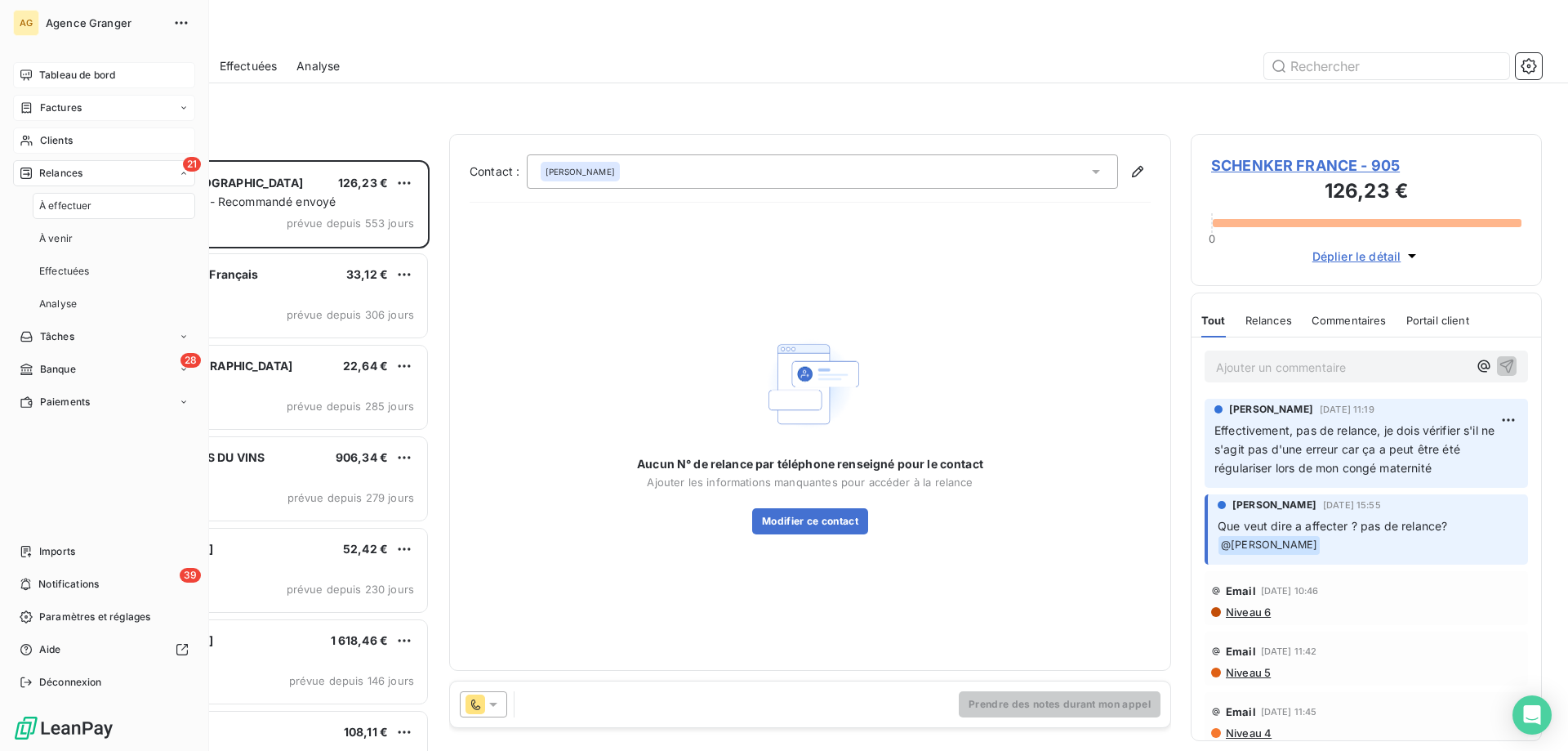
scroll to position [578, 339]
click at [29, 137] on icon at bounding box center [27, 140] width 11 height 10
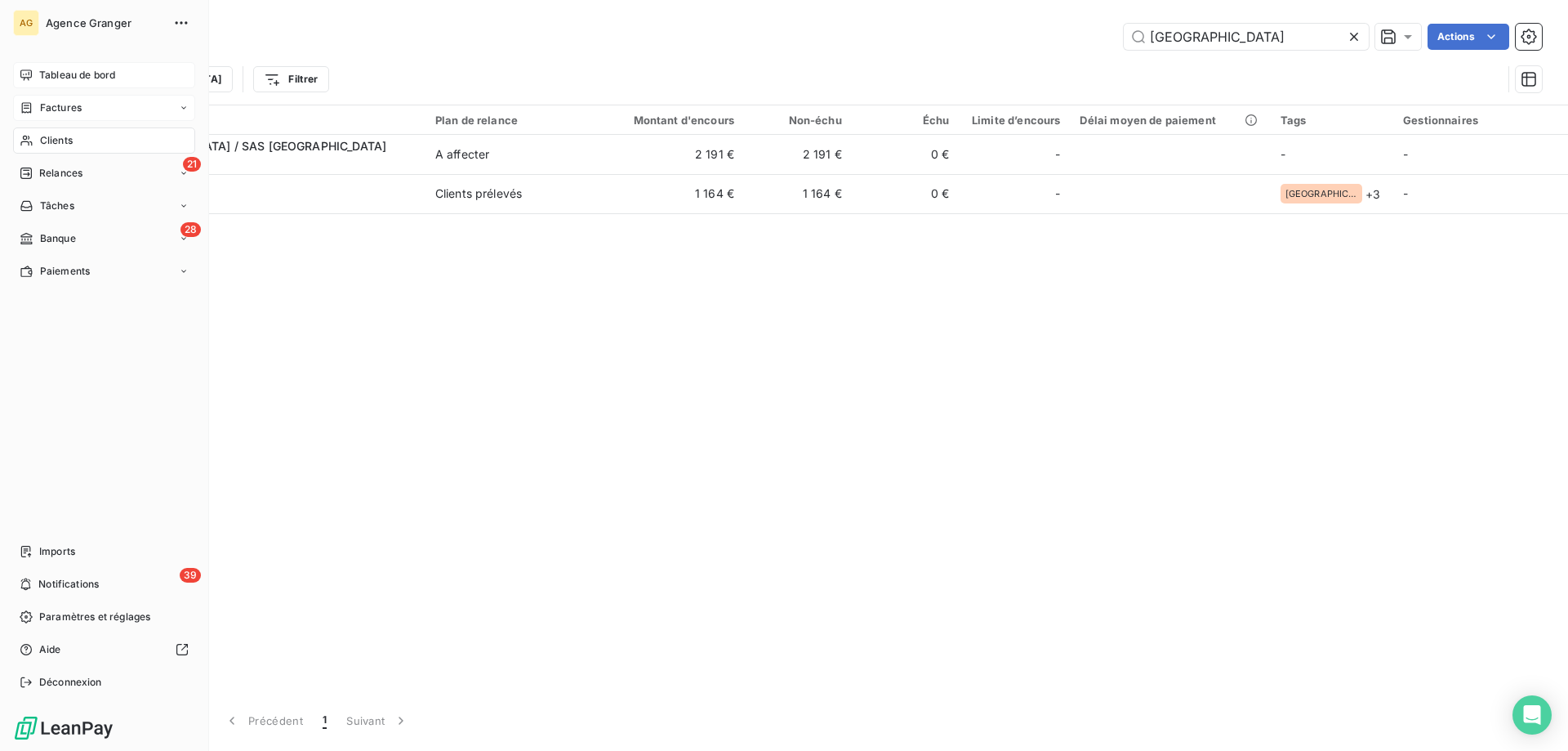
click at [57, 103] on span "Factures" at bounding box center [61, 108] width 42 height 15
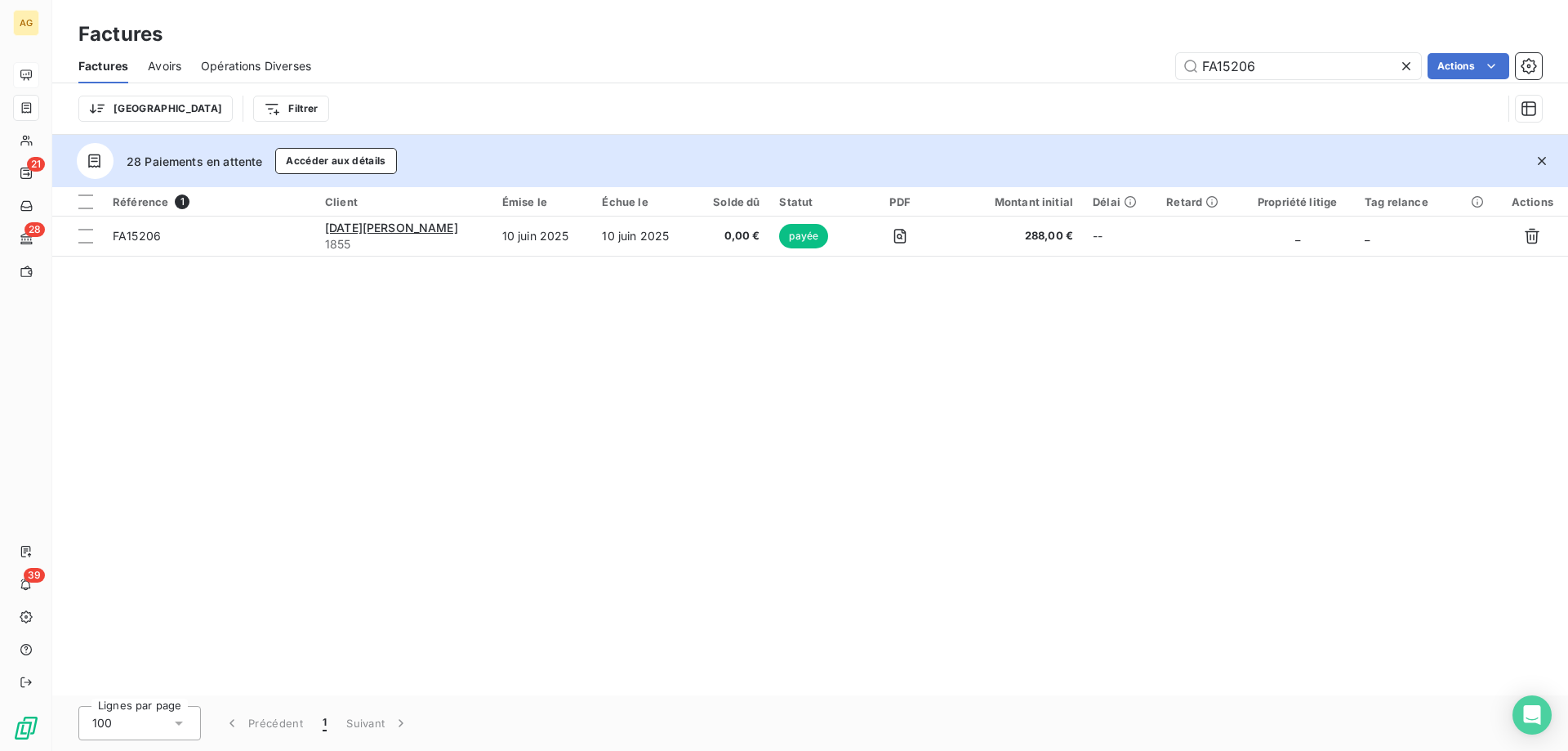
drag, startPoint x: 1339, startPoint y: 64, endPoint x: 657, endPoint y: 80, distance: 682.2
click at [887, 80] on div "Factures Avoirs Opérations Diverses FA15206 Actions" at bounding box center [810, 66] width 1516 height 34
type input "fromage"
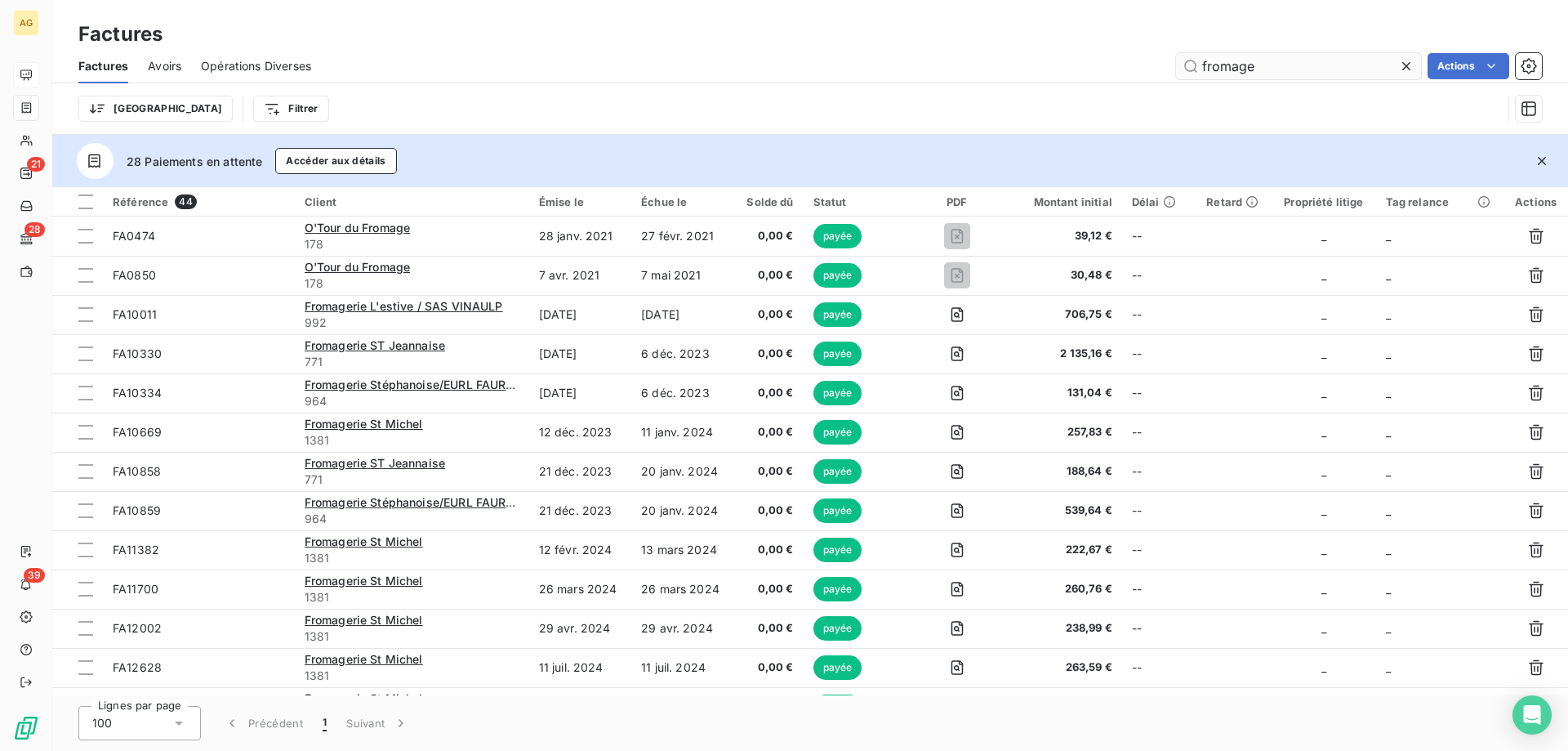
drag, startPoint x: 1298, startPoint y: 67, endPoint x: 1287, endPoint y: 67, distance: 11.0
click at [1295, 67] on input "fromage" at bounding box center [1299, 66] width 245 height 27
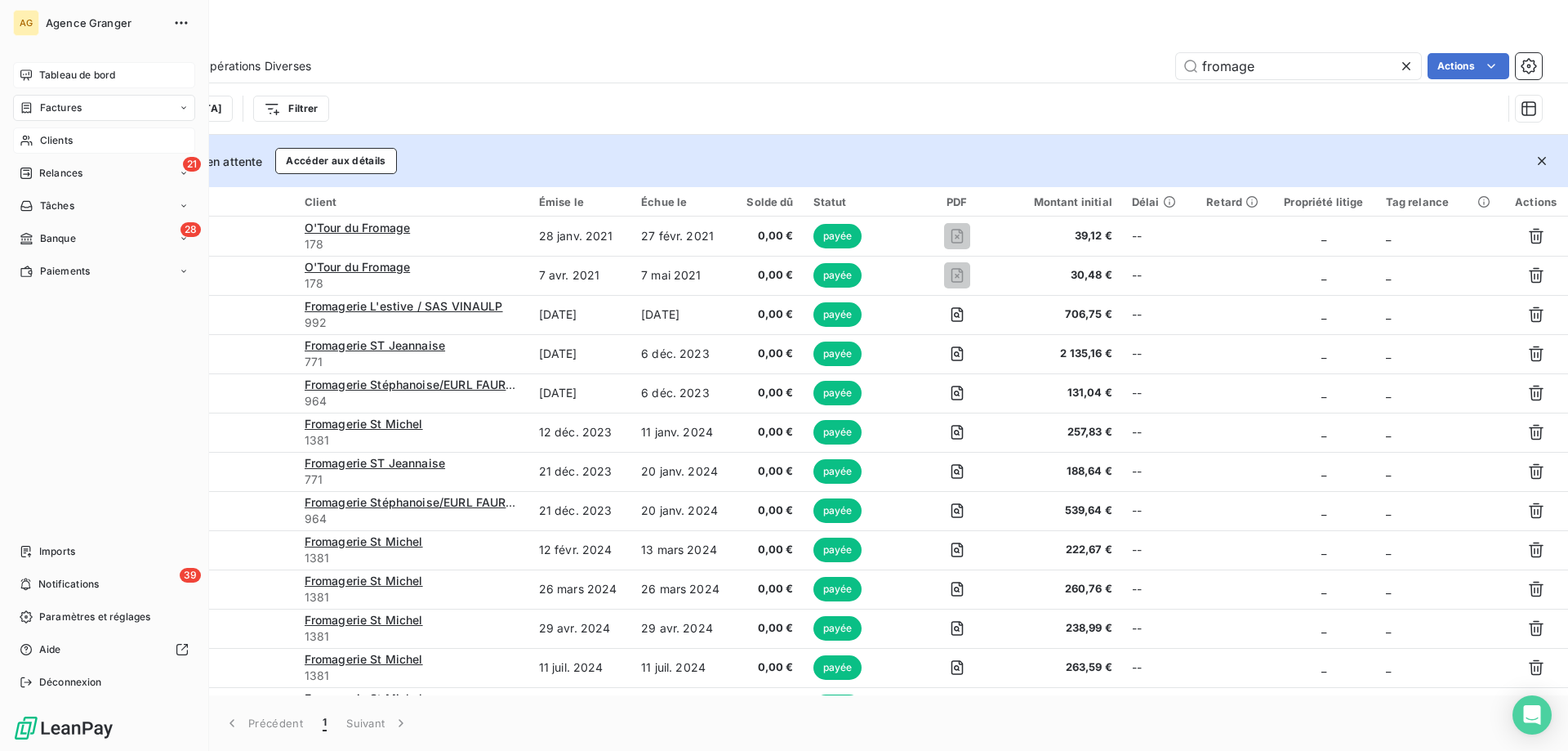
click at [43, 136] on span "Clients" at bounding box center [56, 140] width 32 height 15
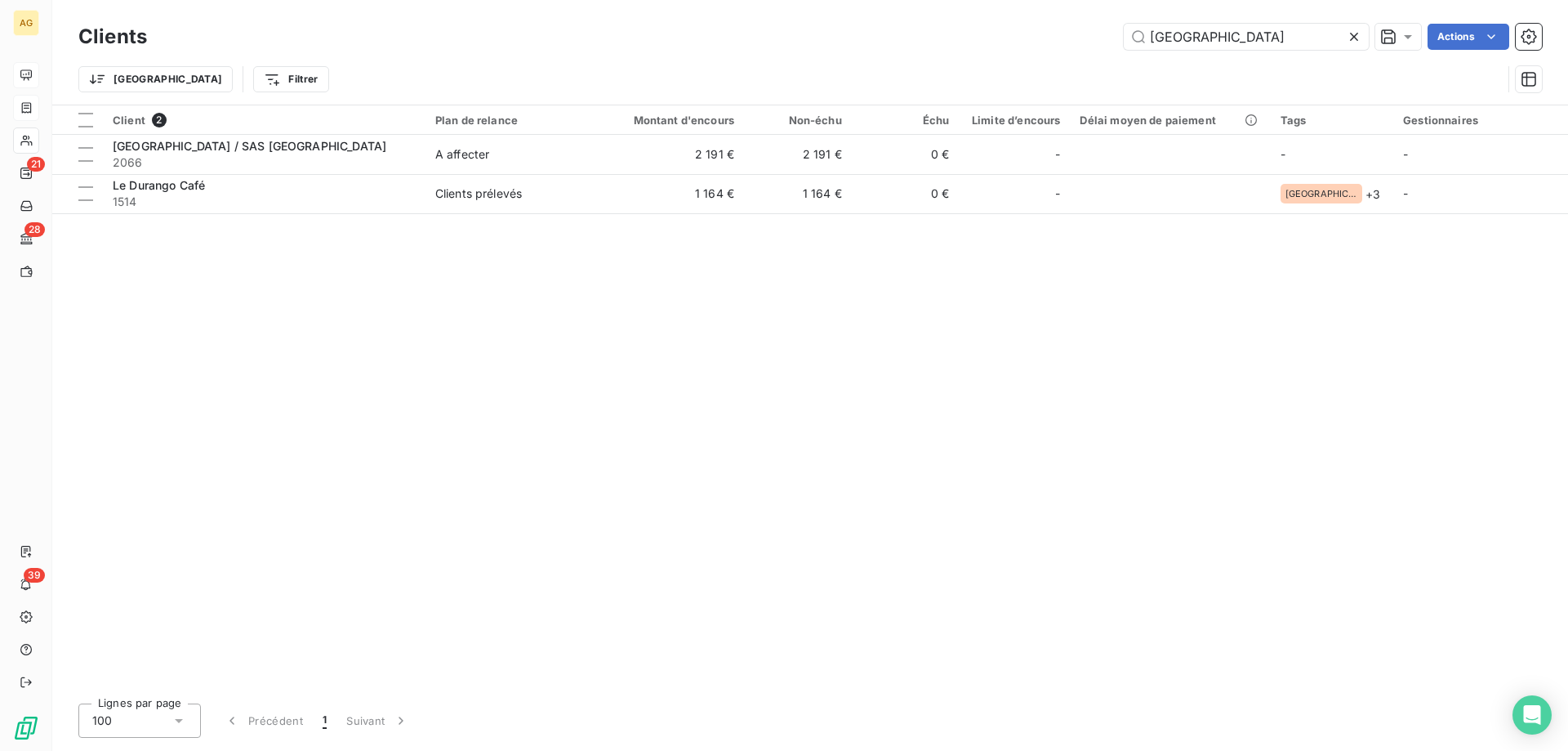
drag, startPoint x: 1208, startPoint y: 39, endPoint x: 338, endPoint y: 75, distance: 870.7
click at [480, 69] on div "Clients durango Actions Trier Filtrer" at bounding box center [811, 63] width 1464 height 85
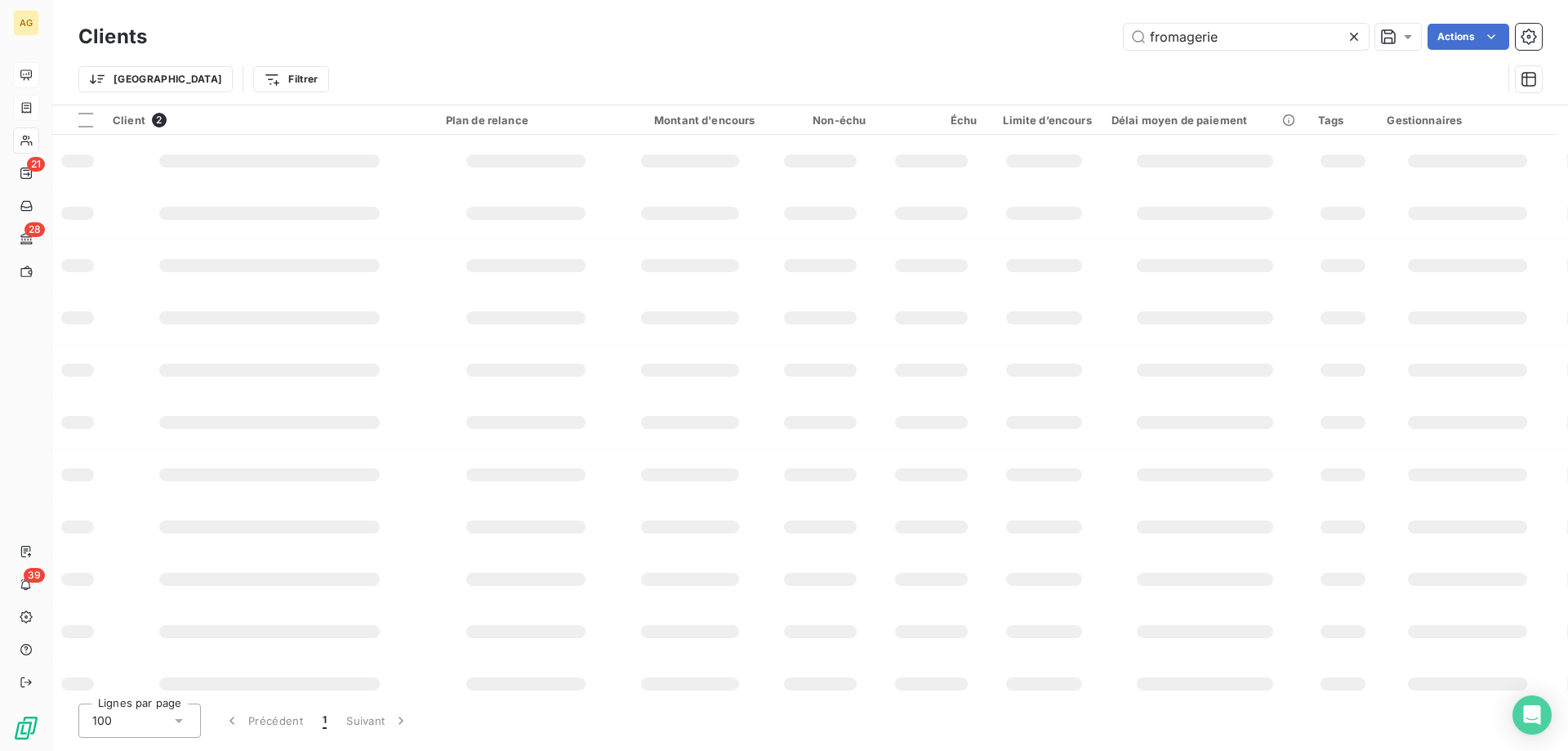
type input "fromagerie"
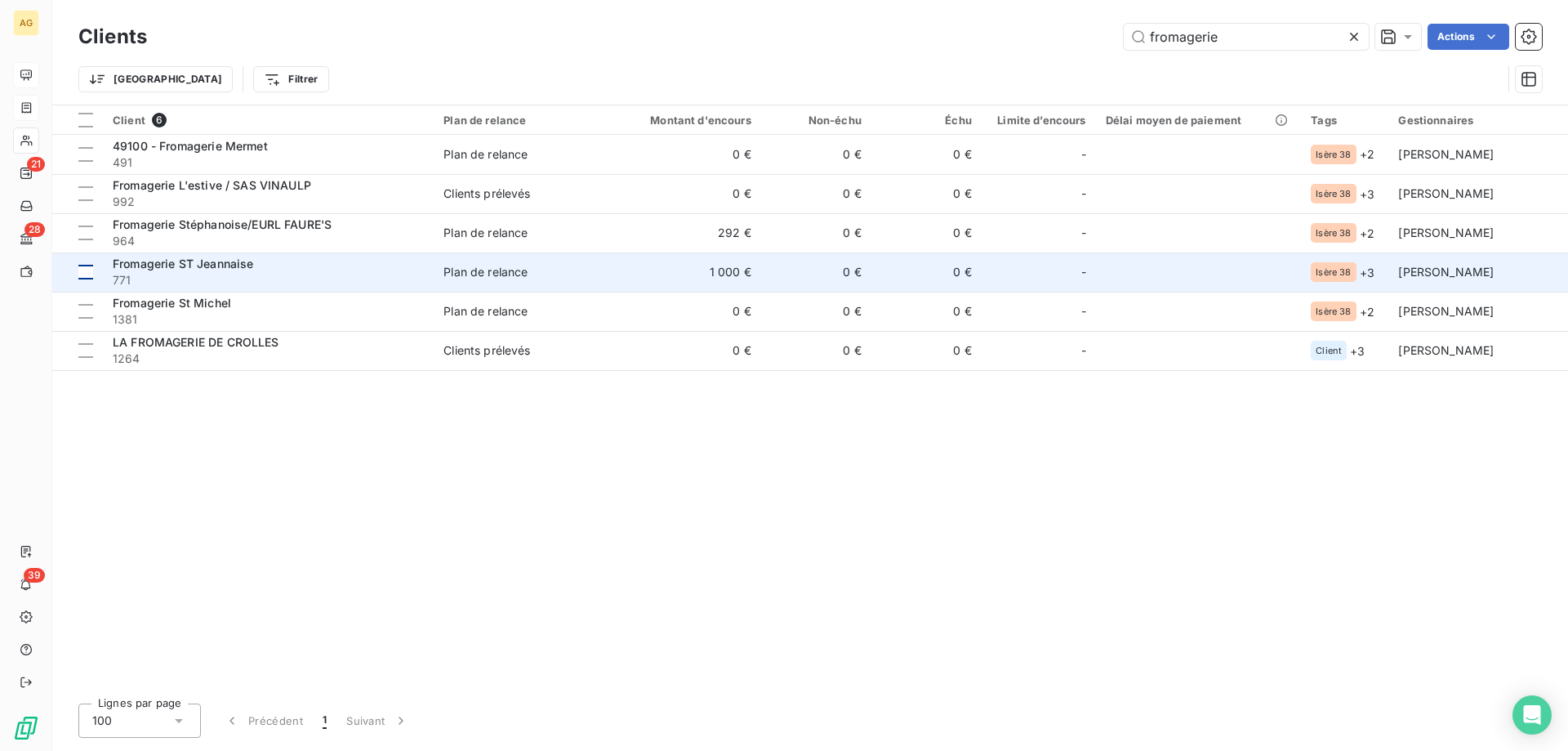
click at [84, 271] on div at bounding box center [86, 272] width 15 height 15
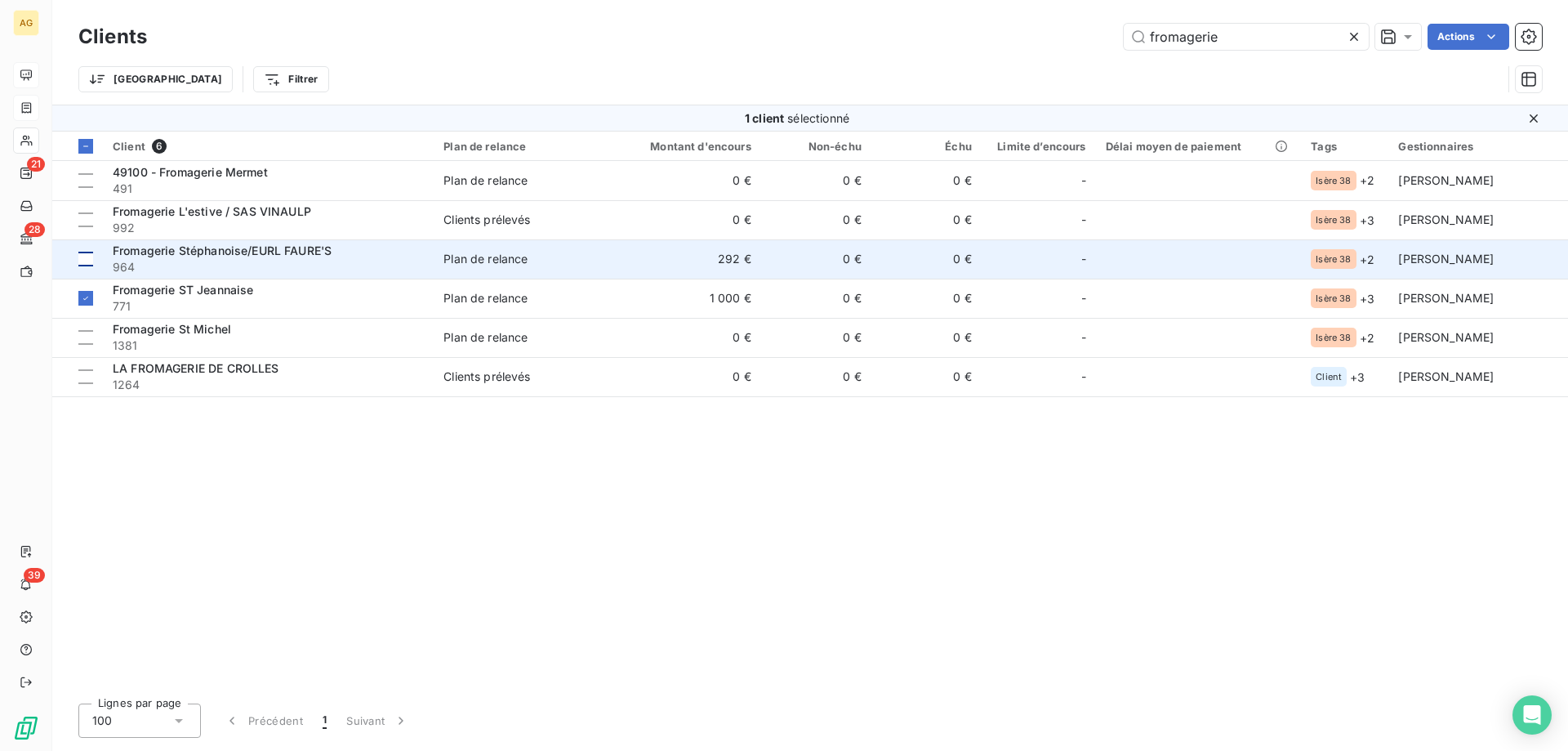
click at [98, 254] on td at bounding box center [77, 258] width 50 height 39
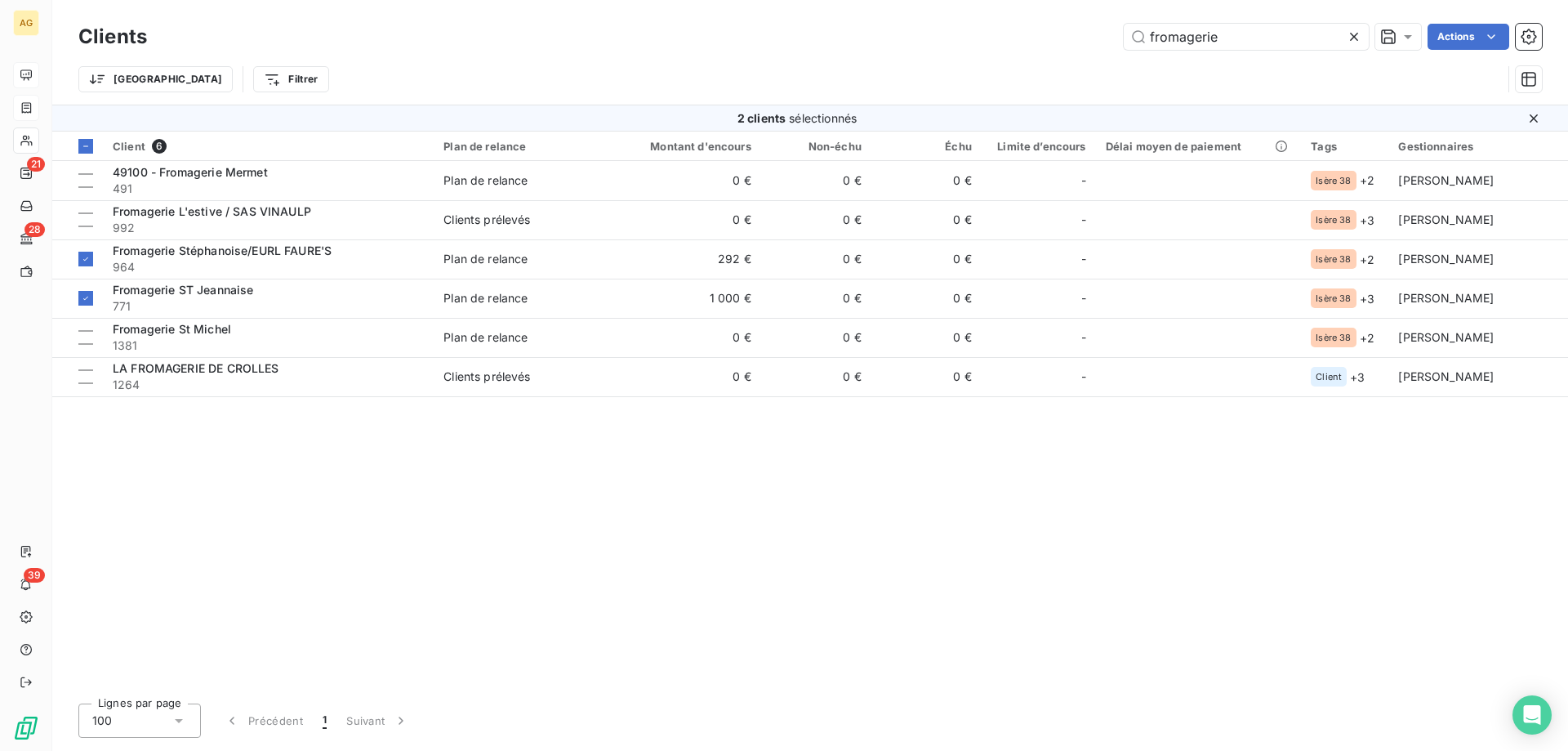
click at [1358, 37] on icon at bounding box center [1354, 36] width 16 height 16
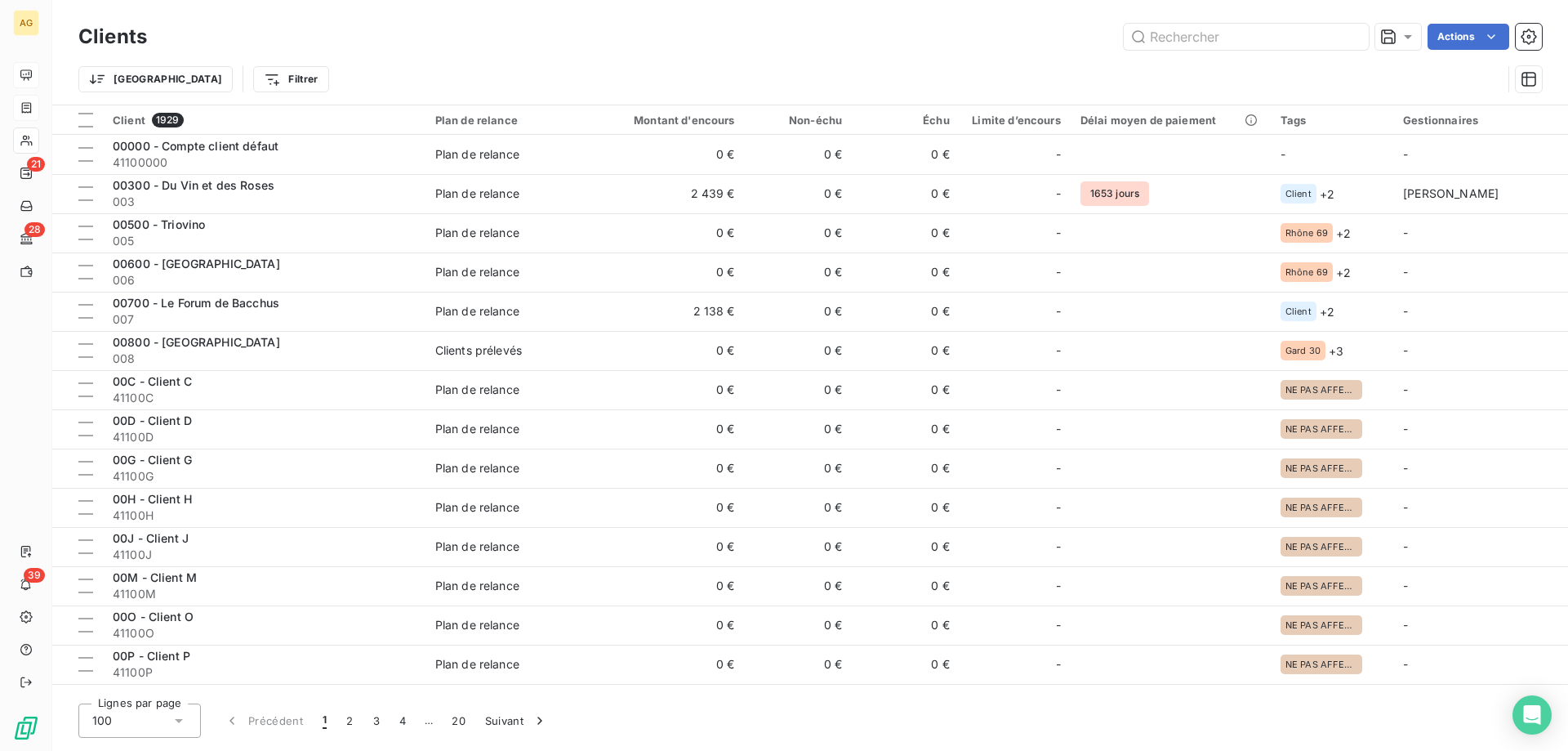
click at [494, 50] on div "Clients Actions" at bounding box center [811, 37] width 1464 height 34
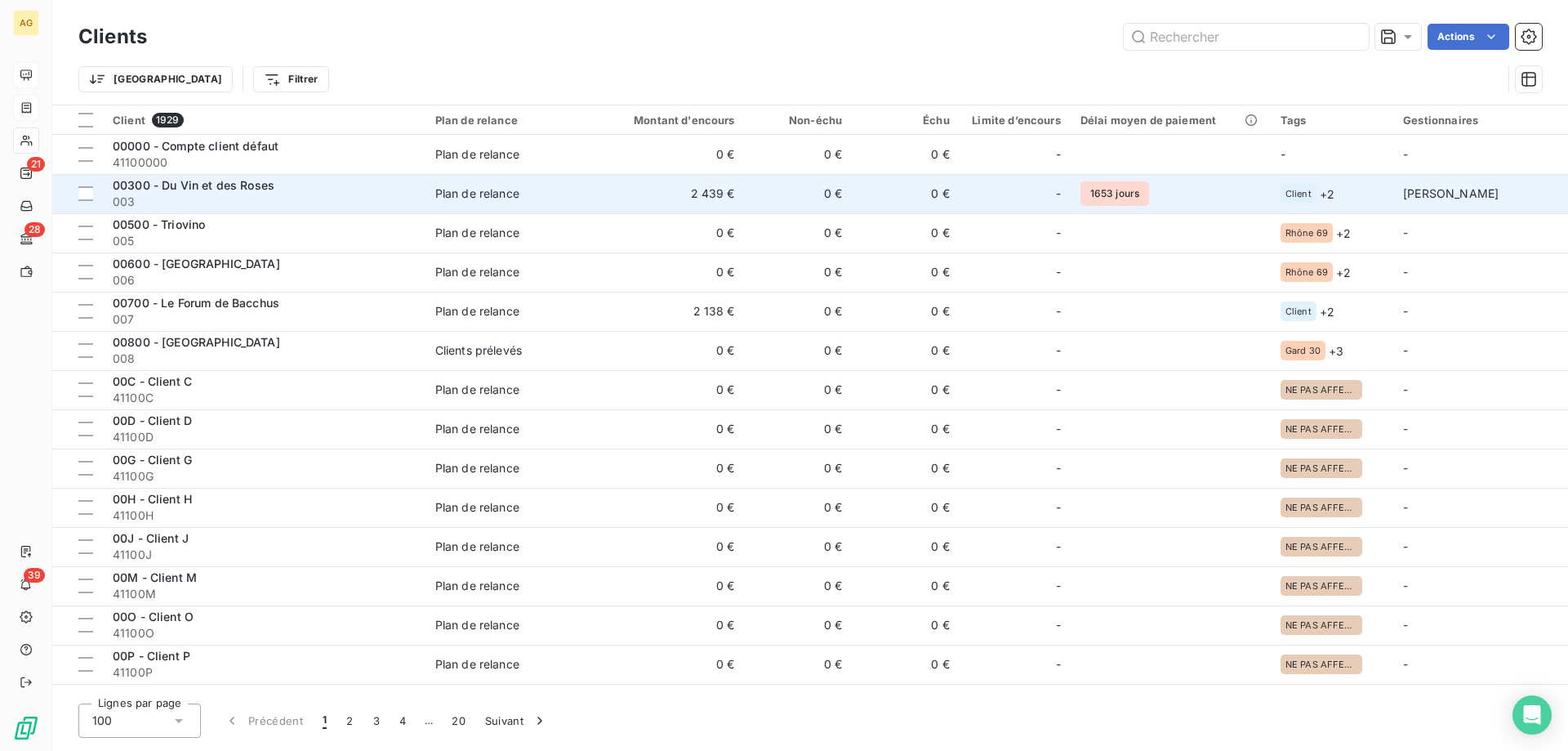
click at [428, 188] on td "Plan de relance" at bounding box center [513, 193] width 175 height 39
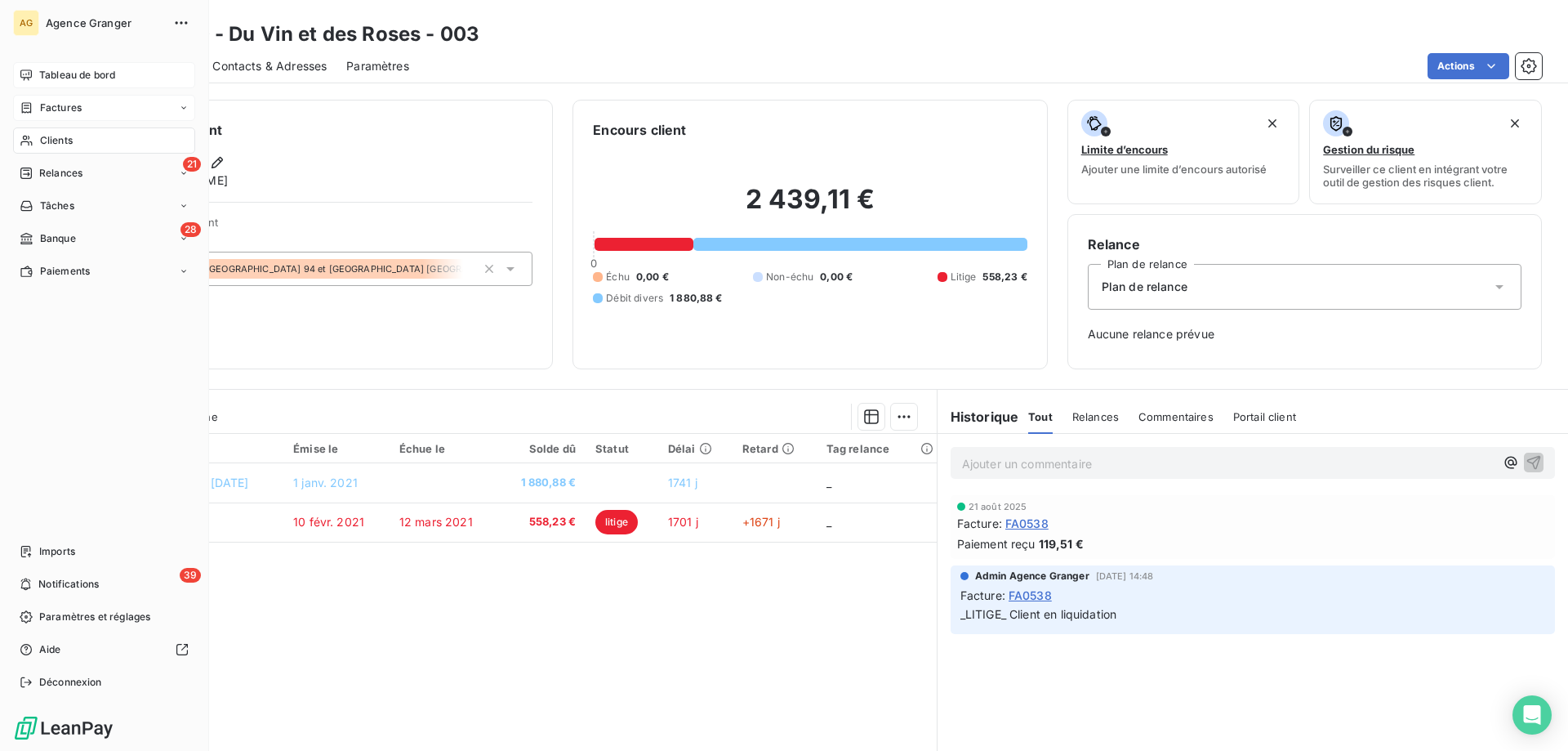
click at [31, 77] on icon at bounding box center [27, 74] width 11 height 10
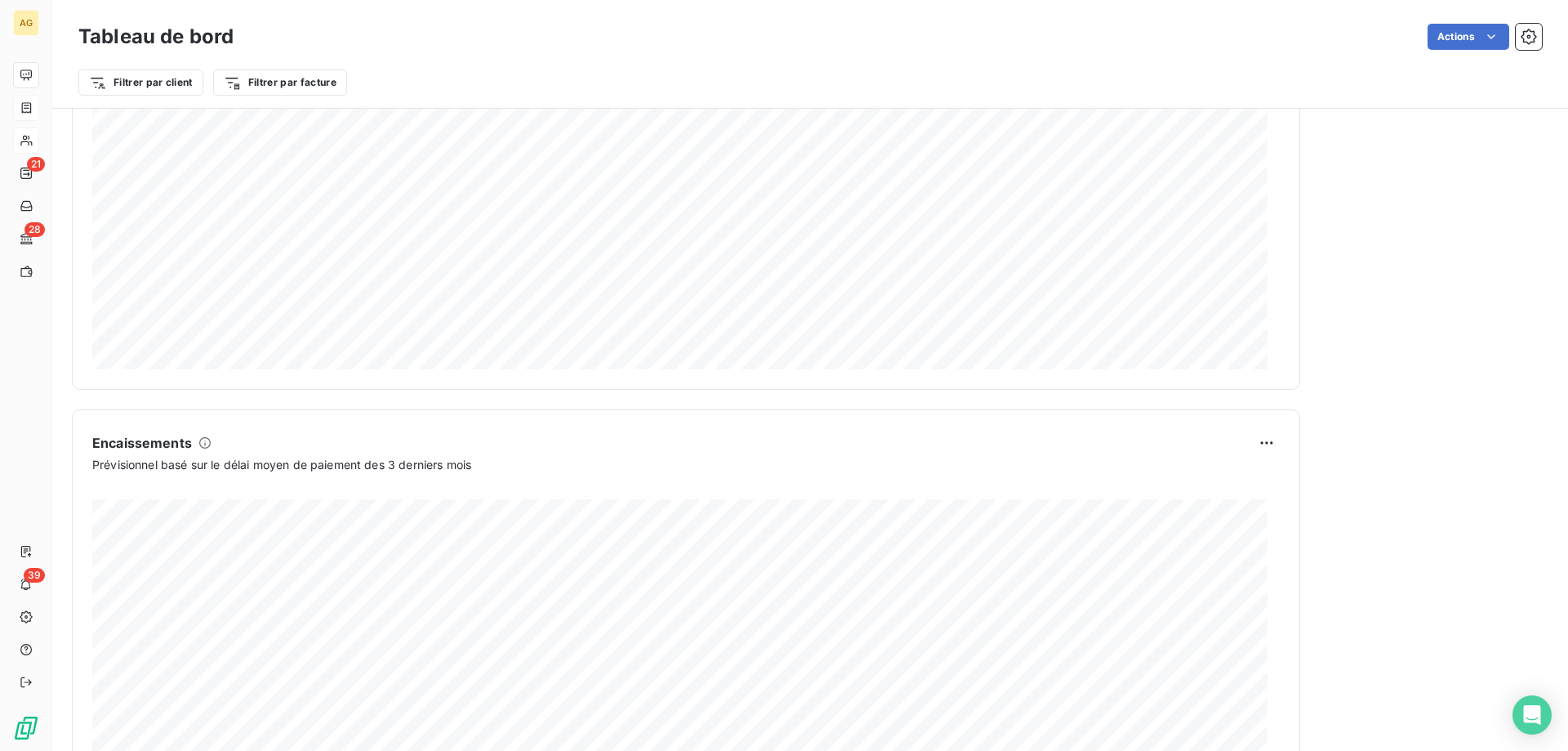
scroll to position [760, 0]
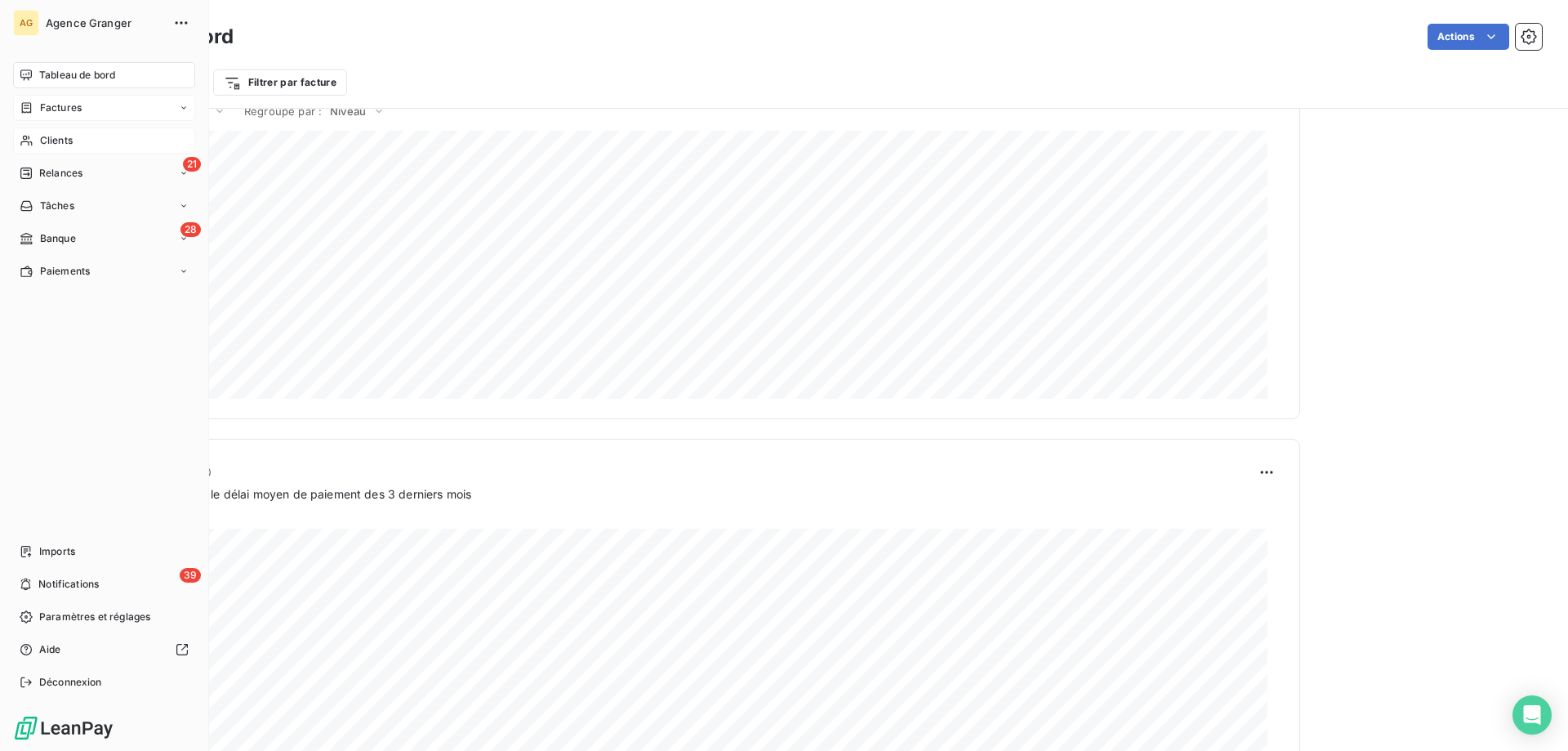
click at [68, 174] on span "Relances" at bounding box center [61, 174] width 44 height 15
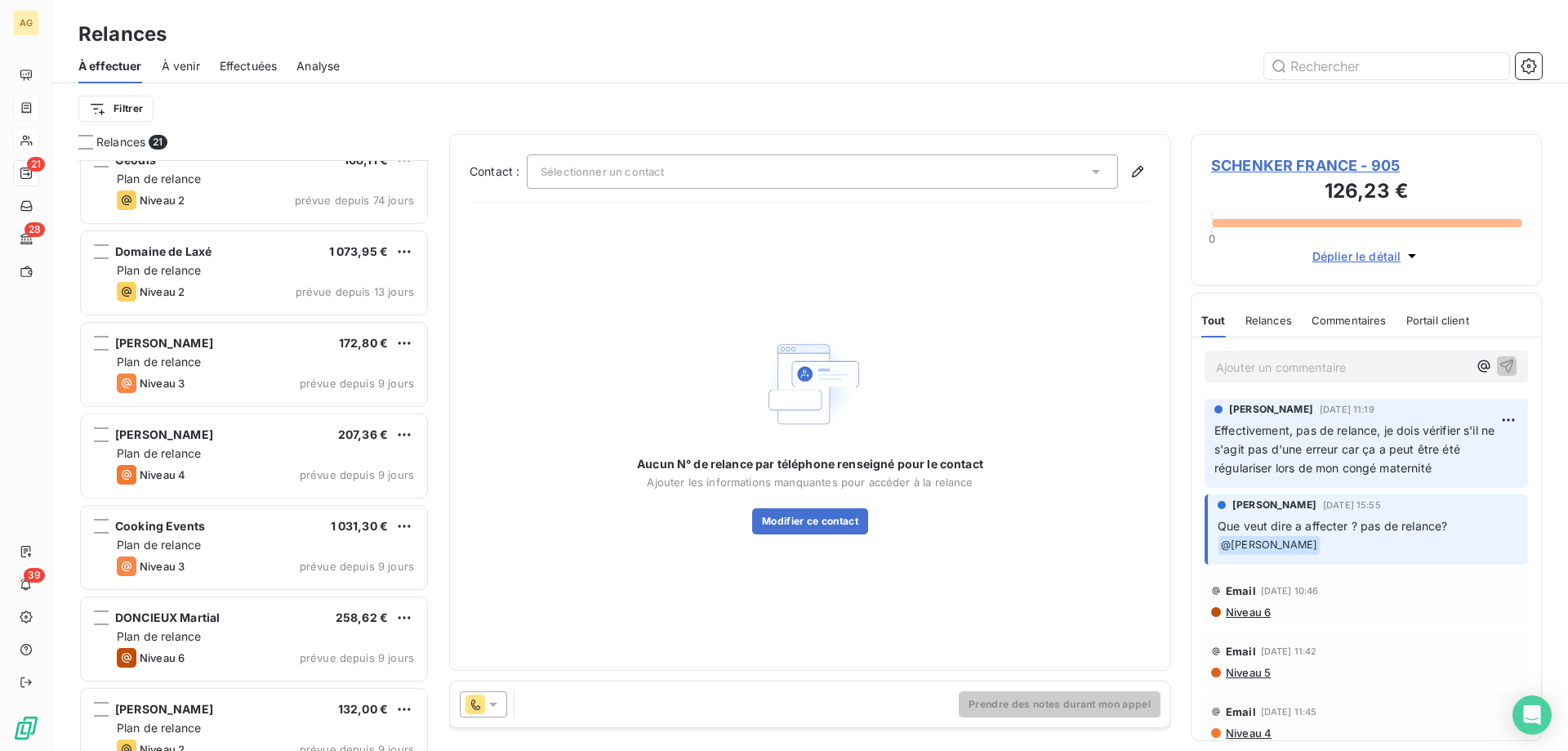
scroll to position [654, 0]
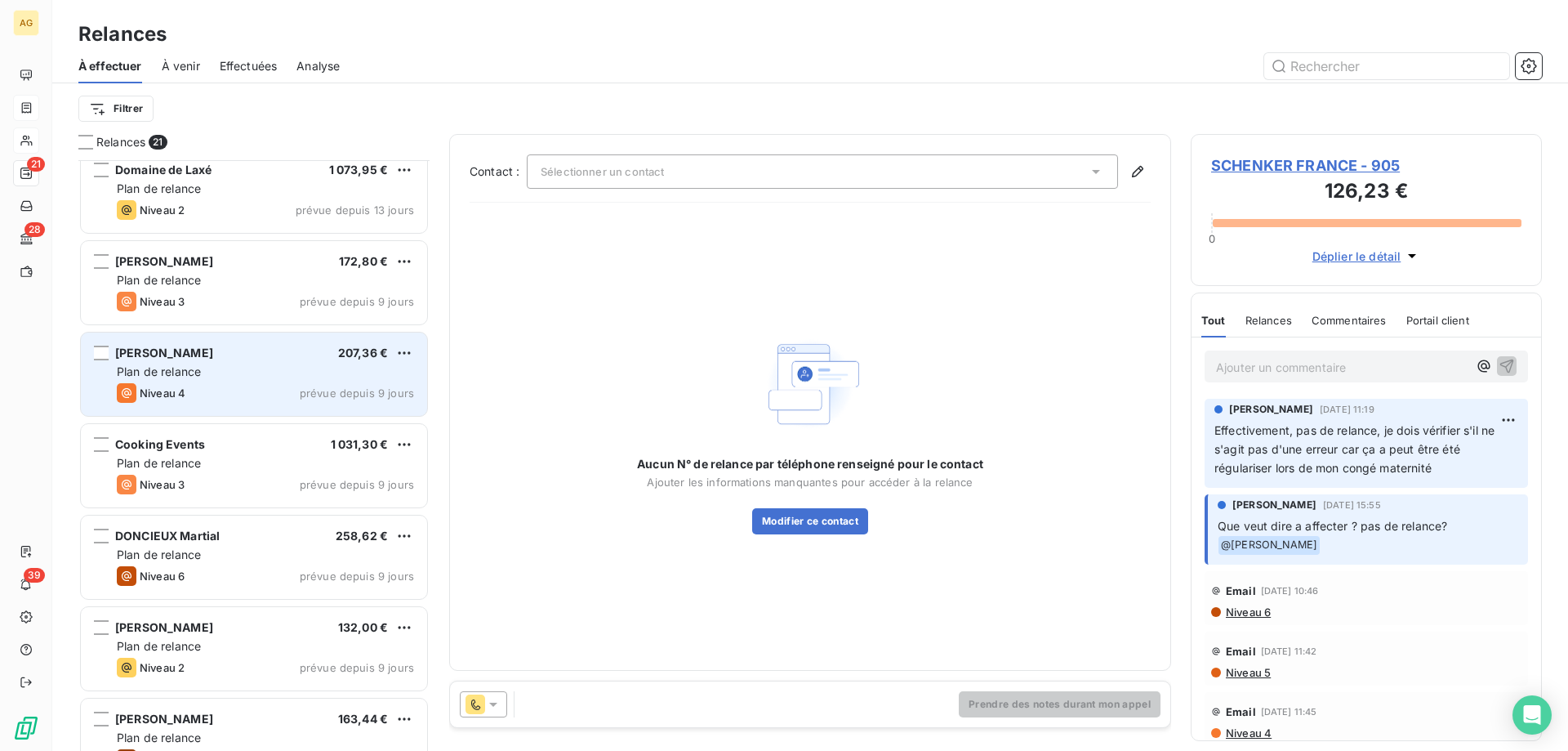
click at [210, 394] on div "Niveau 4 prévue depuis 9 jours" at bounding box center [265, 393] width 298 height 20
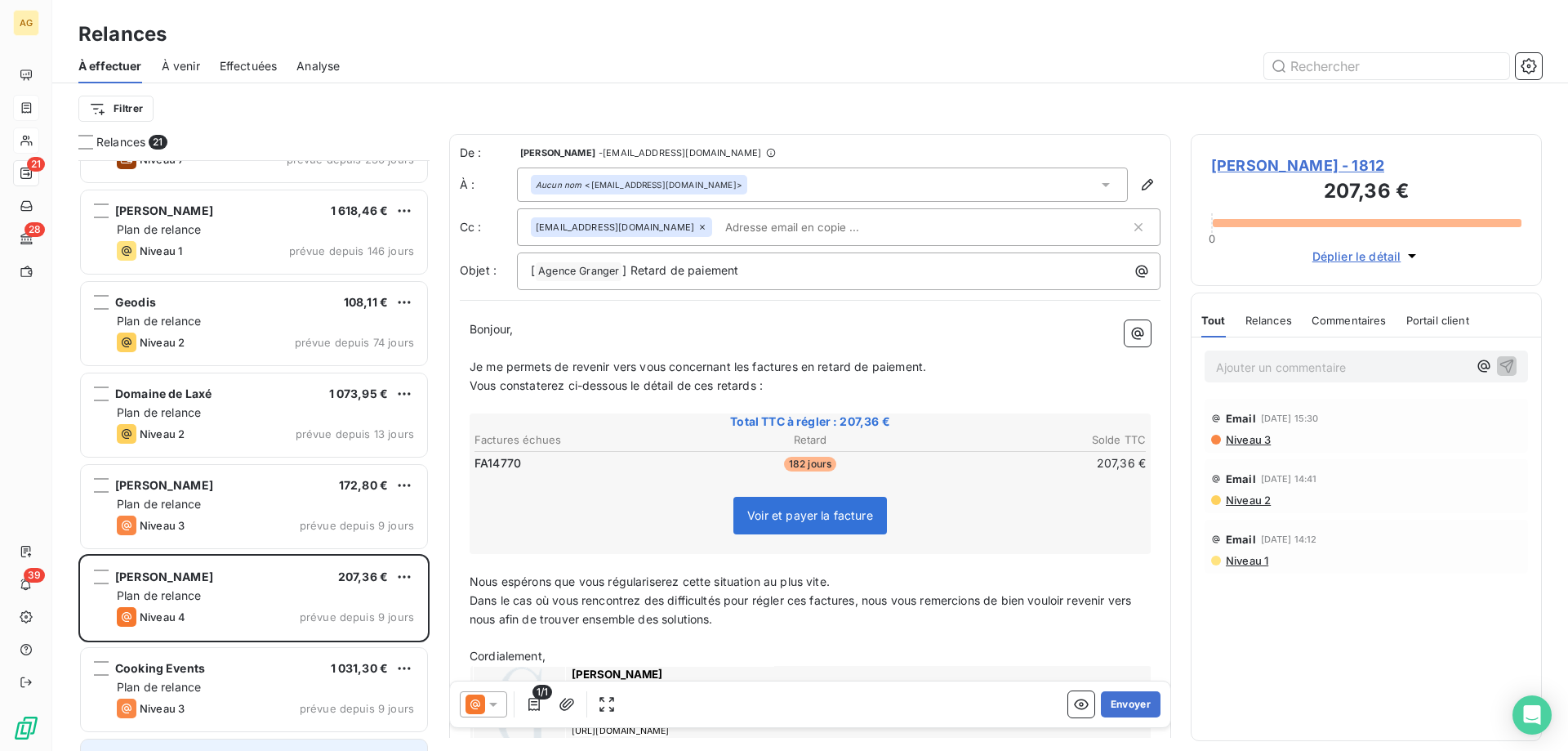
scroll to position [410, 0]
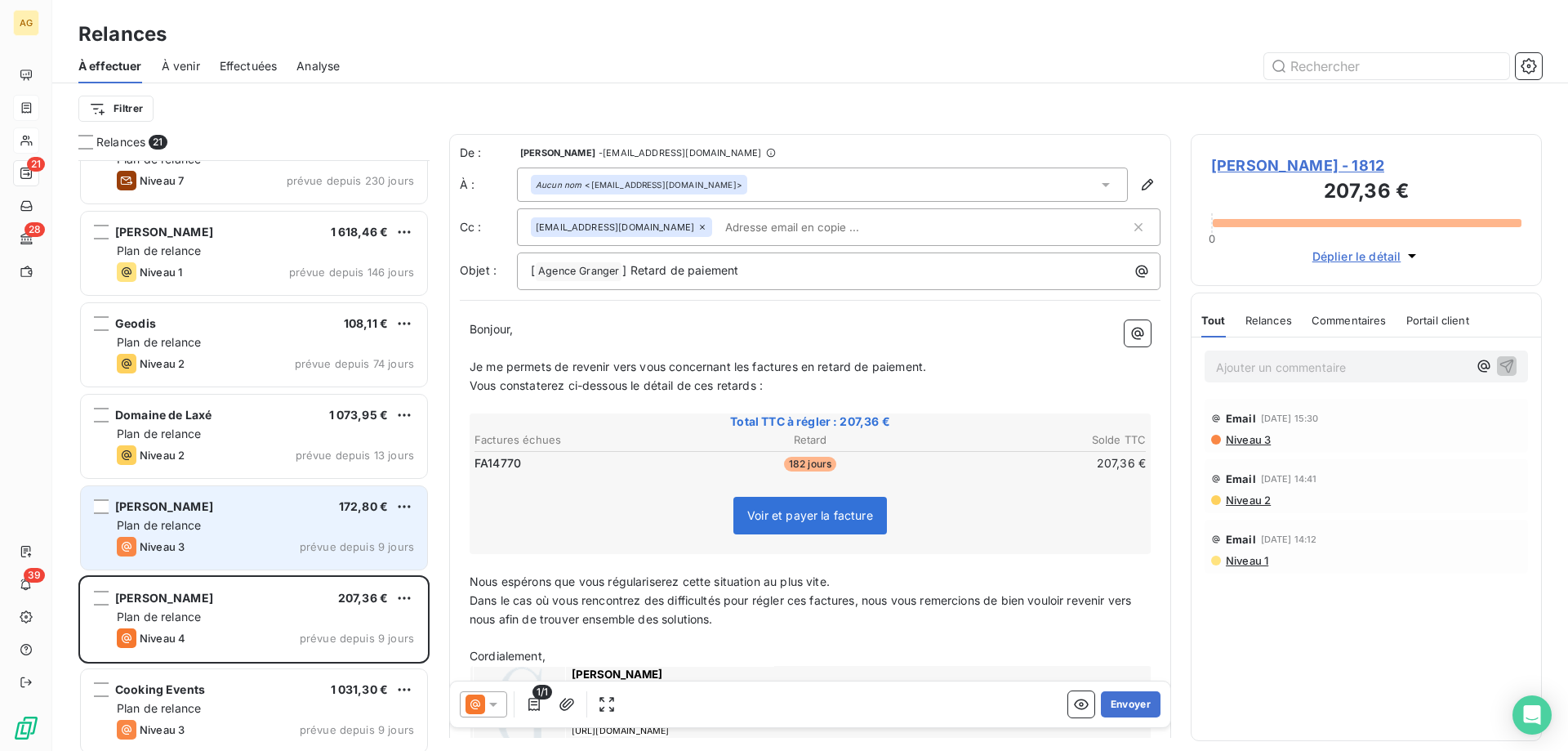
click at [228, 529] on div "Plan de relance" at bounding box center [265, 524] width 298 height 16
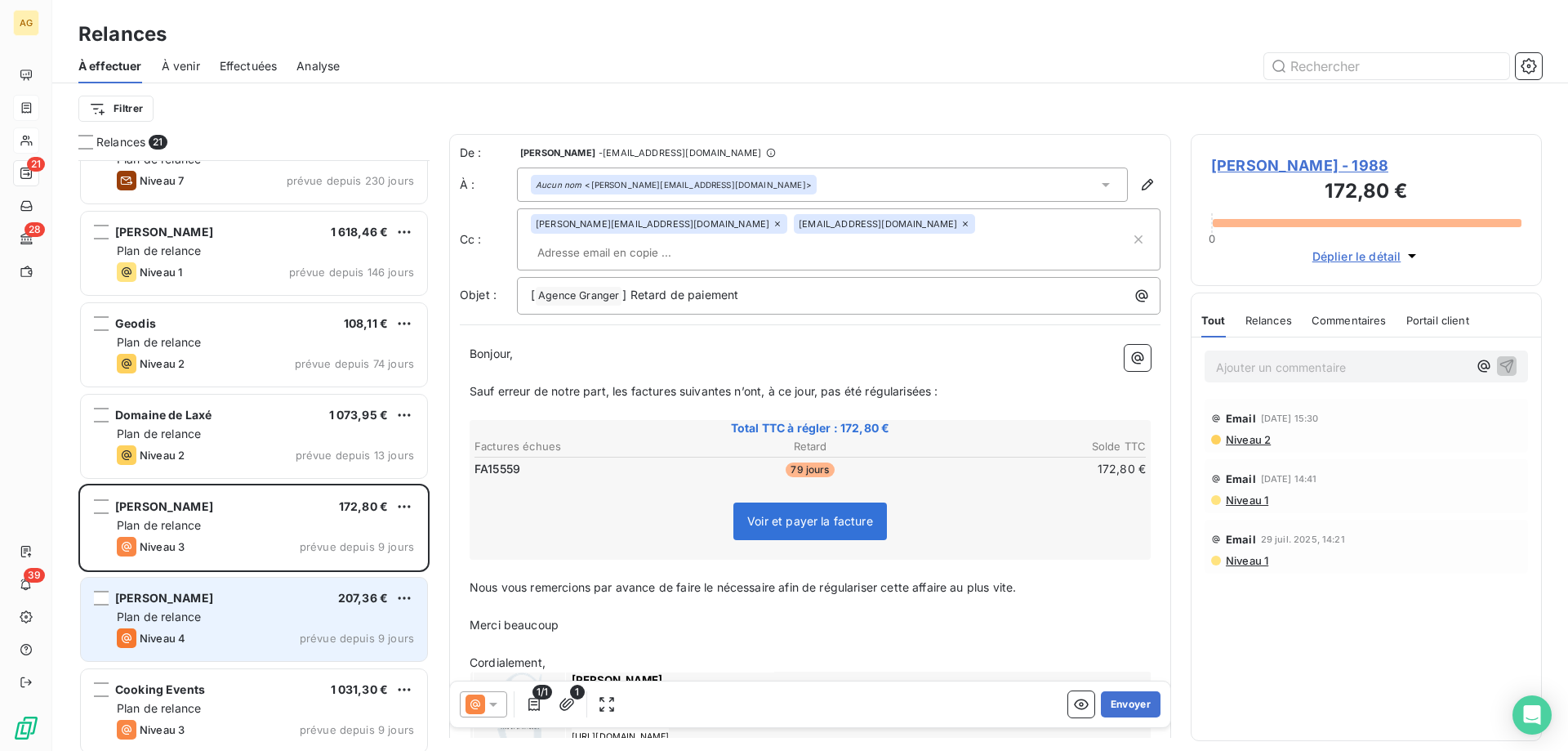
click at [345, 588] on div "[PERSON_NAME] 207,36 € Plan de relance Niveau 4 prévue depuis 9 jours" at bounding box center [253, 619] width 346 height 83
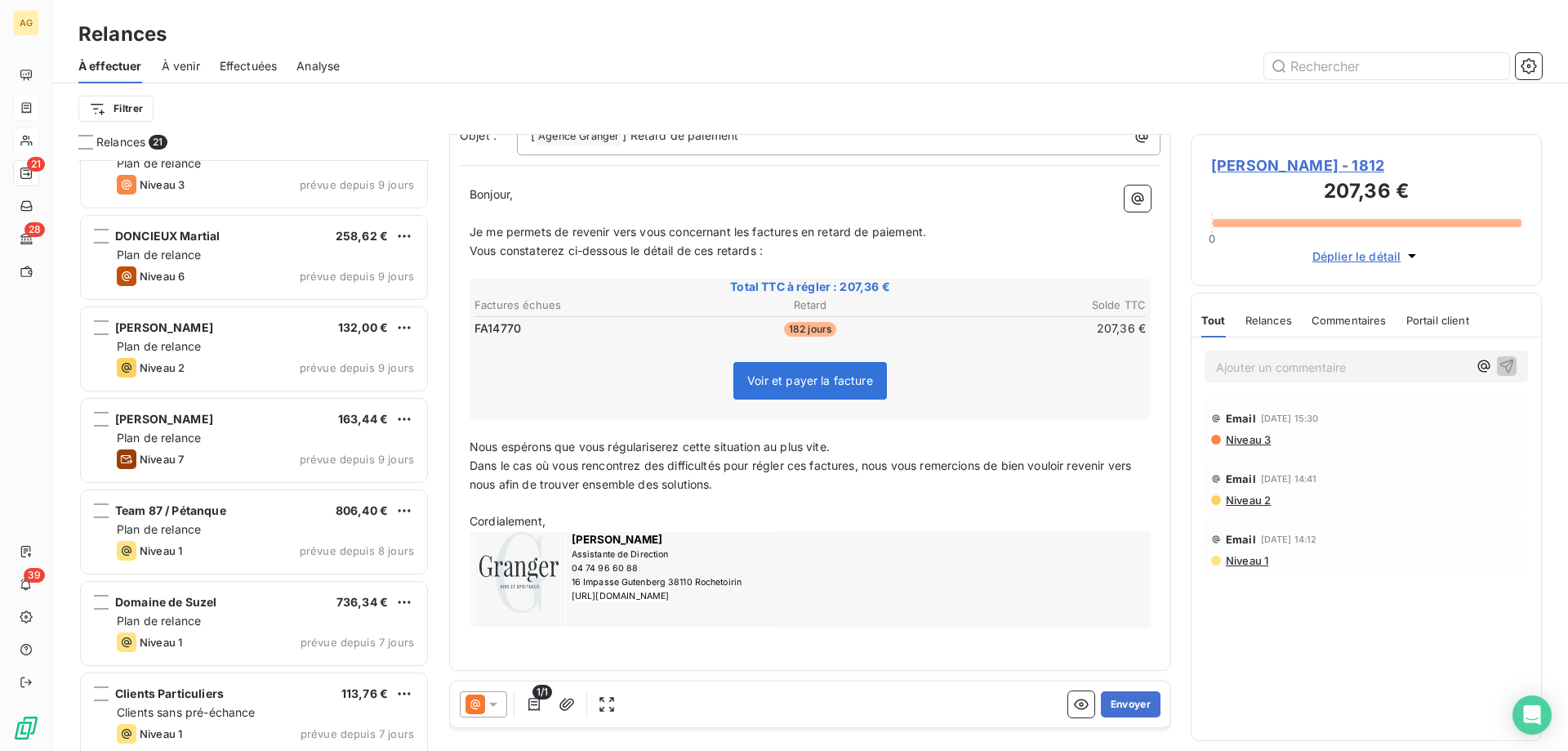
scroll to position [981, 0]
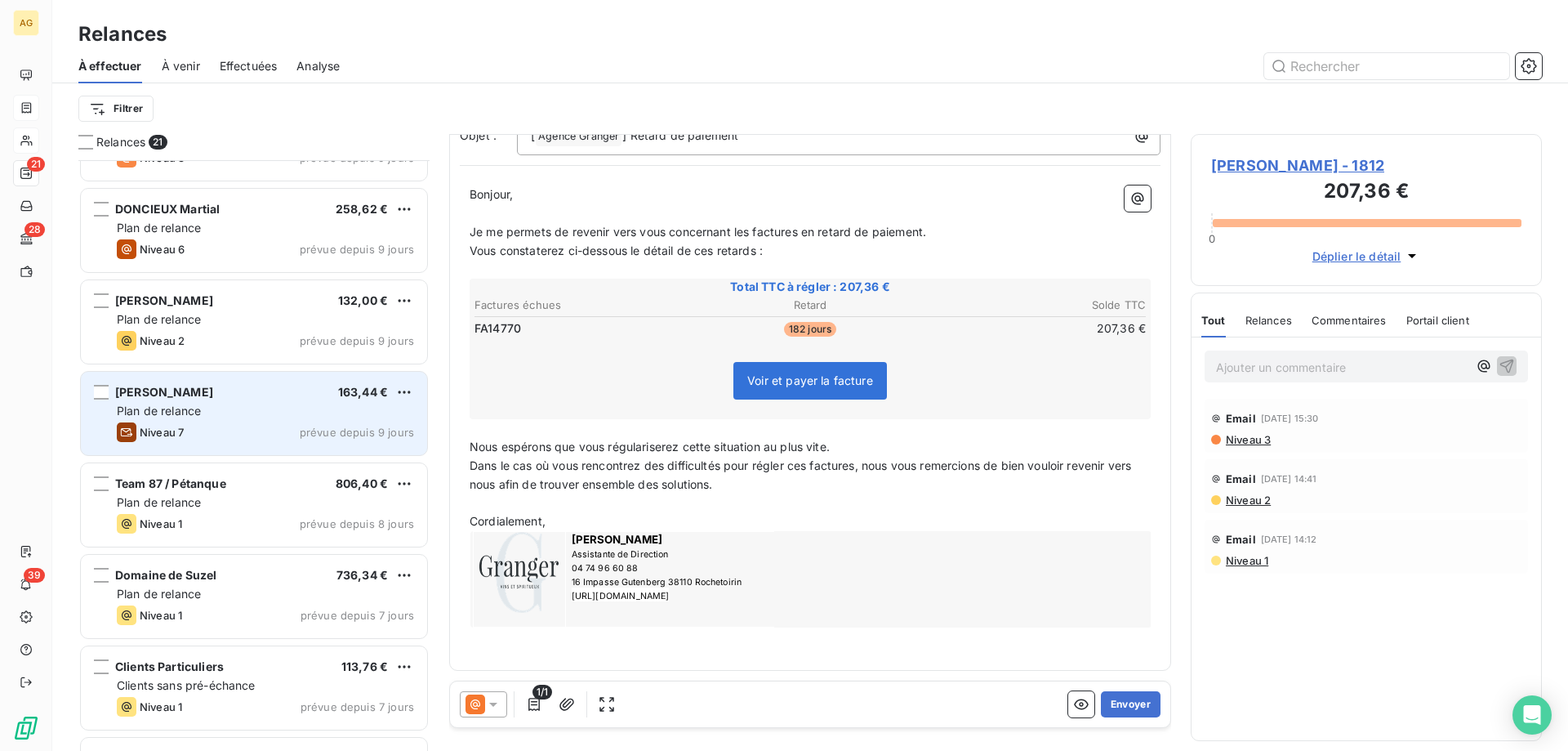
click at [220, 421] on div "[PERSON_NAME] 163,44 € Plan de relance Niveau 7 prévue depuis 9 jours" at bounding box center [253, 413] width 346 height 83
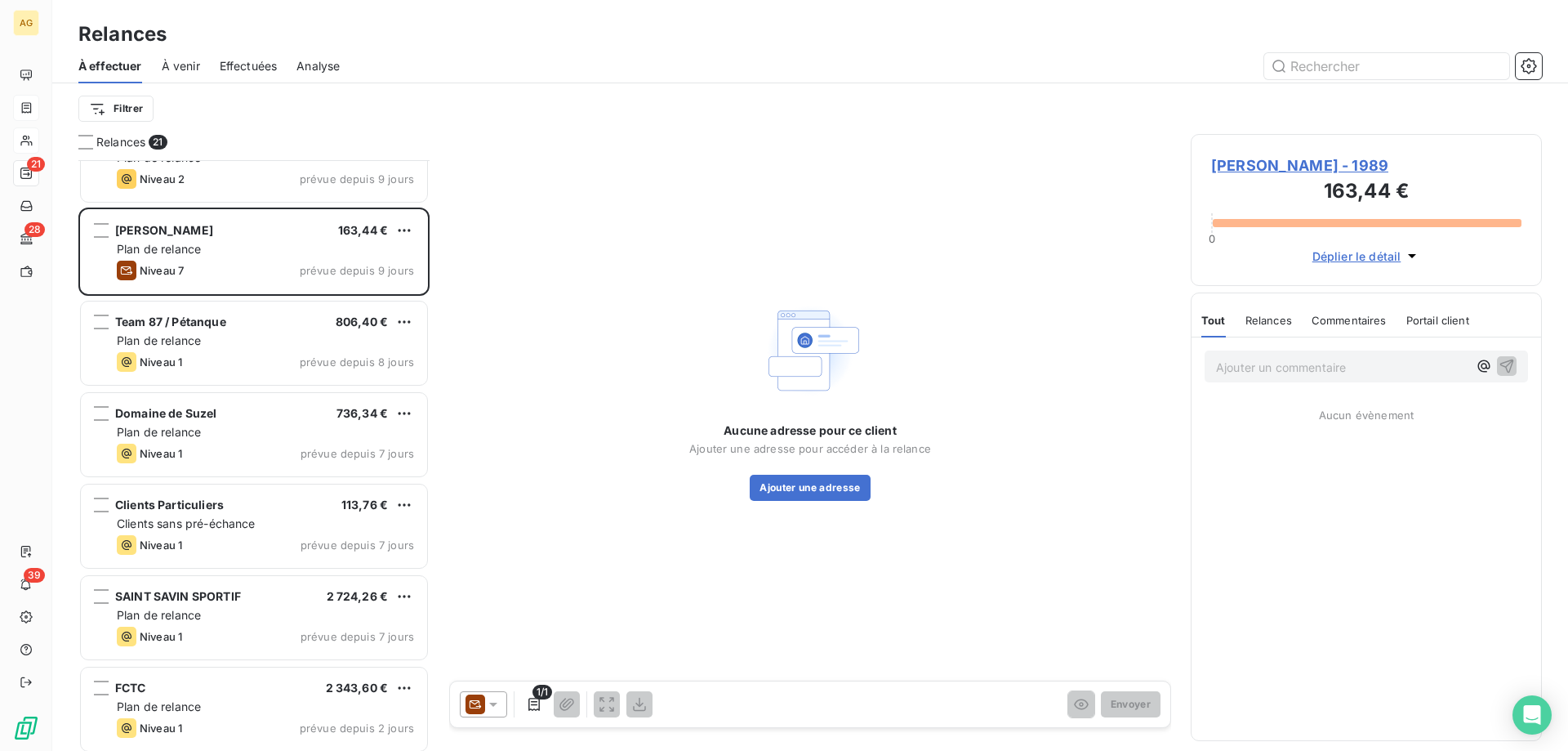
scroll to position [1145, 0]
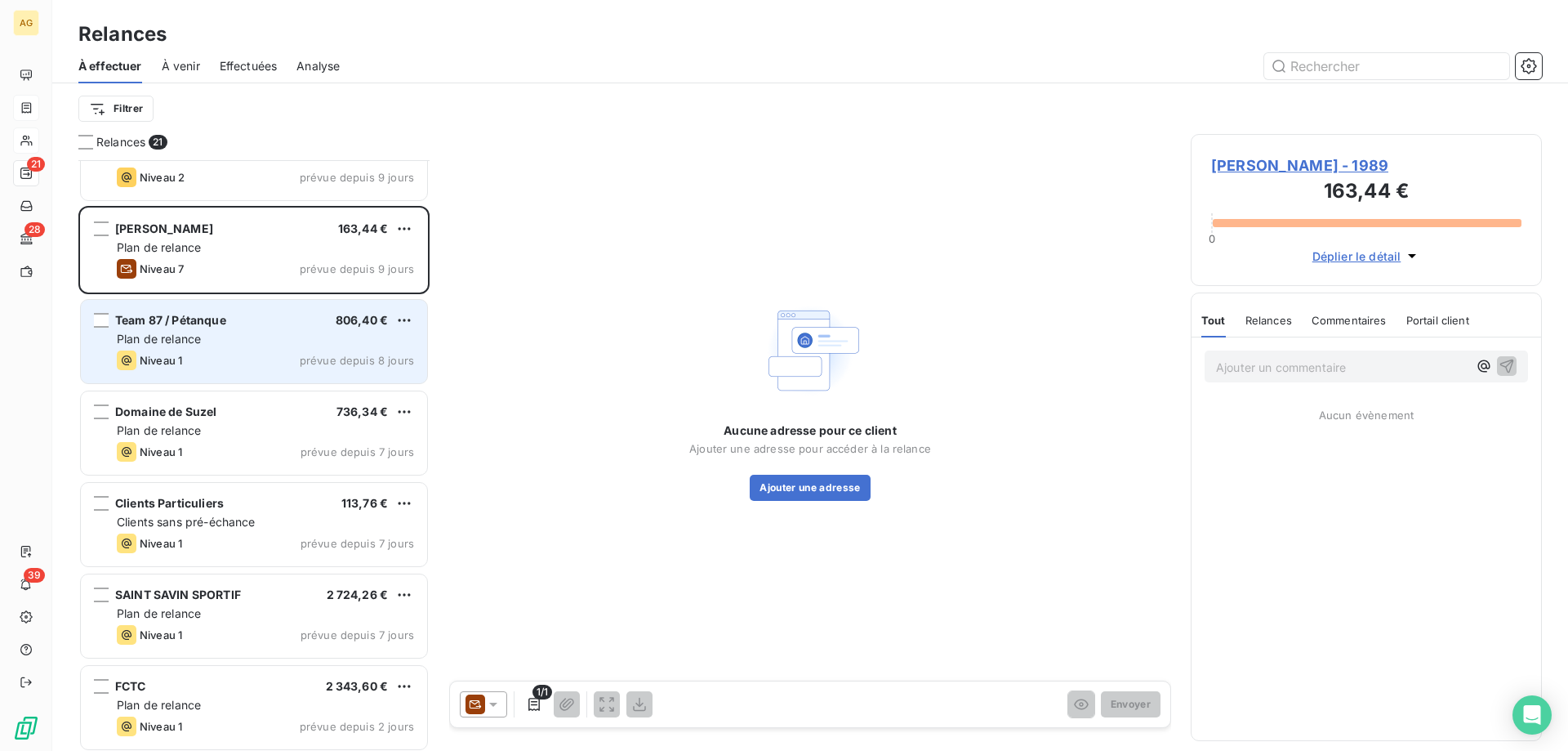
click at [230, 359] on div "Niveau 1 prévue depuis 8 jours" at bounding box center [265, 360] width 298 height 20
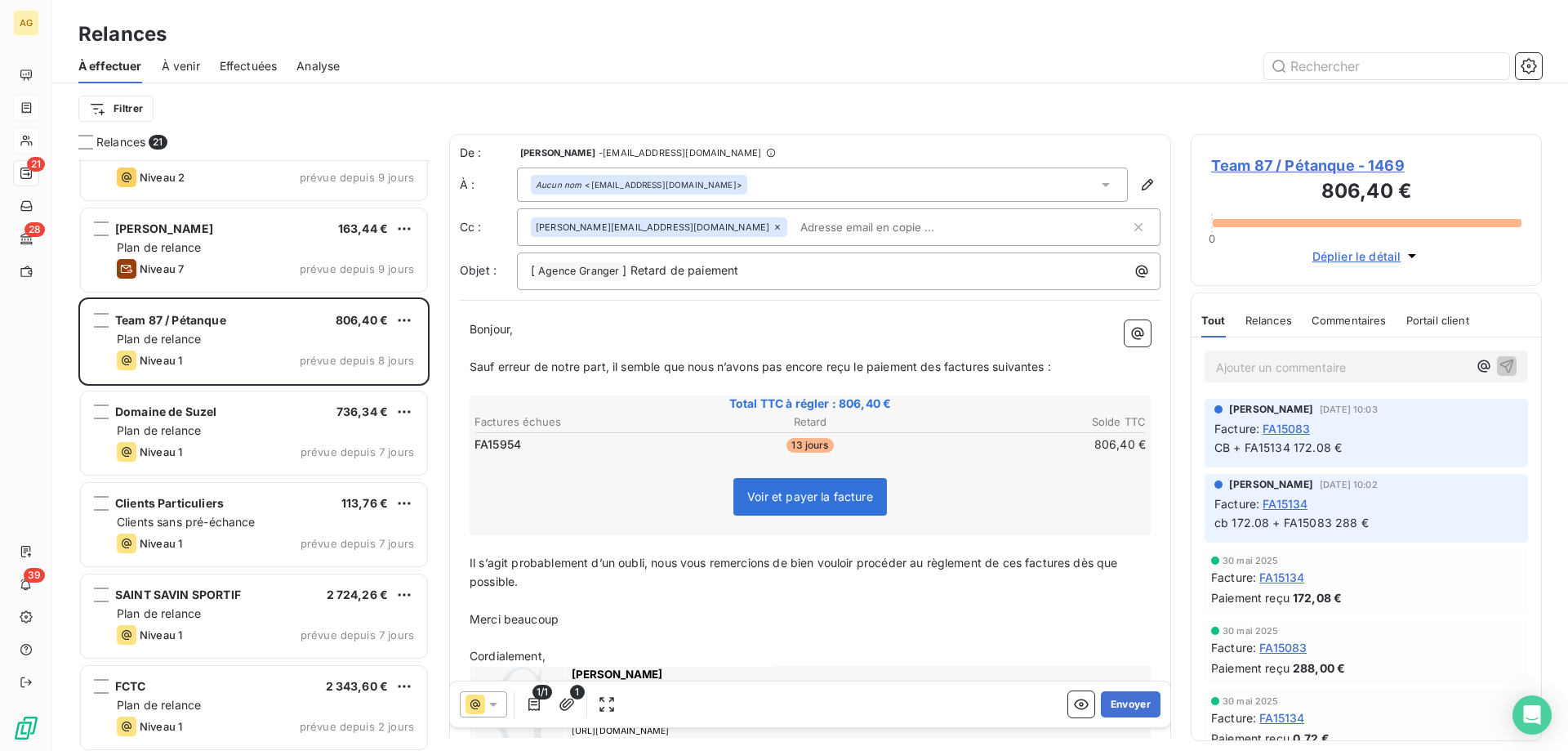
click at [1300, 161] on span "Team 87 / Pétanque - 1469" at bounding box center [1366, 165] width 310 height 22
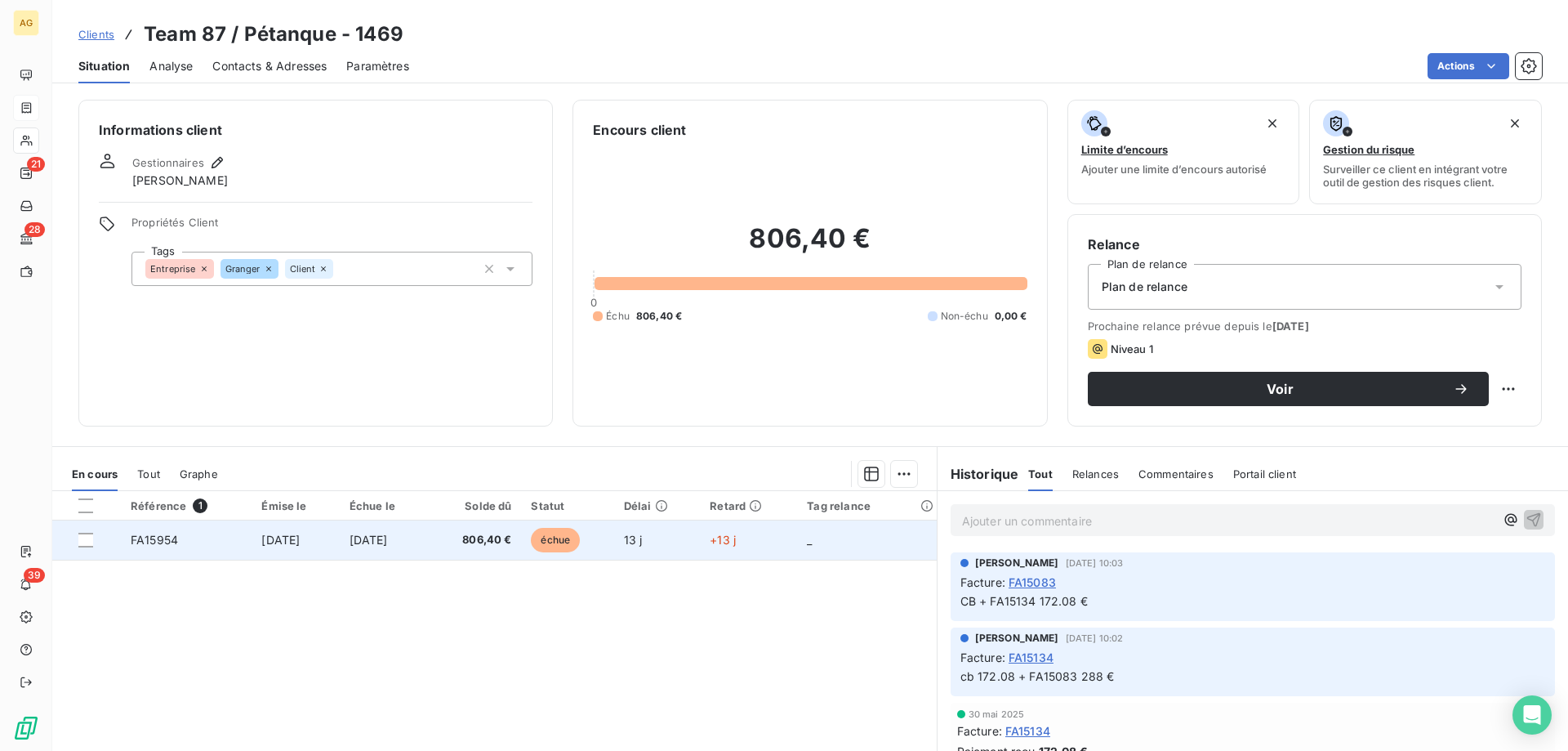
click at [329, 540] on td "[DATE]" at bounding box center [295, 540] width 87 height 39
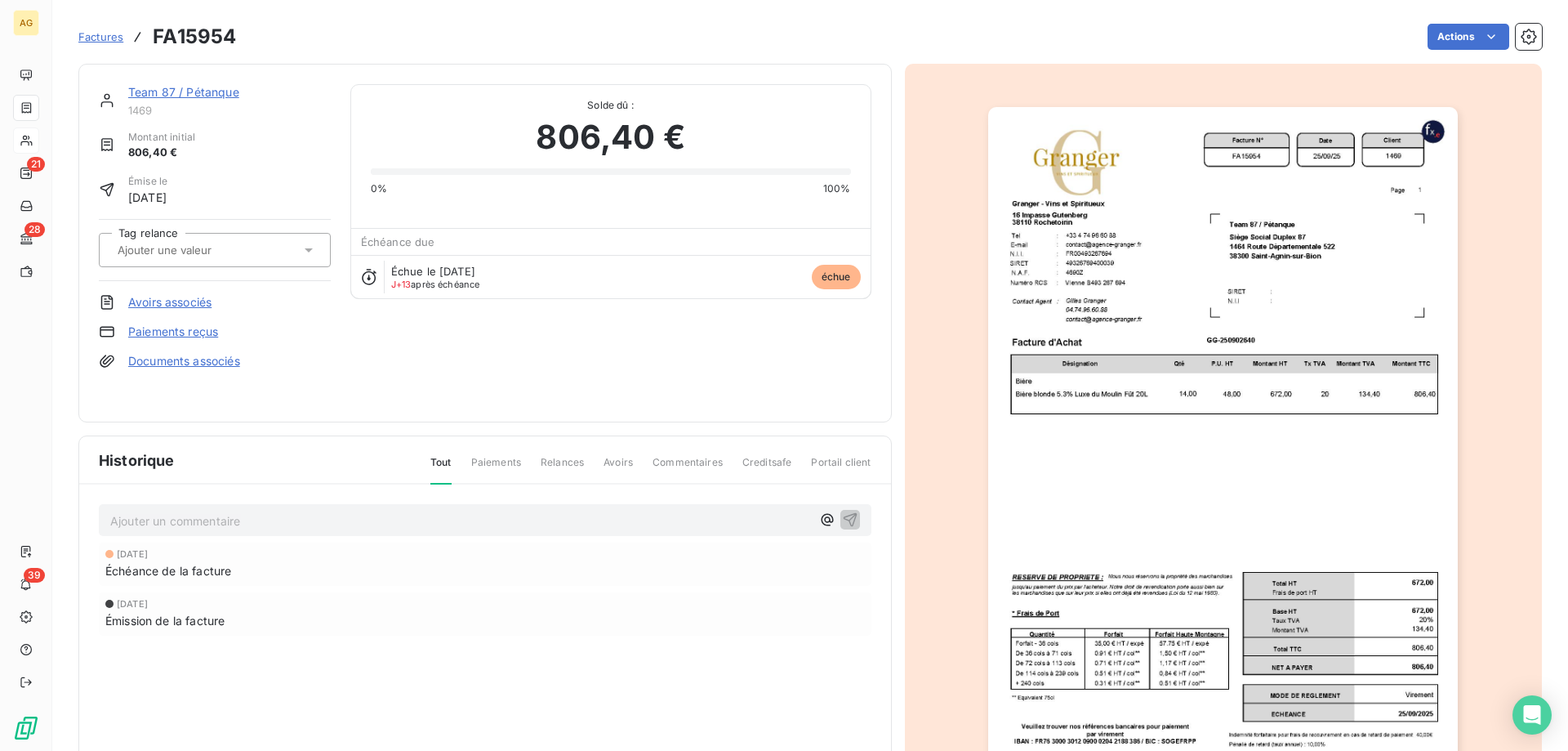
click at [1216, 260] on img "button" at bounding box center [1222, 439] width 469 height 665
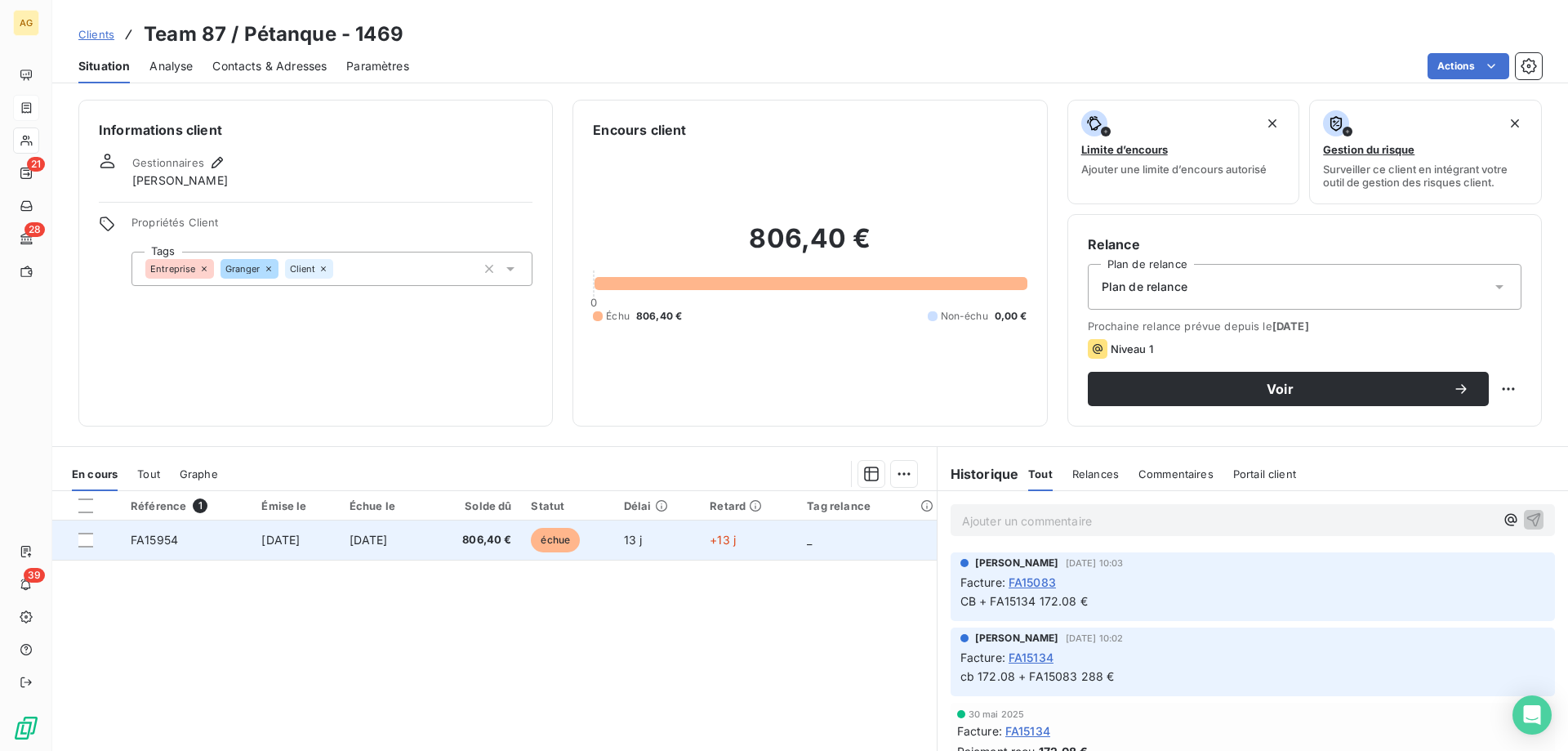
click at [495, 534] on span "806,40 €" at bounding box center [475, 540] width 74 height 16
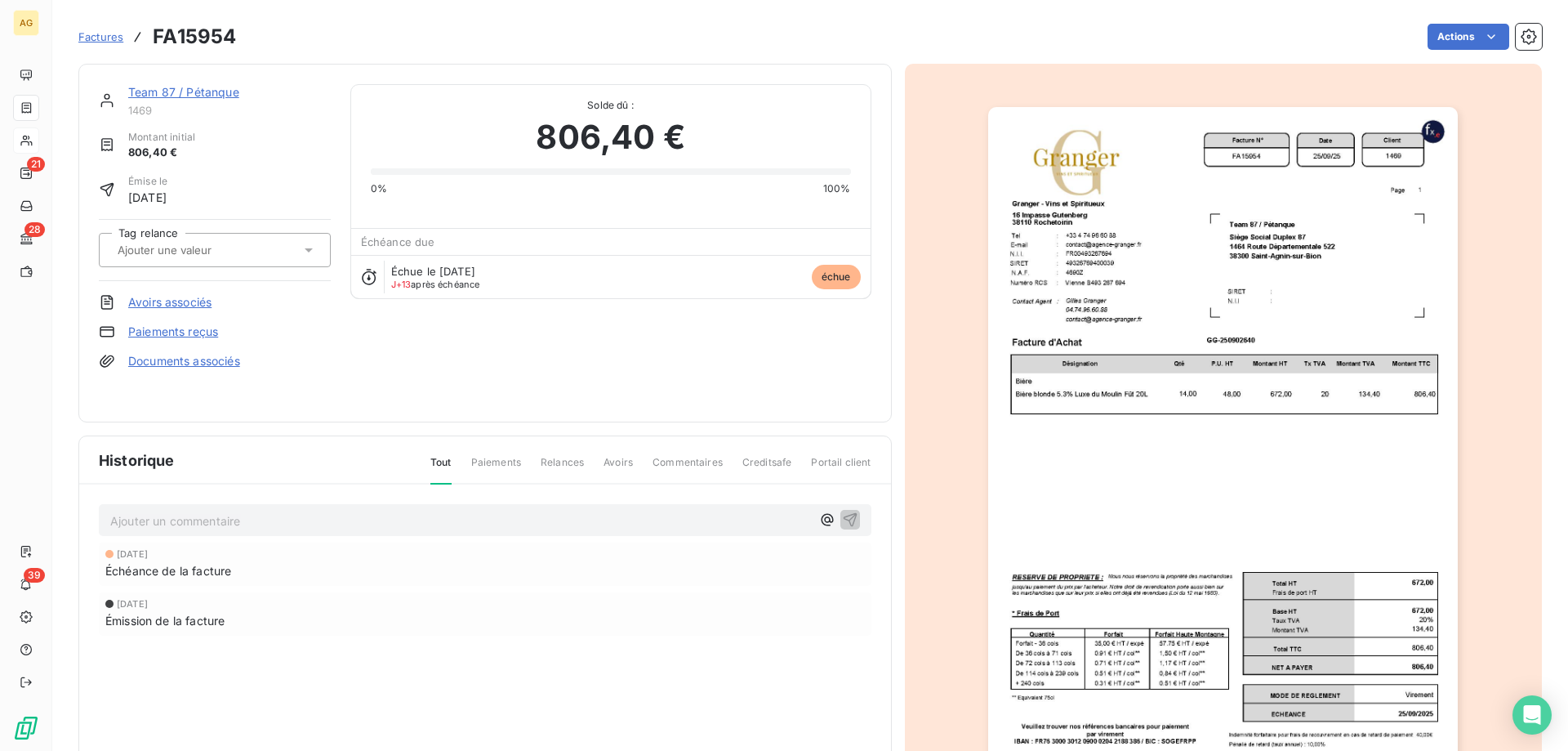
click at [192, 336] on link "Paiements reçus" at bounding box center [173, 331] width 90 height 16
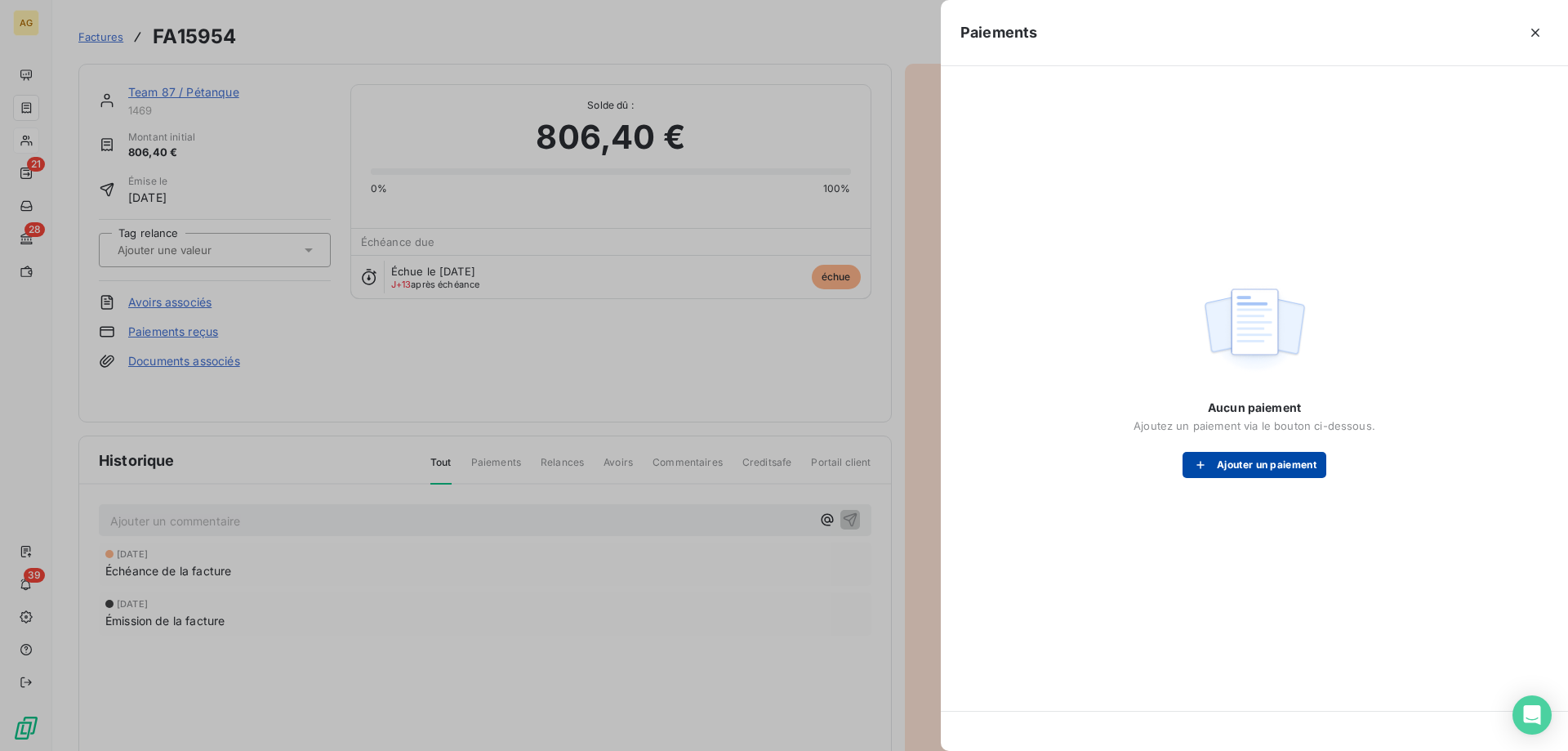
click at [1252, 462] on button "Ajouter un paiement" at bounding box center [1255, 465] width 144 height 27
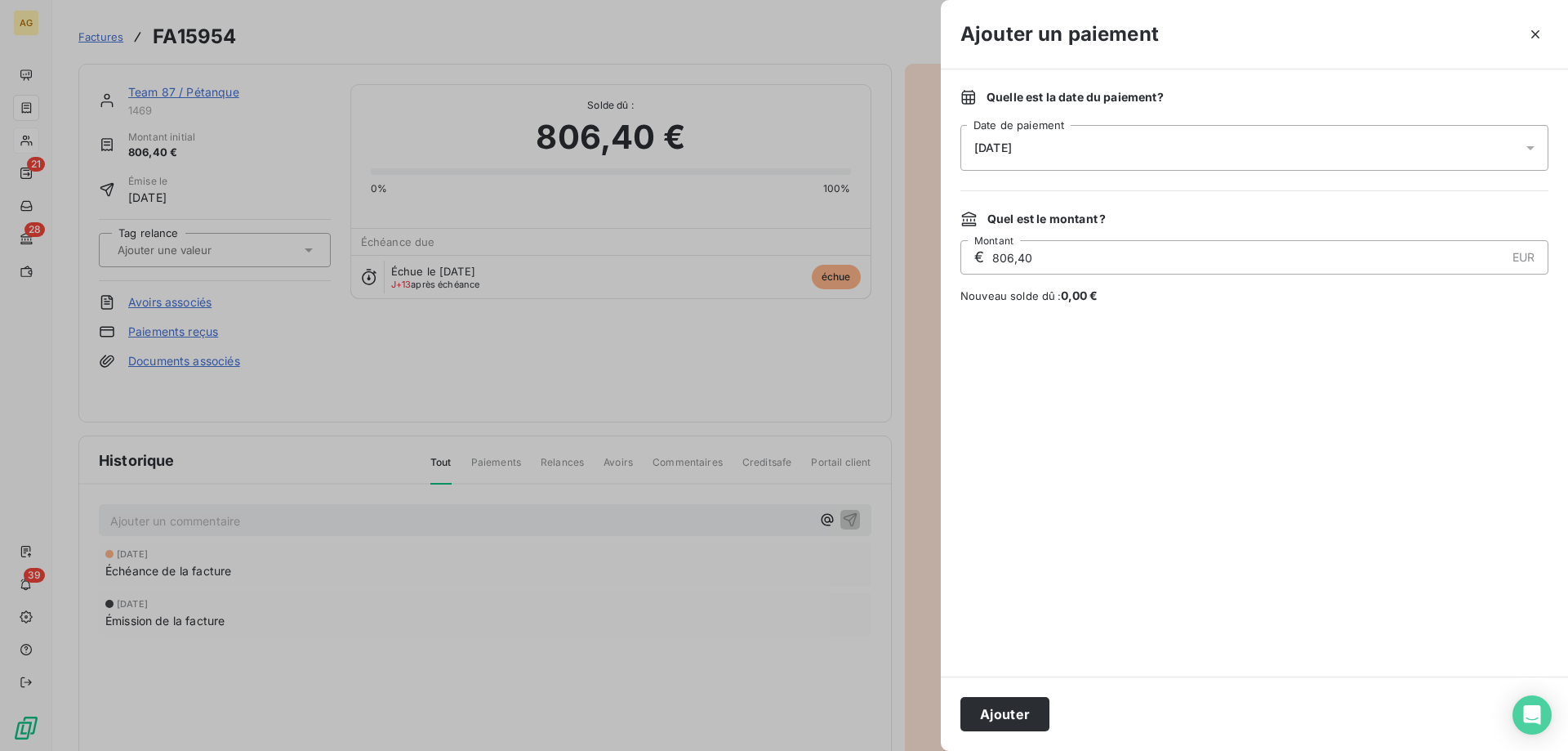
drag, startPoint x: 1028, startPoint y: 248, endPoint x: 54, endPoint y: 570, distance: 1025.8
click at [581, 750] on div "Ajouter un paiement Quelle est la date du paiement ? [DATE] Date de paiement Qu…" at bounding box center [784, 751] width 1568 height 0
type input "0,00"
type input "480,00"
drag, startPoint x: 1103, startPoint y: 276, endPoint x: 961, endPoint y: 285, distance: 142.3
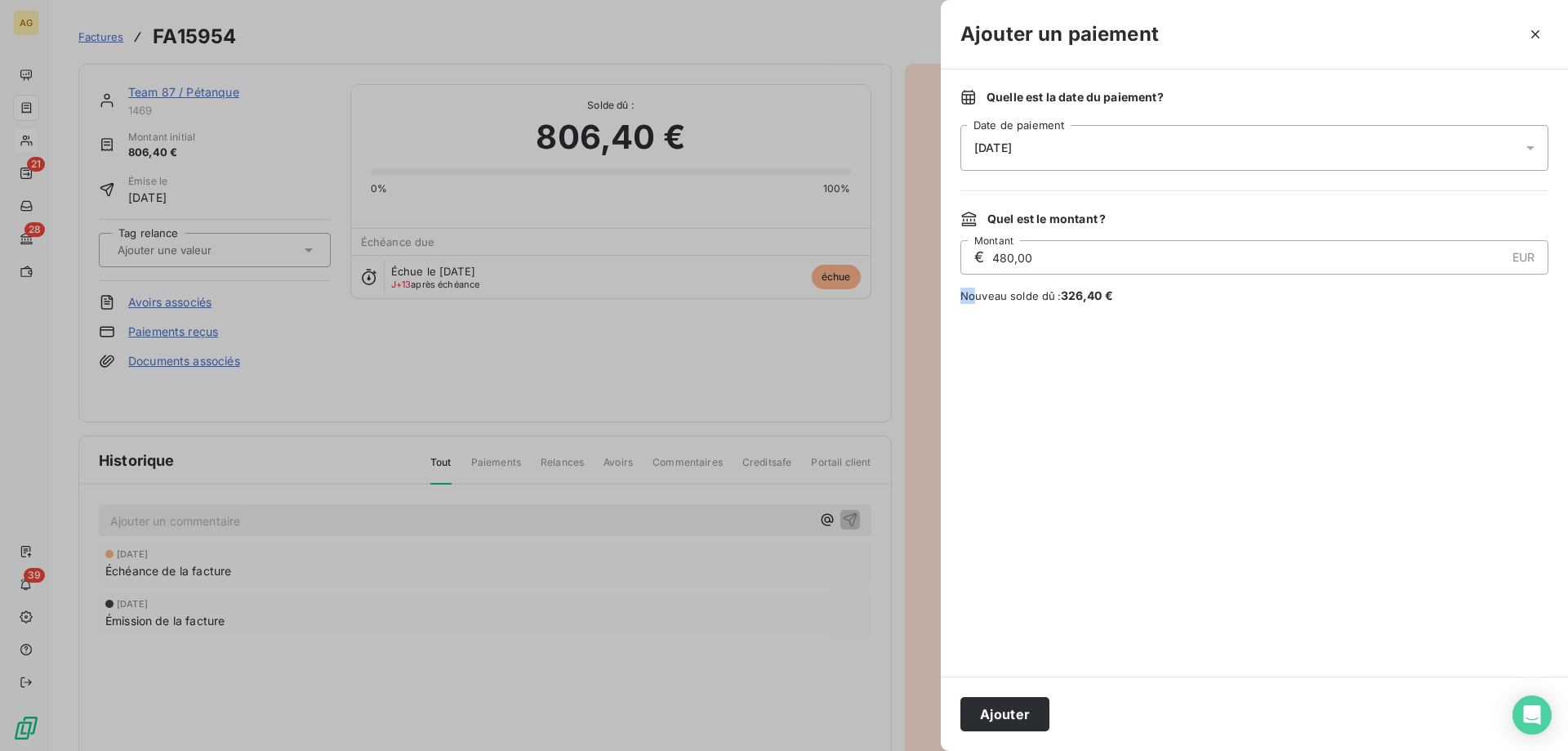
click at [965, 286] on div "Quel est le montant ? € 480,00 EUR Montant Nouveau solde dû : 326,40 €" at bounding box center [1254, 257] width 588 height 93
click at [1037, 257] on input "480,00" at bounding box center [1248, 257] width 515 height 32
type input "576,00"
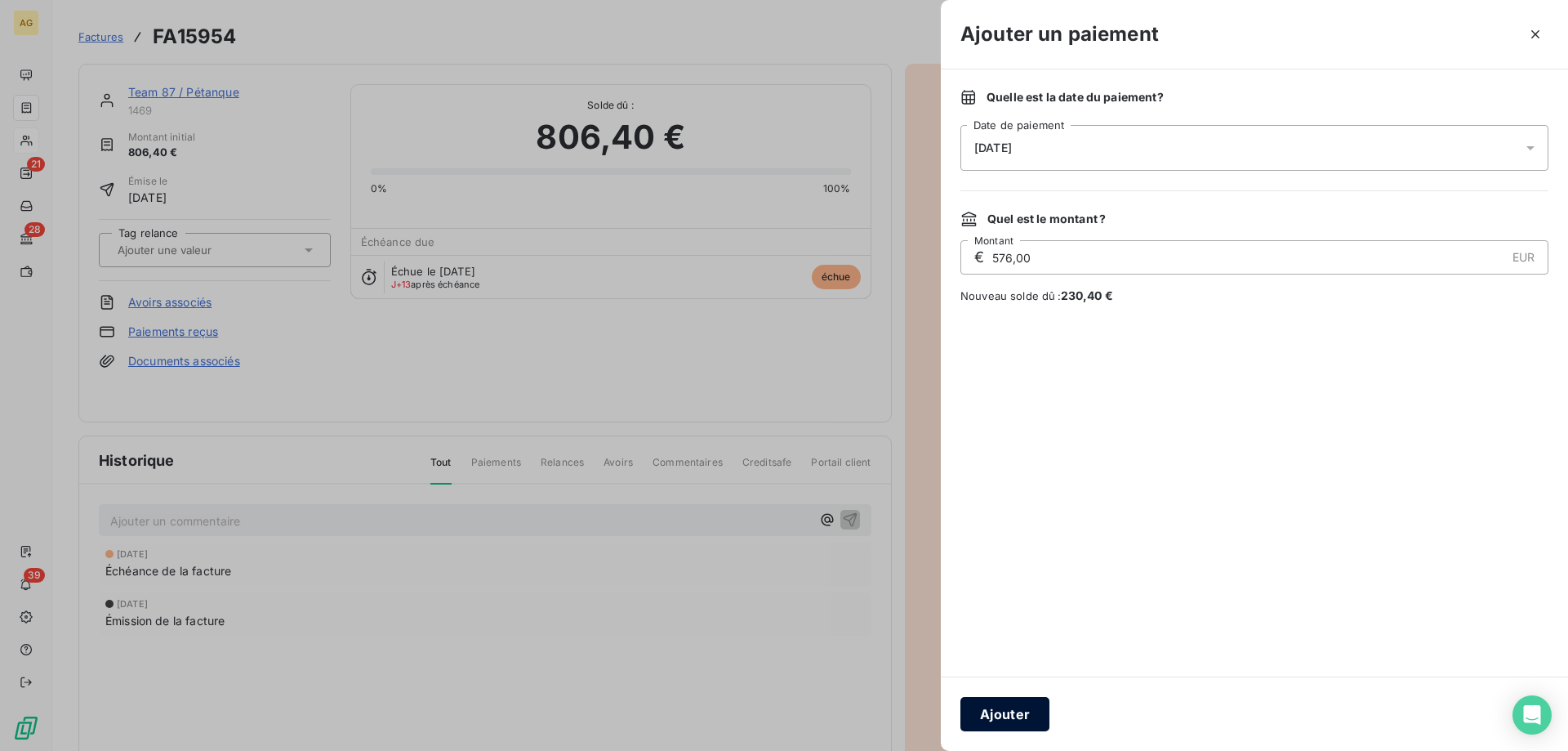
click at [1020, 705] on button "Ajouter" at bounding box center [1005, 714] width 89 height 34
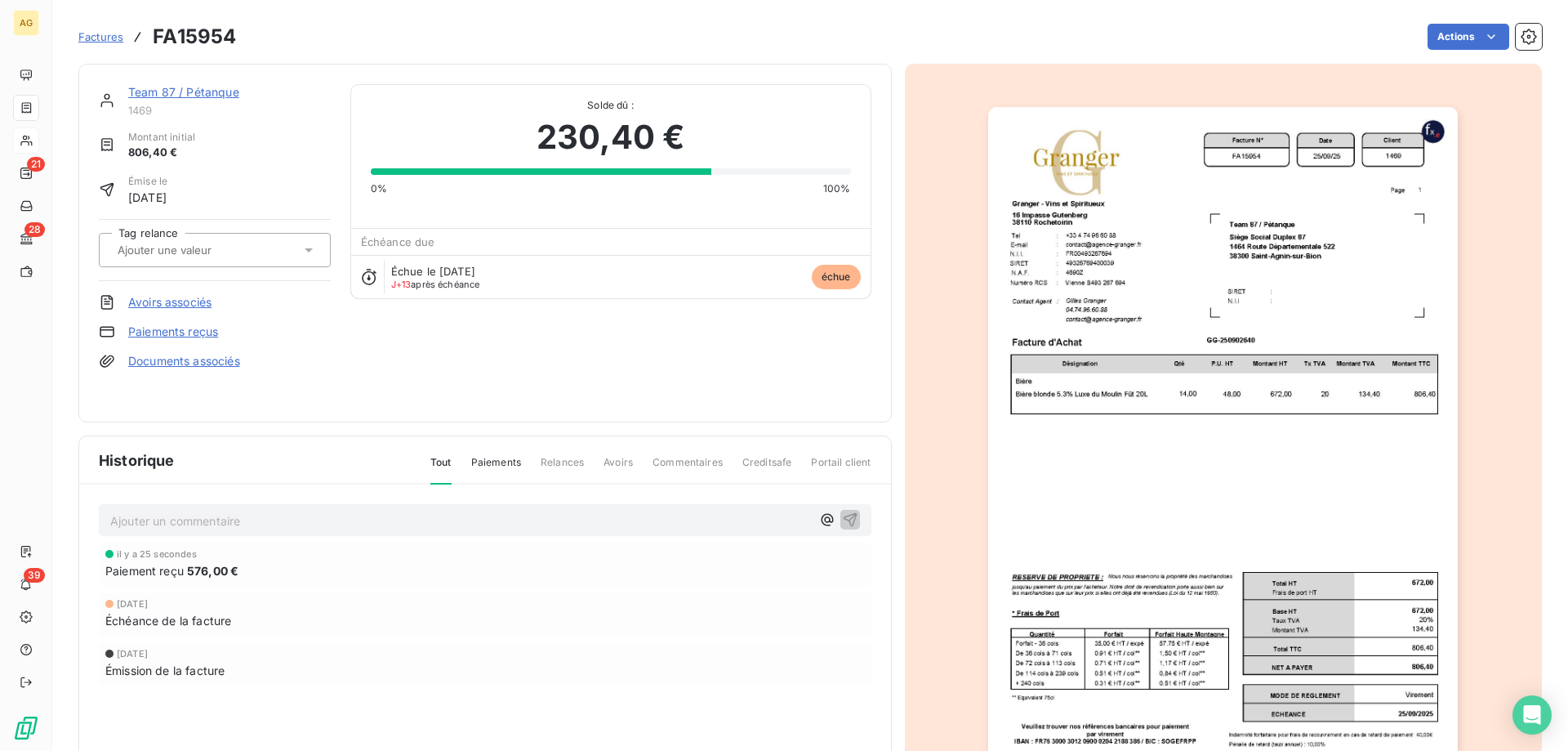
click at [187, 325] on link "Paiements reçus" at bounding box center [173, 331] width 90 height 16
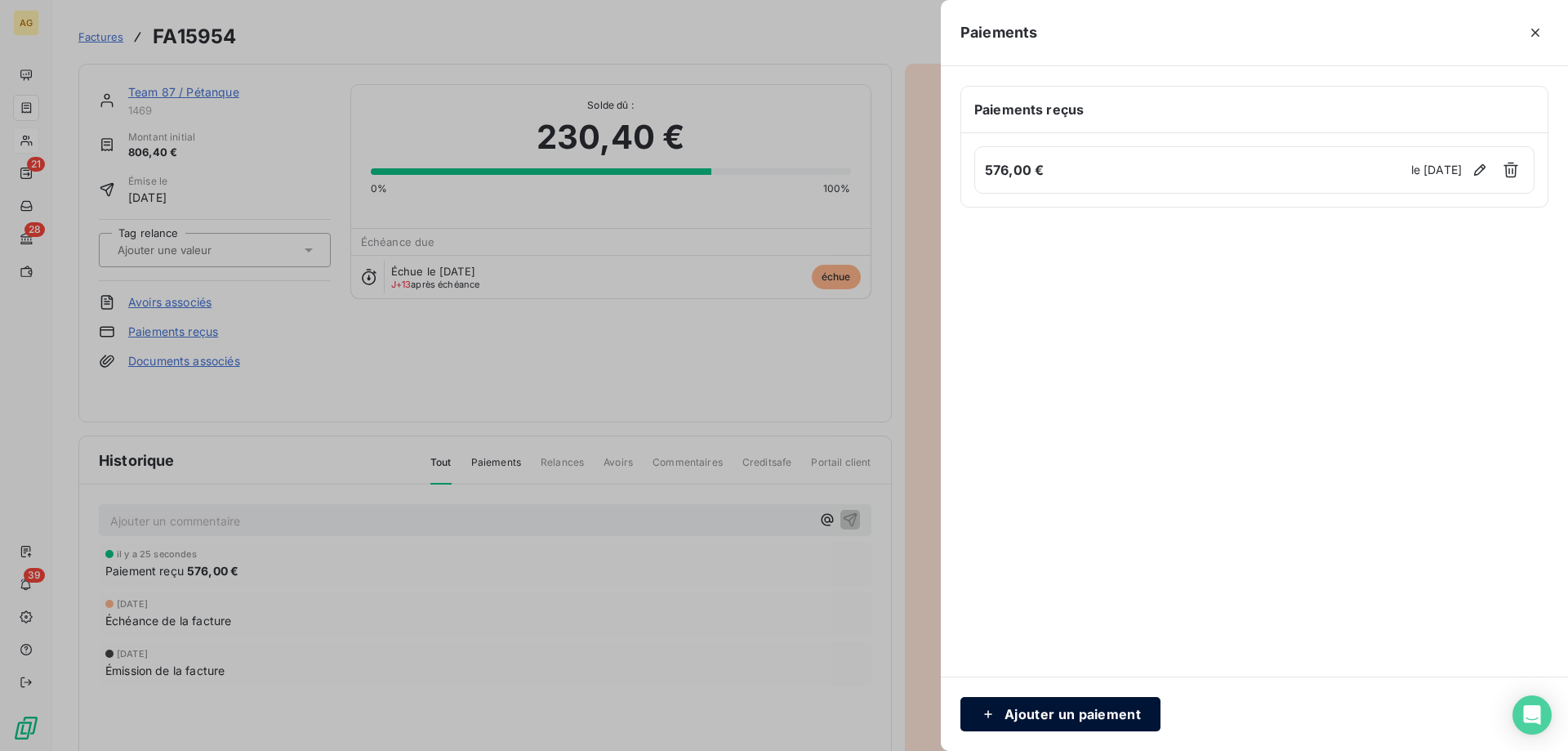
click at [1055, 705] on button "Ajouter un paiement" at bounding box center [1060, 714] width 200 height 34
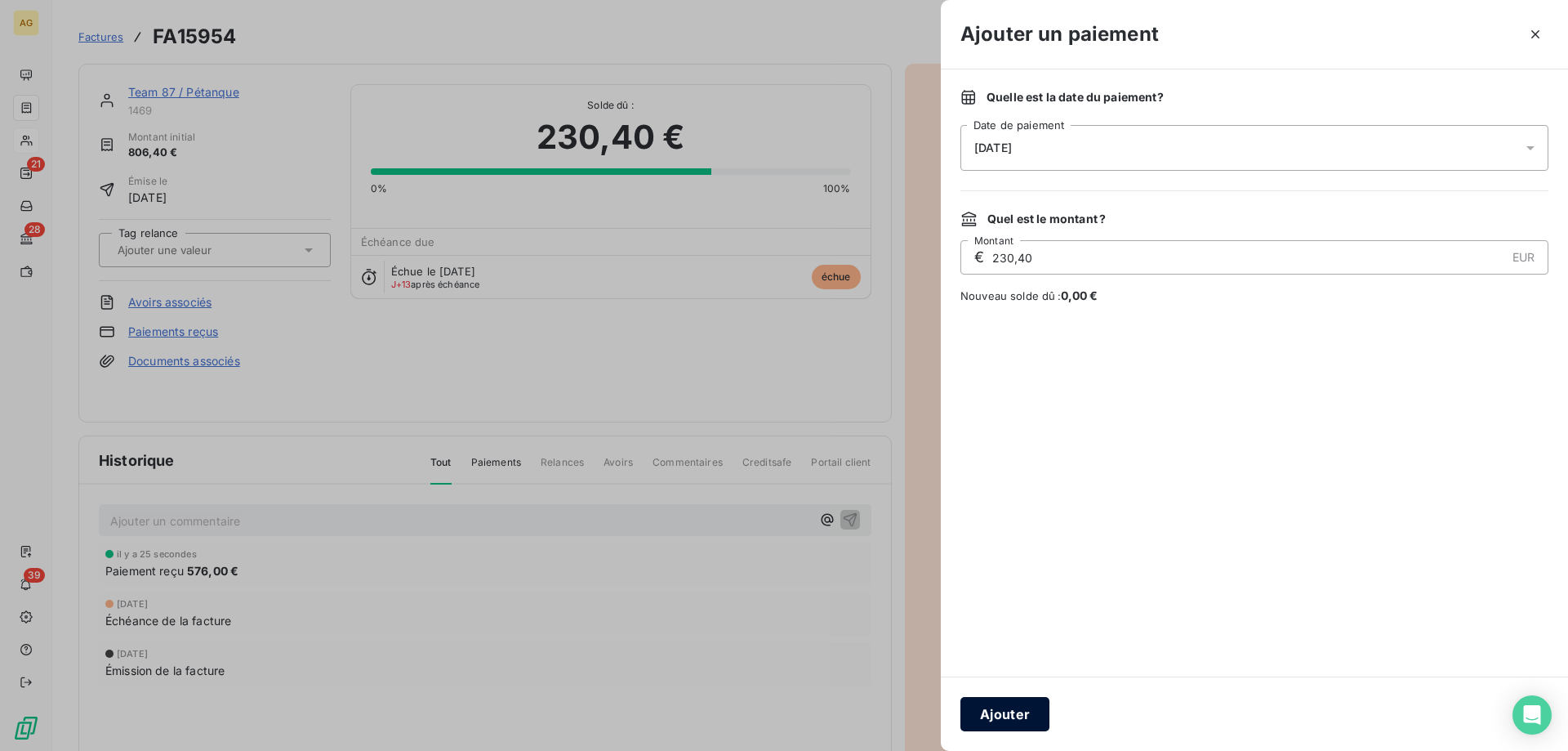
click at [1039, 730] on button "Ajouter" at bounding box center [1005, 714] width 89 height 34
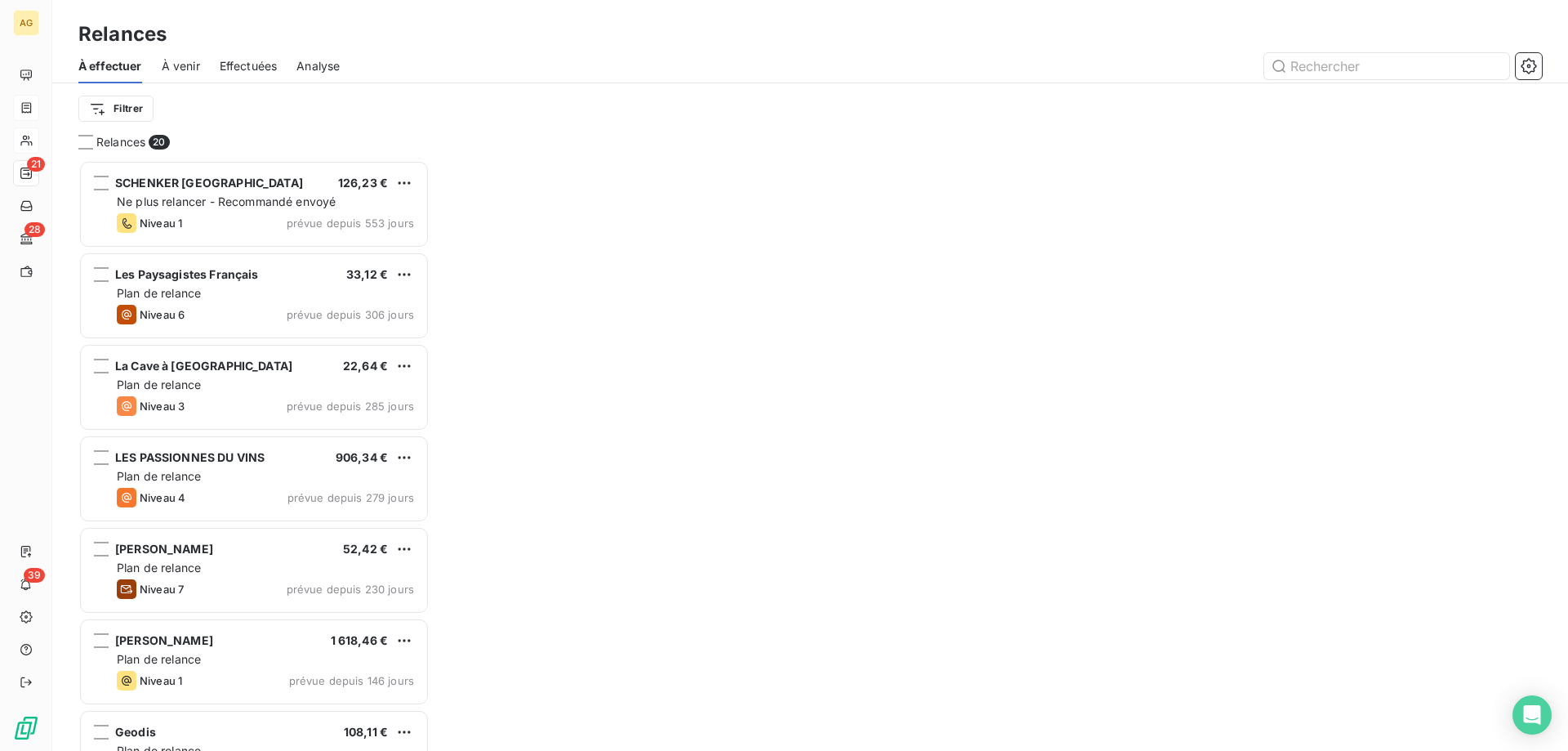
scroll to position [578, 339]
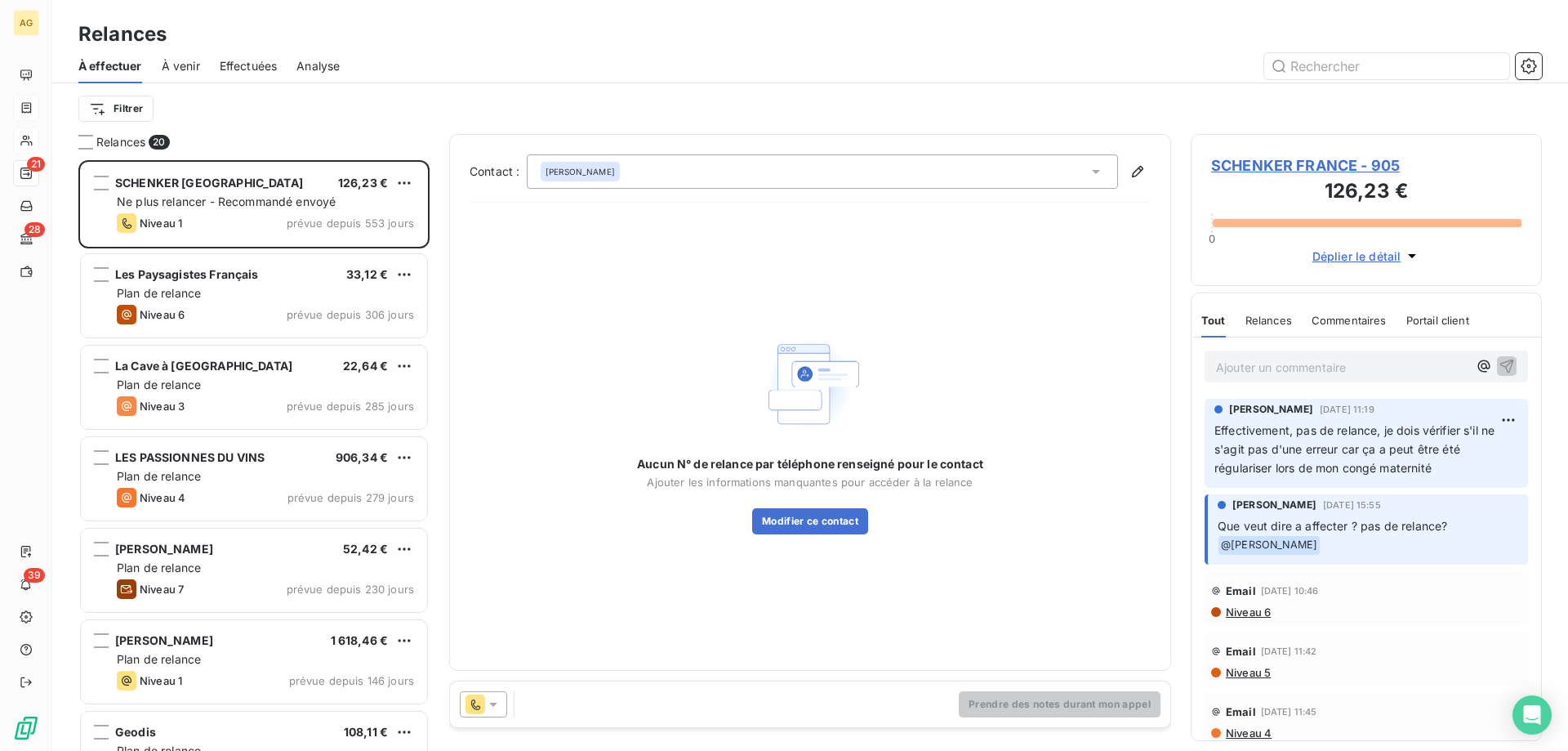
click at [60, 237] on div "Relances 20 SCHENKER [DEMOGRAPHIC_DATA] 126,23 € Ne plus relancer - Recommandé …" at bounding box center [810, 442] width 1516 height 616
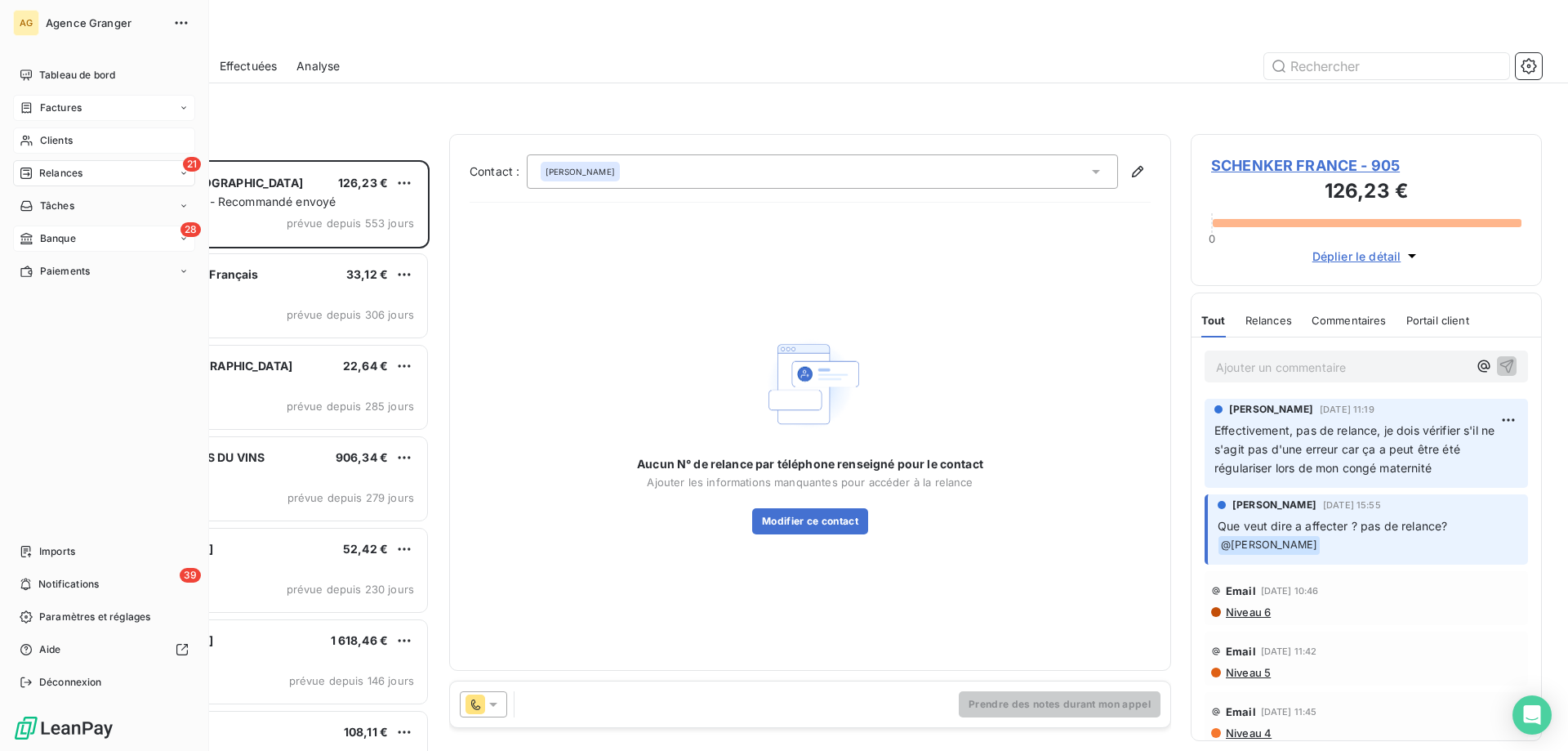
click at [47, 234] on span "Banque" at bounding box center [58, 239] width 36 height 15
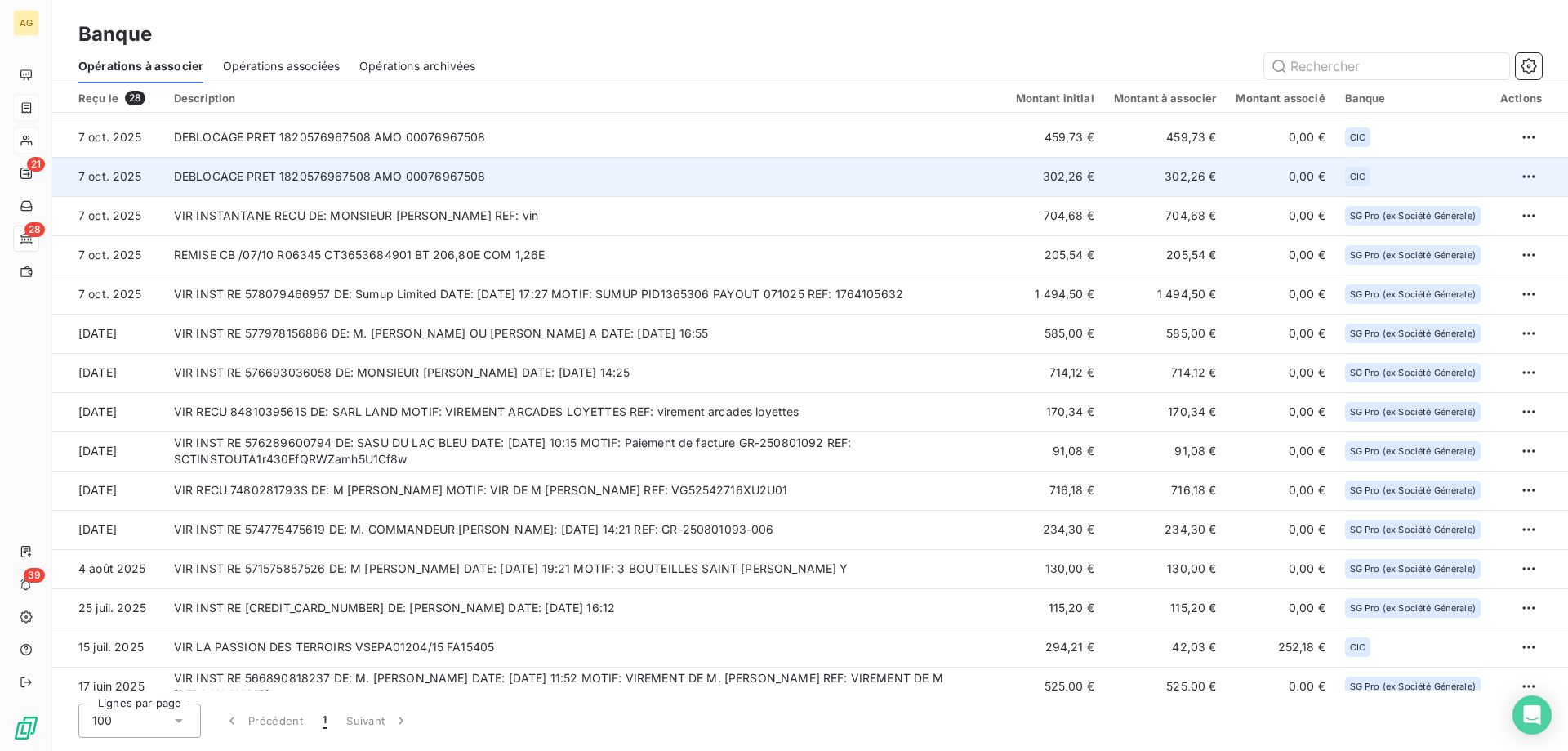
drag, startPoint x: 115, startPoint y: 196, endPoint x: 74, endPoint y: 190, distance: 41.4
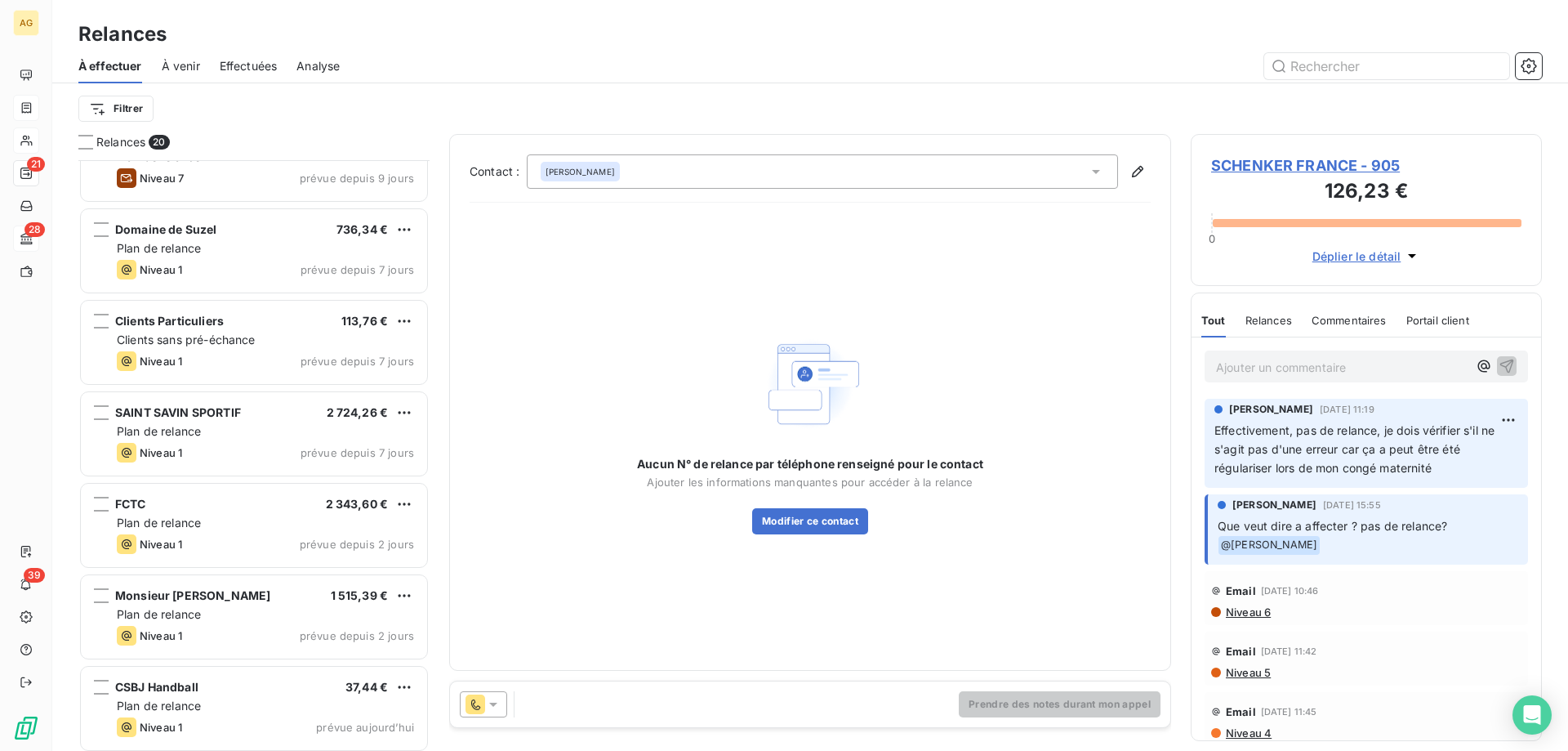
scroll to position [1240, 0]
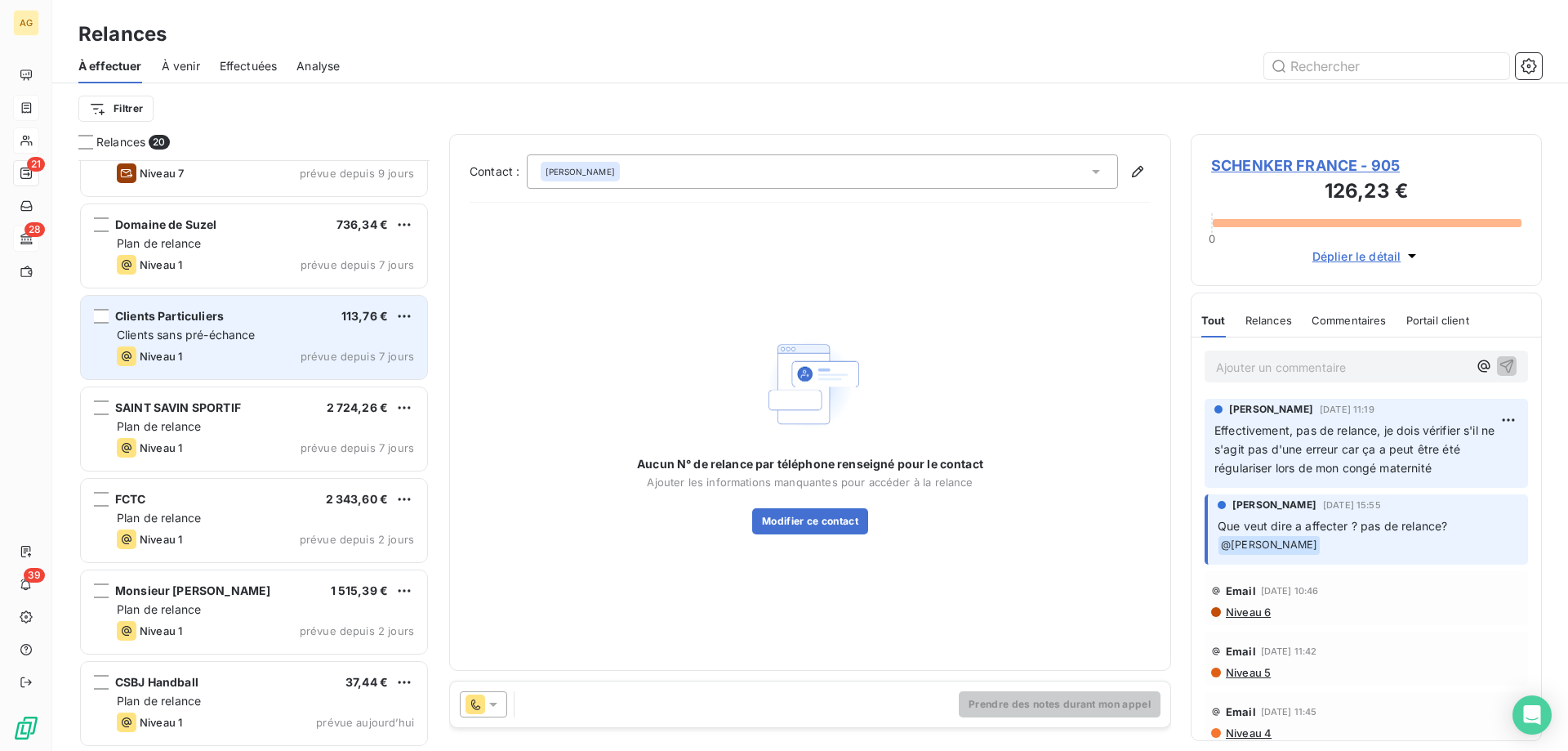
click at [200, 332] on span "Clients sans pré-échance" at bounding box center [186, 334] width 138 height 14
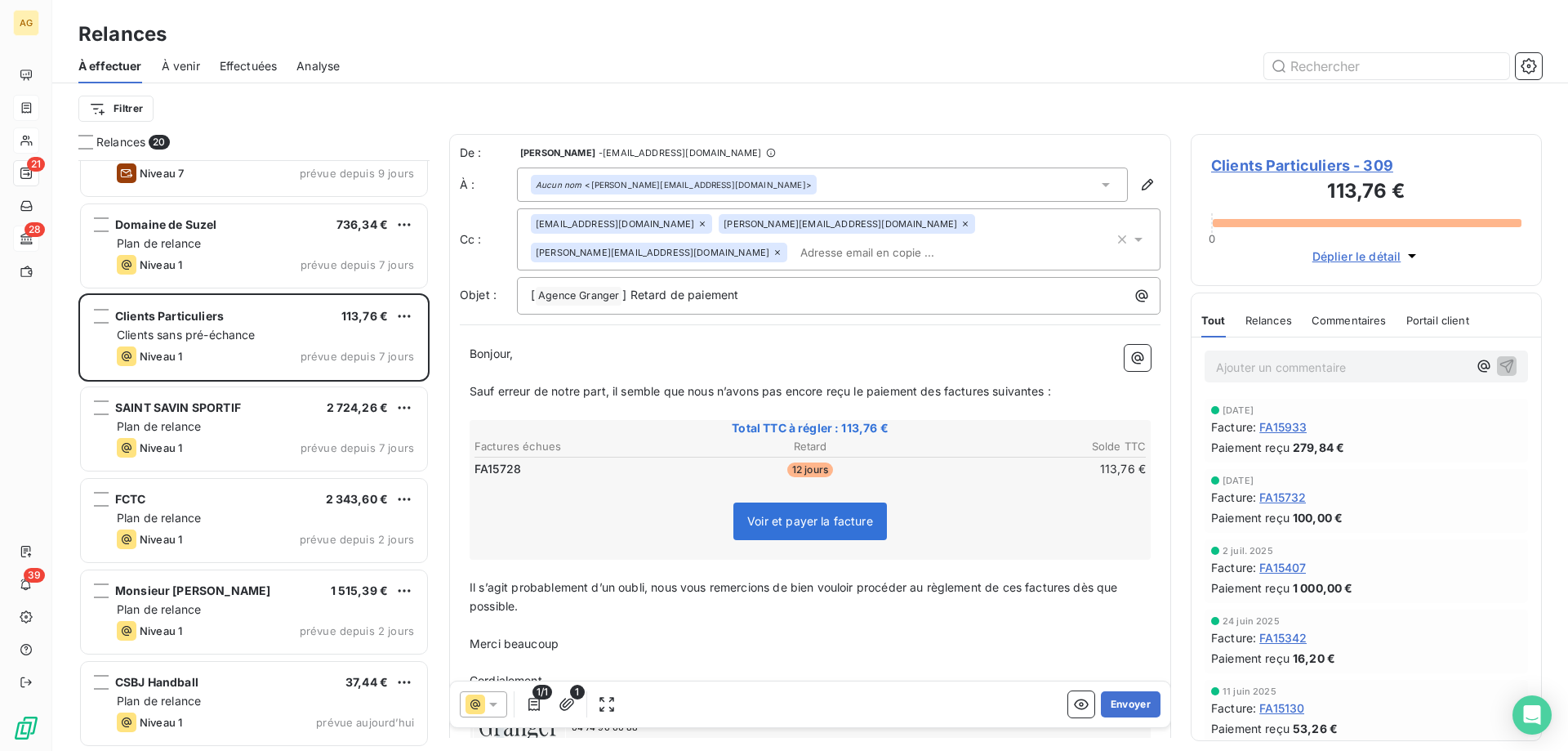
drag, startPoint x: 1342, startPoint y: 161, endPoint x: 1324, endPoint y: 163, distance: 18.1
click at [1342, 161] on span "Clients Particuliers - 309" at bounding box center [1366, 165] width 310 height 22
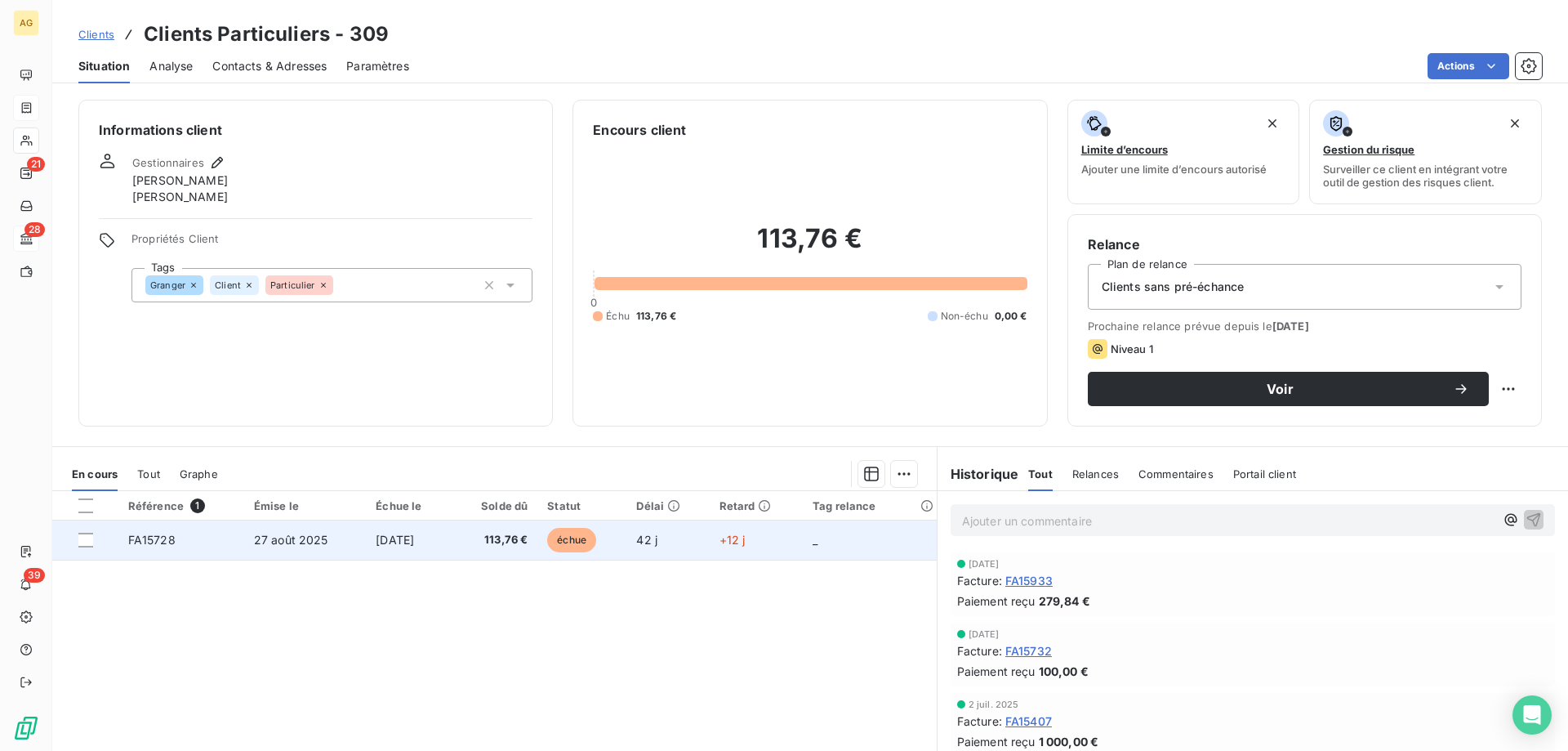
click at [334, 537] on td "27 août 2025" at bounding box center [305, 540] width 121 height 39
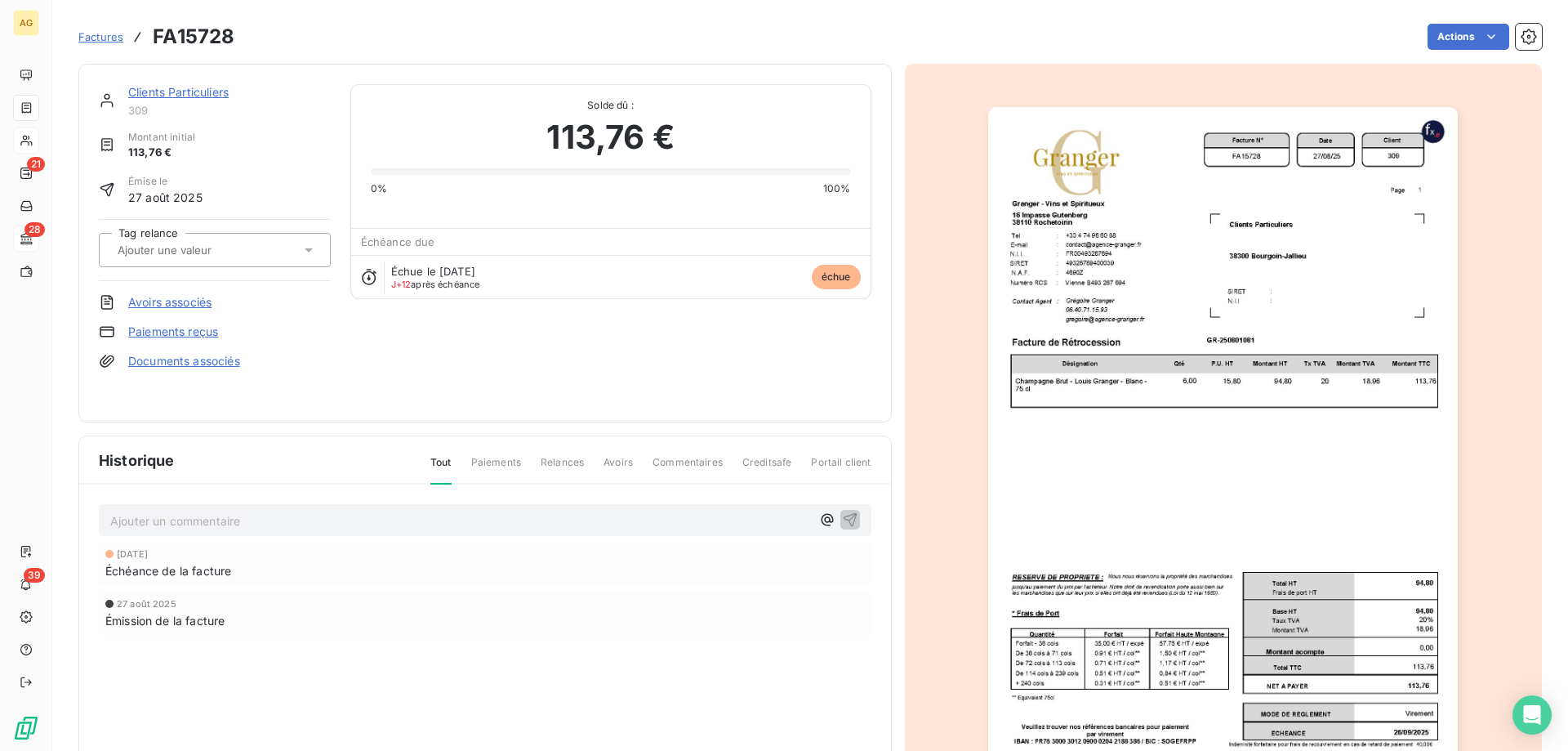
click at [182, 323] on link "Paiements reçus" at bounding box center [173, 331] width 90 height 16
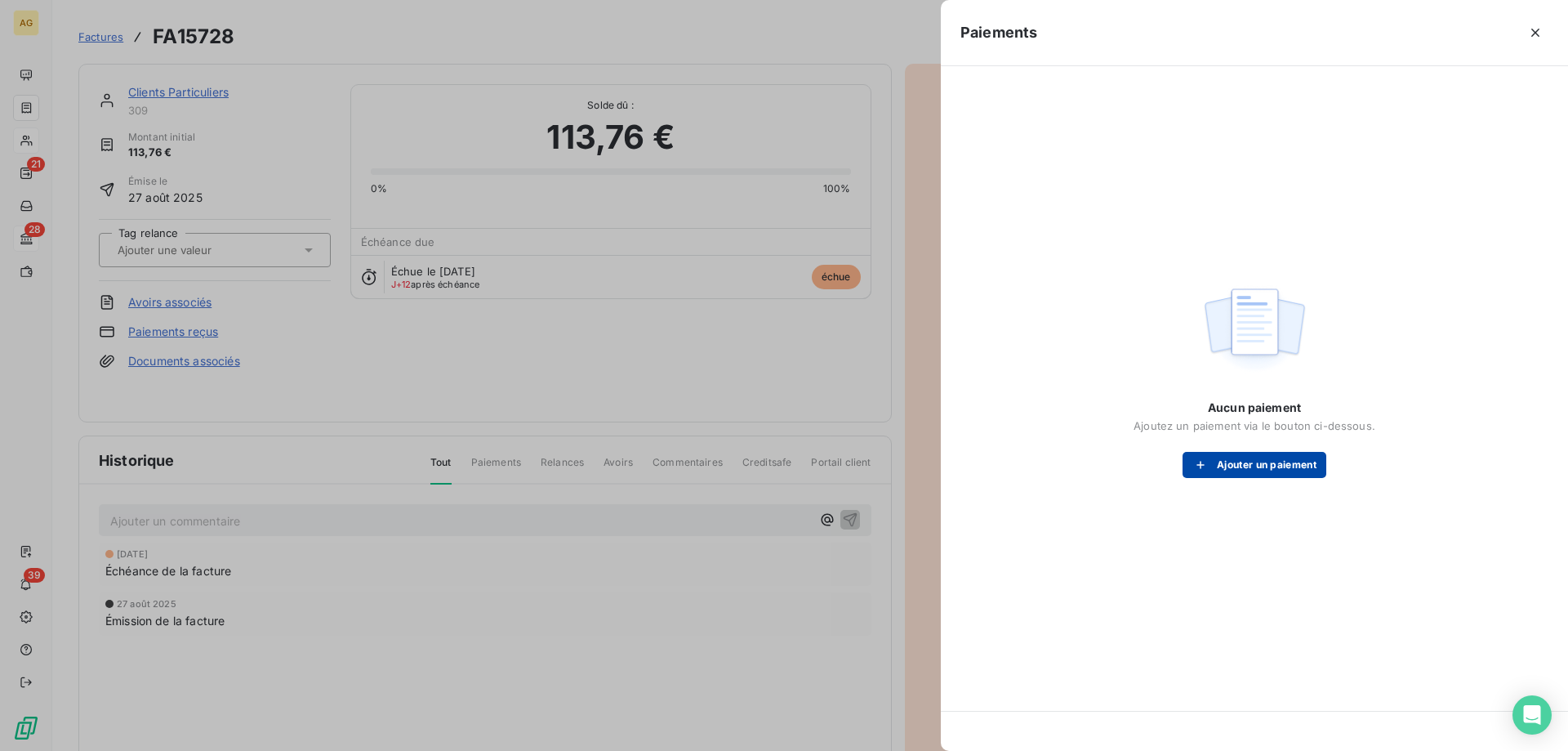
click at [1303, 476] on button "Ajouter un paiement" at bounding box center [1255, 465] width 144 height 27
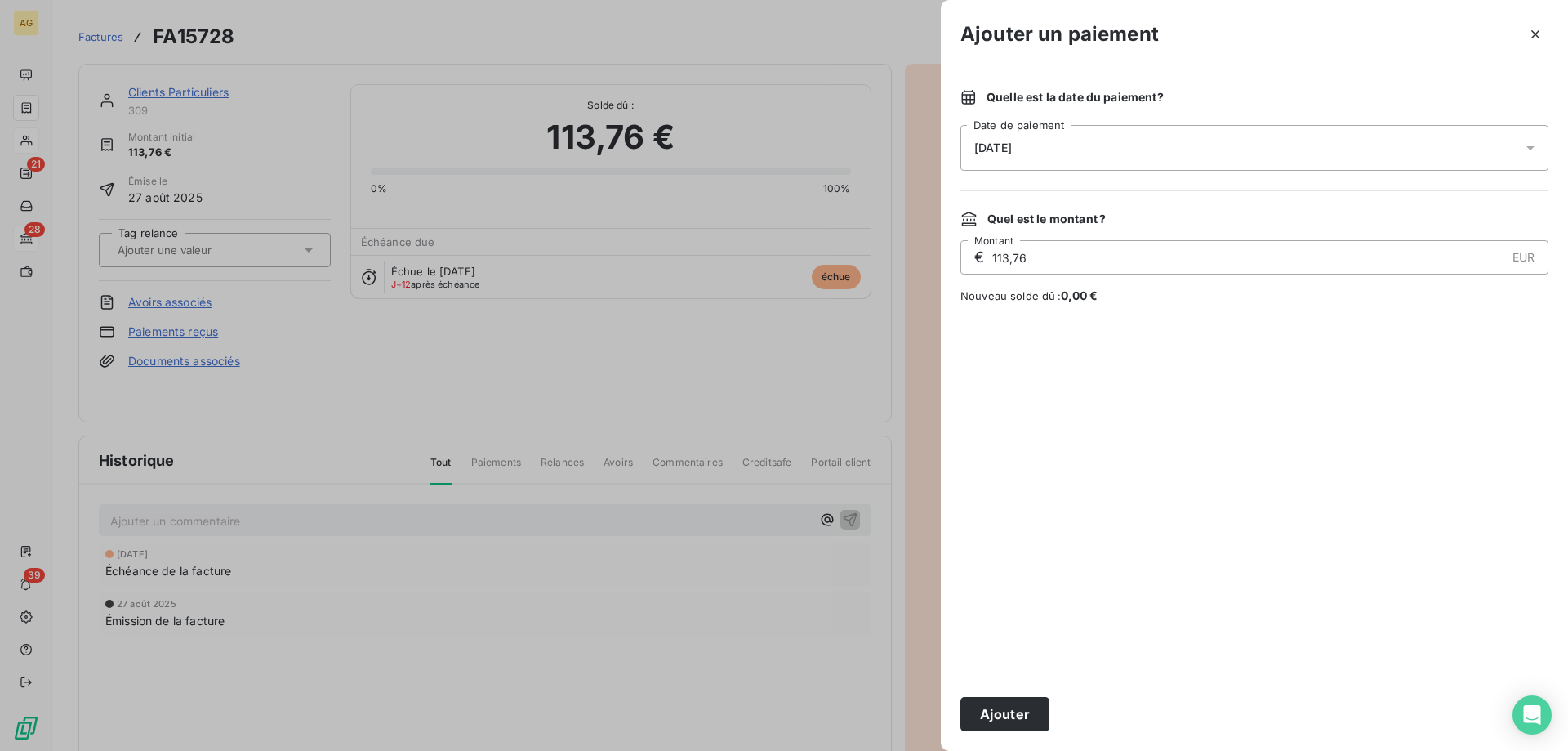
click at [1042, 162] on div "[DATE]" at bounding box center [1254, 148] width 588 height 46
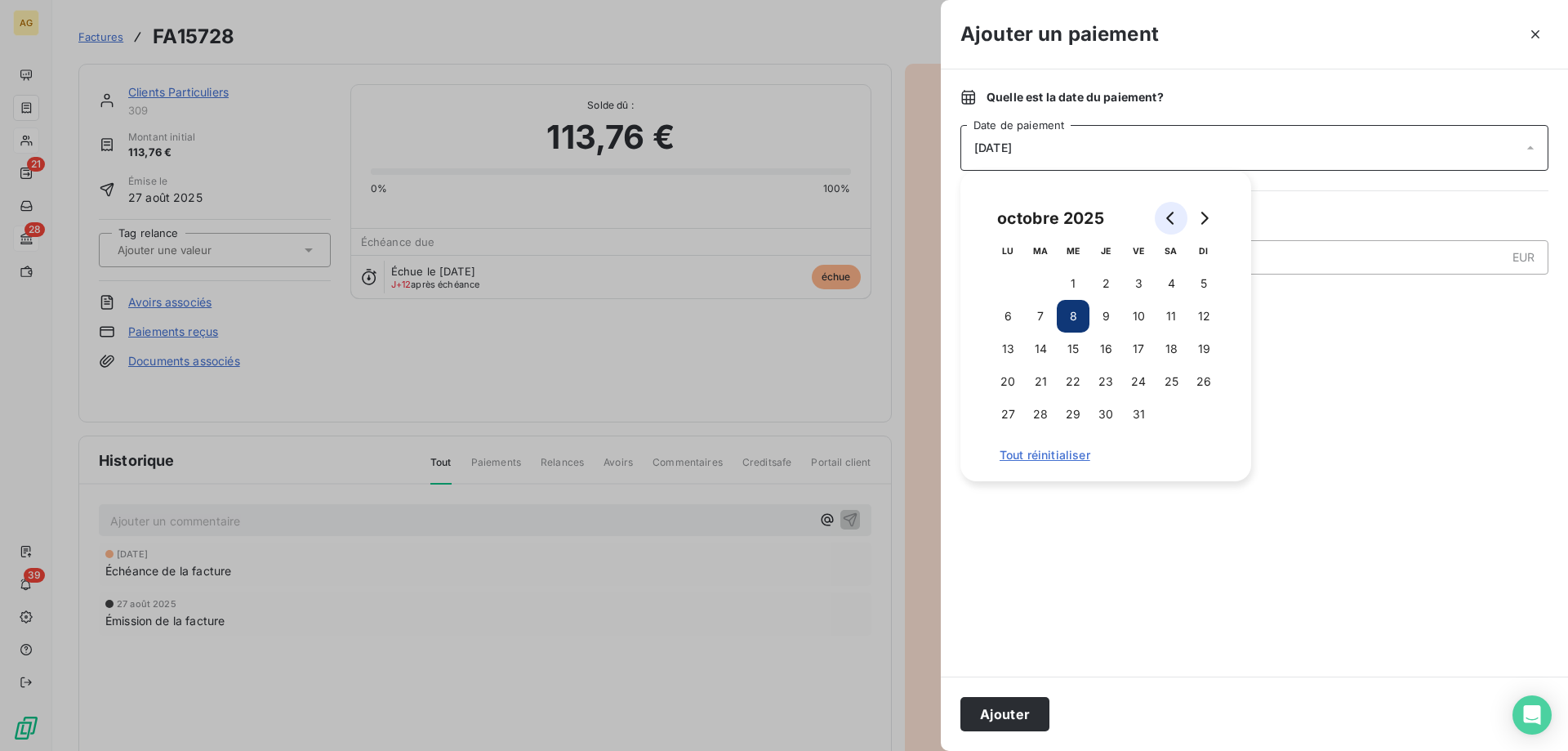
click at [1157, 216] on button "Go to previous month" at bounding box center [1171, 218] width 32 height 32
click at [1159, 216] on button "Go to previous month" at bounding box center [1171, 218] width 32 height 32
click at [1067, 418] on button "27" at bounding box center [1073, 414] width 32 height 32
click at [1006, 718] on button "Ajouter" at bounding box center [1005, 714] width 89 height 34
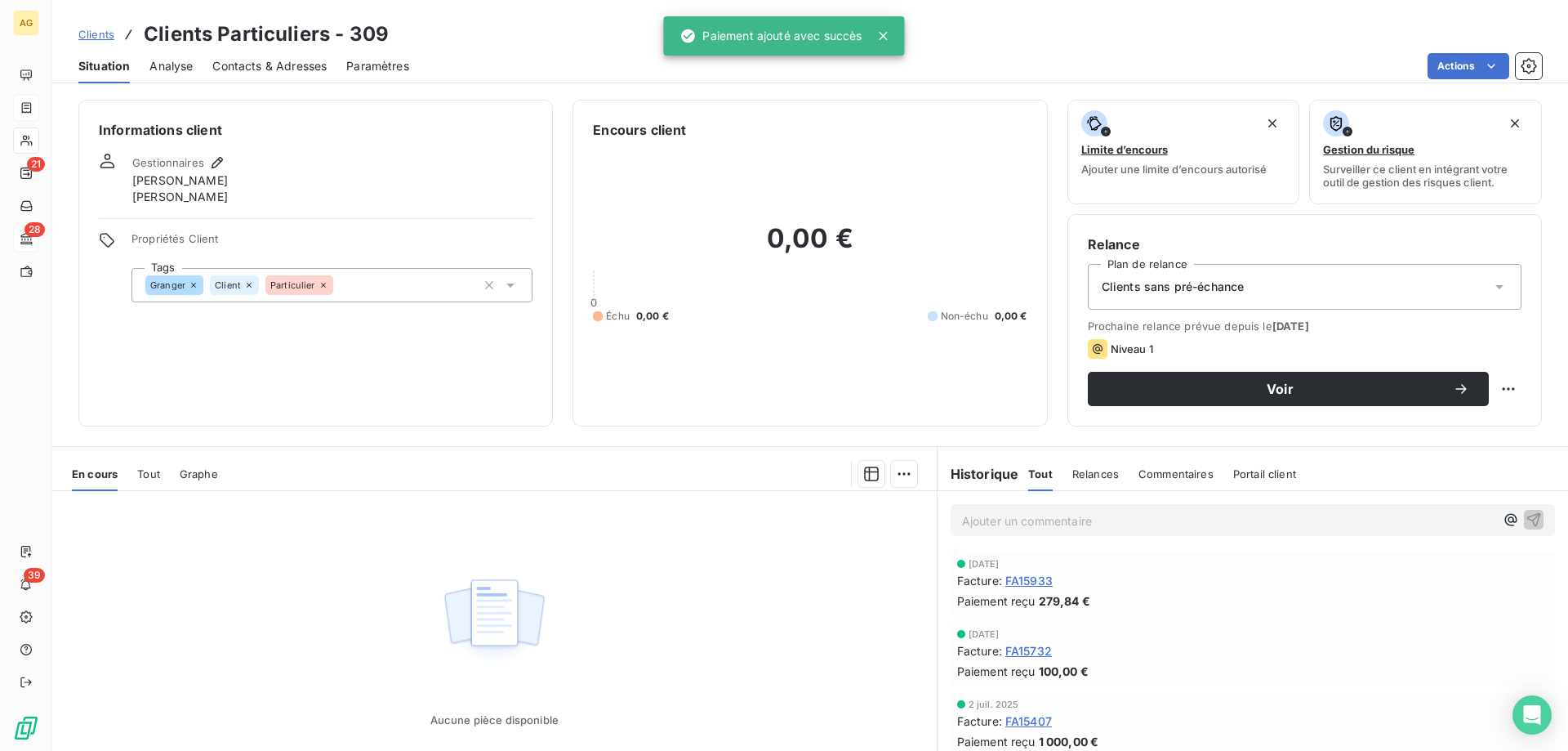
drag, startPoint x: 481, startPoint y: 239, endPoint x: 458, endPoint y: 223, distance: 28.0
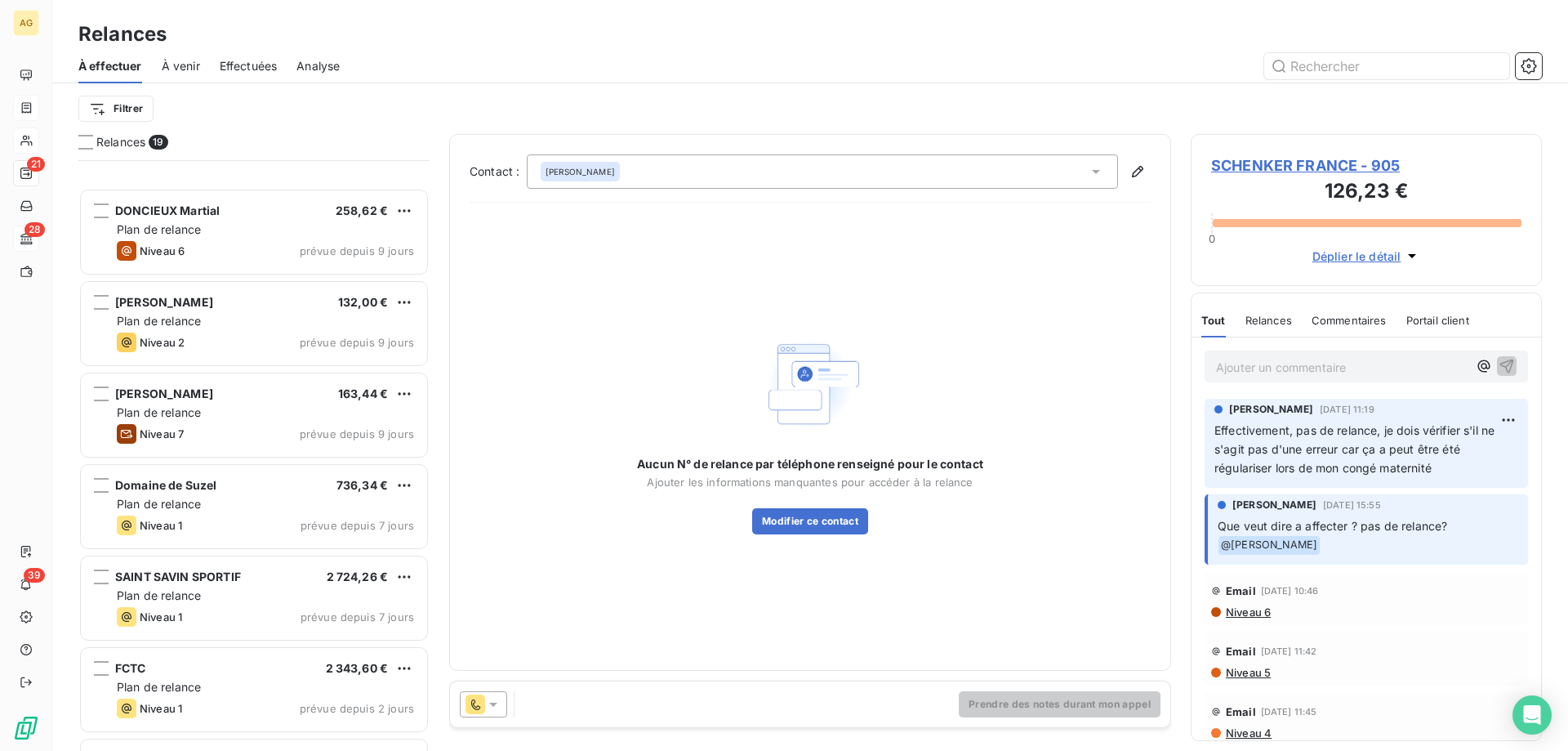
scroll to position [1148, 0]
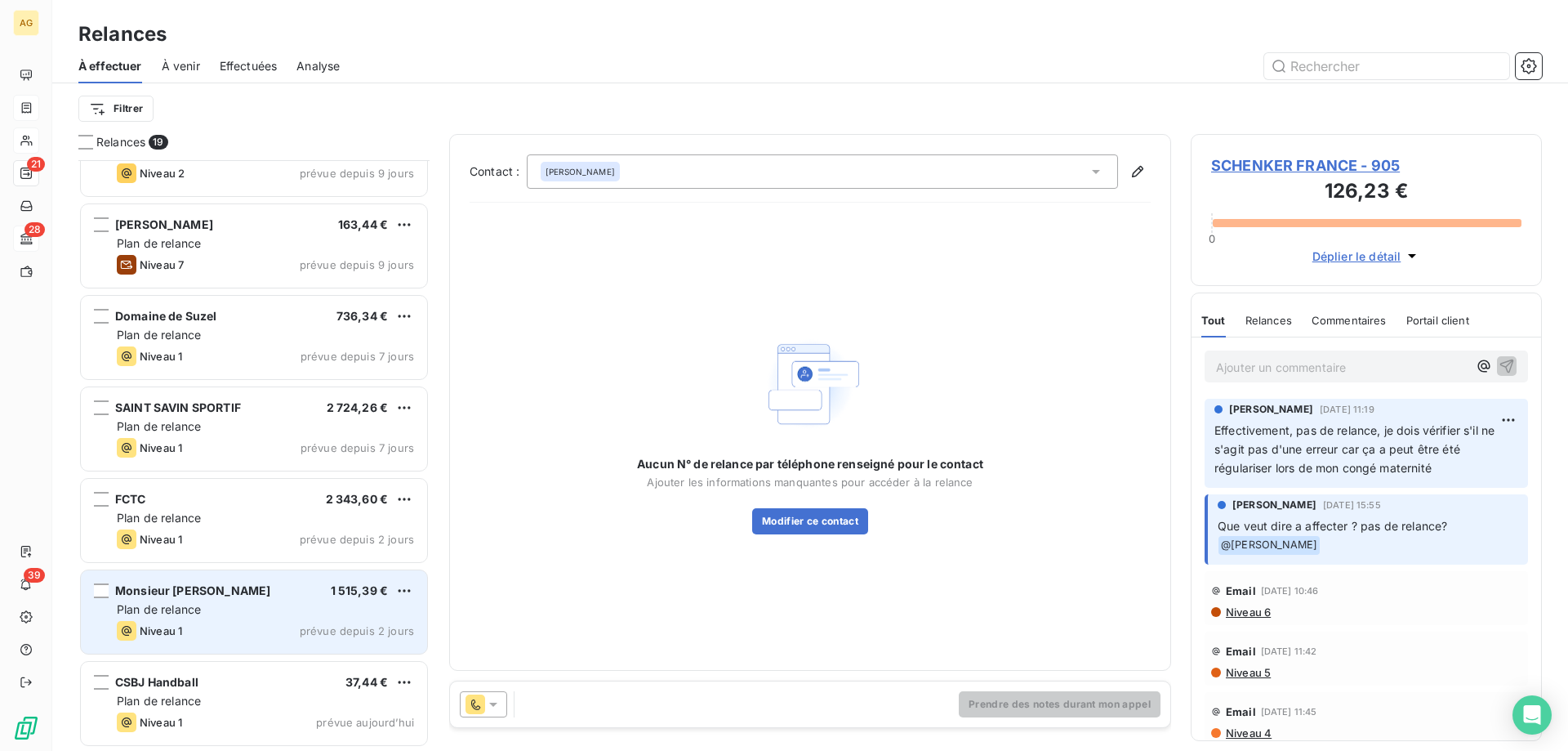
click at [270, 599] on div "Monsieur [PERSON_NAME] 1 515,39 € Plan de relance Niveau 1 prévue depuis 2 jours" at bounding box center [253, 612] width 346 height 83
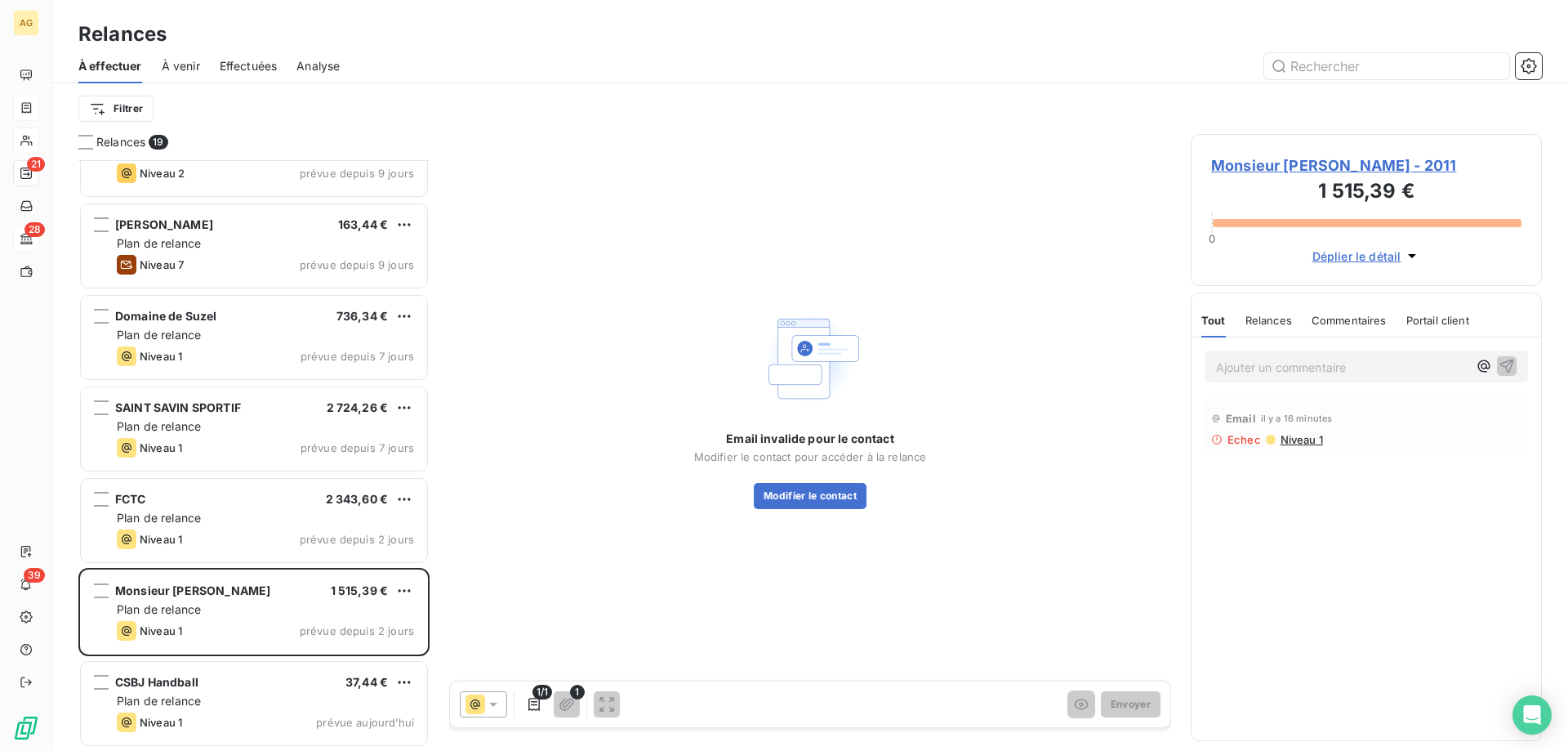
click at [1267, 167] on span "Monsieur [PERSON_NAME] - 2011" at bounding box center [1366, 165] width 310 height 22
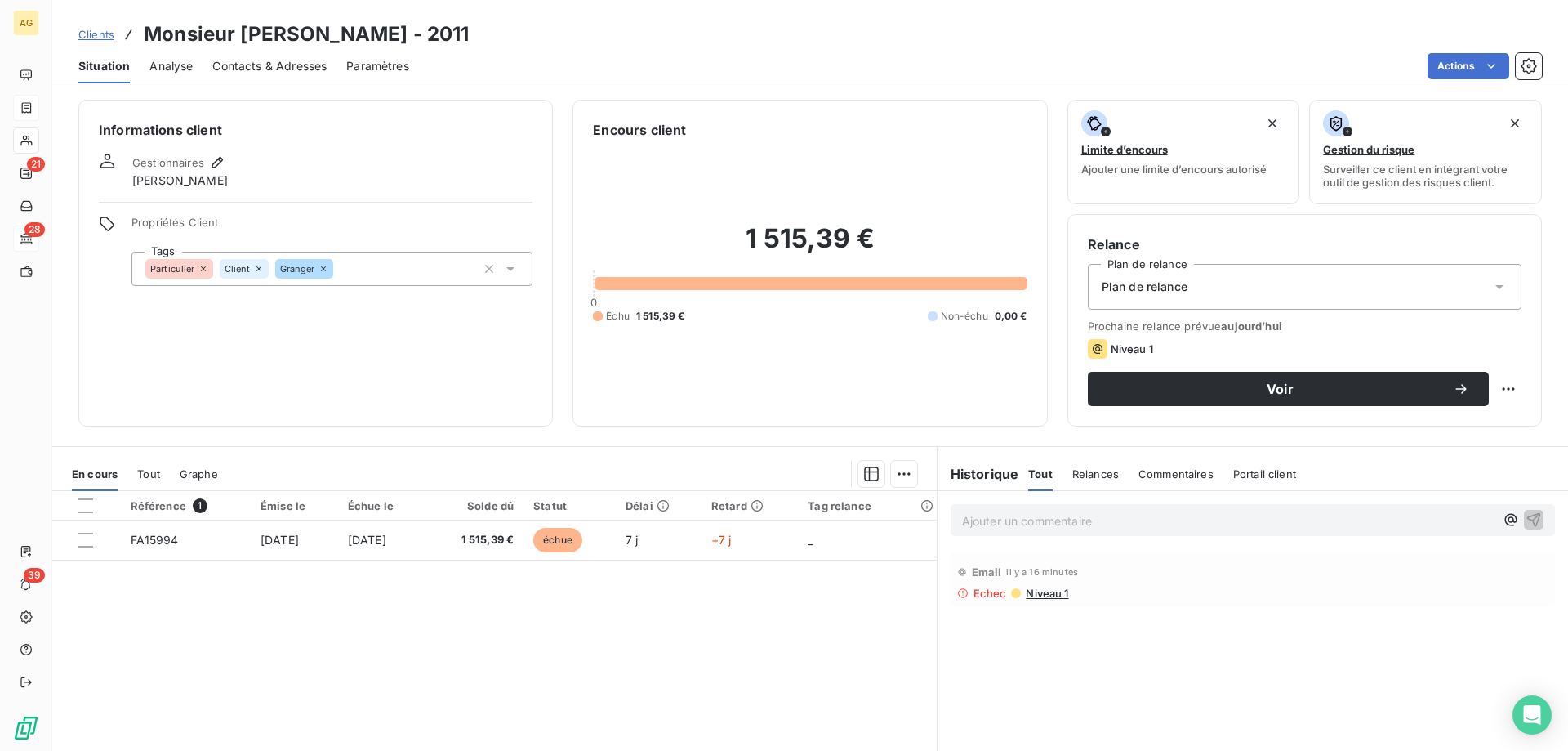
click at [226, 74] on div "Contacts & Adresses" at bounding box center [269, 66] width 115 height 34
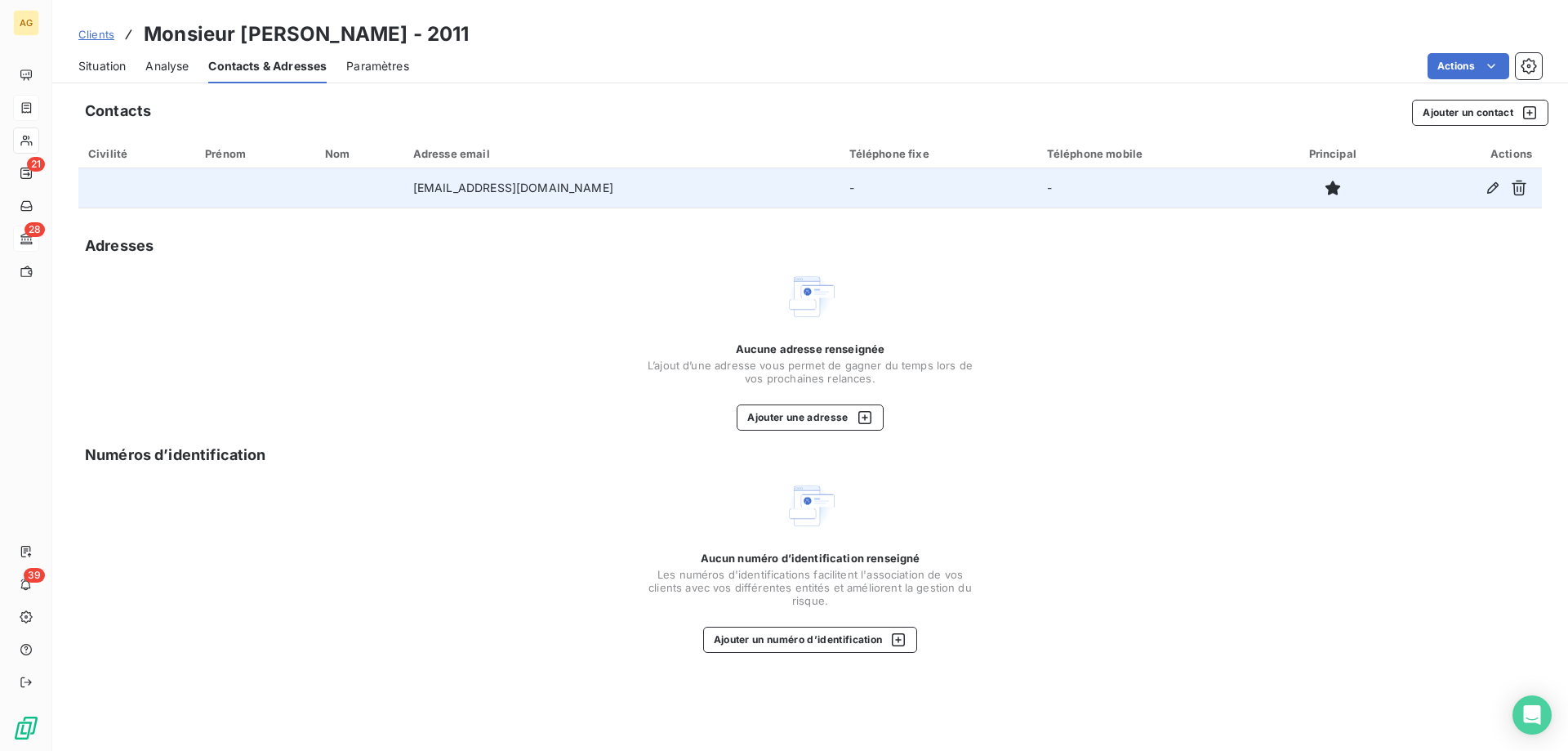
click at [1479, 192] on div at bounding box center [1470, 188] width 123 height 27
click at [1486, 194] on icon "button" at bounding box center [1492, 188] width 16 height 16
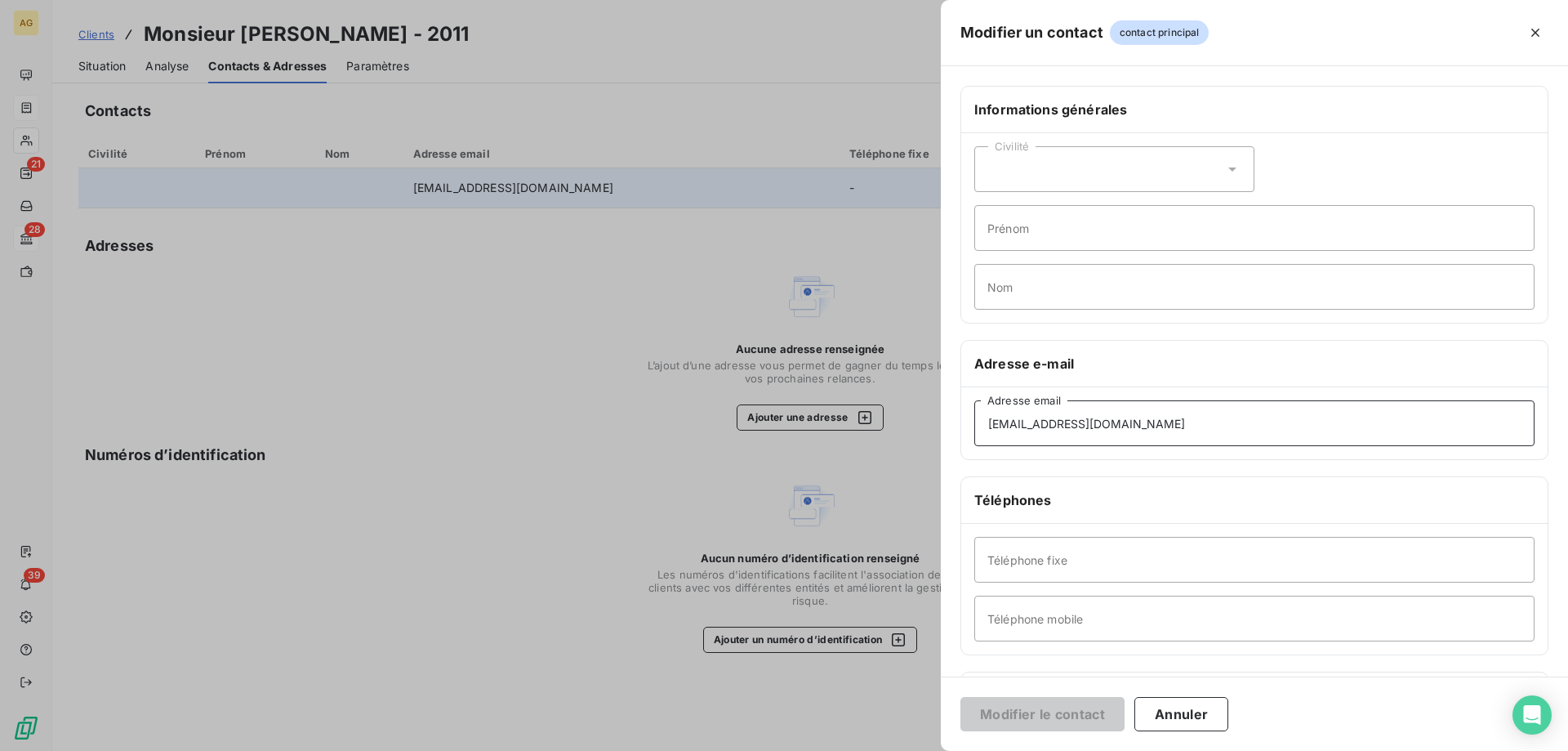
drag, startPoint x: 809, startPoint y: 416, endPoint x: 693, endPoint y: 416, distance: 116.0
click at [716, 750] on div "Modifier un contact contact principal Informations générales Civilité Prénom No…" at bounding box center [784, 751] width 1568 height 0
paste input "[PERSON_NAME] <[EMAIL_ADDRESS][DOMAIN_NAME]>"
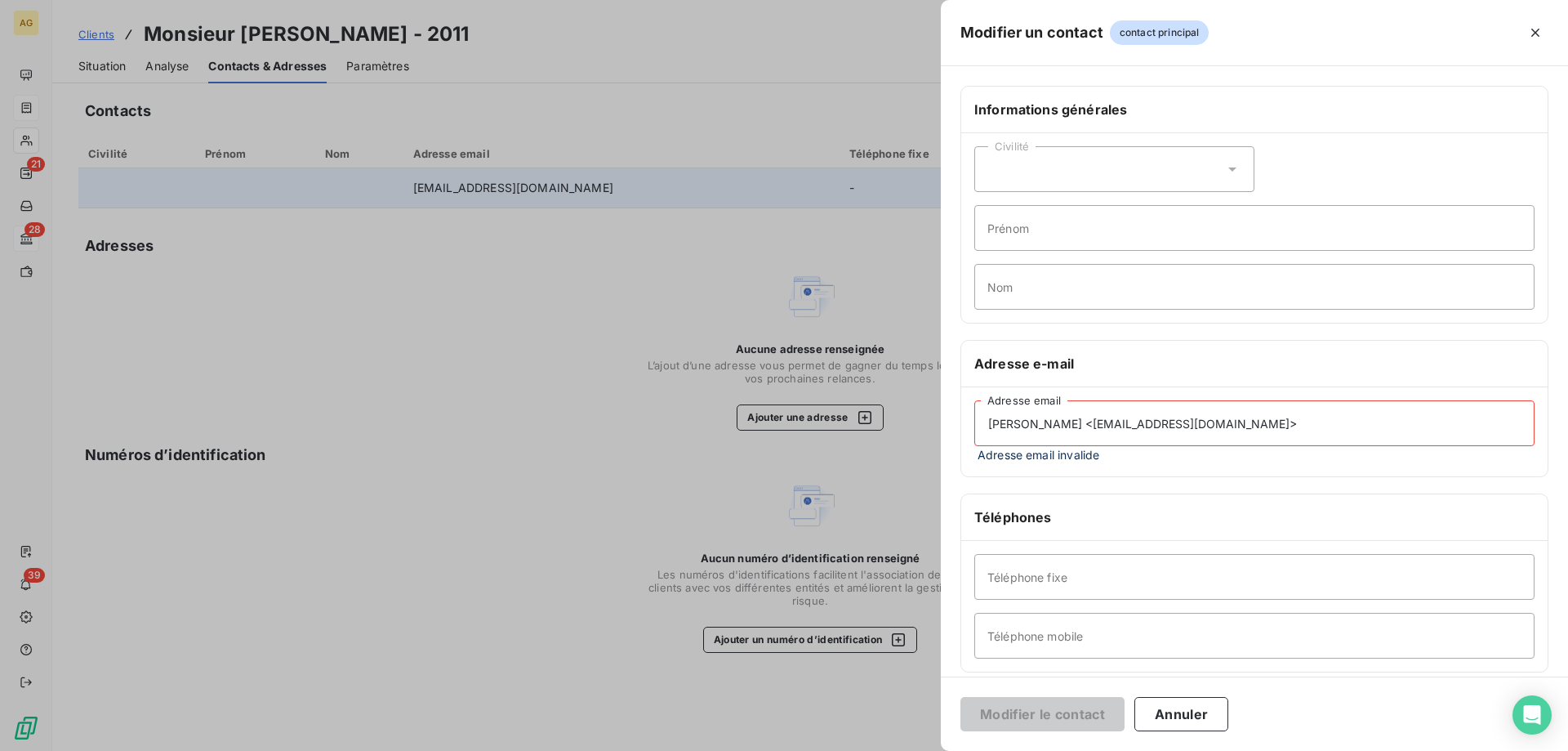
drag, startPoint x: 1079, startPoint y: 427, endPoint x: 722, endPoint y: 450, distance: 357.7
click at [786, 750] on div "Modifier un contact contact principal Informations générales Civilité Prénom No…" at bounding box center [784, 751] width 1568 height 0
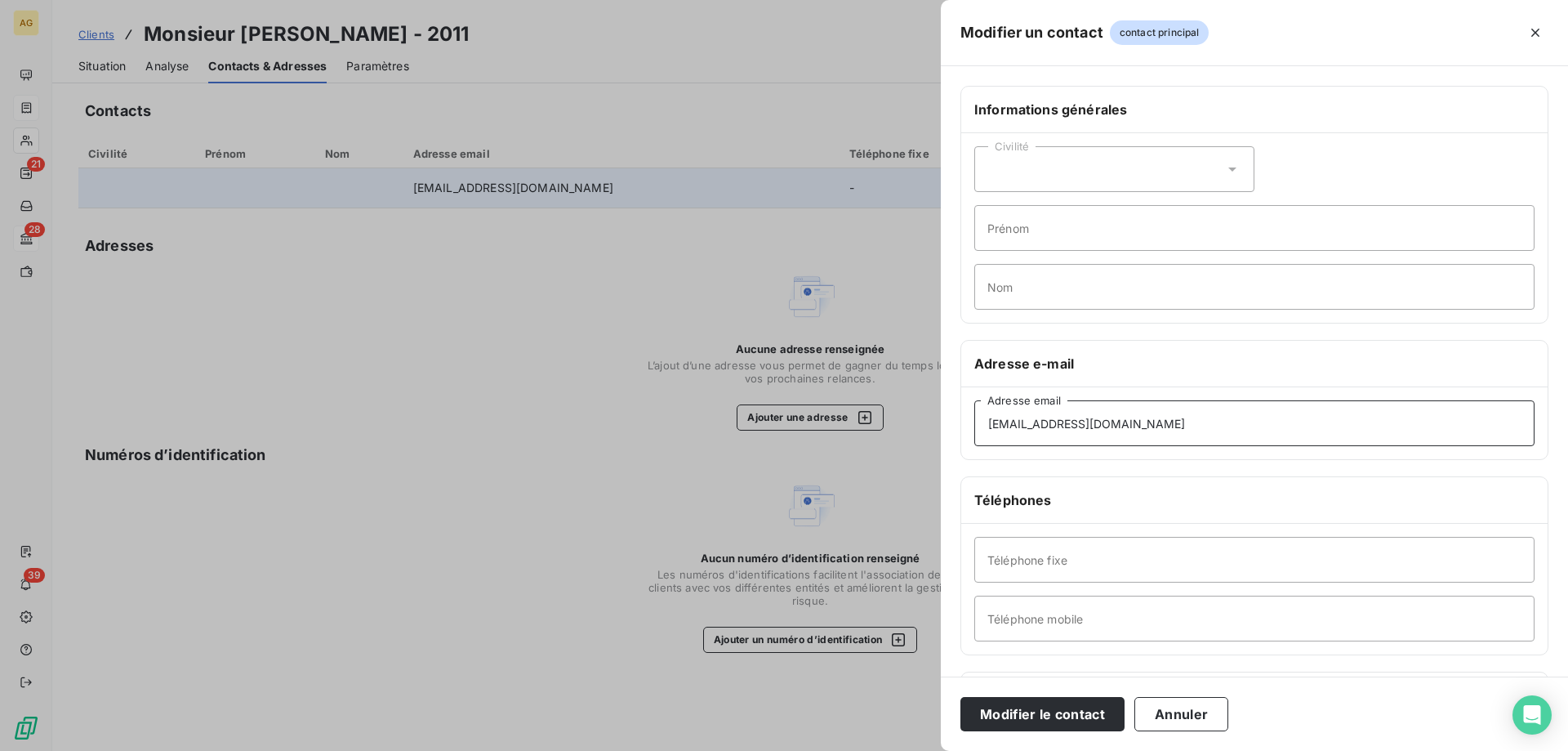
type input "[EMAIL_ADDRESS][DOMAIN_NAME]"
click at [1026, 723] on button "Modifier le contact" at bounding box center [1042, 714] width 164 height 34
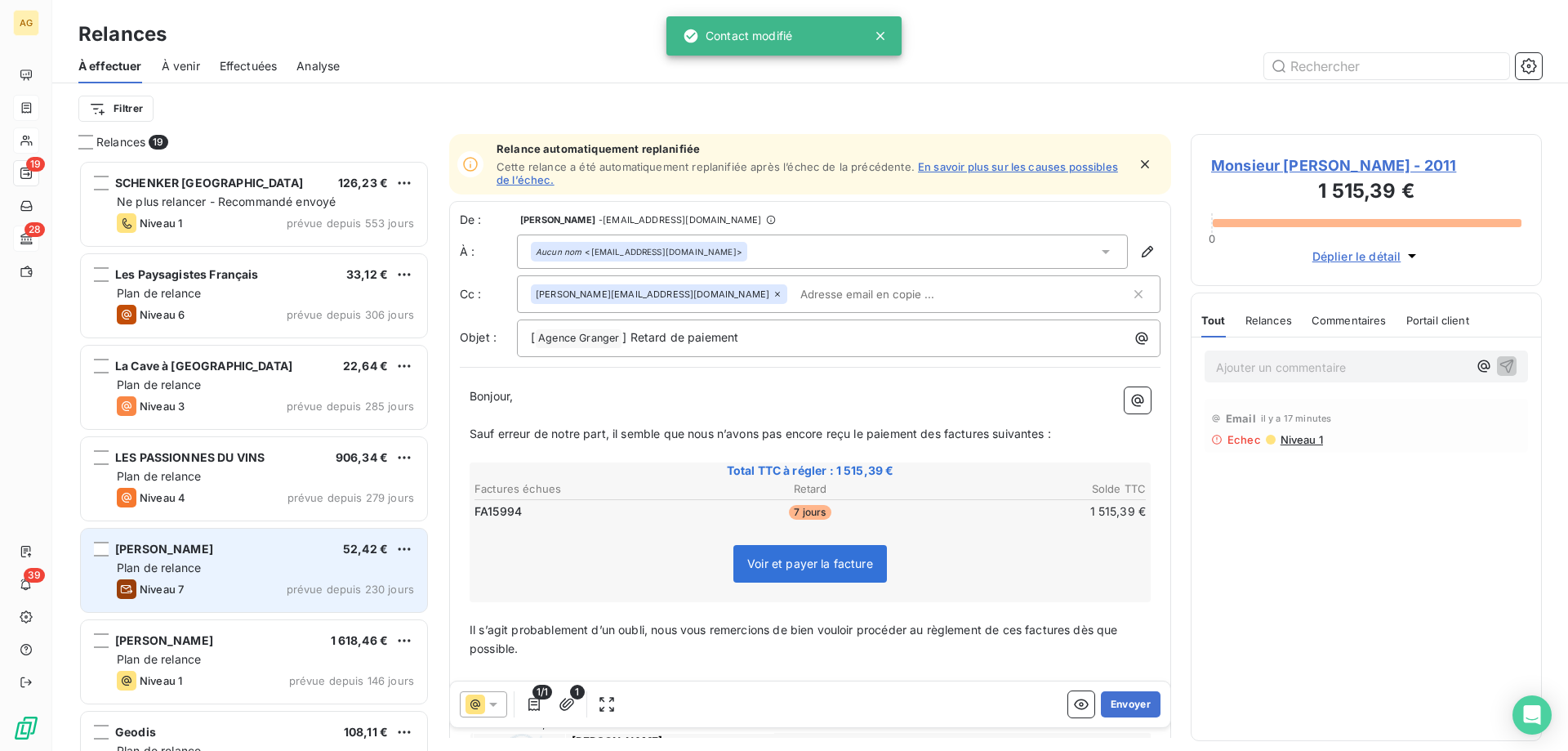
scroll to position [578, 339]
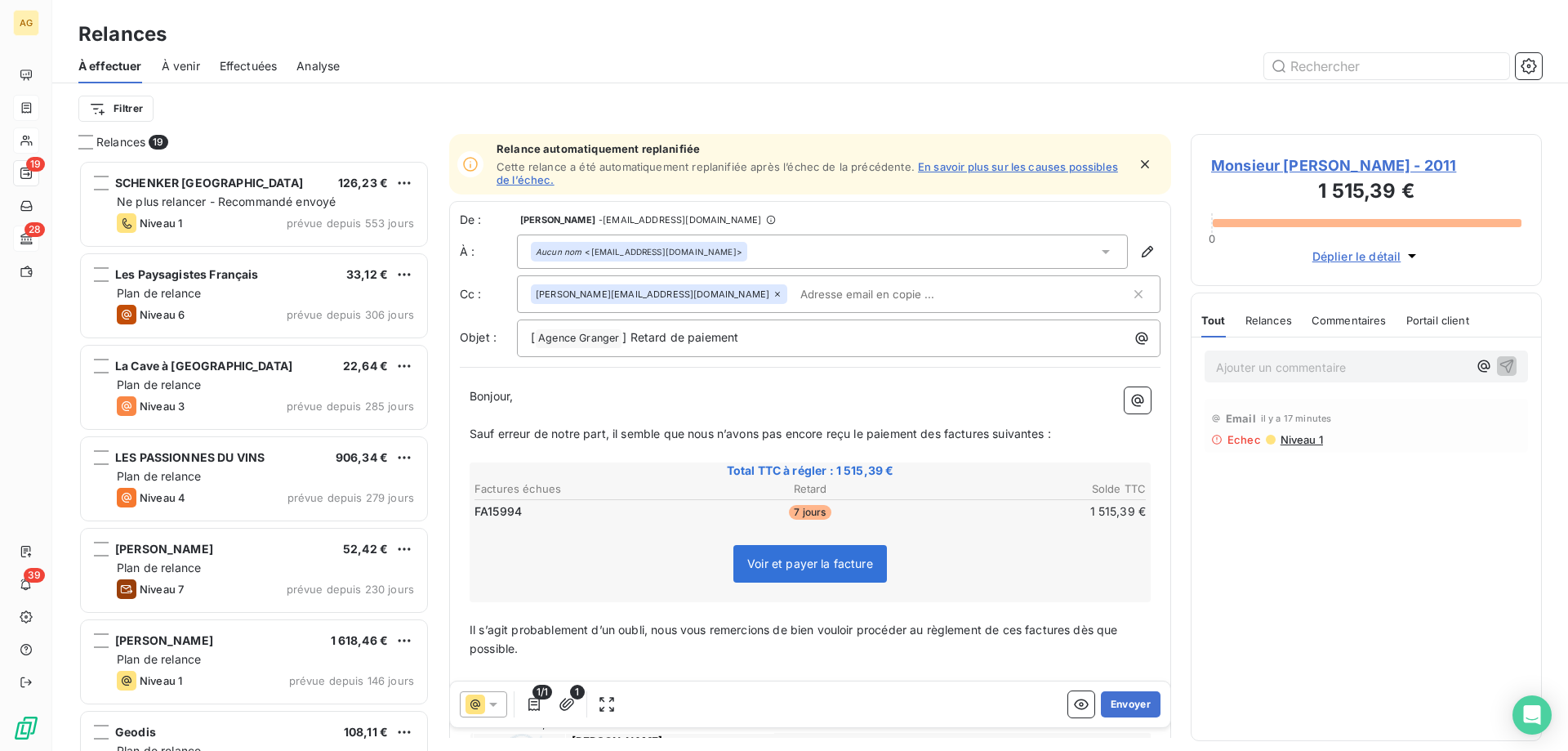
click at [1267, 179] on h3 "1 515,39 €" at bounding box center [1366, 192] width 310 height 32
click at [1260, 165] on span "Monsieur [PERSON_NAME] - 2011" at bounding box center [1366, 165] width 310 height 22
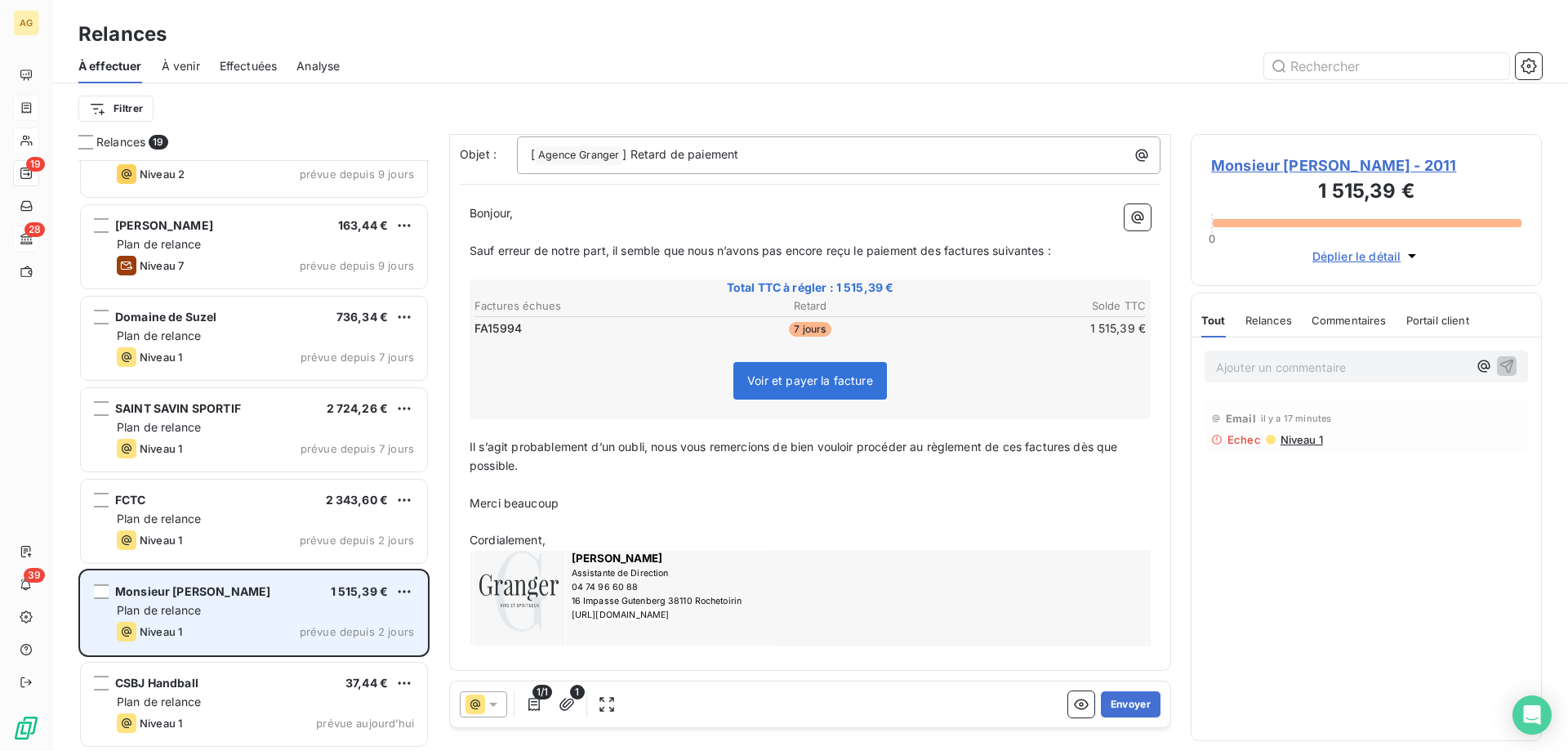
scroll to position [1148, 0]
click at [404, 586] on html "AG 19 28 39 Relances À effectuer À venir Effectuées Analyse Filtrer Relances 19…" at bounding box center [784, 376] width 1568 height 751
click at [351, 627] on div "Replanifier cette action" at bounding box center [334, 624] width 146 height 27
select select "9"
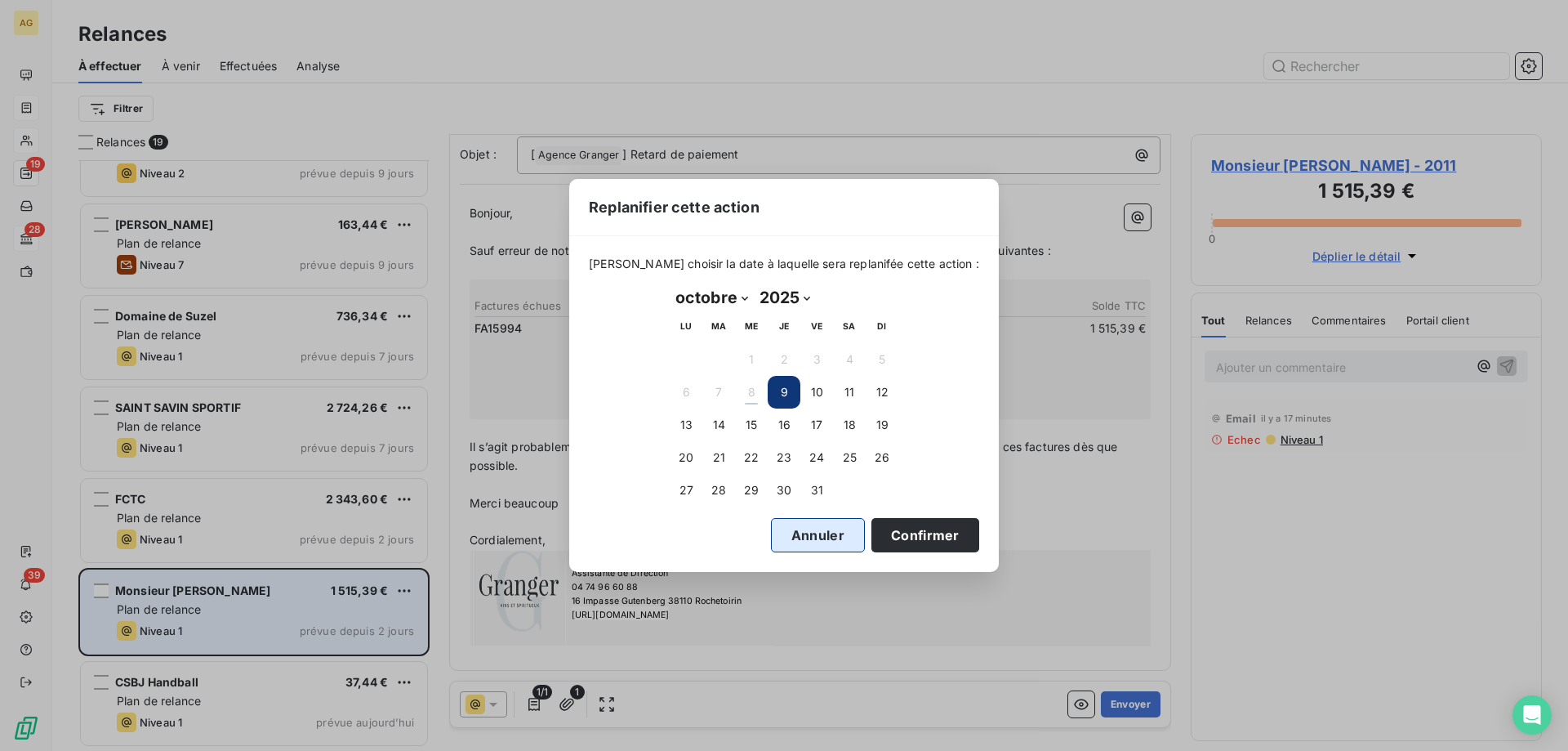
click at [799, 529] on button "Annuler" at bounding box center [817, 535] width 94 height 34
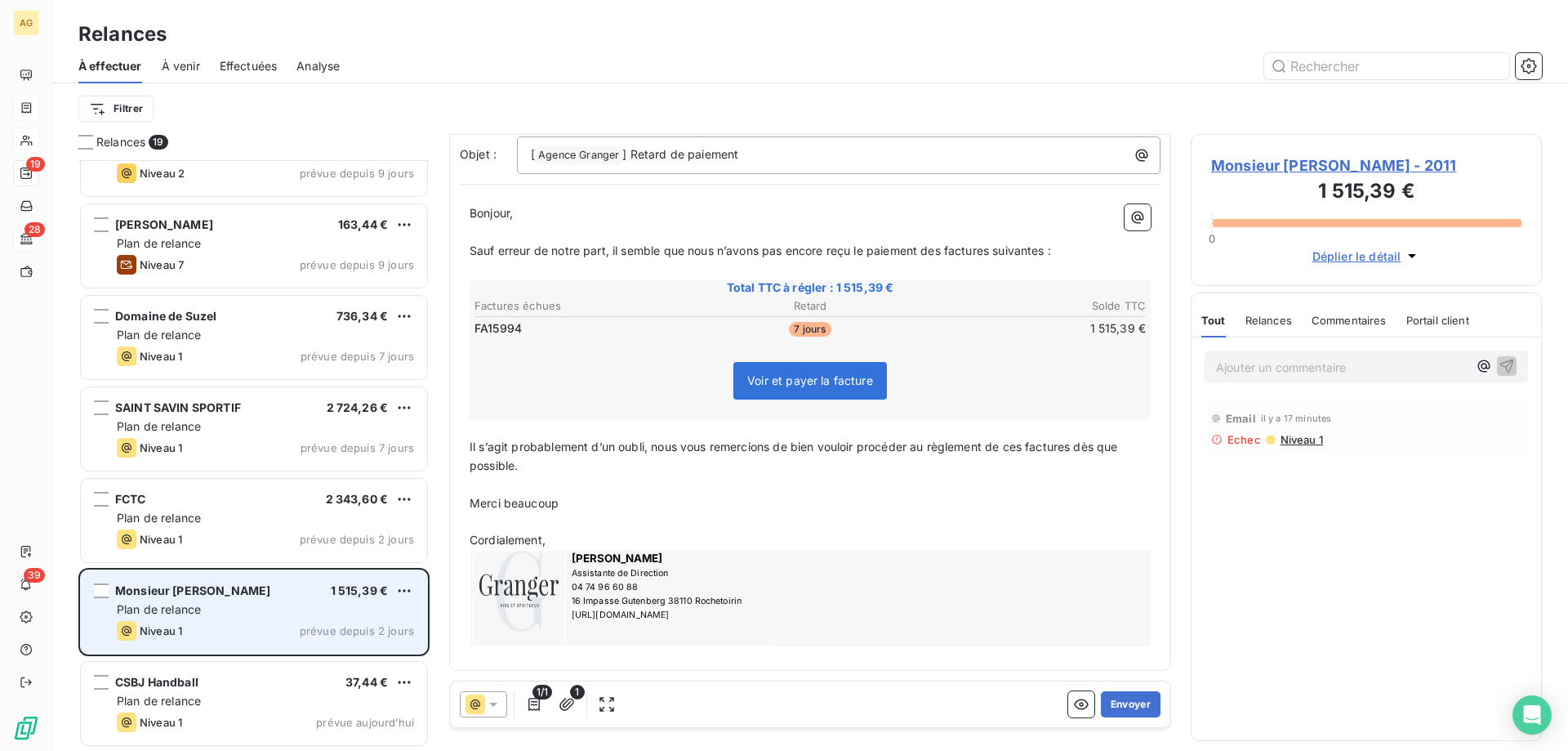
click at [1258, 179] on h3 "1 515,39 €" at bounding box center [1366, 192] width 310 height 32
click at [1257, 161] on span "Monsieur [PERSON_NAME] - 2011" at bounding box center [1366, 165] width 310 height 22
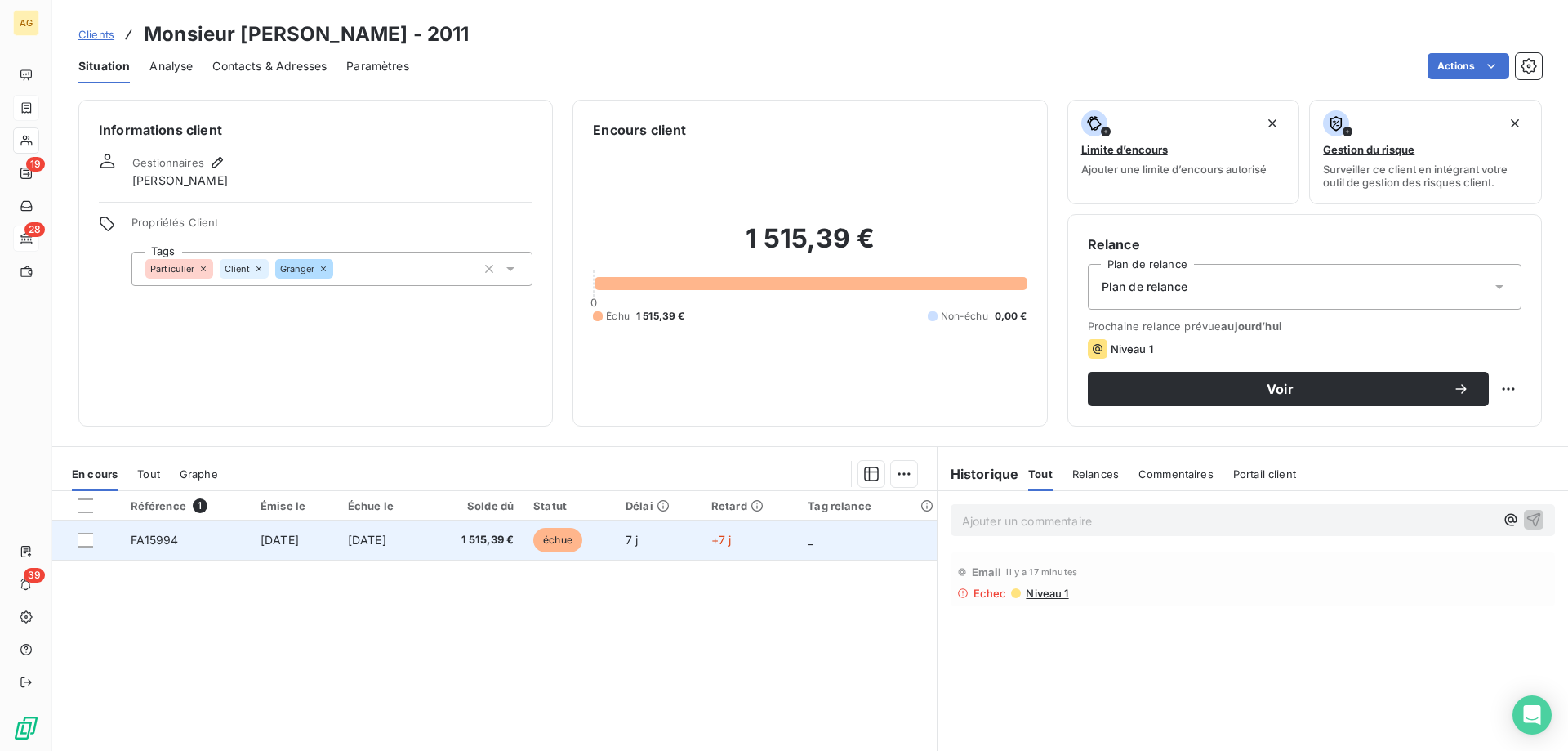
click at [280, 558] on td "[DATE]" at bounding box center [294, 540] width 87 height 39
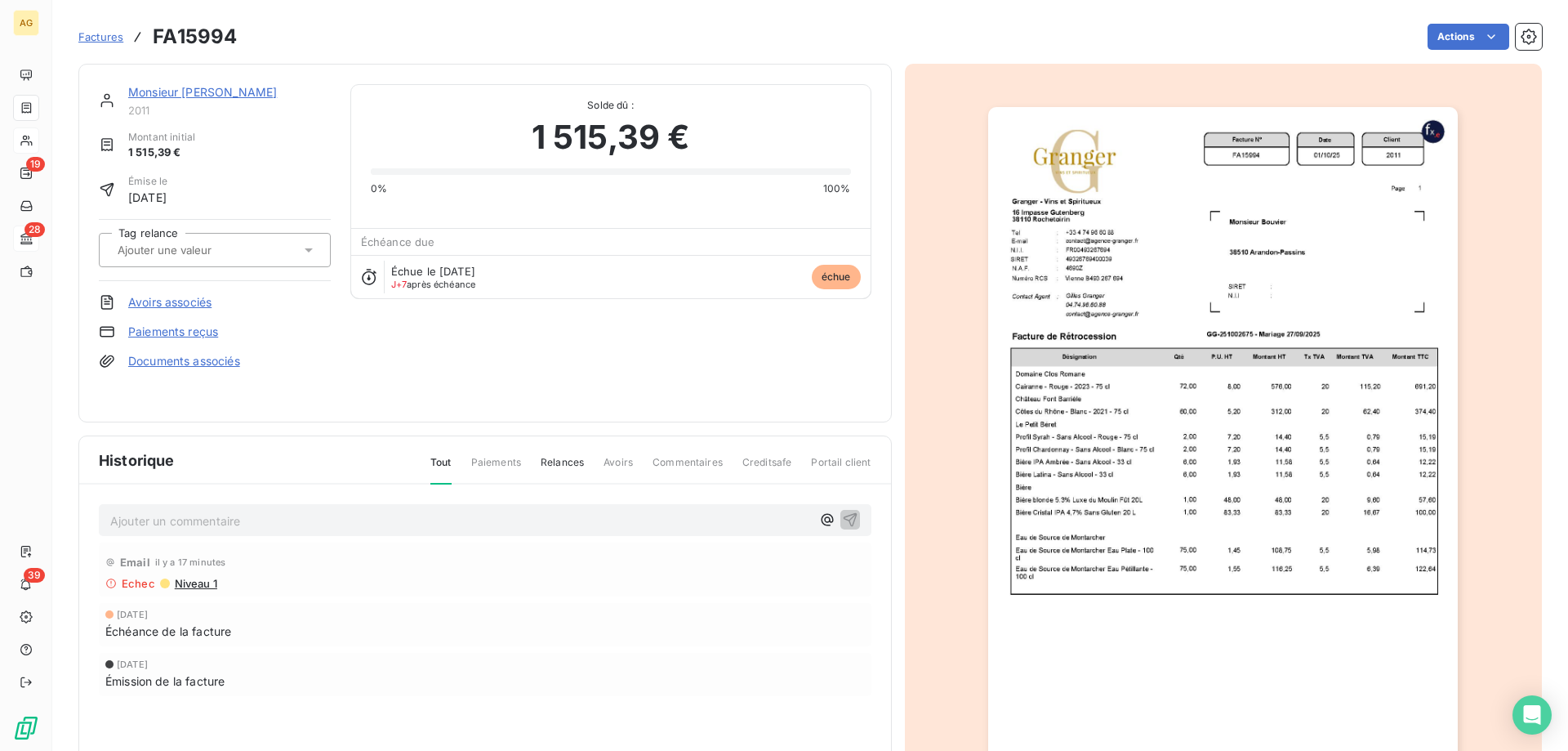
click at [155, 329] on link "Paiements reçus" at bounding box center [173, 331] width 90 height 16
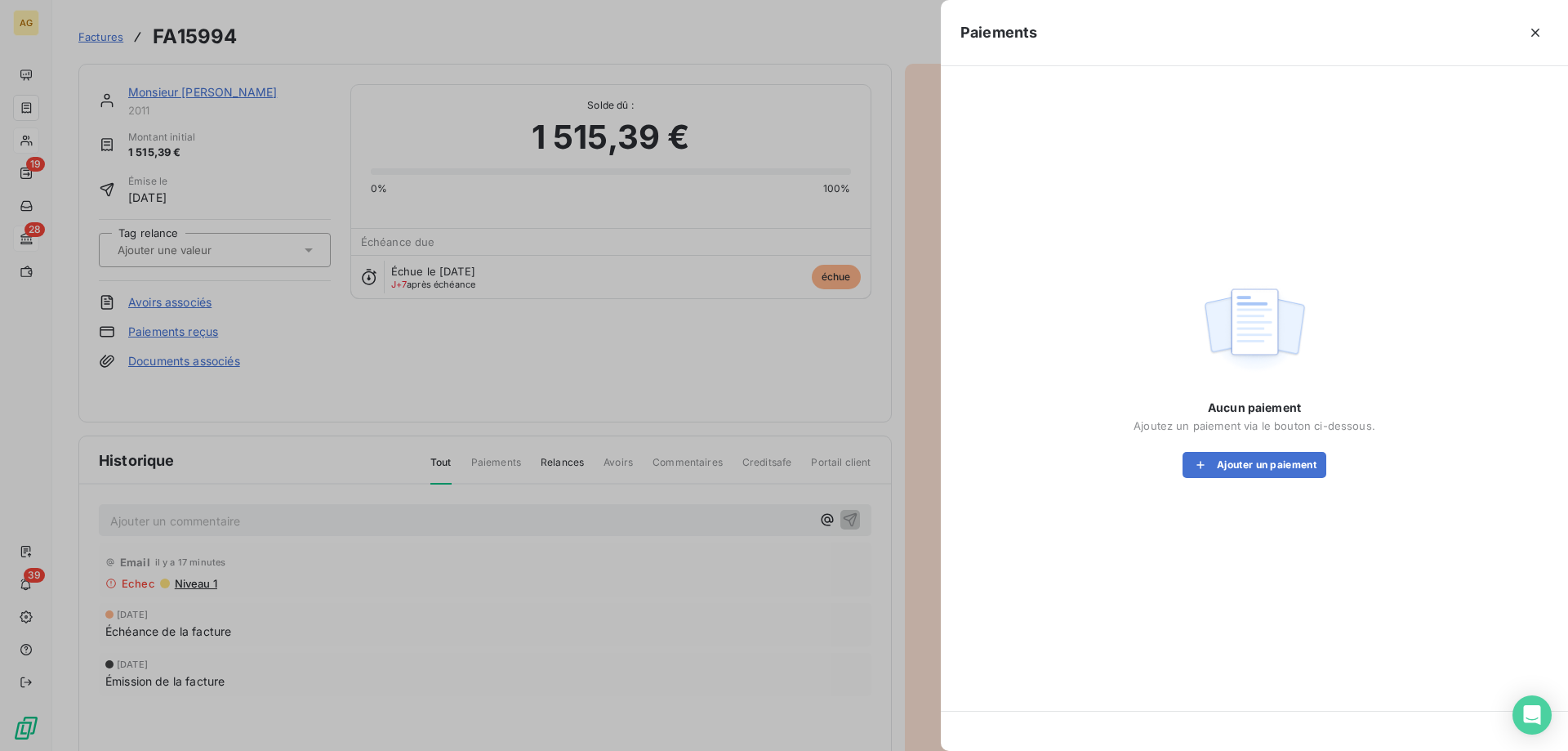
click at [1217, 449] on div "Aucun paiement Ajoutez un paiement via le bouton ci-dessous. Ajouter un paiement" at bounding box center [1254, 438] width 242 height 79
click at [1218, 464] on button "Ajouter un paiement" at bounding box center [1255, 465] width 144 height 27
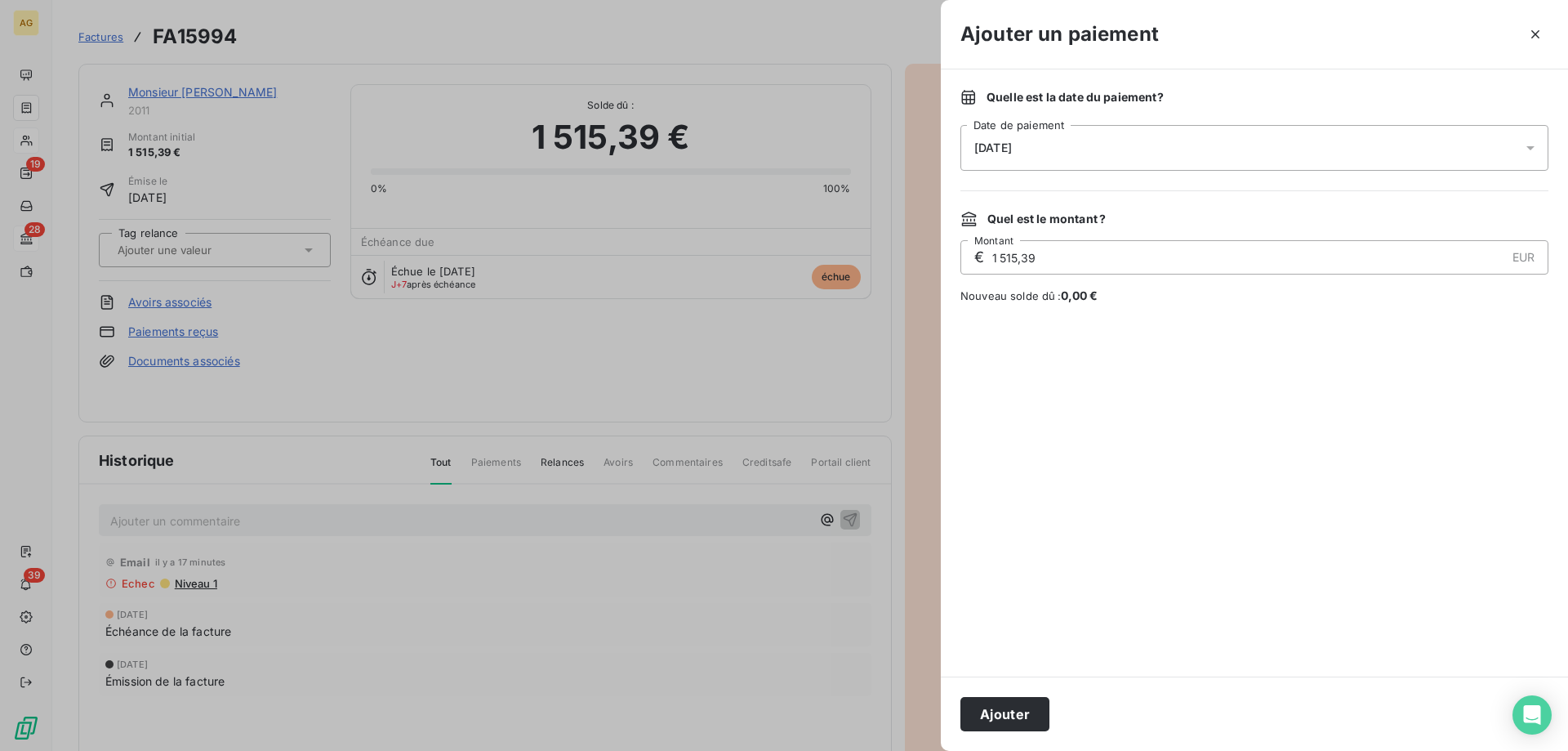
click at [1085, 156] on div "[DATE]" at bounding box center [1254, 148] width 588 height 46
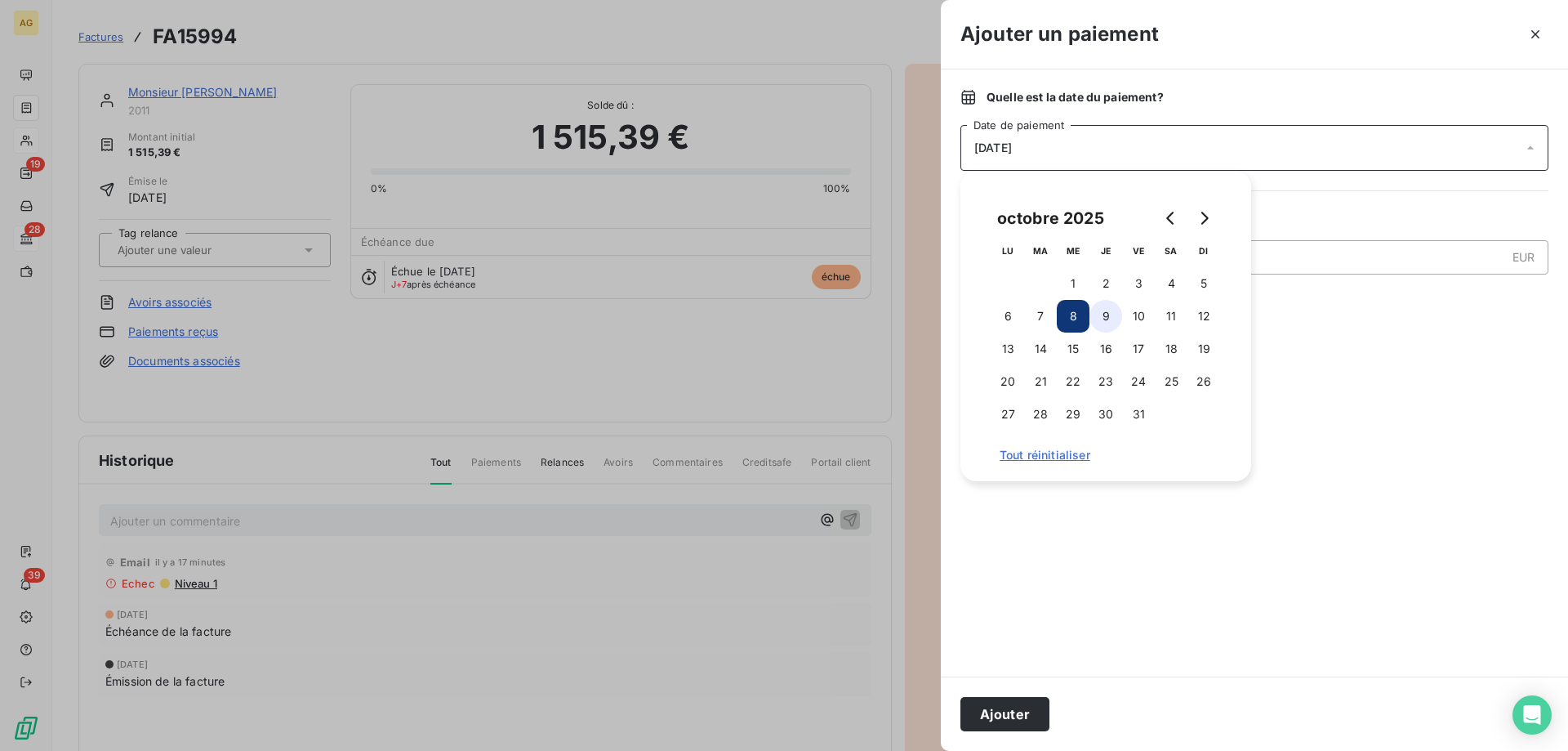
click at [1108, 315] on button "9" at bounding box center [1105, 316] width 32 height 32
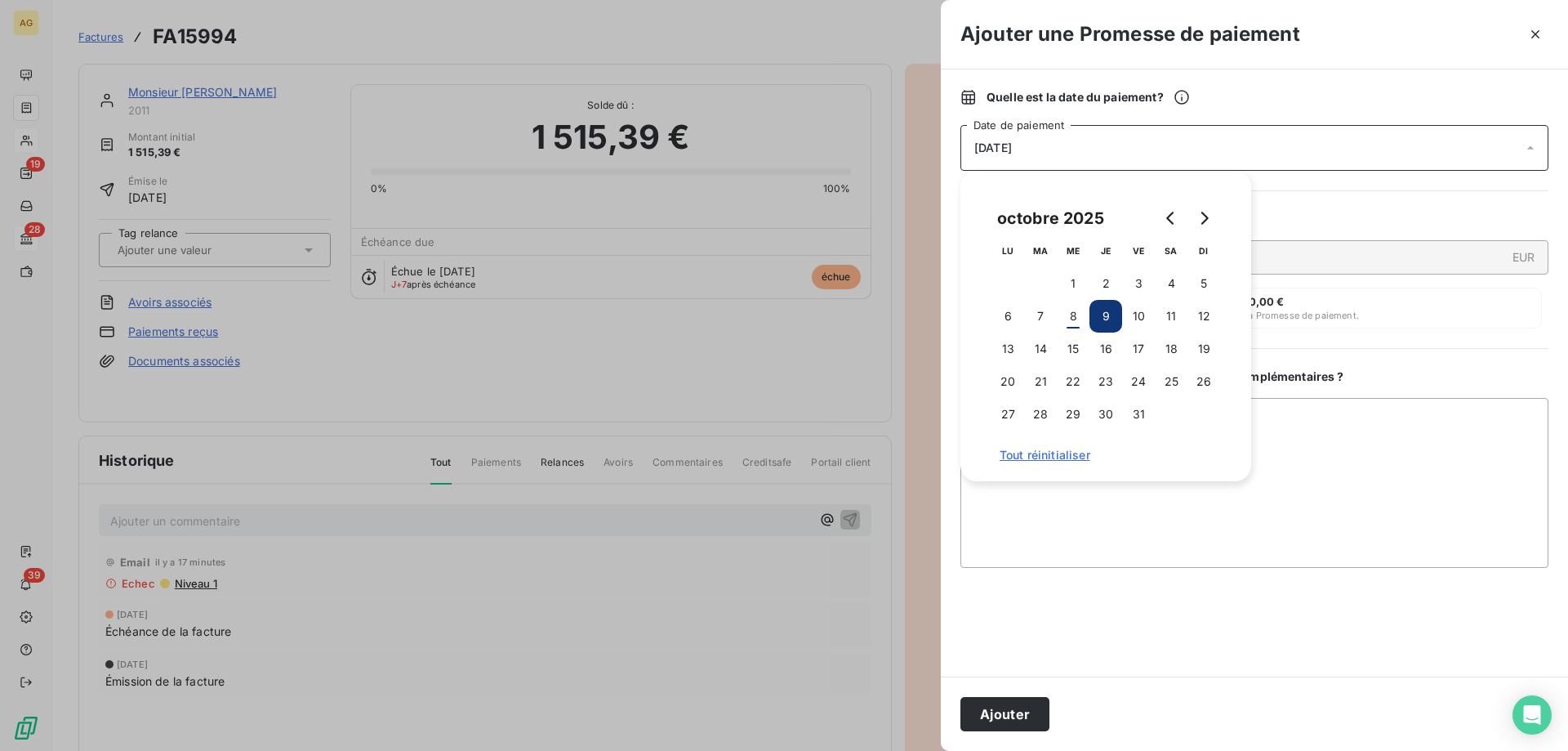
click at [1006, 732] on div "Ajouter" at bounding box center [1255, 713] width 628 height 74
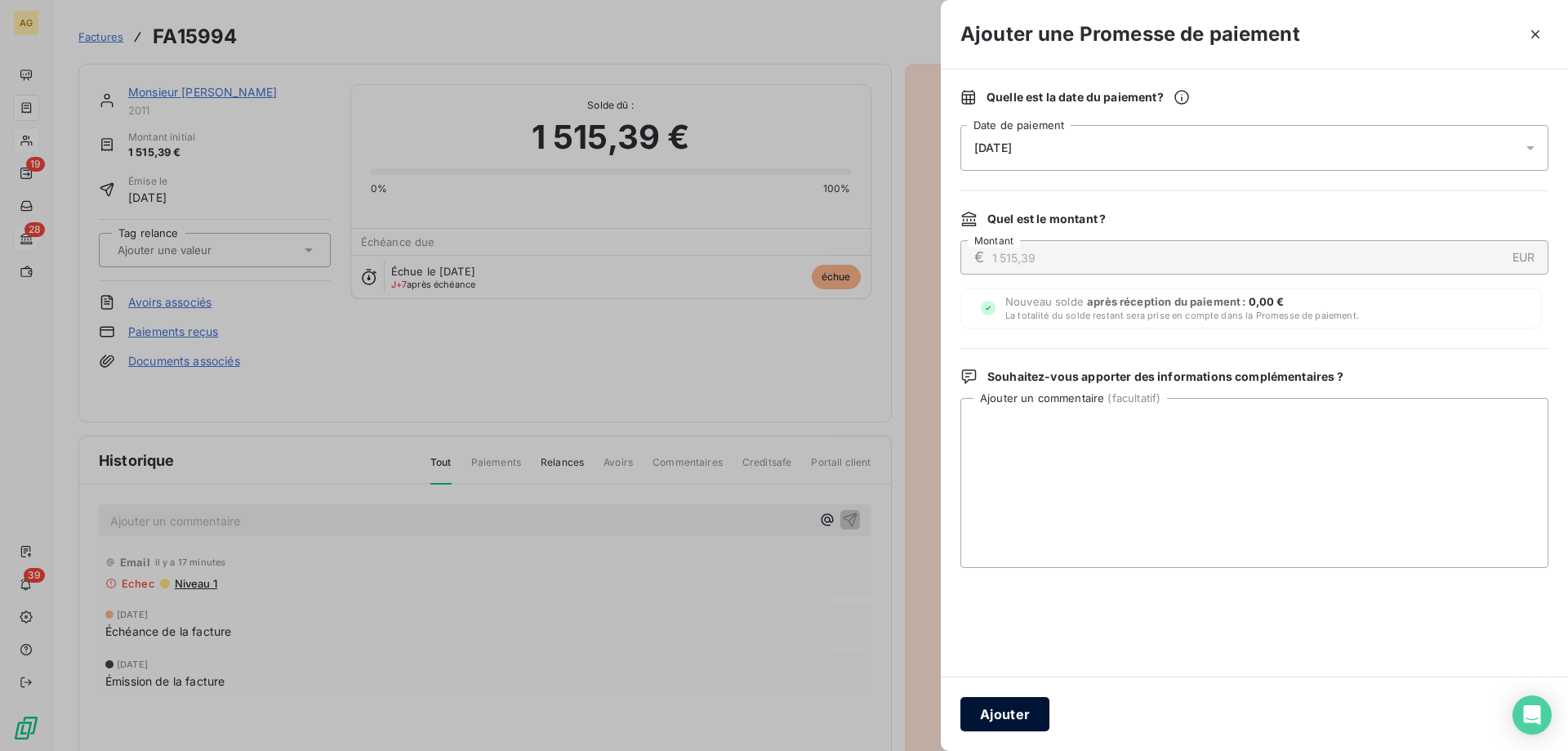
click at [1006, 715] on button "Ajouter" at bounding box center [1005, 714] width 89 height 34
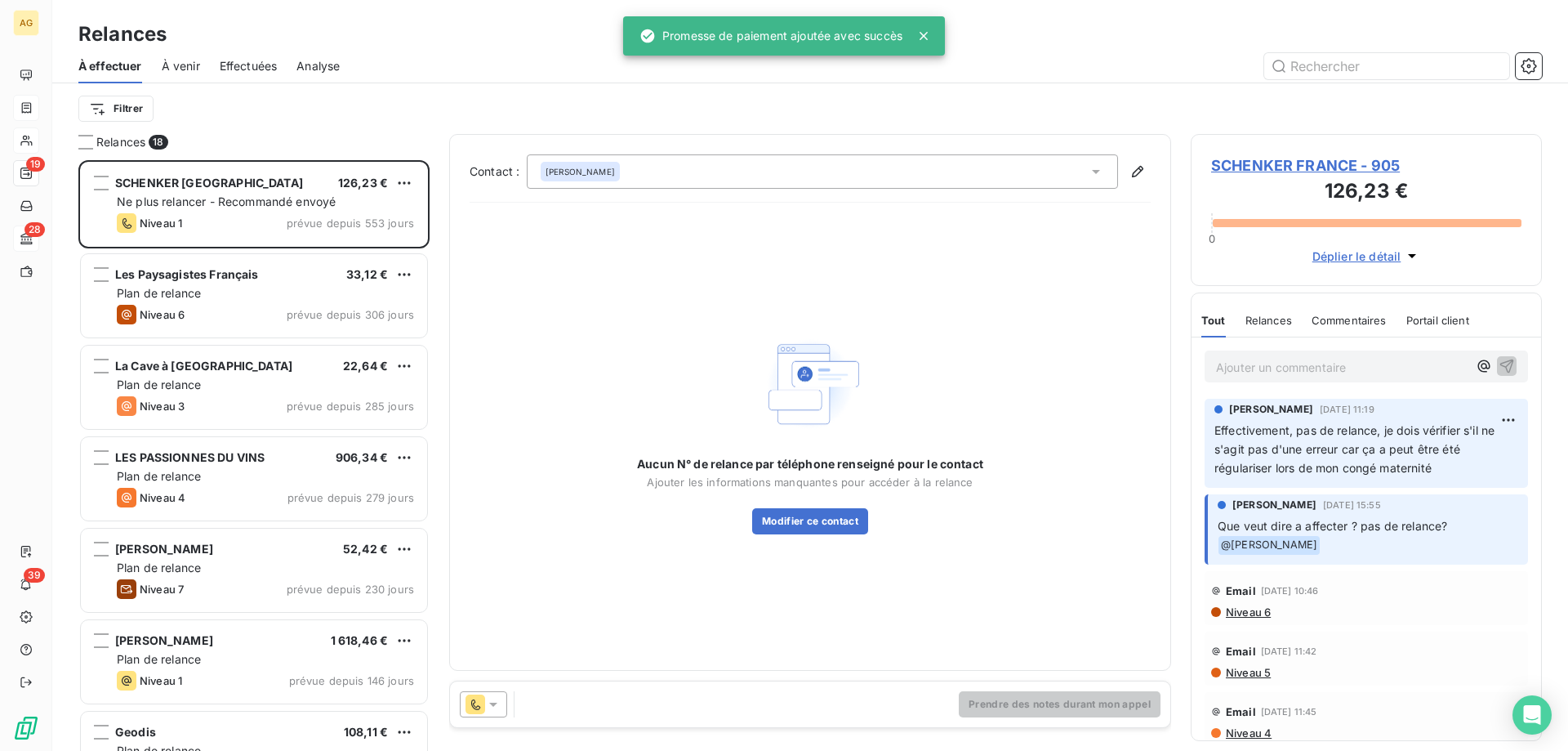
scroll to position [578, 339]
drag, startPoint x: 469, startPoint y: 346, endPoint x: 444, endPoint y: 313, distance: 41.4
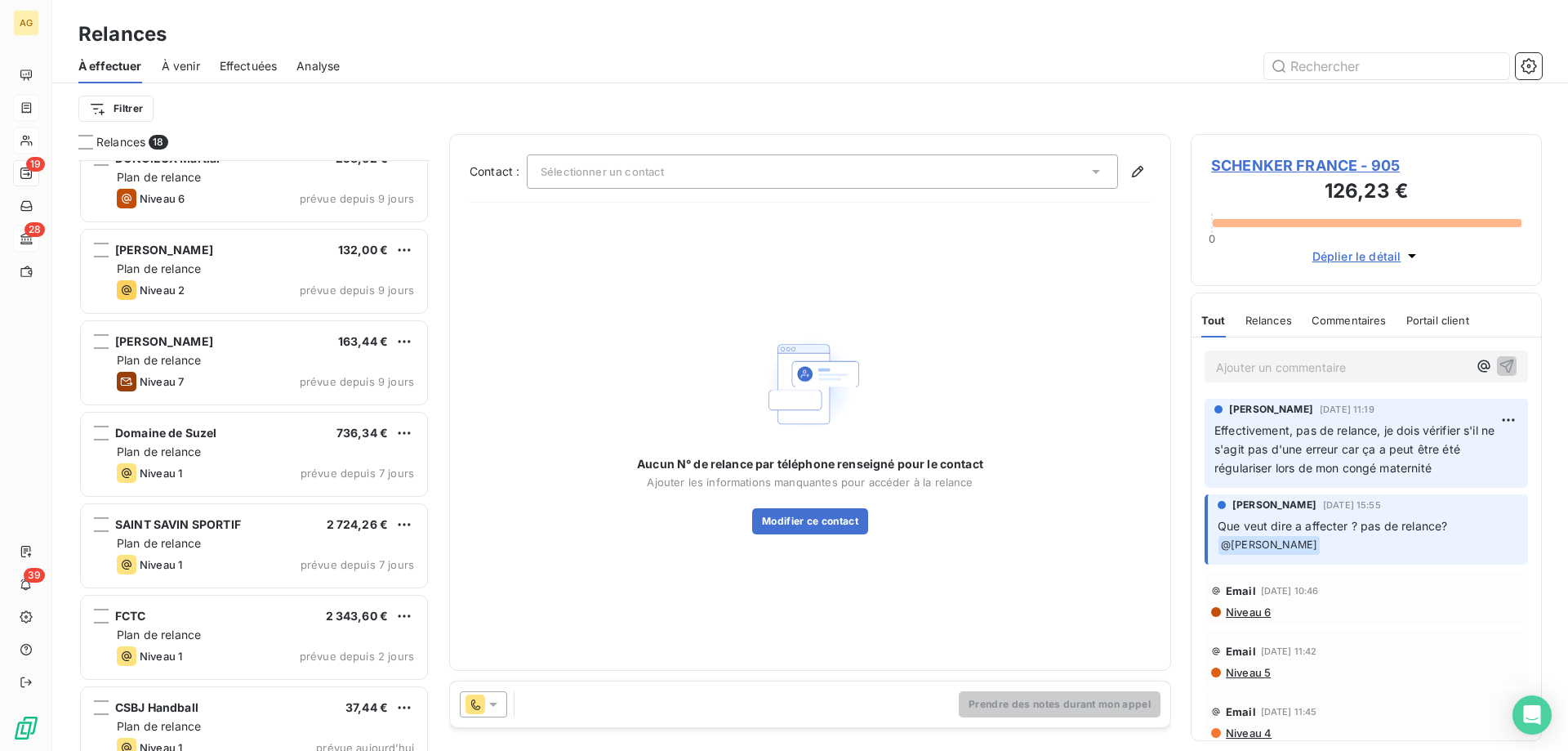
scroll to position [1057, 0]
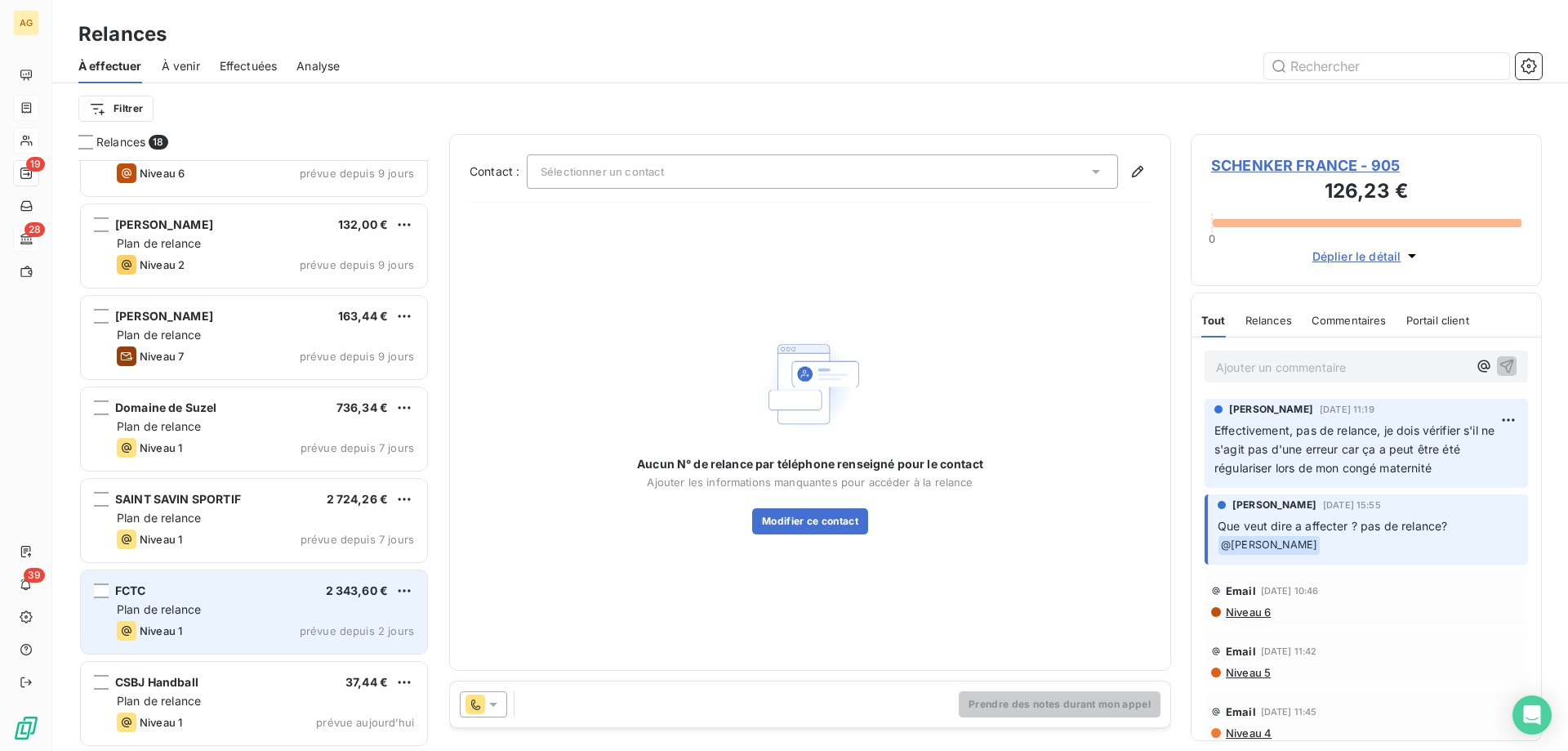
click at [329, 608] on div "Plan de relance" at bounding box center [265, 609] width 298 height 16
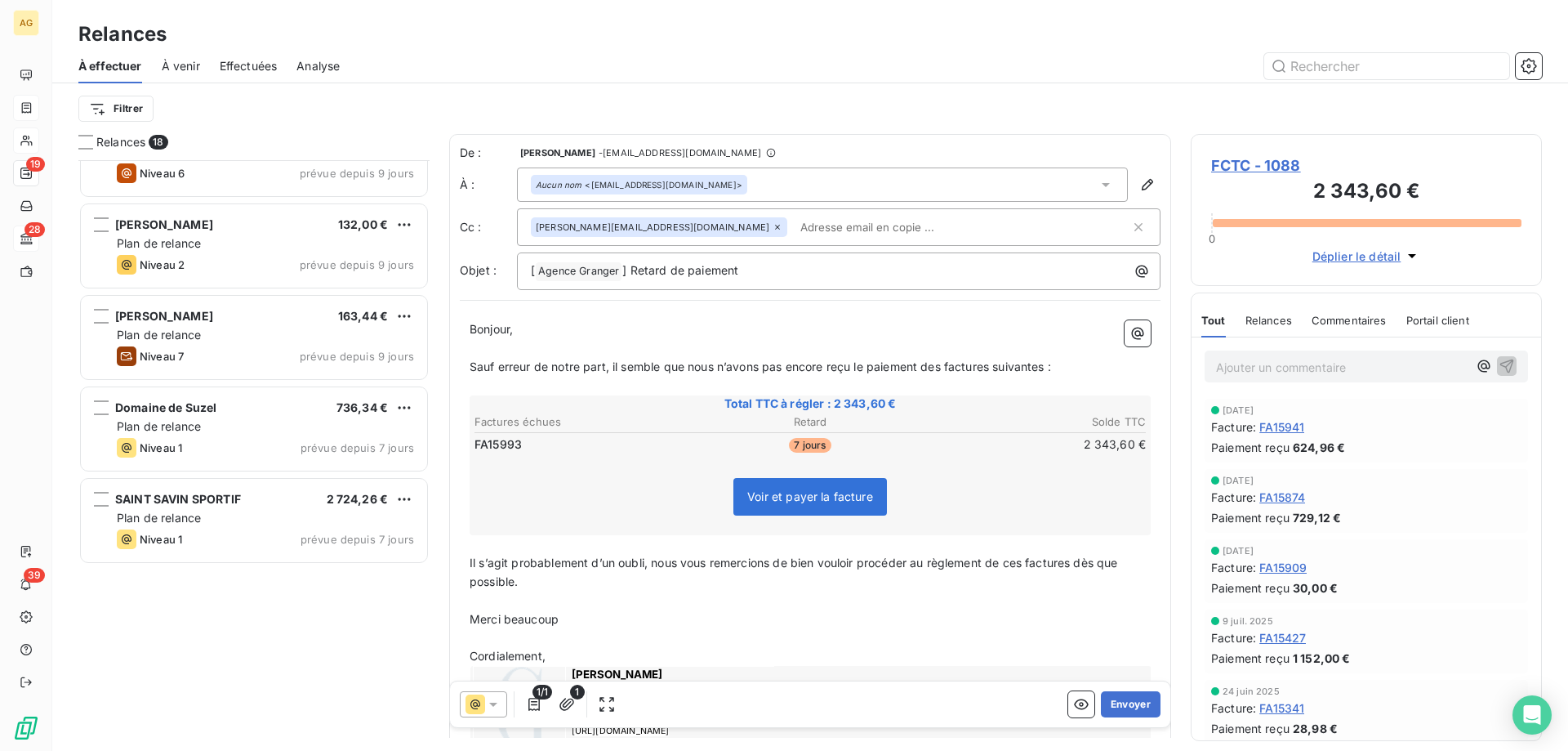
scroll to position [730, 0]
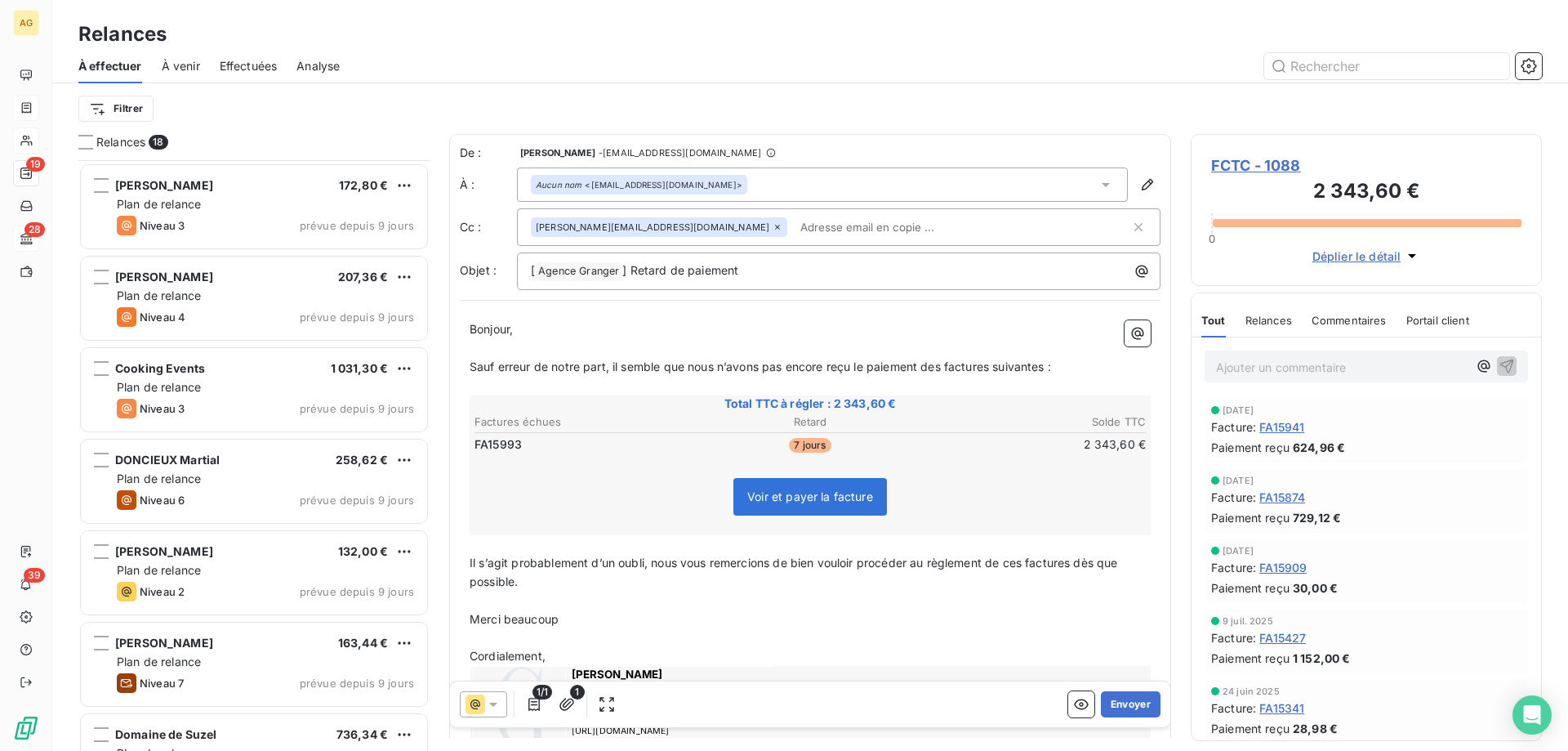
click at [201, 55] on div "À effectuer À venir Effectuées Analyse" at bounding box center [810, 66] width 1516 height 34
click at [281, 66] on div "À effectuer À venir Effectuées Analyse" at bounding box center [810, 66] width 1516 height 34
click at [264, 64] on span "Effectuées" at bounding box center [248, 65] width 58 height 16
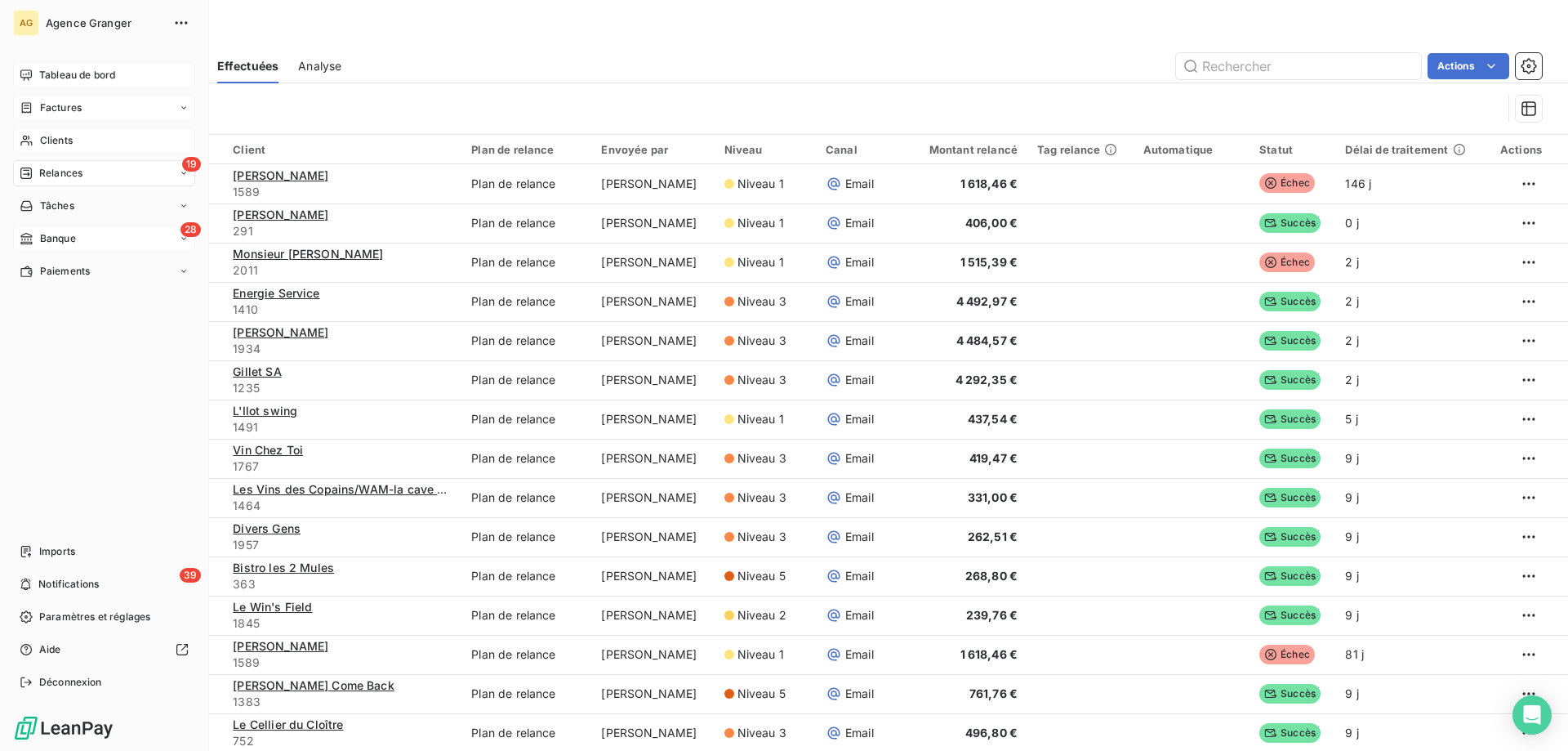
click at [23, 78] on icon at bounding box center [27, 74] width 11 height 10
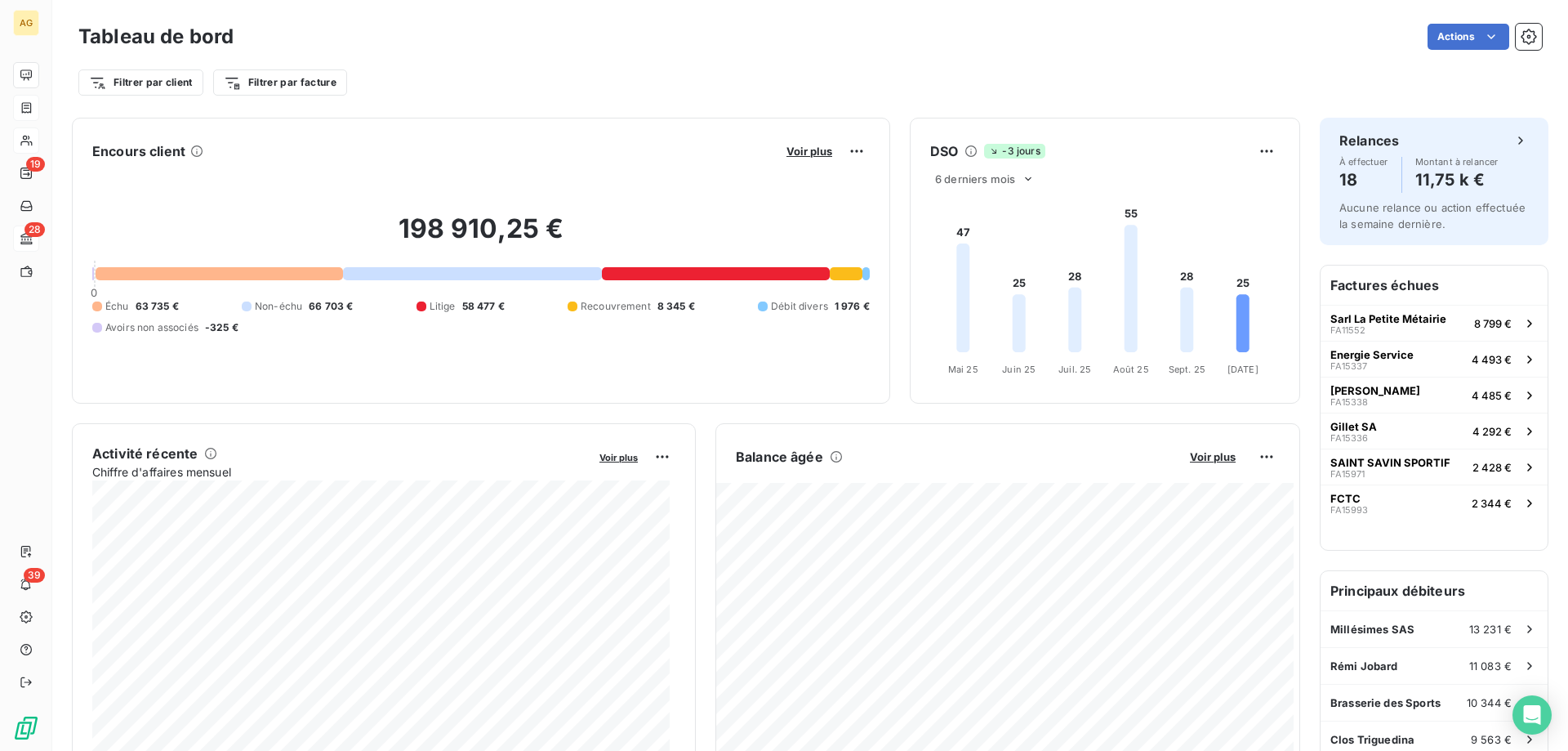
click at [851, 170] on div "198 910,25 € 0 Échu 63 735 € Non-échu 66 703 € Litige 58 477 € Recouvrement 8 3…" at bounding box center [481, 273] width 777 height 219
click at [853, 156] on html "AG 19 28 39 Tableau de bord Actions Filtrer par client Filtrer par facture Enco…" at bounding box center [784, 376] width 1568 height 751
click at [832, 186] on div "Exporter" at bounding box center [810, 188] width 91 height 27
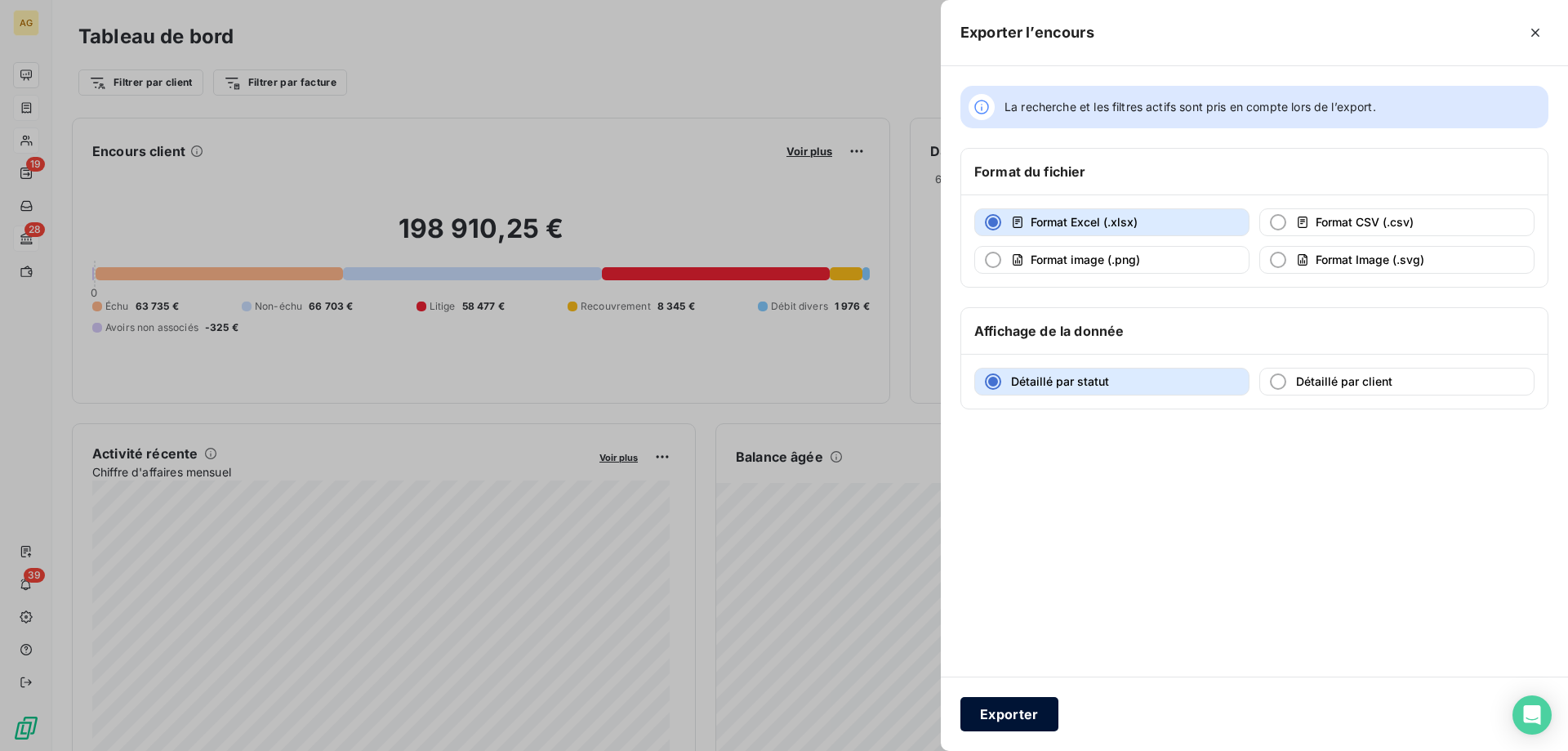
click at [1031, 705] on button "Exporter" at bounding box center [1009, 714] width 98 height 34
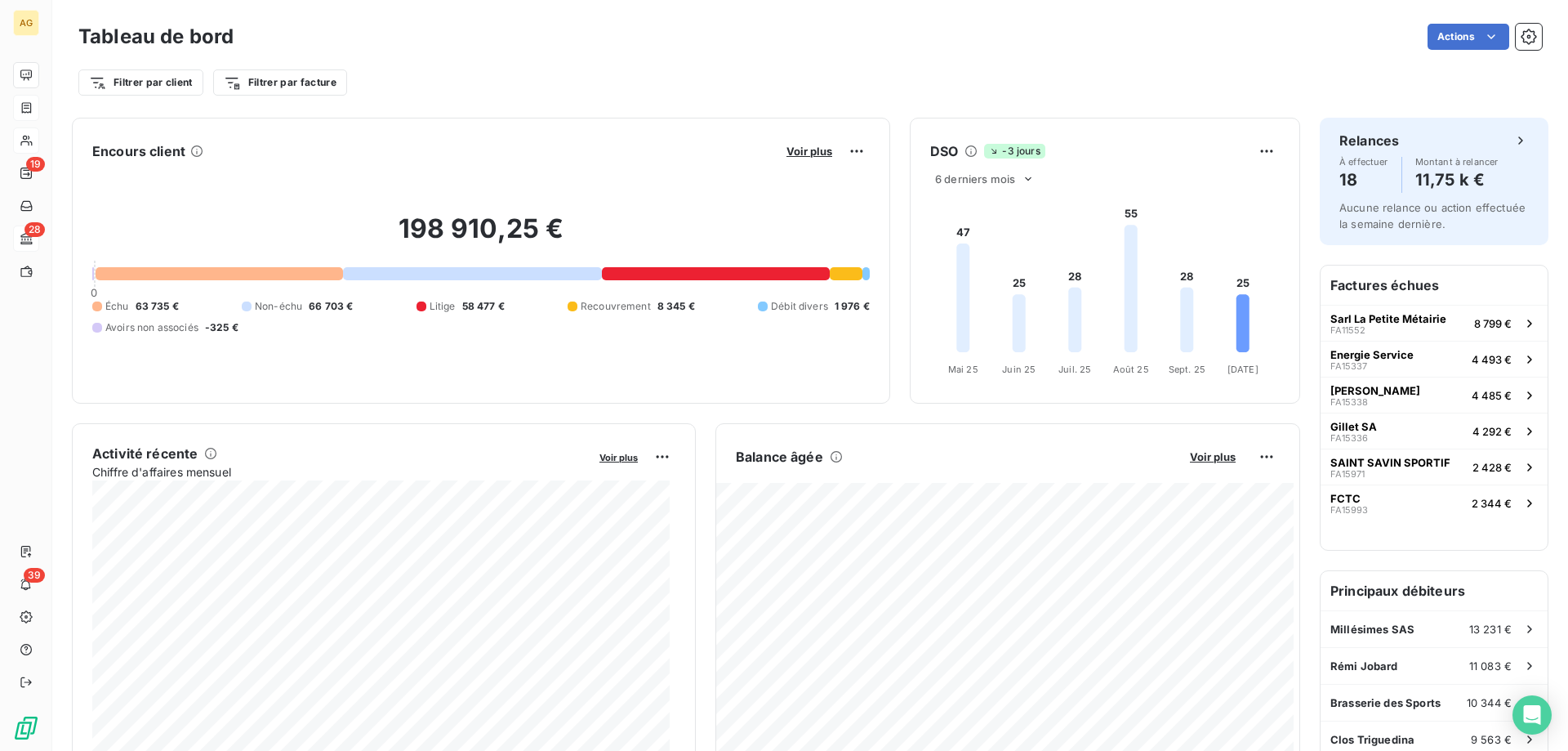
drag, startPoint x: 817, startPoint y: 64, endPoint x: 816, endPoint y: 53, distance: 11.0
click at [817, 60] on div "Filtrer par client Filtrer par facture" at bounding box center [811, 76] width 1464 height 45
click at [1480, 15] on div "Tableau de bord Actions Filtrer par client Filtrer par facture" at bounding box center [810, 54] width 1516 height 108
click at [1449, 74] on div "Exporter le tableau de bord" at bounding box center [1396, 73] width 188 height 27
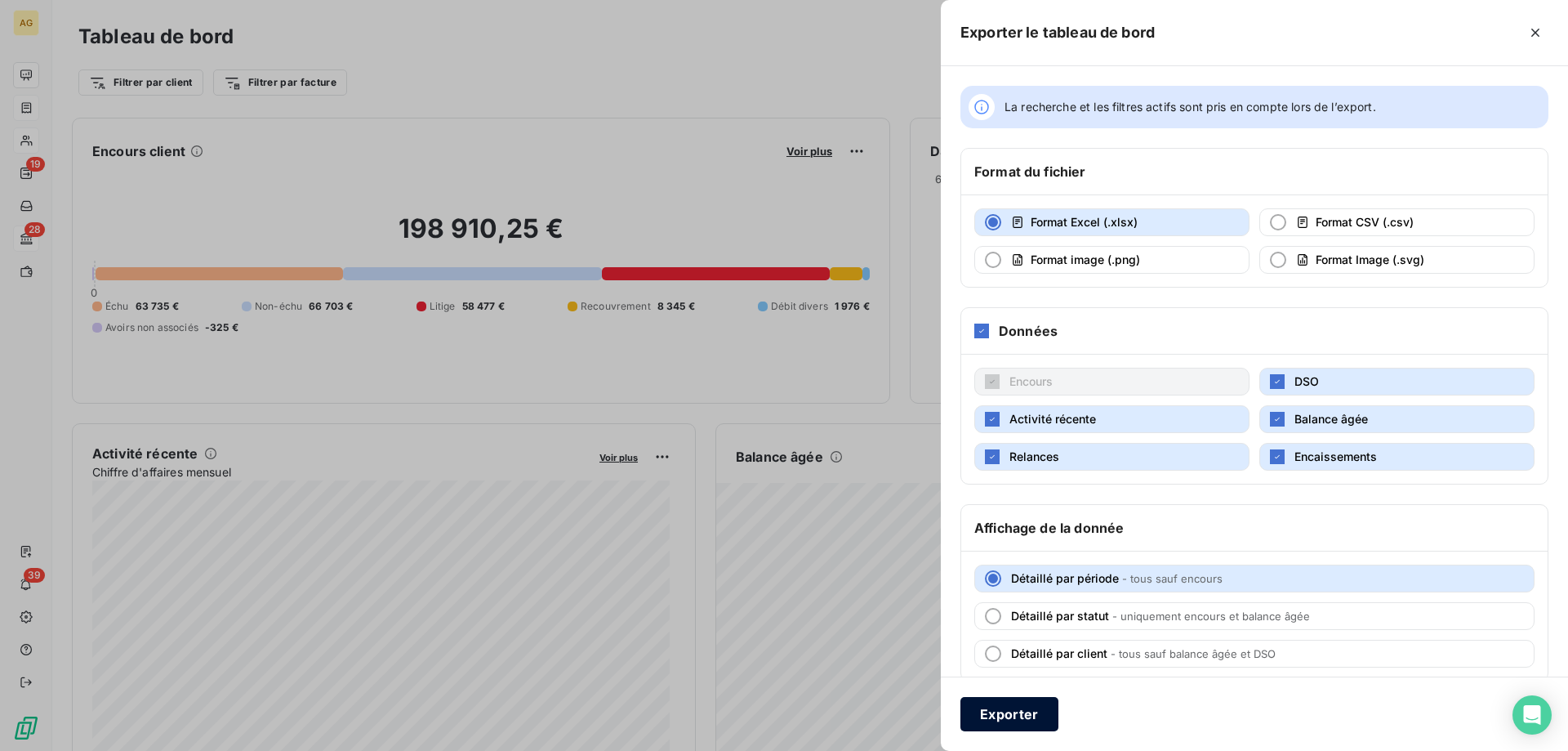
click at [1023, 723] on button "Exporter" at bounding box center [1009, 714] width 98 height 34
click at [1017, 709] on button "Exporter" at bounding box center [1009, 714] width 98 height 34
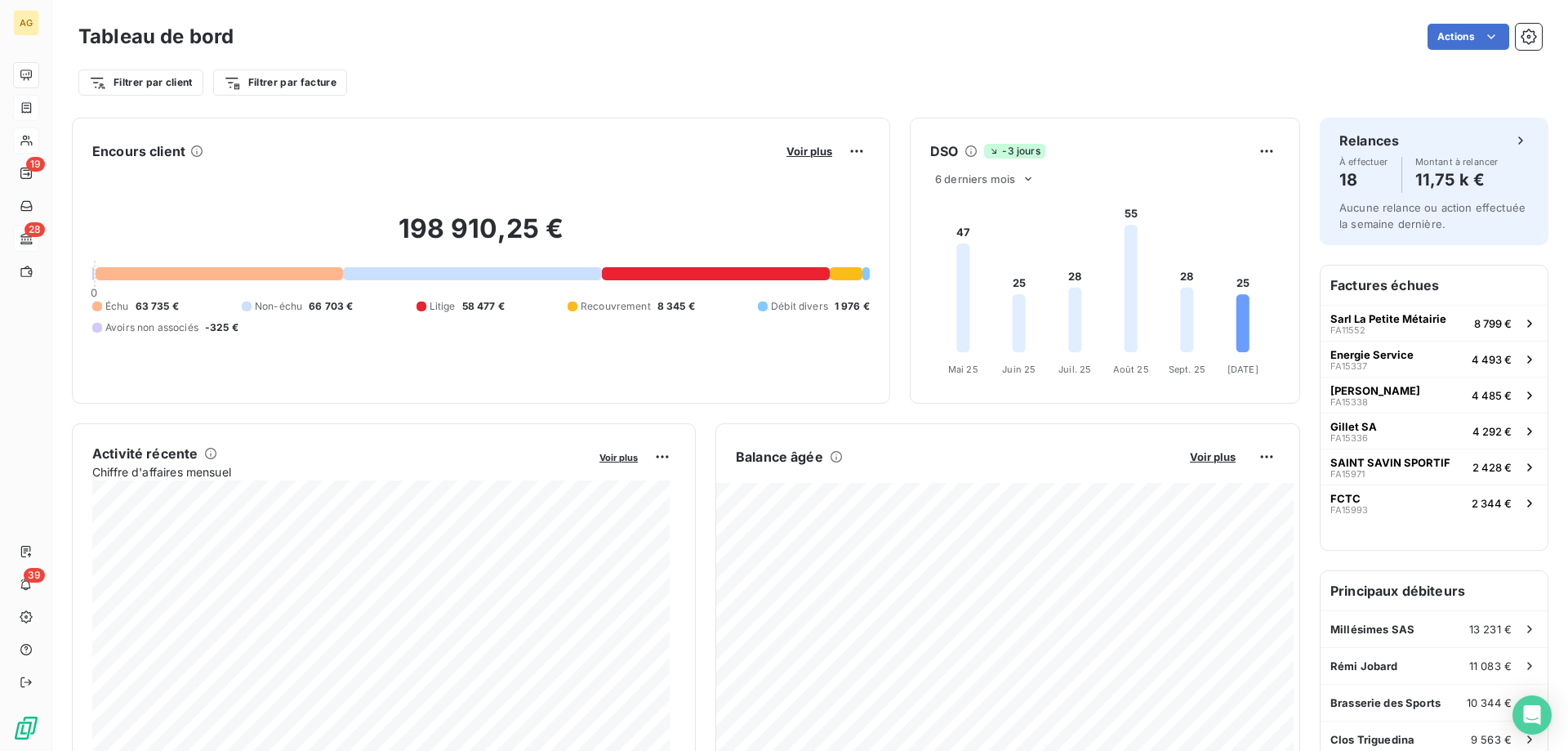
click at [718, 274] on div at bounding box center [716, 274] width 228 height 13
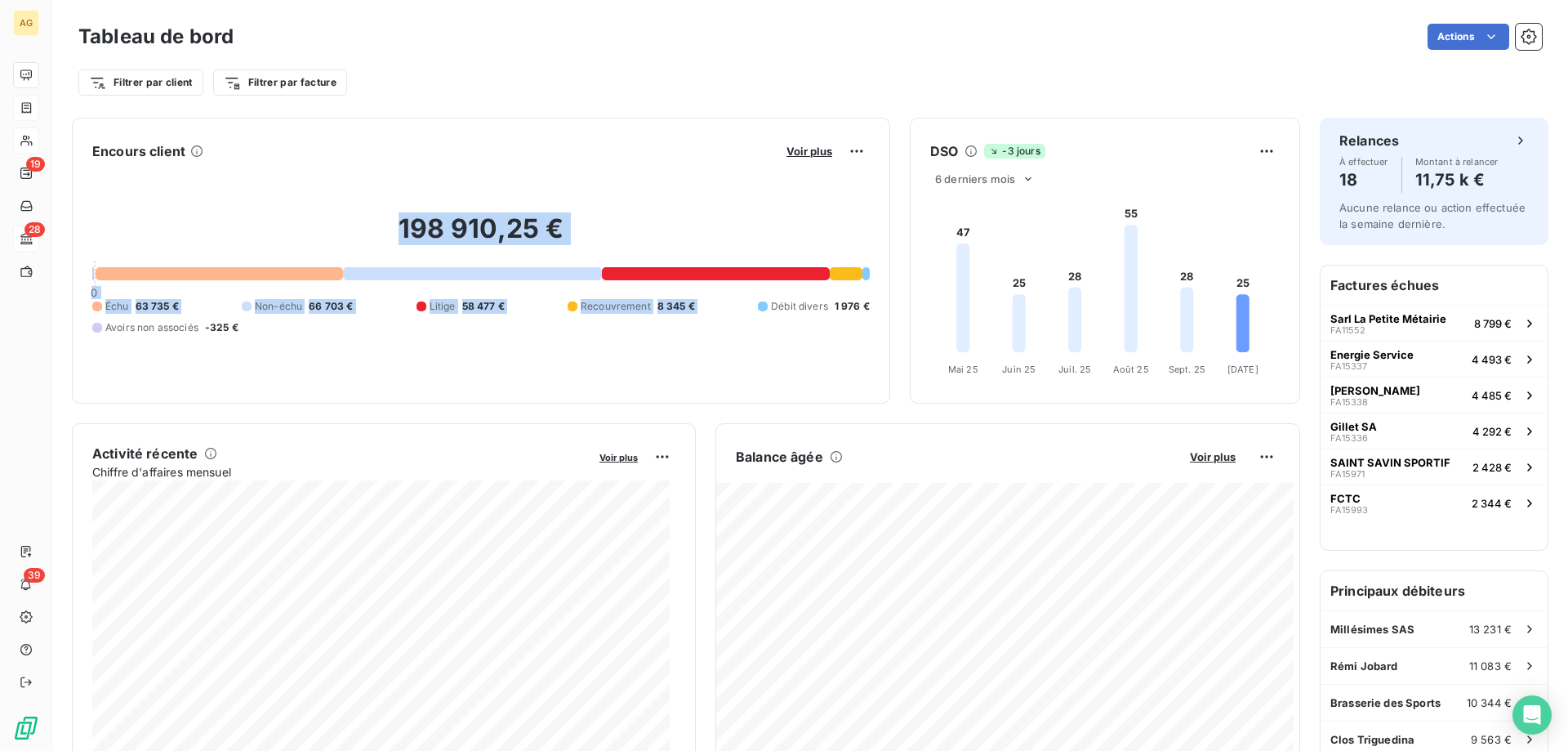
drag, startPoint x: 197, startPoint y: 213, endPoint x: 718, endPoint y: 356, distance: 540.3
click at [764, 345] on div "198 910,25 € 0 Échu 63 735 € Non-échu 66 703 € Litige 58 477 € Recouvrement 8 3…" at bounding box center [481, 273] width 777 height 219
click at [703, 358] on div "198 910,25 € 0 Échu 63 735 € Non-échu 66 703 € Litige 58 477 € Recouvrement 8 3…" at bounding box center [481, 273] width 777 height 219
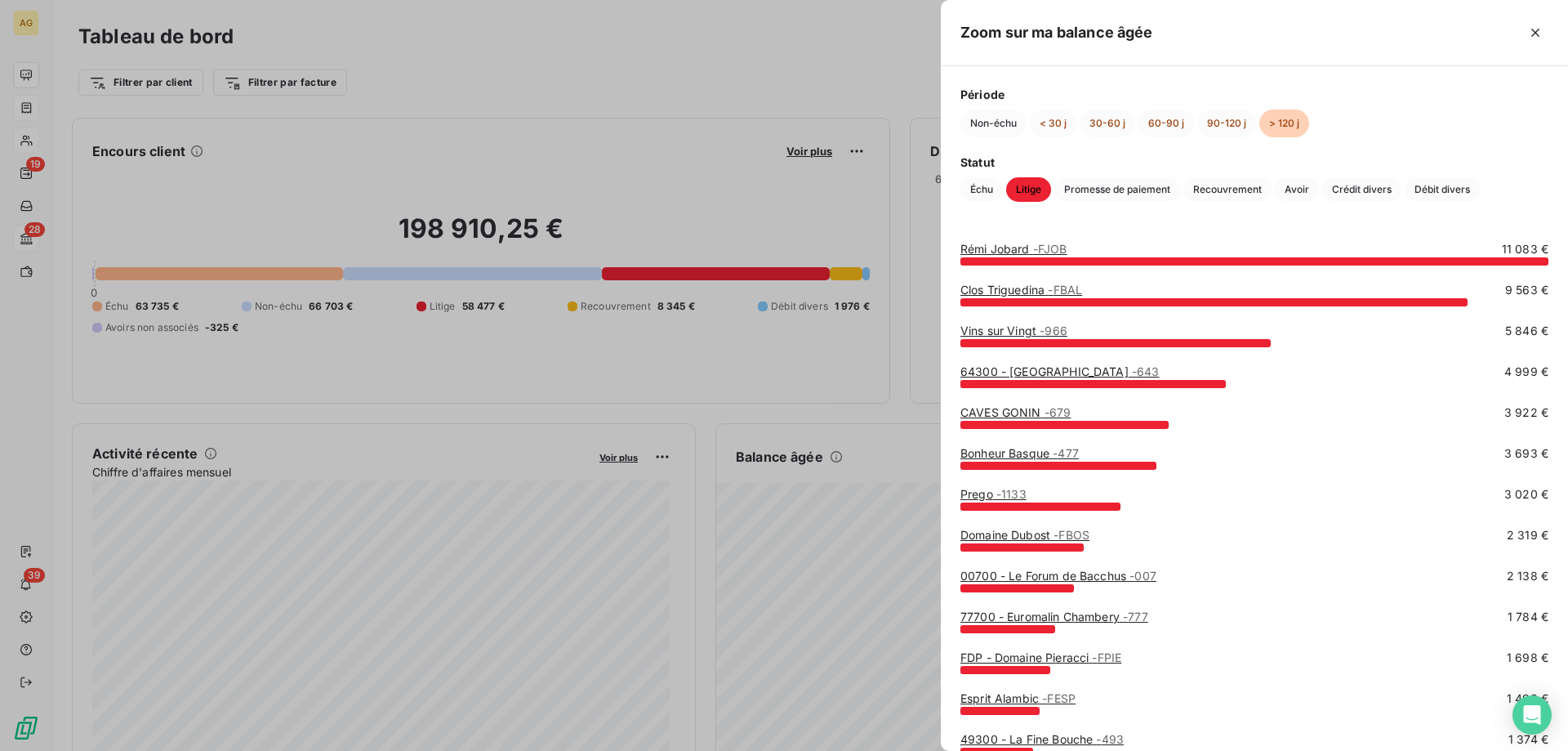
click at [818, 225] on div at bounding box center [784, 376] width 1568 height 751
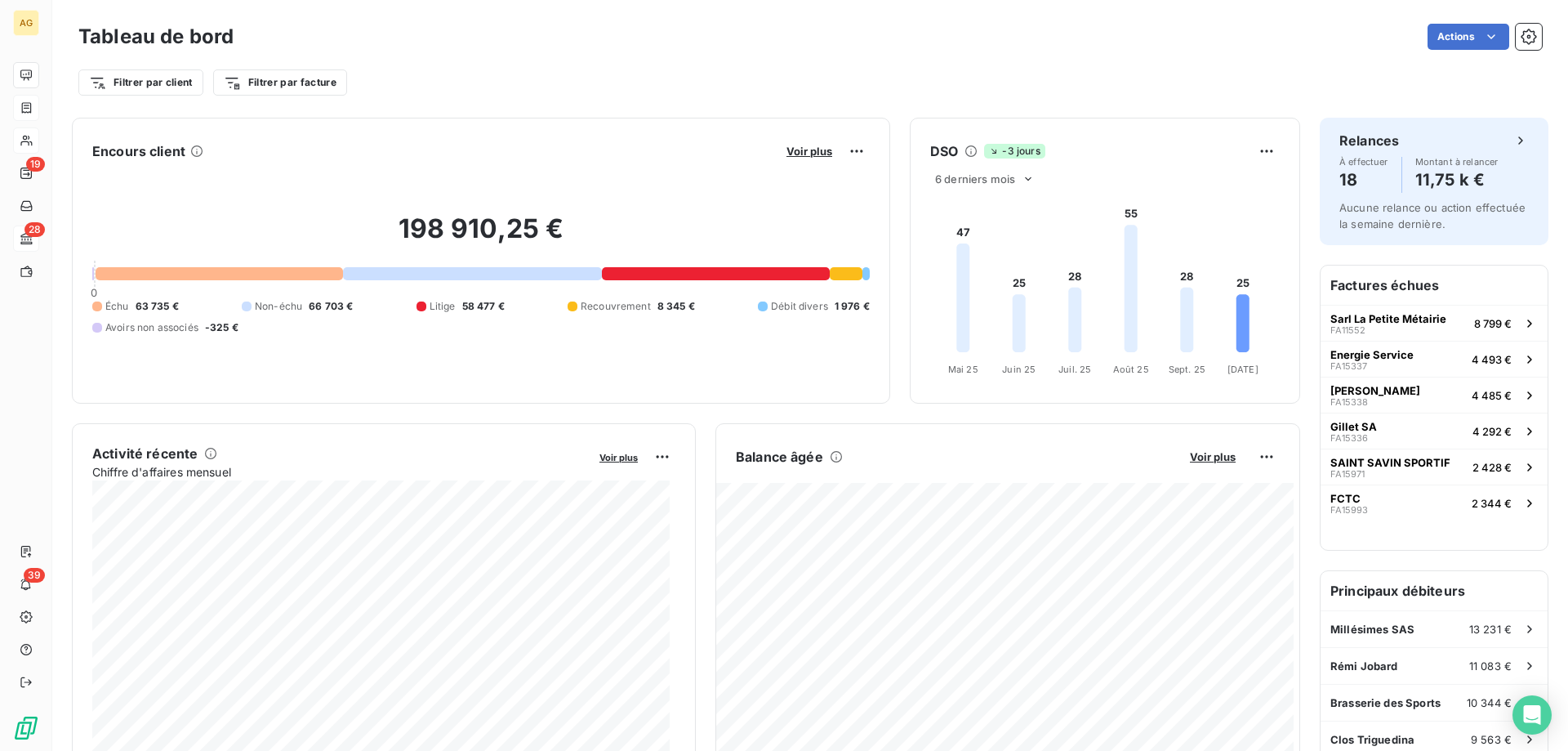
click at [680, 274] on div at bounding box center [716, 274] width 228 height 13
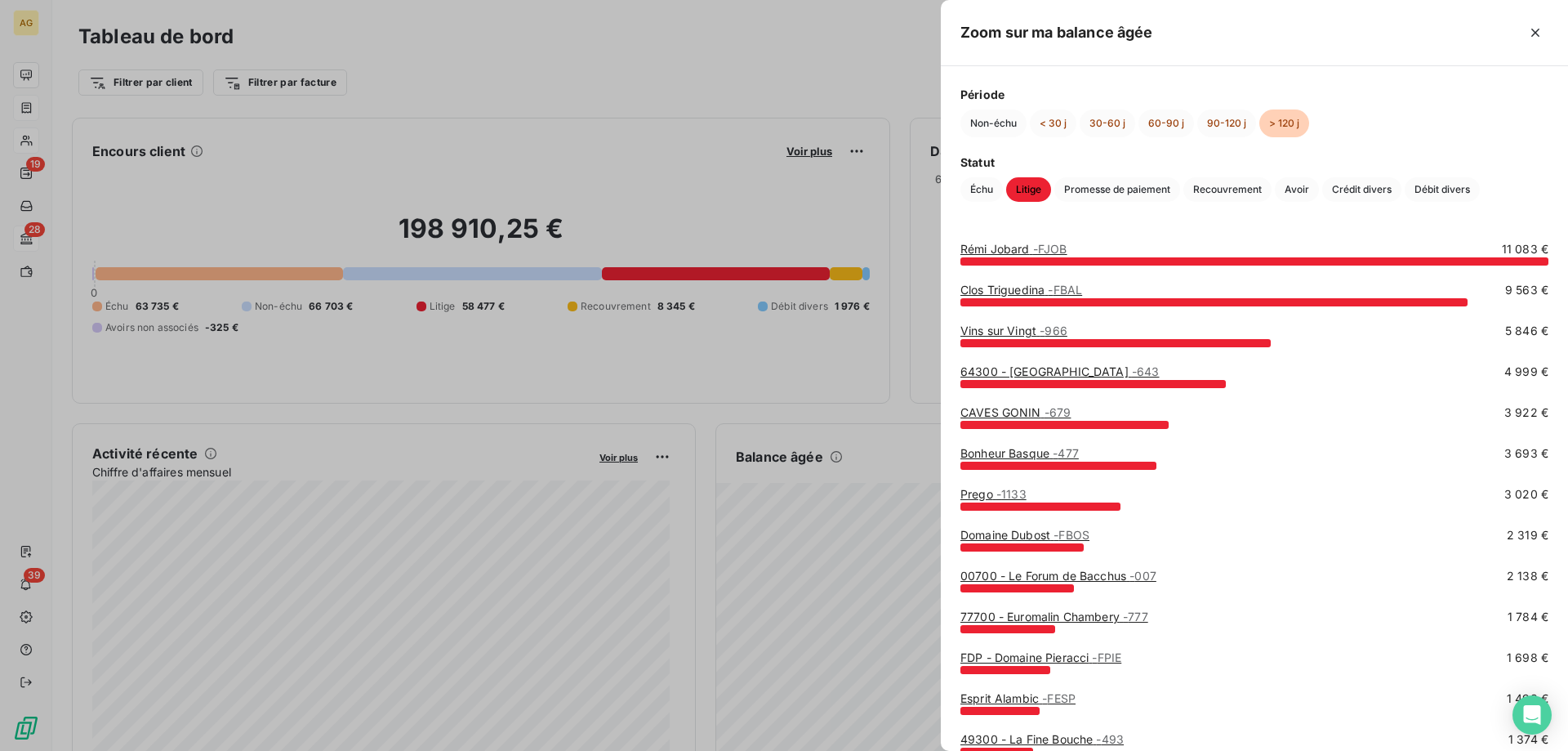
click at [619, 292] on div at bounding box center [784, 376] width 1568 height 751
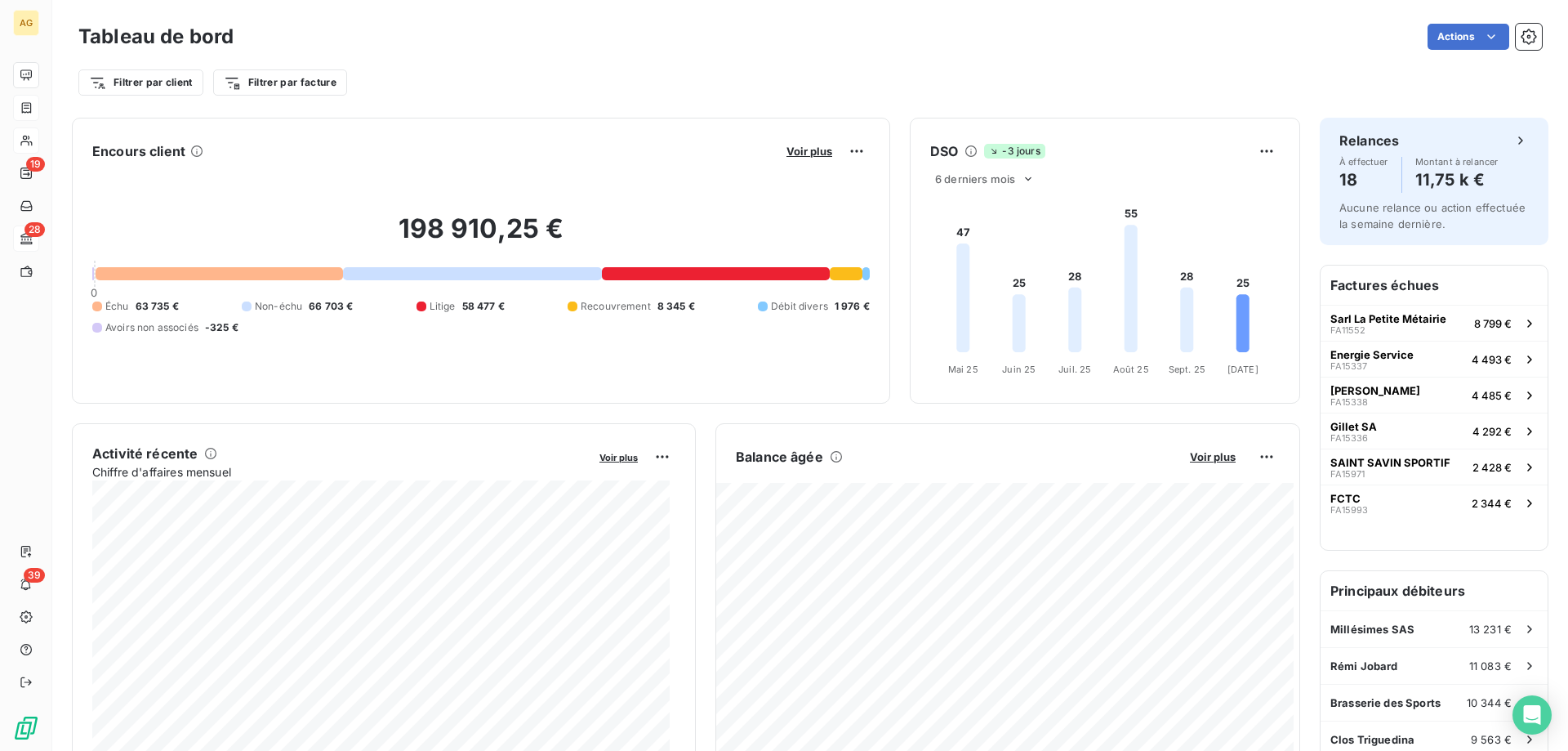
click at [415, 274] on div at bounding box center [473, 274] width 260 height 13
click at [186, 261] on h2 "198 910,25 €" at bounding box center [481, 237] width 777 height 49
click at [191, 268] on div at bounding box center [219, 274] width 247 height 13
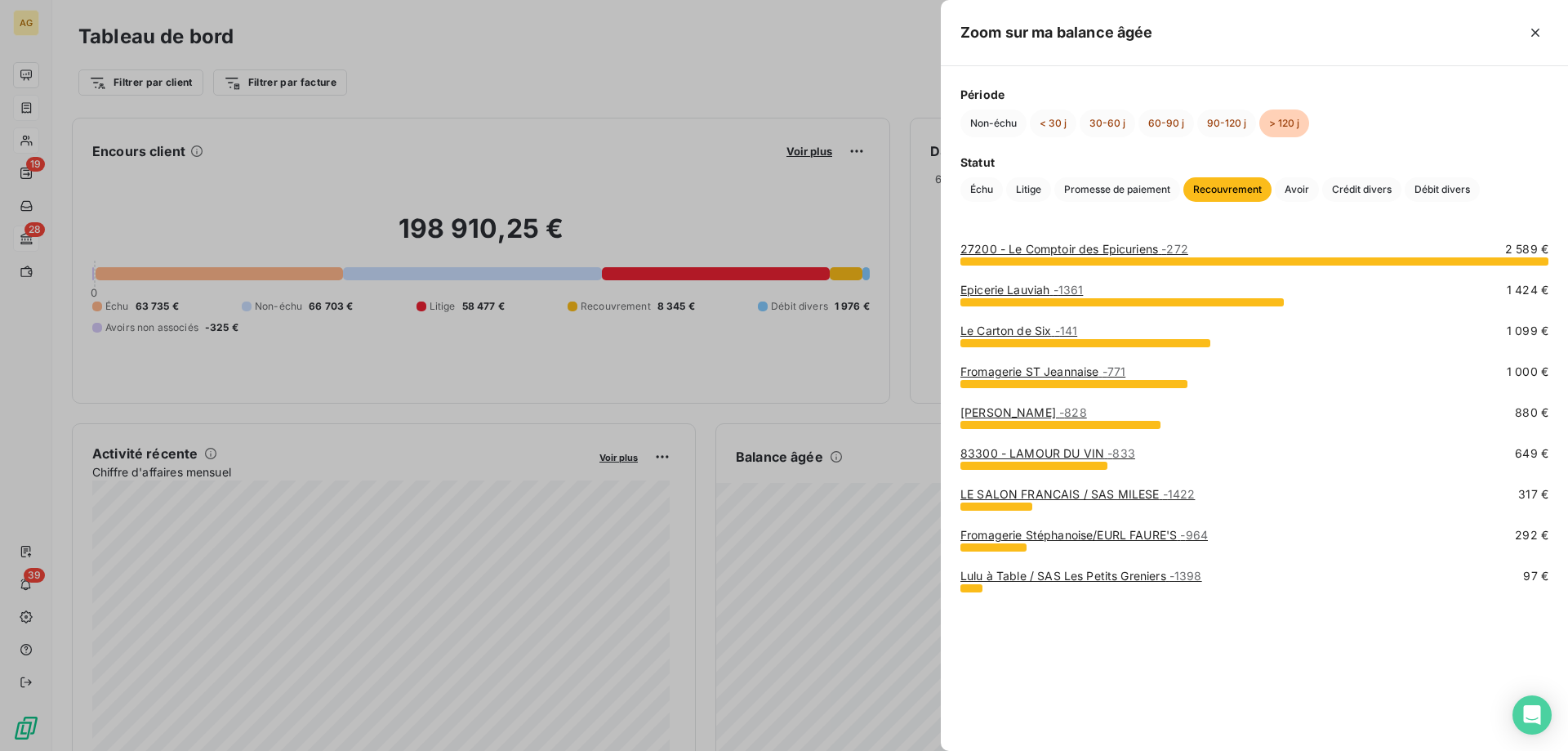
drag, startPoint x: 227, startPoint y: 447, endPoint x: 204, endPoint y: 429, distance: 29.2
click at [227, 447] on div at bounding box center [784, 376] width 1568 height 751
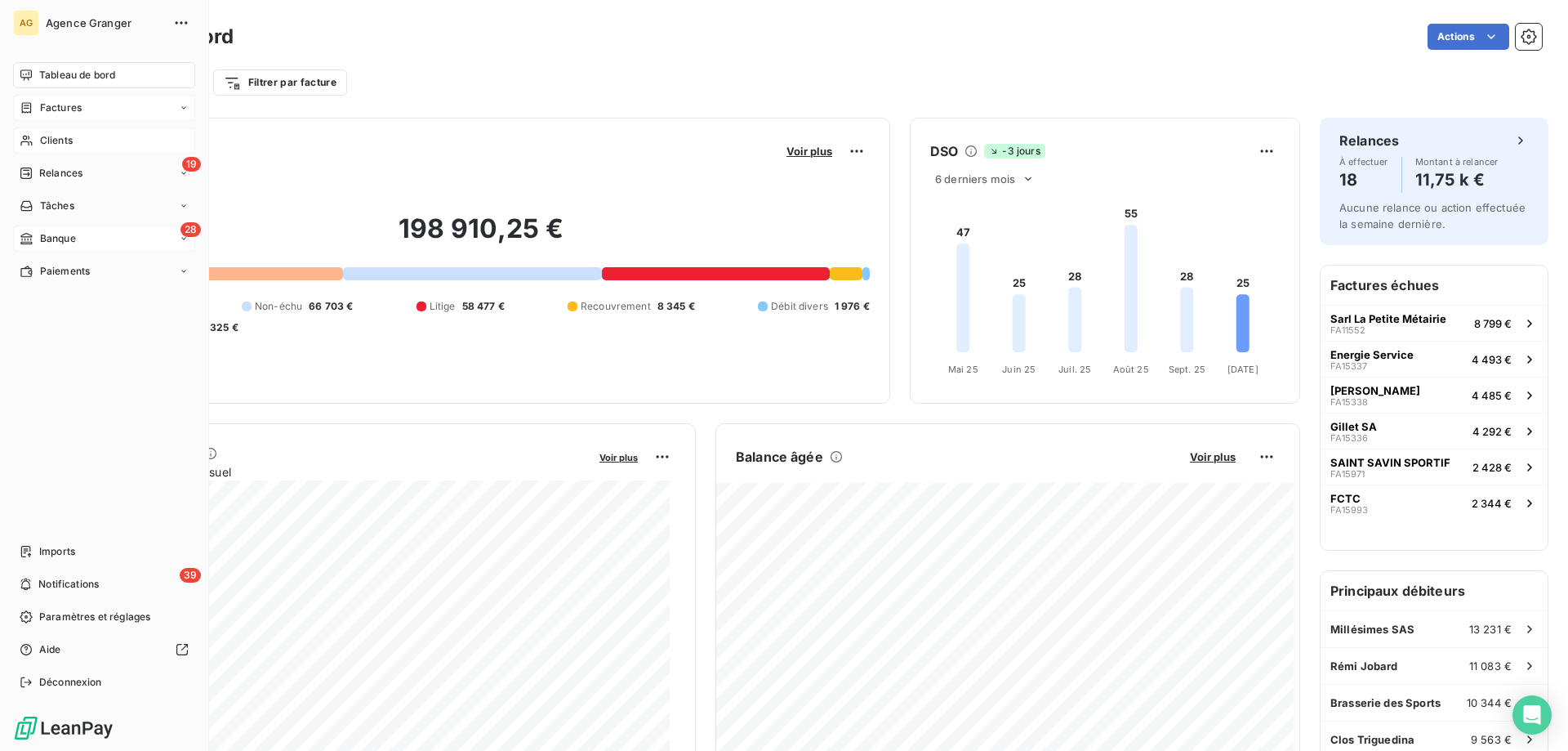
click at [91, 233] on div "28 Banque" at bounding box center [104, 239] width 182 height 27
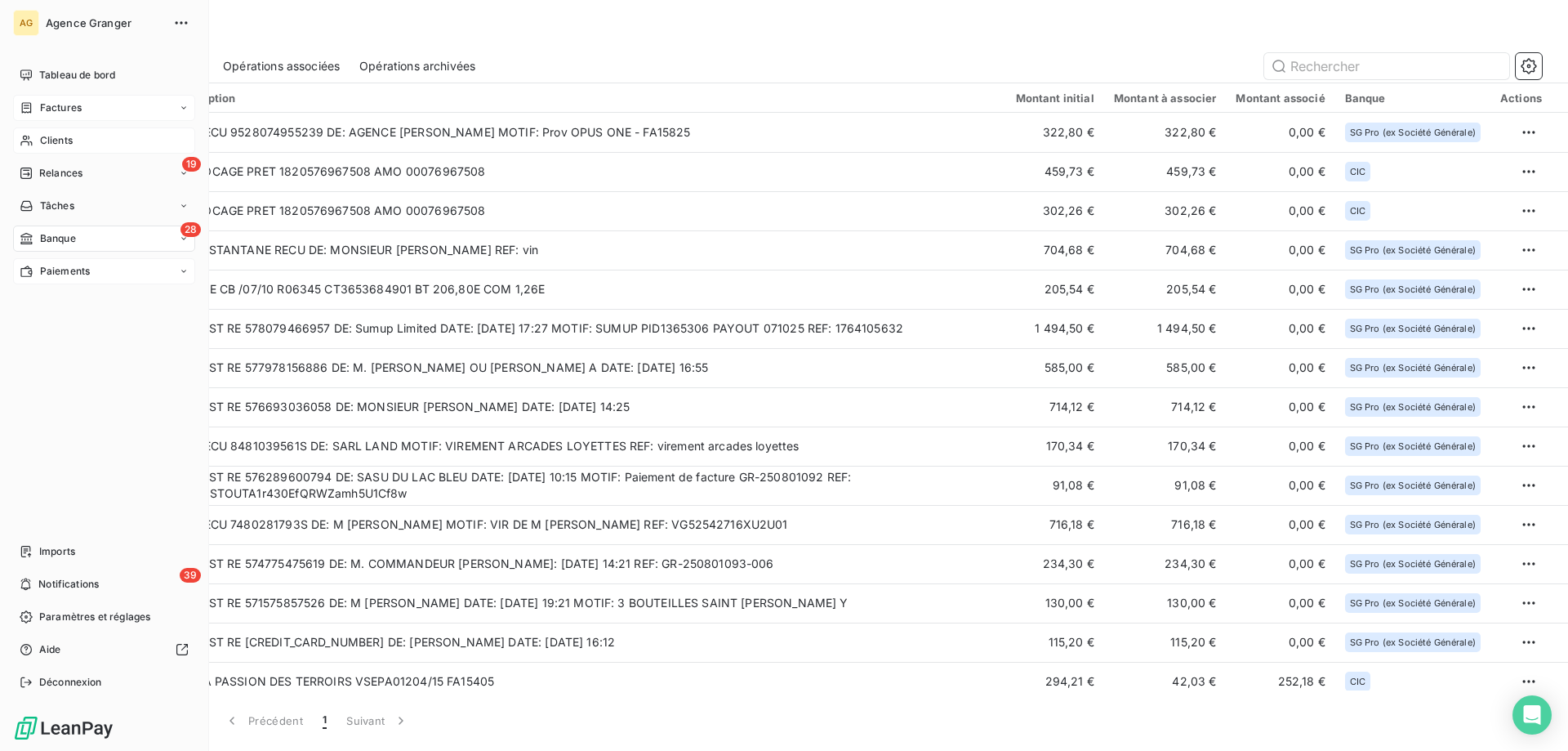
click at [80, 267] on span "Paiements" at bounding box center [64, 271] width 50 height 15
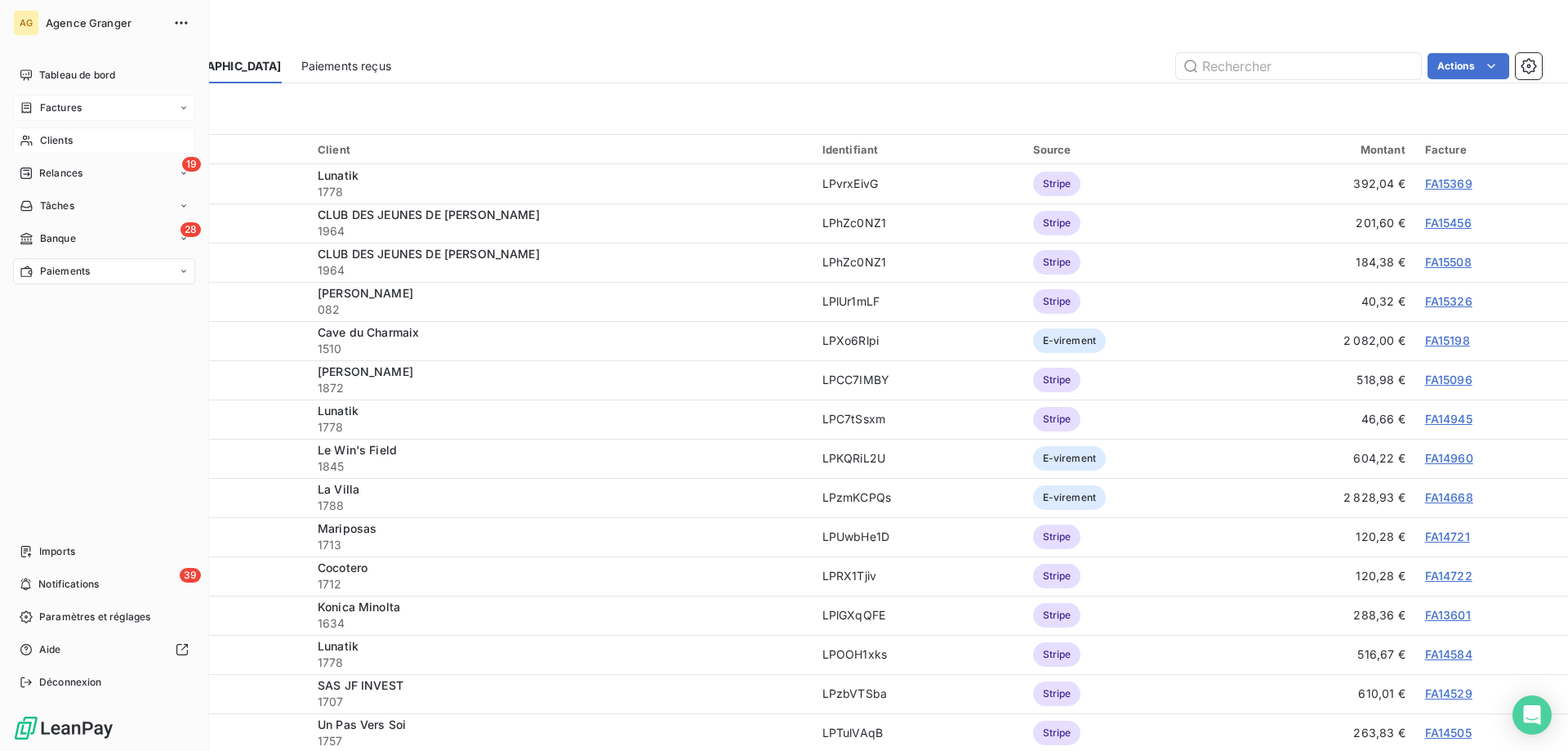
click at [59, 231] on span "Banque" at bounding box center [58, 239] width 36 height 15
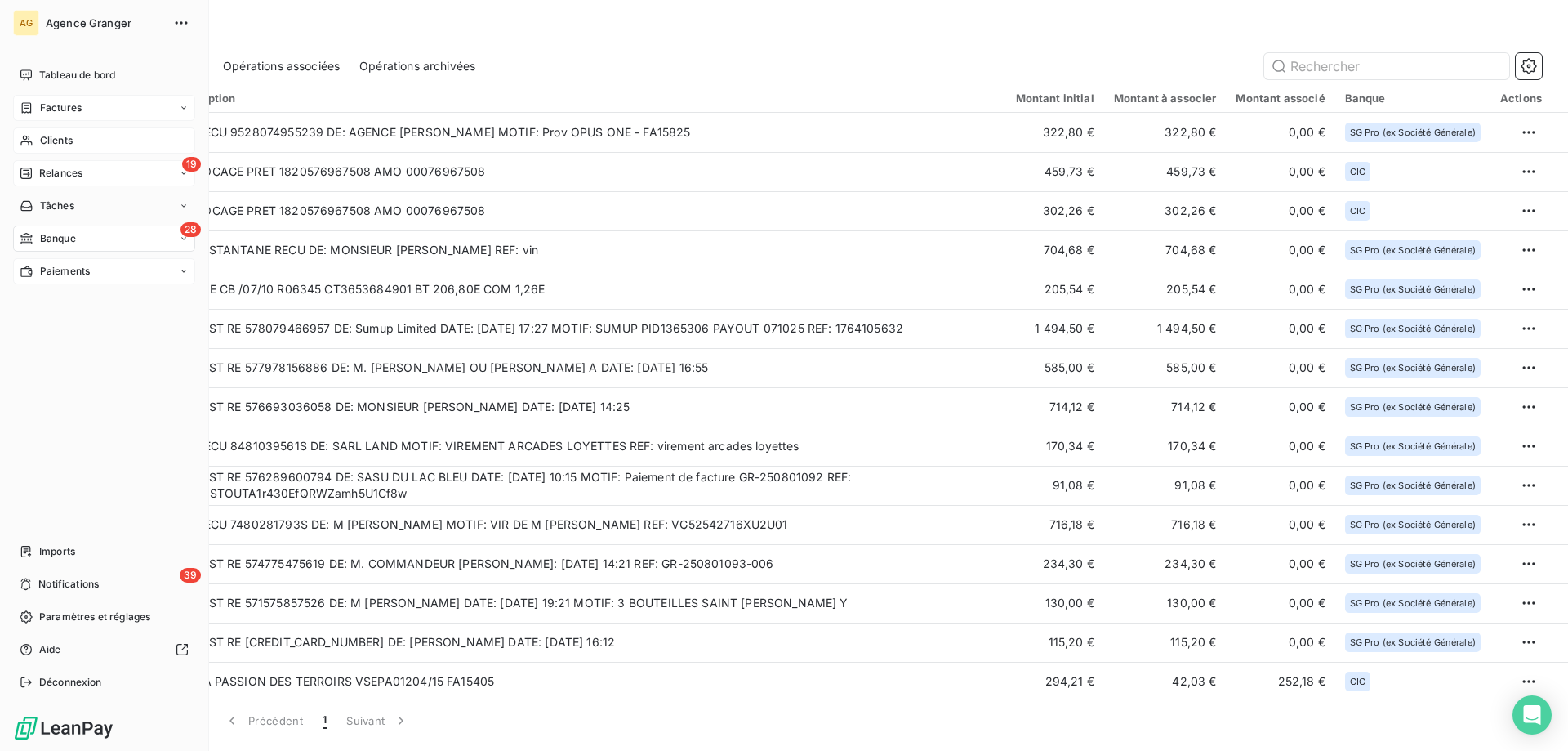
click at [98, 177] on div "19 Relances" at bounding box center [104, 174] width 182 height 27
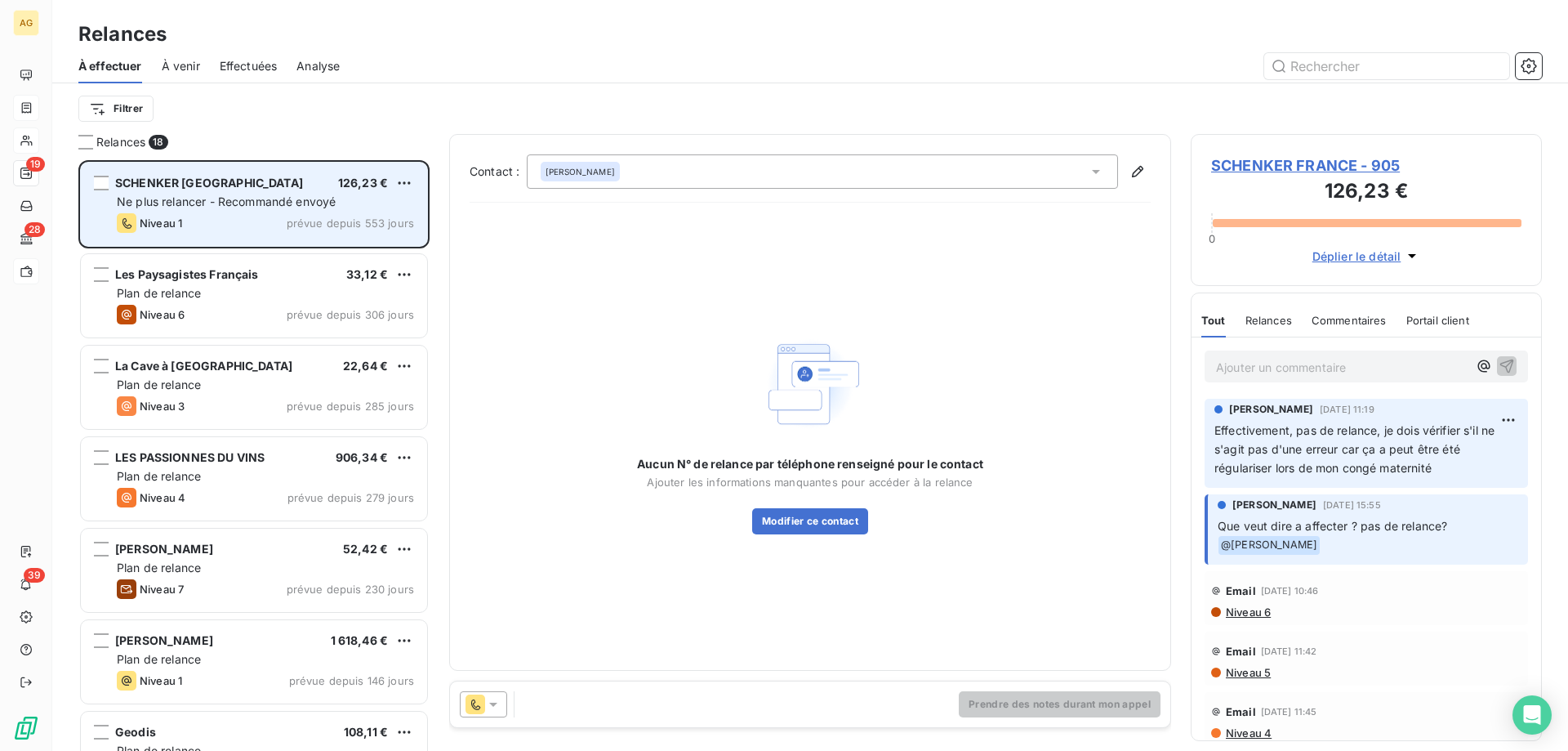
scroll to position [578, 339]
click at [407, 188] on html "AG 19 28 39 Relances À effectuer À venir Effectuées Analyse Filtrer Relances 18…" at bounding box center [784, 376] width 1568 height 751
click at [184, 189] on html "AG 19 28 39 Relances À effectuer À venir Effectuées Analyse Filtrer Relances 18…" at bounding box center [784, 376] width 1568 height 751
click at [177, 190] on div "SCHENKER [GEOGRAPHIC_DATA]" at bounding box center [209, 182] width 188 height 16
click at [305, 187] on div "SCHENKER FRANCE 126,23 €" at bounding box center [265, 183] width 298 height 15
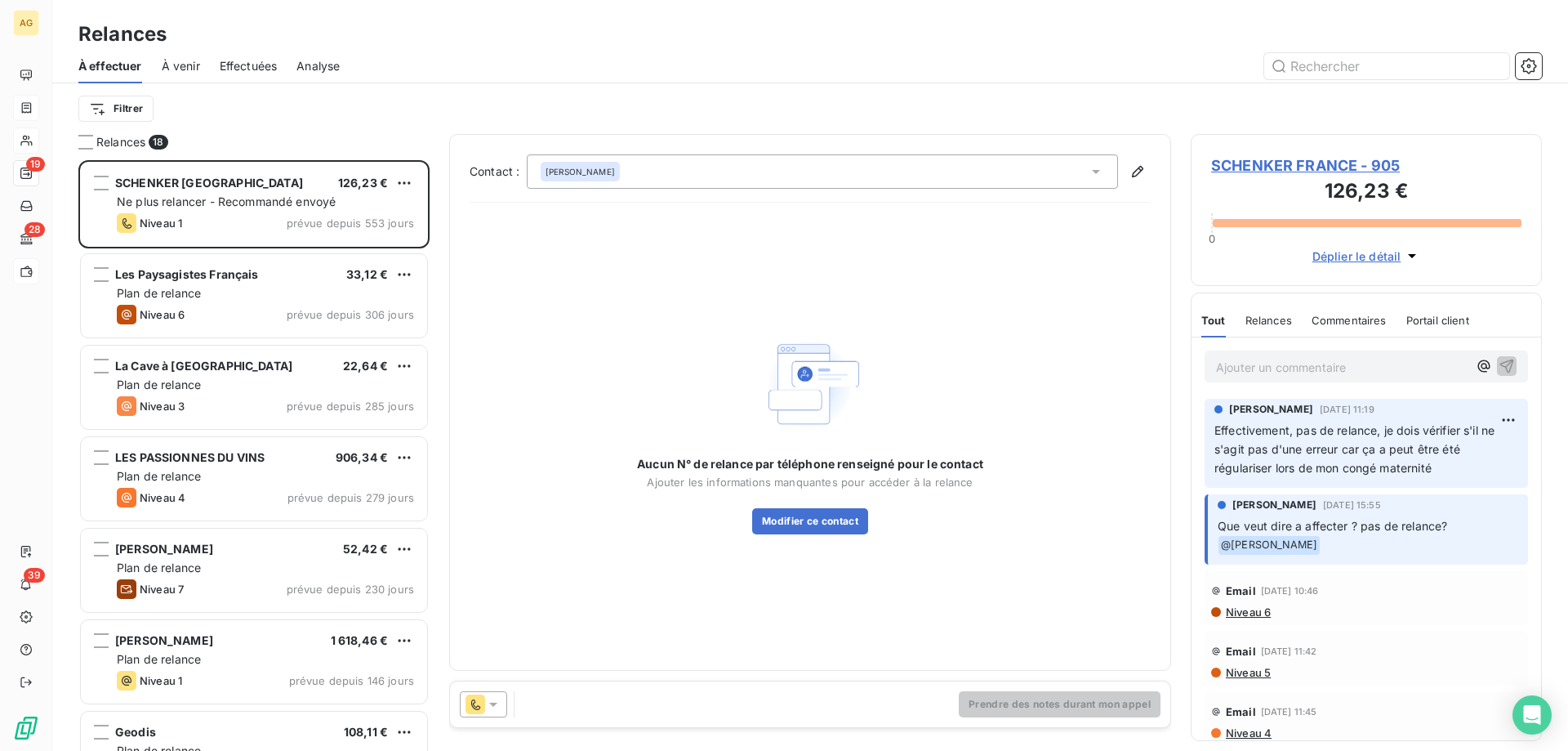
click at [1281, 157] on span "SCHENKER FRANCE - 905" at bounding box center [1366, 165] width 310 height 22
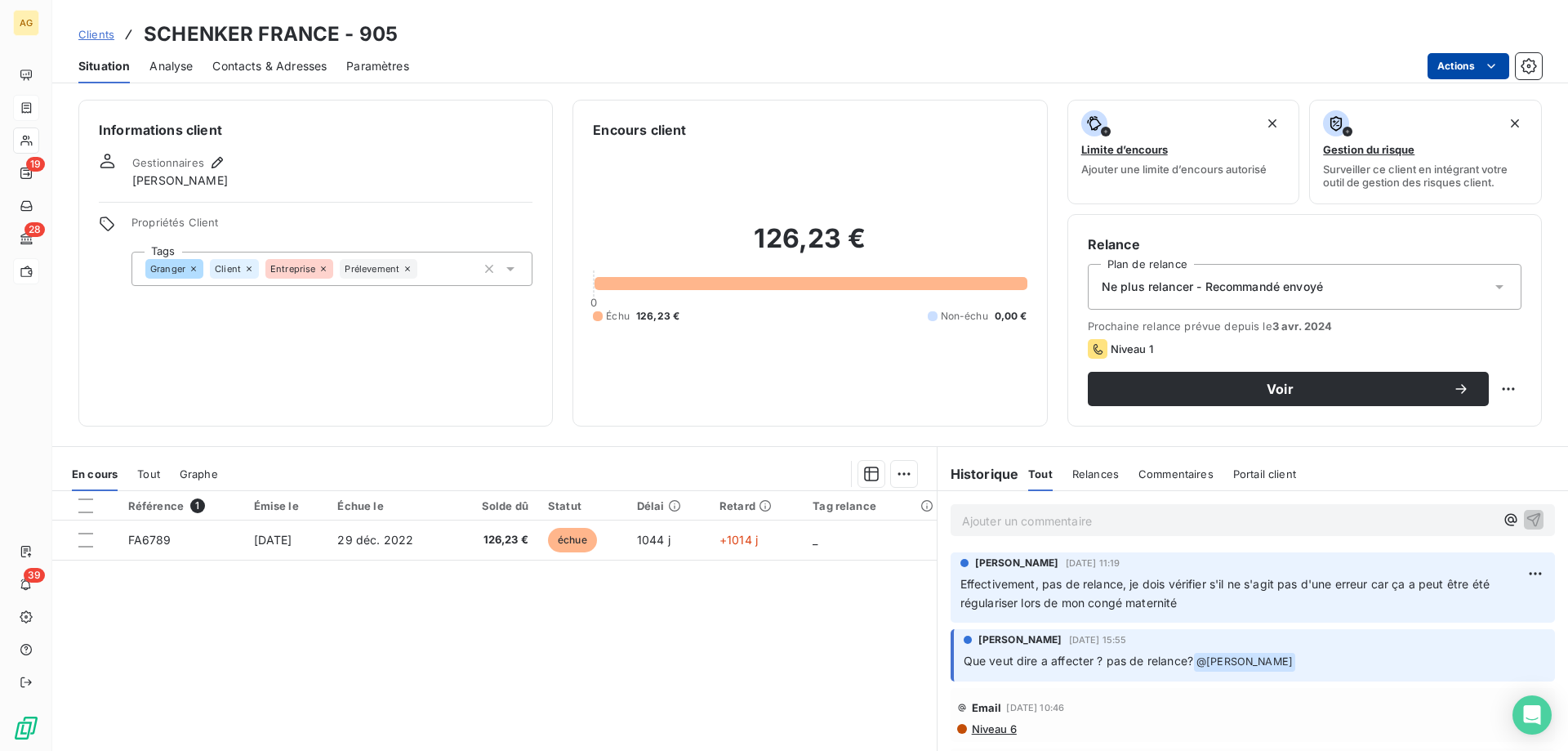
click at [1475, 74] on html "AG 19 28 39 Clients SCHENKER [GEOGRAPHIC_DATA] - 905 Situation Analyse Contacts…" at bounding box center [784, 376] width 1568 height 751
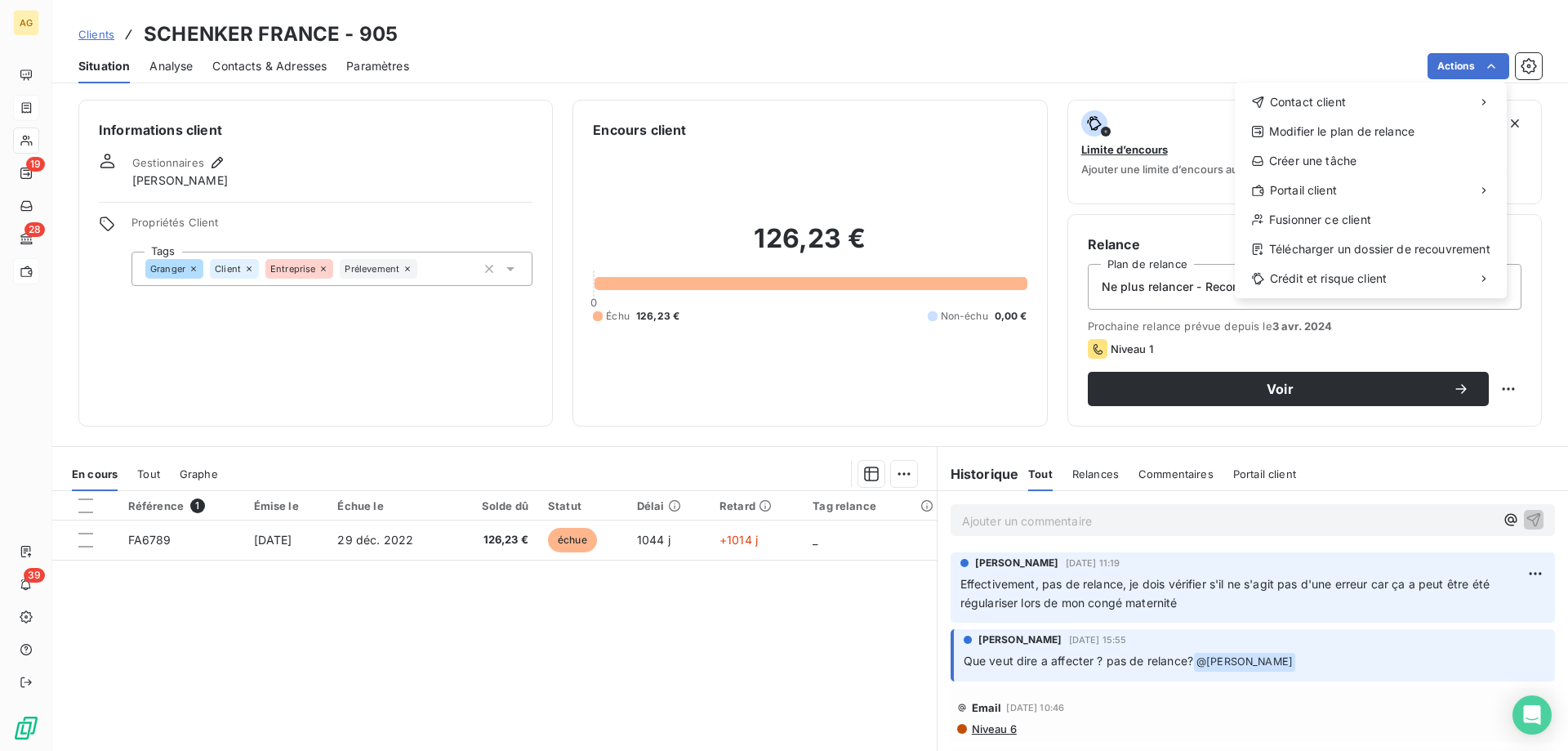
click at [1176, 93] on html "AG 19 28 39 Clients SCHENKER [GEOGRAPHIC_DATA] - 905 Situation Analyse Contacts…" at bounding box center [784, 376] width 1568 height 751
click at [319, 345] on html "AG 19 28 39 Clients SCHENKER [GEOGRAPHIC_DATA] - 905 Situation Analyse Contacts…" at bounding box center [784, 376] width 1568 height 751
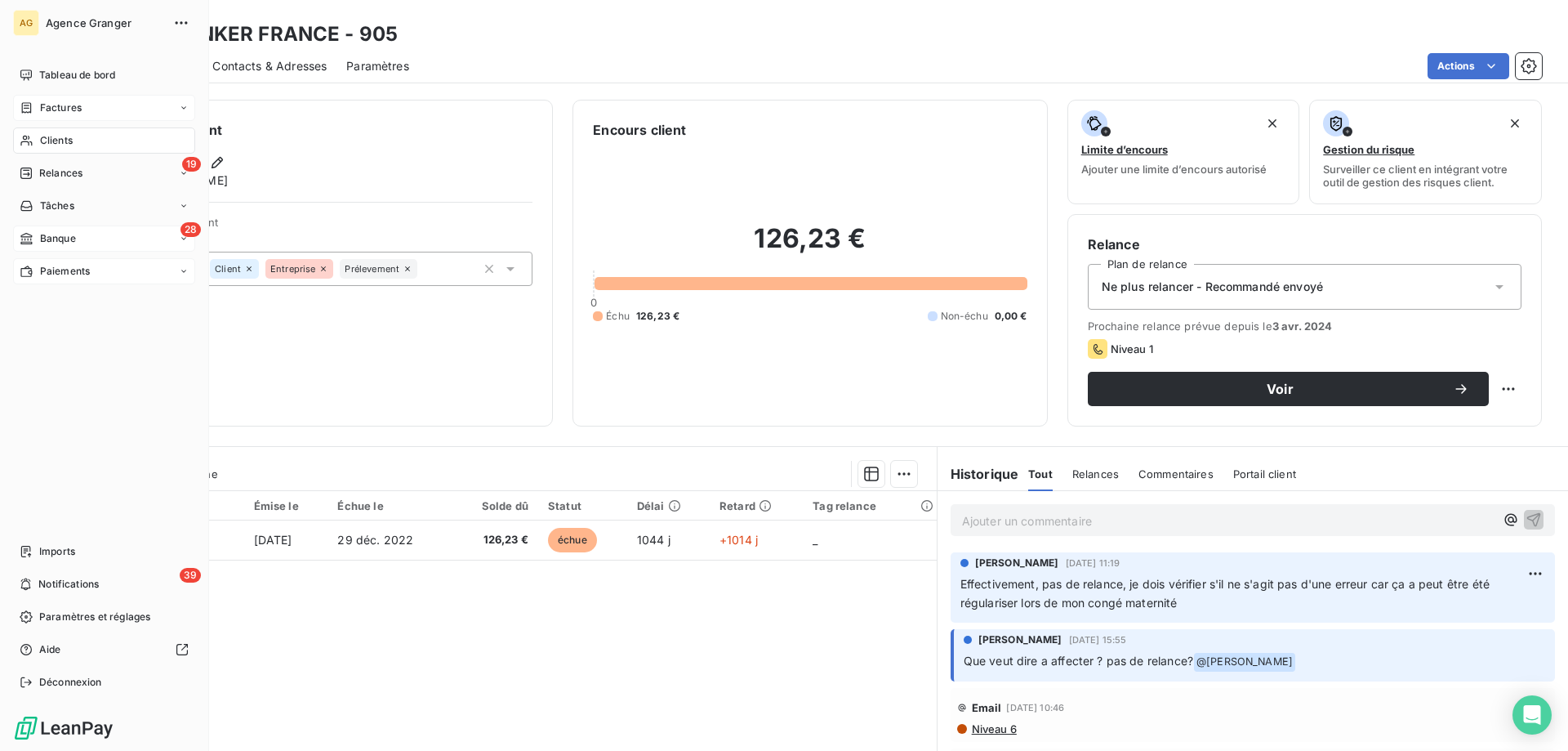
click at [51, 228] on div "28 Banque" at bounding box center [104, 239] width 182 height 27
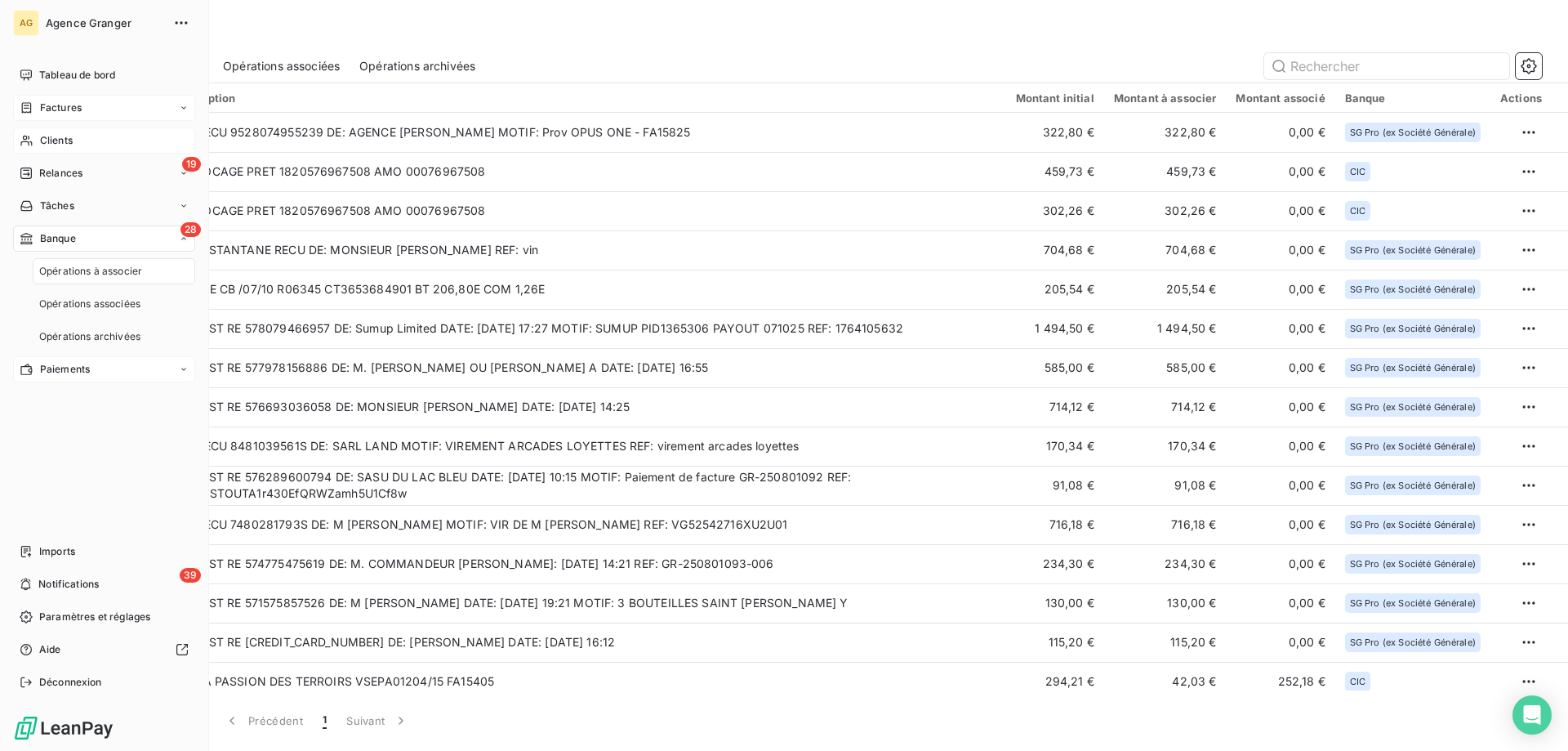
click at [67, 159] on nav "Tableau de bord Factures Clients 19 Relances Tâches 28 Banque Opérations à asso…" at bounding box center [104, 222] width 182 height 321
click at [114, 172] on div "19 Relances" at bounding box center [104, 174] width 182 height 27
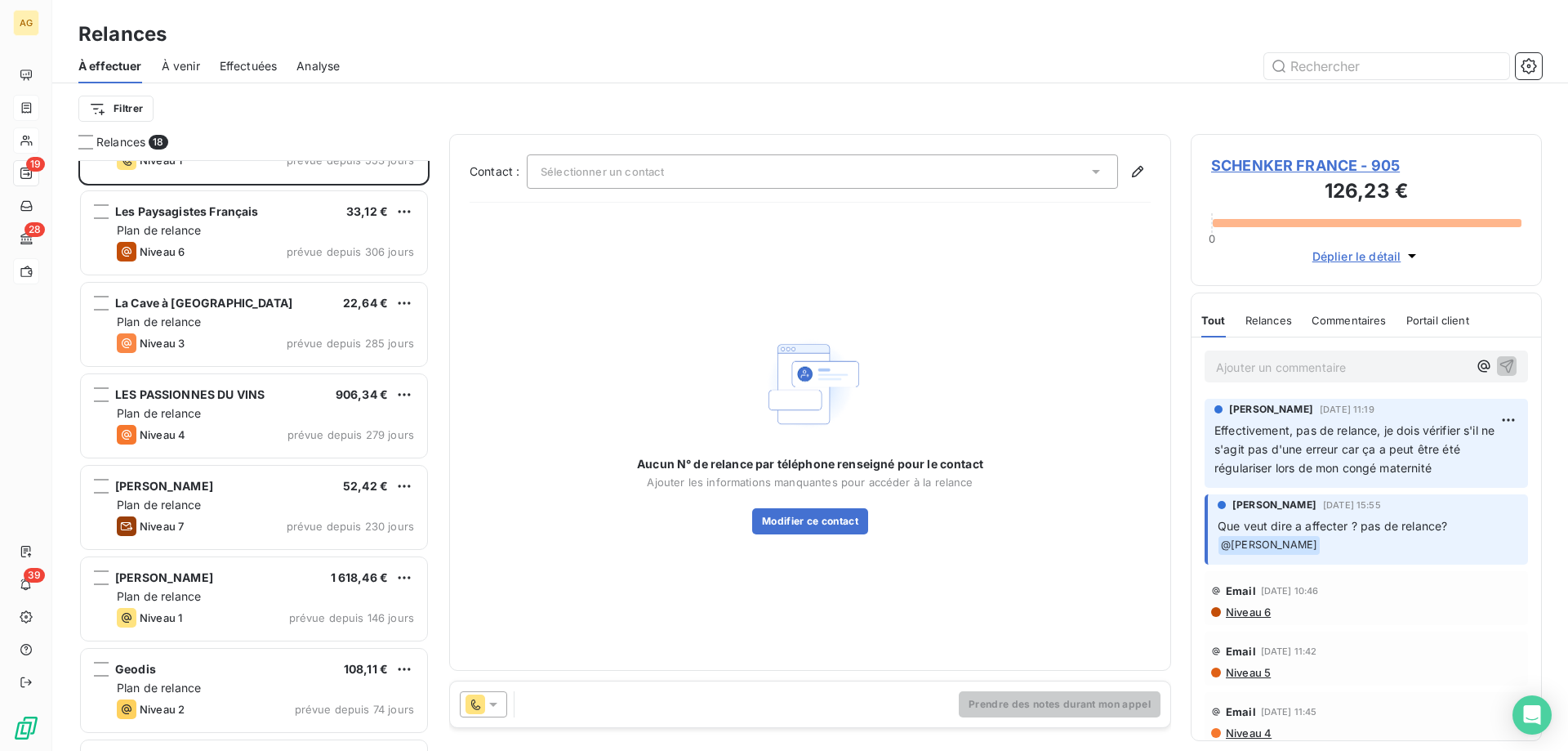
scroll to position [82, 0]
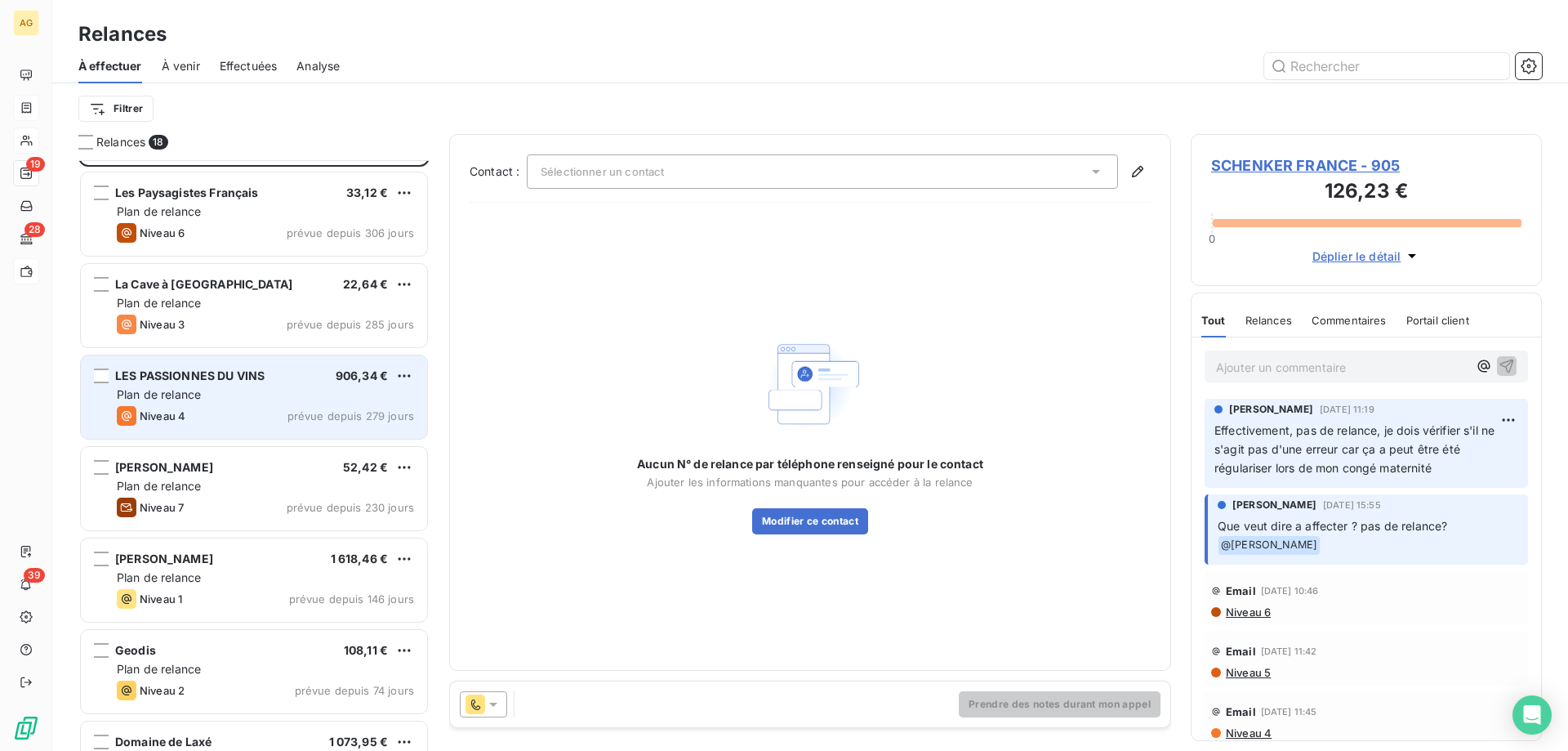
click at [220, 397] on div "Plan de relance" at bounding box center [265, 394] width 298 height 16
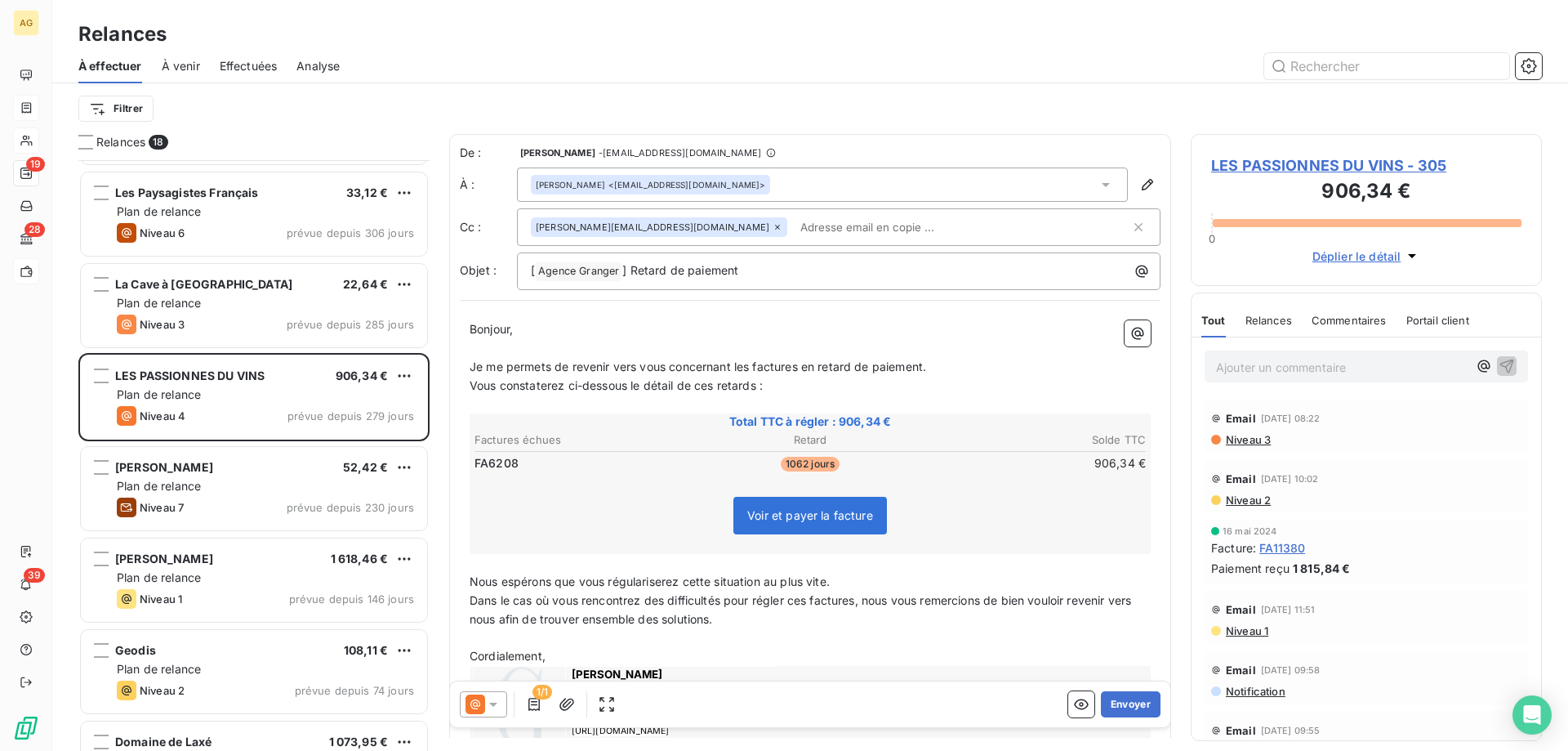
click at [1260, 438] on span "Niveau 3" at bounding box center [1247, 440] width 46 height 13
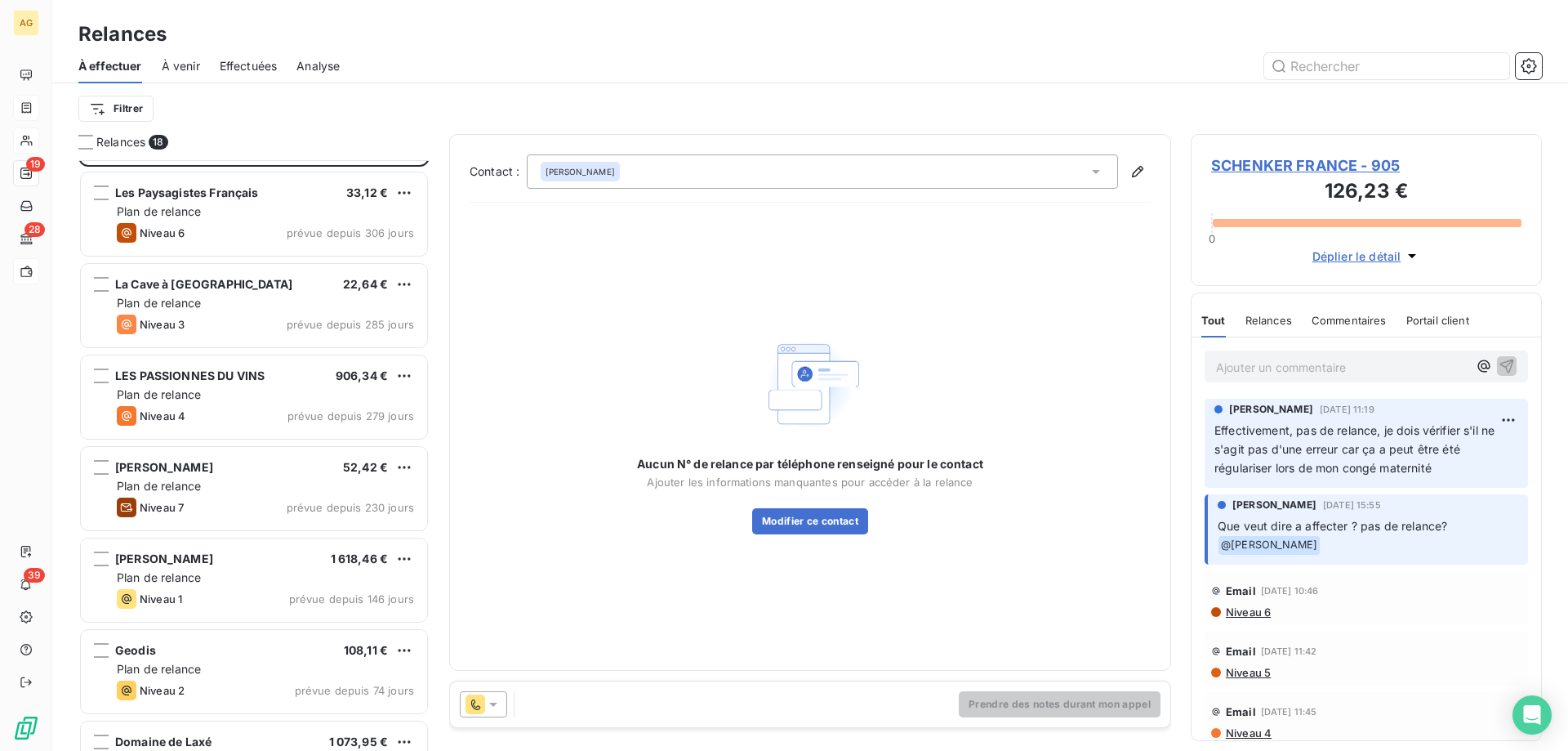
click at [1454, 459] on p "Effectivement, pas de relance, je dois vérifier s'il ne s'agit pas d'une erreur…" at bounding box center [1366, 449] width 303 height 56
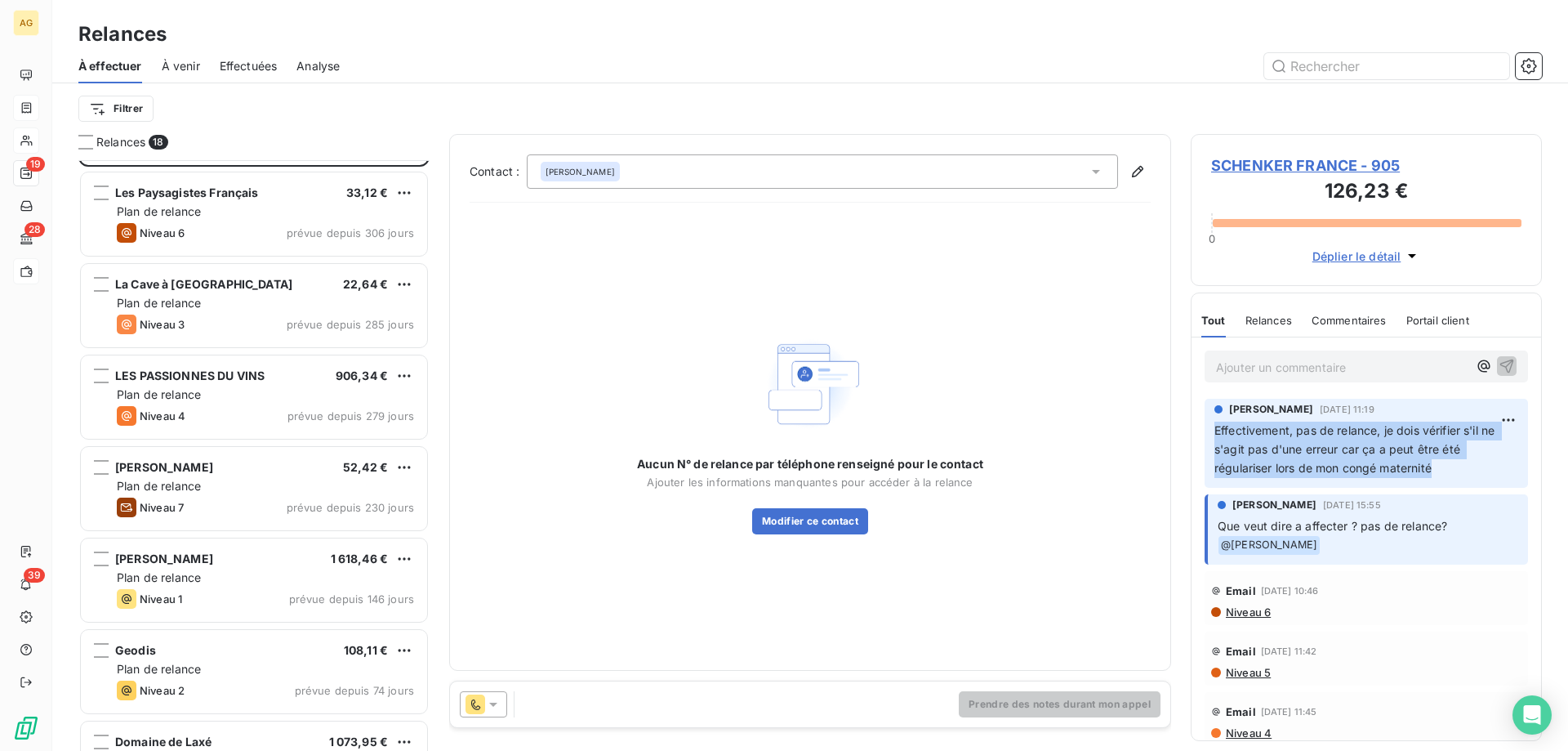
click at [1454, 459] on p "Effectivement, pas de relance, je dois vérifier s'il ne s'agit pas d'une erreur…" at bounding box center [1366, 449] width 303 height 56
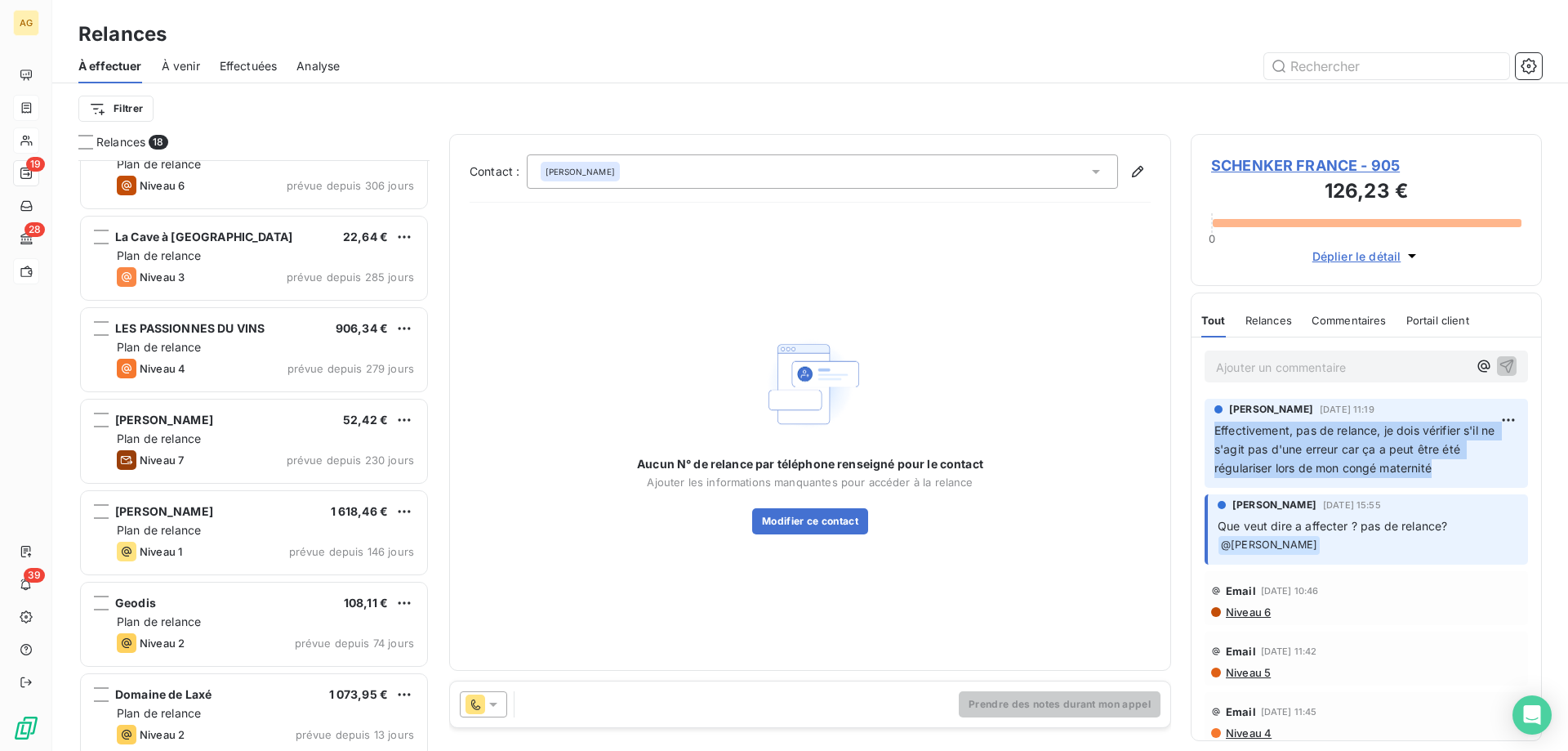
scroll to position [164, 0]
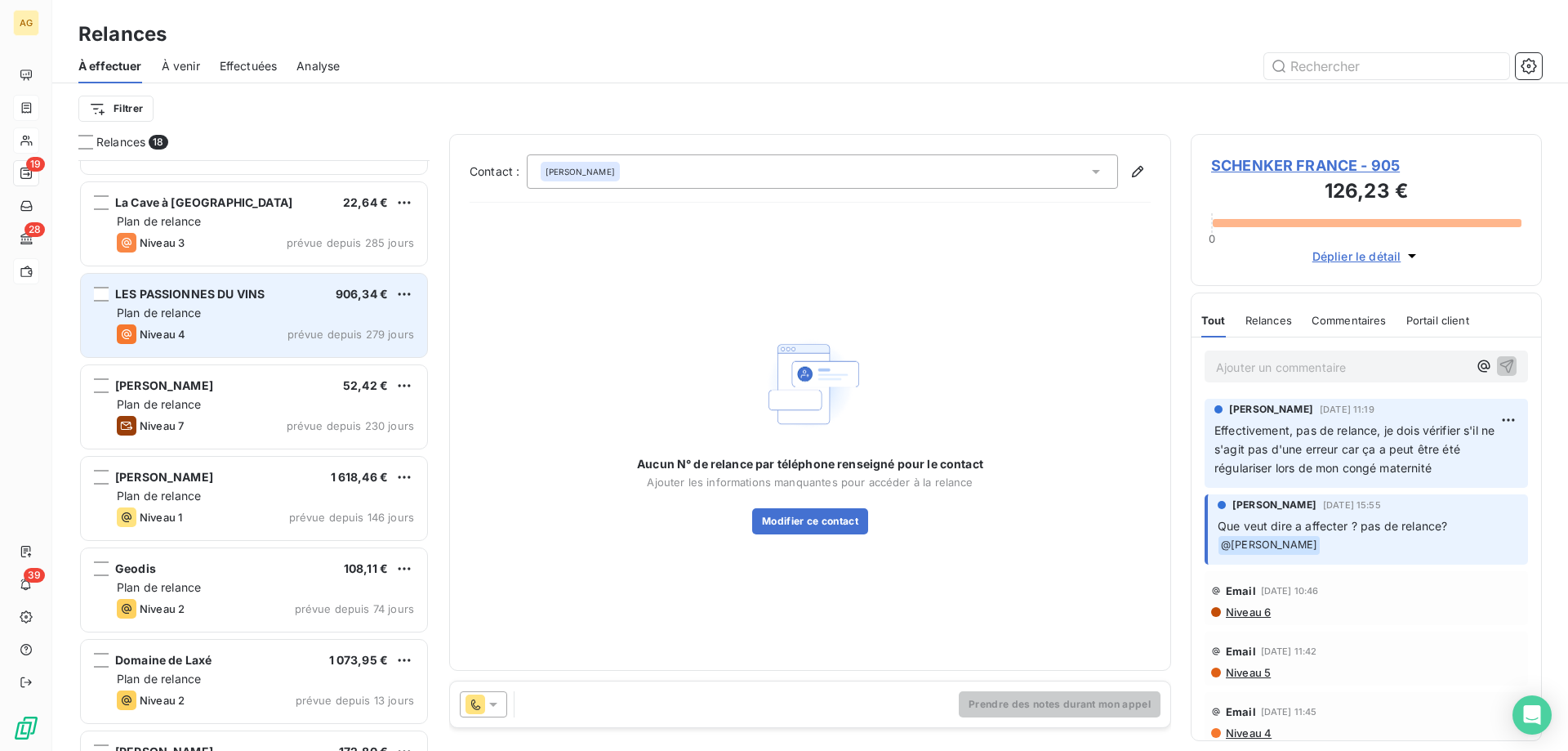
click at [206, 321] on div "Plan de relance" at bounding box center [265, 312] width 298 height 16
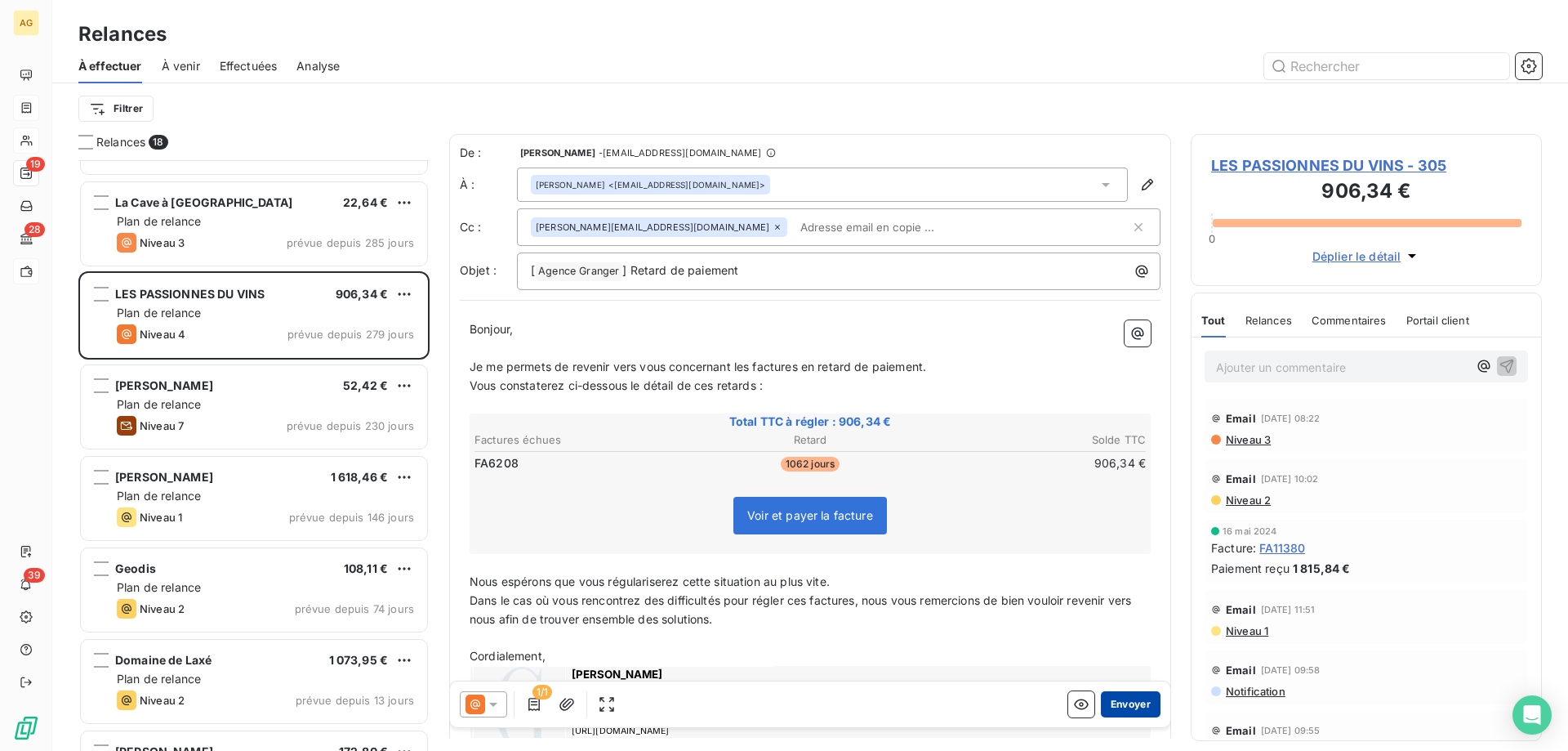
click at [1119, 708] on button "Envoyer" at bounding box center [1130, 705] width 60 height 27
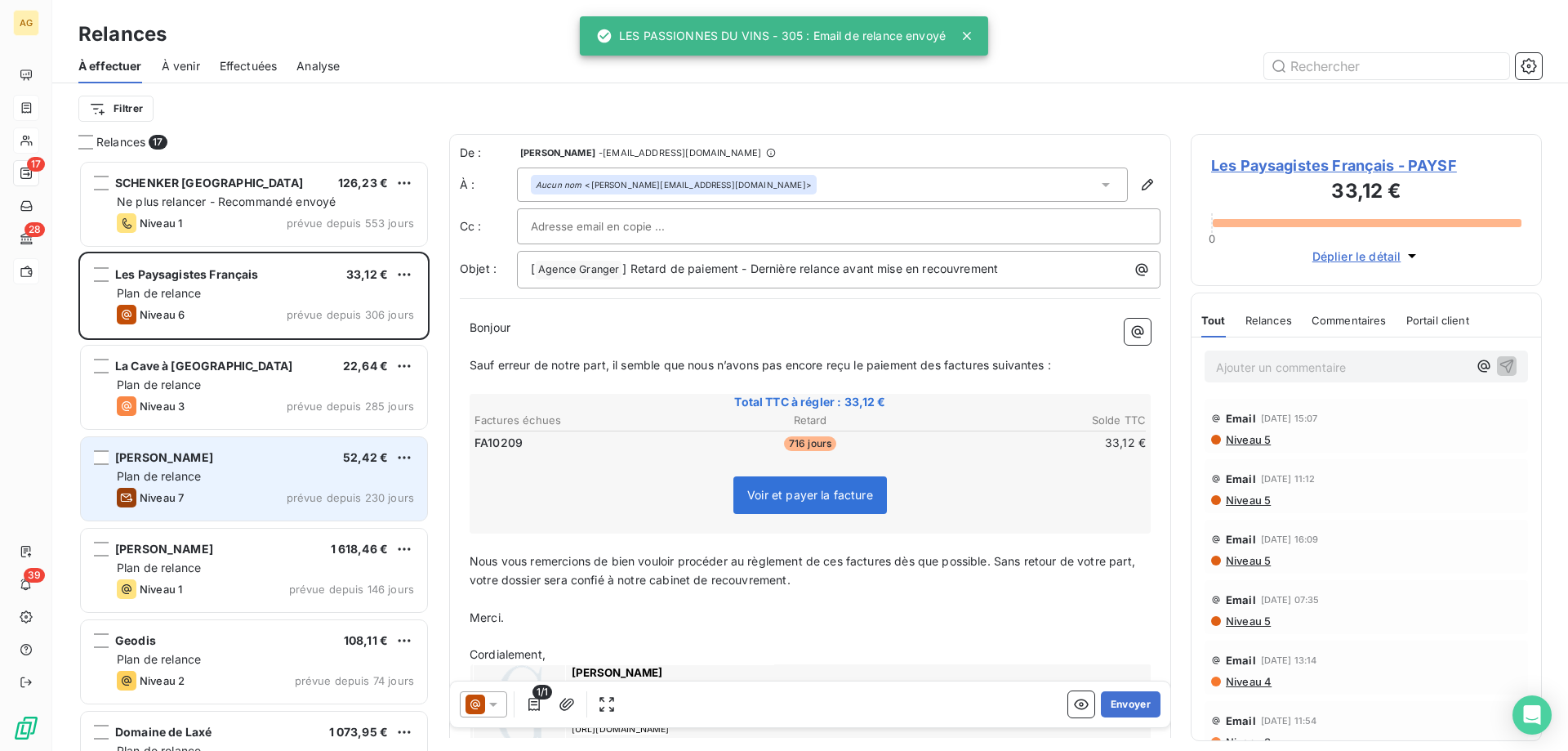
click at [245, 504] on div "Niveau 7 prévue depuis 230 jours" at bounding box center [265, 497] width 298 height 20
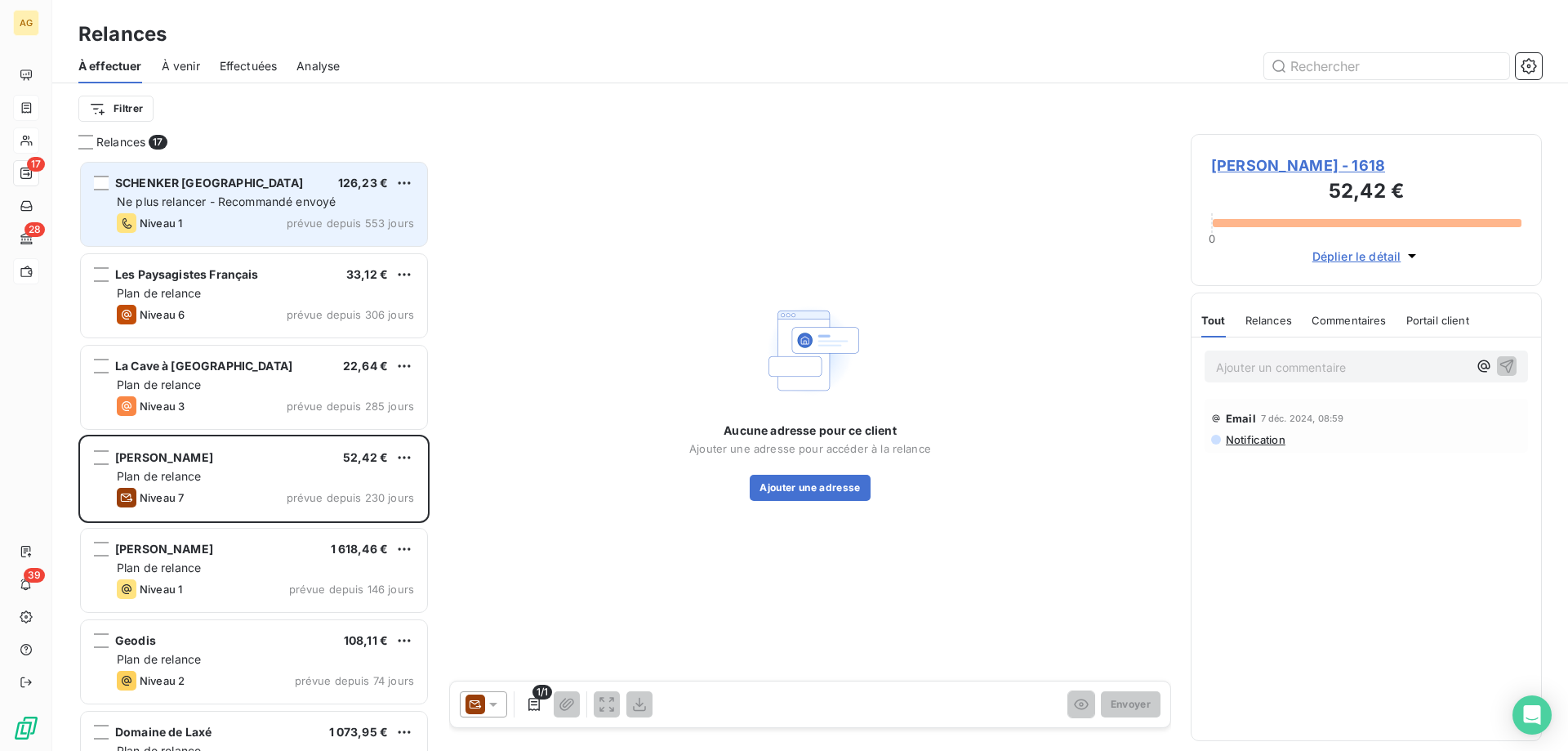
click at [167, 214] on div "Niveau 1" at bounding box center [149, 223] width 65 height 20
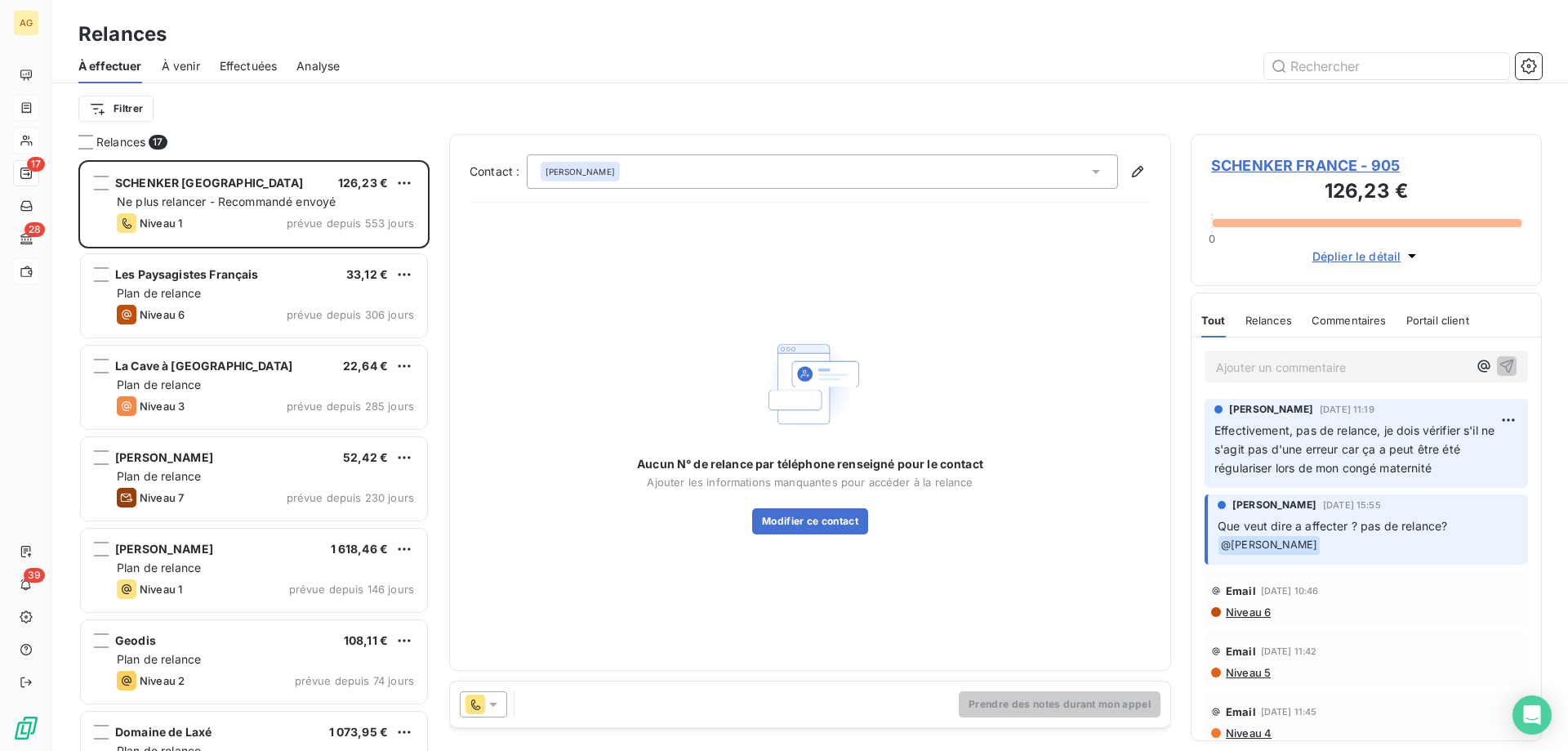
click at [1299, 159] on span "SCHENKER FRANCE - 905" at bounding box center [1366, 165] width 310 height 22
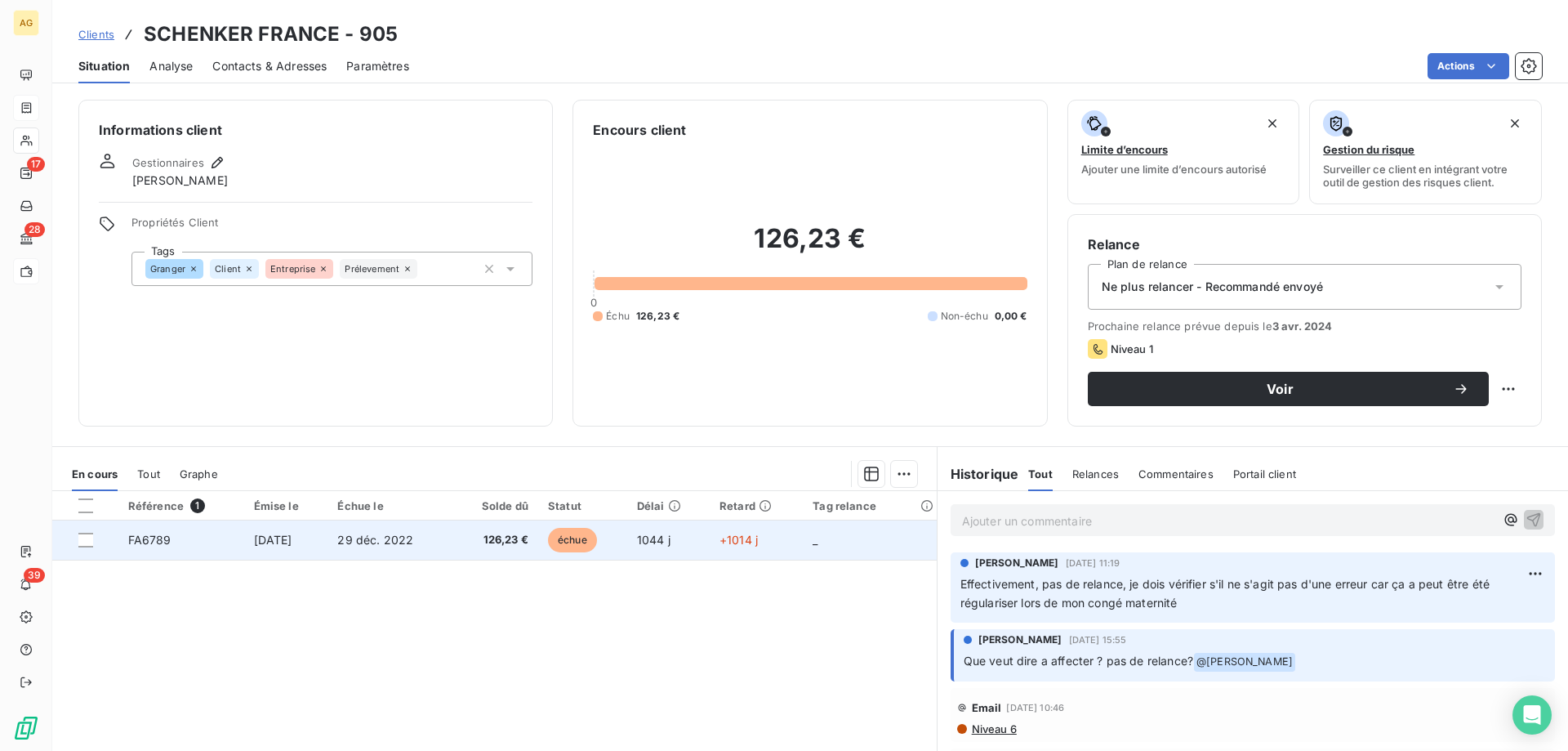
click at [422, 558] on td "29 déc. 2022" at bounding box center [389, 540] width 124 height 39
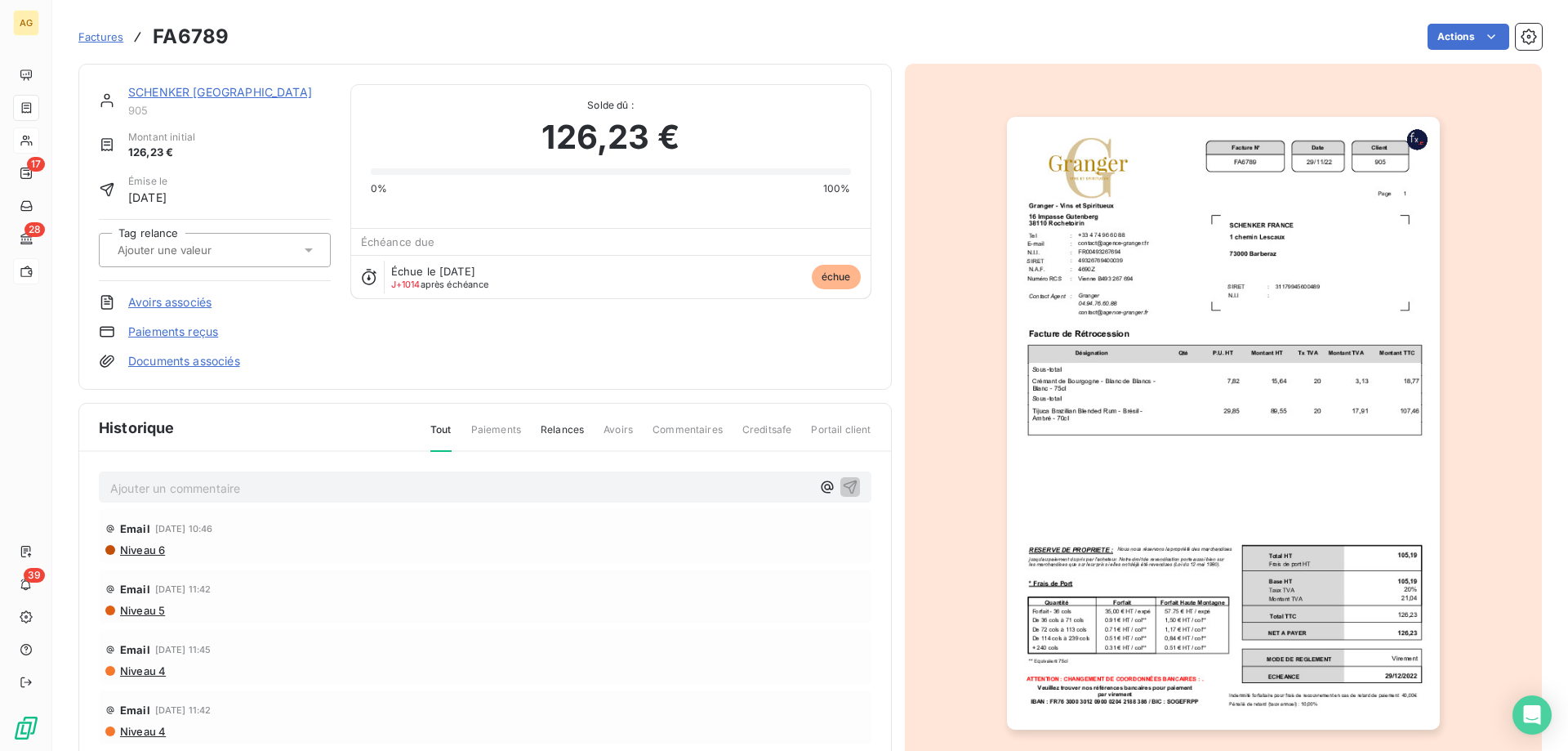
click at [1468, 51] on div "Factures FA6789 Actions" at bounding box center [811, 37] width 1464 height 34
click at [1468, 37] on html "AG 17 28 39 Factures FA6789 Actions SCHENKER [GEOGRAPHIC_DATA] 905 Montant init…" at bounding box center [784, 376] width 1568 height 751
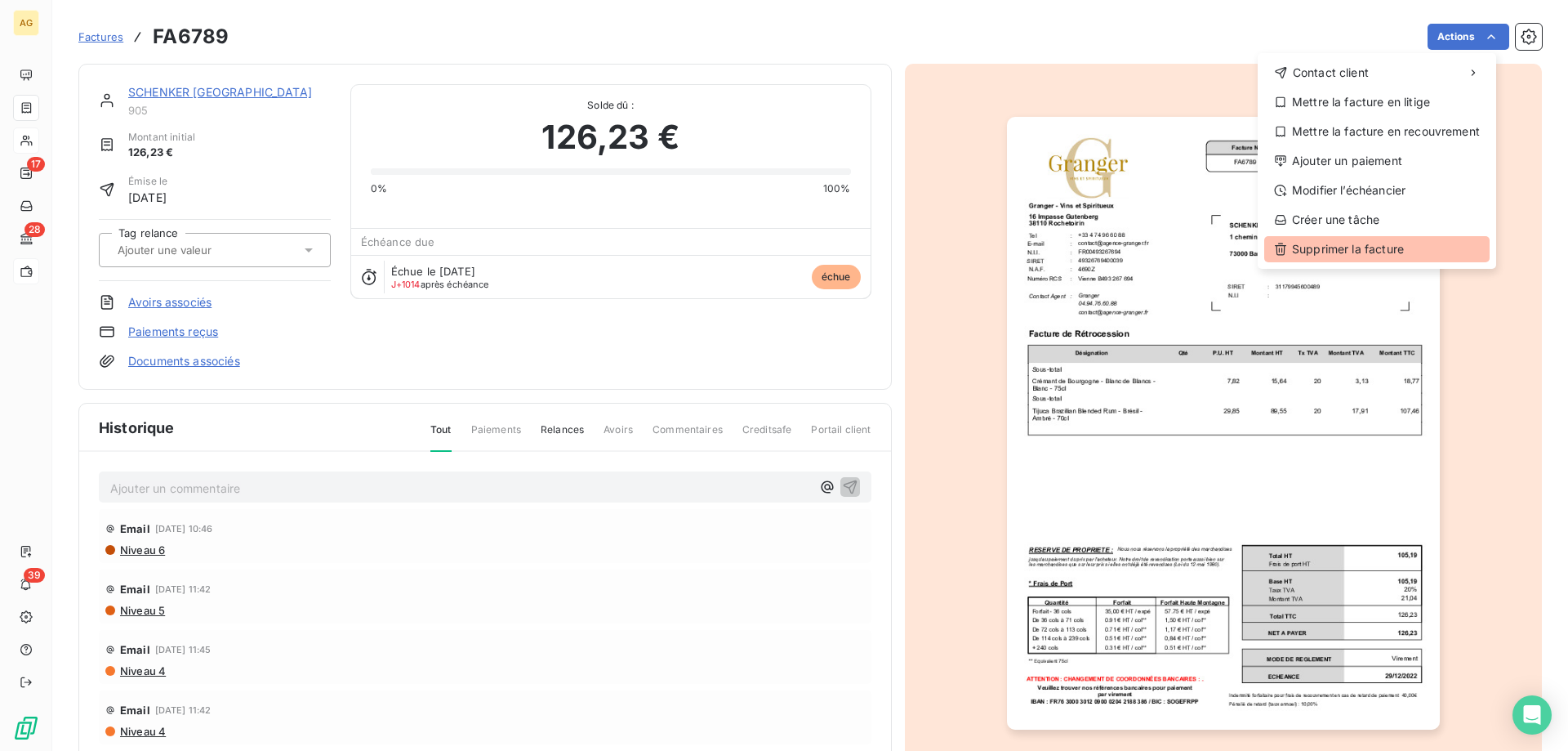
click at [1358, 252] on div "Supprimer la facture" at bounding box center [1377, 249] width 226 height 27
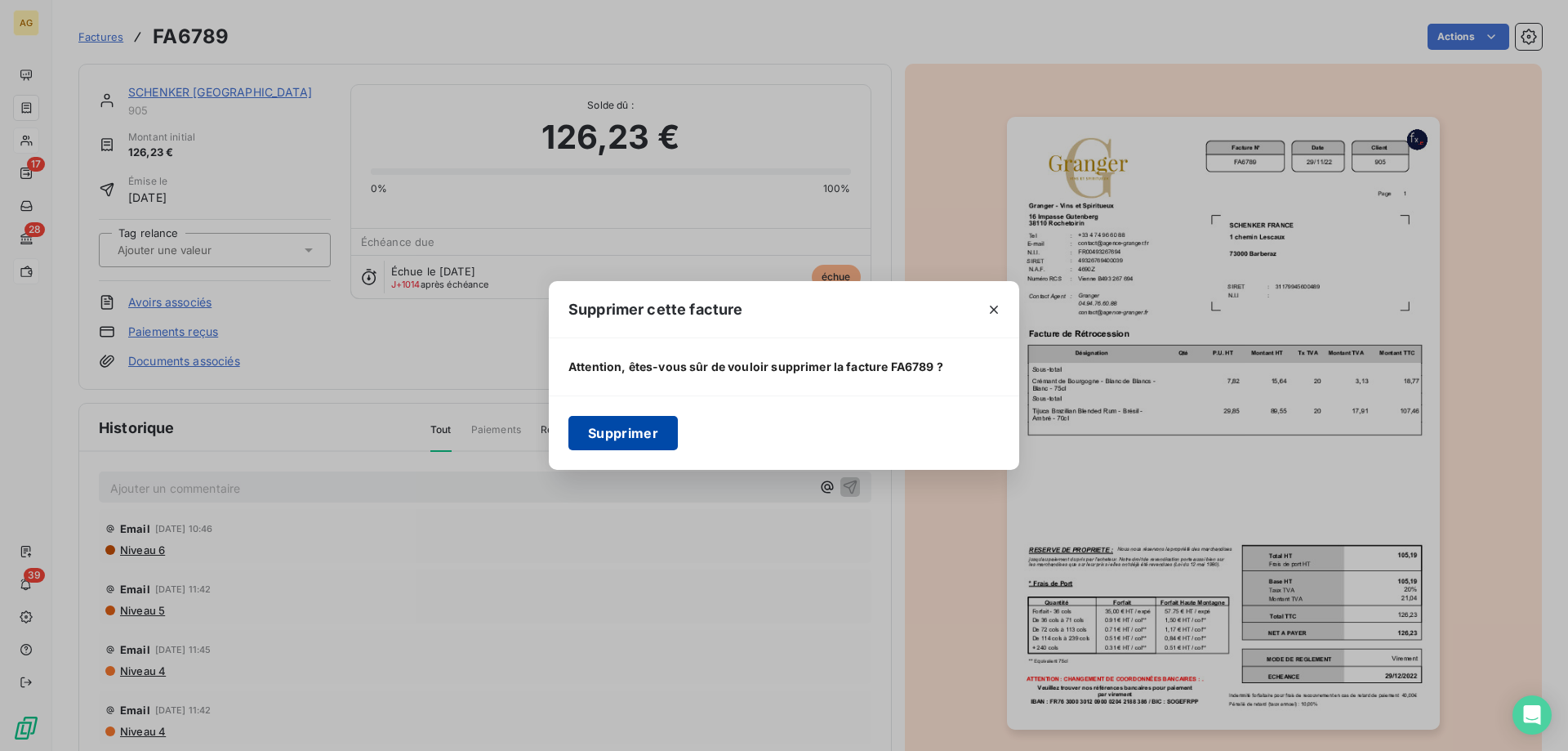
click at [606, 440] on button "Supprimer" at bounding box center [623, 433] width 109 height 34
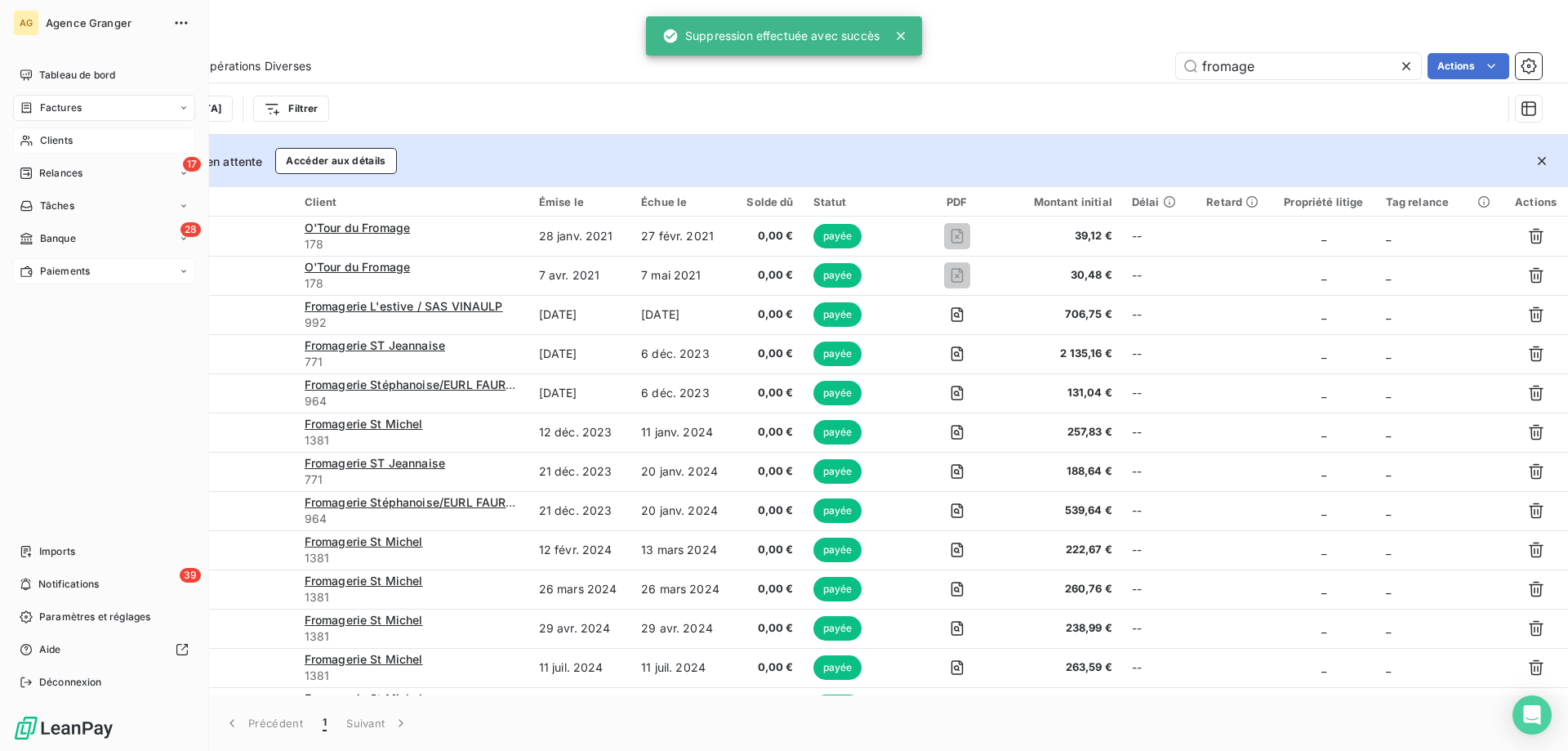
click at [42, 232] on span "Banque" at bounding box center [58, 239] width 36 height 15
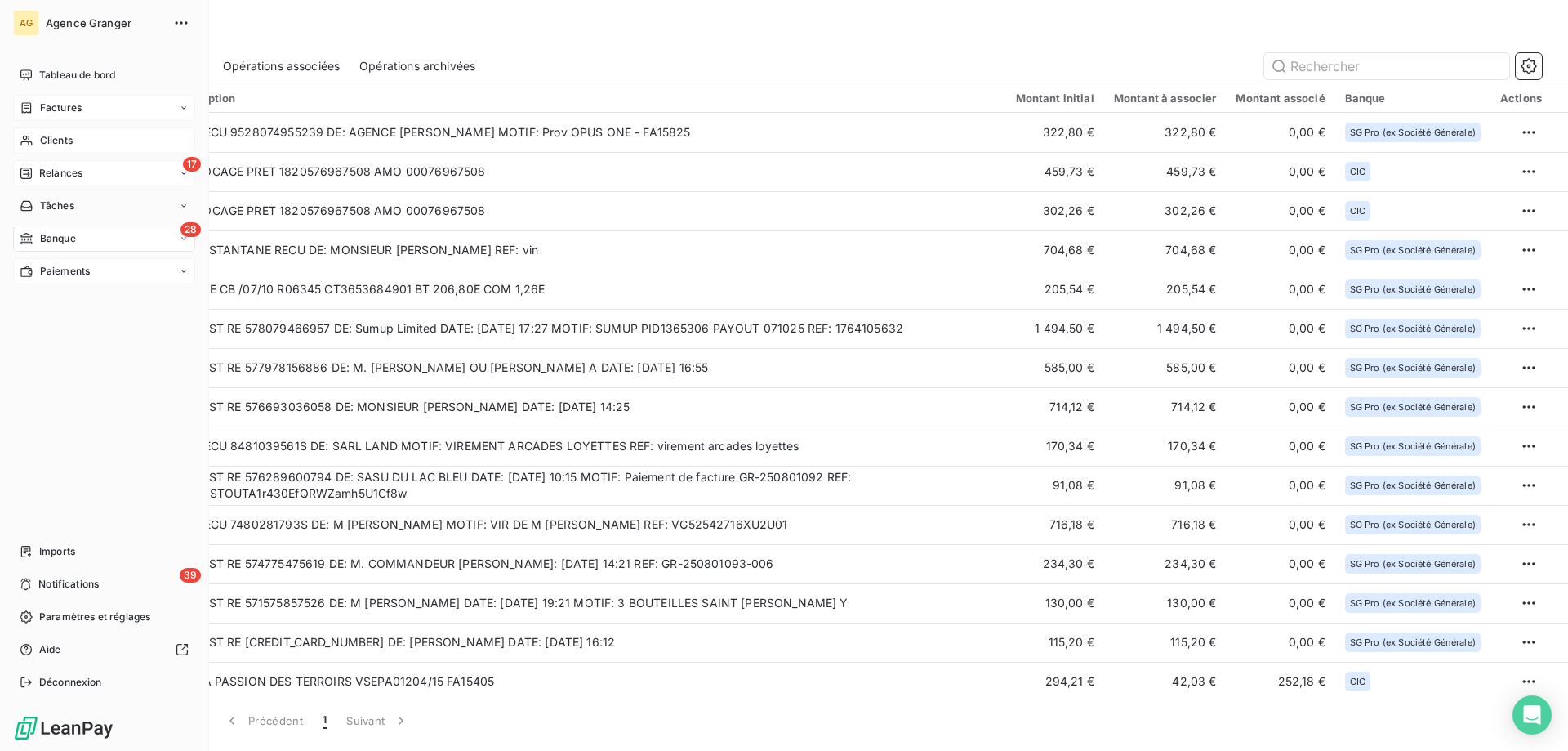
click at [48, 183] on div "17 Relances" at bounding box center [104, 174] width 182 height 27
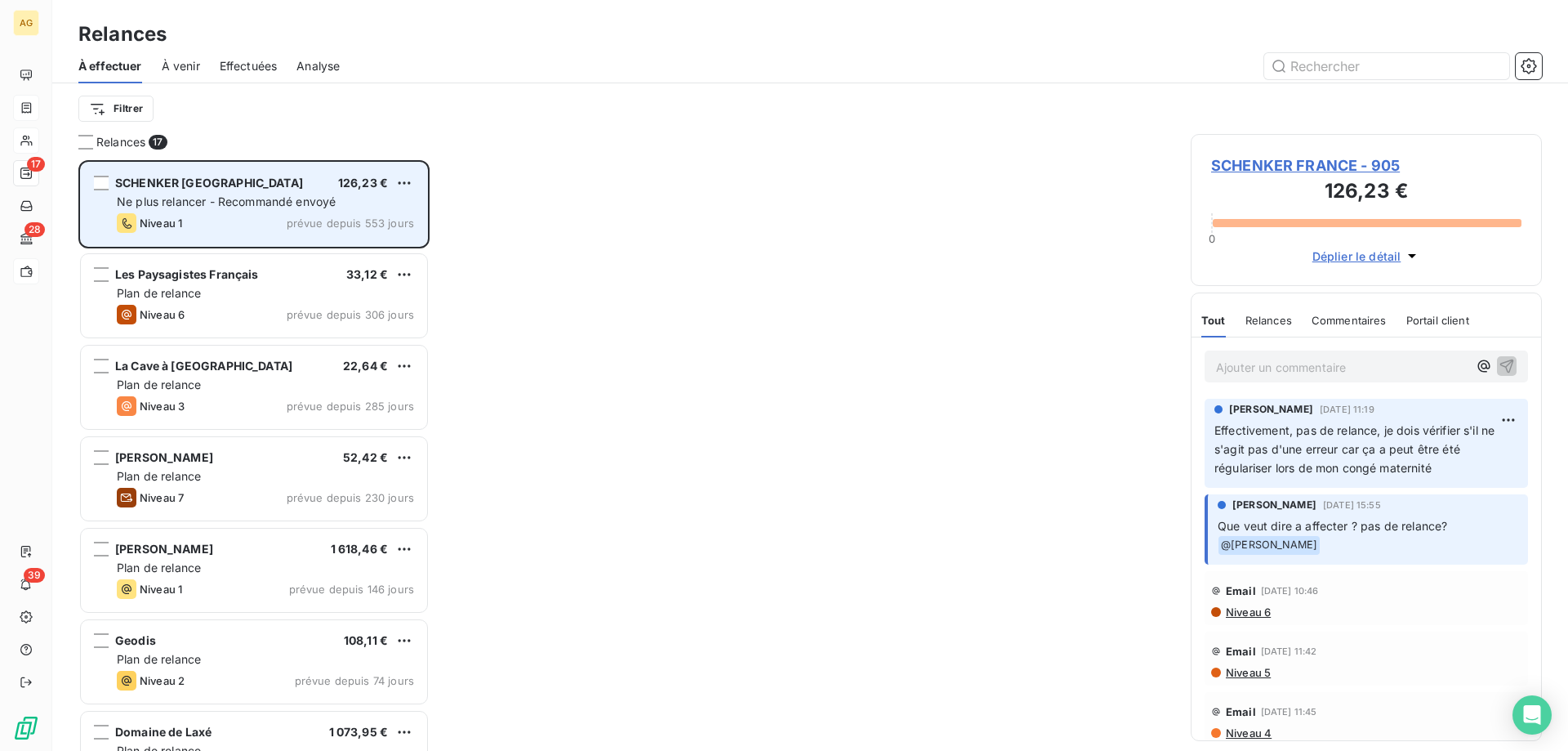
scroll to position [578, 339]
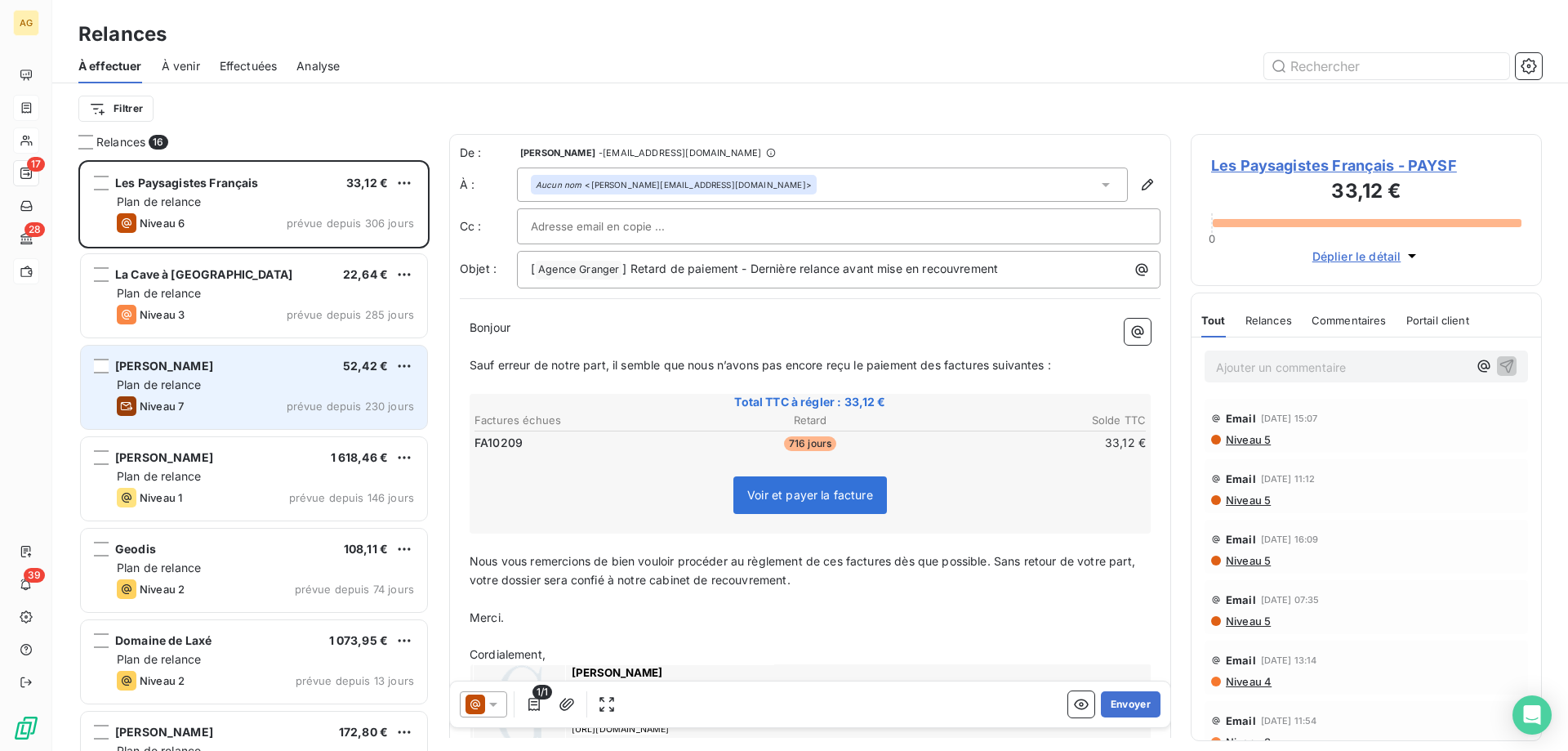
click at [263, 356] on div "[PERSON_NAME] 52,42 € Plan de relance Niveau 7 prévue depuis 230 jours" at bounding box center [253, 387] width 346 height 83
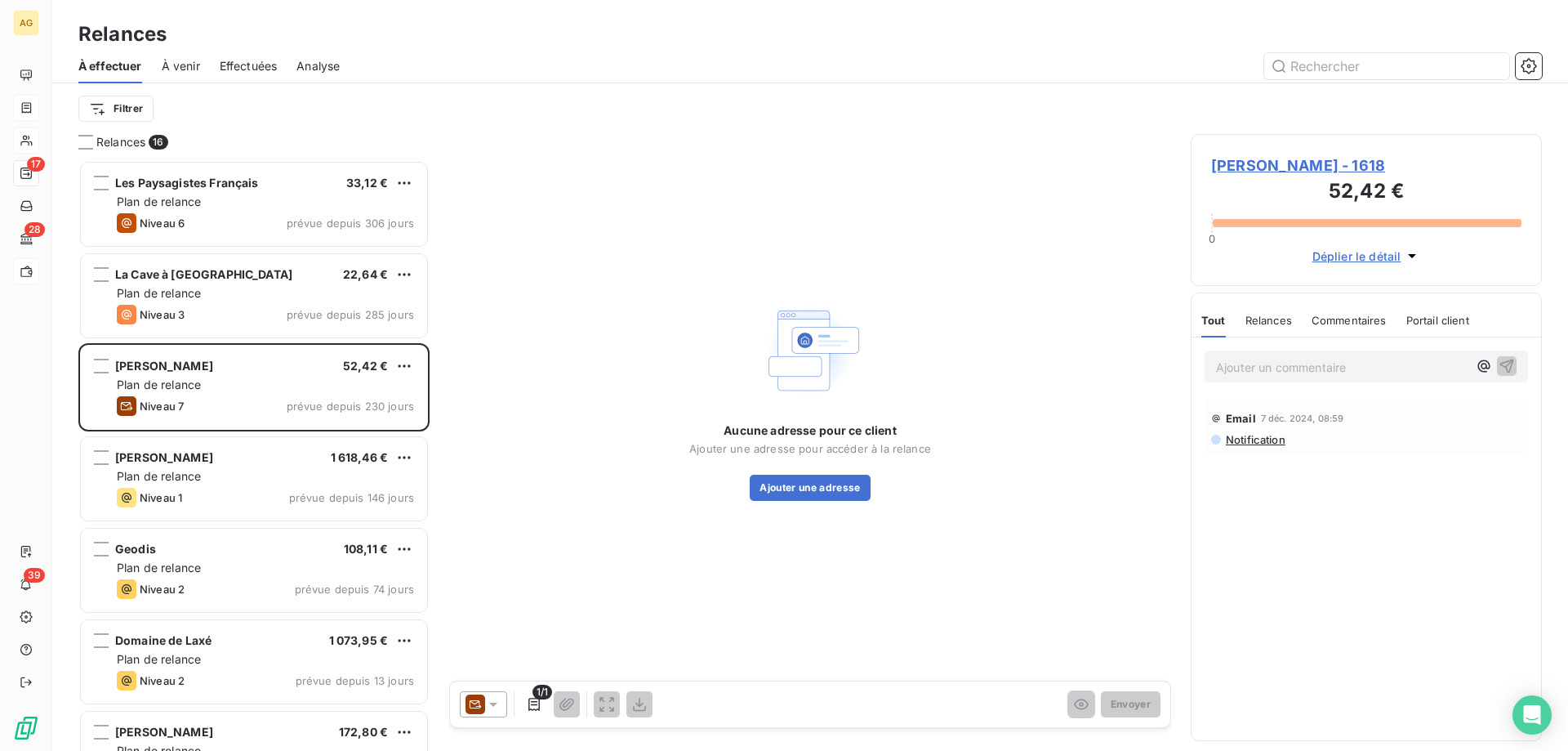
click at [1300, 168] on span "[PERSON_NAME] - 1618" at bounding box center [1366, 165] width 310 height 22
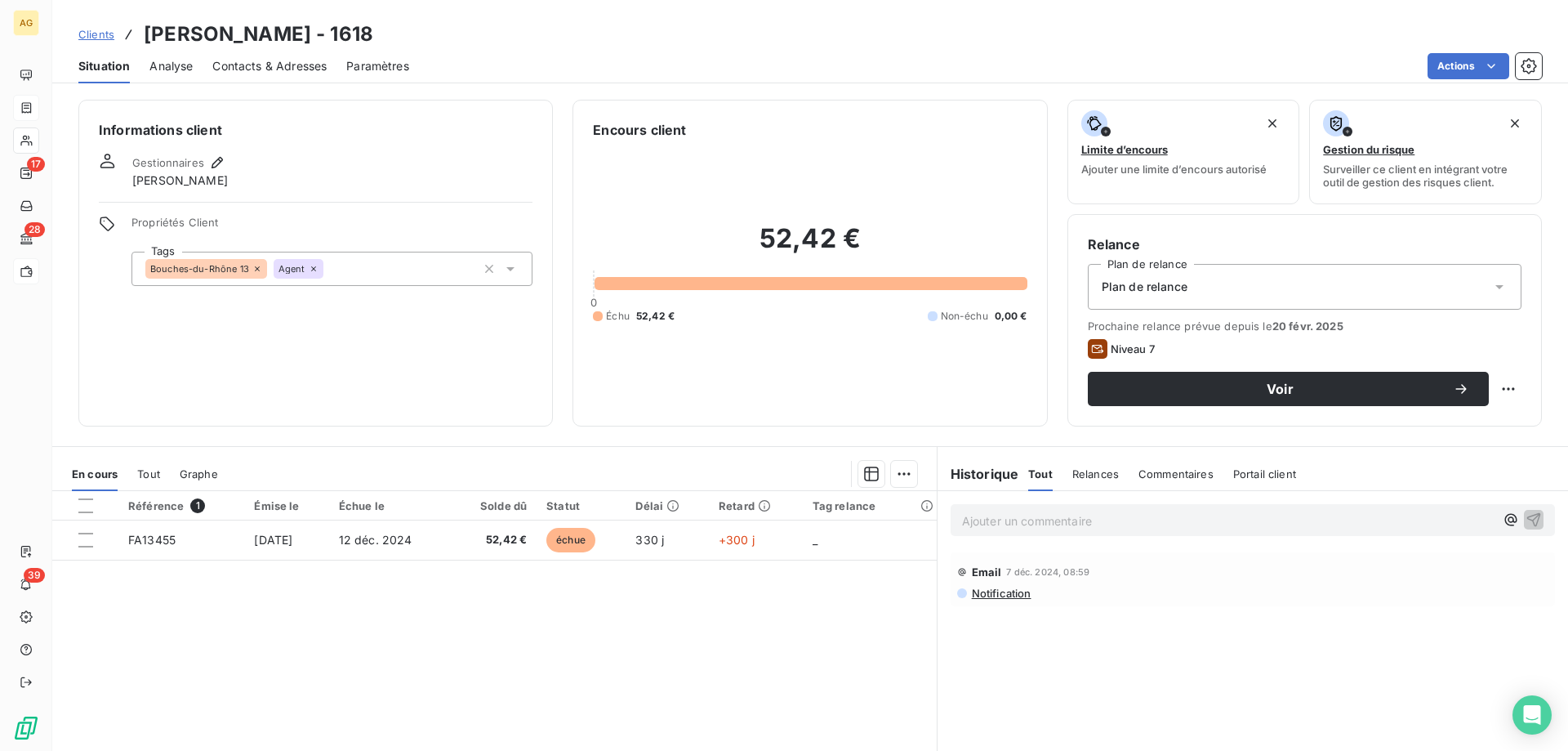
drag, startPoint x: 400, startPoint y: 356, endPoint x: 394, endPoint y: 340, distance: 17.1
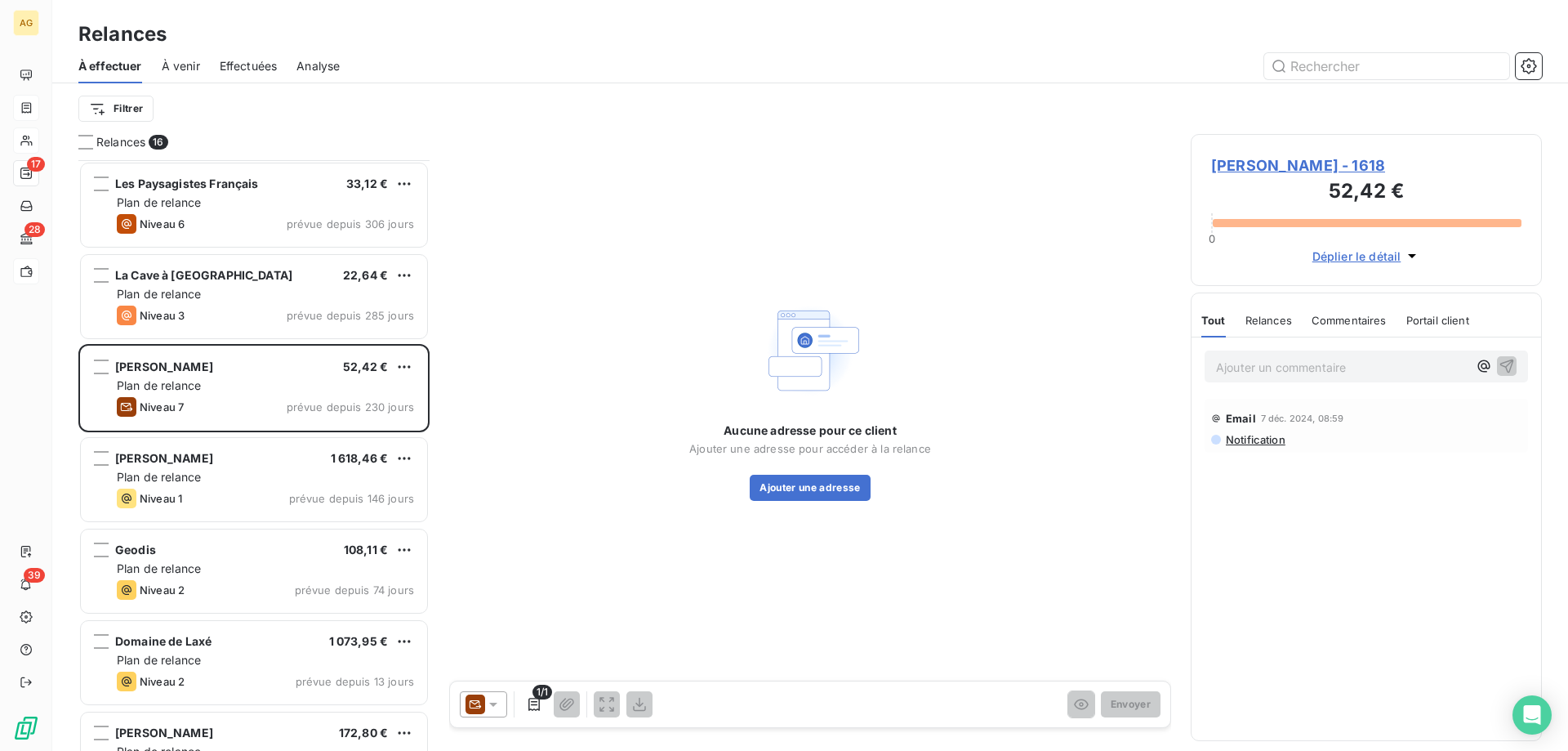
scroll to position [246, 0]
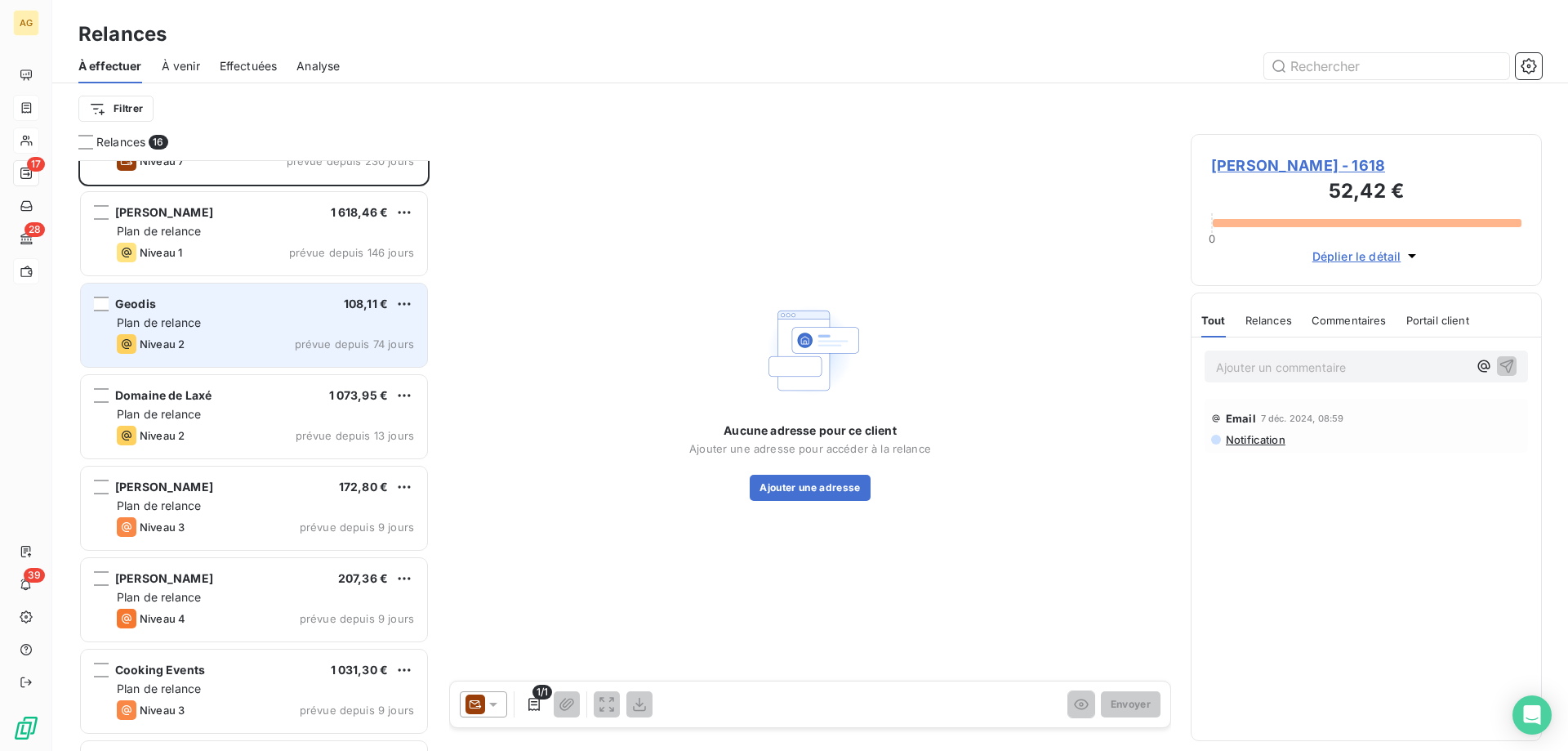
click at [303, 323] on div "Plan de relance" at bounding box center [265, 322] width 298 height 16
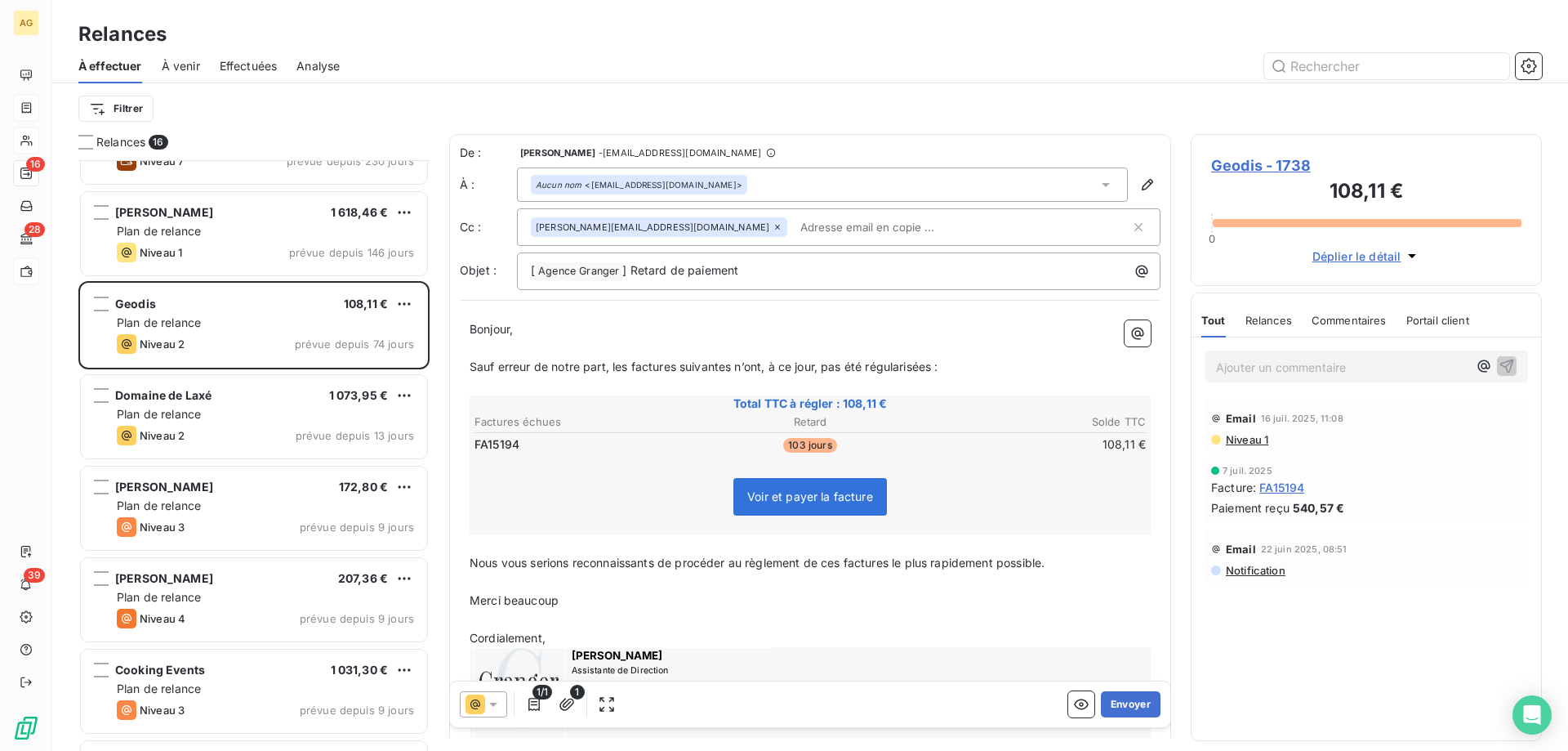
click at [1280, 156] on span "Geodis - 1738" at bounding box center [1366, 165] width 310 height 22
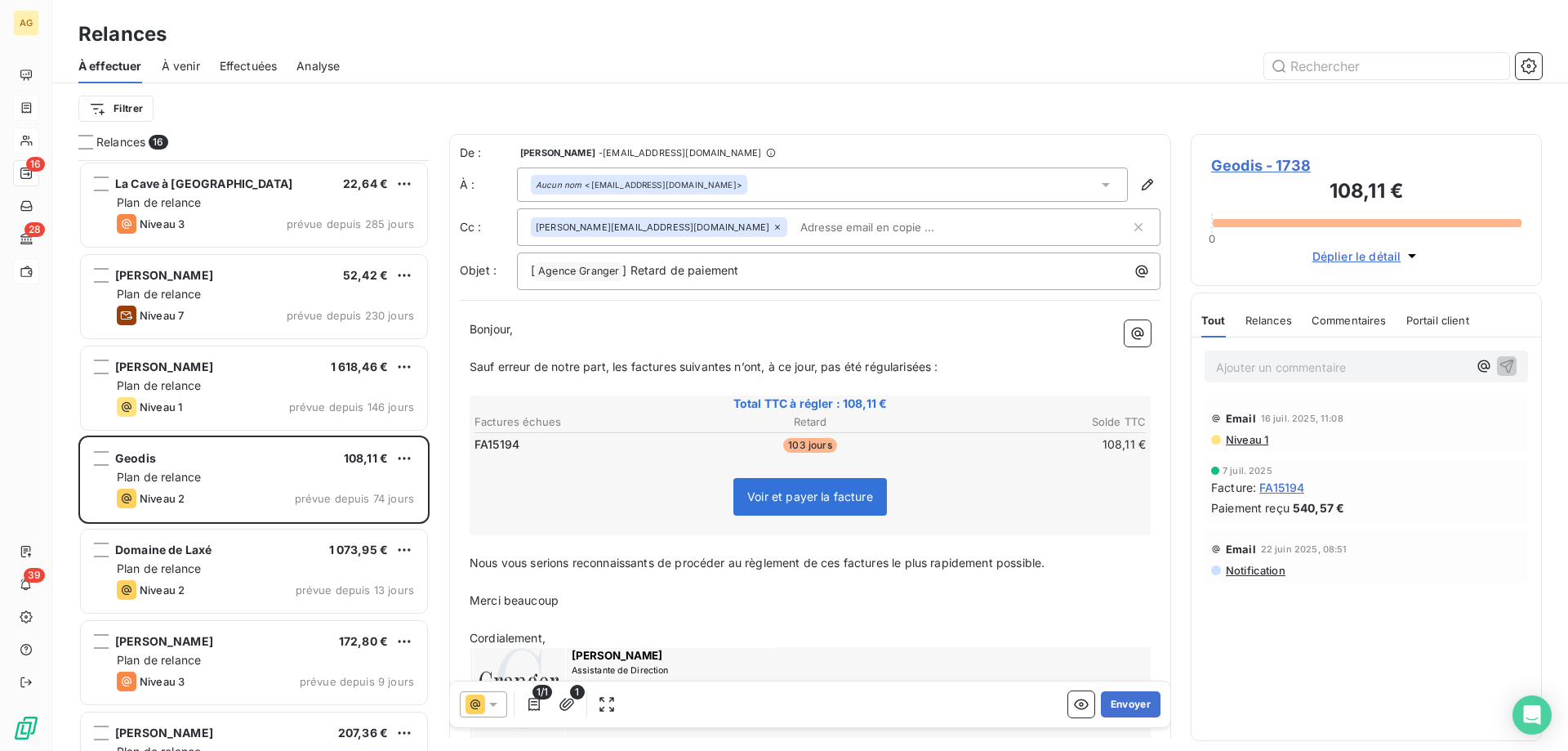
scroll to position [82, 0]
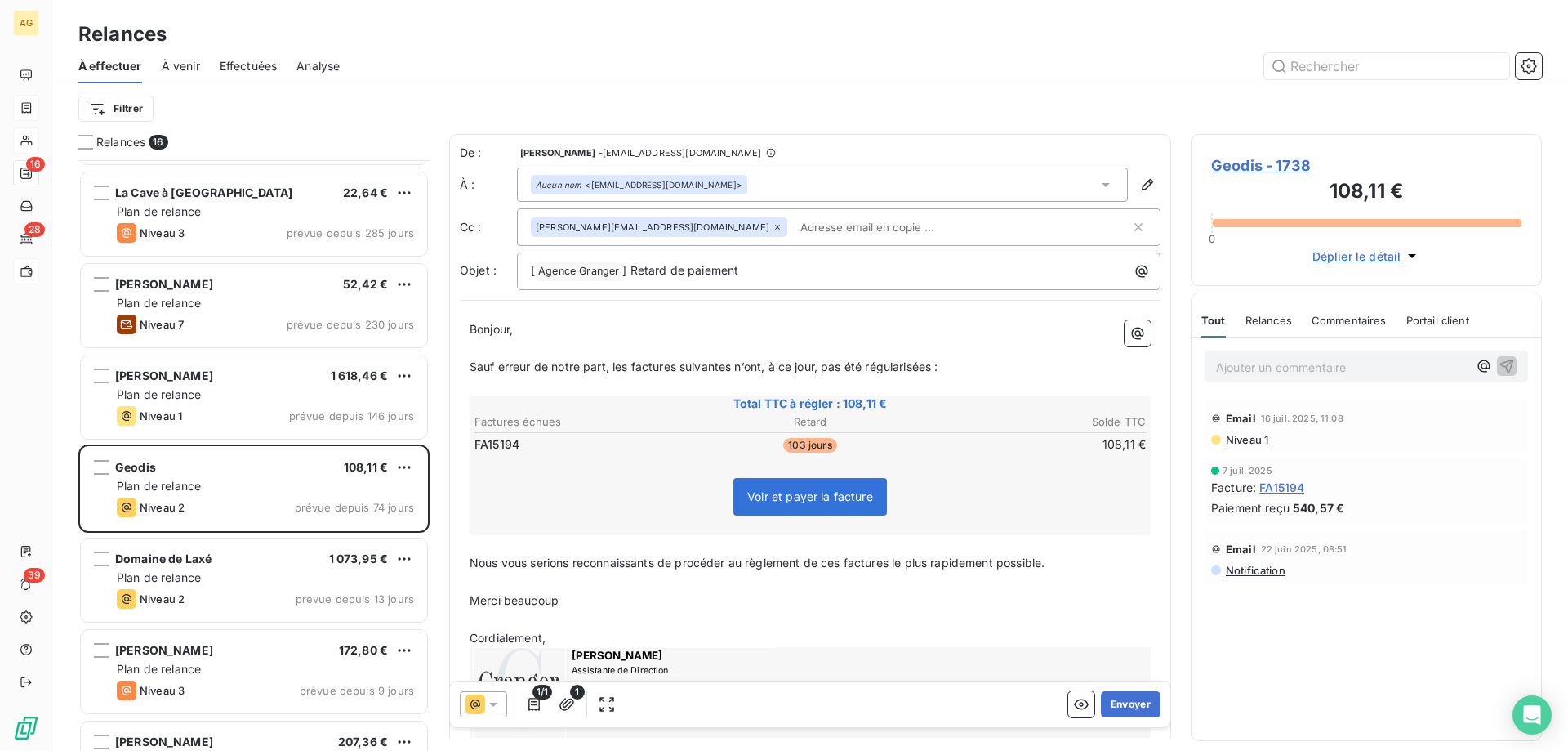
click at [1227, 167] on span "Geodis - 1738" at bounding box center [1366, 165] width 310 height 22
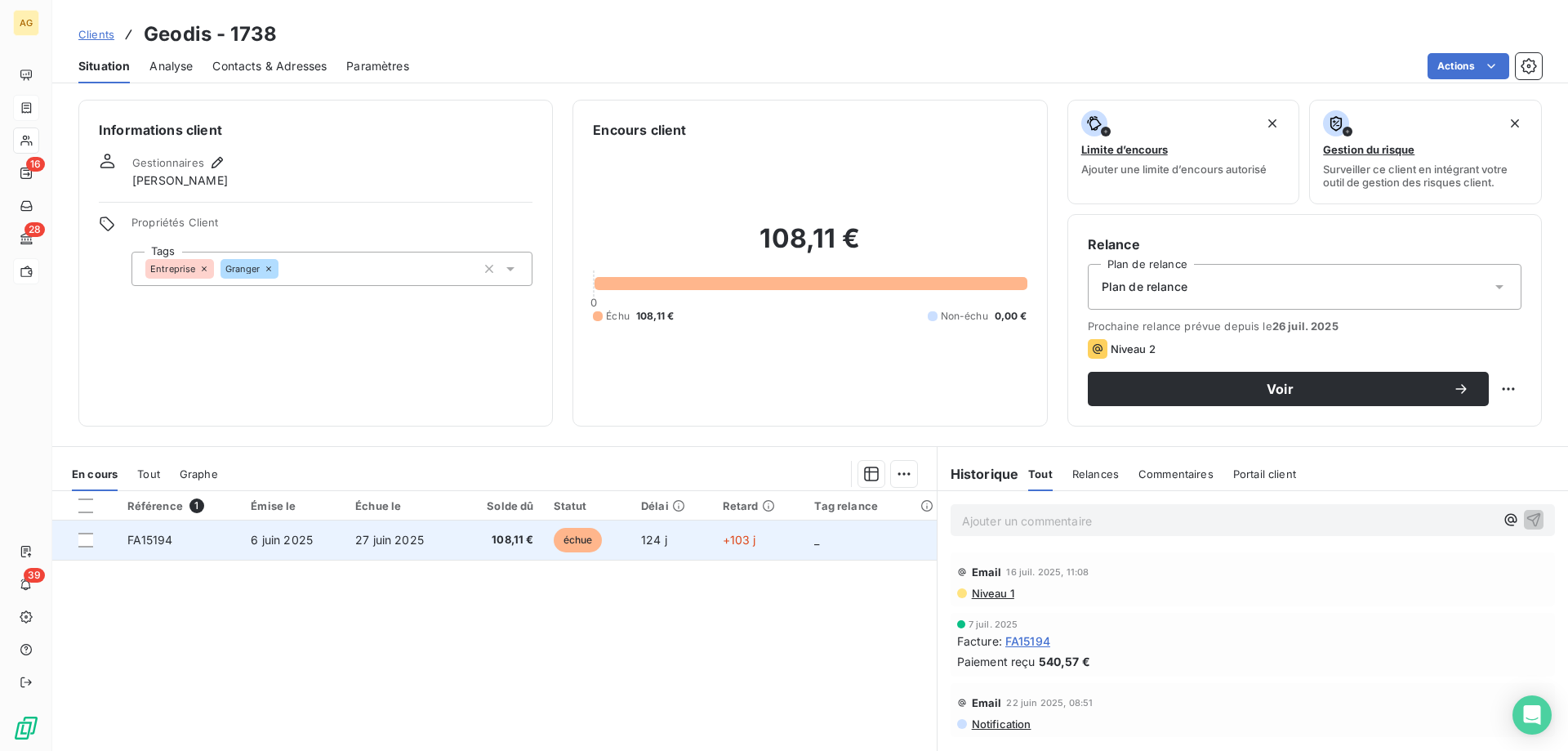
click at [404, 553] on td "27 juin 2025" at bounding box center [401, 540] width 113 height 39
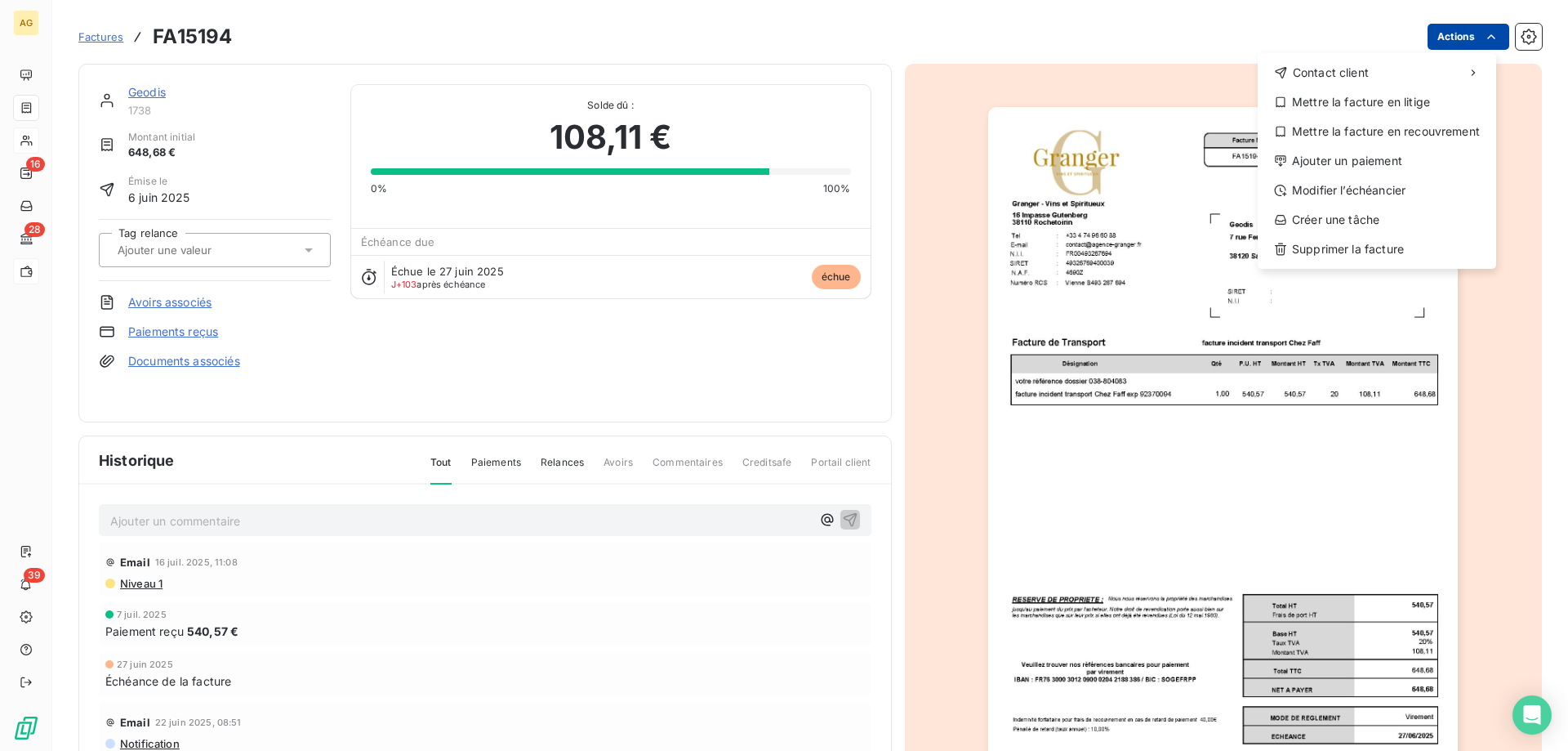
click at [1484, 25] on html "AG 16 28 39 Factures FA15194 Actions Contact client Mettre la facture en litige…" at bounding box center [784, 376] width 1568 height 751
click at [1352, 244] on div "Supprimer la facture" at bounding box center [1377, 249] width 226 height 27
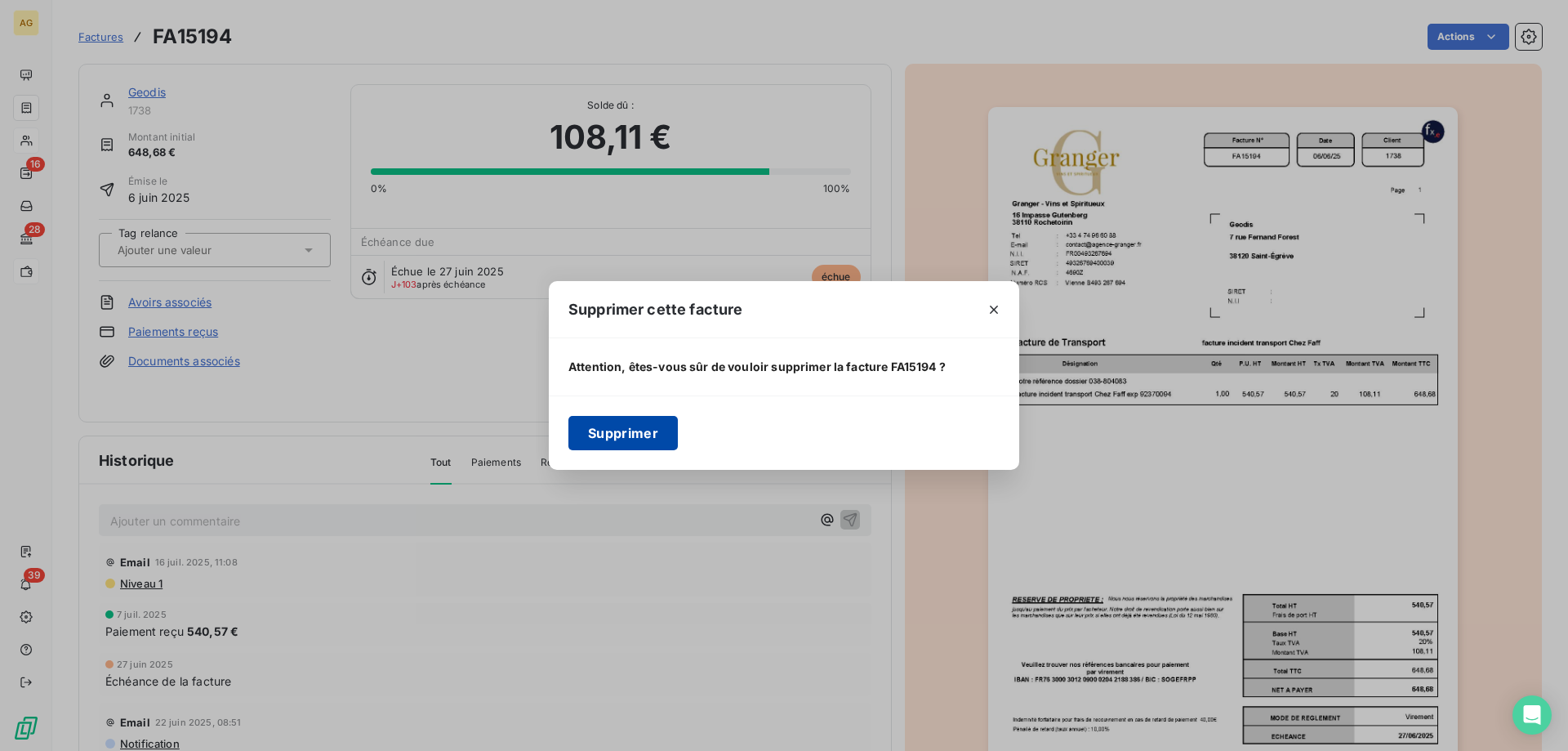
click at [616, 443] on button "Supprimer" at bounding box center [623, 433] width 109 height 34
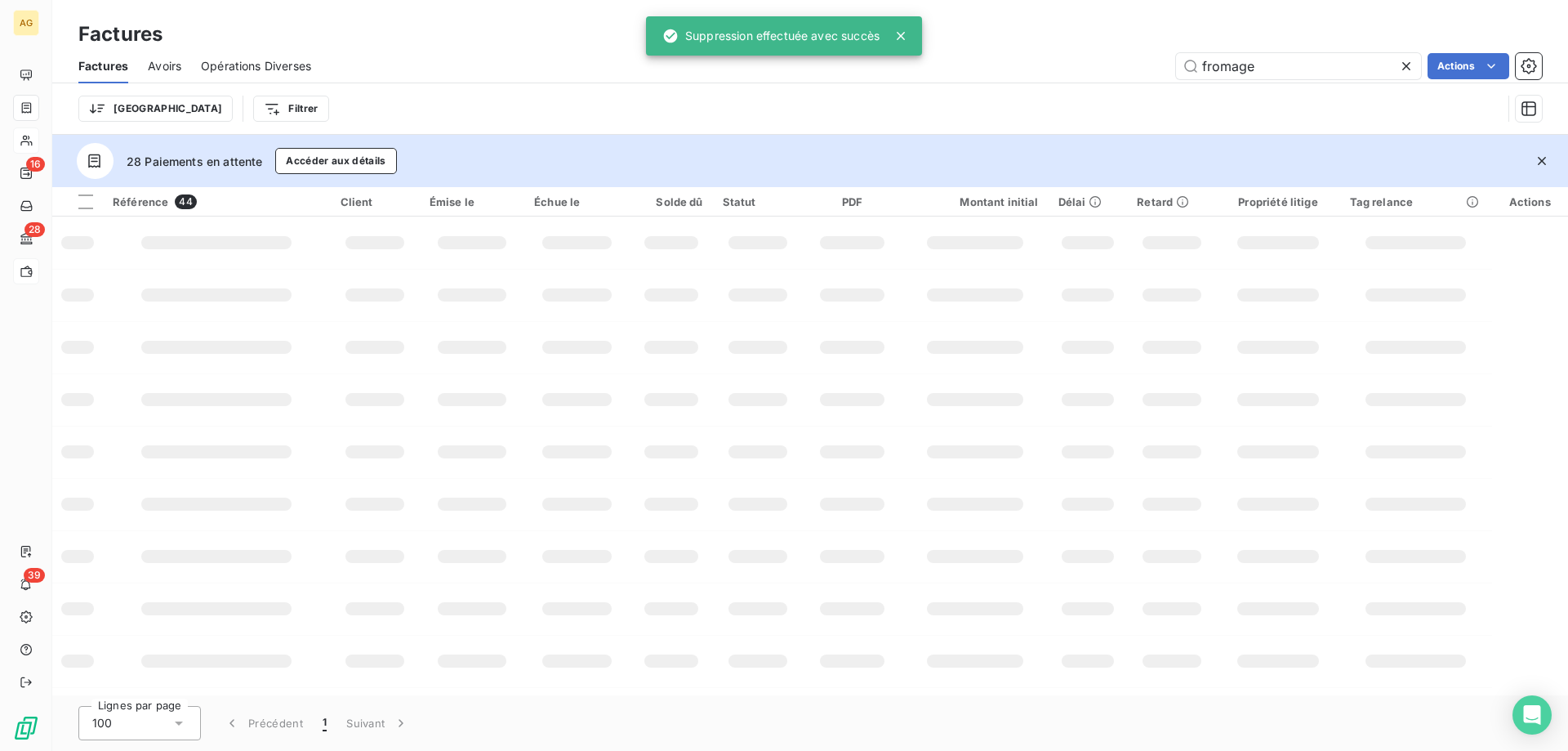
drag, startPoint x: 593, startPoint y: 323, endPoint x: 584, endPoint y: 301, distance: 23.8
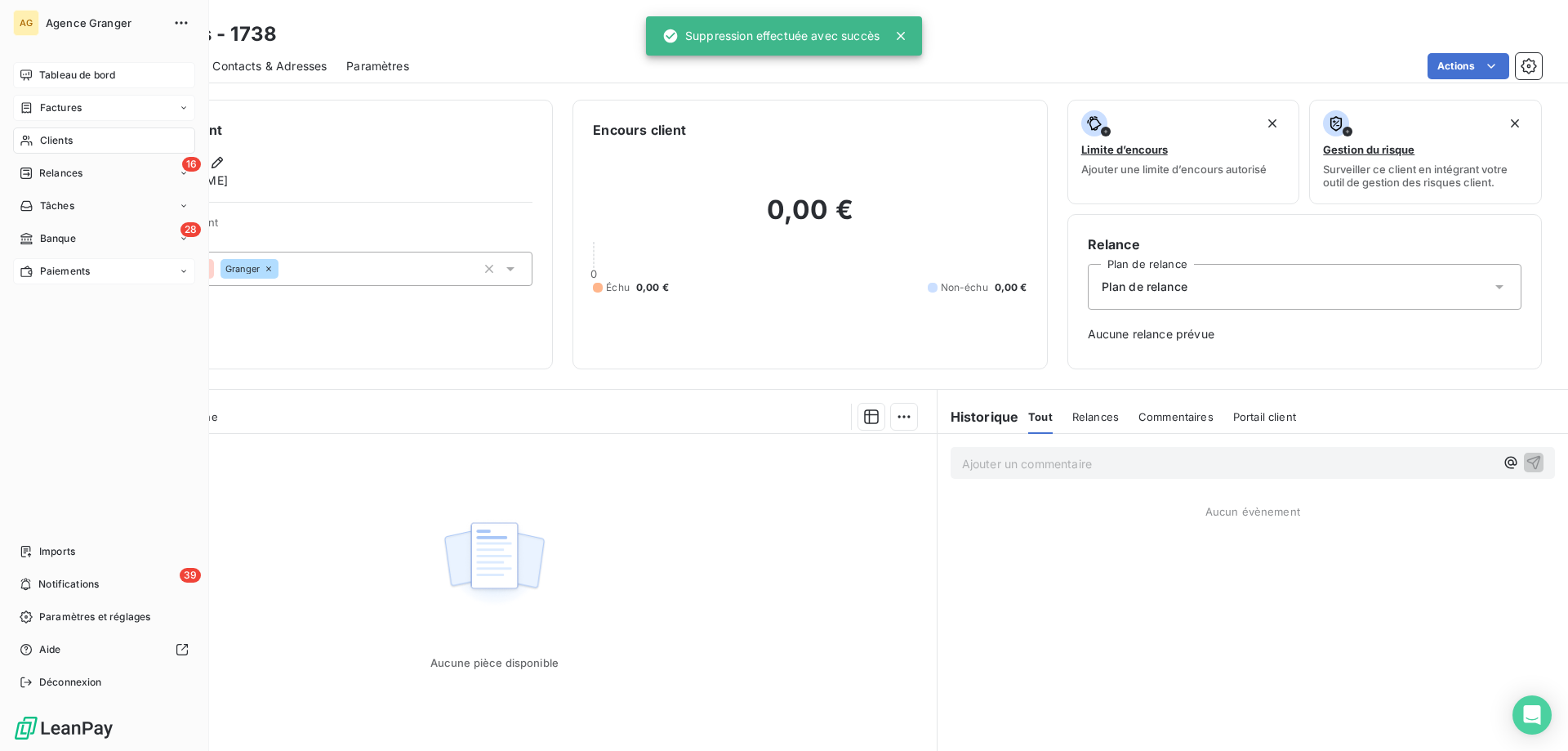
click at [57, 77] on span "Tableau de bord" at bounding box center [77, 76] width 76 height 15
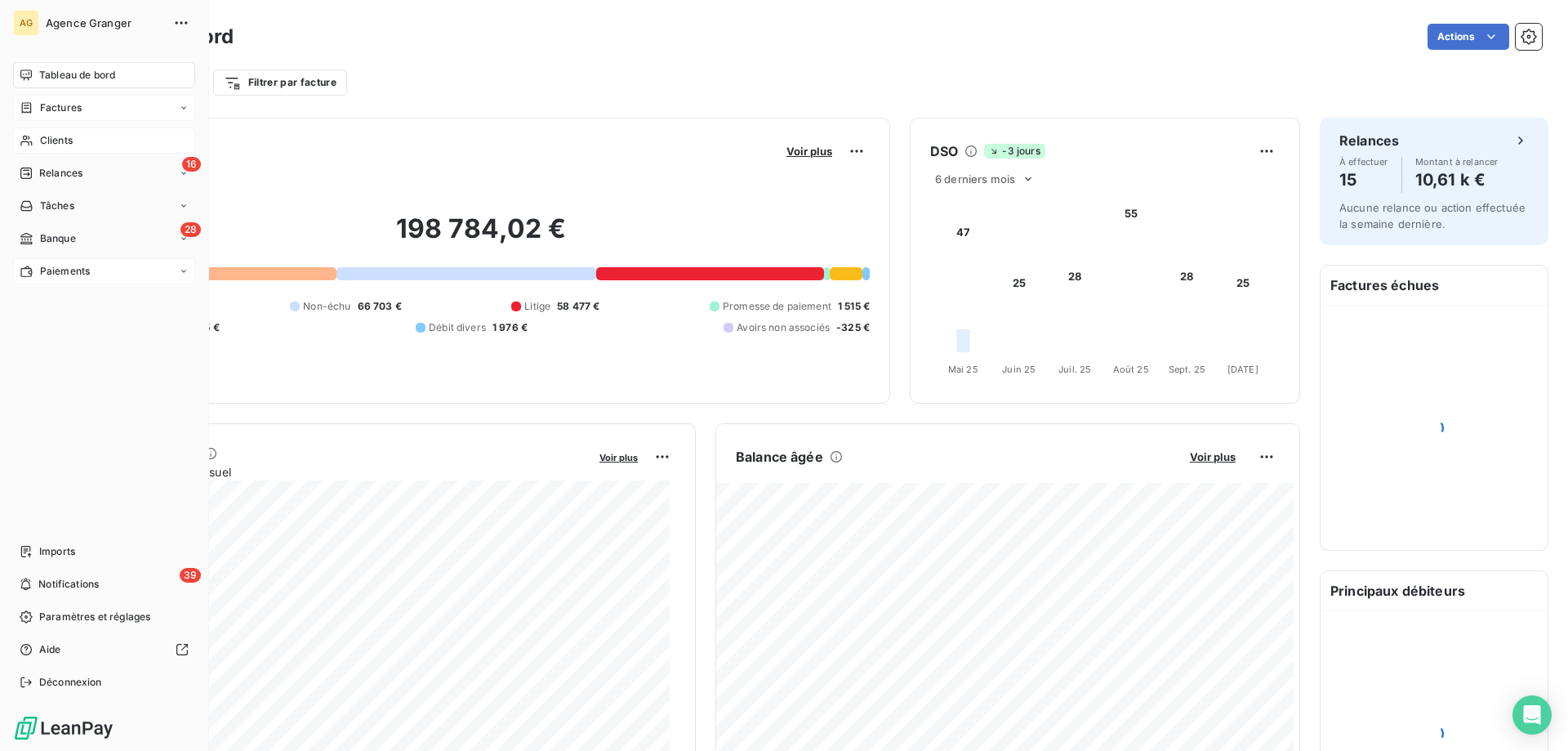
click at [50, 168] on span "Relances" at bounding box center [61, 174] width 44 height 15
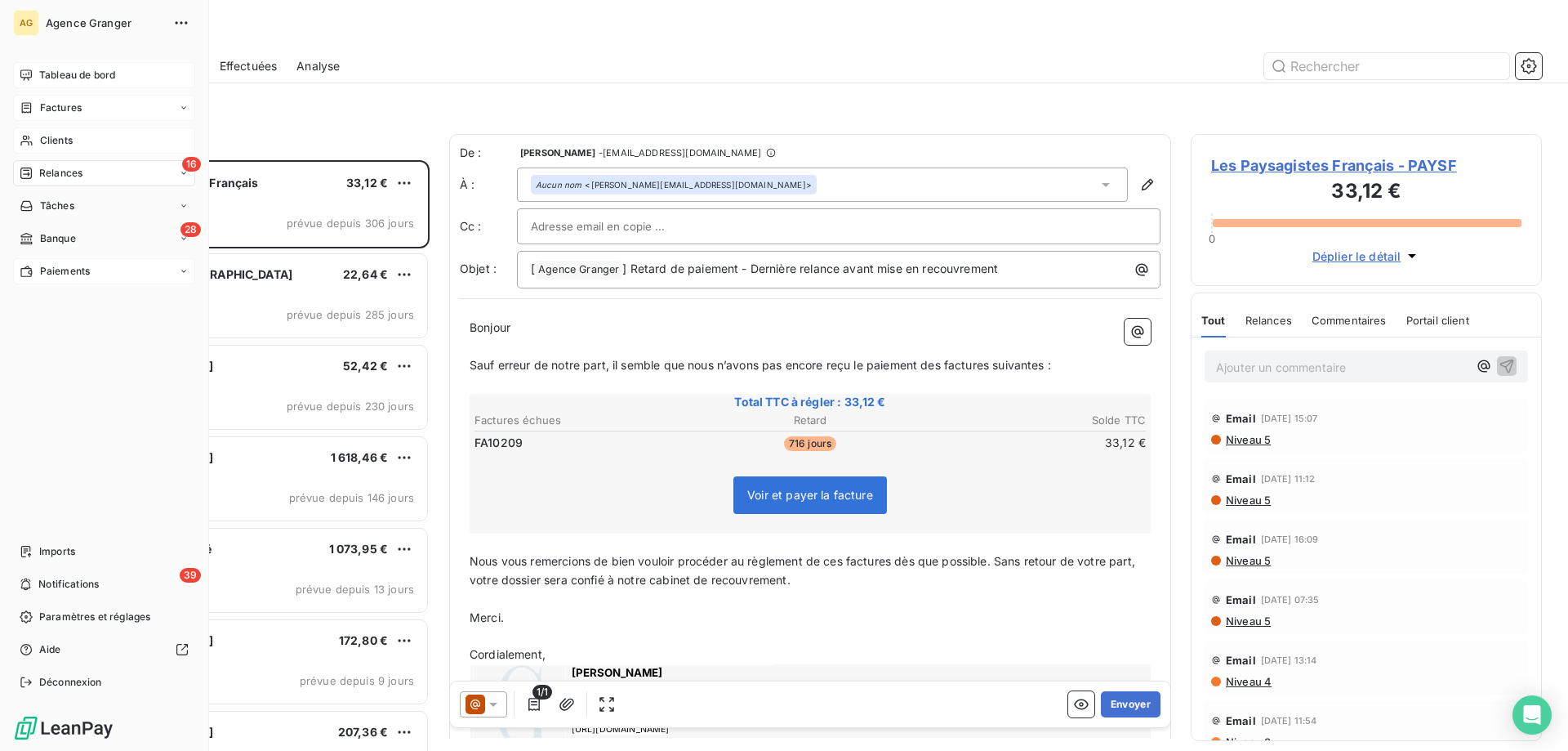
click at [36, 69] on div "Tableau de bord" at bounding box center [104, 75] width 182 height 27
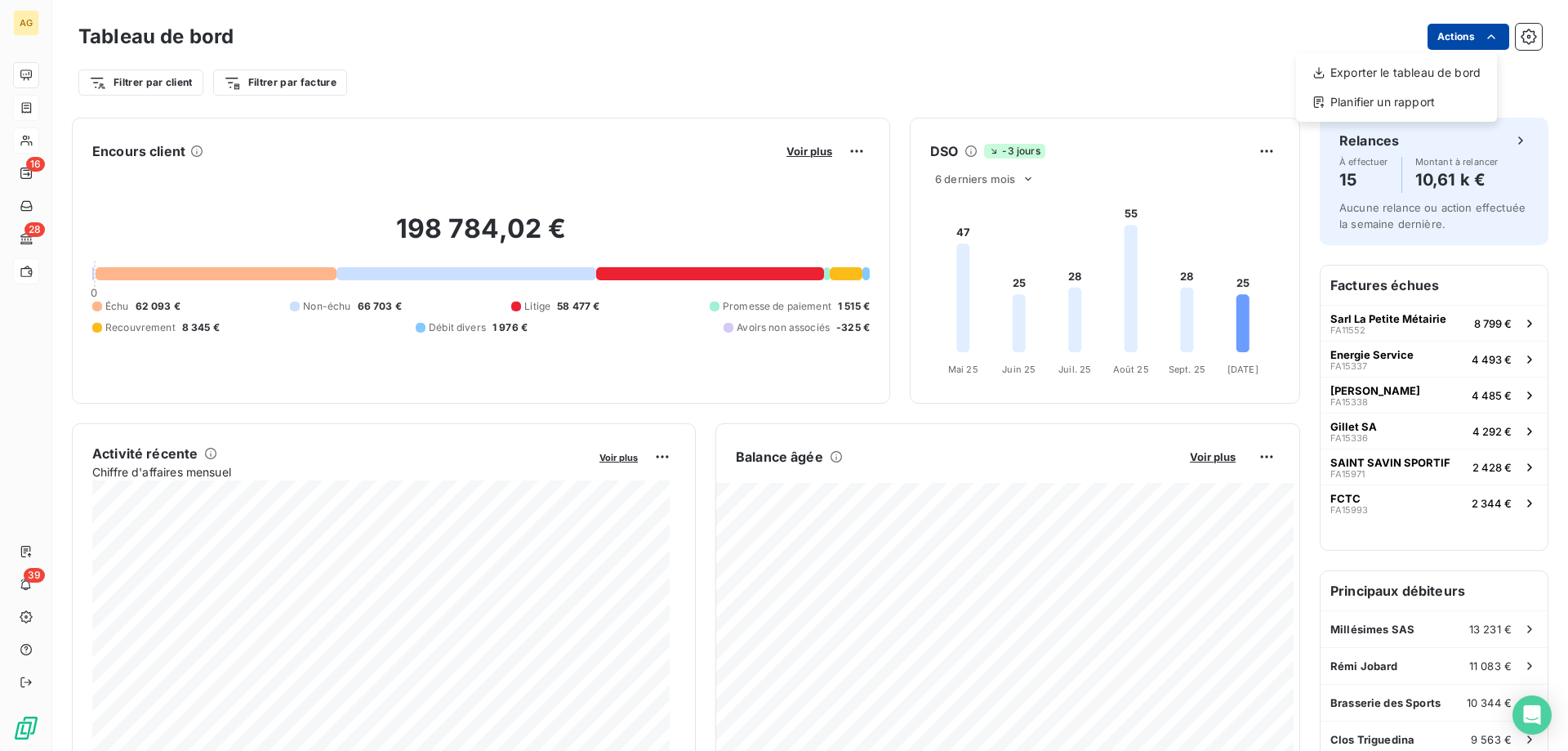
click at [1489, 33] on html "AG 16 28 39 Tableau de bord Actions Exporter le tableau de bord Planifier un ra…" at bounding box center [784, 376] width 1568 height 751
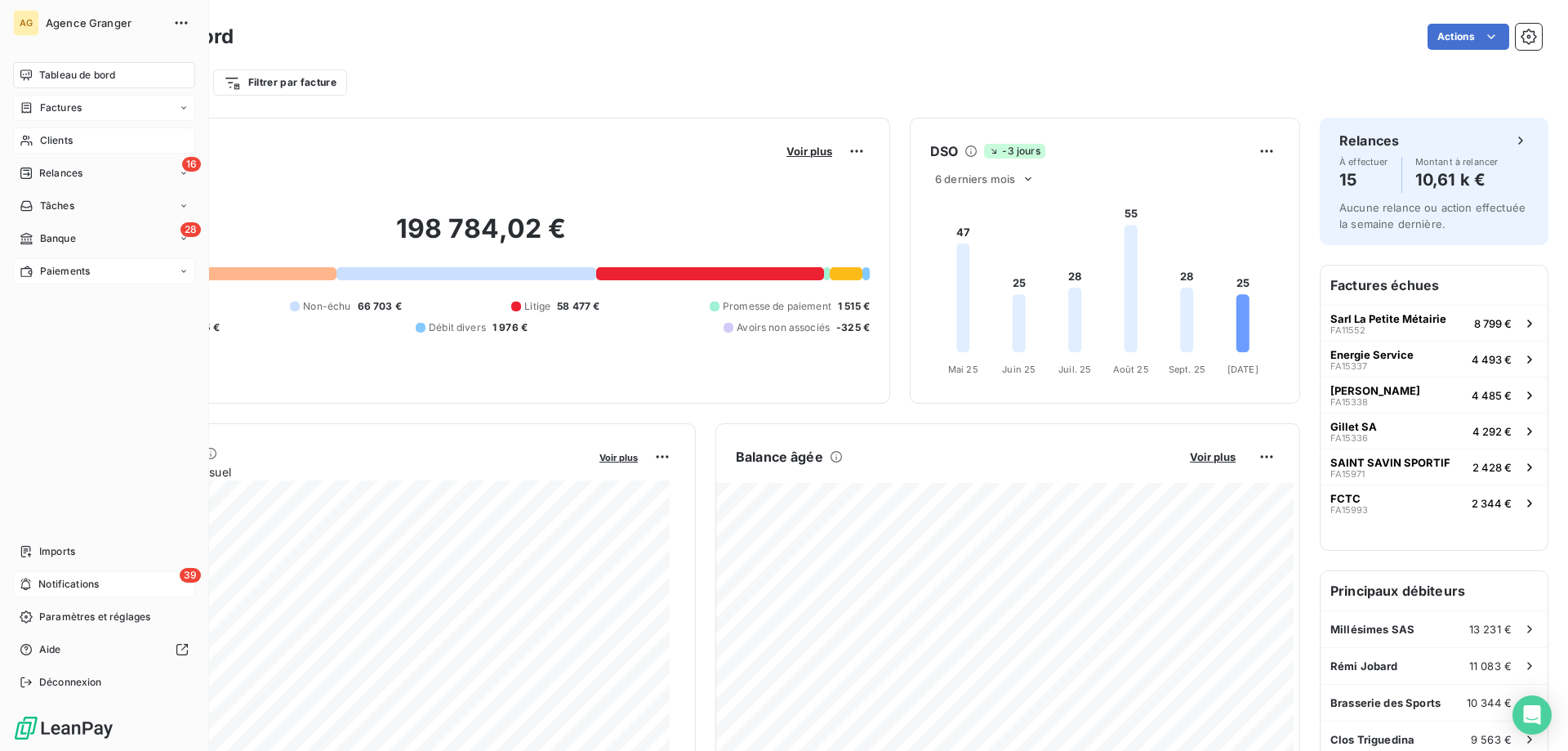
click at [103, 573] on div "39 Notifications" at bounding box center [104, 584] width 182 height 27
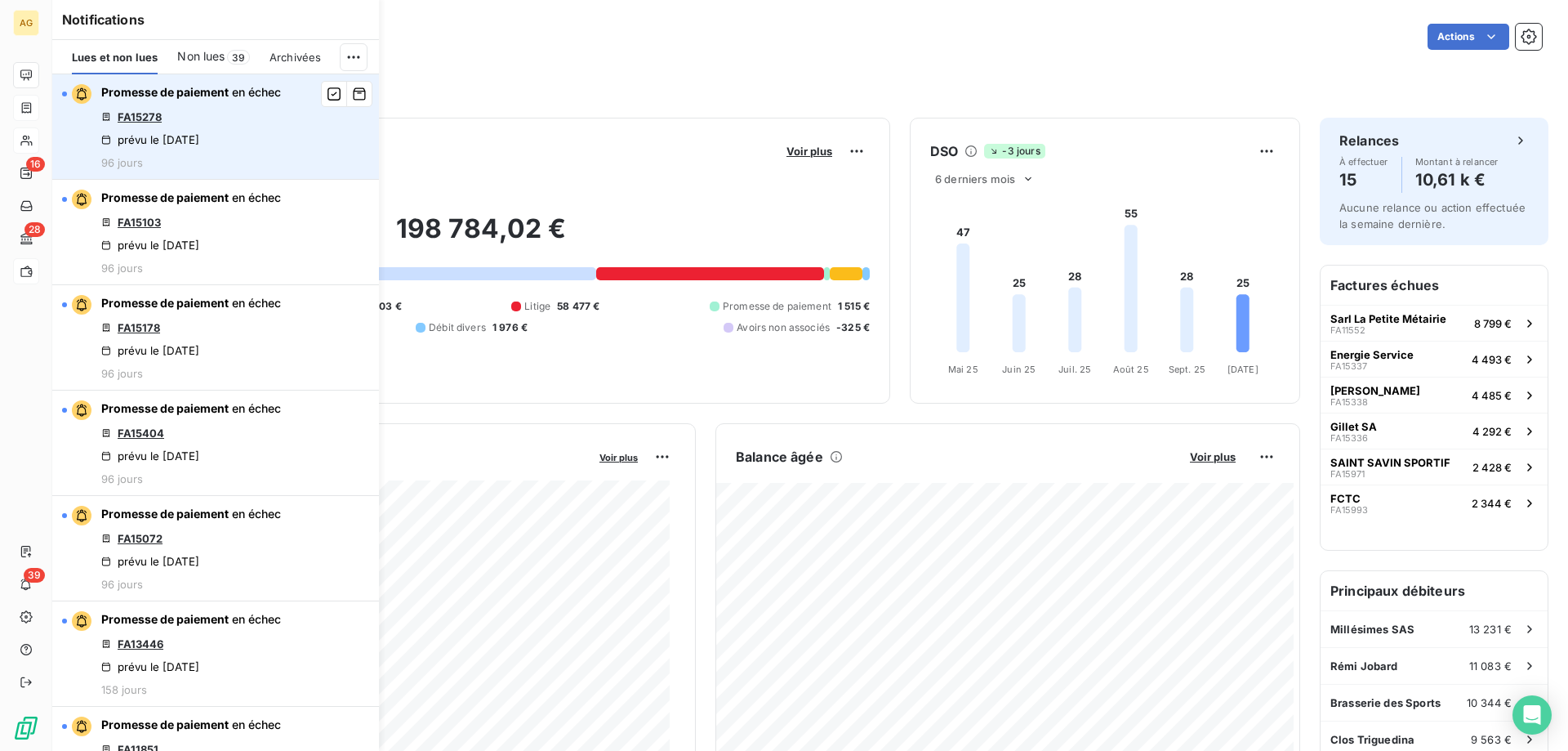
click at [145, 117] on link "FA15278" at bounding box center [139, 117] width 45 height 13
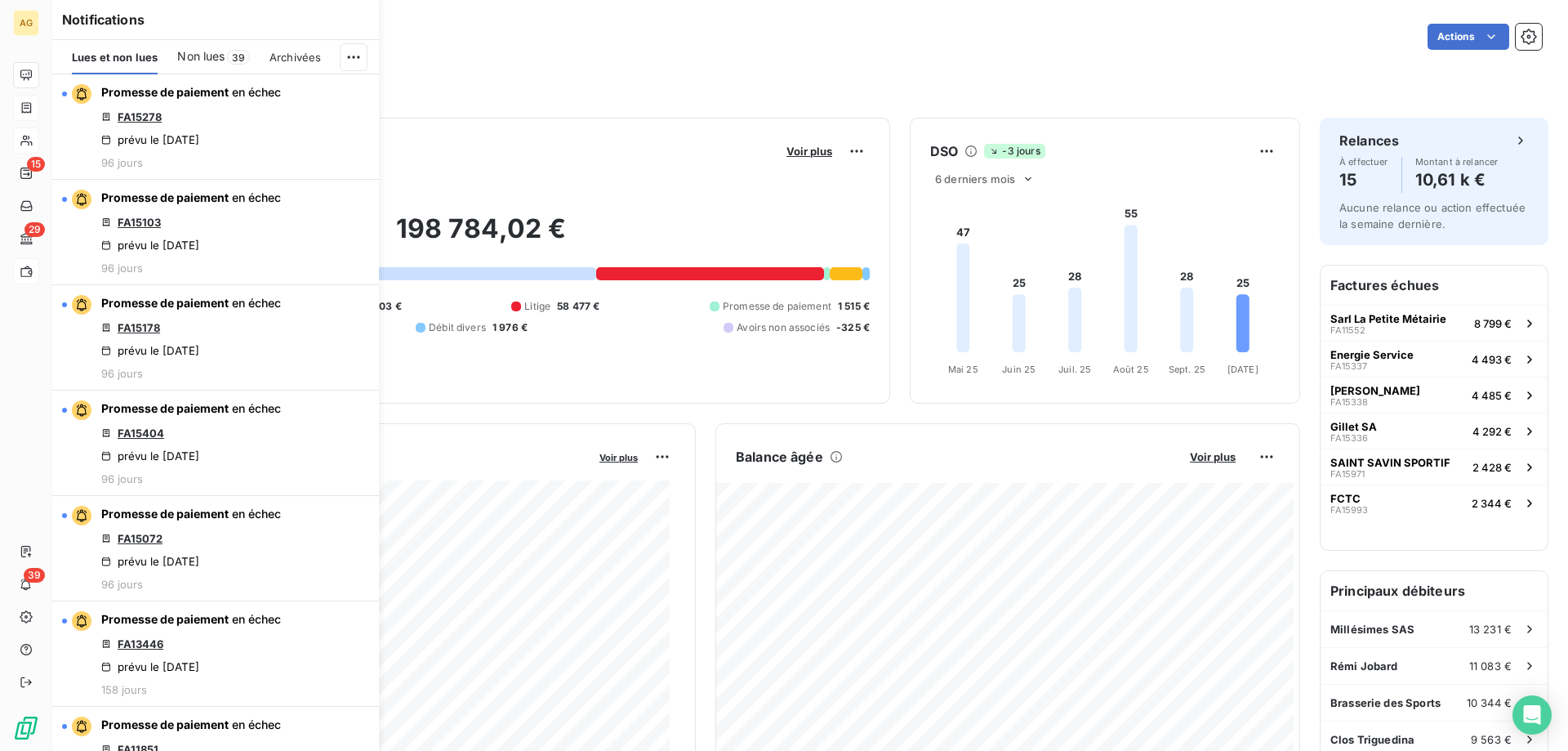
click at [30, 67] on div at bounding box center [27, 75] width 27 height 27
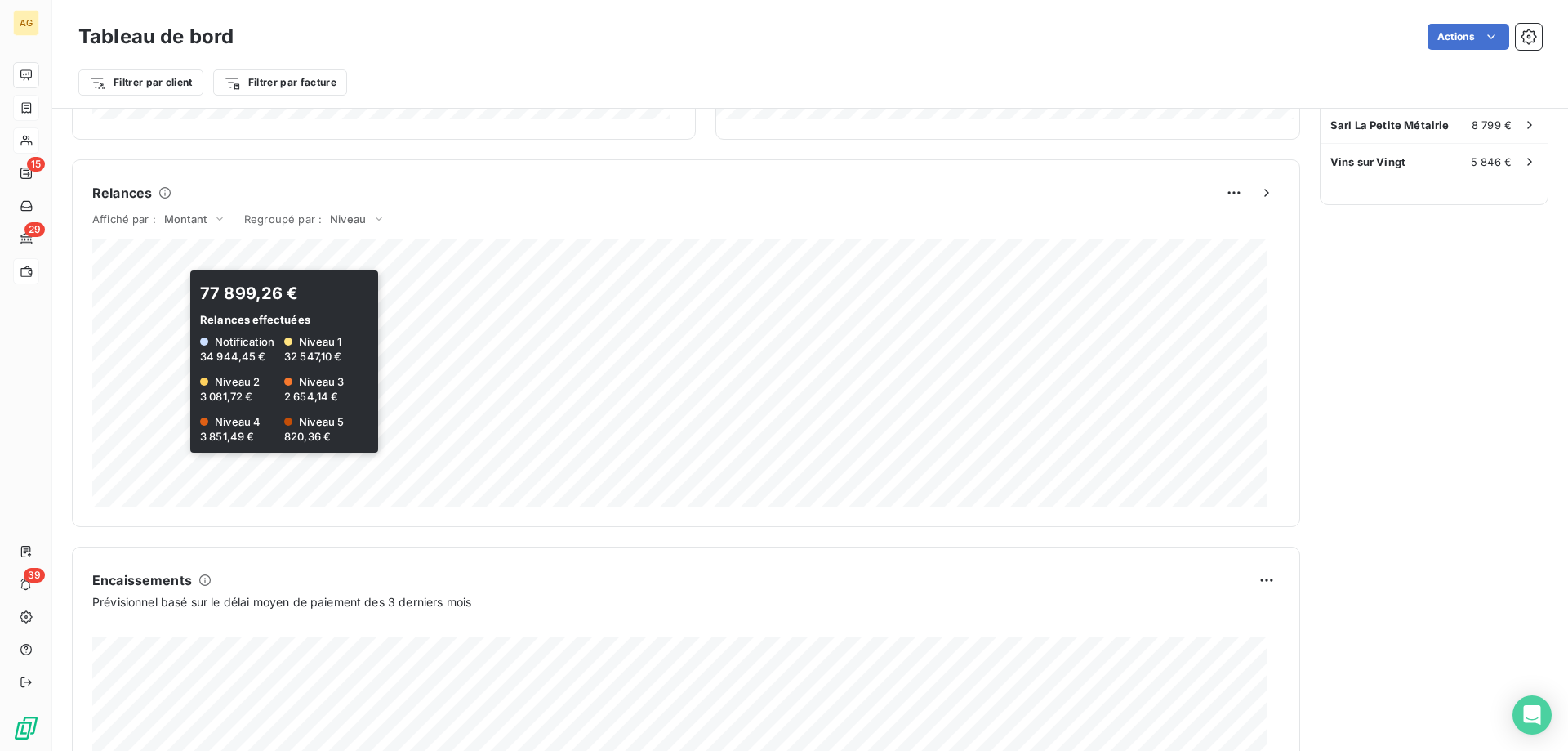
scroll to position [410, 0]
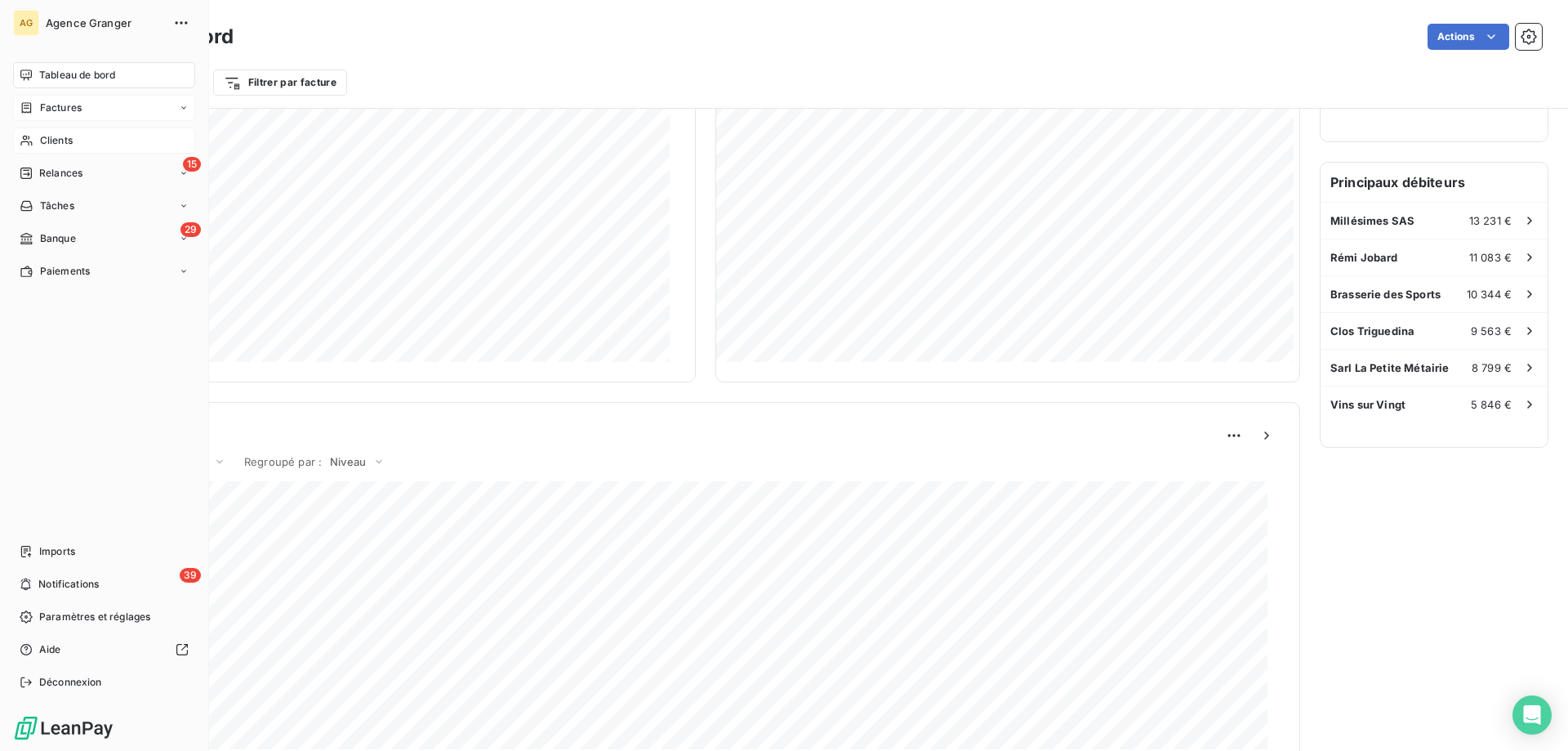
click at [48, 149] on div "Clients" at bounding box center [104, 140] width 182 height 27
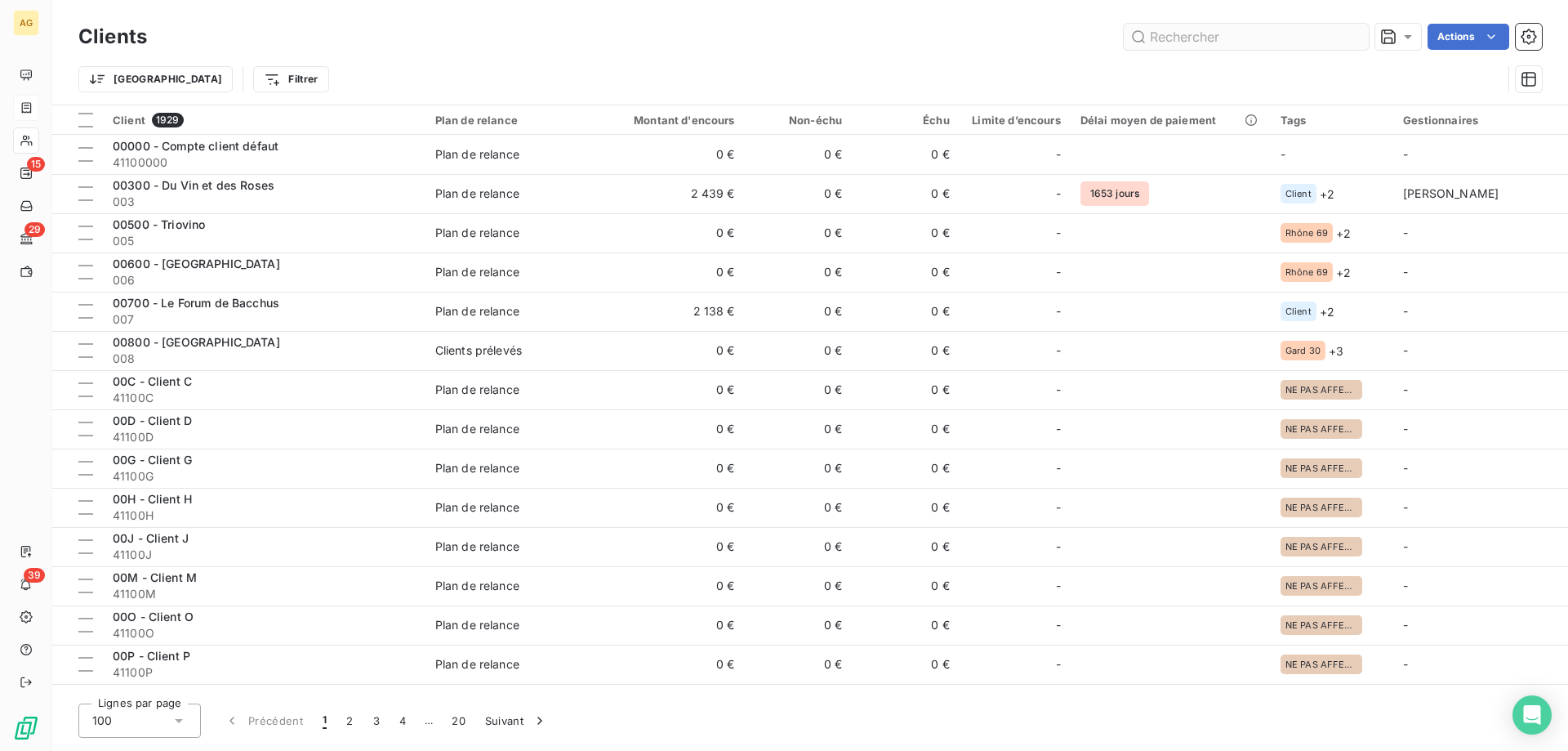
click at [1237, 28] on input "text" at bounding box center [1246, 37] width 245 height 27
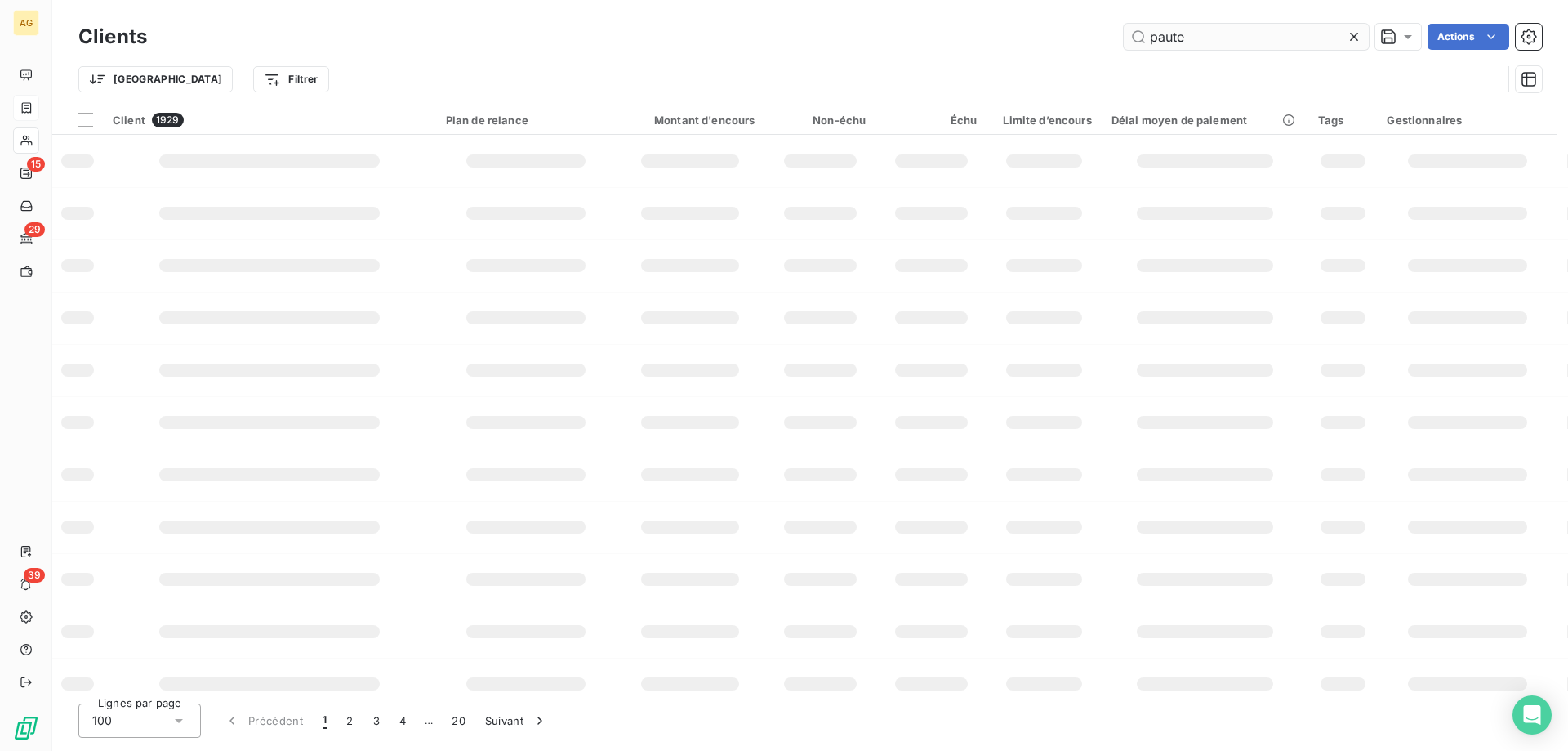
type input "paute"
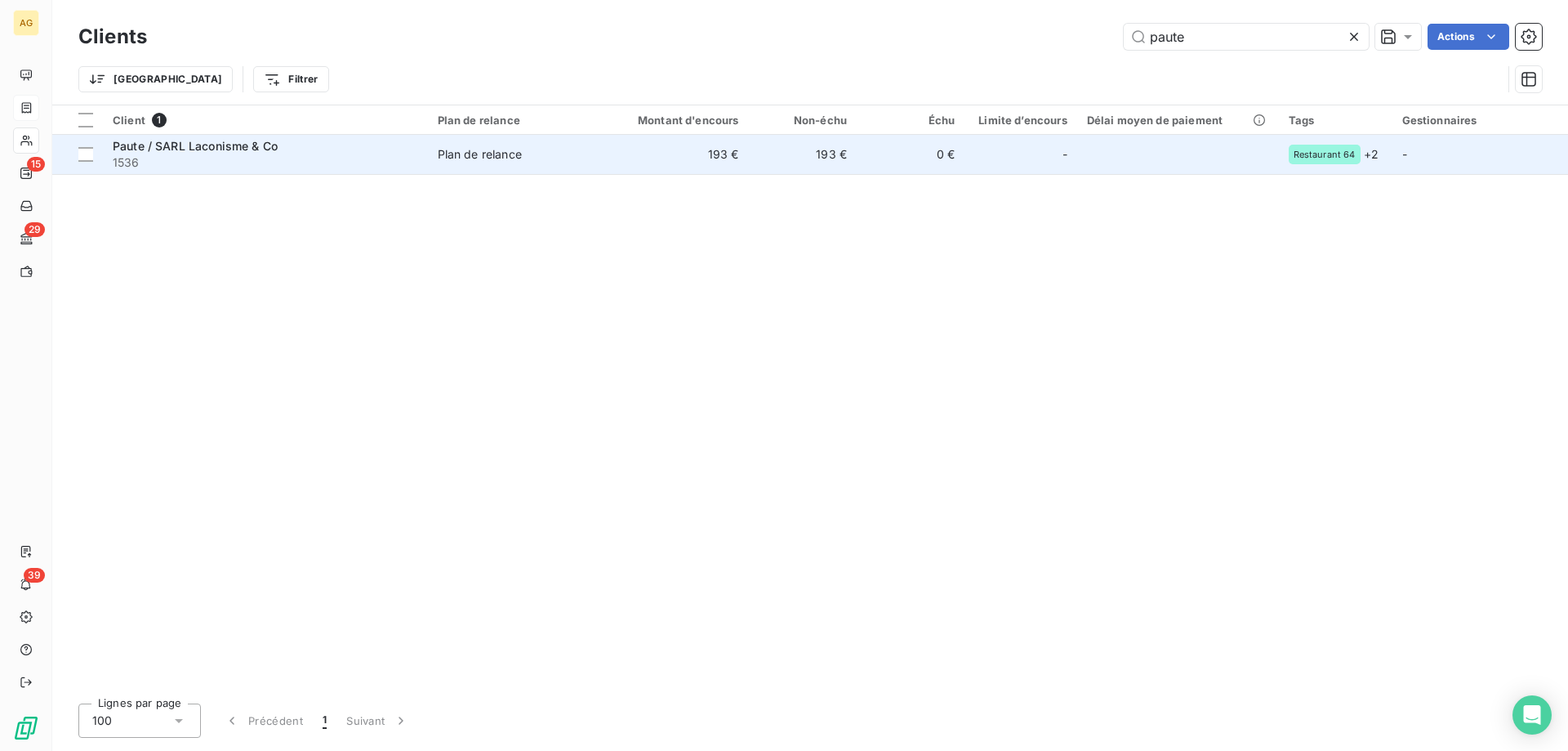
click at [1040, 156] on div at bounding box center [1043, 155] width 27 height 27
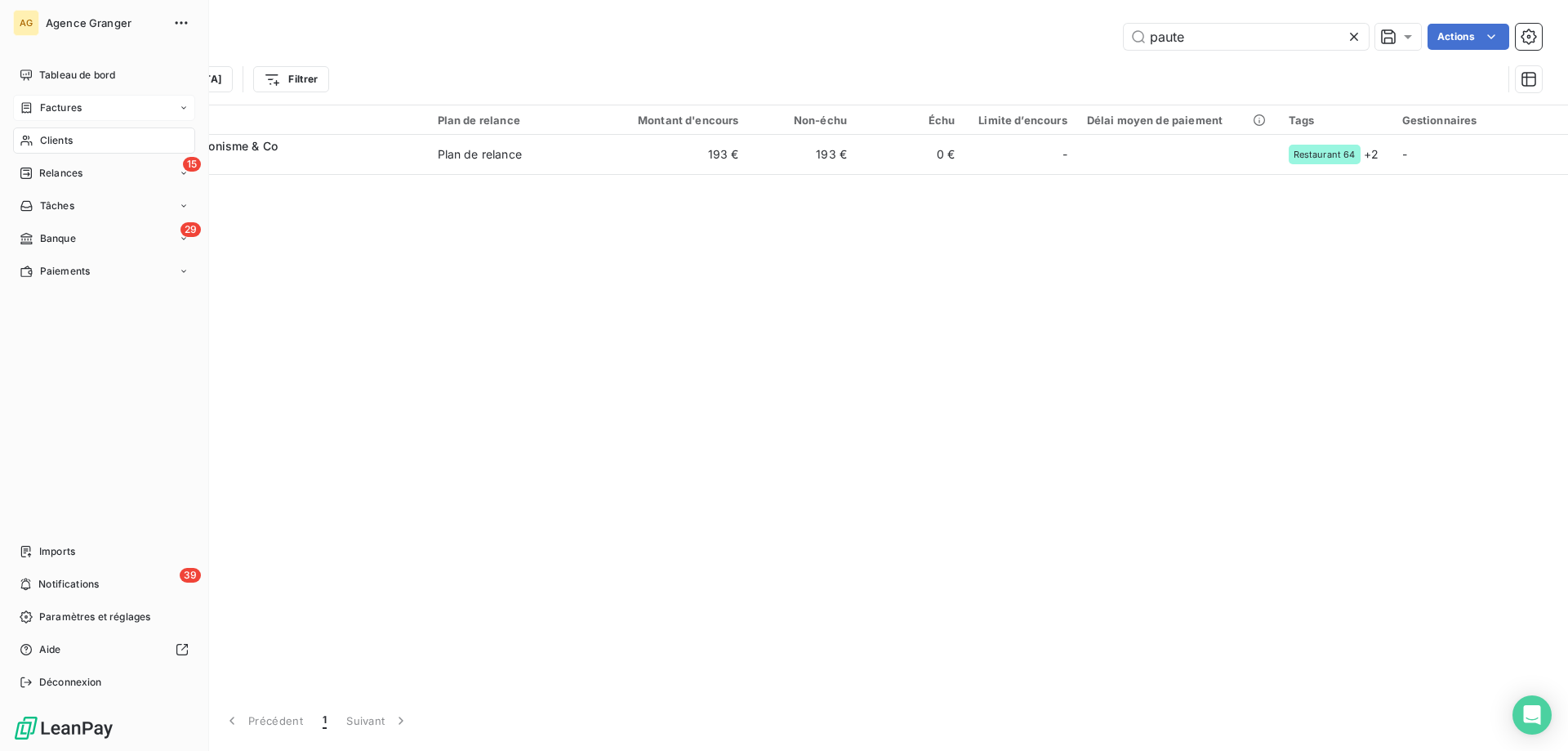
click at [60, 238] on span "Banque" at bounding box center [58, 239] width 36 height 15
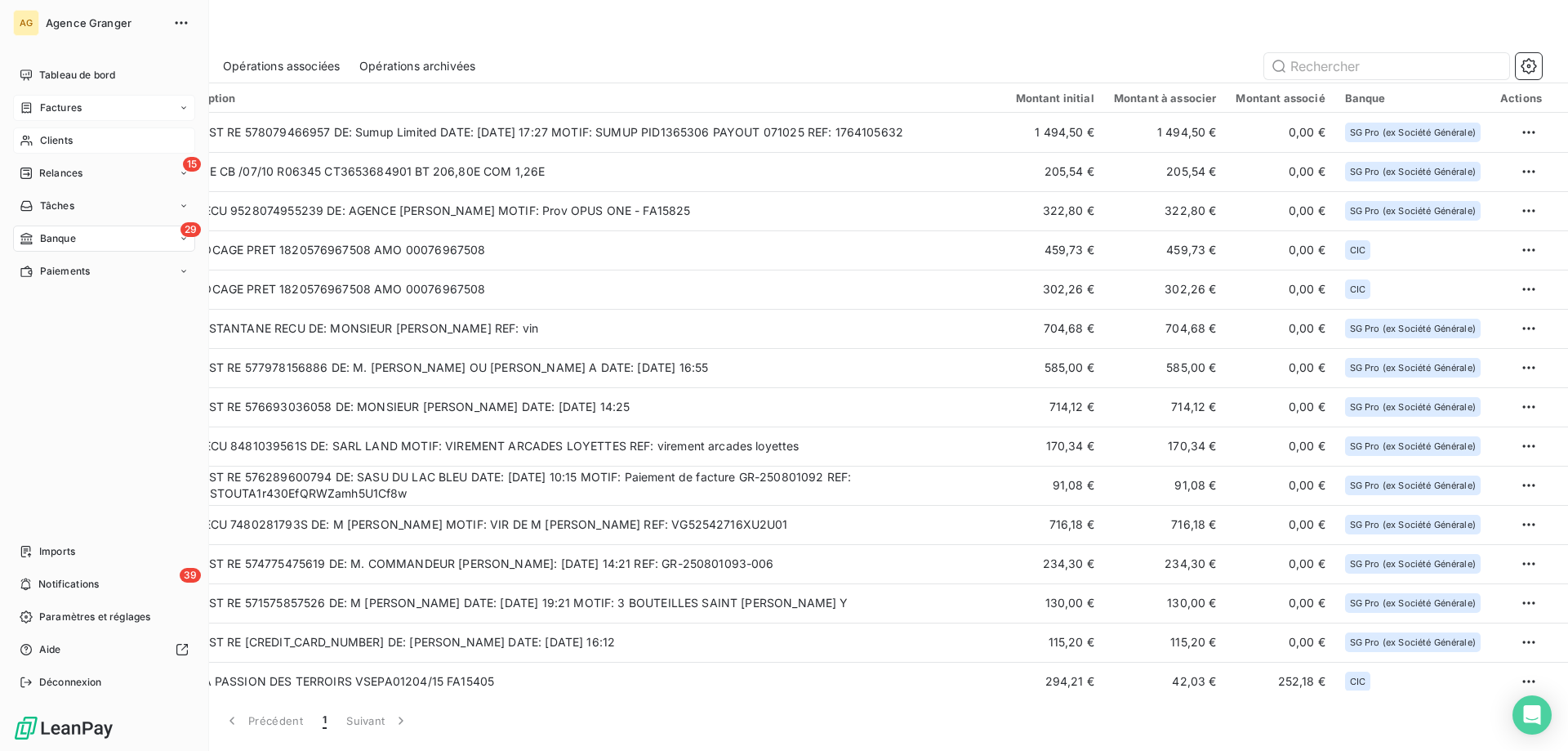
click at [68, 145] on span "Clients" at bounding box center [56, 140] width 32 height 15
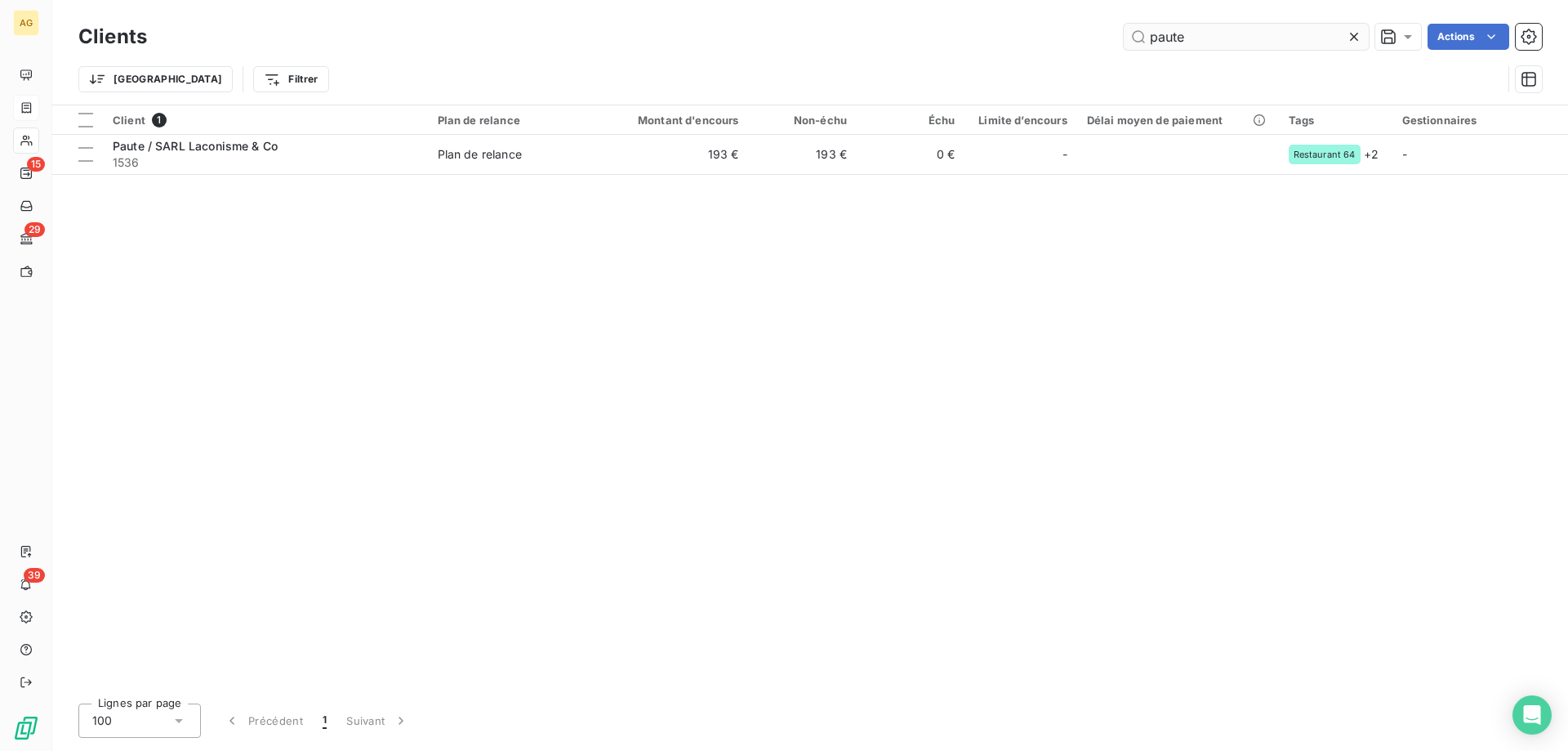
drag, startPoint x: 1188, startPoint y: 46, endPoint x: 1117, endPoint y: 44, distance: 71.0
click at [1133, 44] on input "paute" at bounding box center [1246, 37] width 245 height 27
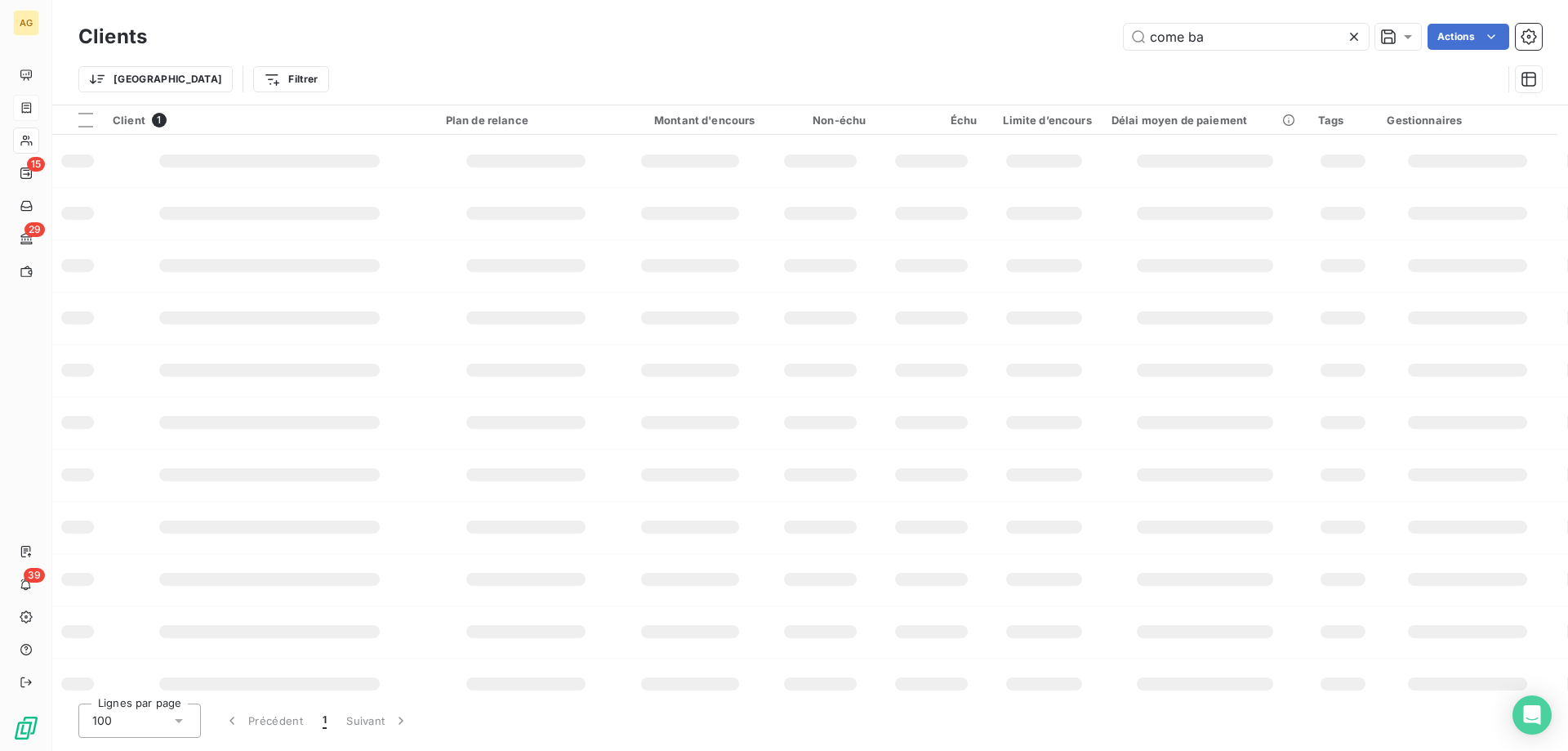
type input "come ba"
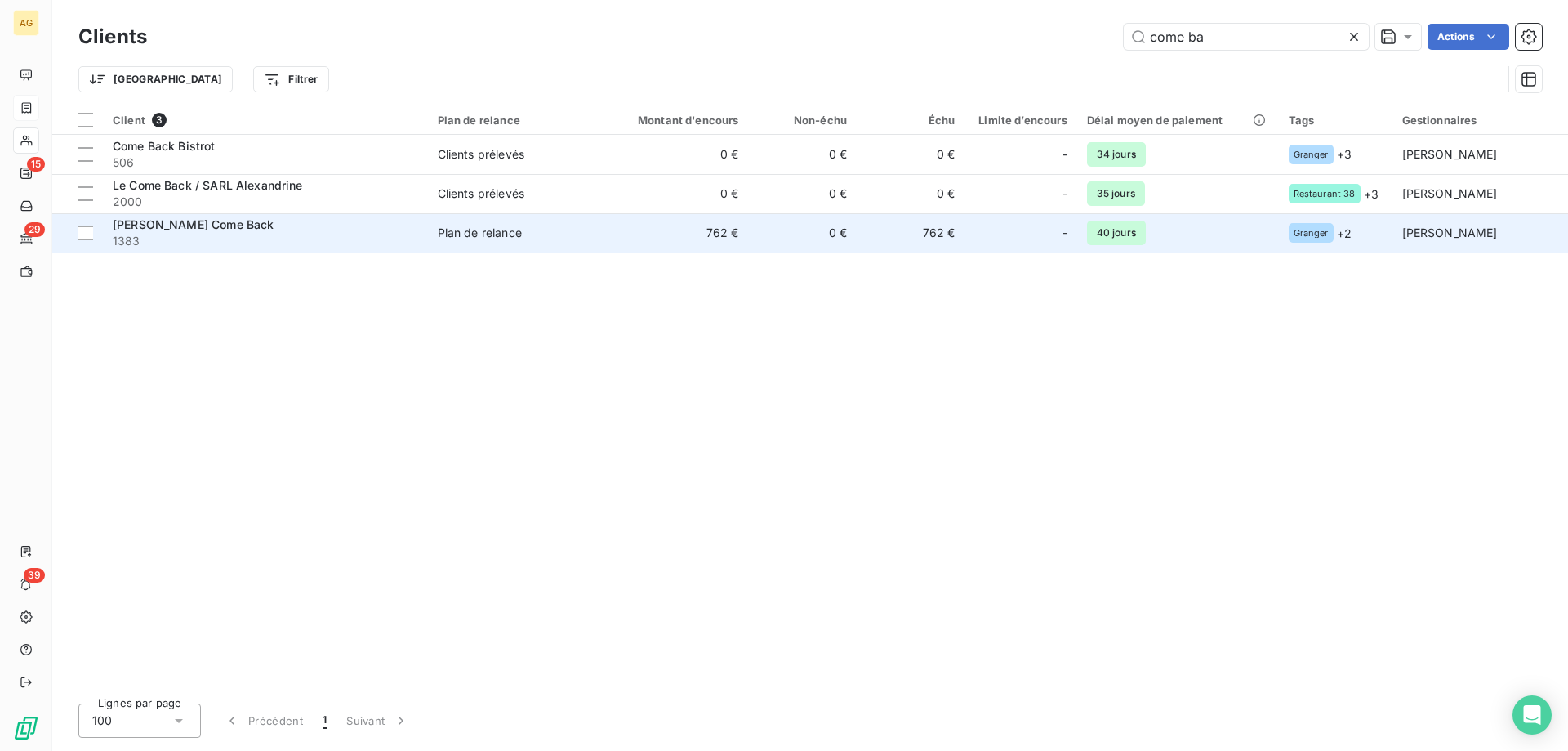
click at [362, 246] on span "1383" at bounding box center [265, 241] width 305 height 16
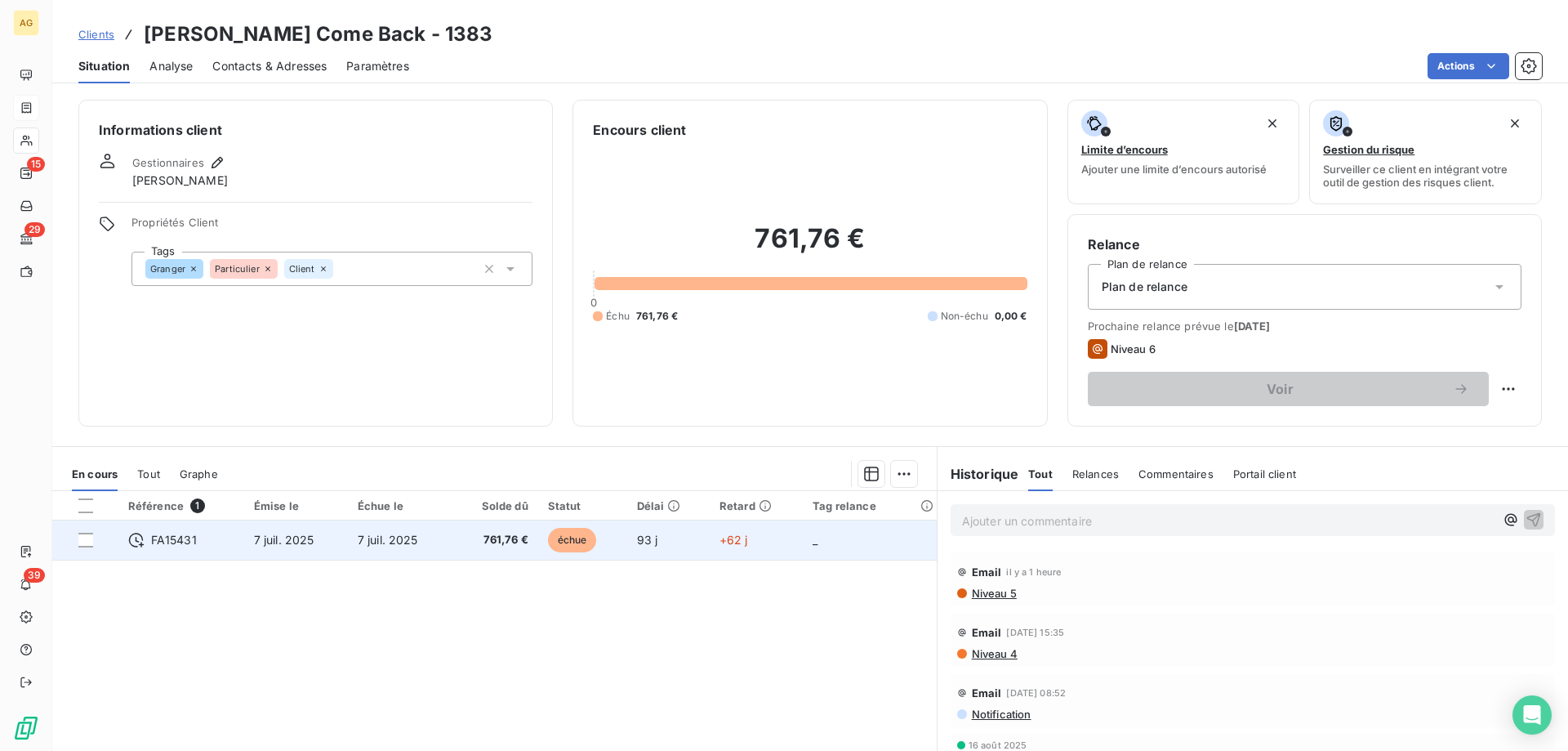
click at [457, 534] on td "761,76 €" at bounding box center [494, 540] width 86 height 39
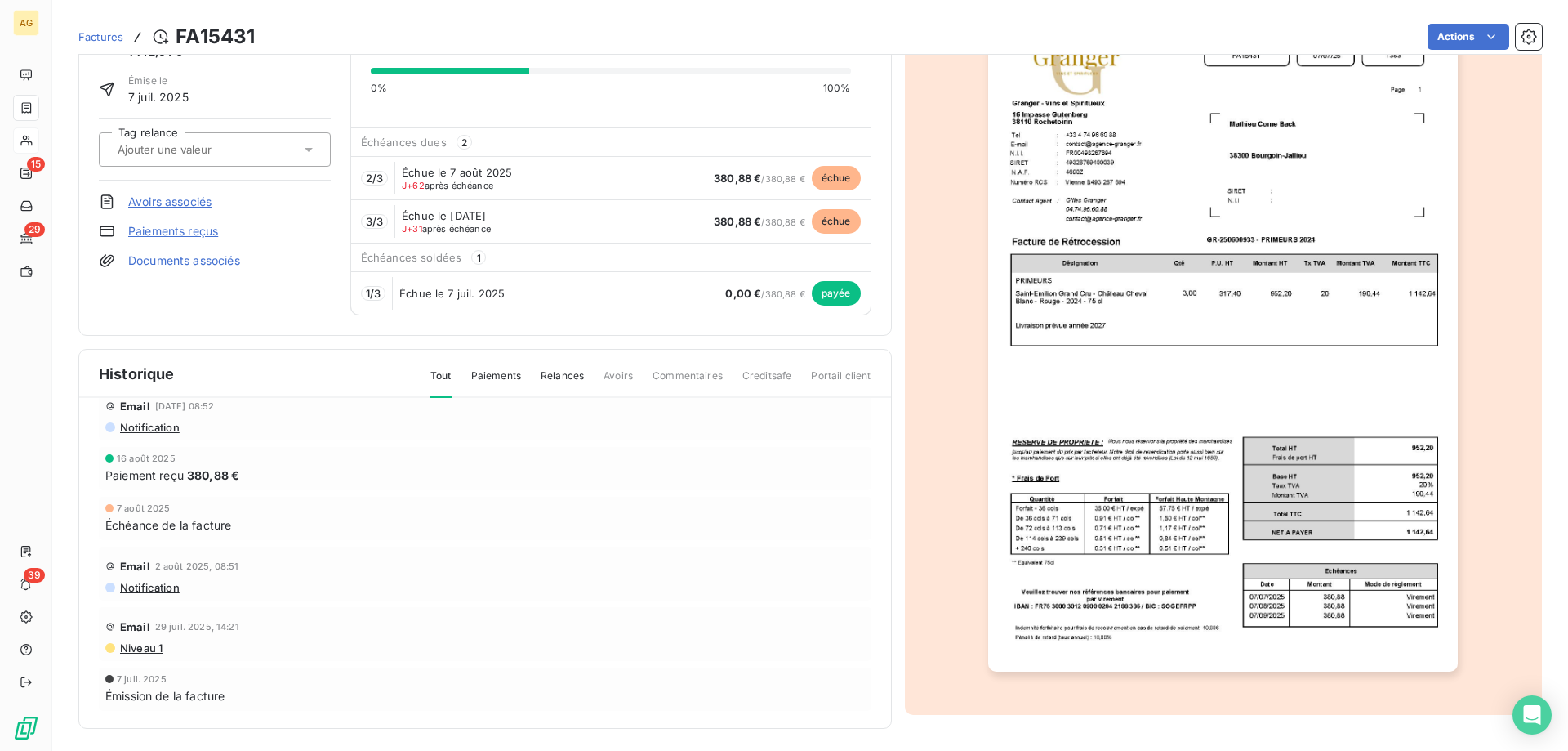
scroll to position [105, 0]
